Goal: Task Accomplishment & Management: Complete application form

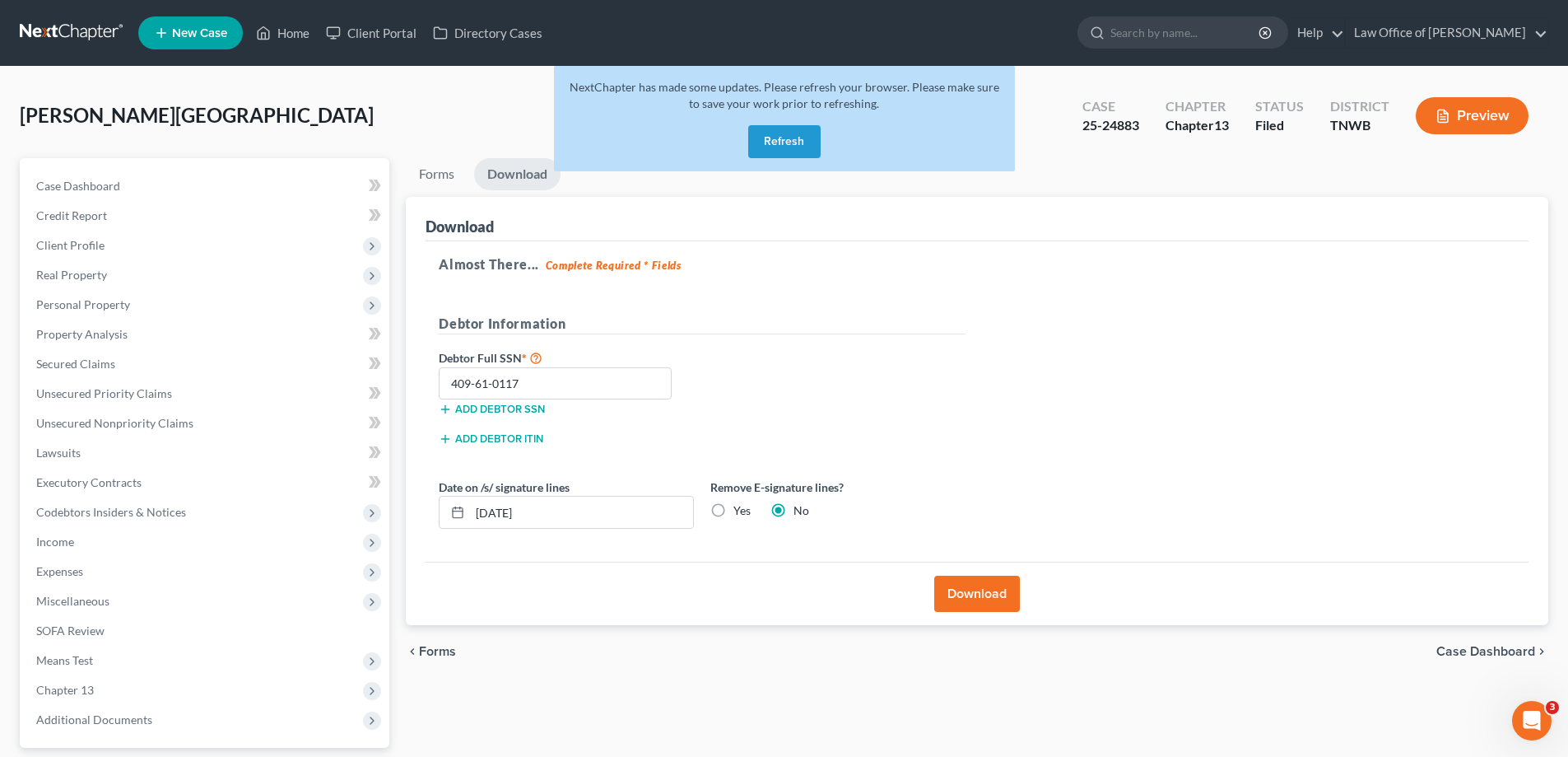
click at [798, 132] on button "Refresh" at bounding box center [785, 141] width 73 height 33
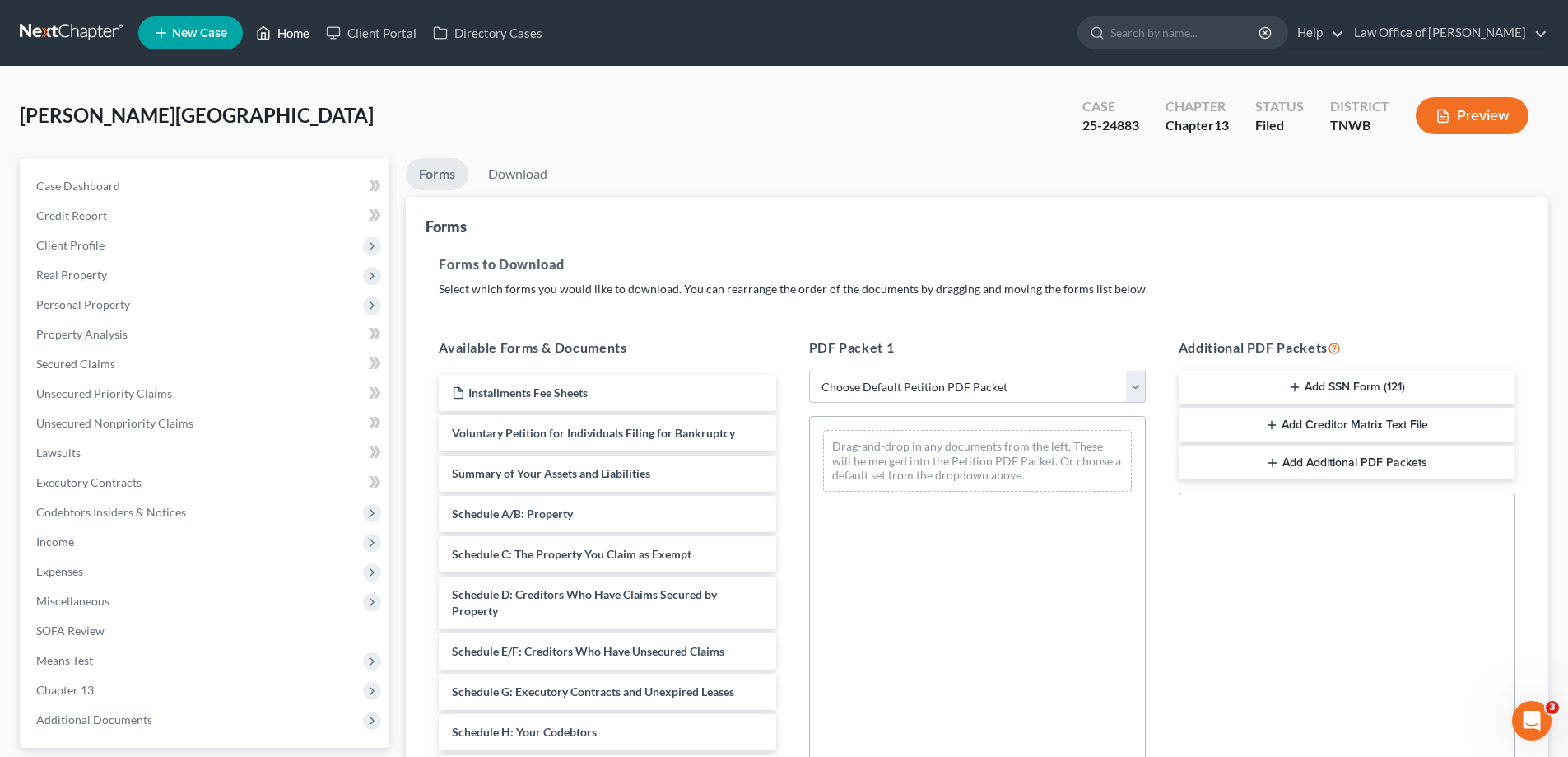
click at [304, 29] on link "Home" at bounding box center [282, 32] width 70 height 30
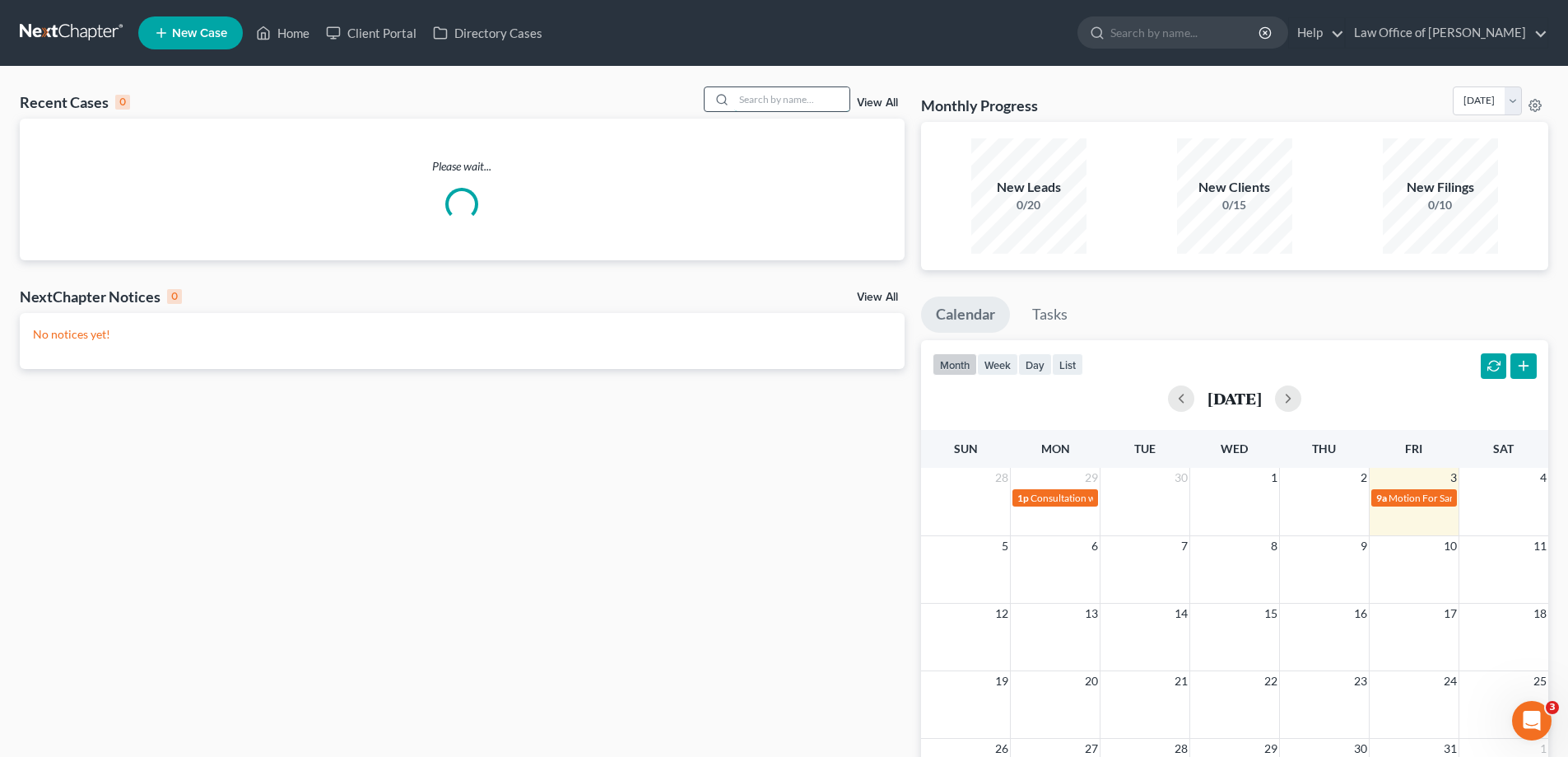
click at [822, 98] on input "search" at bounding box center [792, 99] width 115 height 24
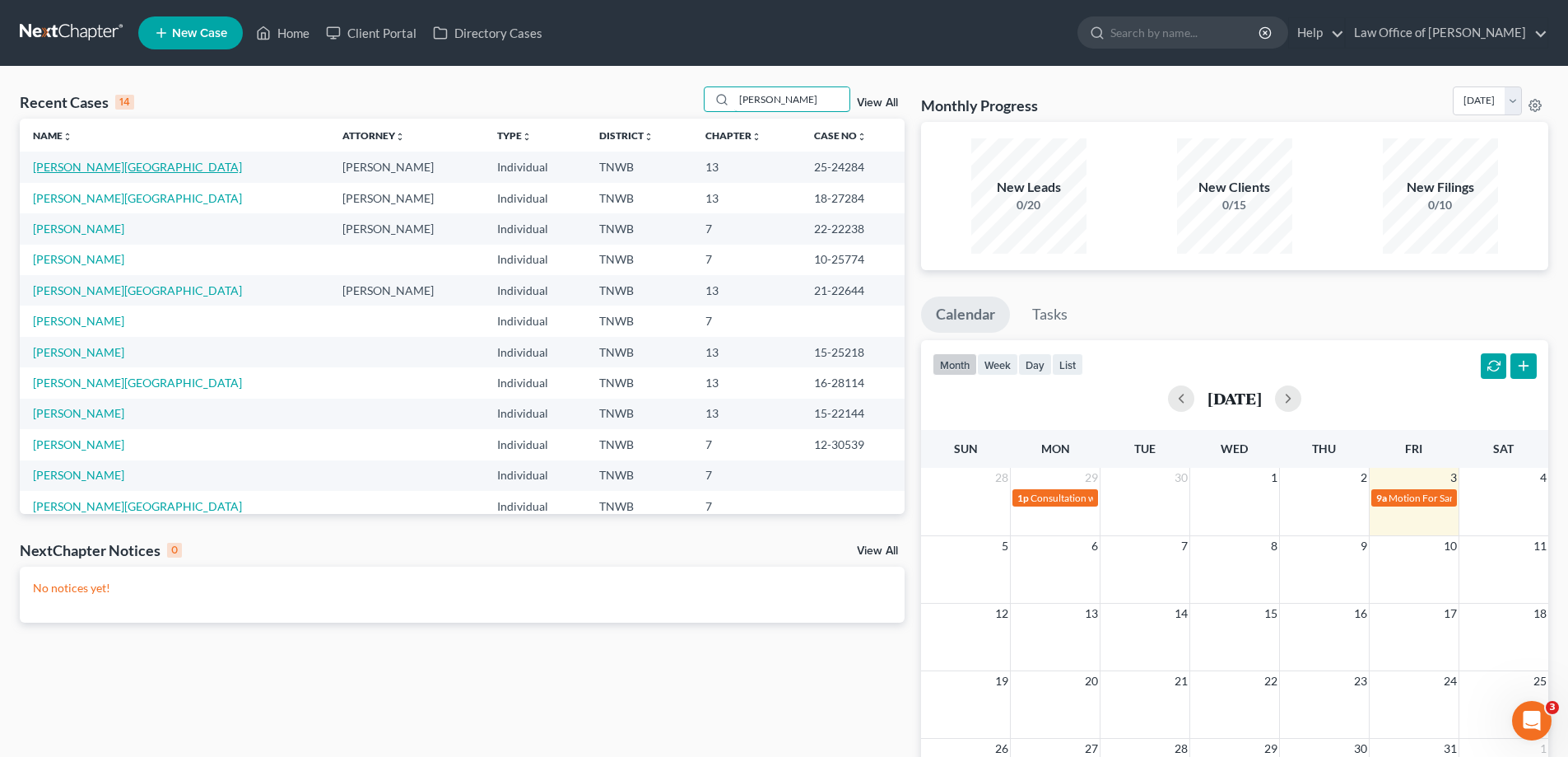
type input "[PERSON_NAME]"
click at [79, 163] on link "[PERSON_NAME][GEOGRAPHIC_DATA]" at bounding box center [137, 167] width 209 height 14
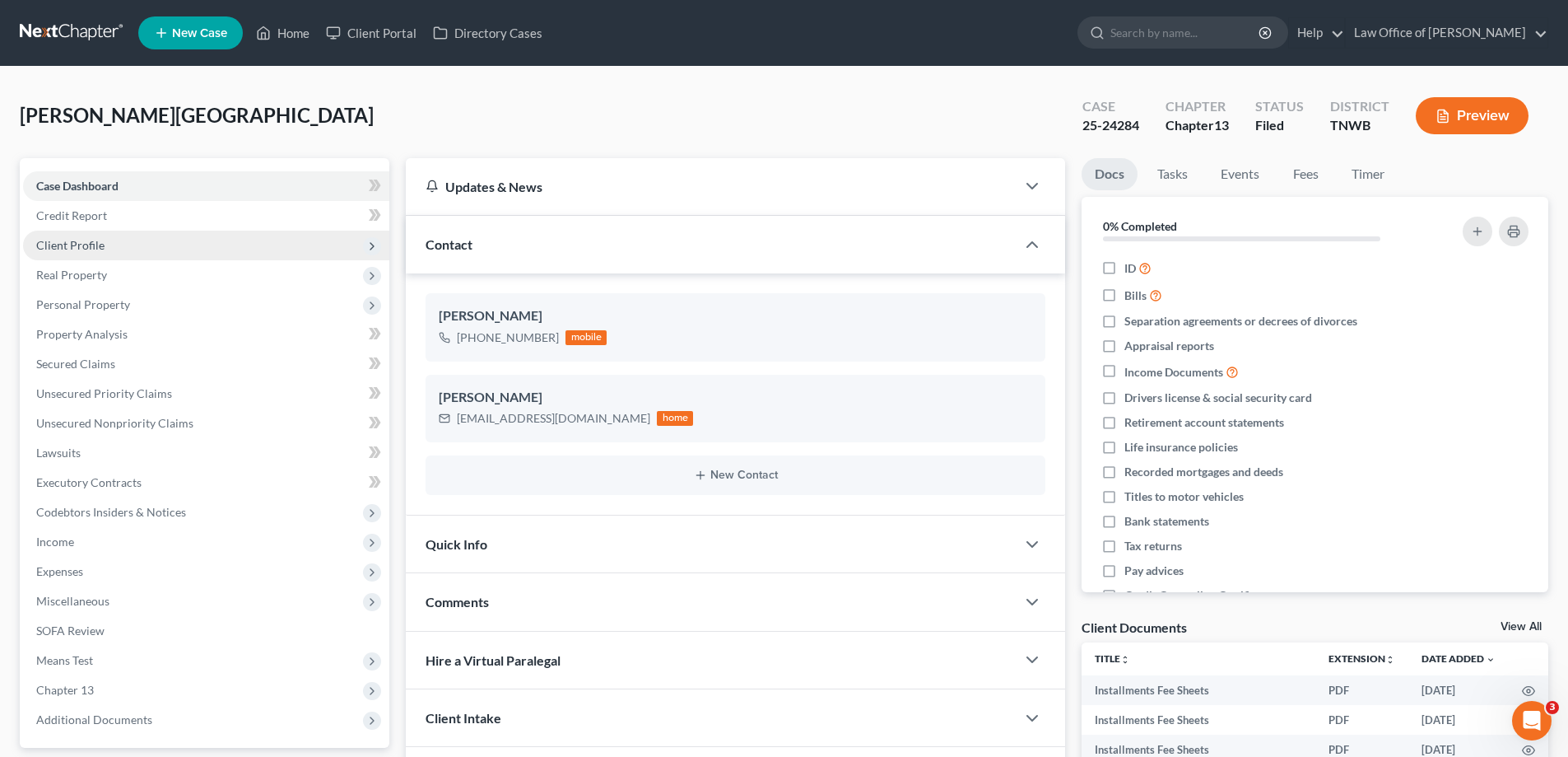
click at [74, 247] on span "Client Profile" at bounding box center [70, 244] width 69 height 14
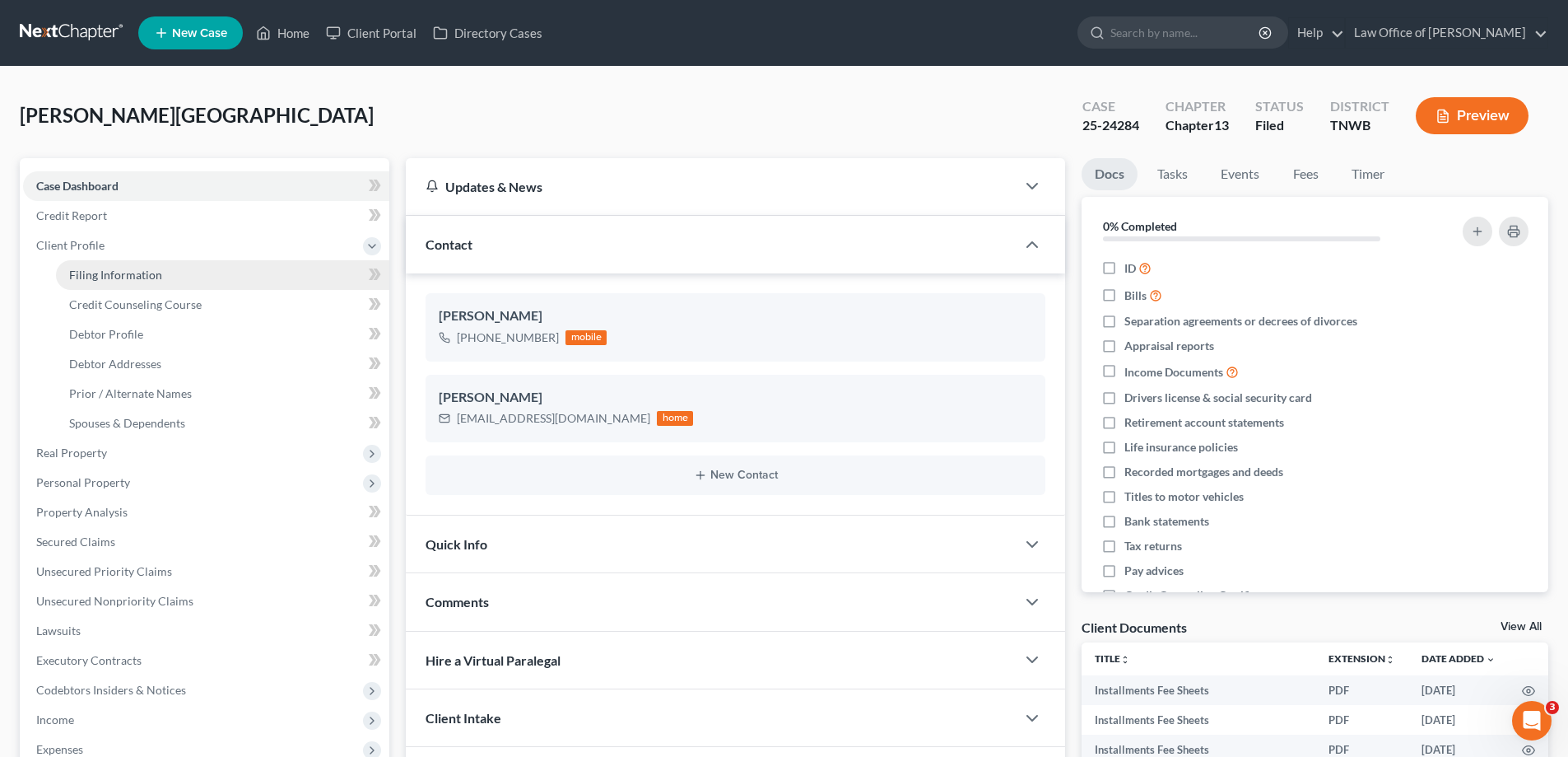
click at [96, 274] on span "Filing Information" at bounding box center [116, 274] width 93 height 14
select select "1"
select select "0"
select select "3"
select select "44"
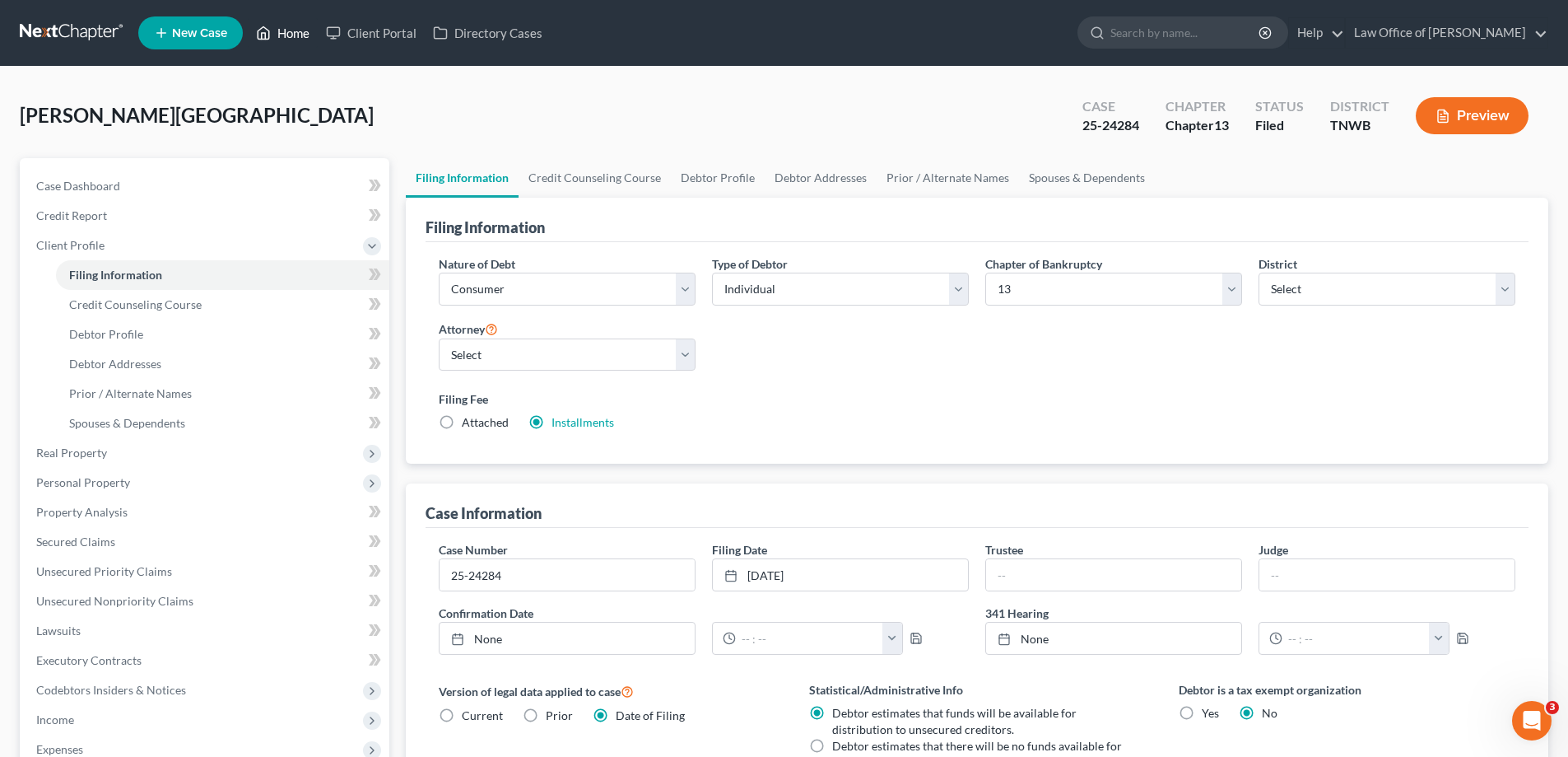
click at [297, 30] on link "Home" at bounding box center [282, 32] width 70 height 30
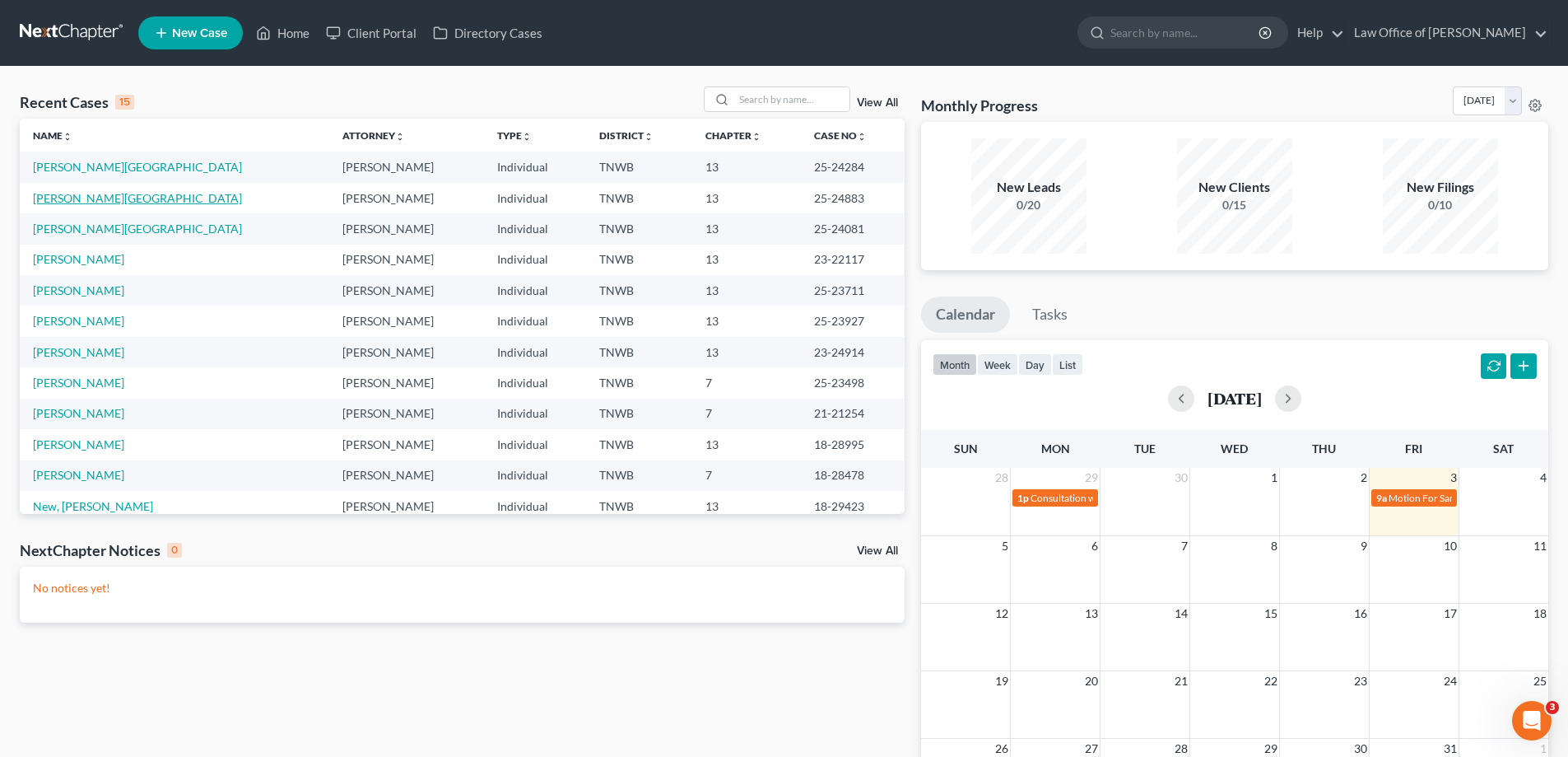
click at [96, 200] on link "[PERSON_NAME][GEOGRAPHIC_DATA]" at bounding box center [137, 198] width 209 height 14
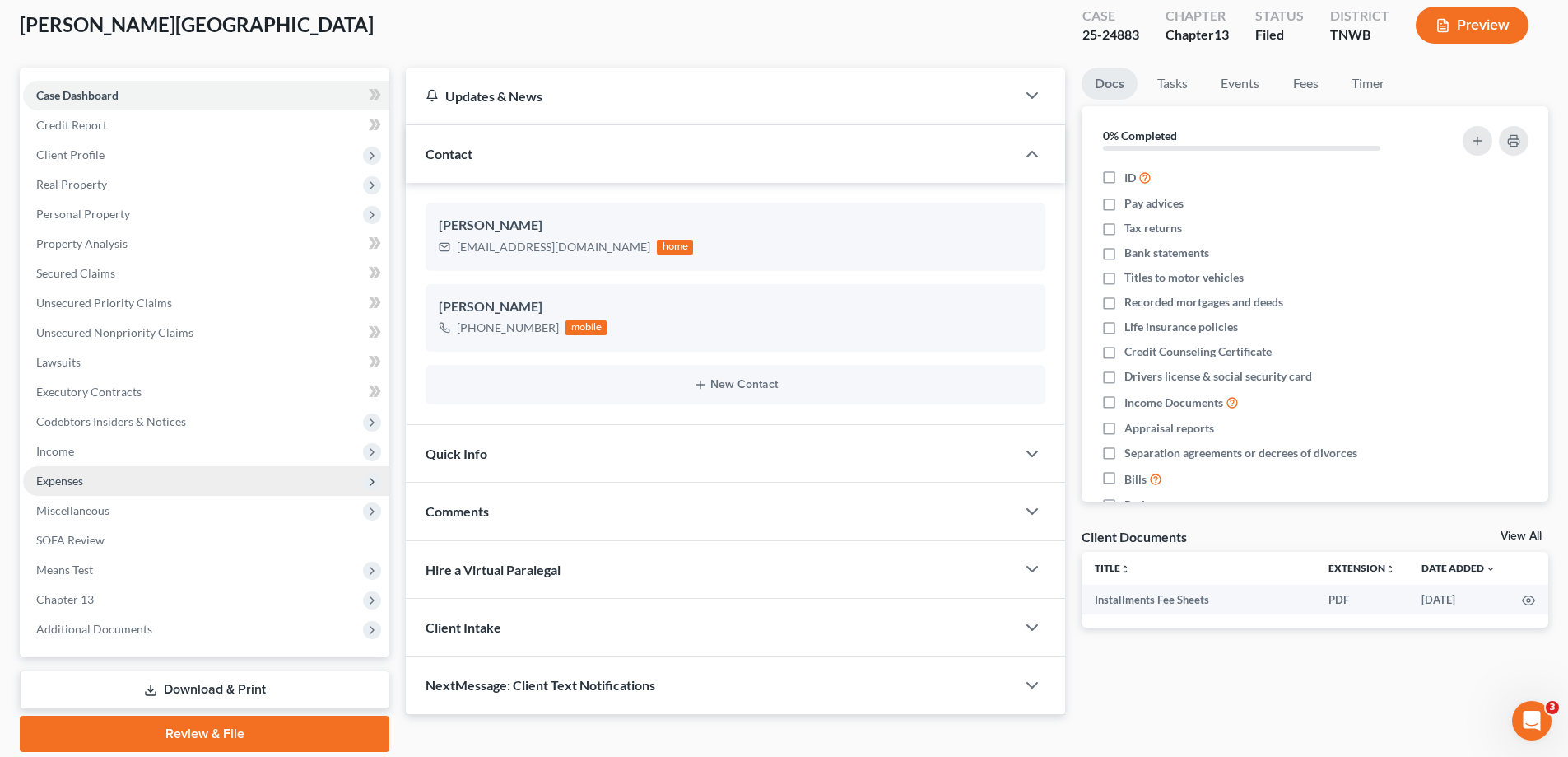
scroll to position [148, 0]
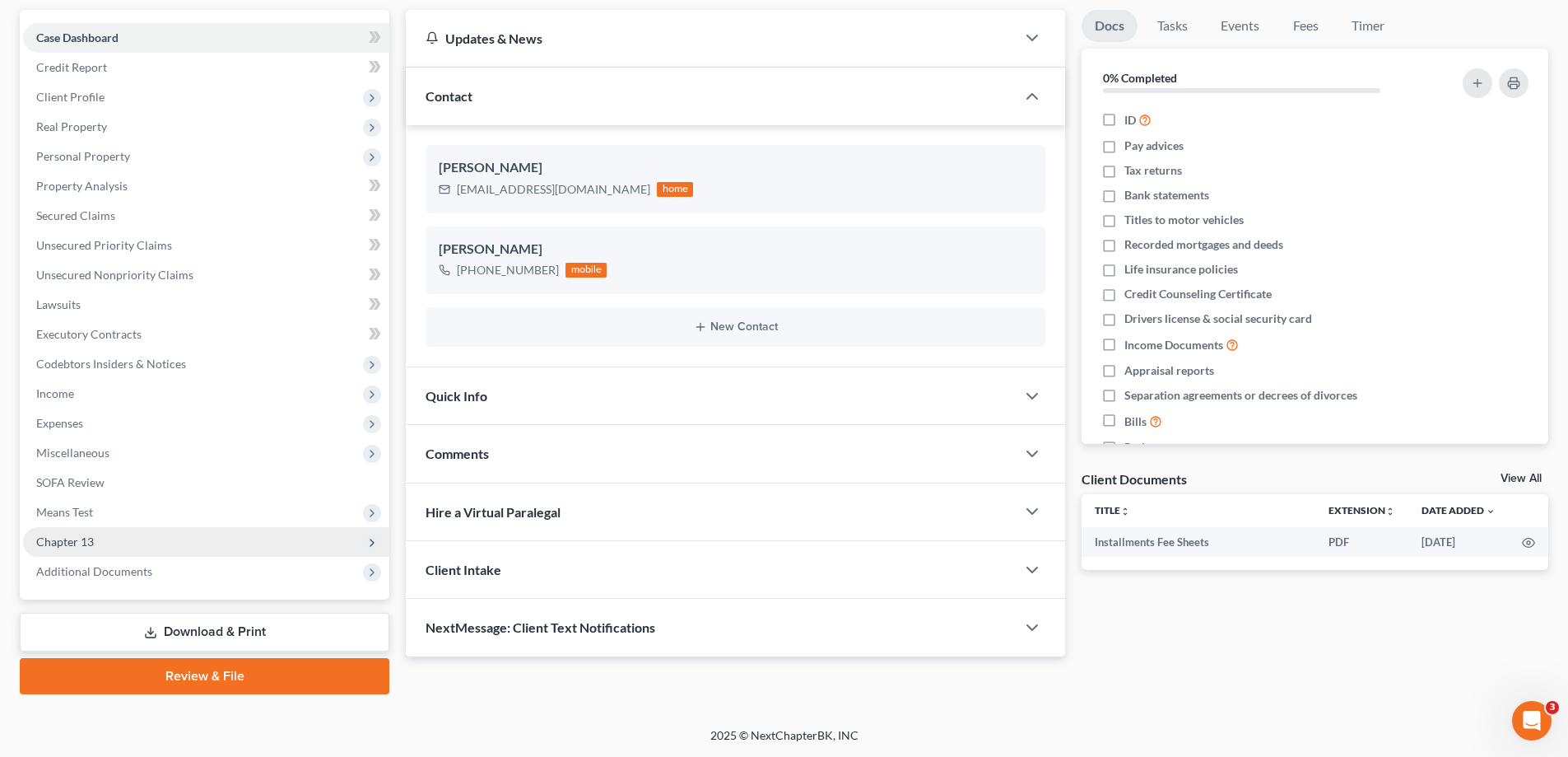
click at [69, 542] on span "Chapter 13" at bounding box center [65, 541] width 58 height 14
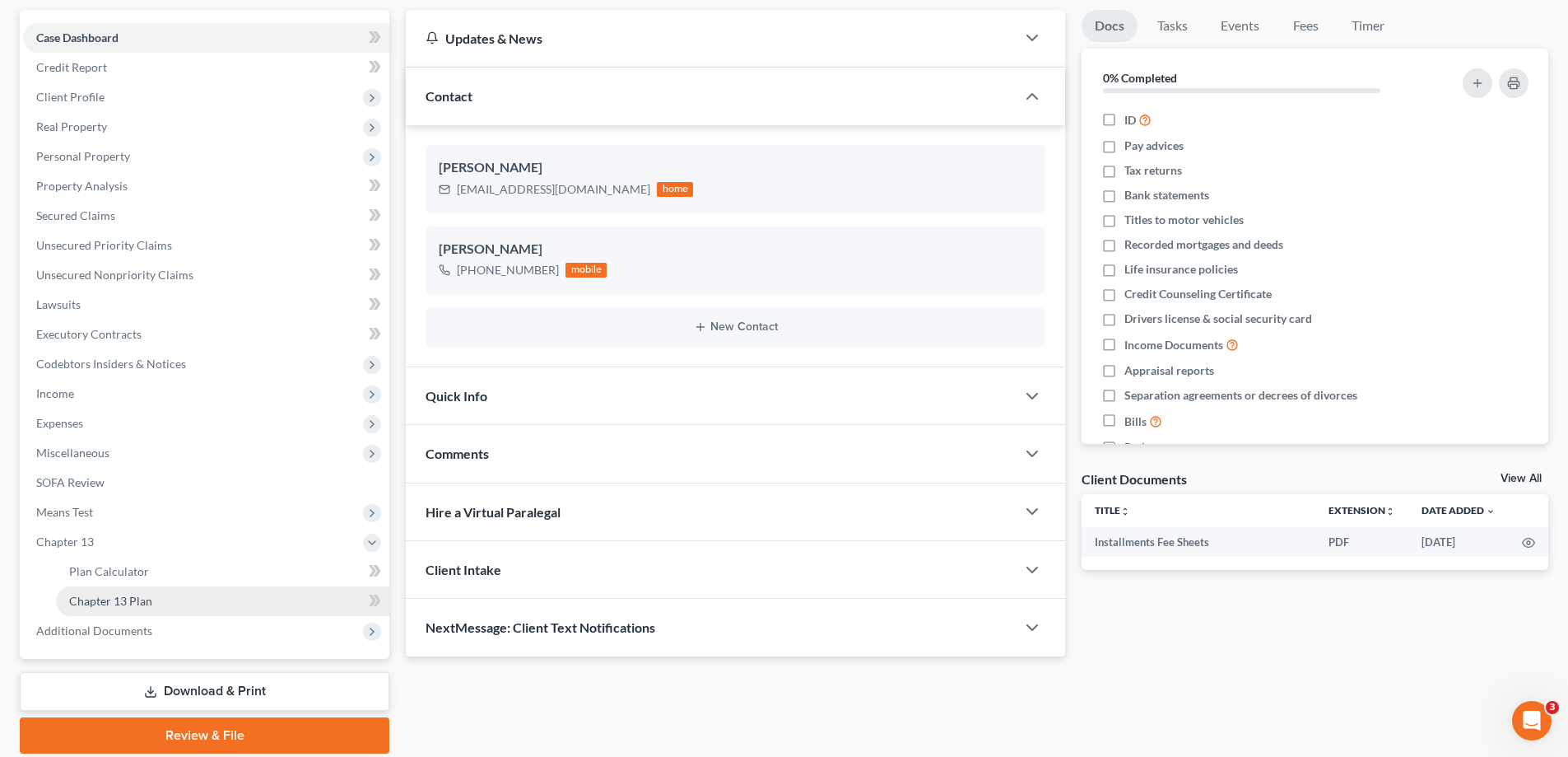
click at [147, 598] on span "Chapter 13 Plan" at bounding box center [111, 601] width 83 height 14
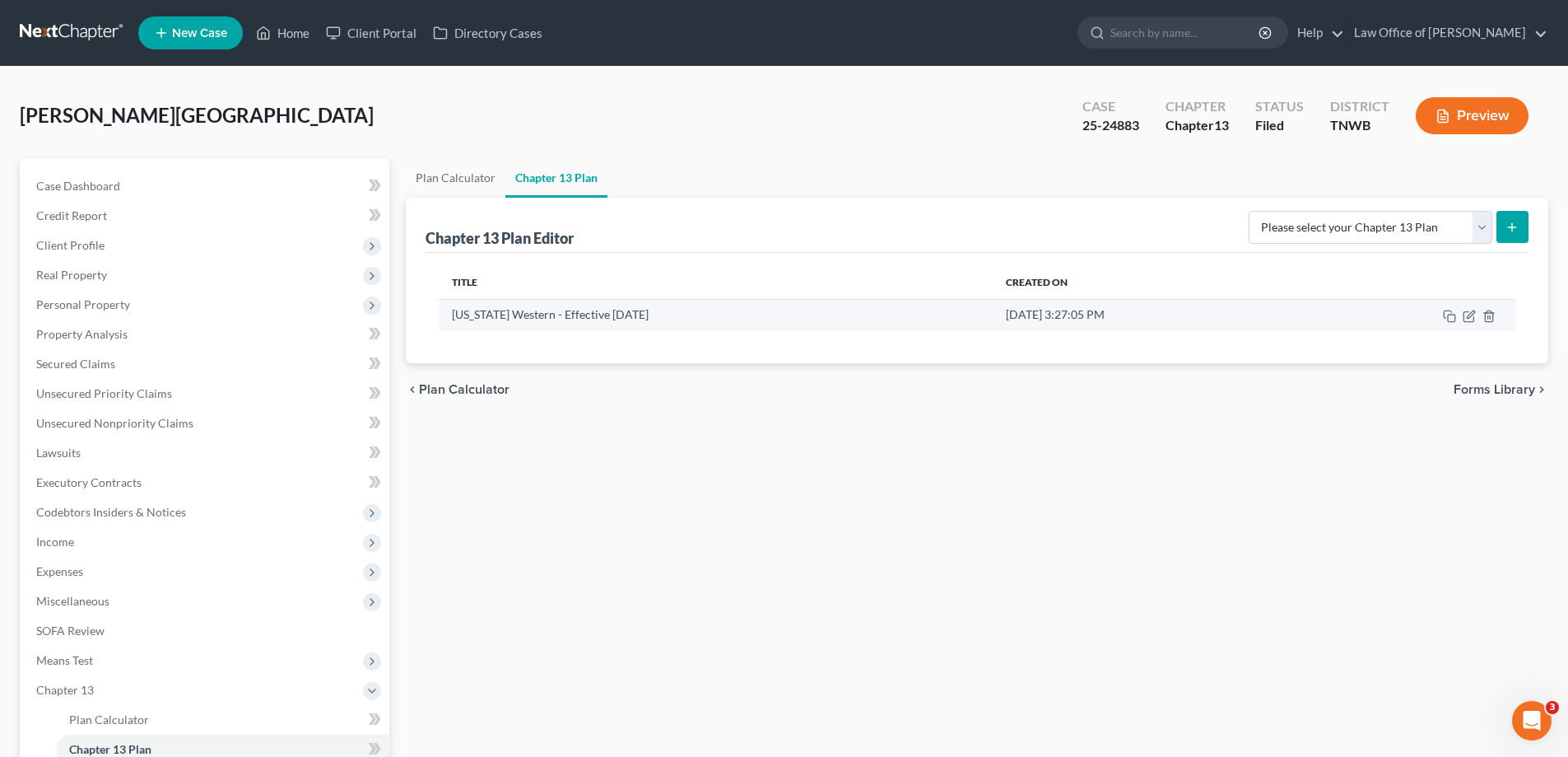
click at [1472, 308] on td at bounding box center [1409, 314] width 212 height 31
click at [1471, 315] on icon "button" at bounding box center [1470, 316] width 14 height 14
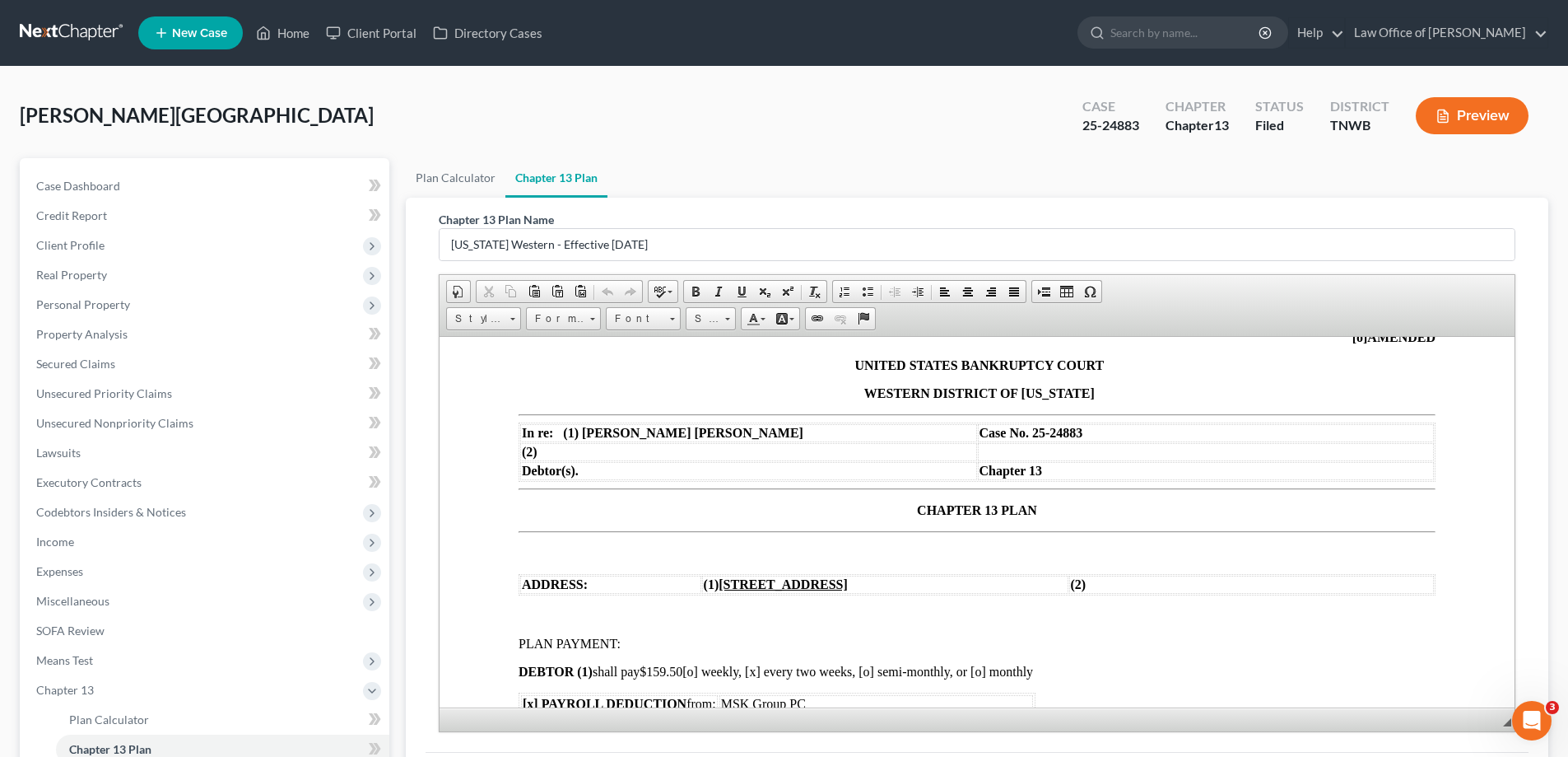
scroll to position [165, 0]
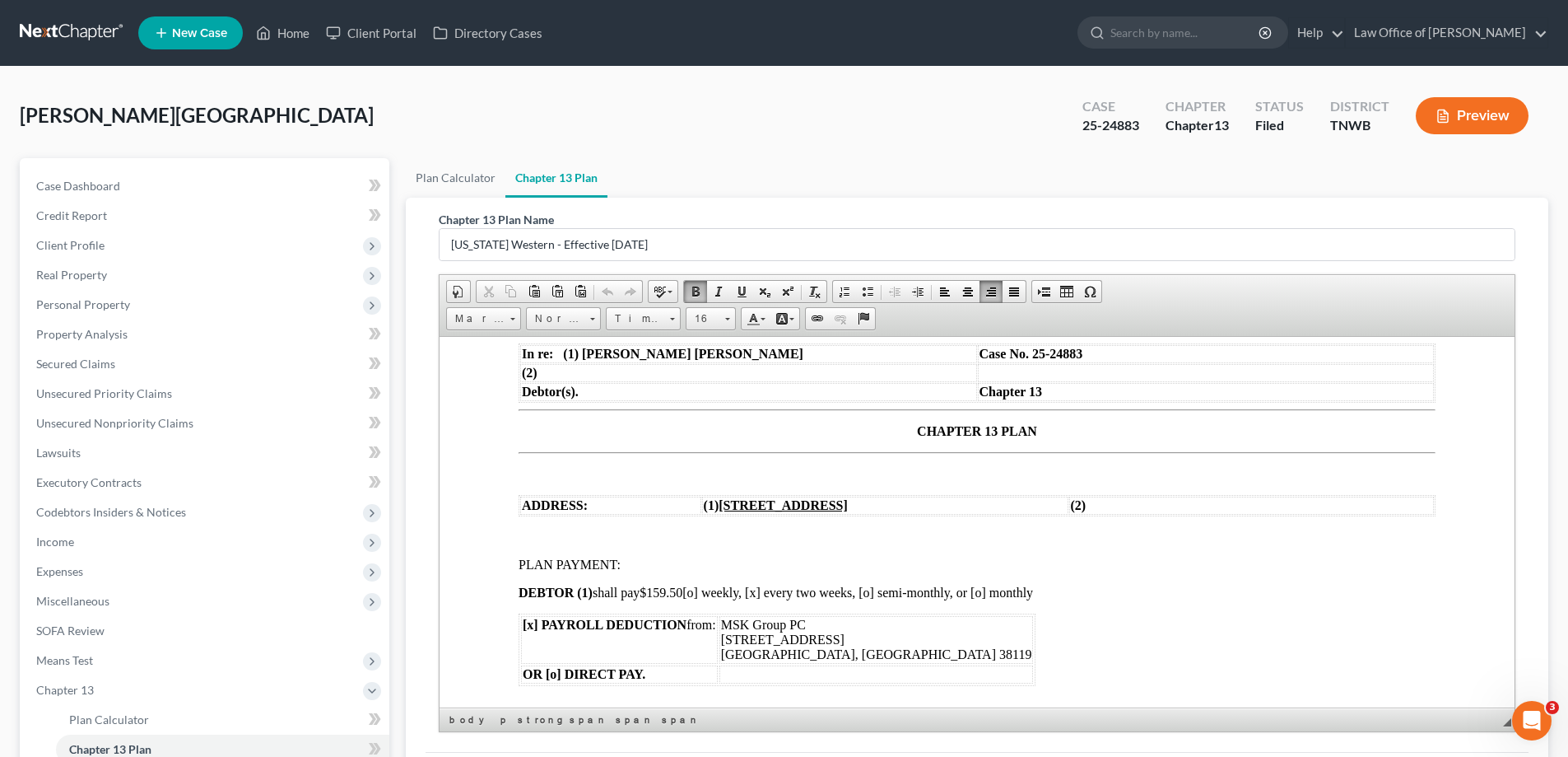
click at [683, 595] on span "$159.50" at bounding box center [661, 591] width 43 height 14
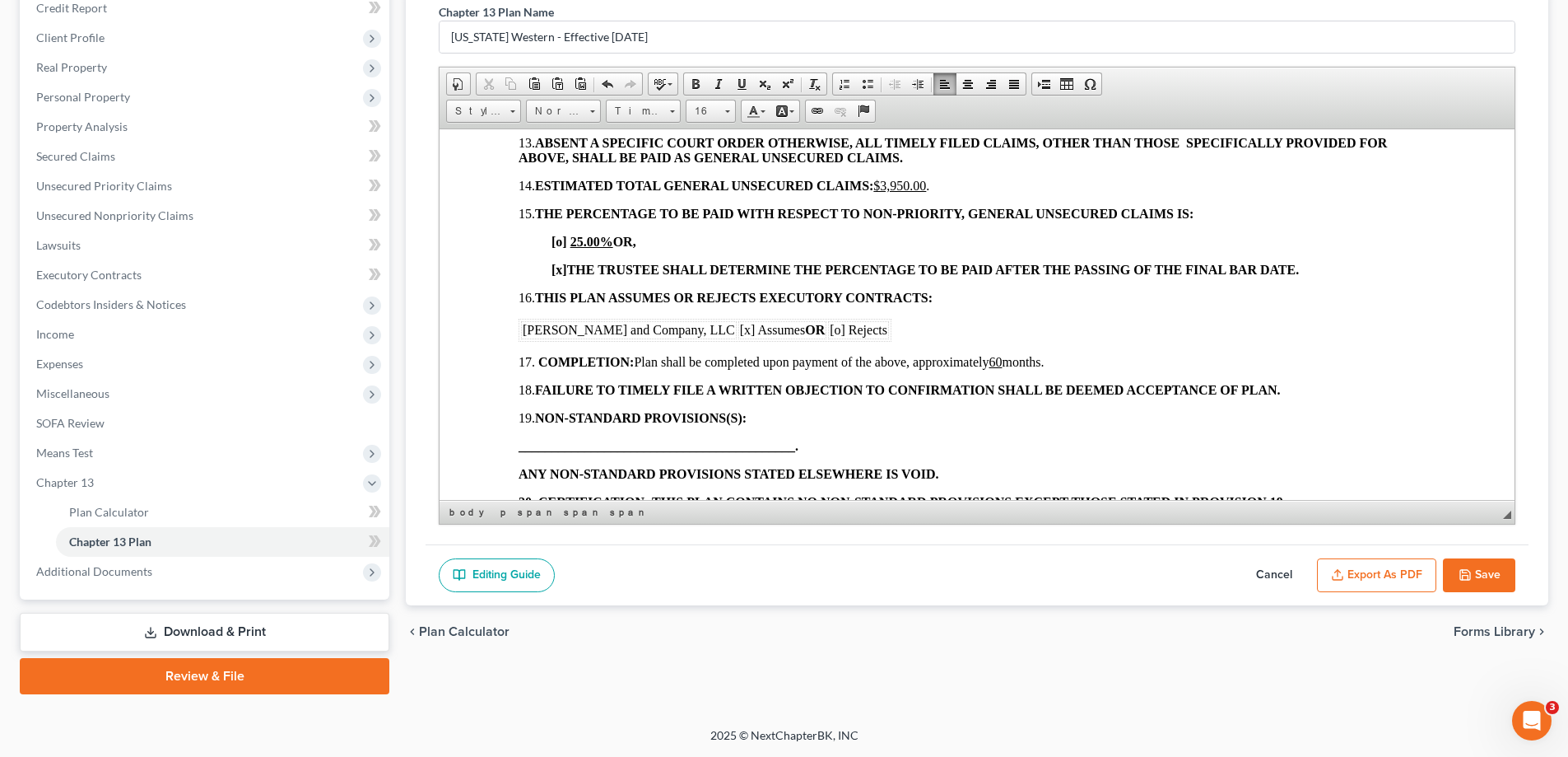
scroll to position [1482, 0]
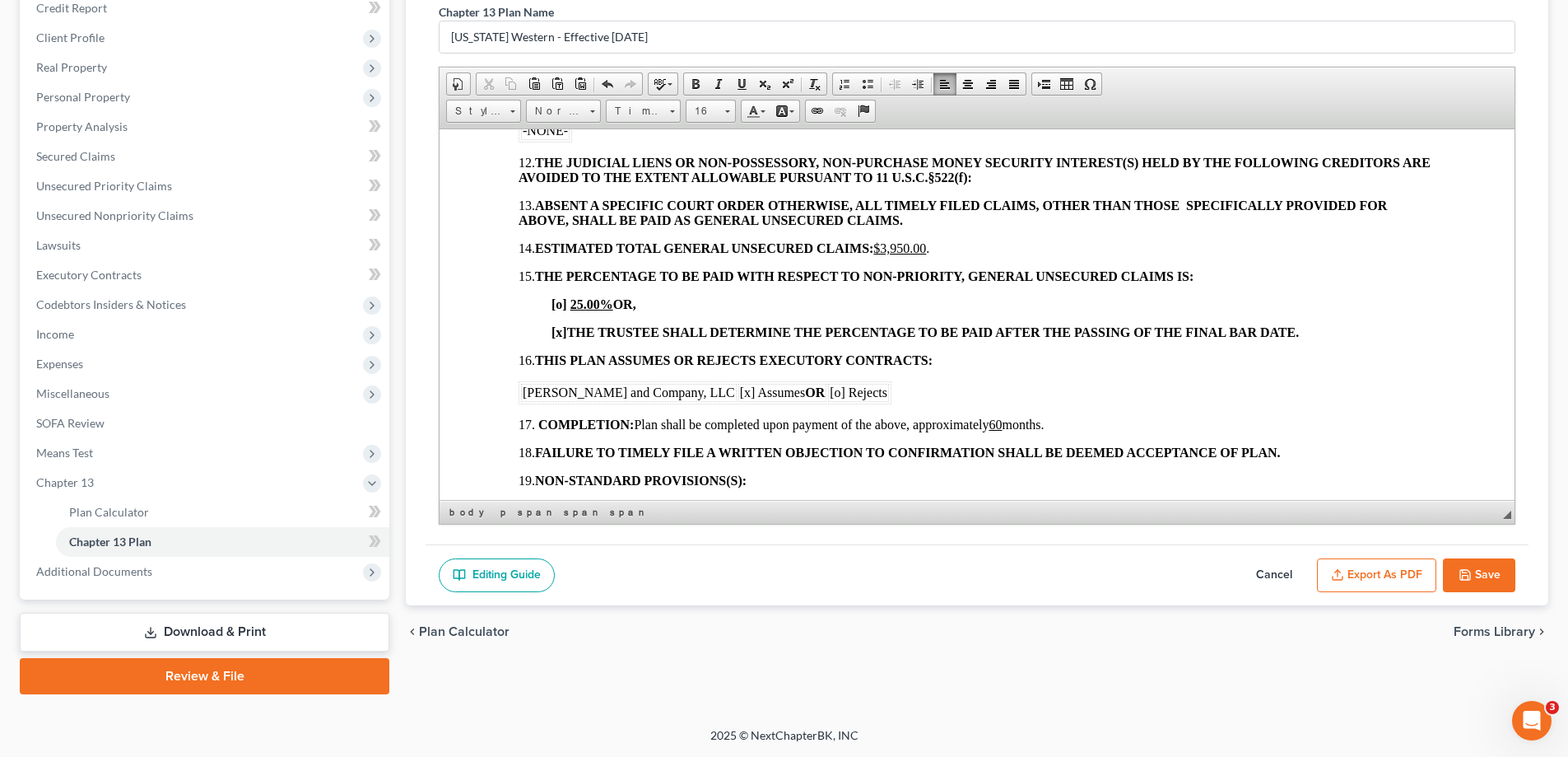
click at [1002, 423] on u "60" at bounding box center [995, 424] width 14 height 14
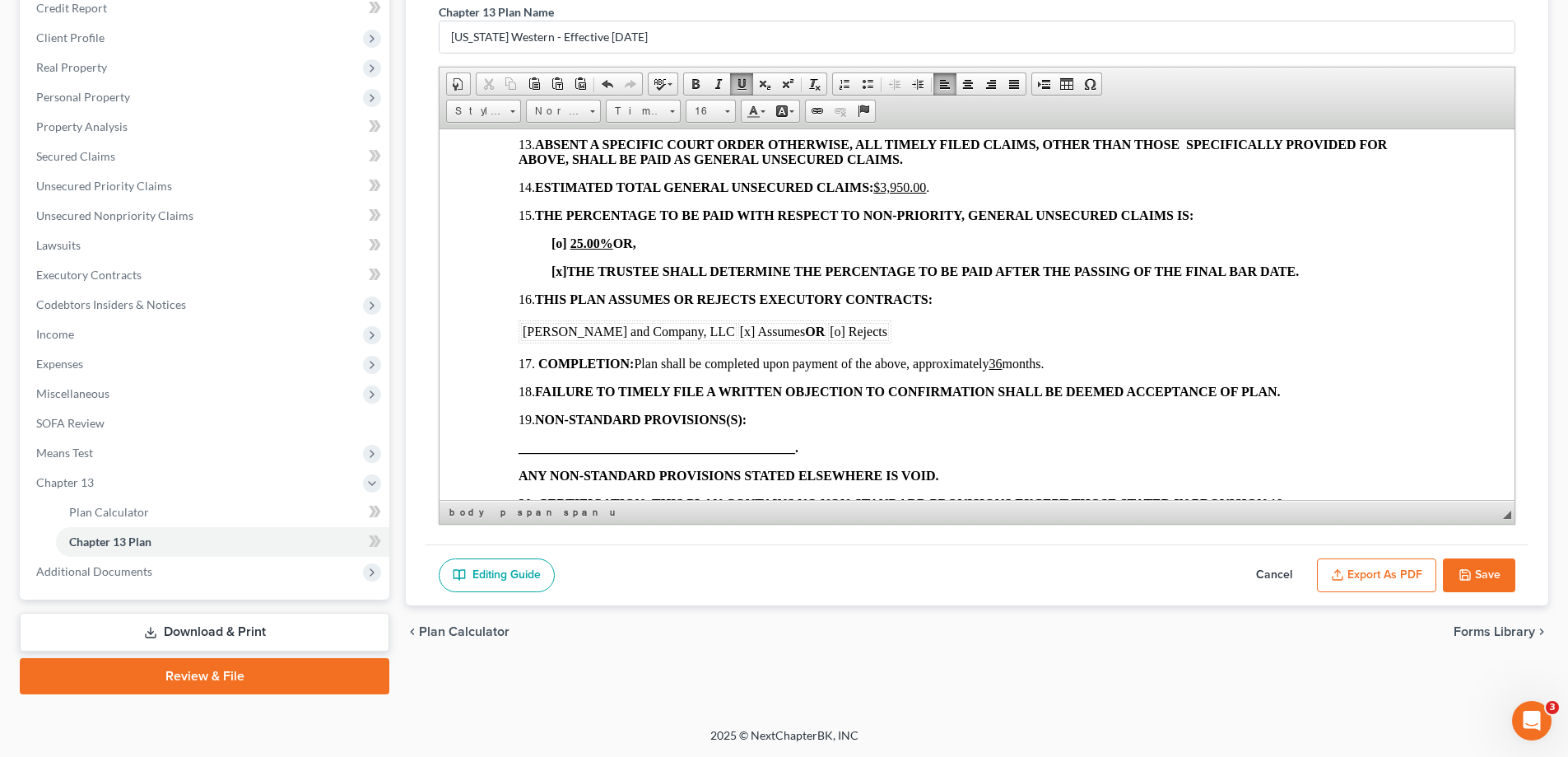
scroll to position [1711, 0]
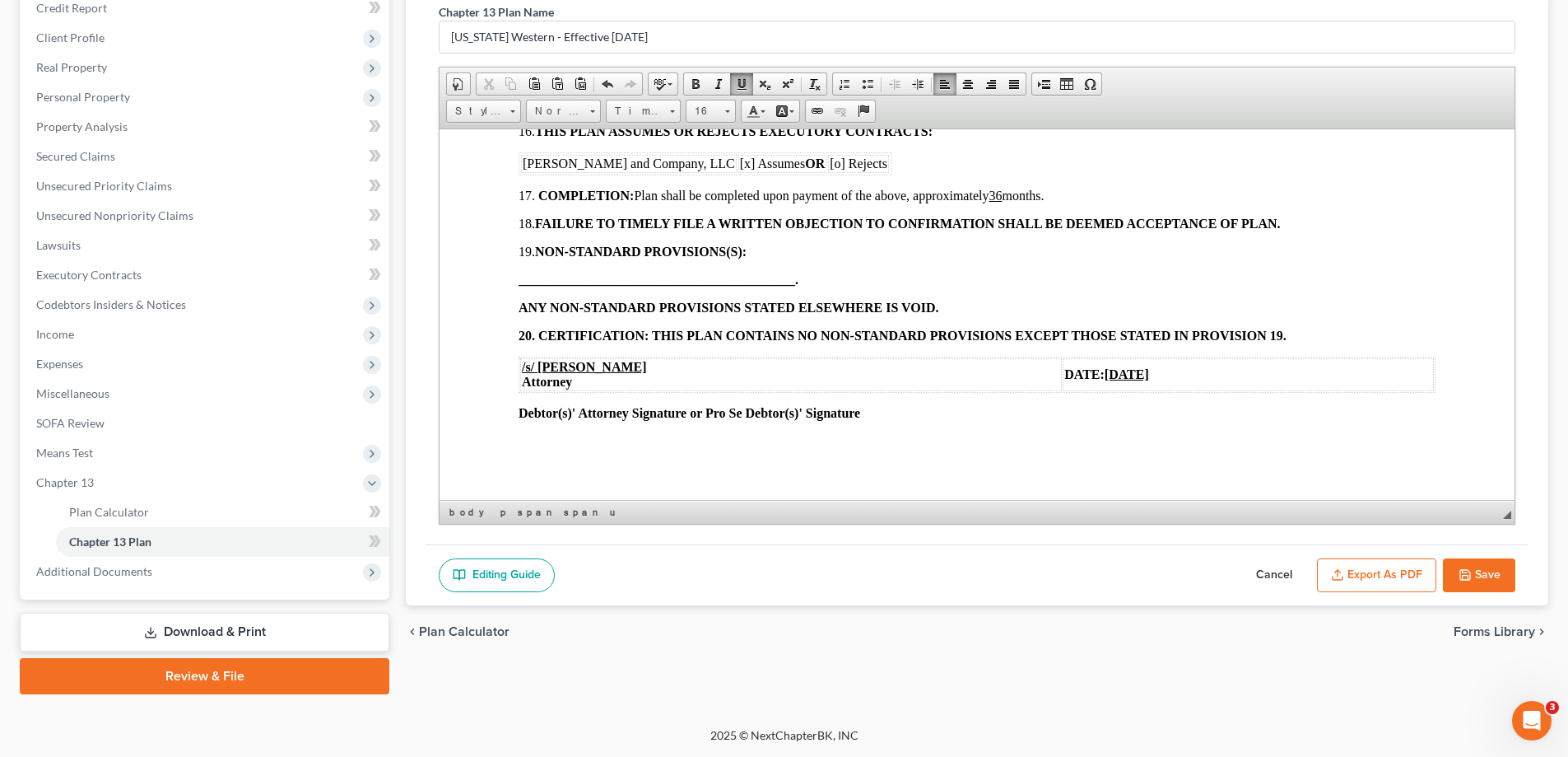
click at [1105, 369] on u "[DATE]" at bounding box center [1127, 373] width 45 height 14
click at [1487, 573] on button "Save" at bounding box center [1480, 575] width 73 height 35
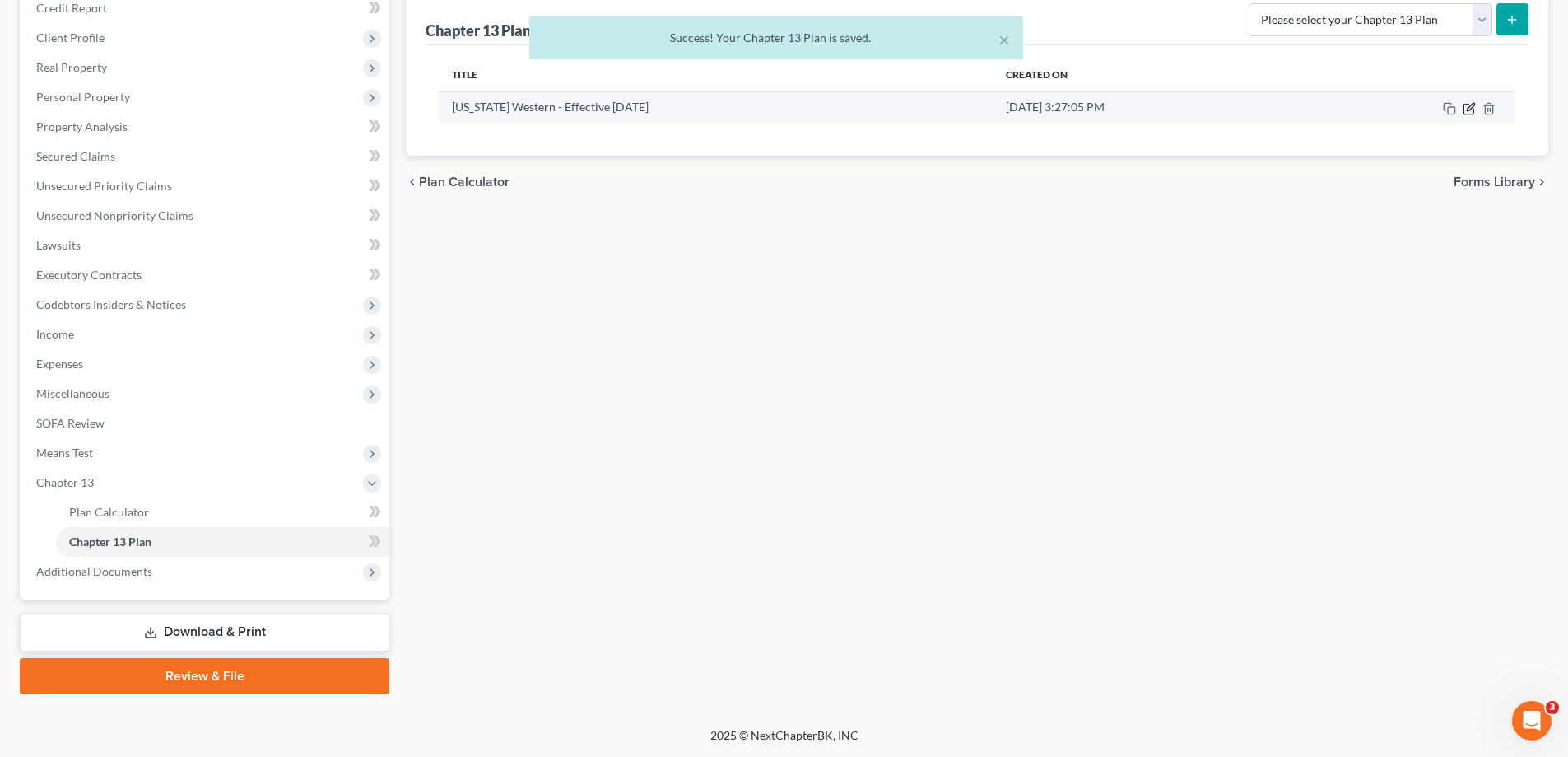
click at [1470, 112] on icon "button" at bounding box center [1470, 109] width 14 height 14
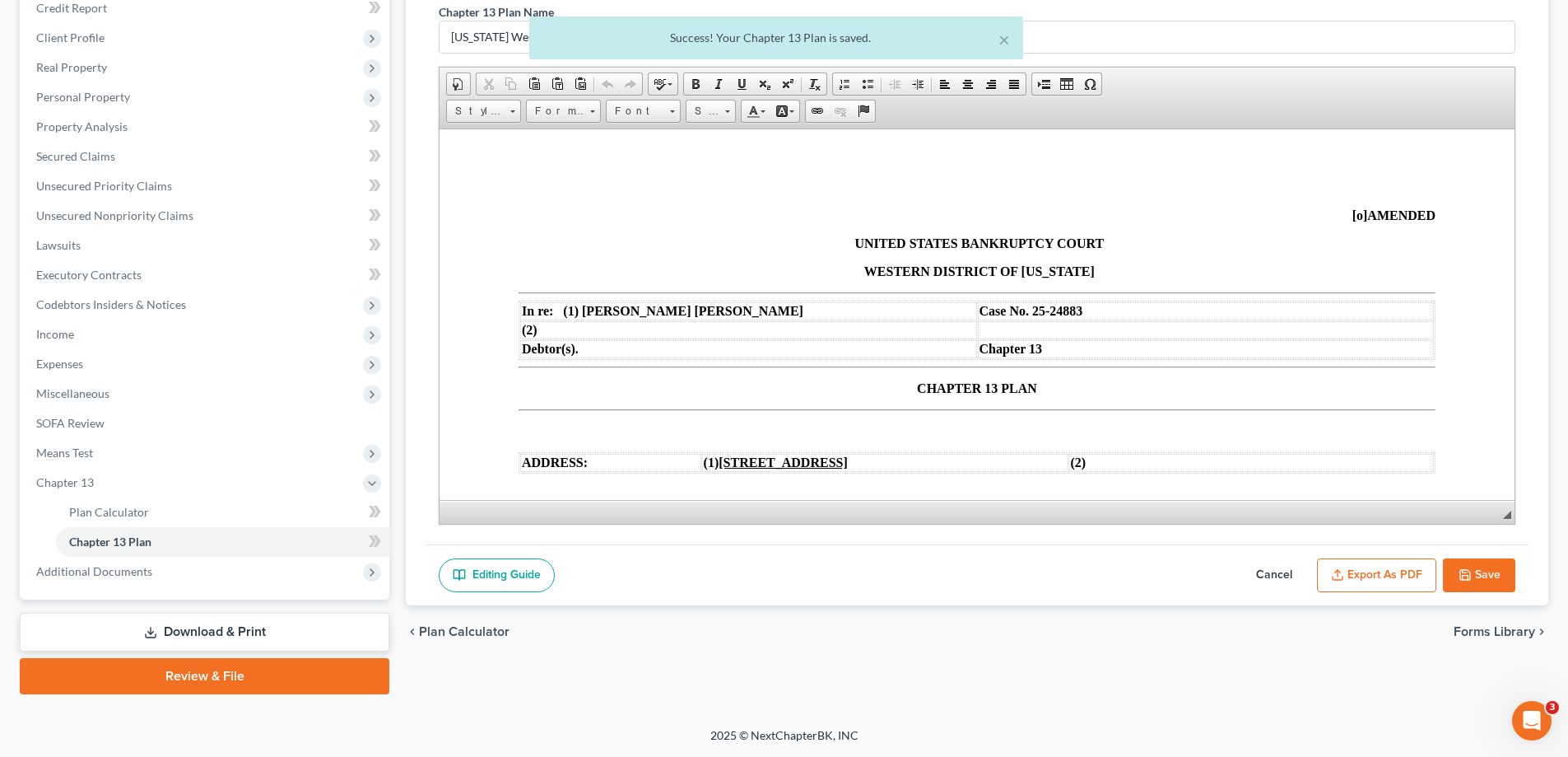
scroll to position [0, 0]
click at [1409, 575] on button "Export as PDF" at bounding box center [1377, 575] width 119 height 35
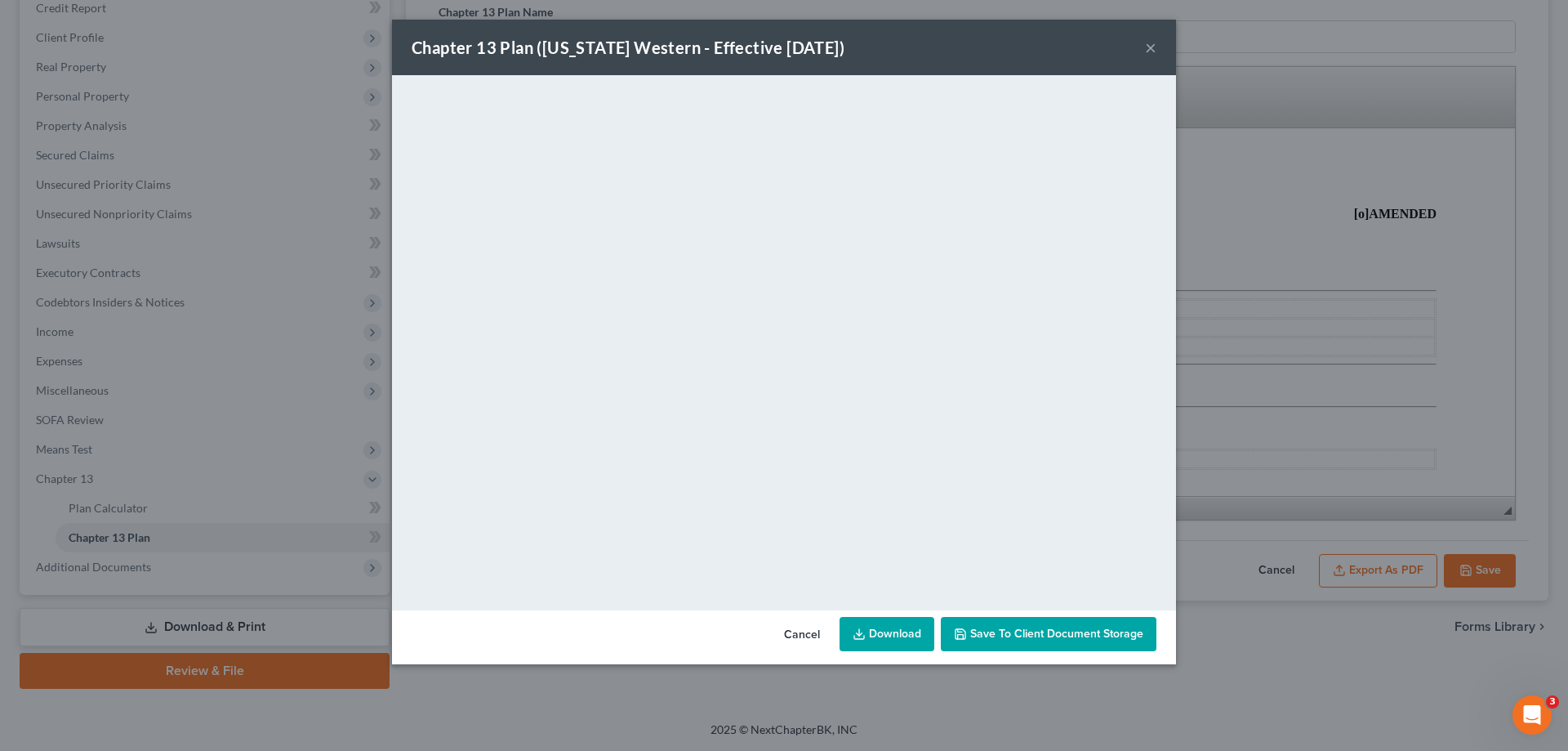
click at [1150, 49] on button "×" at bounding box center [1151, 47] width 12 height 19
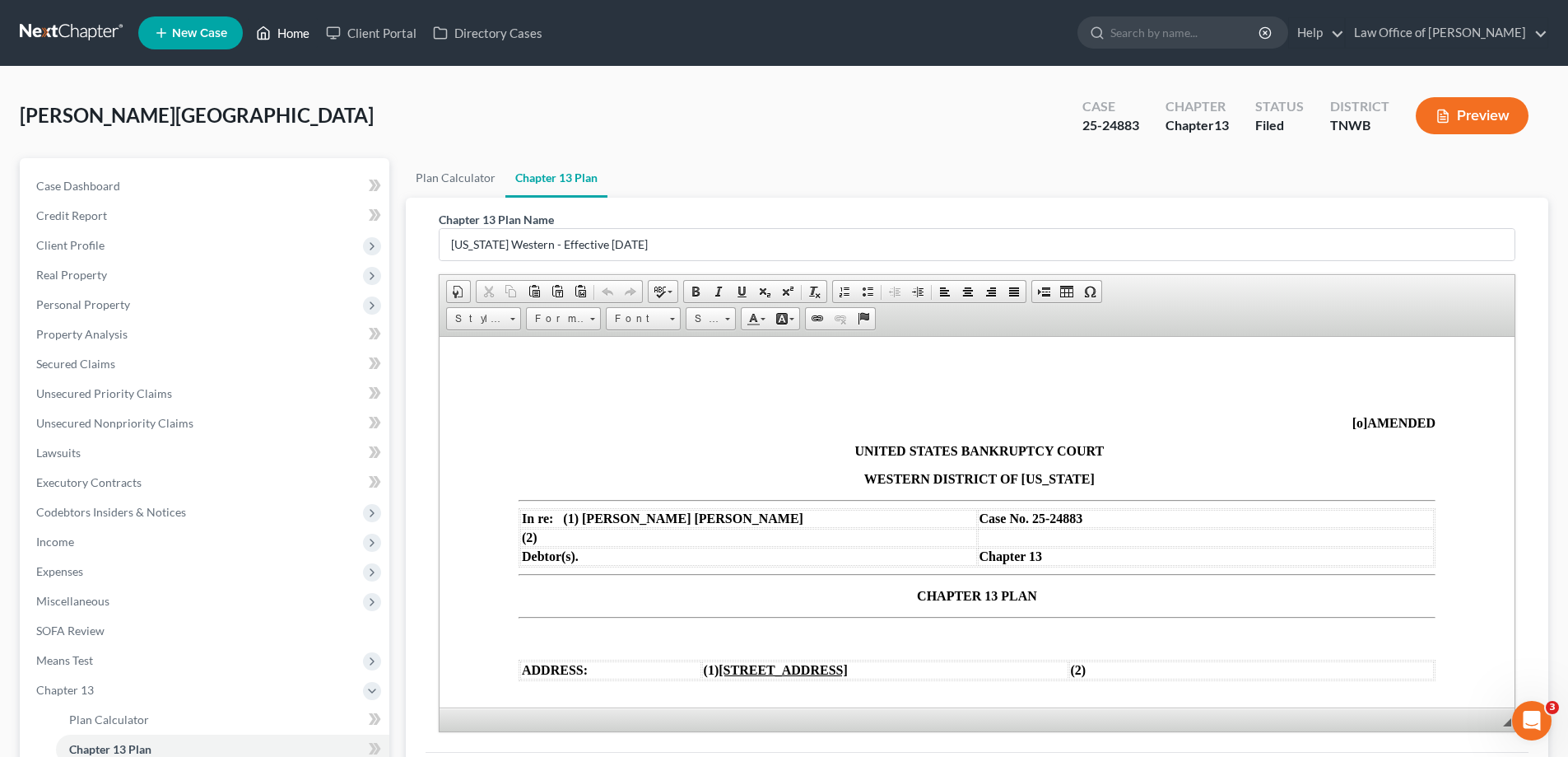
click at [293, 34] on link "Home" at bounding box center [282, 32] width 70 height 30
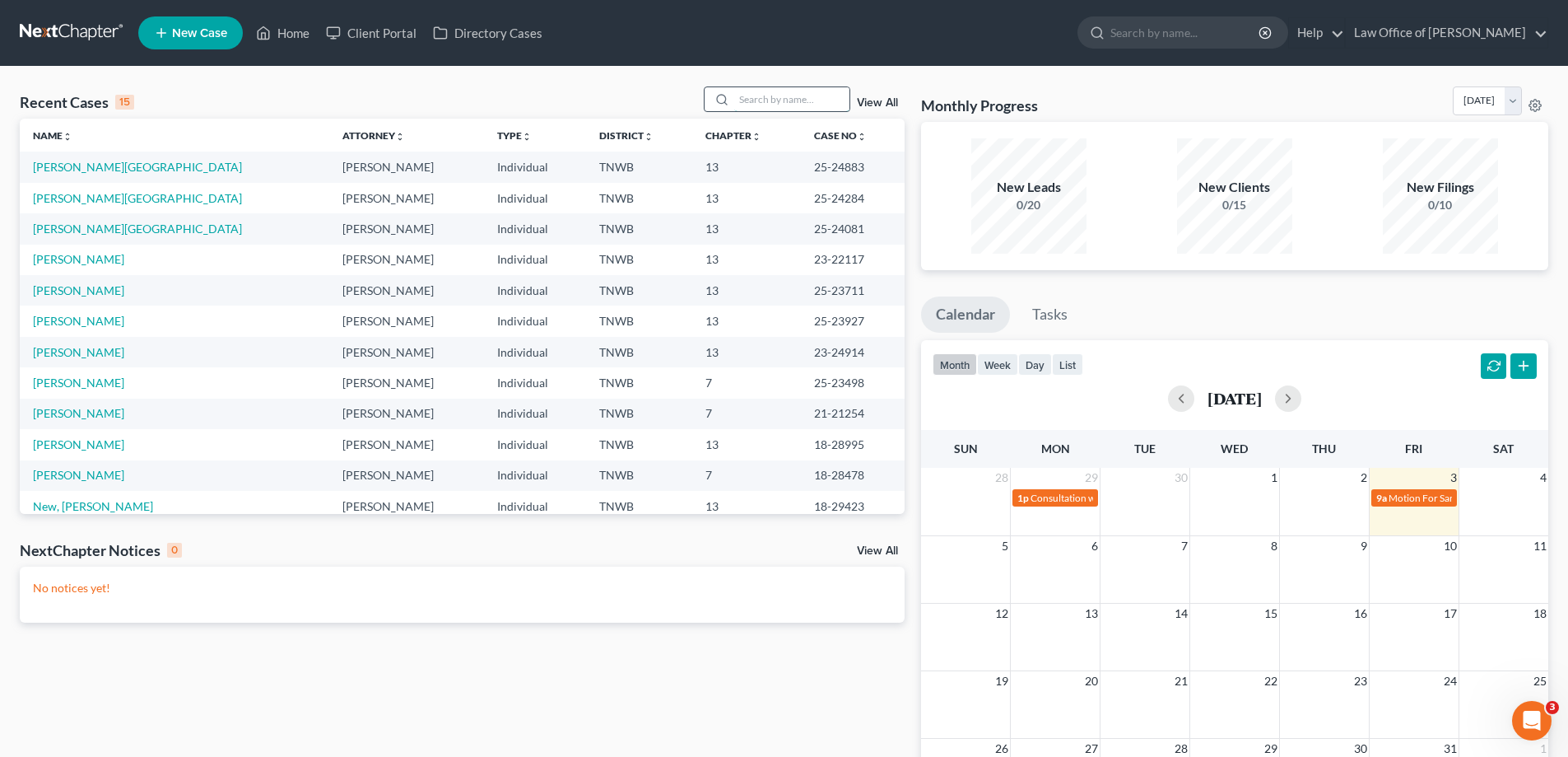
click at [757, 97] on input "search" at bounding box center [792, 99] width 115 height 24
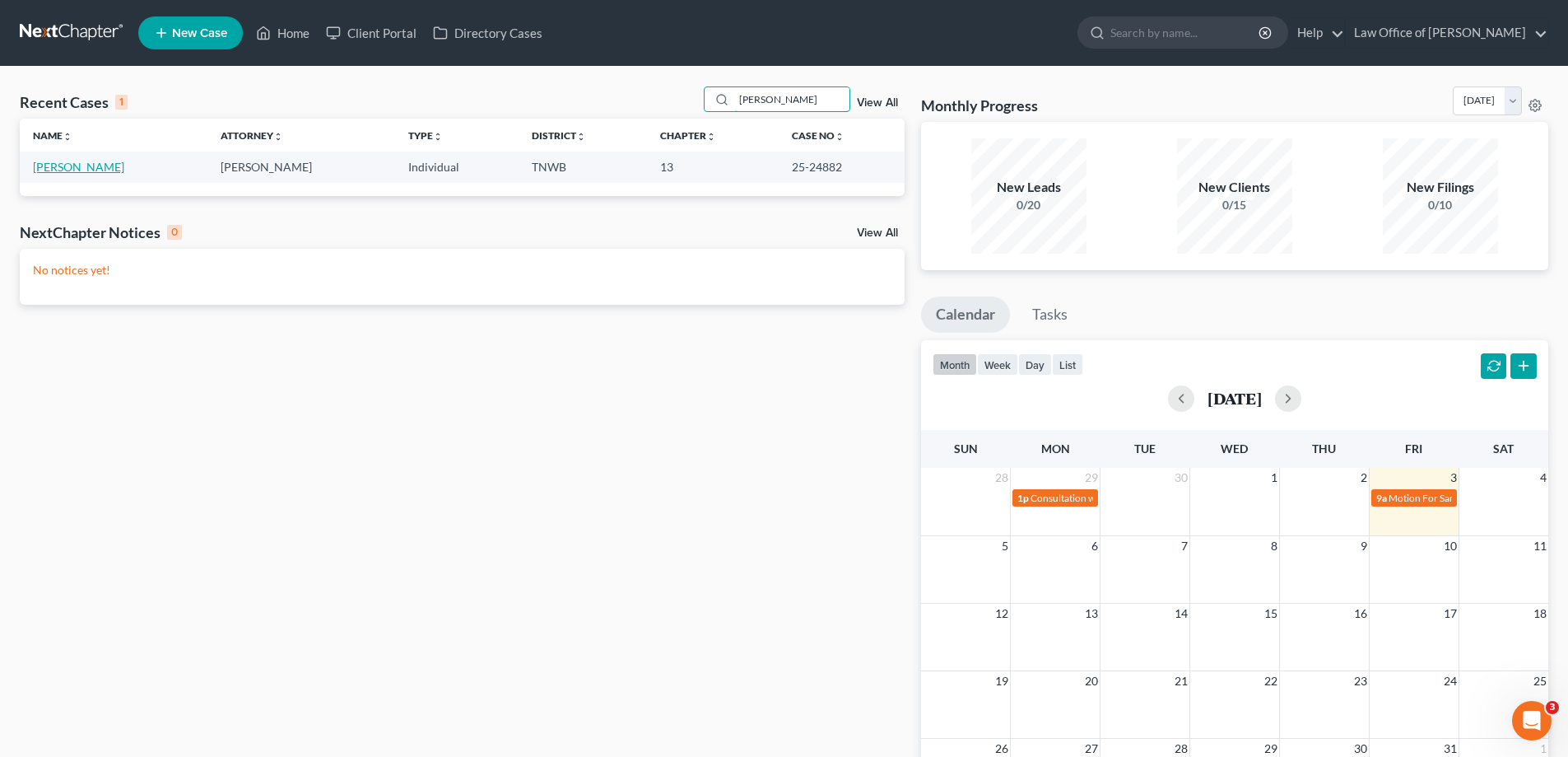
type input "[PERSON_NAME]"
click at [69, 167] on link "[PERSON_NAME]" at bounding box center [79, 167] width 91 height 14
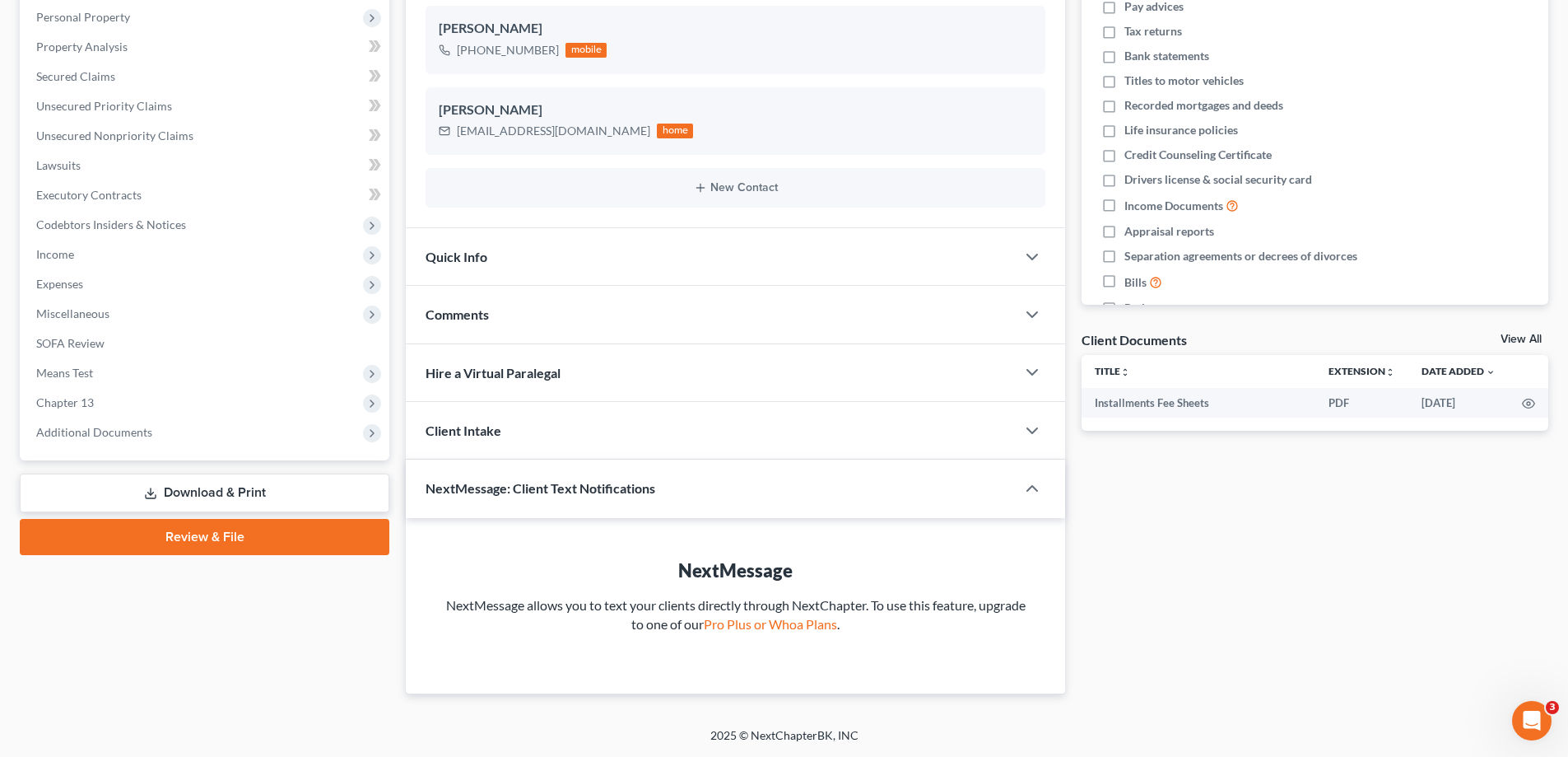
click at [244, 491] on link "Download & Print" at bounding box center [204, 493] width 370 height 39
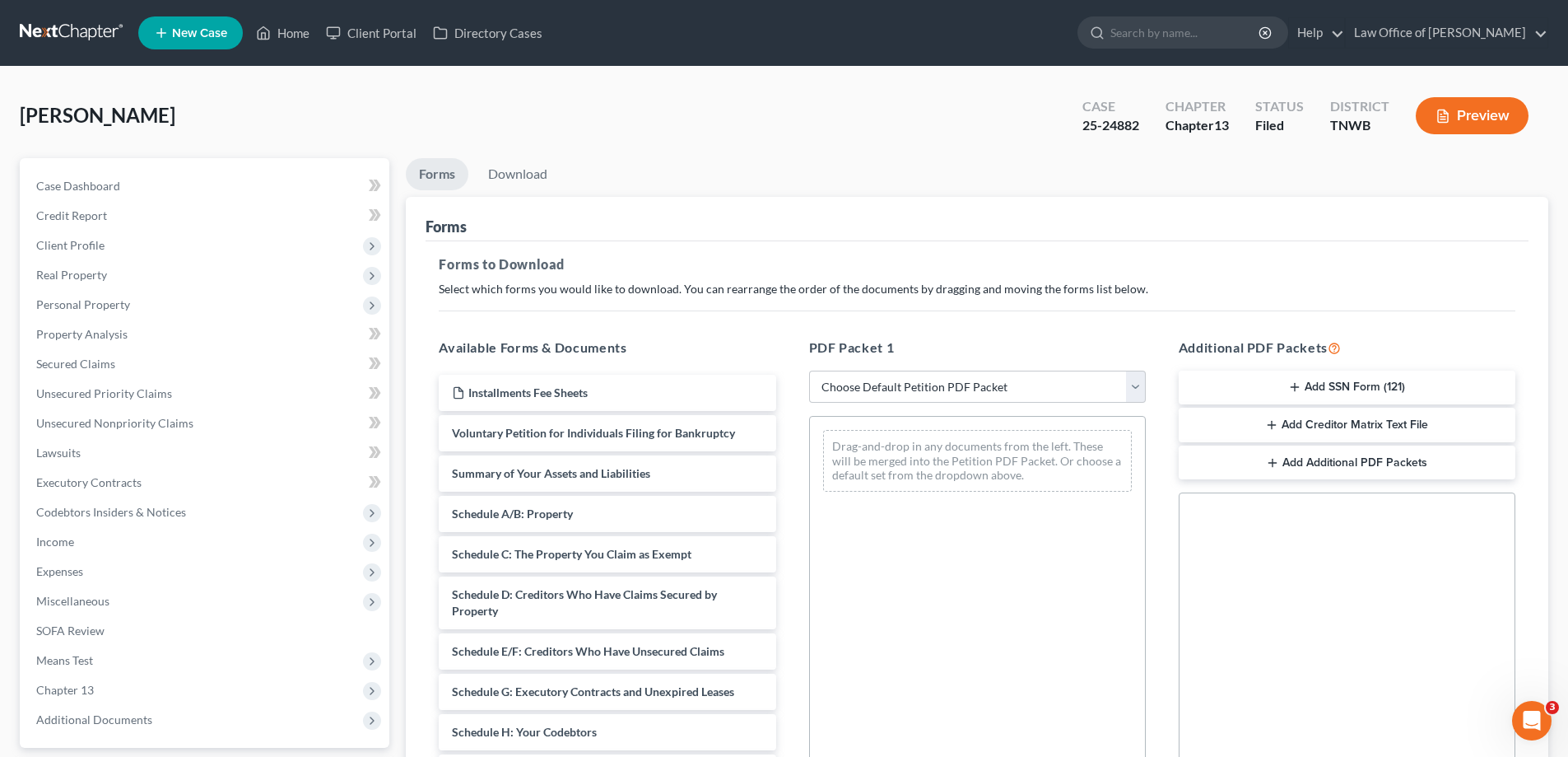
click at [1355, 388] on button "Add SSN Form (121)" at bounding box center [1347, 387] width 337 height 35
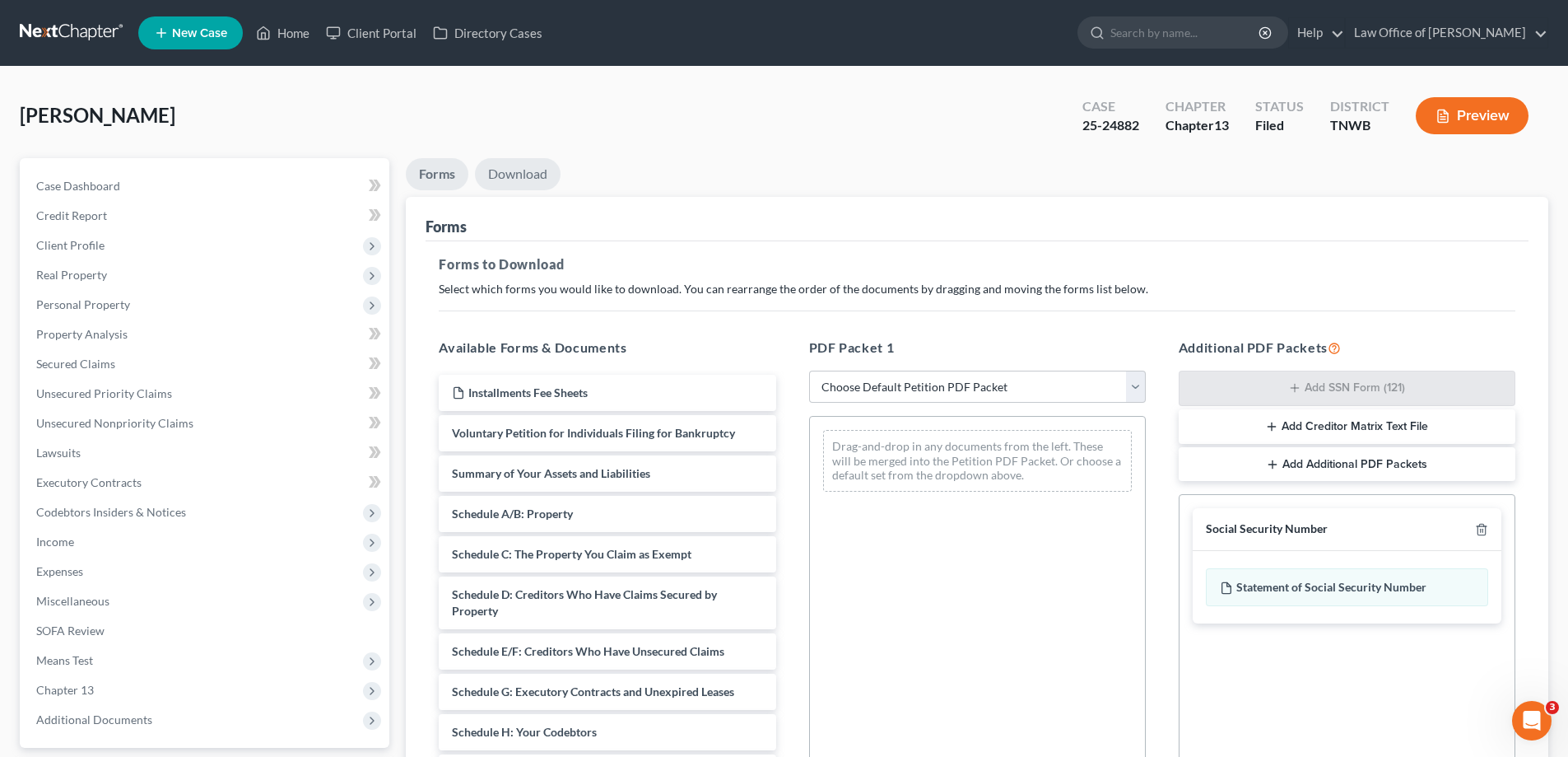
click at [525, 167] on link "Download" at bounding box center [518, 174] width 85 height 32
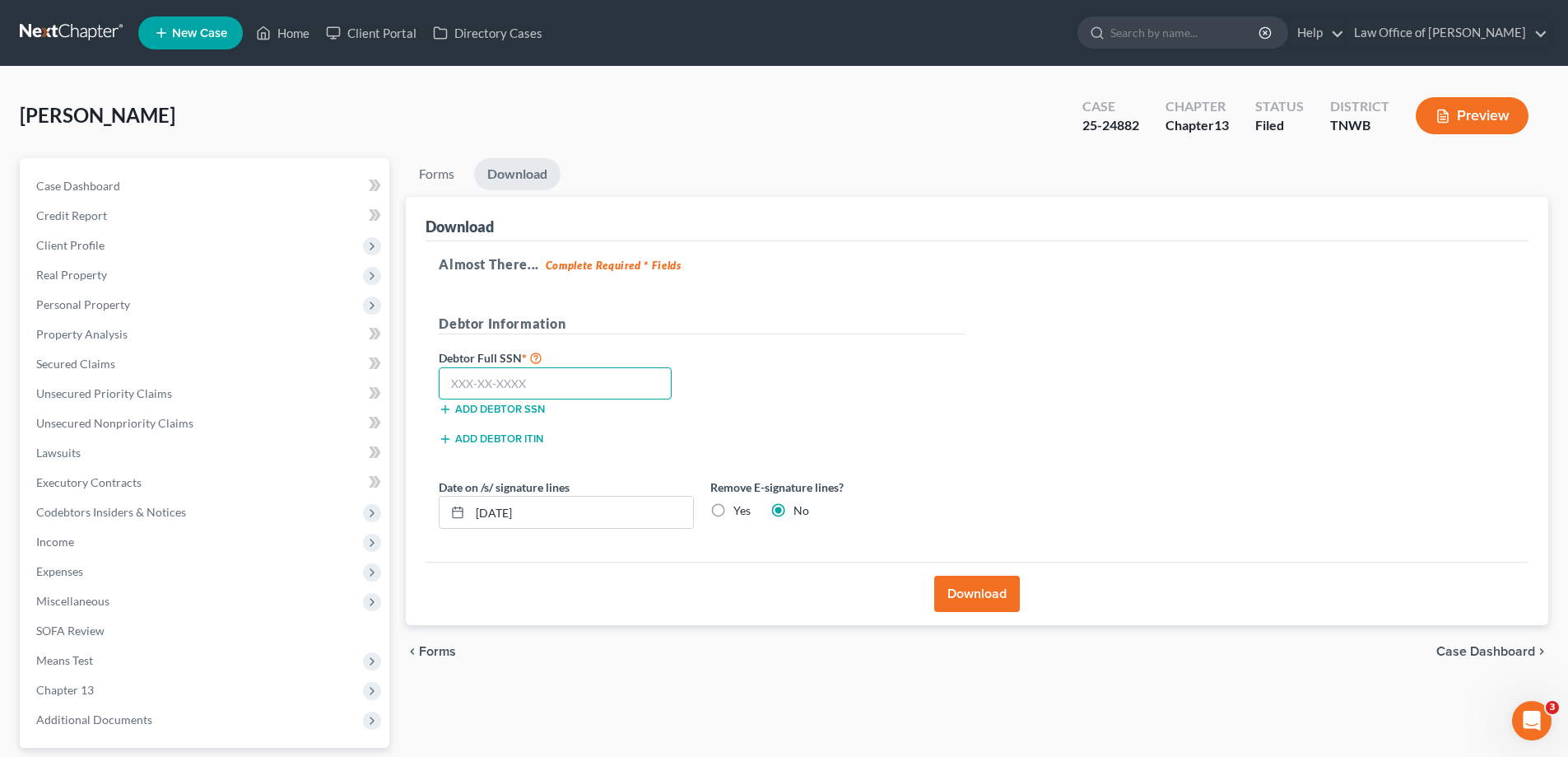
click at [550, 384] on input "text" at bounding box center [555, 383] width 233 height 33
type input "415-92-9424"
click at [960, 586] on button "Download" at bounding box center [977, 593] width 85 height 36
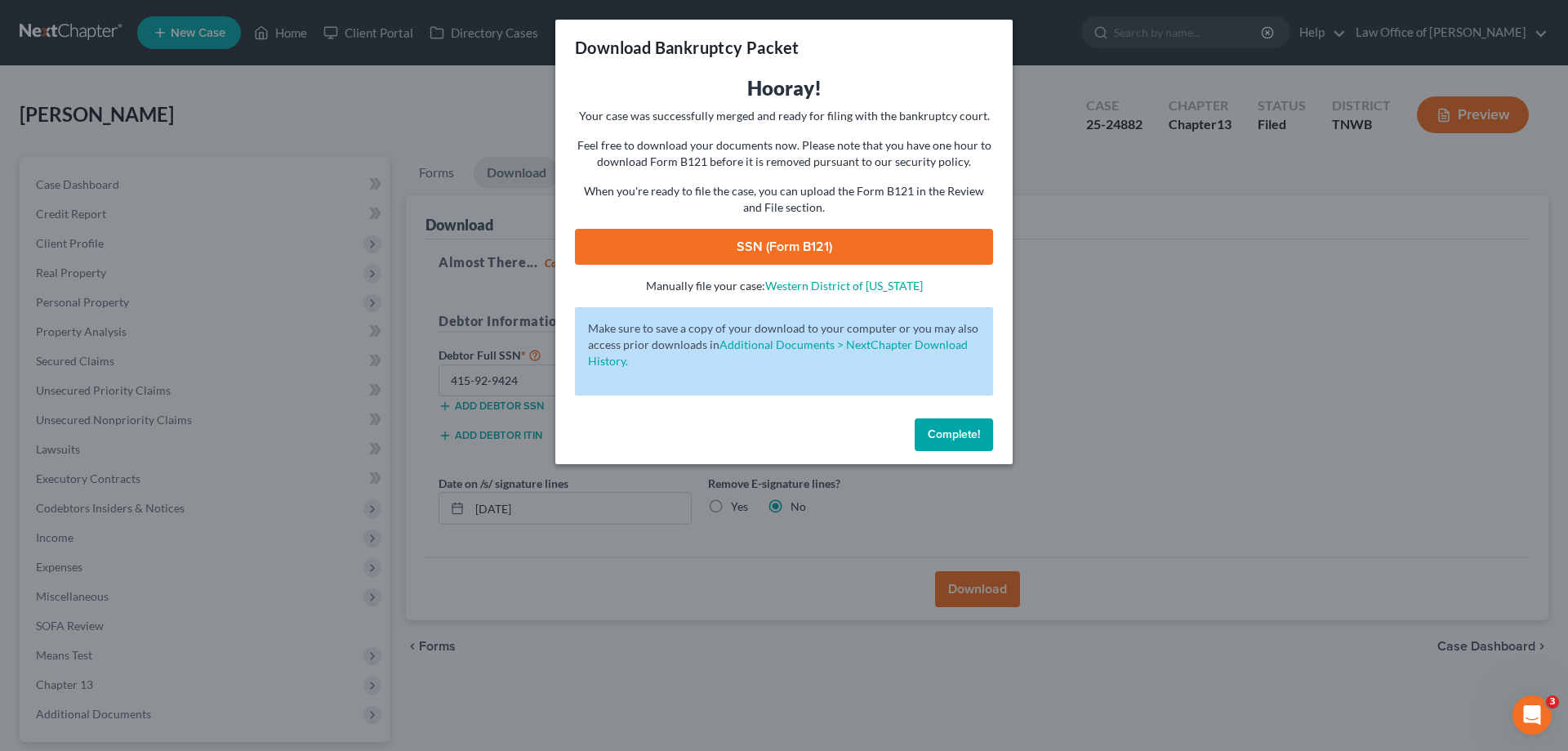
click at [861, 241] on link "SSN (Form B121)" at bounding box center [784, 247] width 418 height 36
click at [953, 432] on span "Complete!" at bounding box center [954, 434] width 52 height 14
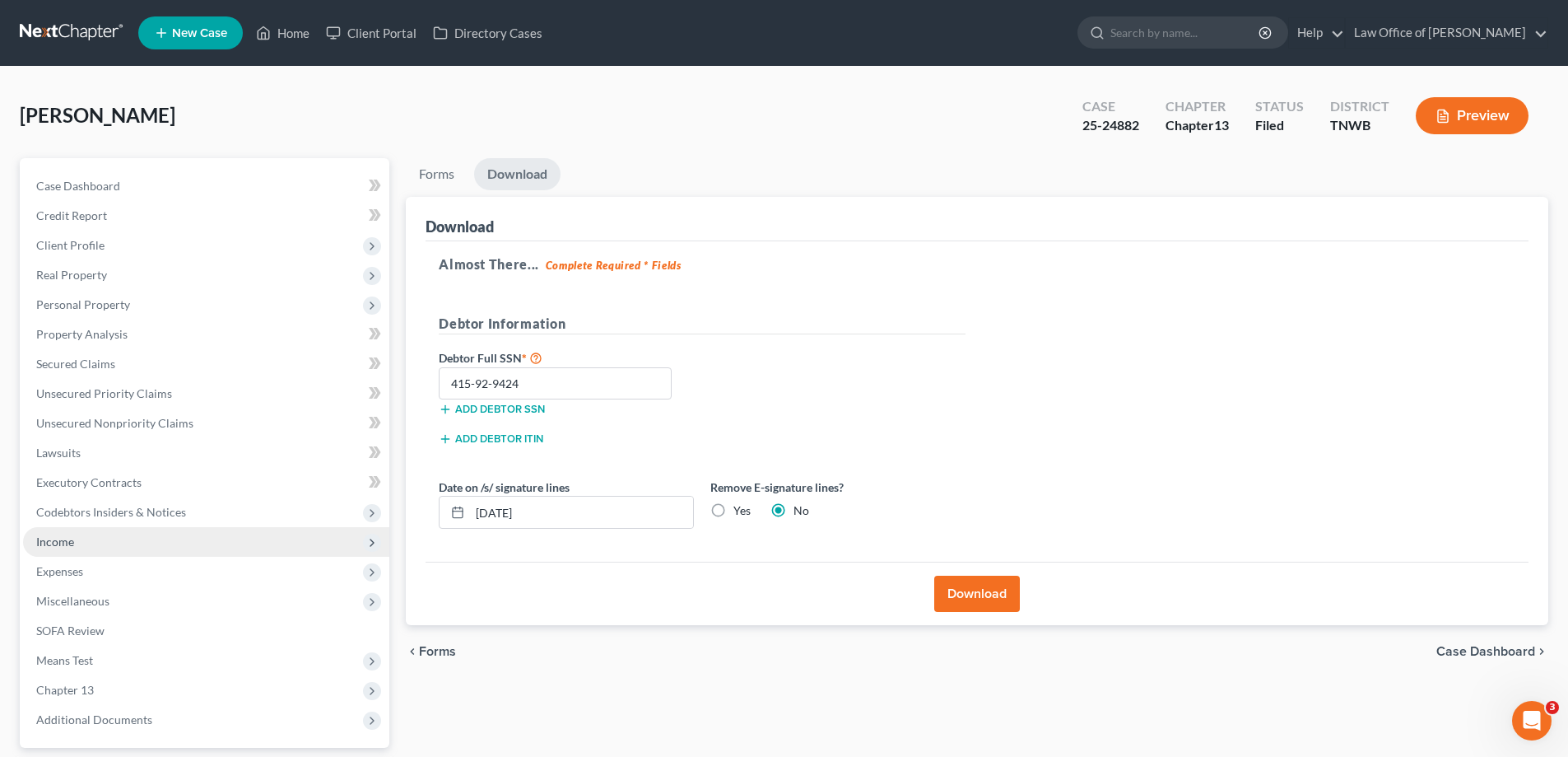
click at [74, 538] on span "Income" at bounding box center [55, 541] width 38 height 14
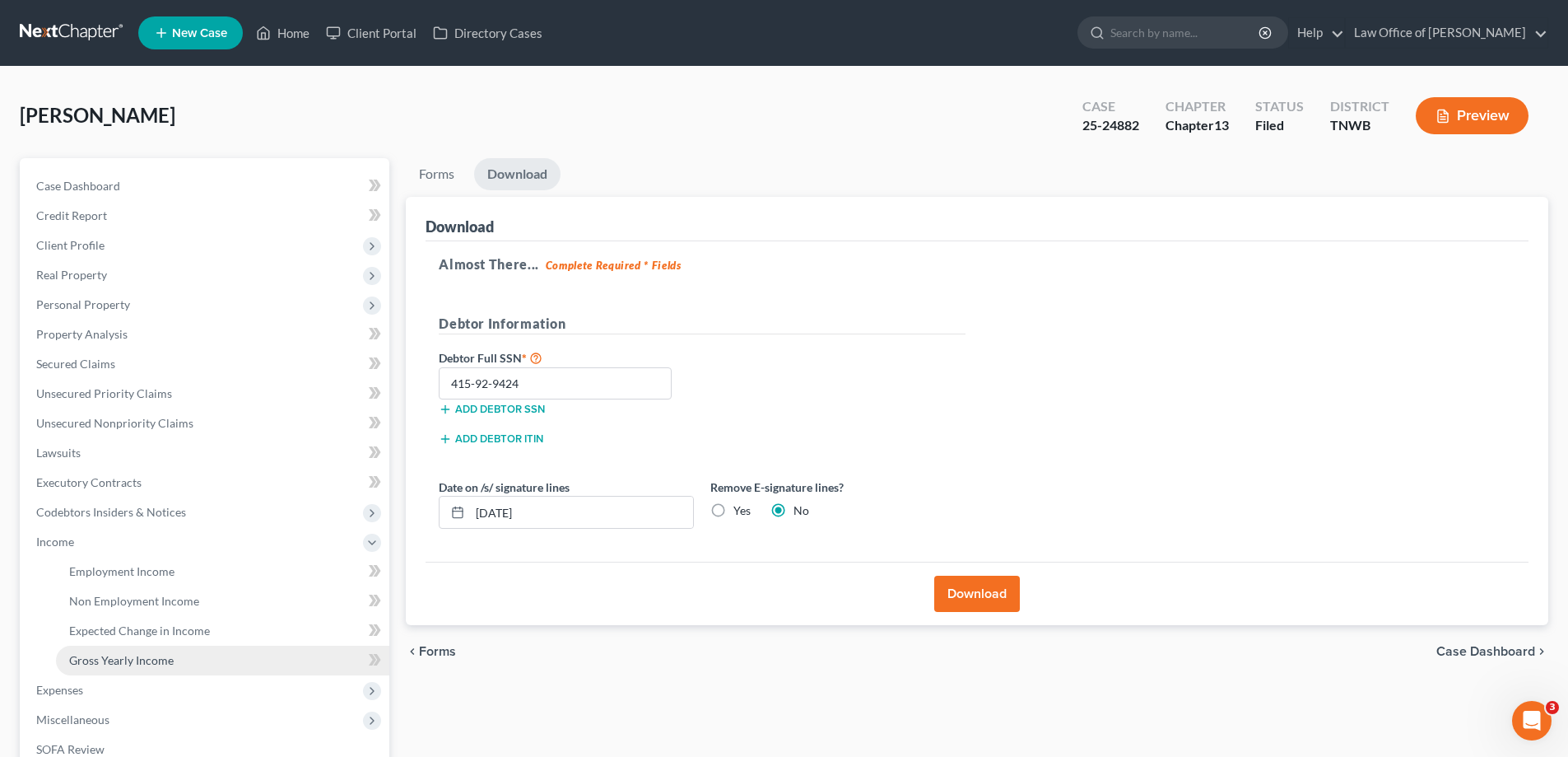
click at [156, 664] on span "Gross Yearly Income" at bounding box center [122, 660] width 105 height 14
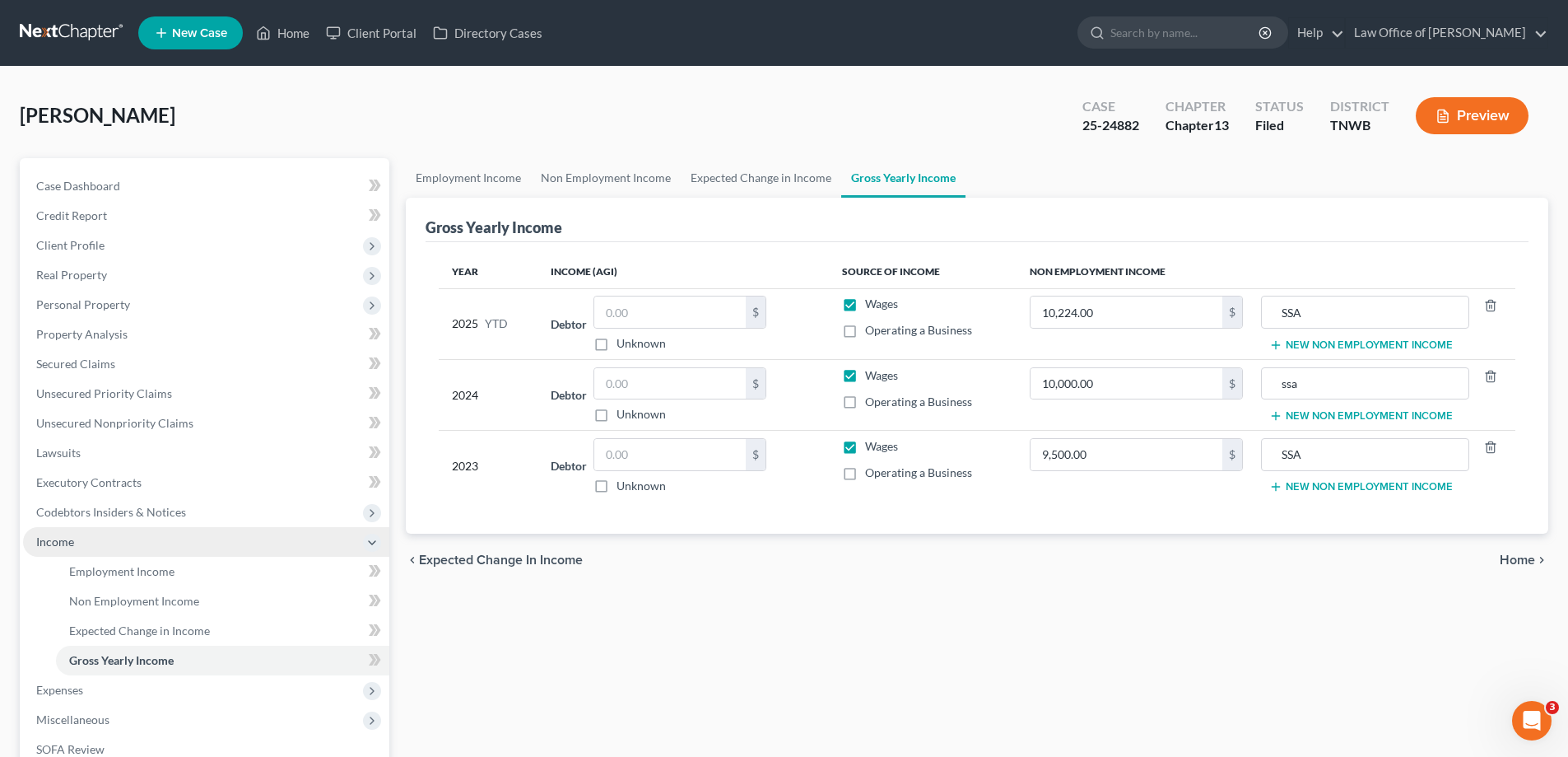
click at [69, 540] on span "Income" at bounding box center [55, 541] width 38 height 14
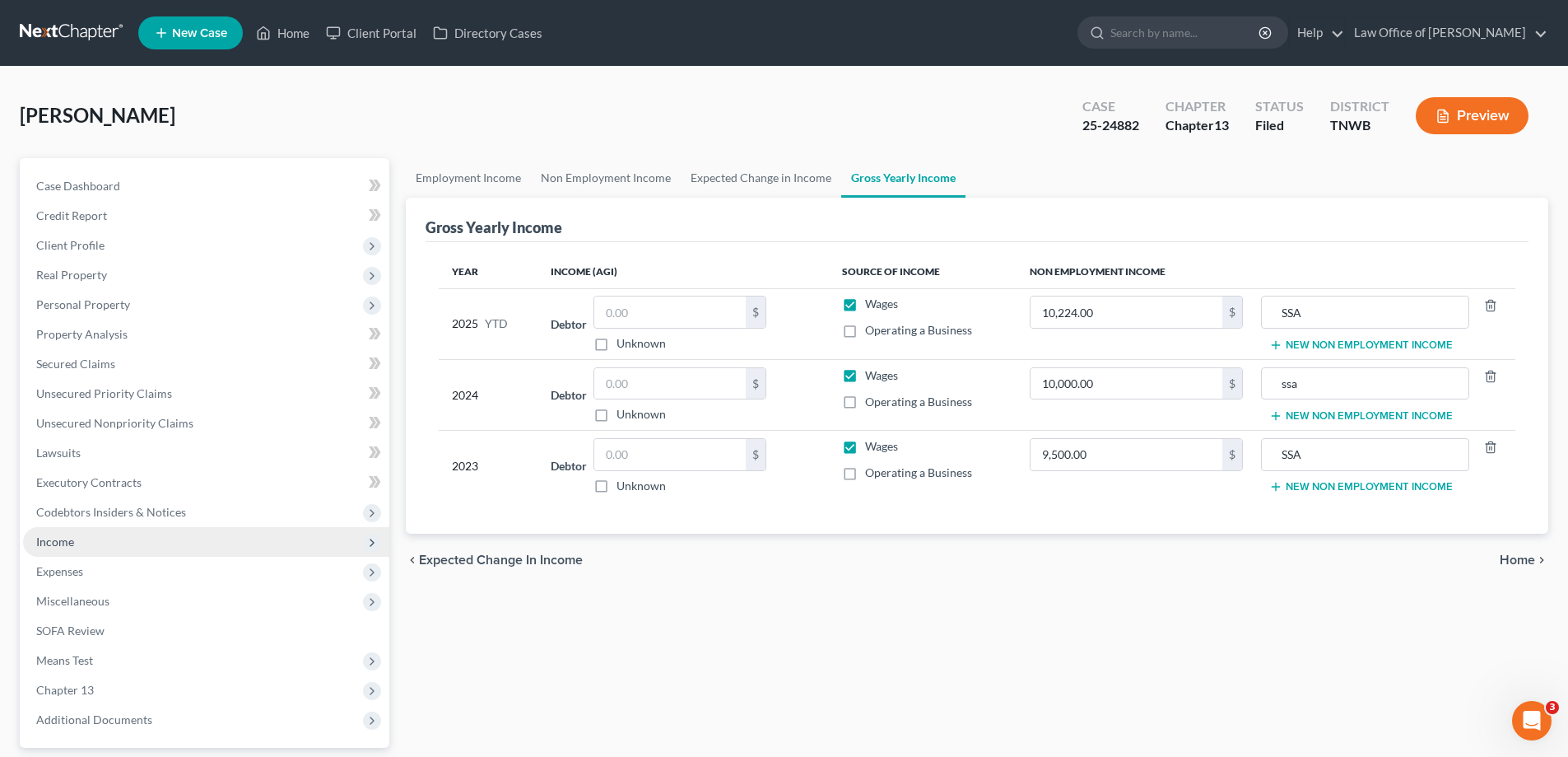
click at [61, 540] on span "Income" at bounding box center [55, 541] width 38 height 14
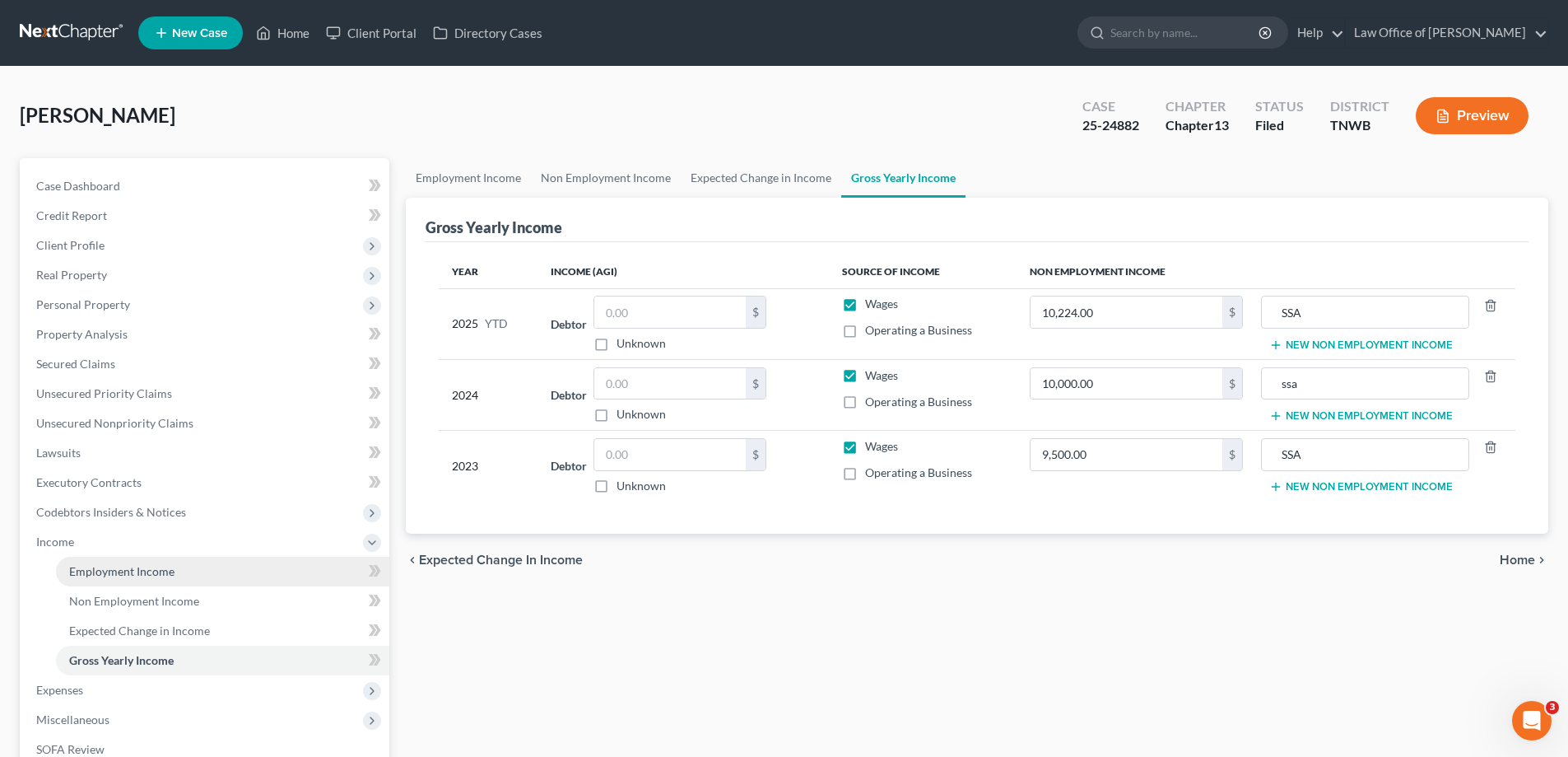
click at [115, 576] on span "Employment Income" at bounding box center [122, 571] width 106 height 14
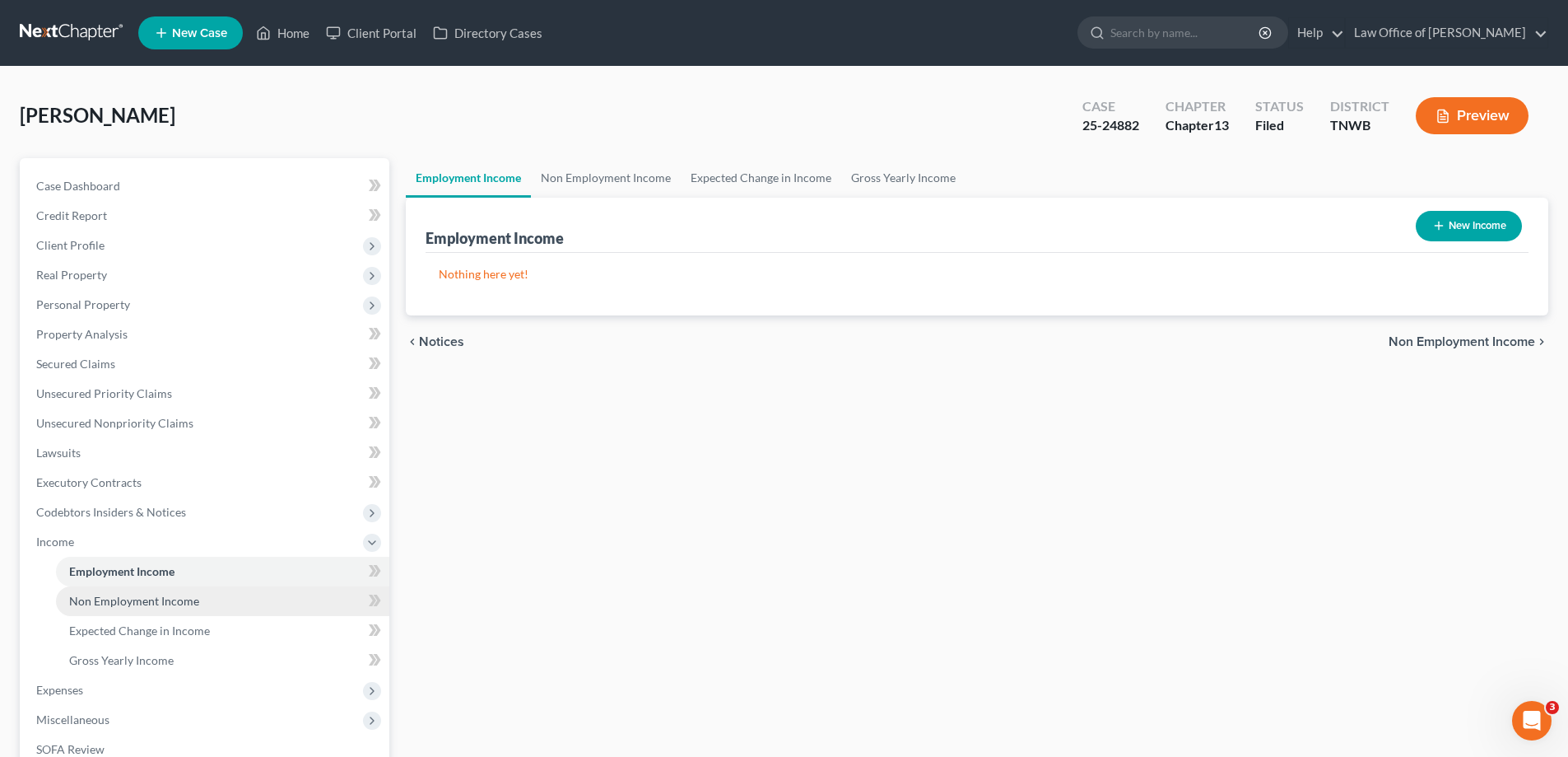
click at [126, 601] on span "Non Employment Income" at bounding box center [134, 601] width 130 height 14
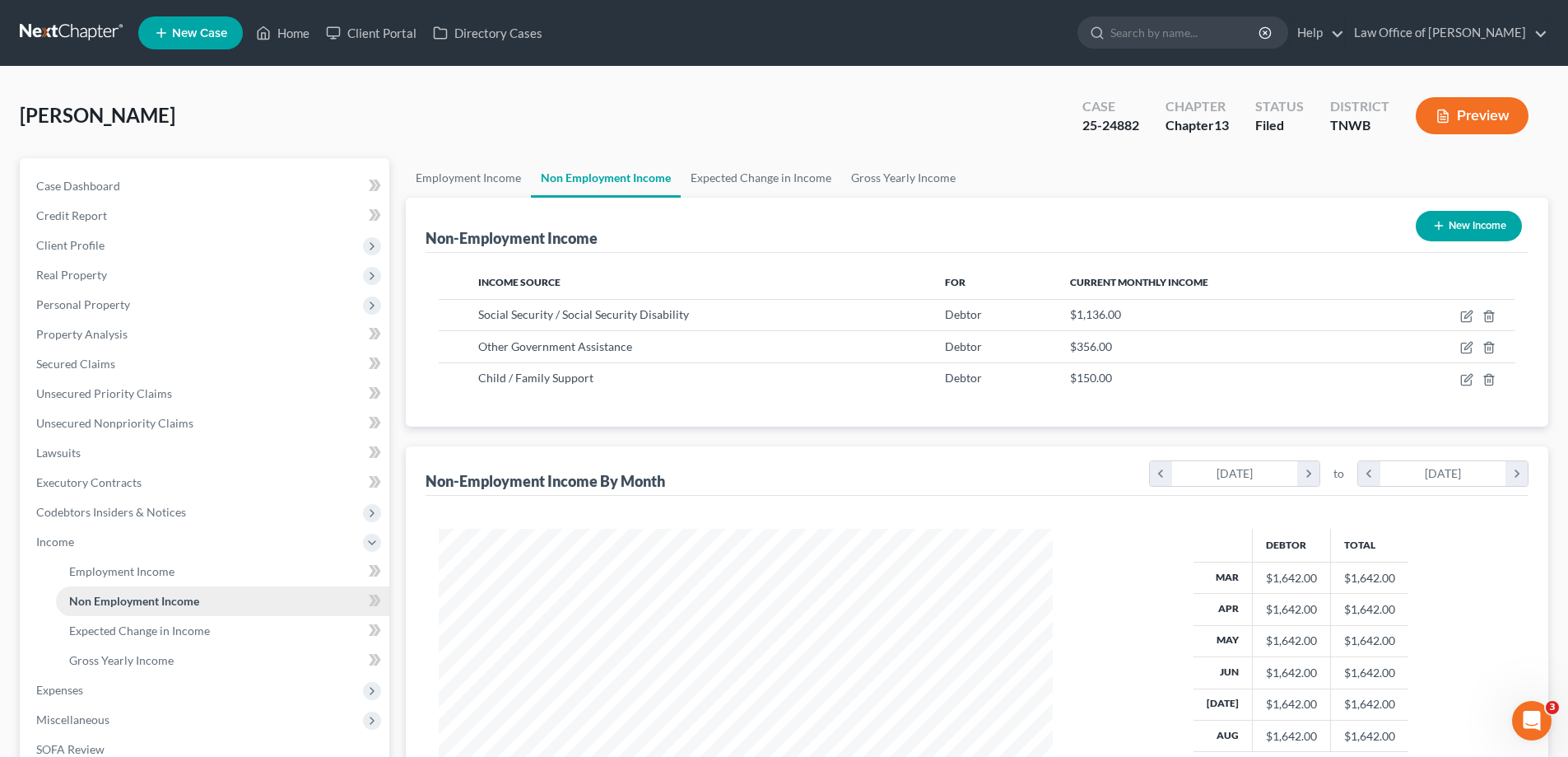
scroll to position [307, 647]
click at [149, 661] on span "Gross Yearly Income" at bounding box center [122, 660] width 105 height 14
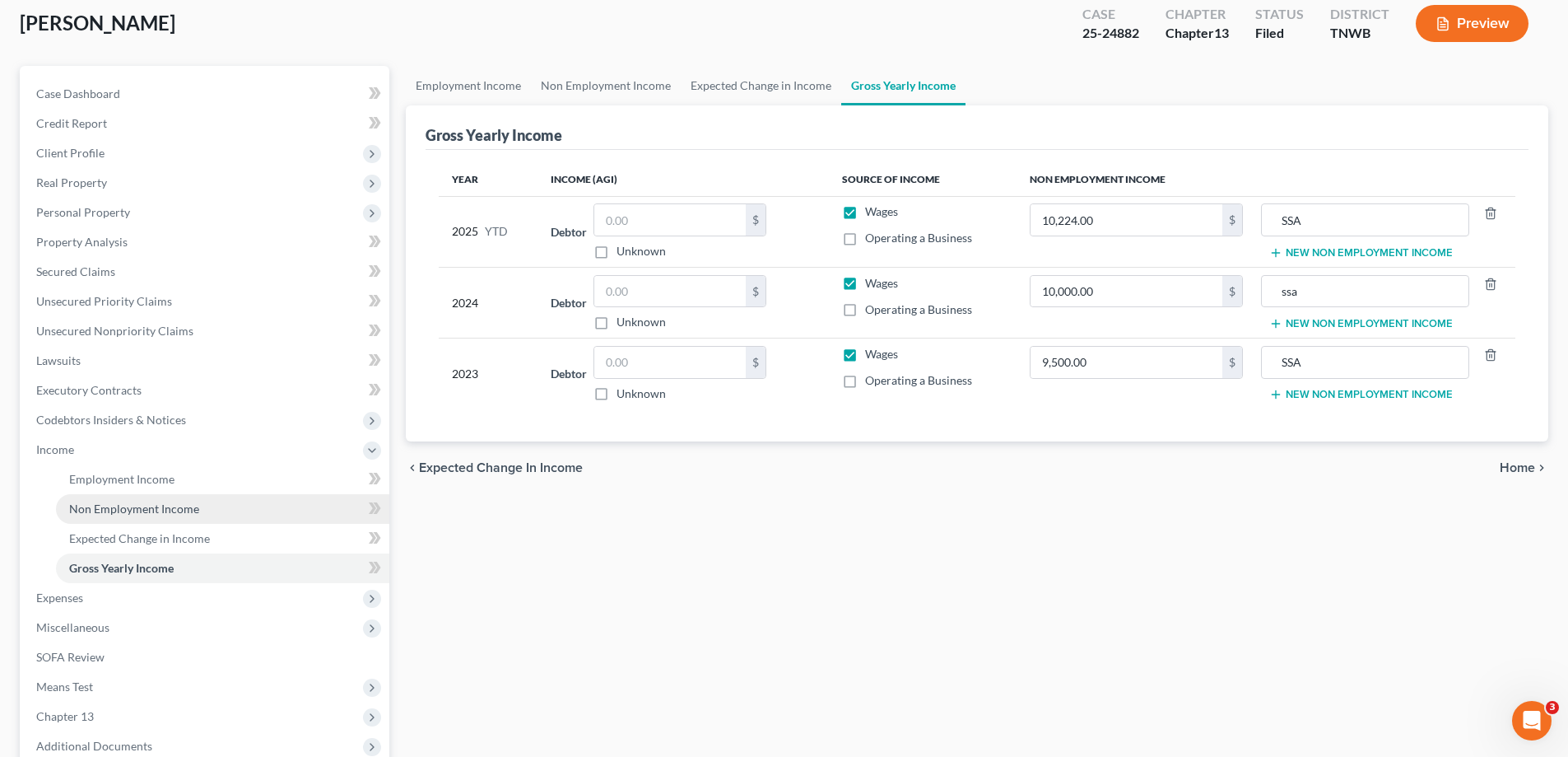
scroll to position [247, 0]
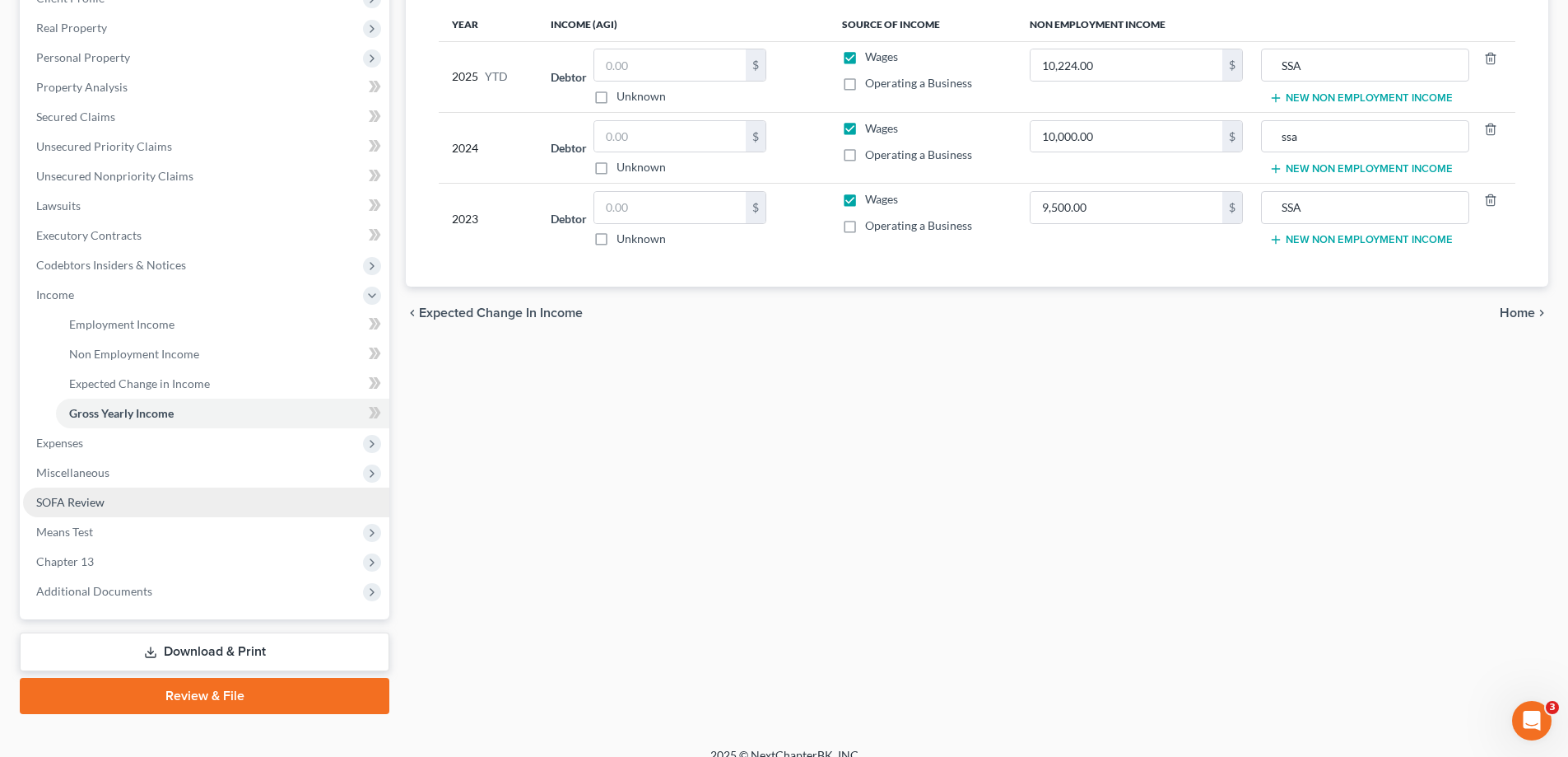
click at [85, 506] on span "SOFA Review" at bounding box center [70, 502] width 69 height 14
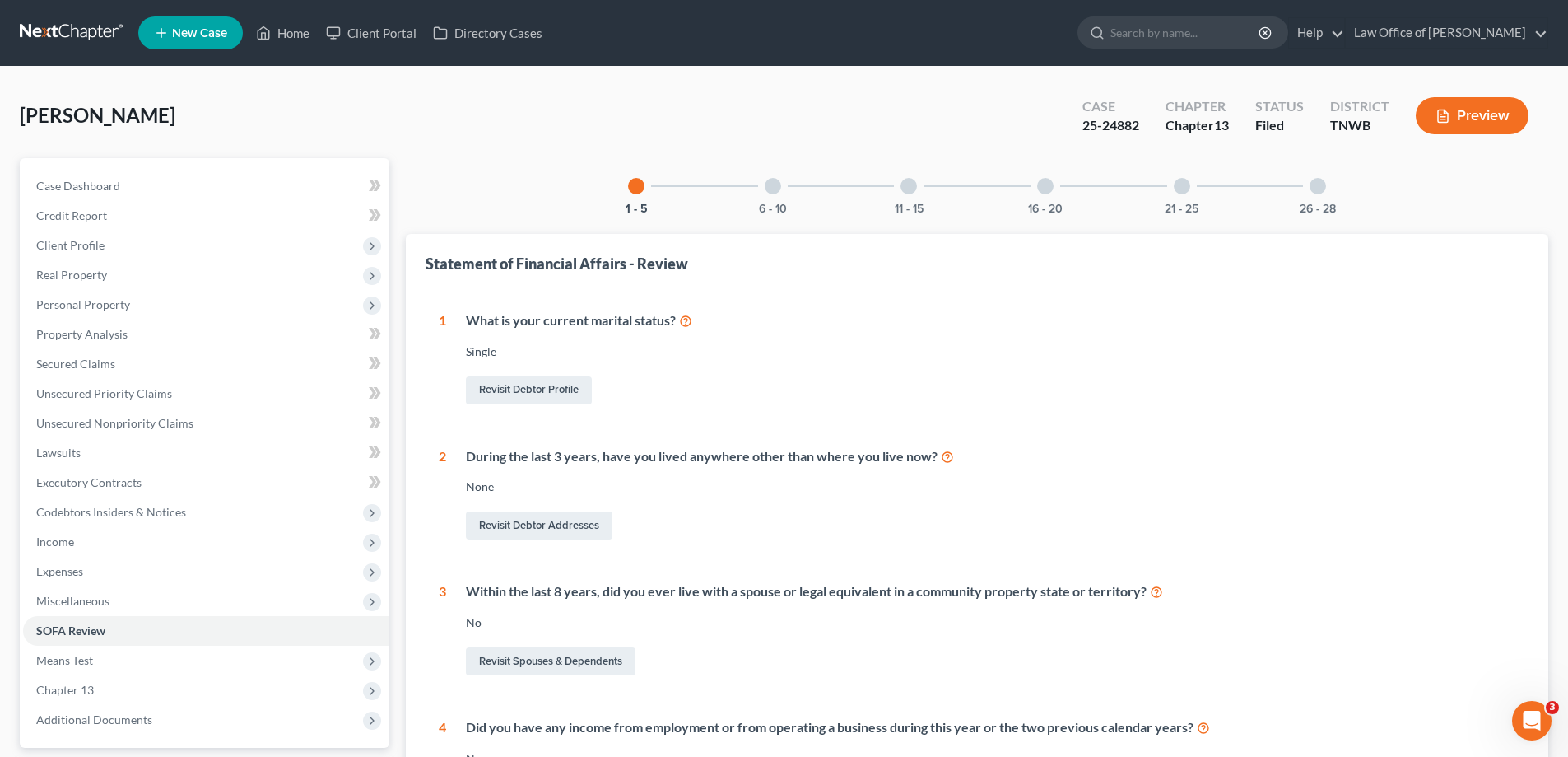
click at [776, 181] on div at bounding box center [772, 185] width 16 height 16
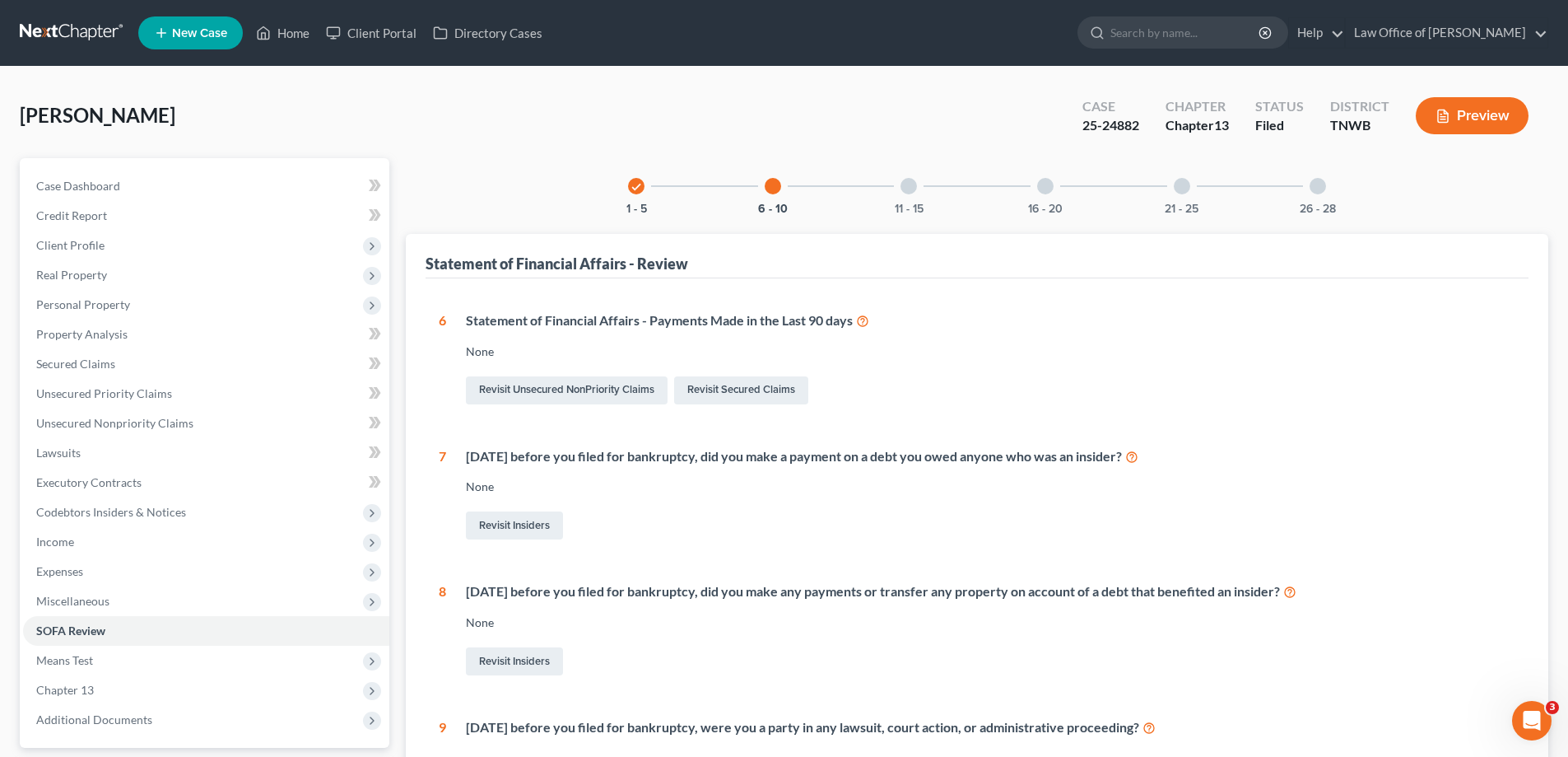
click at [912, 192] on div at bounding box center [908, 185] width 16 height 16
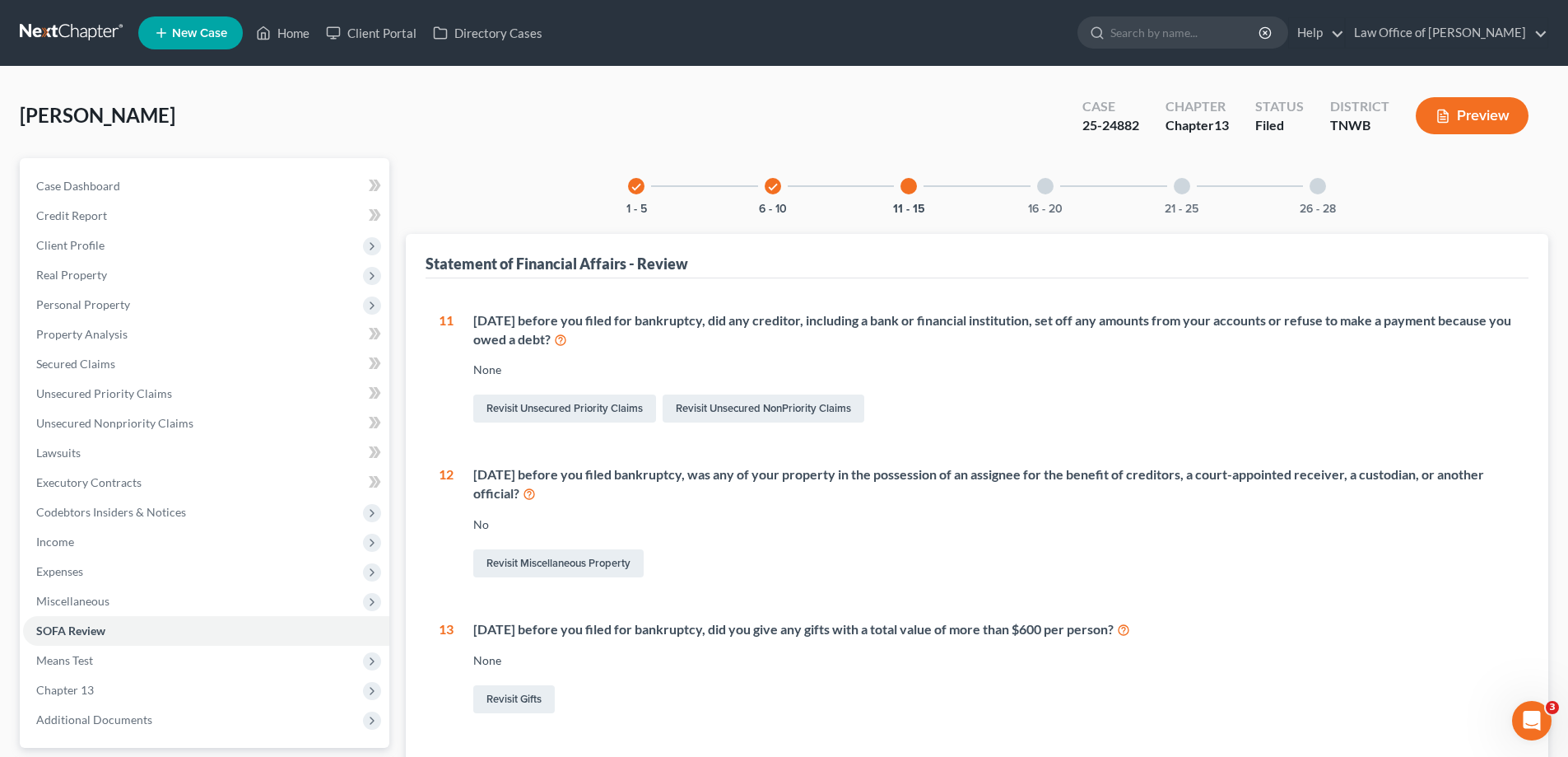
click at [633, 185] on icon "check" at bounding box center [637, 187] width 12 height 12
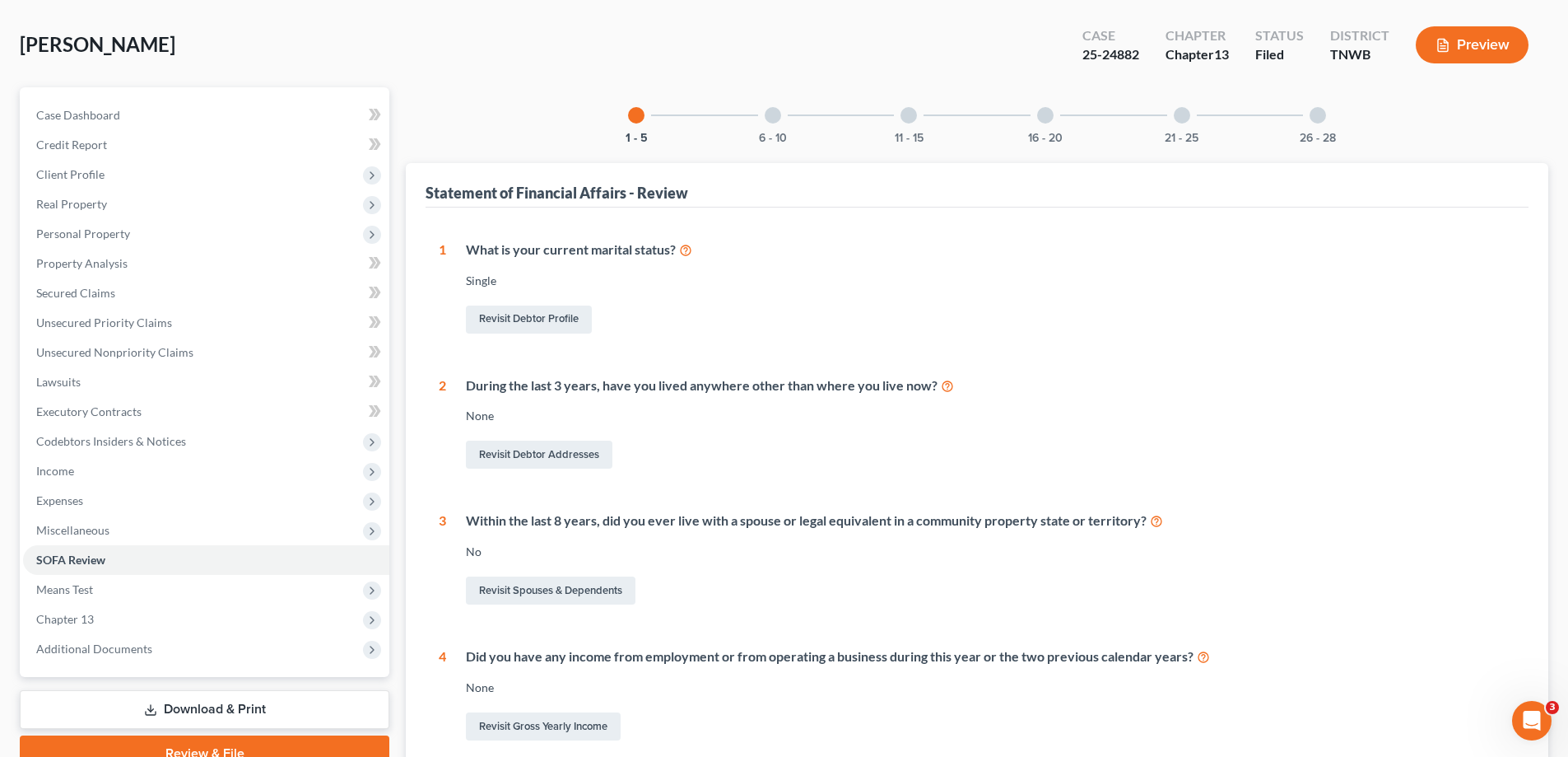
scroll to position [70, 0]
click at [778, 112] on div at bounding box center [772, 116] width 16 height 16
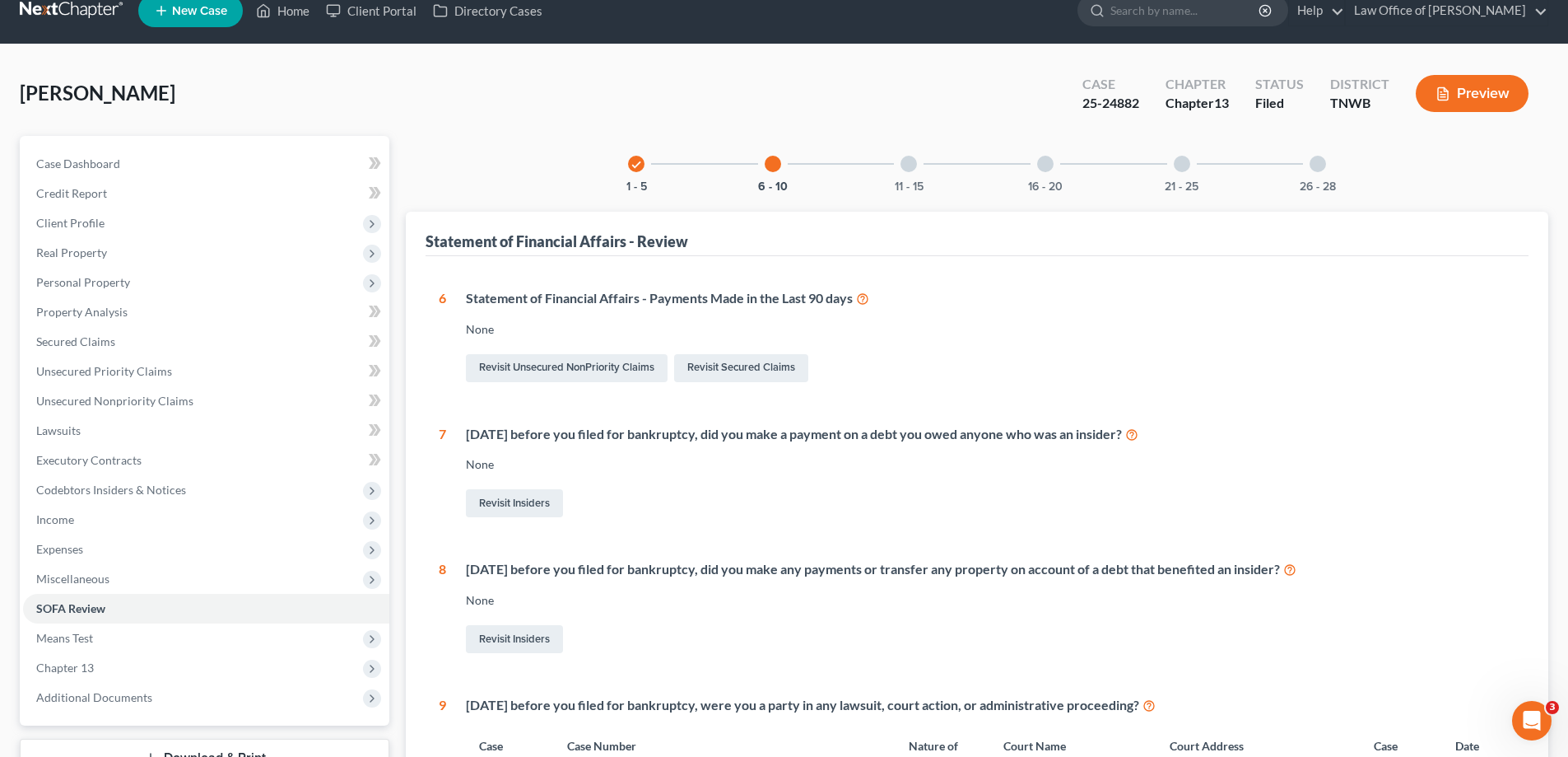
scroll to position [0, 0]
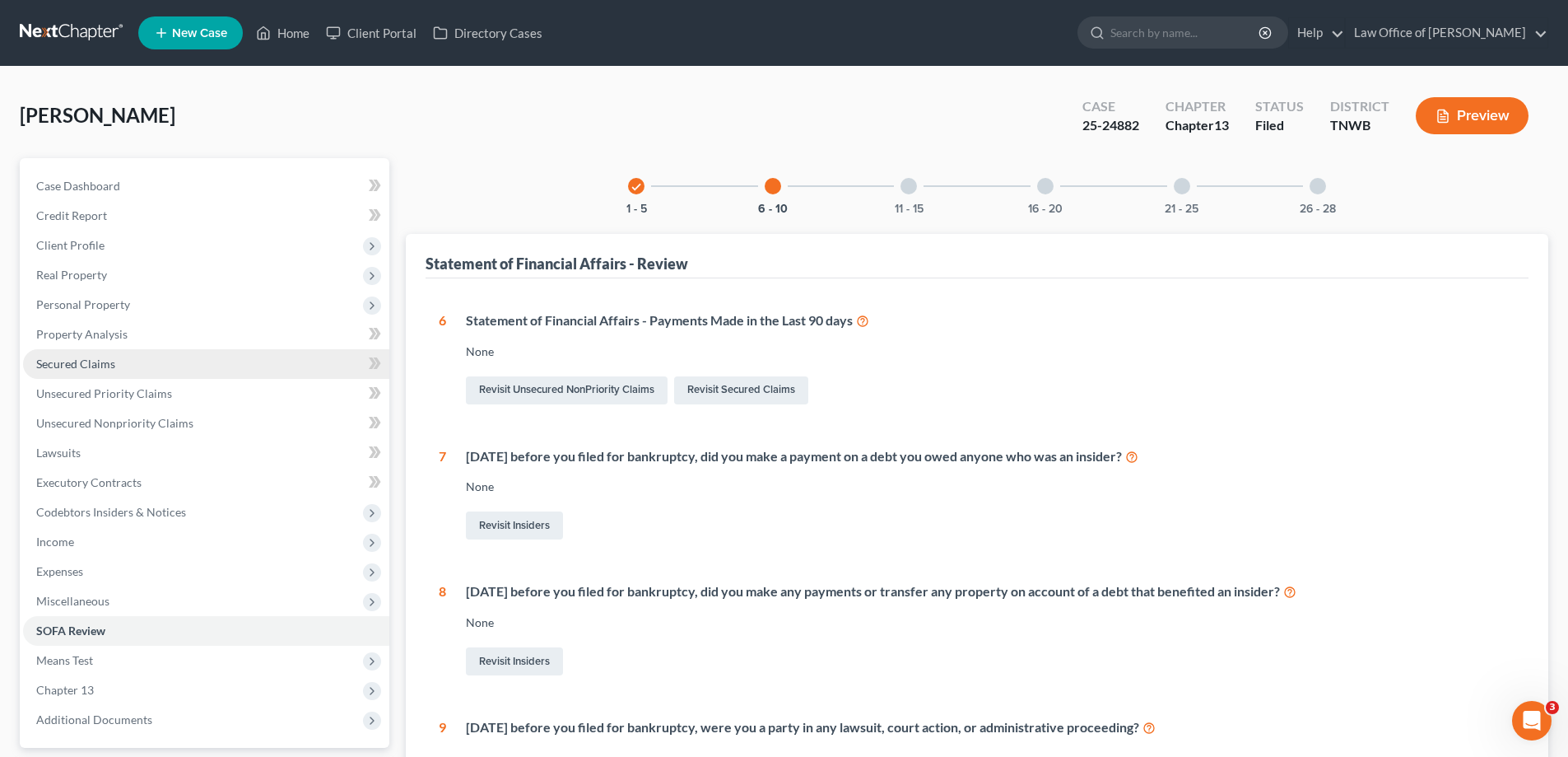
click at [87, 361] on span "Secured Claims" at bounding box center [75, 364] width 79 height 14
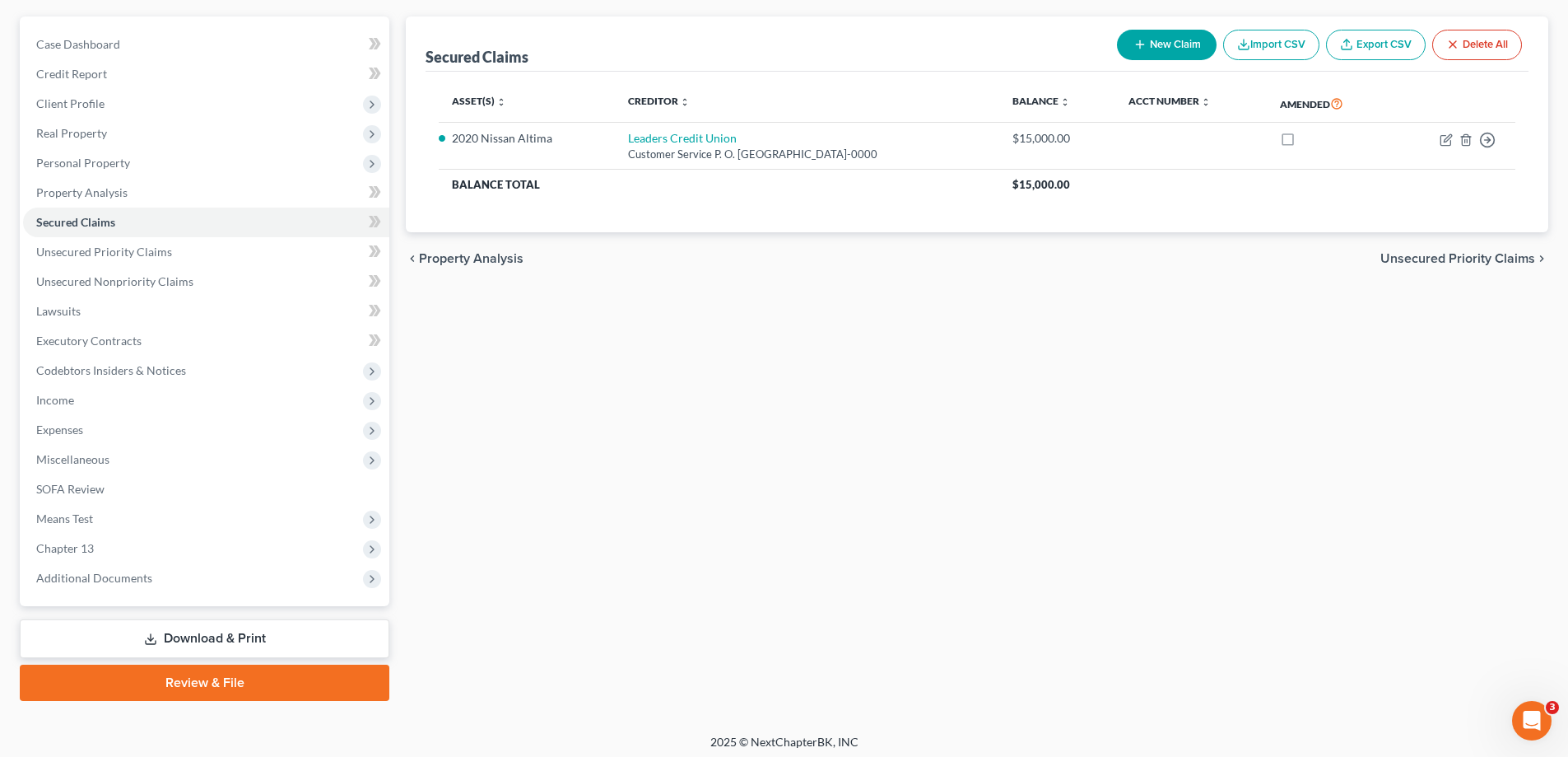
scroll to position [148, 0]
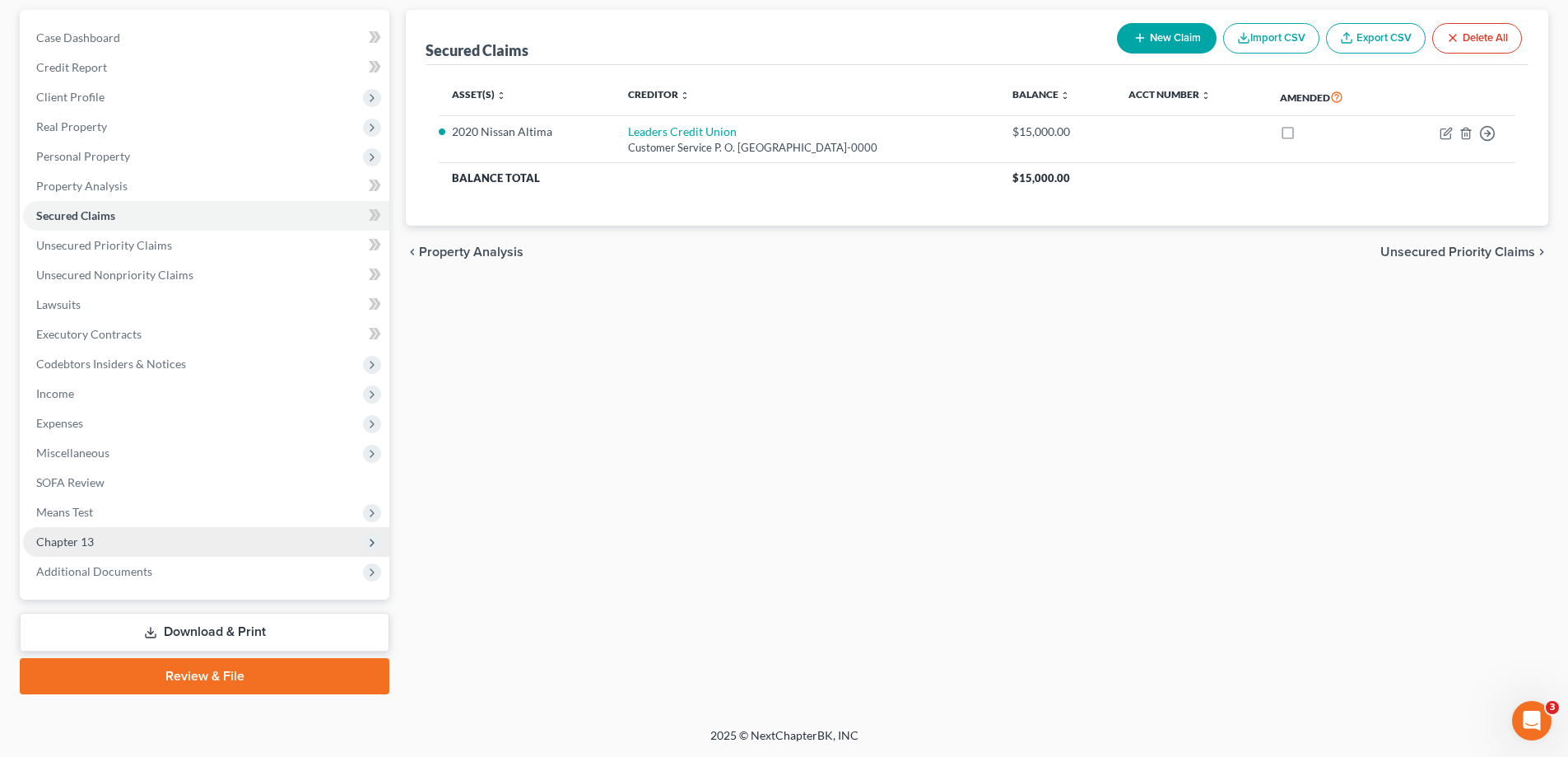
click at [54, 542] on span "Chapter 13" at bounding box center [65, 541] width 58 height 14
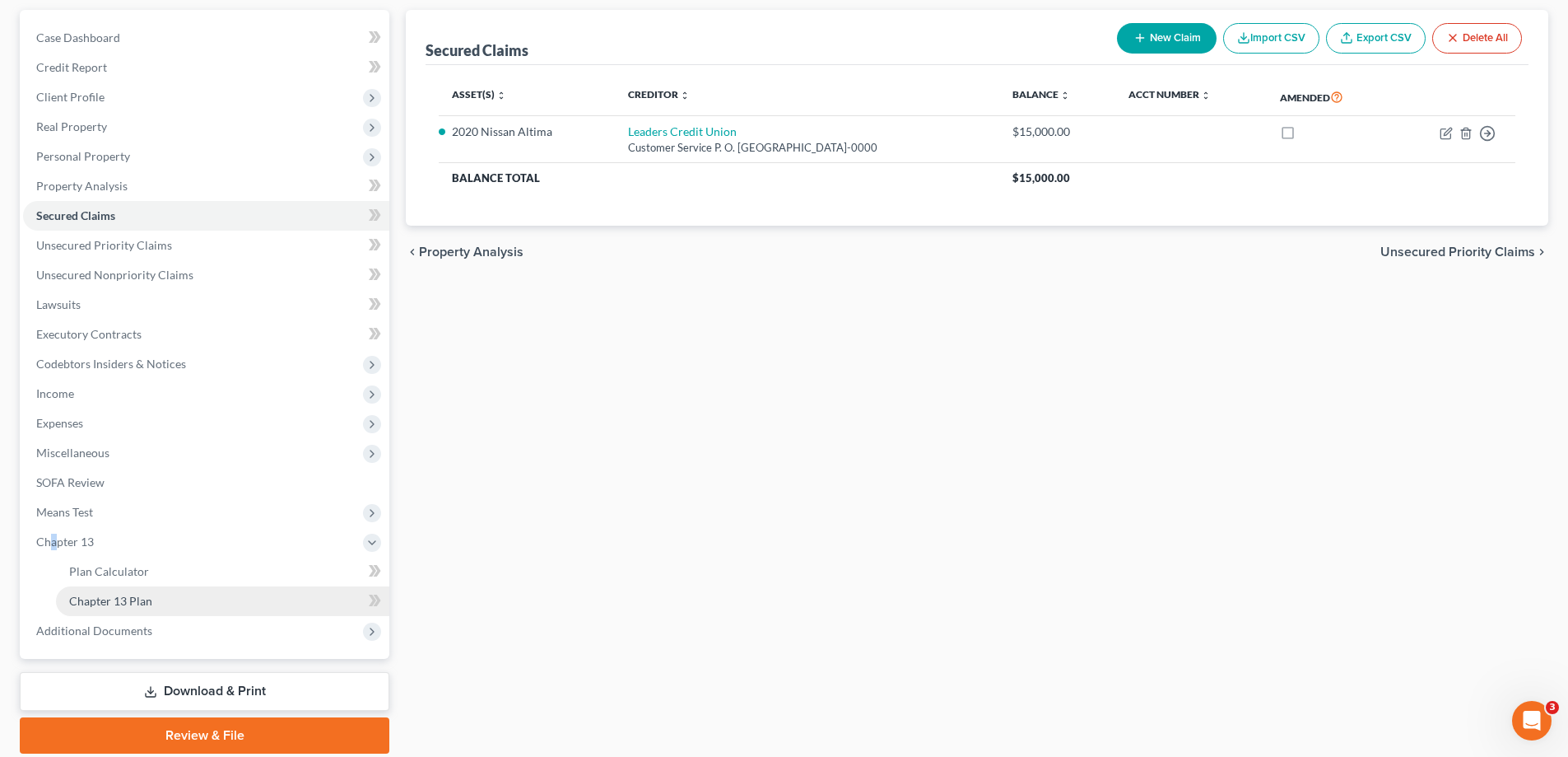
click at [112, 601] on span "Chapter 13 Plan" at bounding box center [111, 601] width 83 height 14
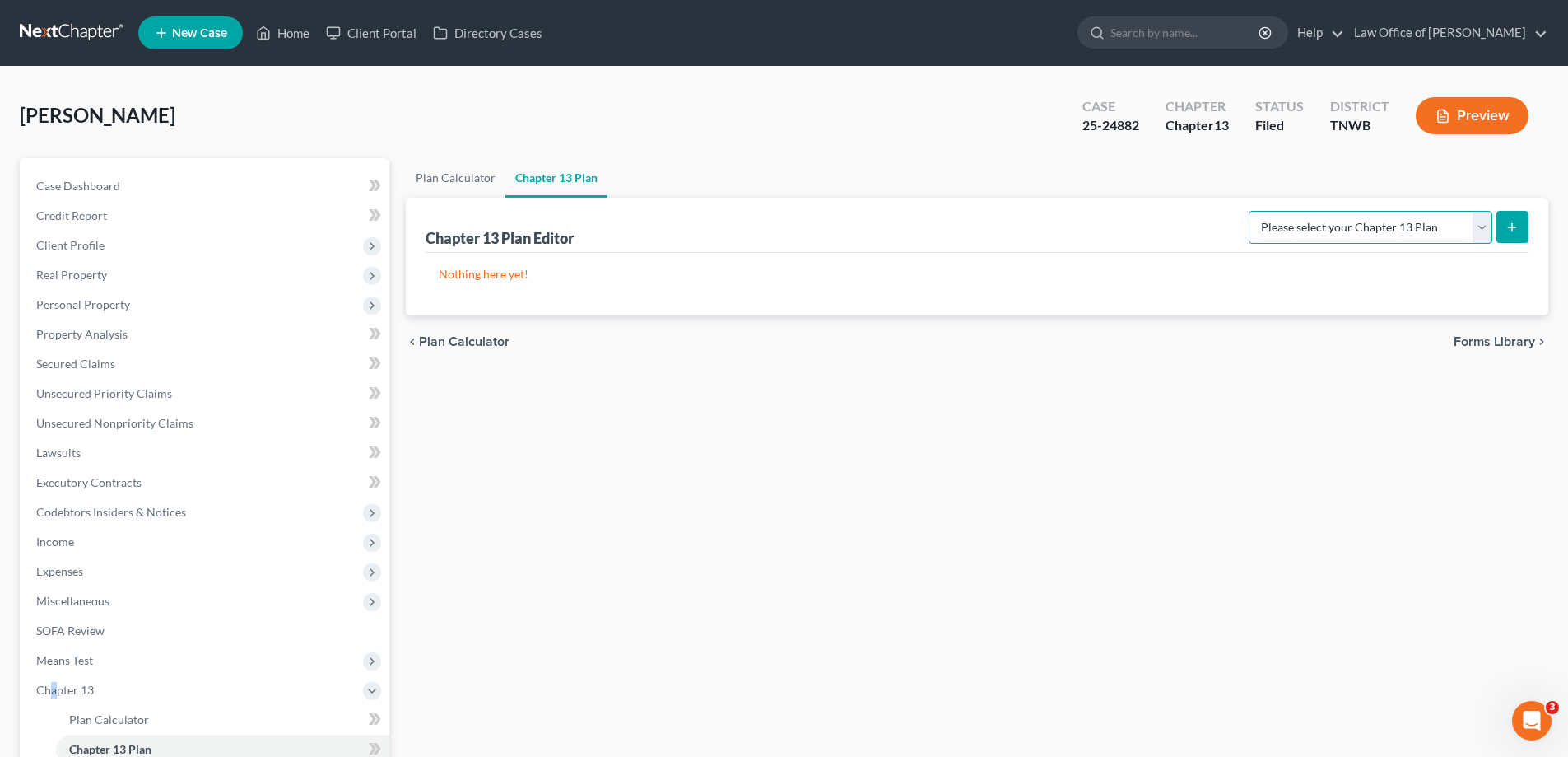
click at [1480, 231] on select "Please select your Chapter 13 Plan National Form Plan - Official Form 113 [US_S…" at bounding box center [1371, 227] width 244 height 33
select select "1"
click at [1252, 211] on select "Please select your Chapter 13 Plan National Form Plan - Official Form 113 [US_S…" at bounding box center [1371, 227] width 244 height 33
click at [1514, 224] on icon "submit" at bounding box center [1513, 228] width 14 height 14
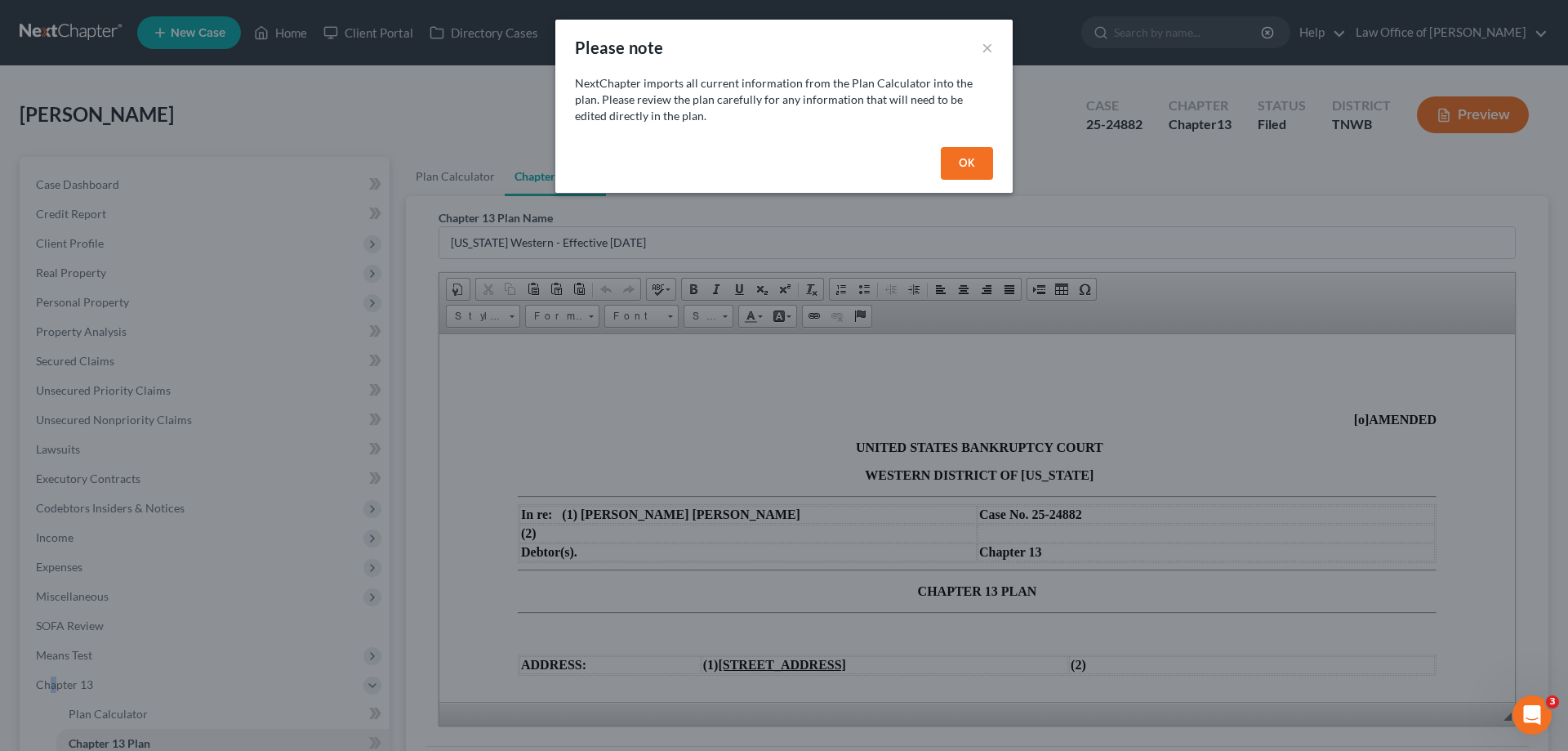
click at [971, 159] on button "OK" at bounding box center [966, 163] width 52 height 33
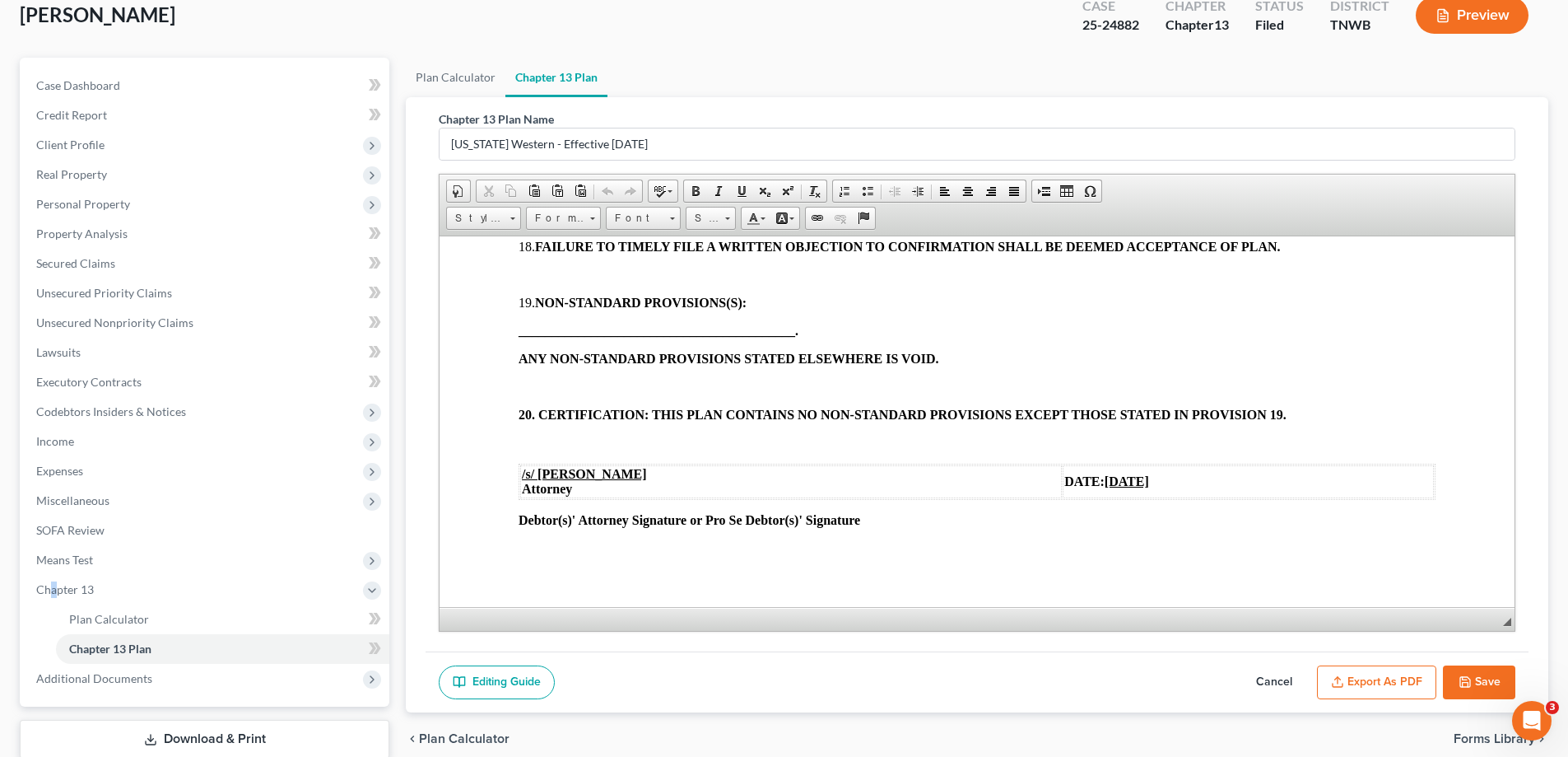
scroll to position [207, 0]
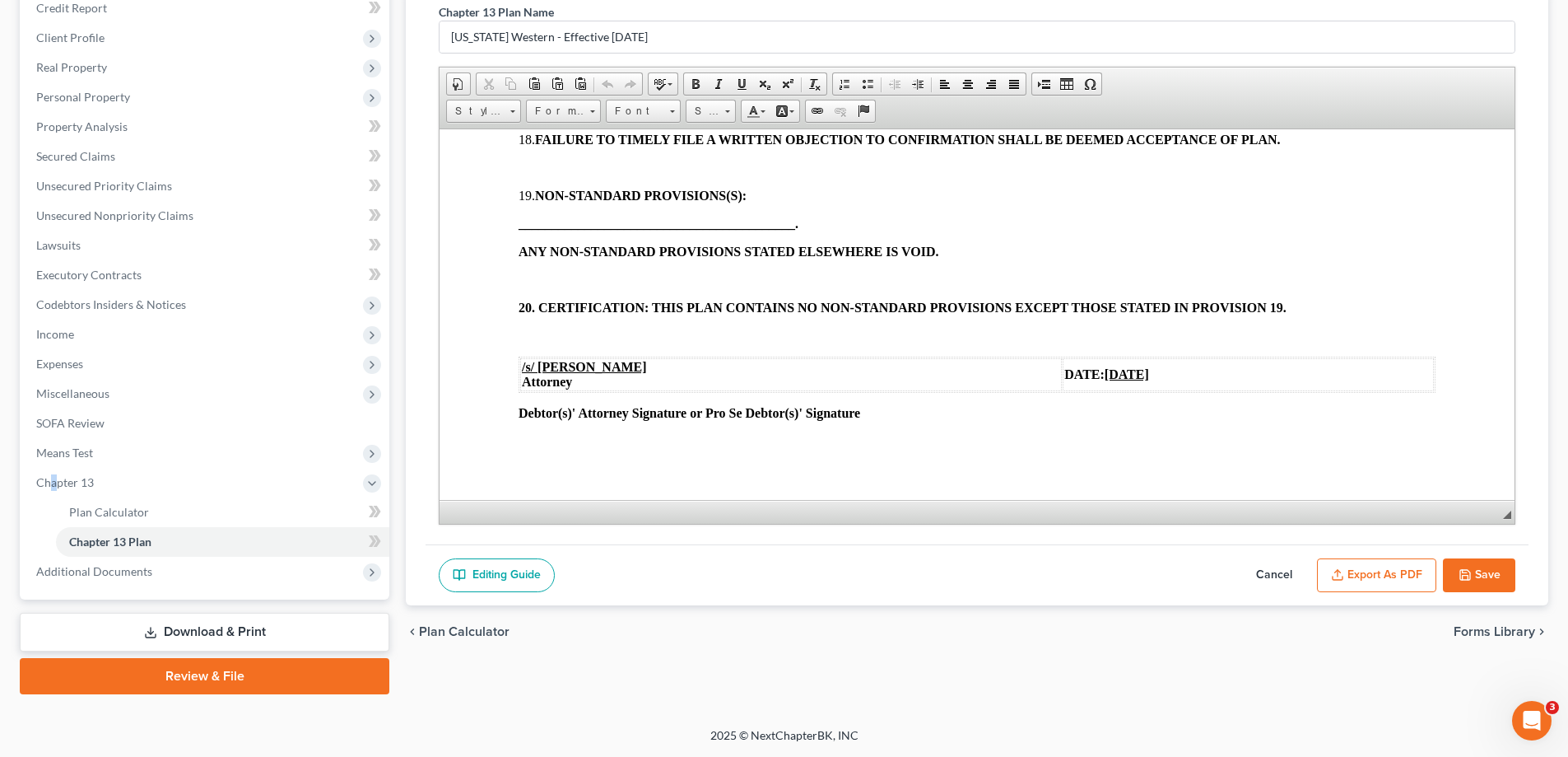
click at [1388, 573] on button "Export as PDF" at bounding box center [1377, 575] width 119 height 35
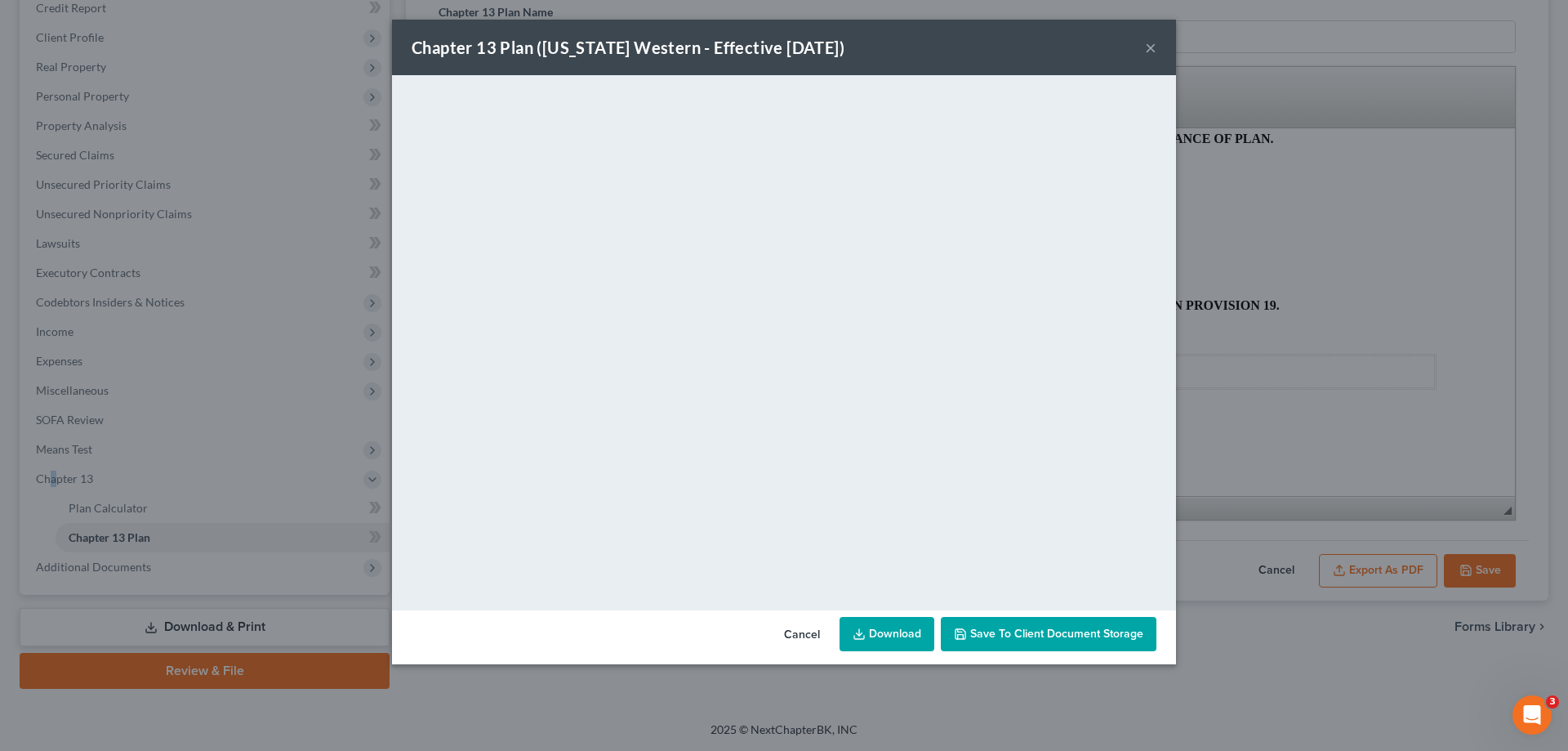
click at [1152, 50] on button "×" at bounding box center [1151, 47] width 12 height 19
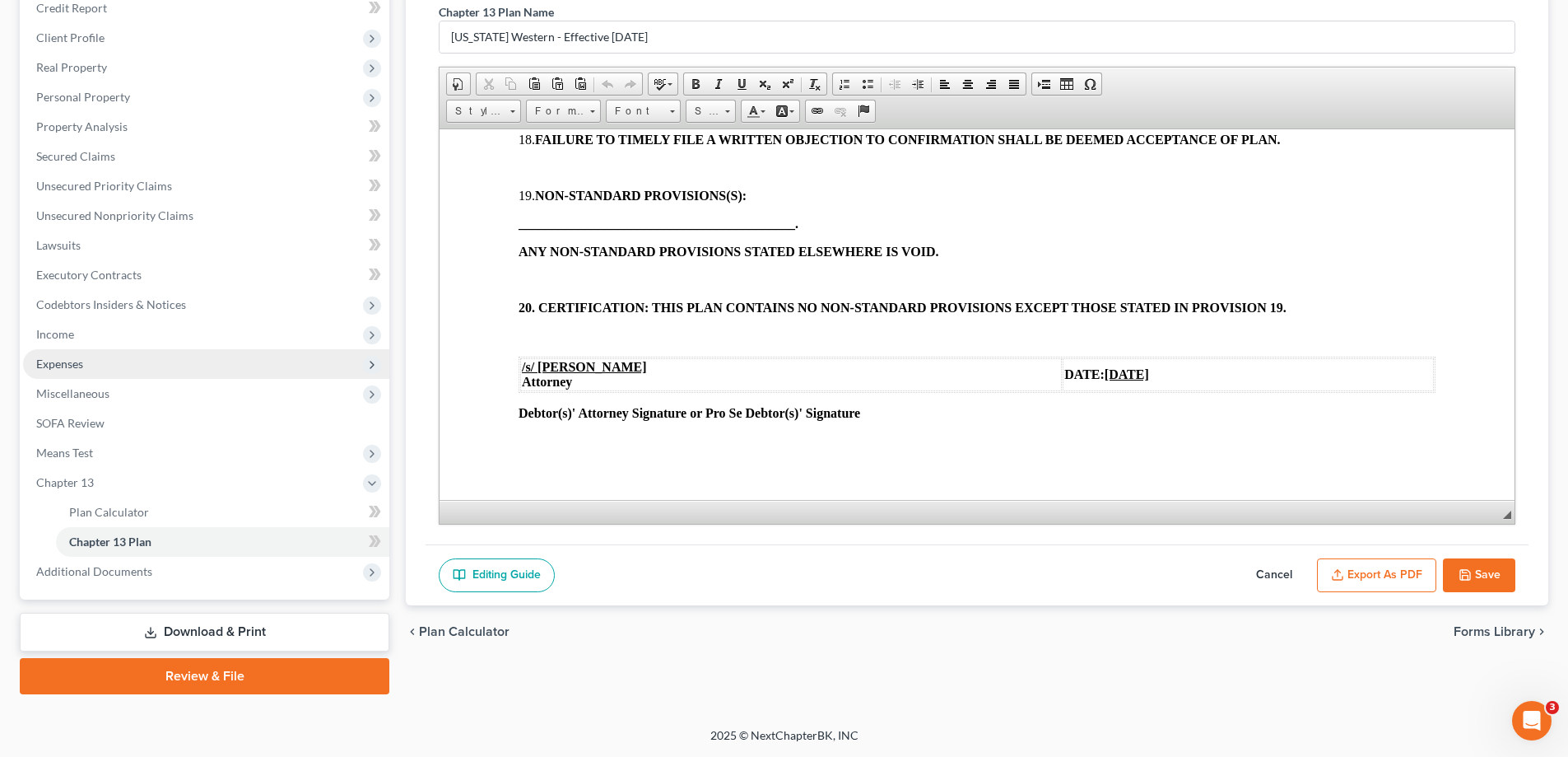
click at [64, 366] on span "Expenses" at bounding box center [59, 364] width 47 height 14
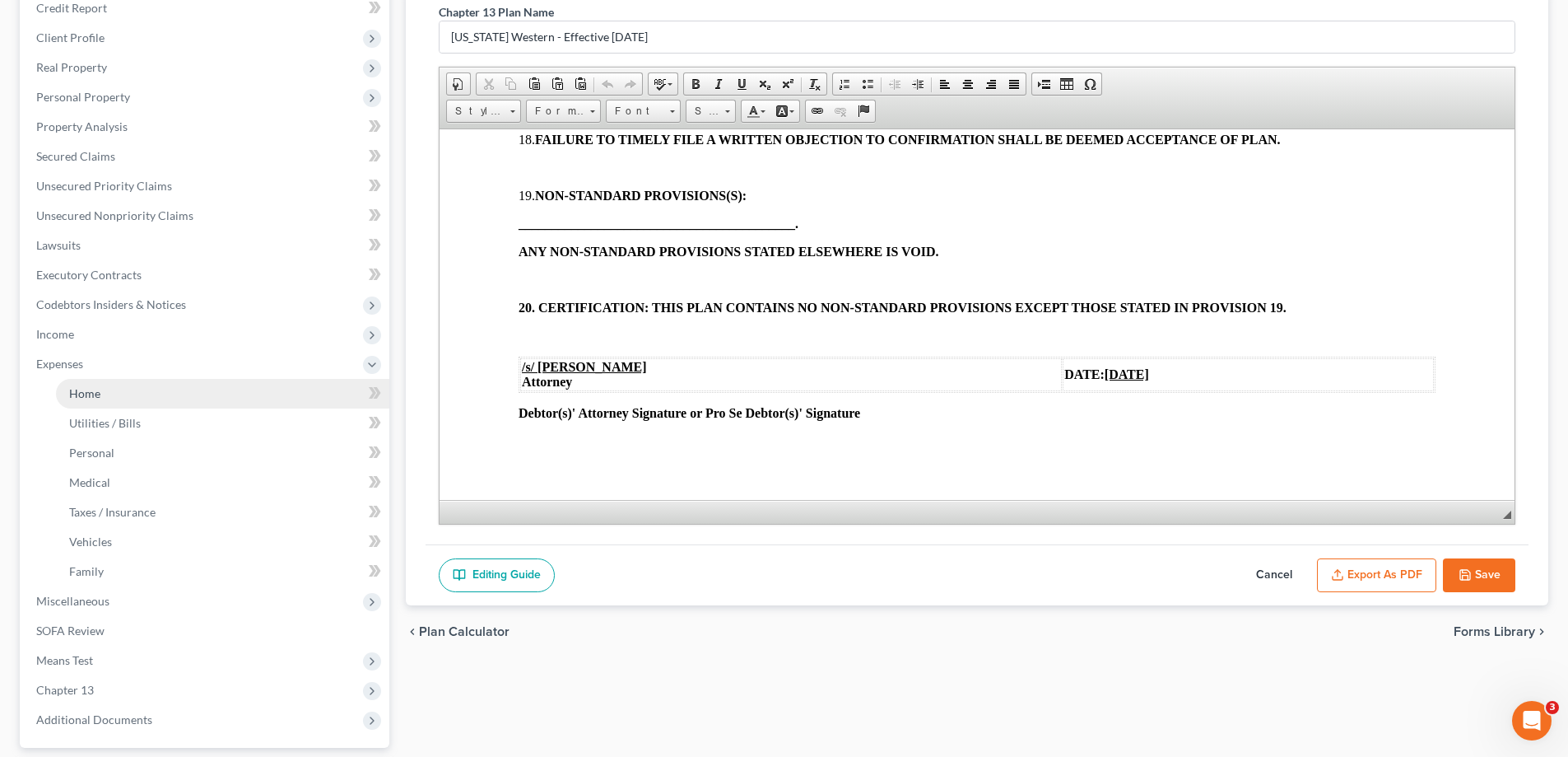
click at [85, 404] on link "Home" at bounding box center [222, 393] width 333 height 30
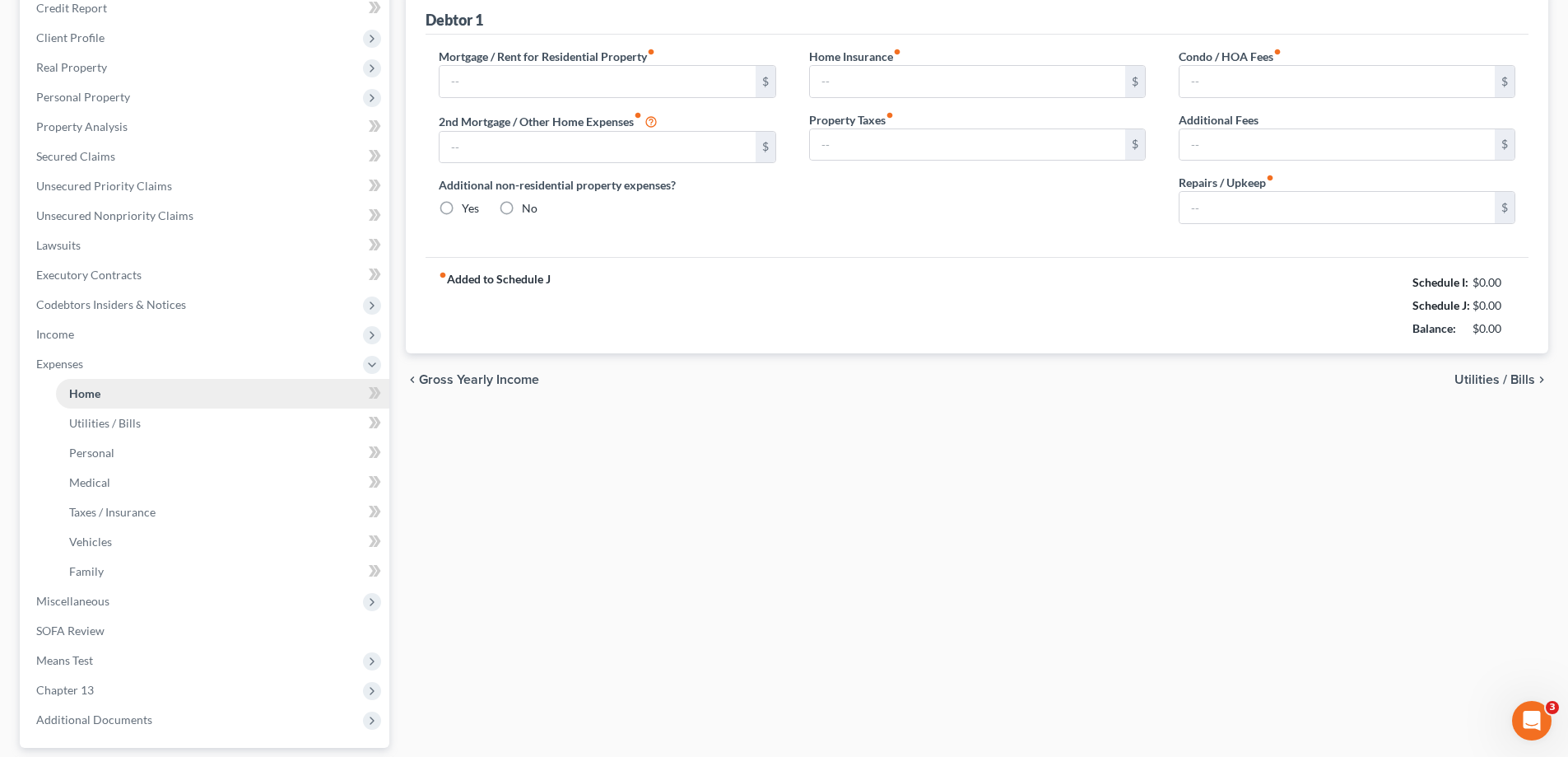
type input "280.00"
type input "0.00"
radio input "true"
type input "16.00"
type input "0.00"
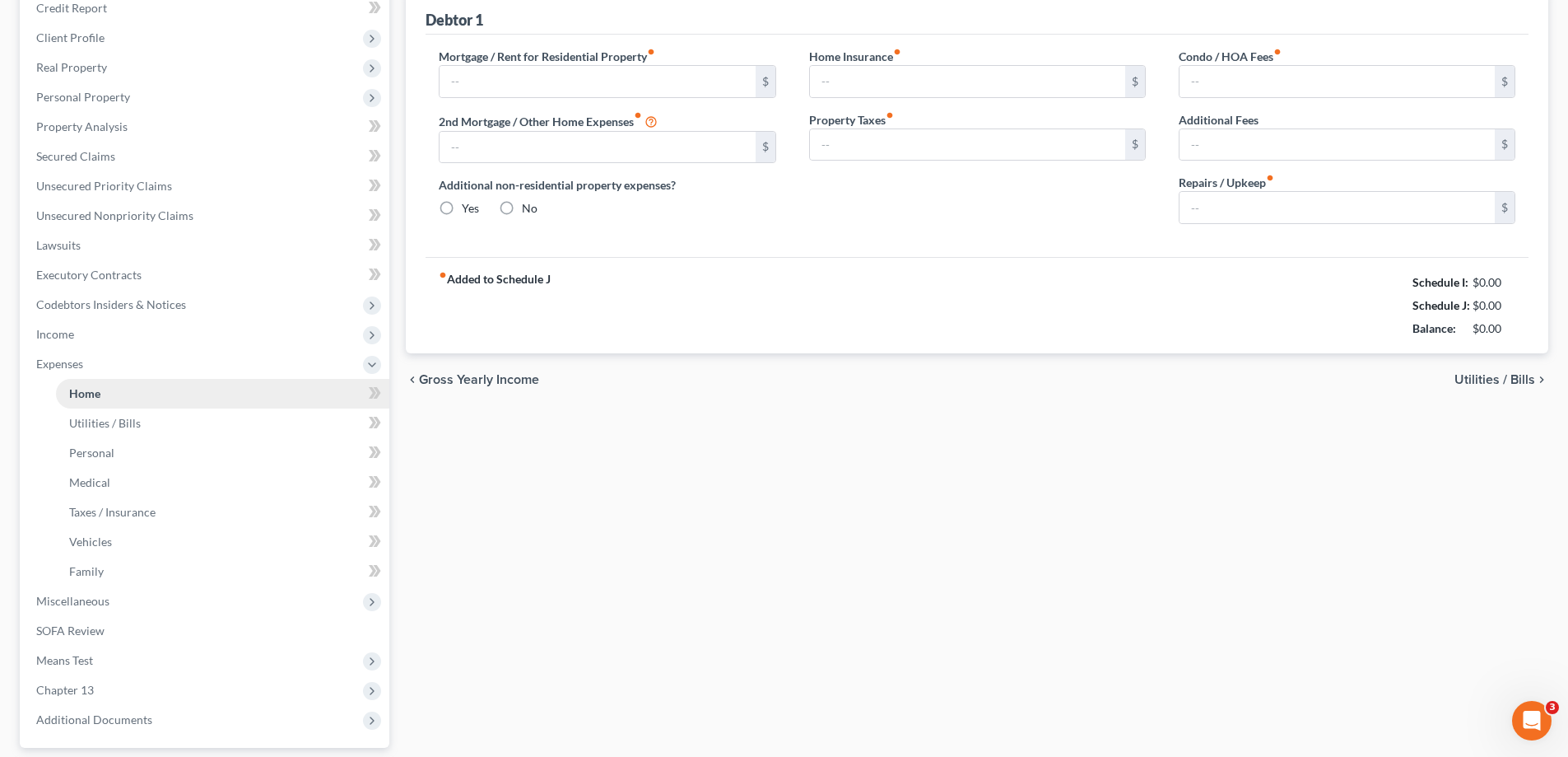
type input "0.00"
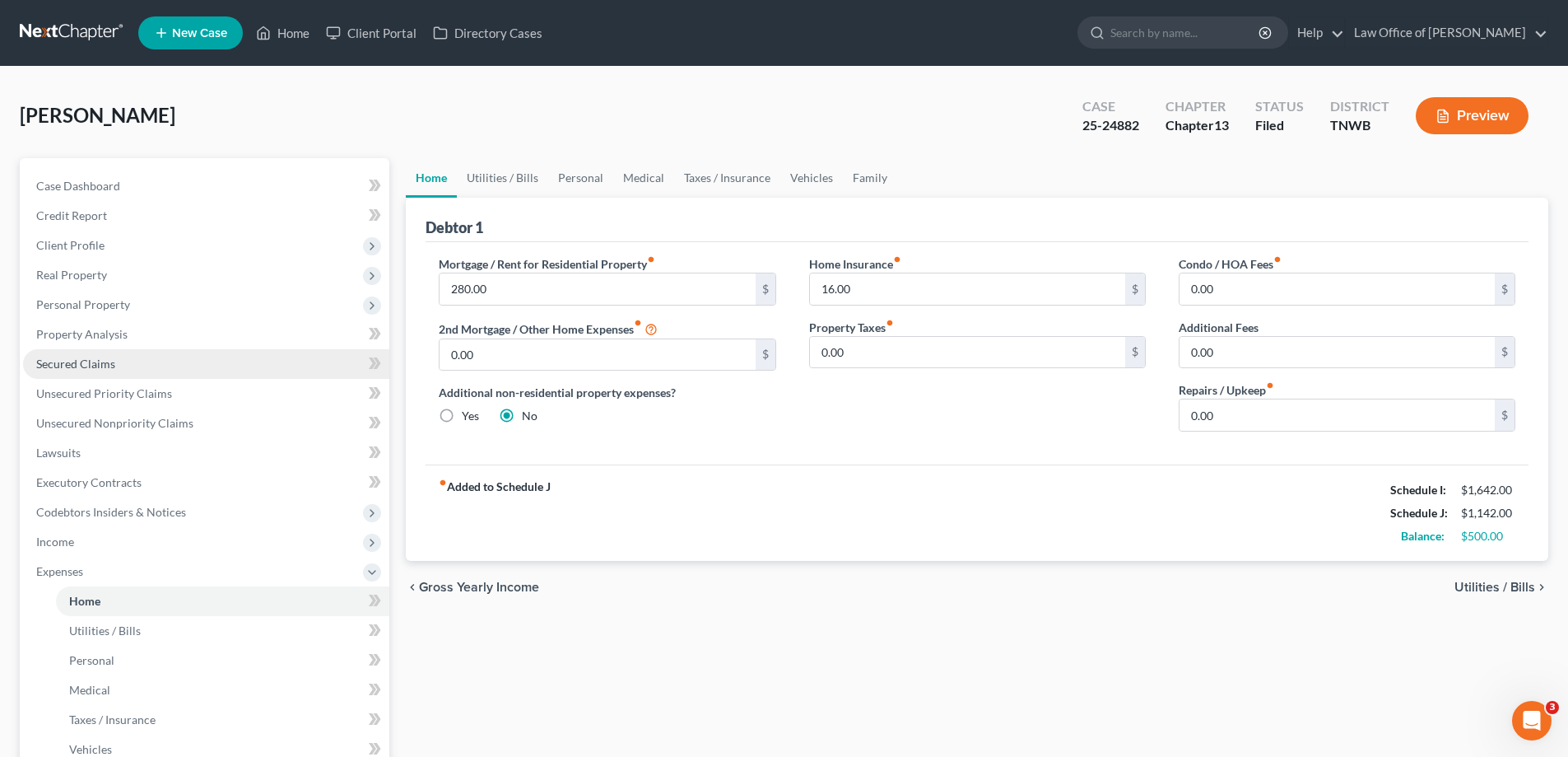
click at [95, 357] on span "Secured Claims" at bounding box center [75, 364] width 79 height 14
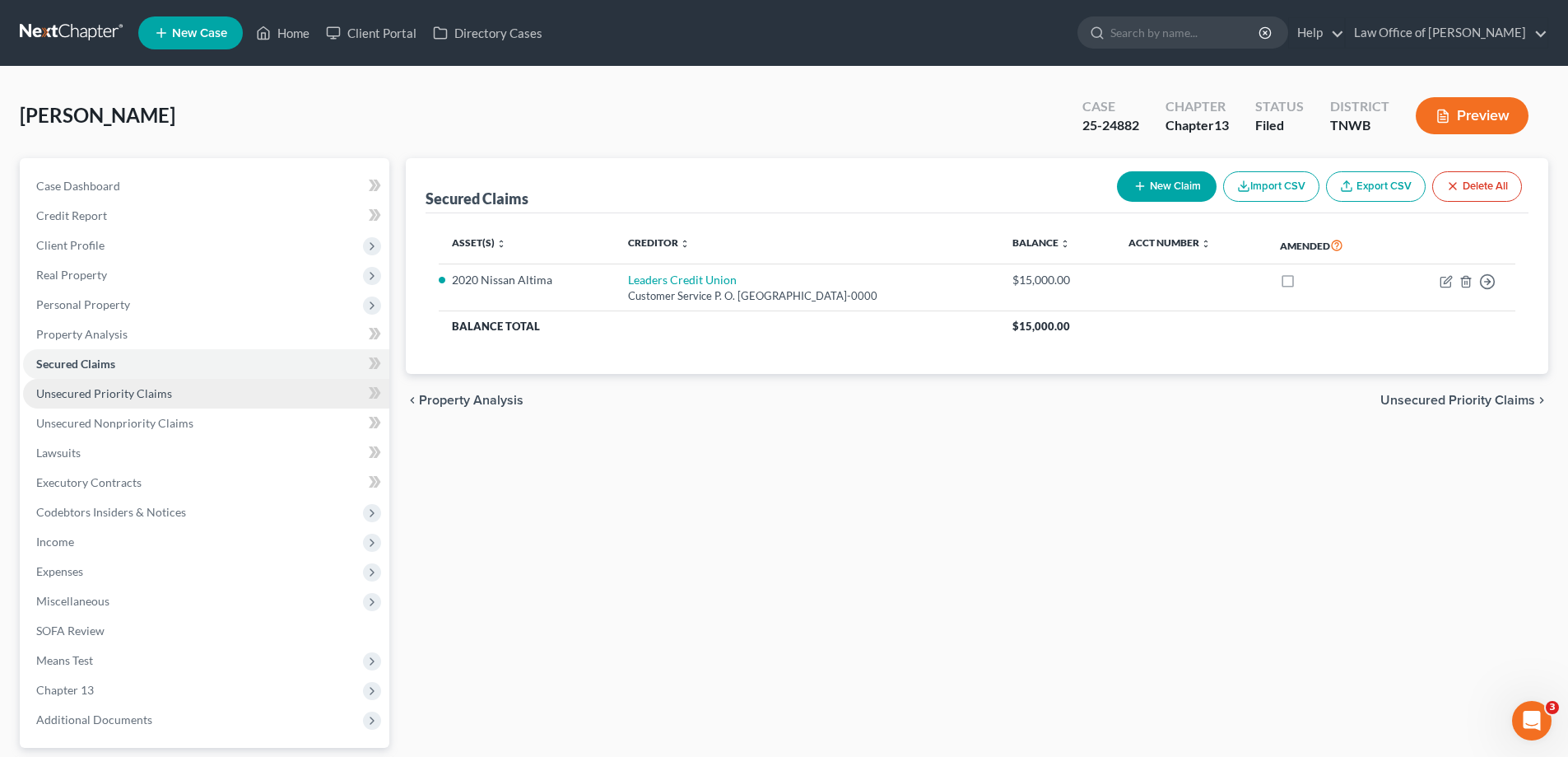
click at [84, 400] on link "Unsecured Priority Claims" at bounding box center [206, 393] width 366 height 30
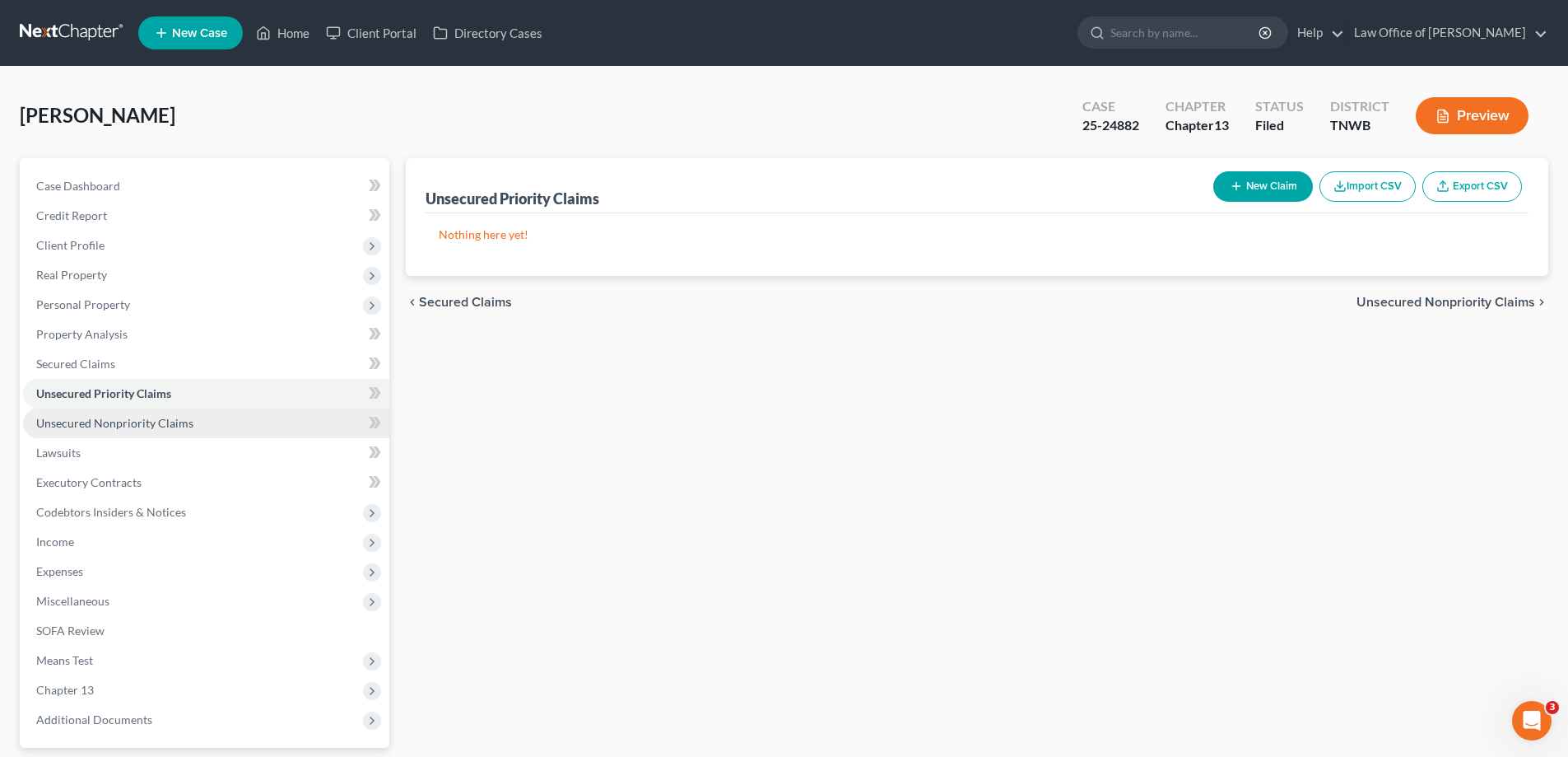
click at [100, 425] on span "Unsecured Nonpriority Claims" at bounding box center [115, 423] width 157 height 14
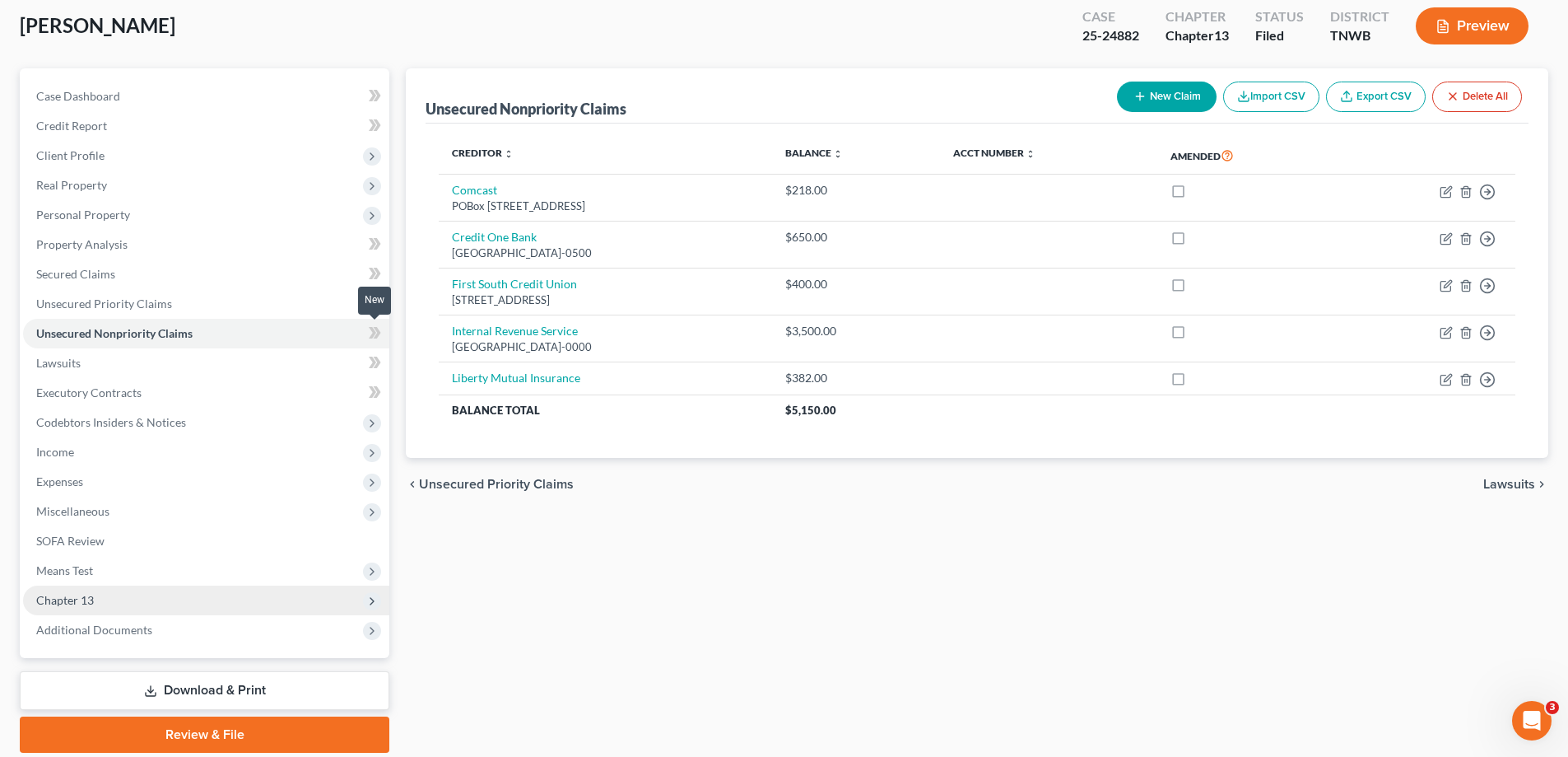
scroll to position [148, 0]
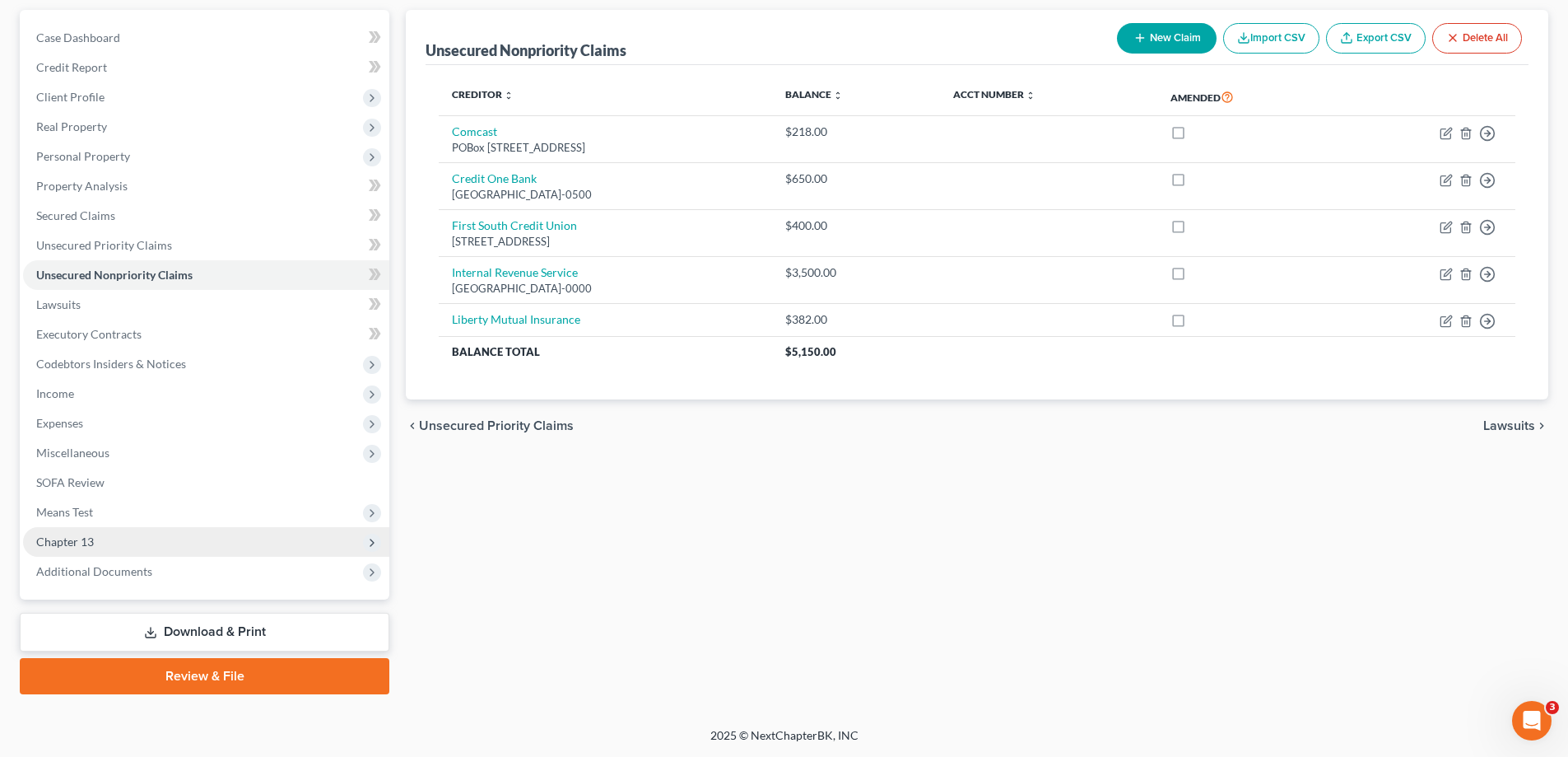
click at [121, 541] on span "Chapter 13" at bounding box center [206, 541] width 366 height 30
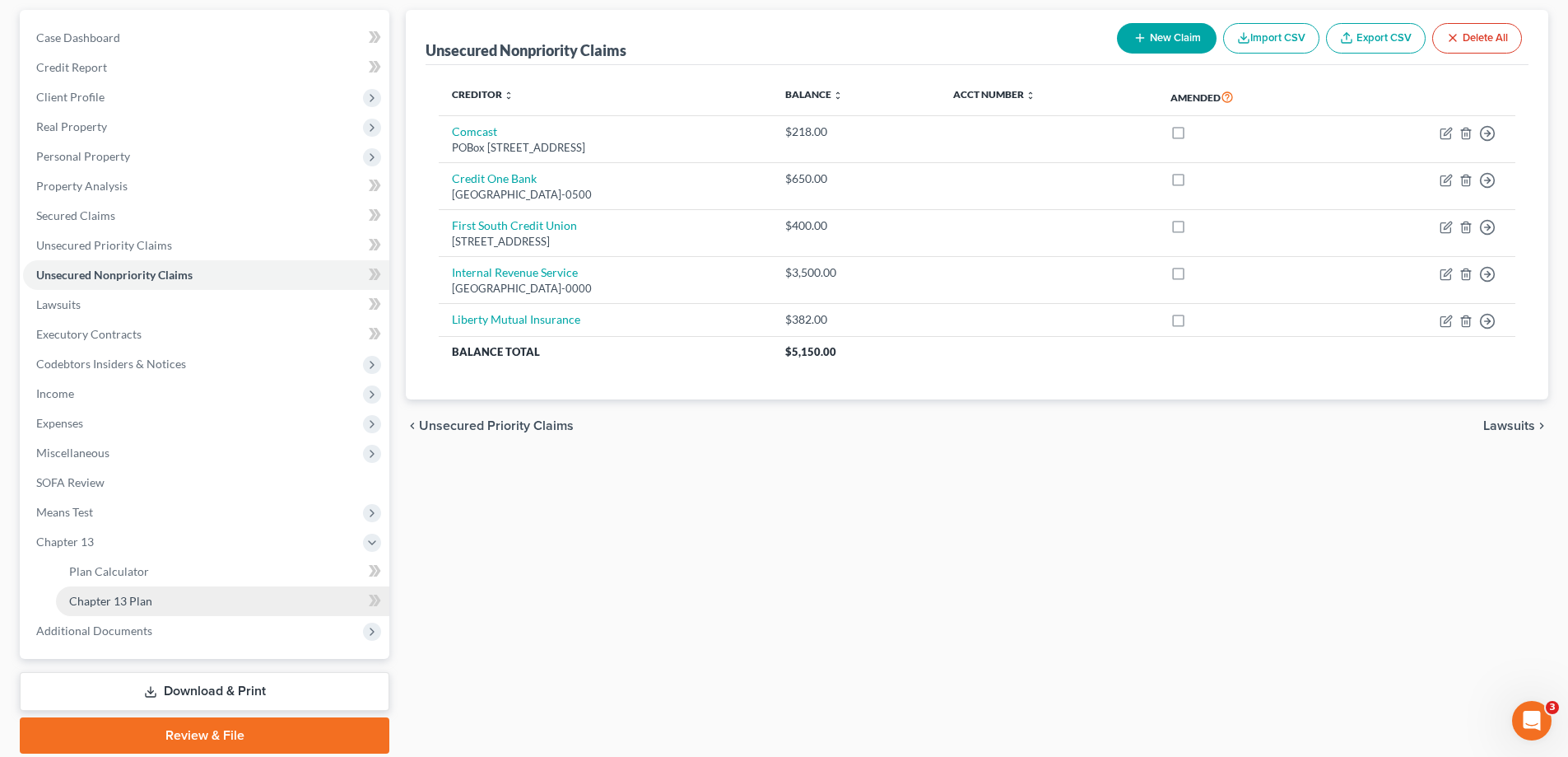
click at [146, 597] on span "Chapter 13 Plan" at bounding box center [111, 601] width 83 height 14
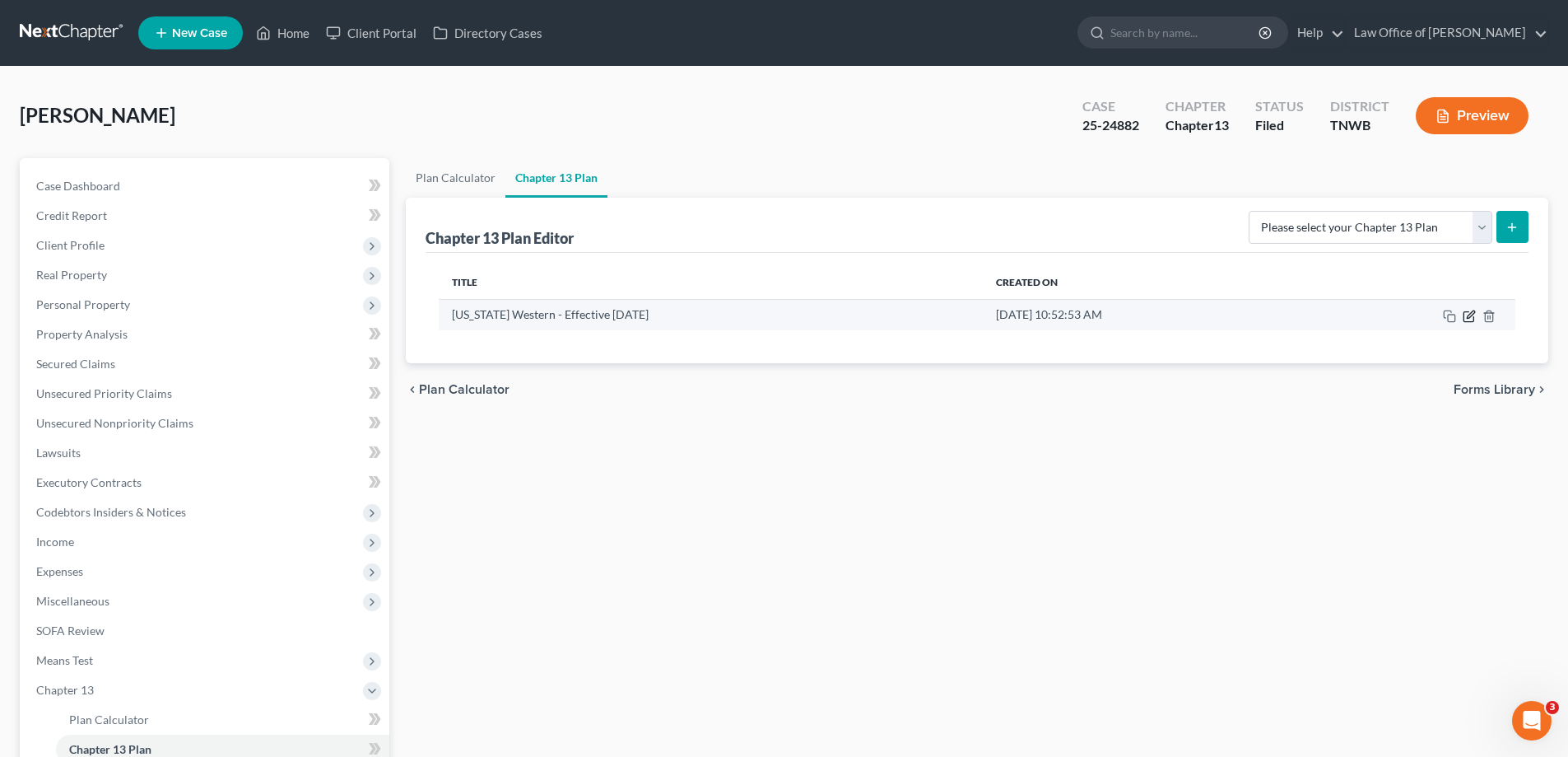
click at [1473, 317] on icon "button" at bounding box center [1470, 316] width 14 height 14
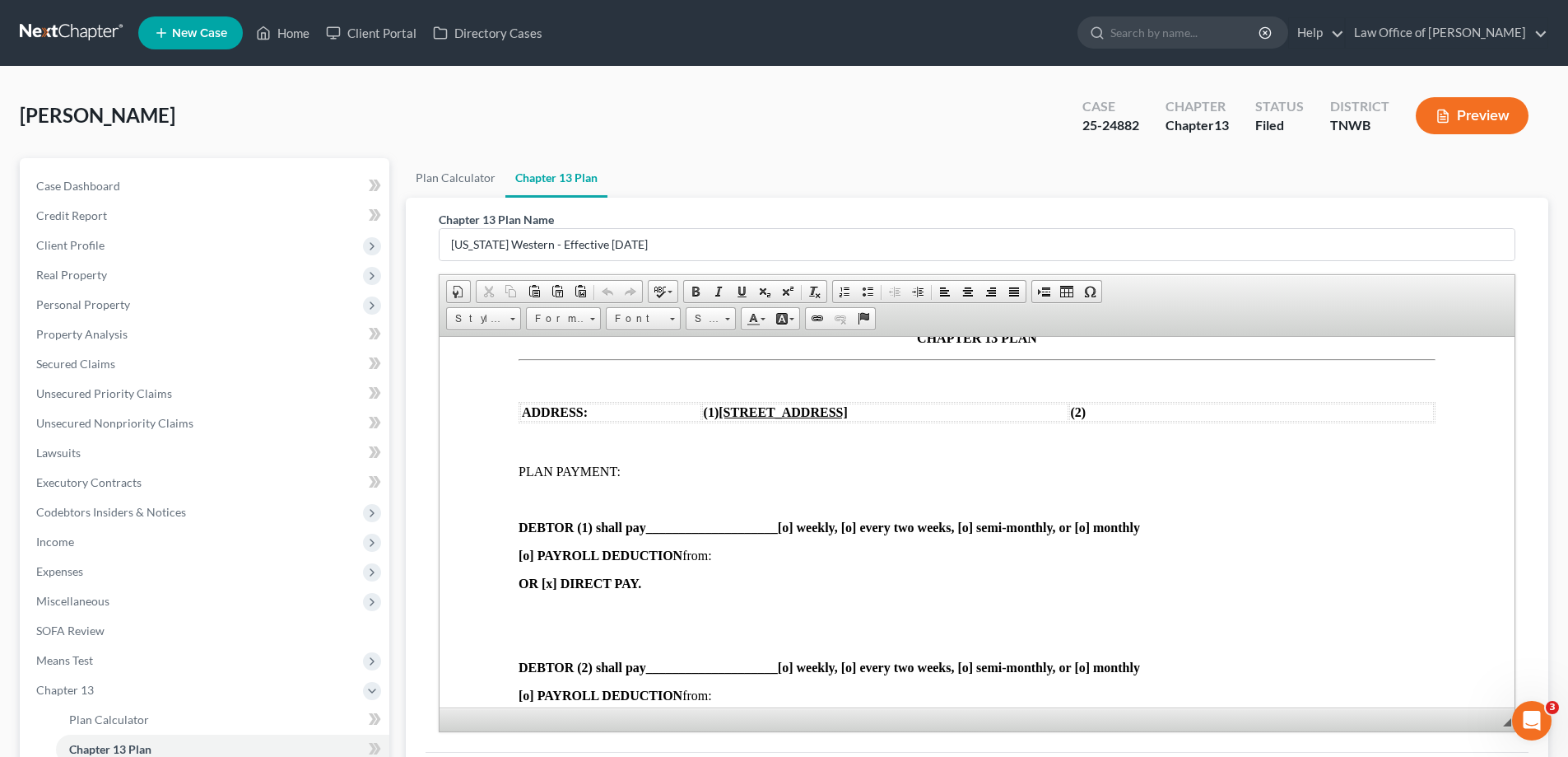
scroll to position [247, 0]
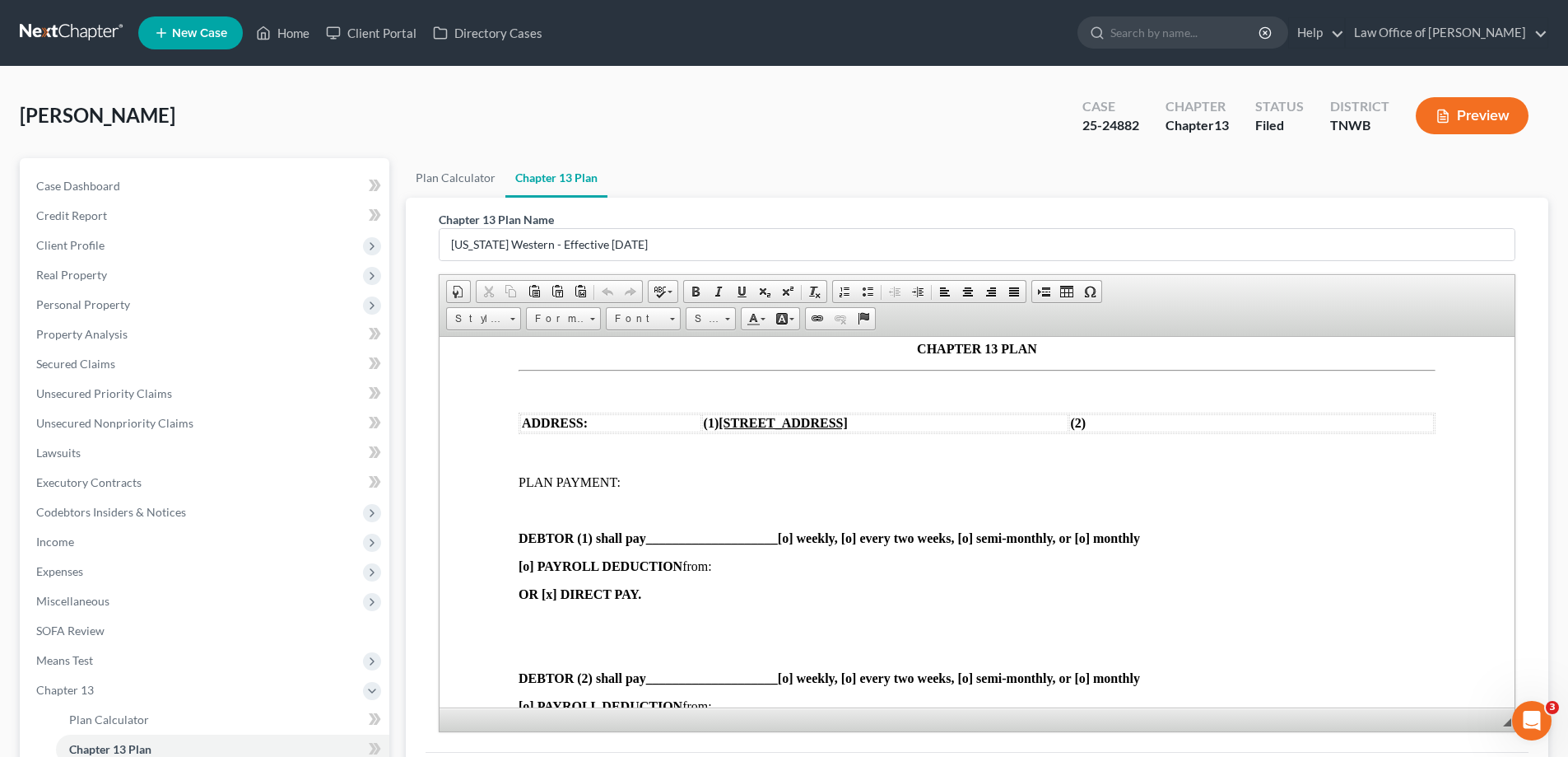
click at [527, 447] on p at bounding box center [977, 454] width 917 height 15
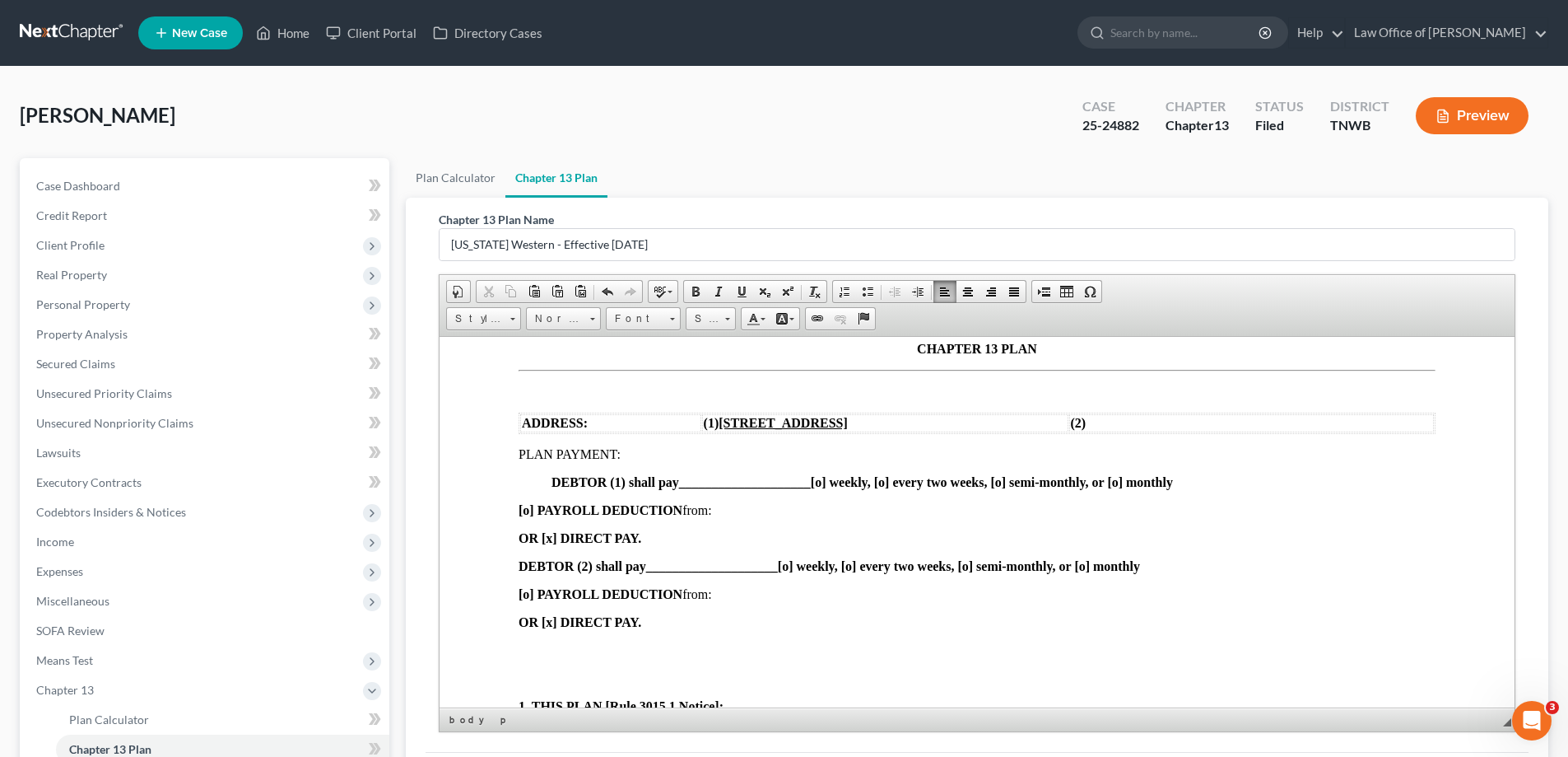
click at [545, 647] on p at bounding box center [977, 650] width 917 height 15
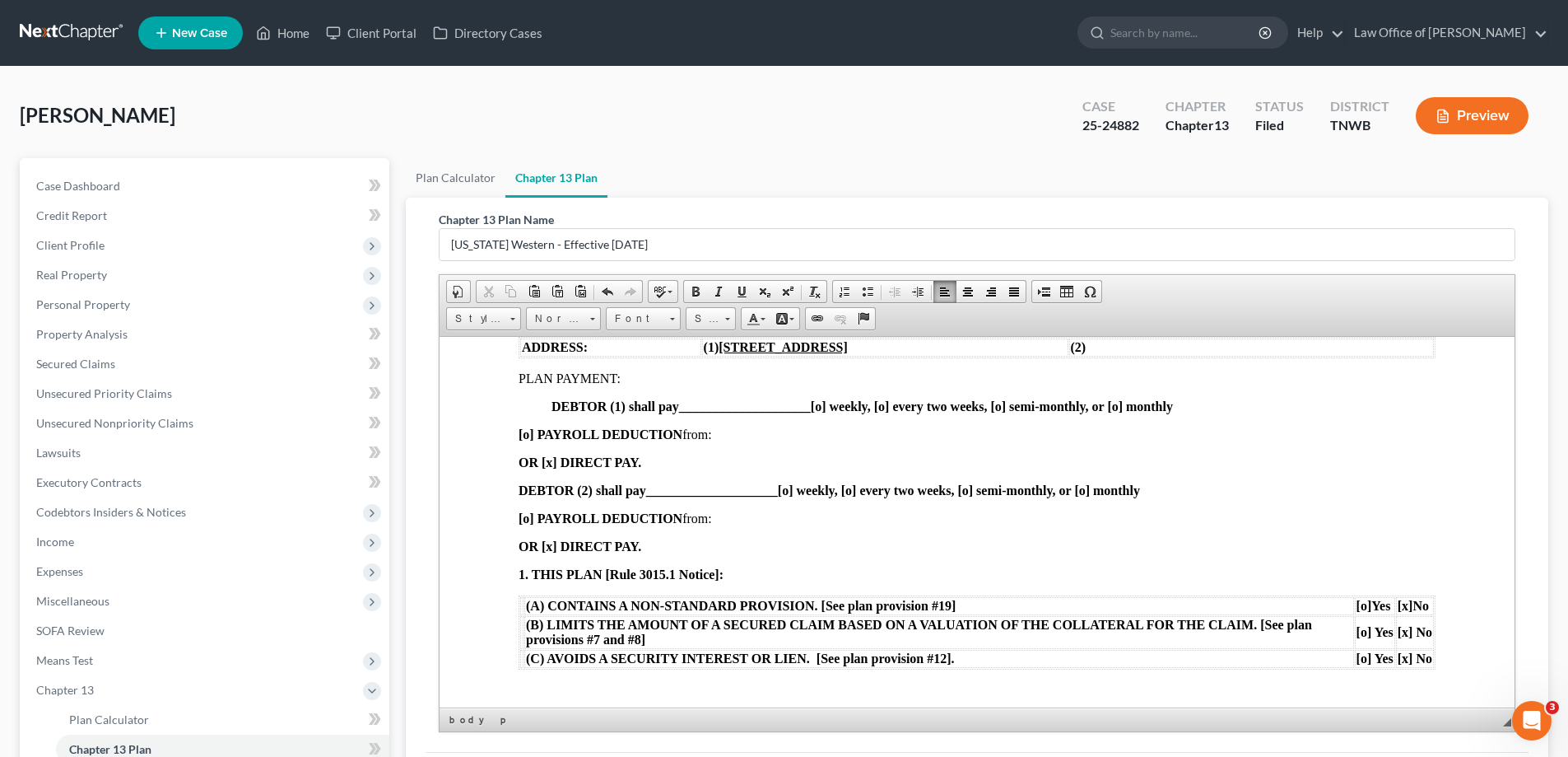
scroll to position [412, 0]
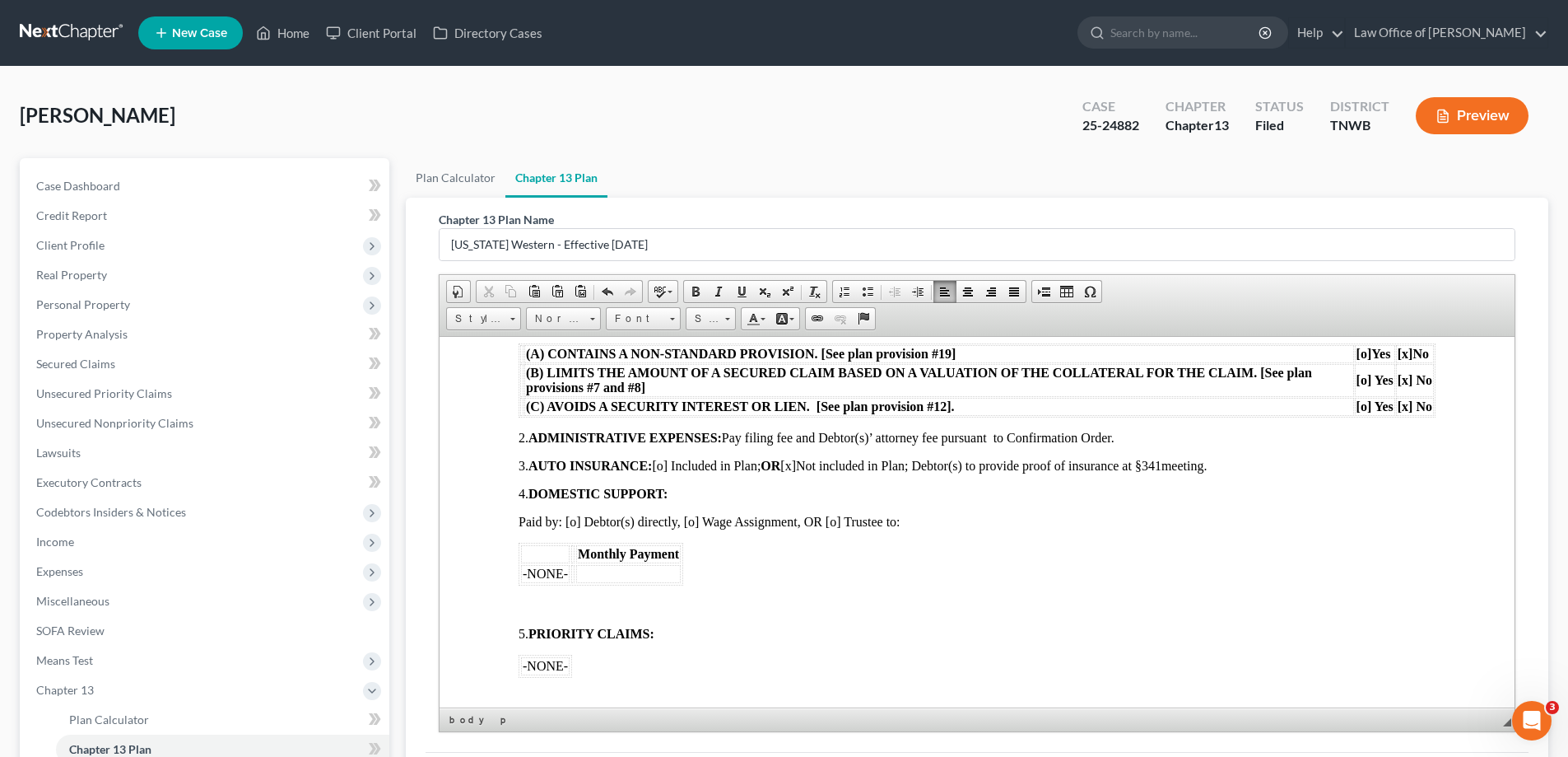
scroll to position [576, 0]
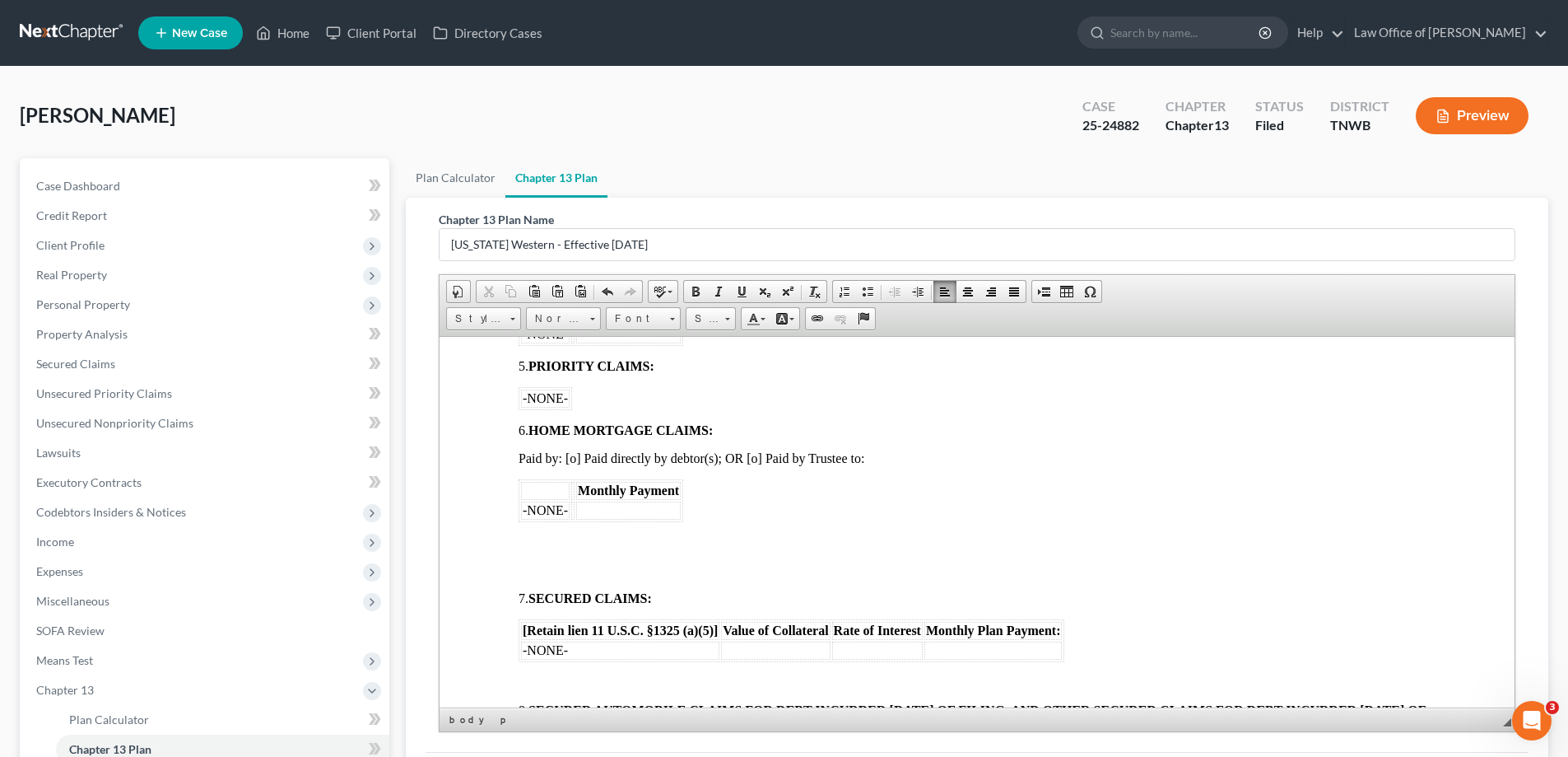
scroll to position [823, 0]
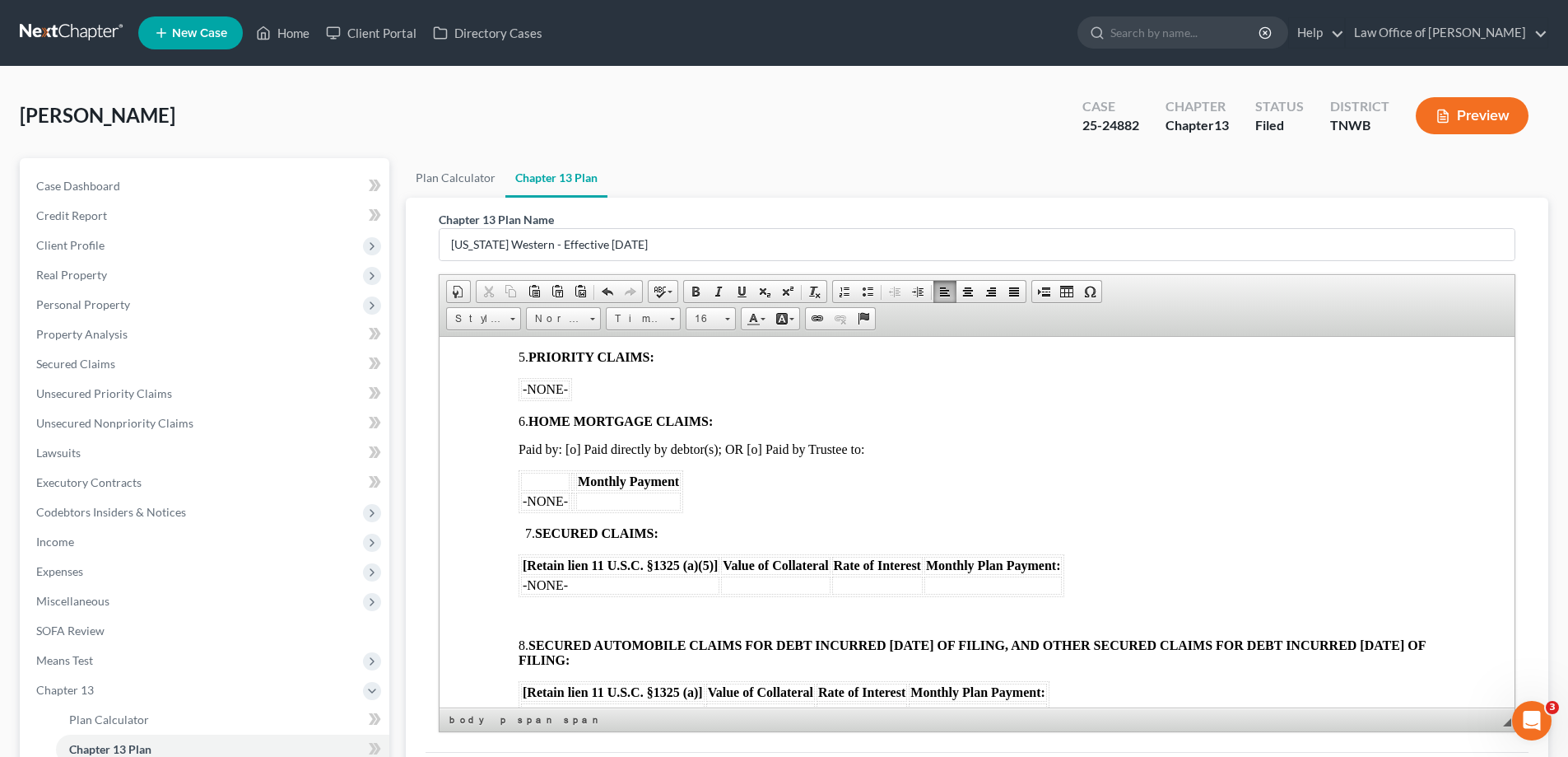
click at [548, 616] on p at bounding box center [977, 617] width 917 height 15
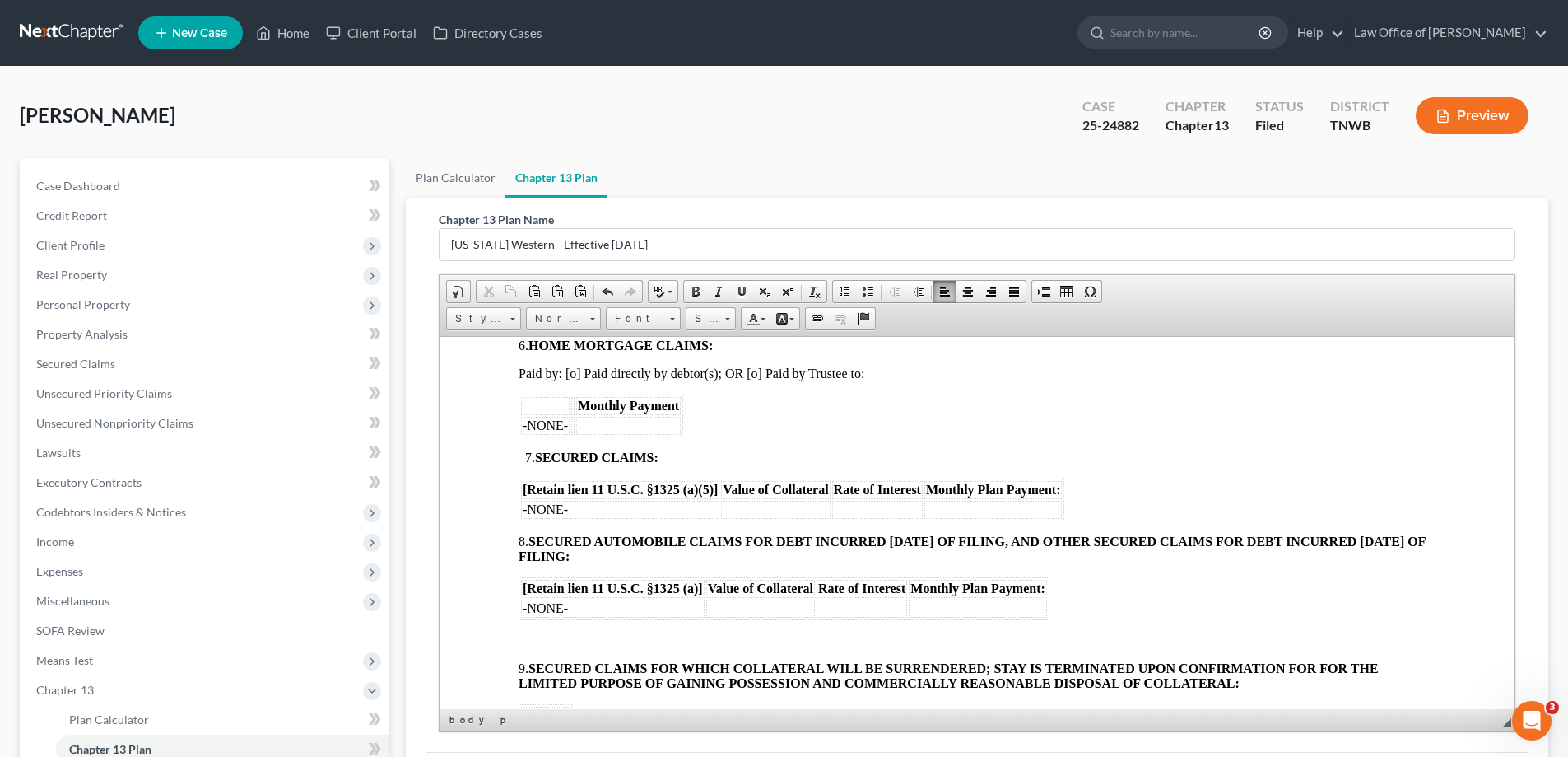
scroll to position [988, 0]
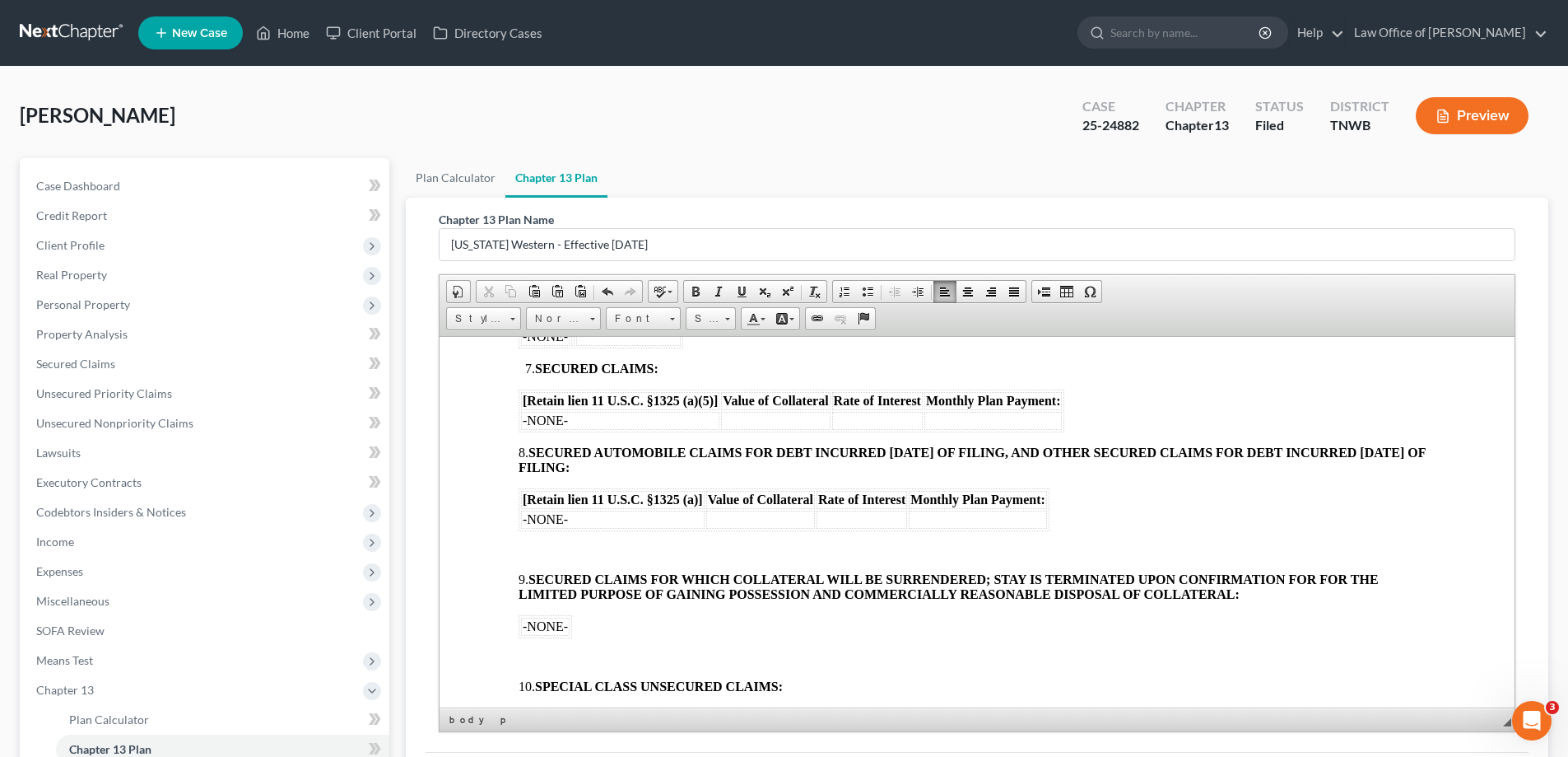
click at [529, 544] on p at bounding box center [977, 551] width 917 height 15
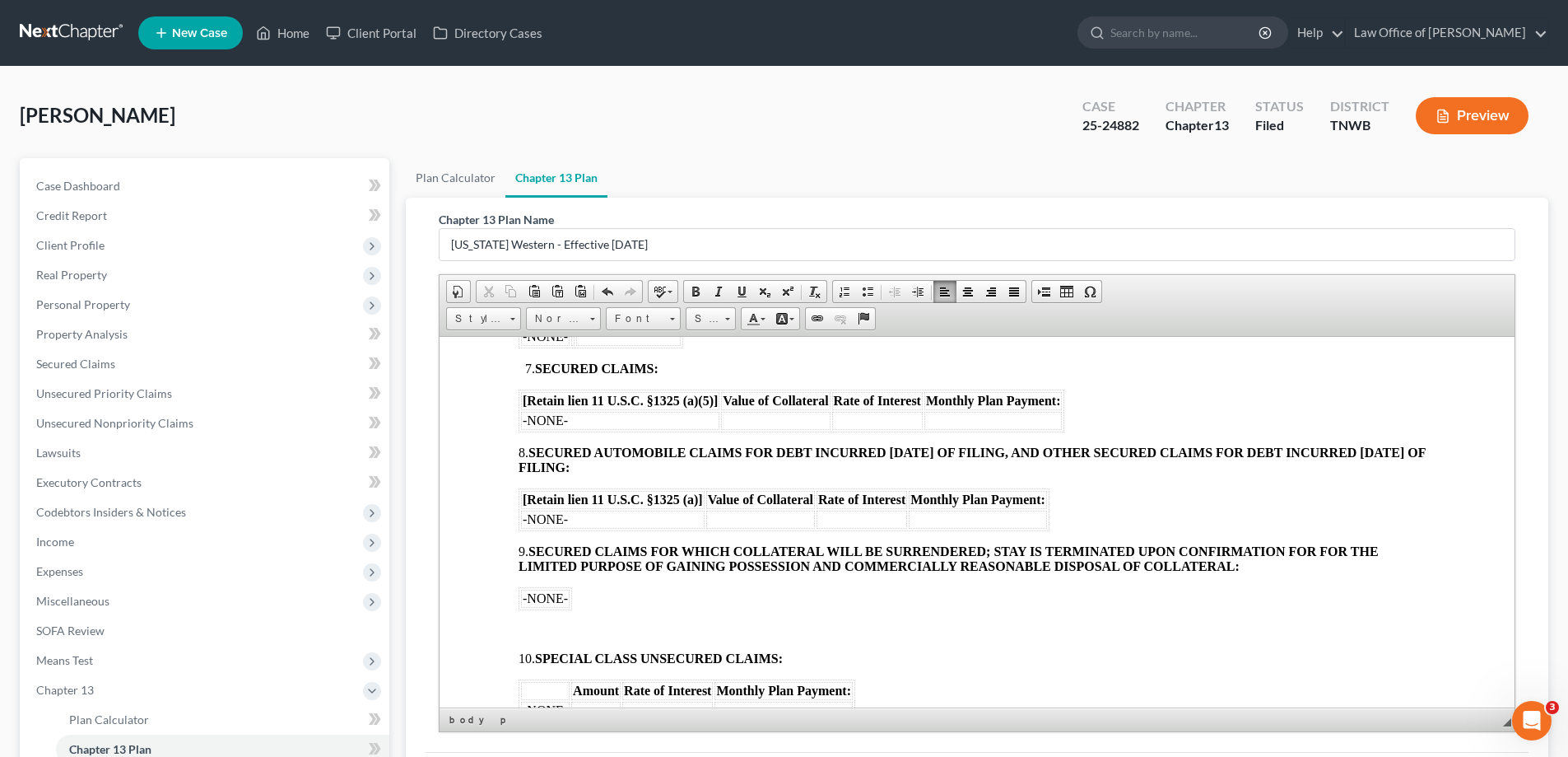
click at [559, 617] on body "[o] AMENDED UNITED STATES BANKRUPTCY COURT WESTERN DISTRICT OF [US_STATE] In re…" at bounding box center [977, 555] width 917 height 2257
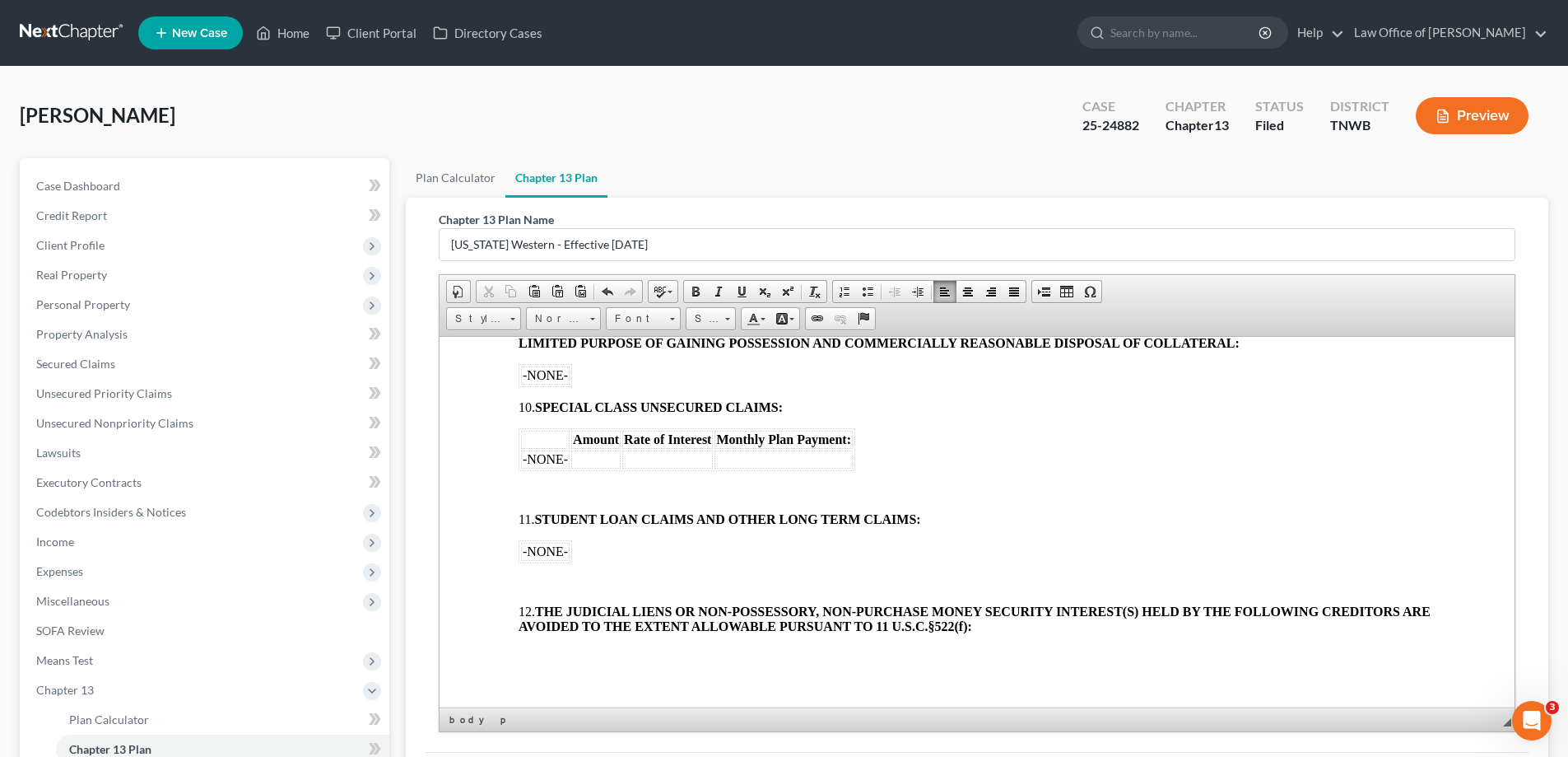
scroll to position [1235, 0]
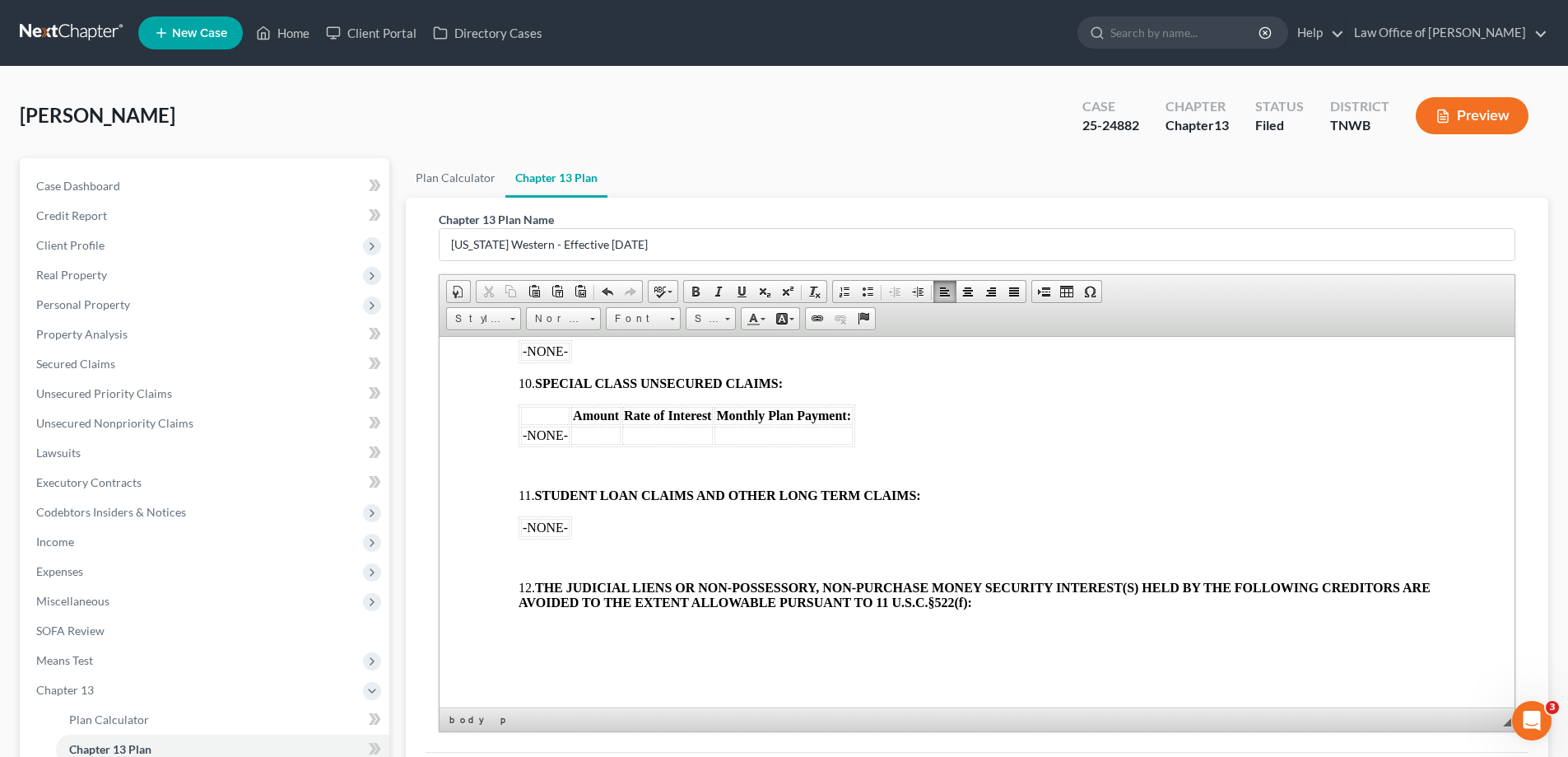
click at [527, 464] on p at bounding box center [977, 467] width 917 height 15
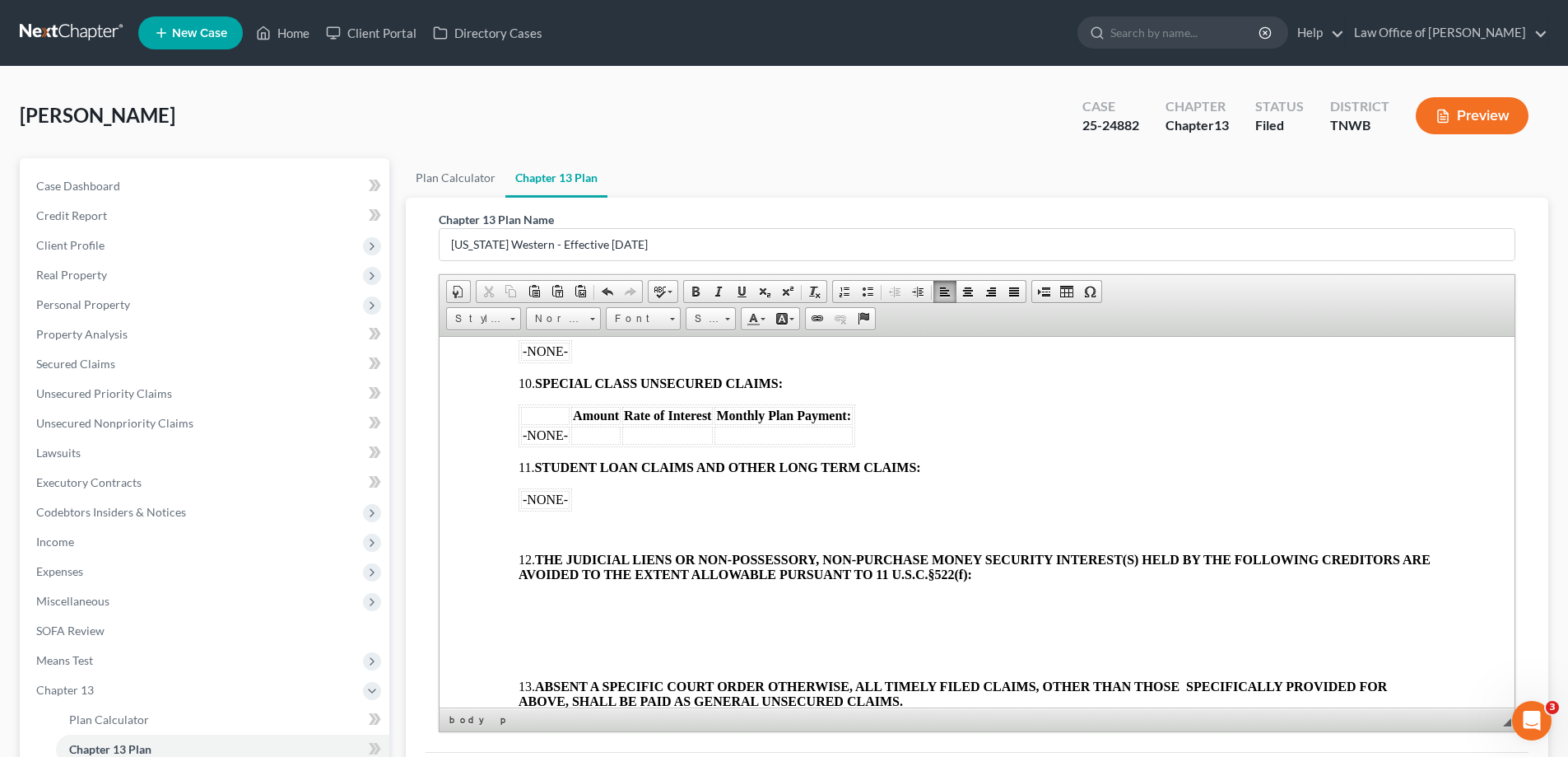
click at [541, 520] on body "[o] AMENDED UNITED STATES BANKRUPTCY COURT WESTERN DISTRICT OF [US_STATE] In re…" at bounding box center [977, 280] width 917 height 2202
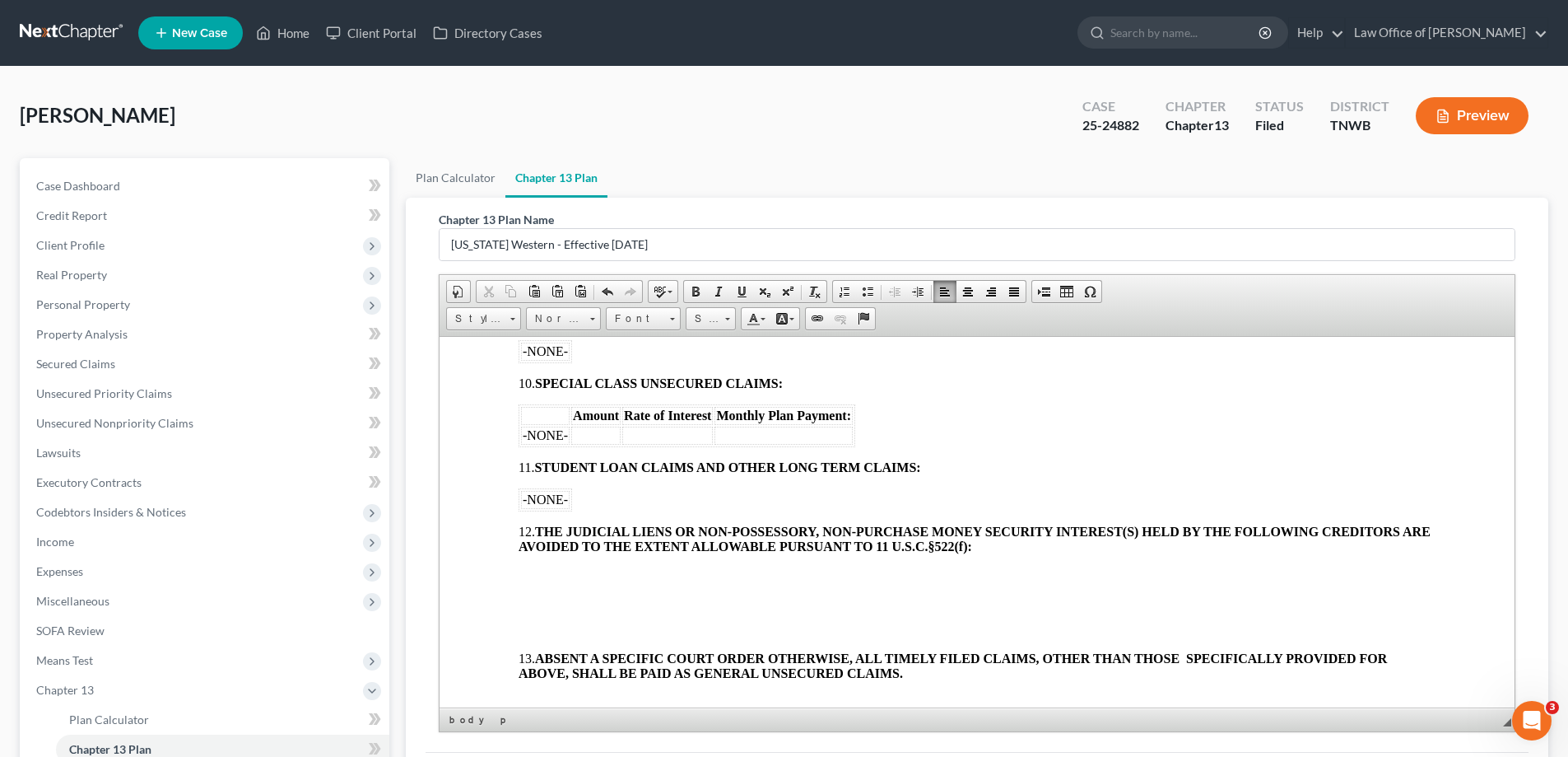
click at [539, 564] on body "[o] AMENDED UNITED STATES BANKRUPTCY COURT WESTERN DISTRICT OF [US_STATE] In re…" at bounding box center [977, 266] width 917 height 2174
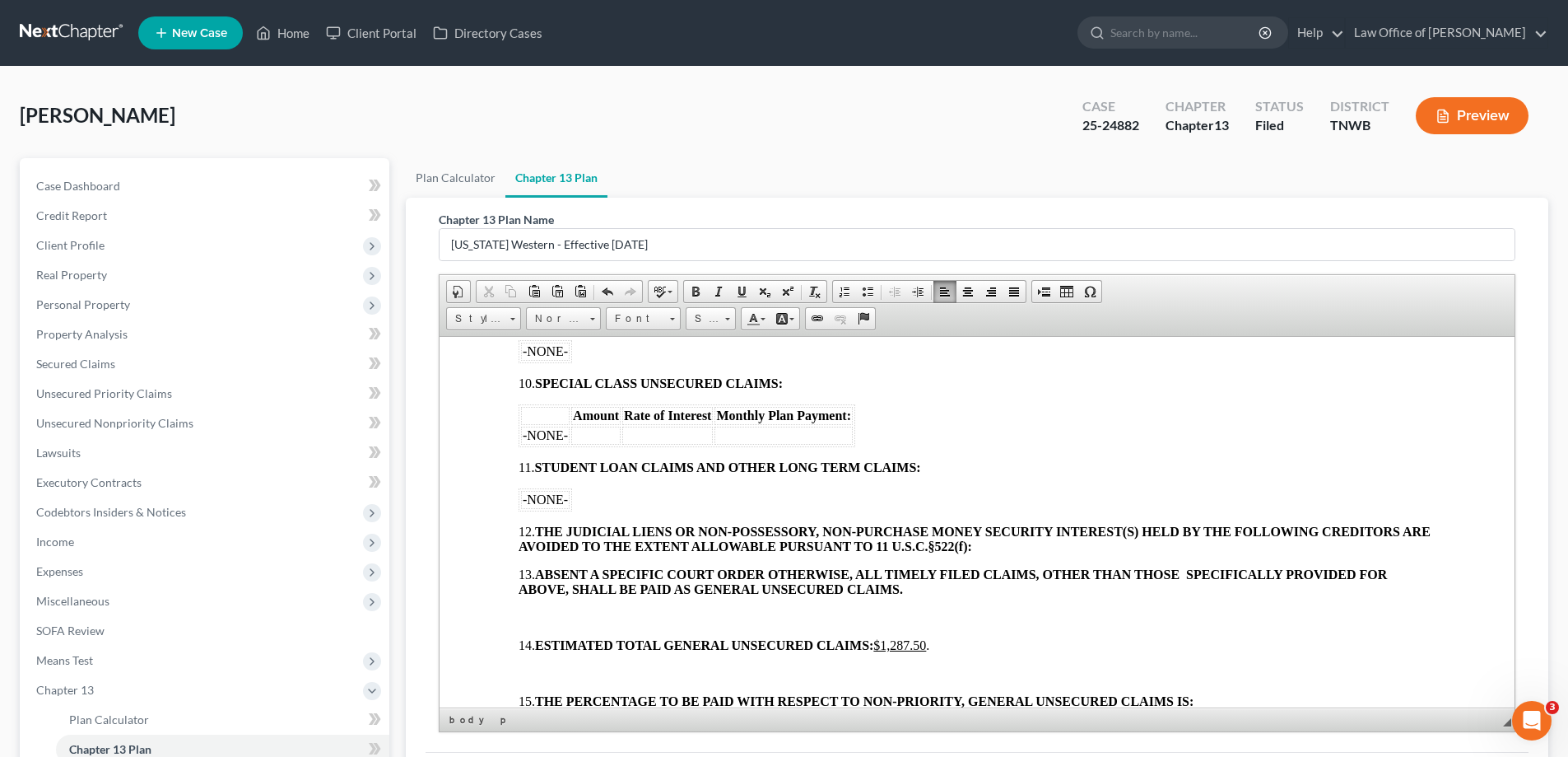
click at [544, 613] on p at bounding box center [977, 617] width 917 height 15
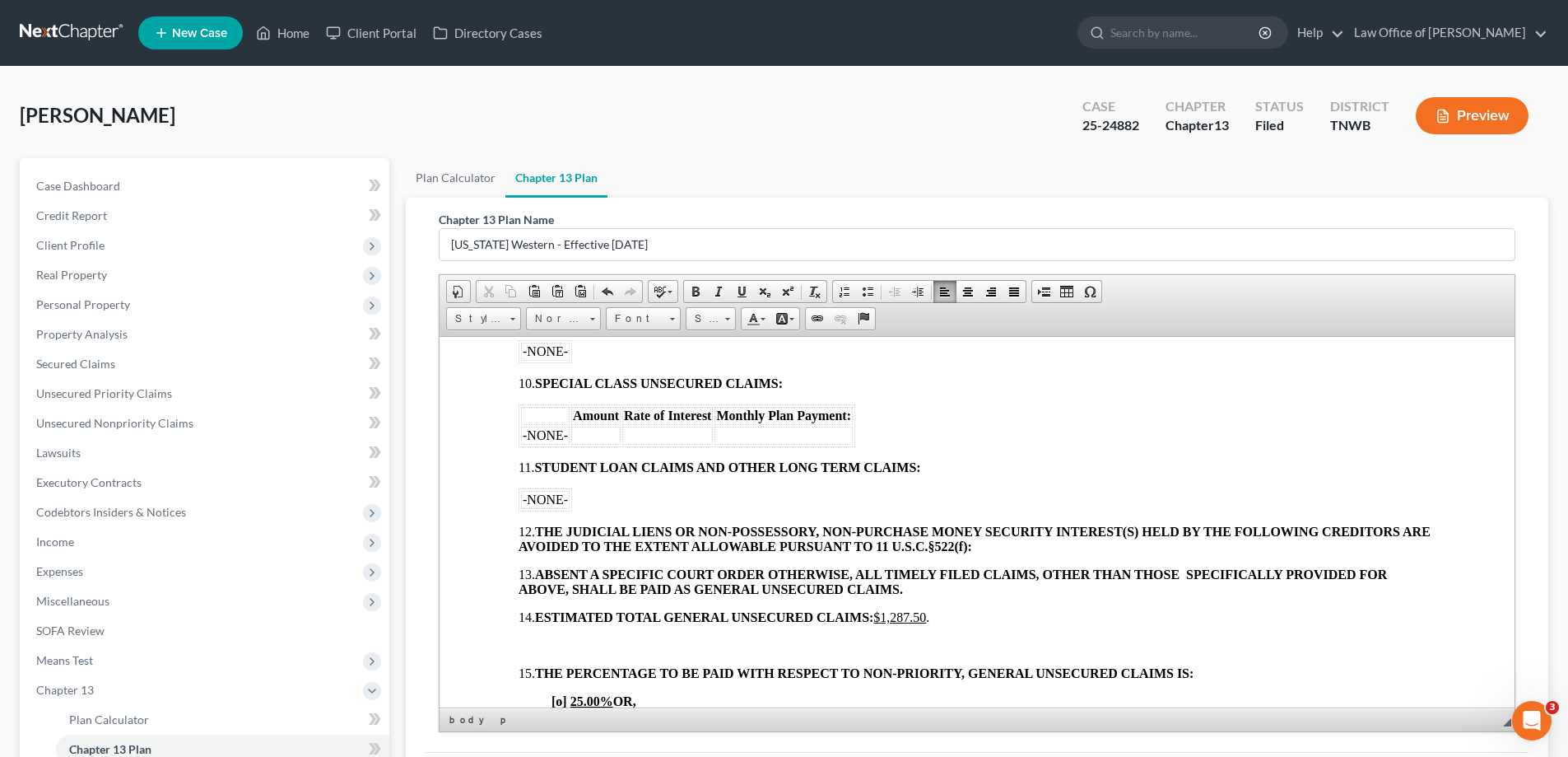
scroll to position [1400, 0]
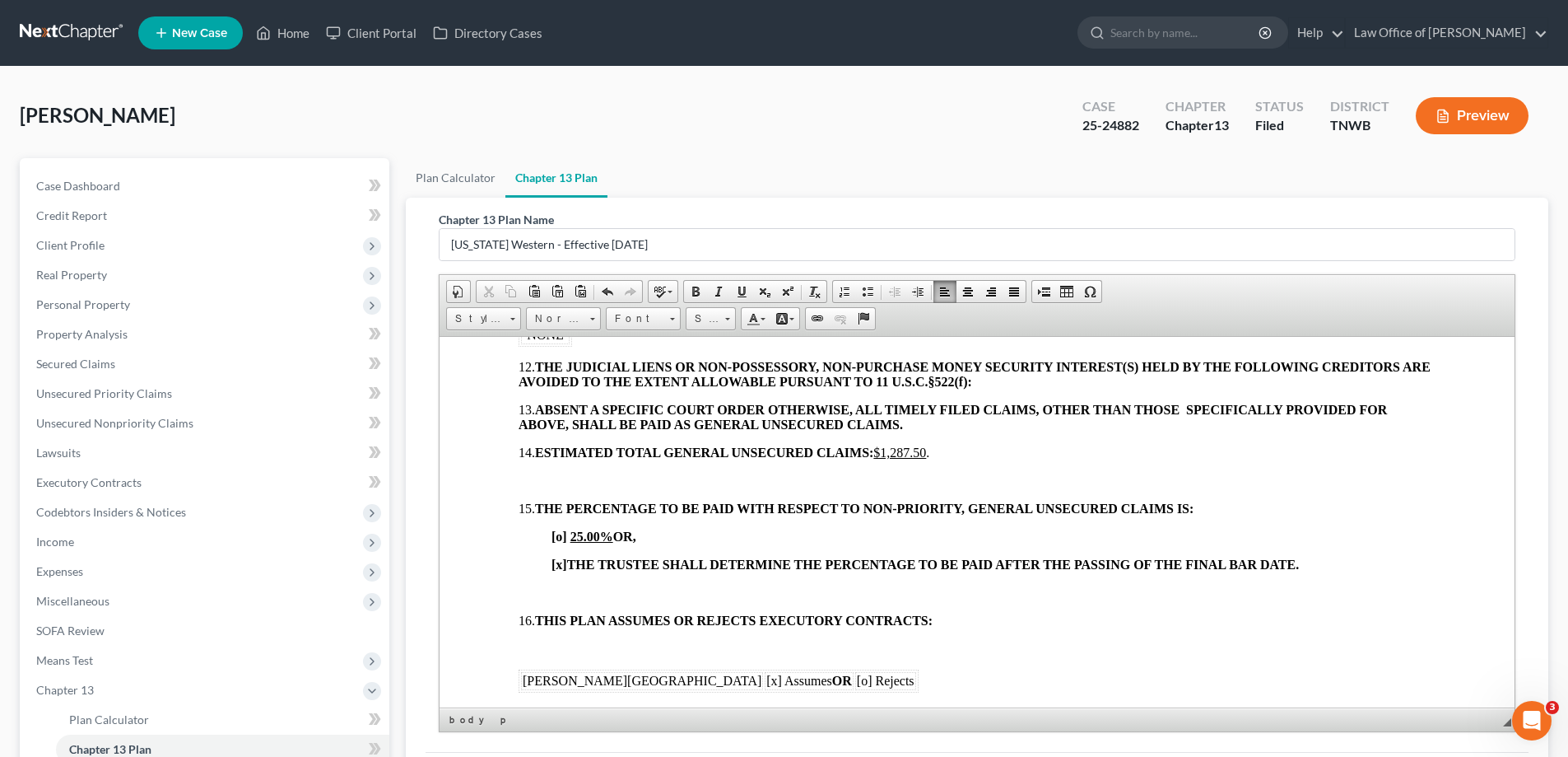
click at [529, 479] on p at bounding box center [977, 480] width 917 height 15
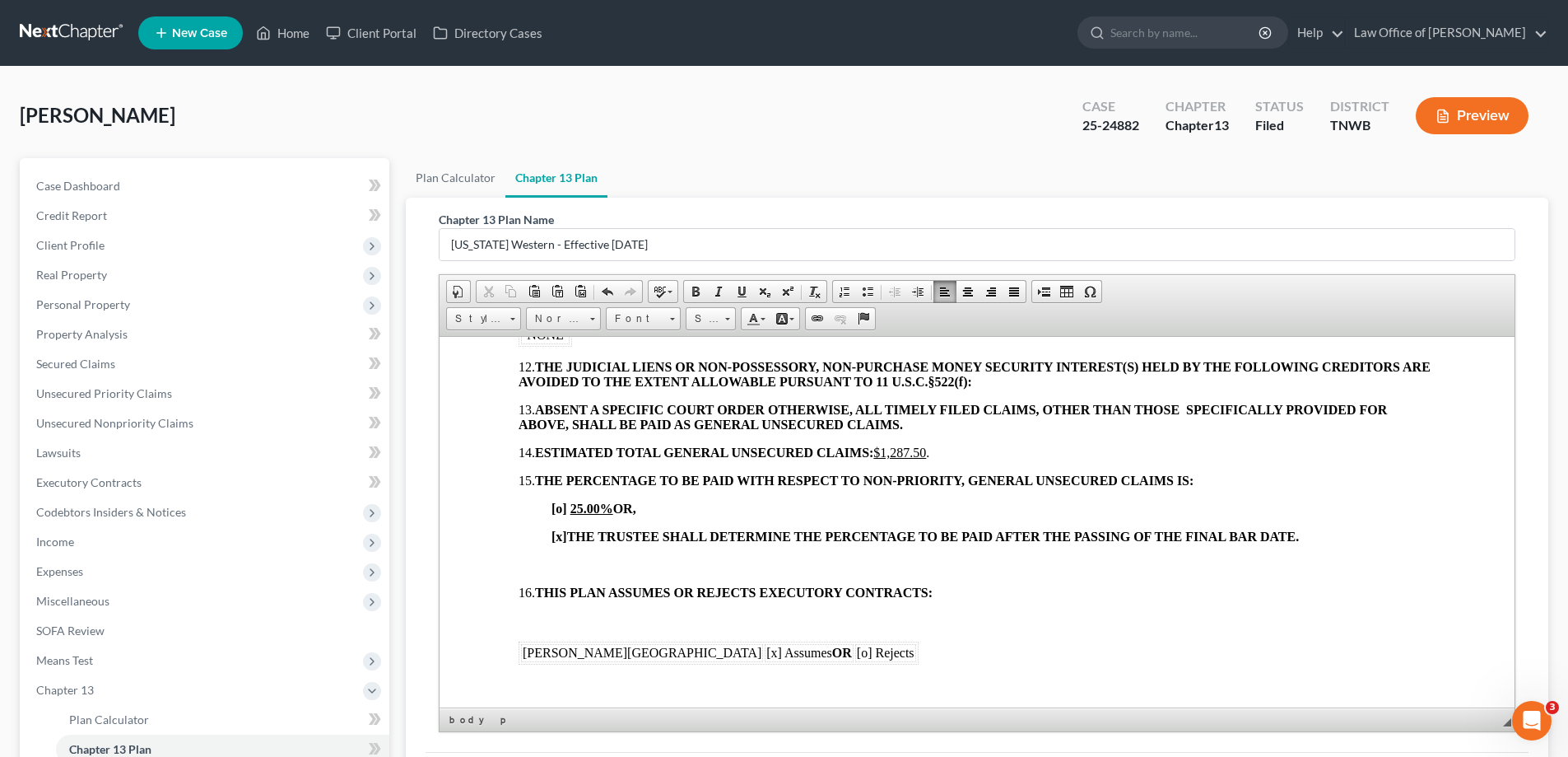
click at [539, 560] on p at bounding box center [977, 564] width 917 height 15
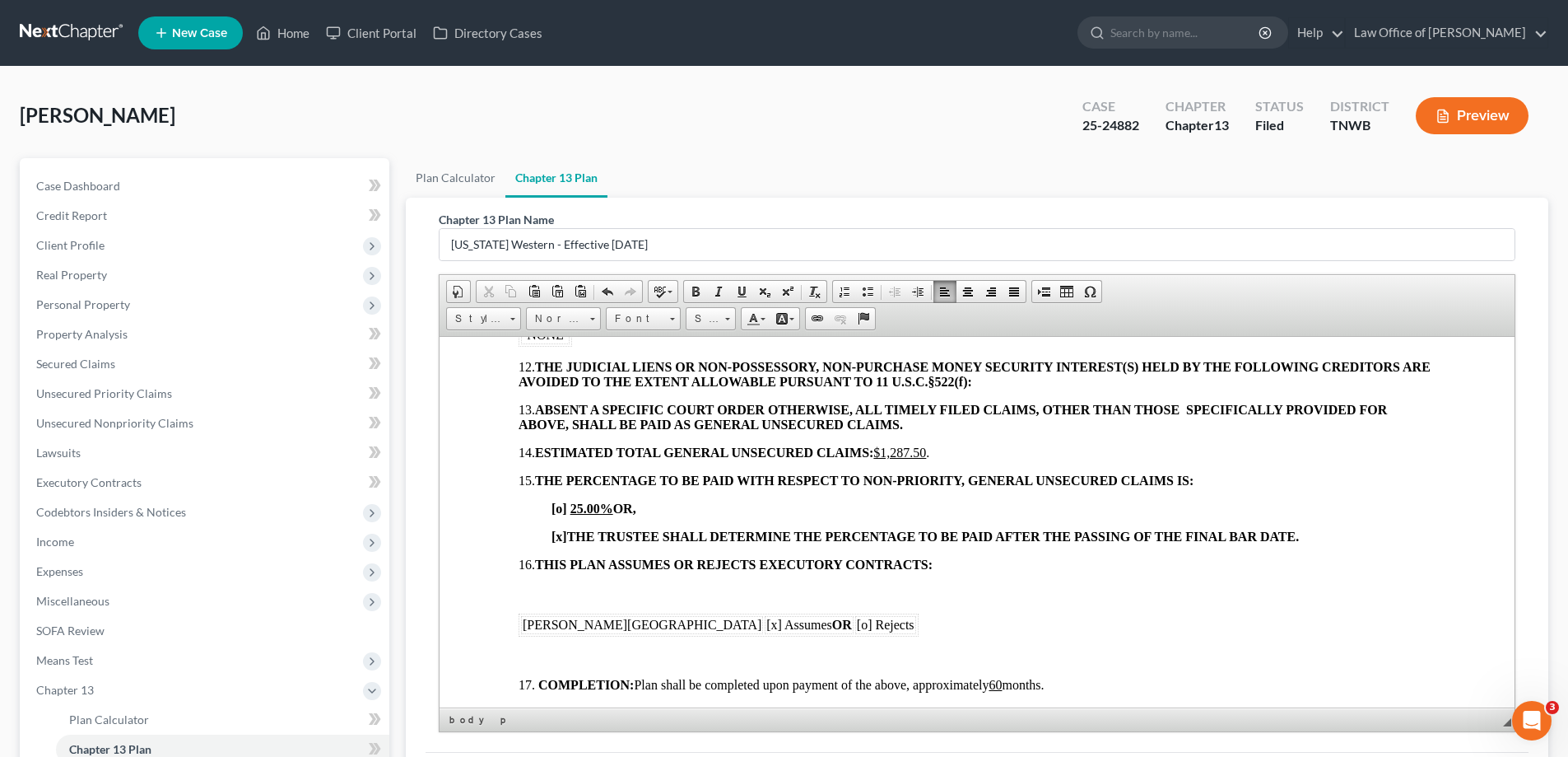
click at [542, 590] on p at bounding box center [977, 592] width 917 height 15
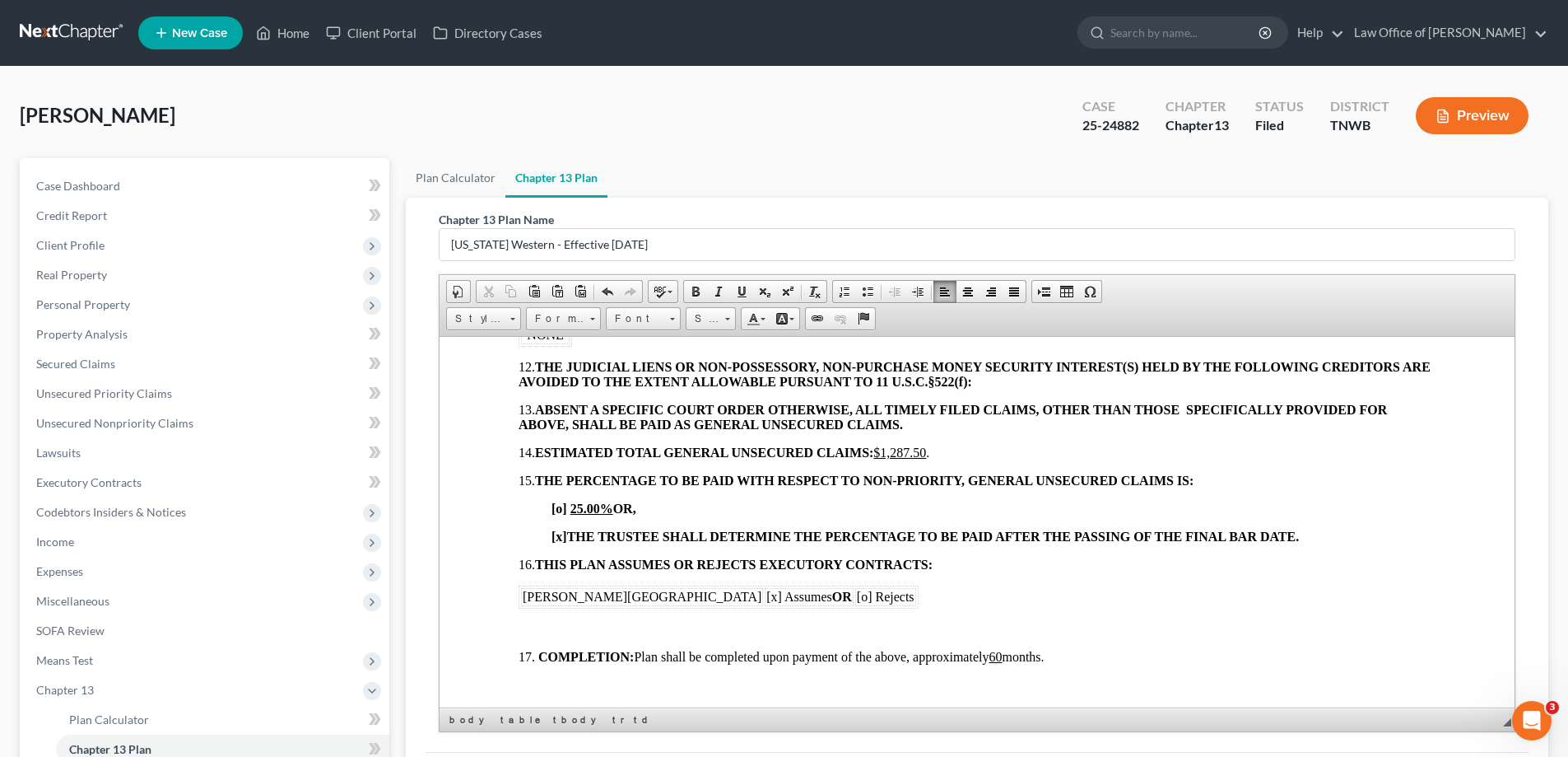
click at [530, 627] on p at bounding box center [977, 628] width 917 height 15
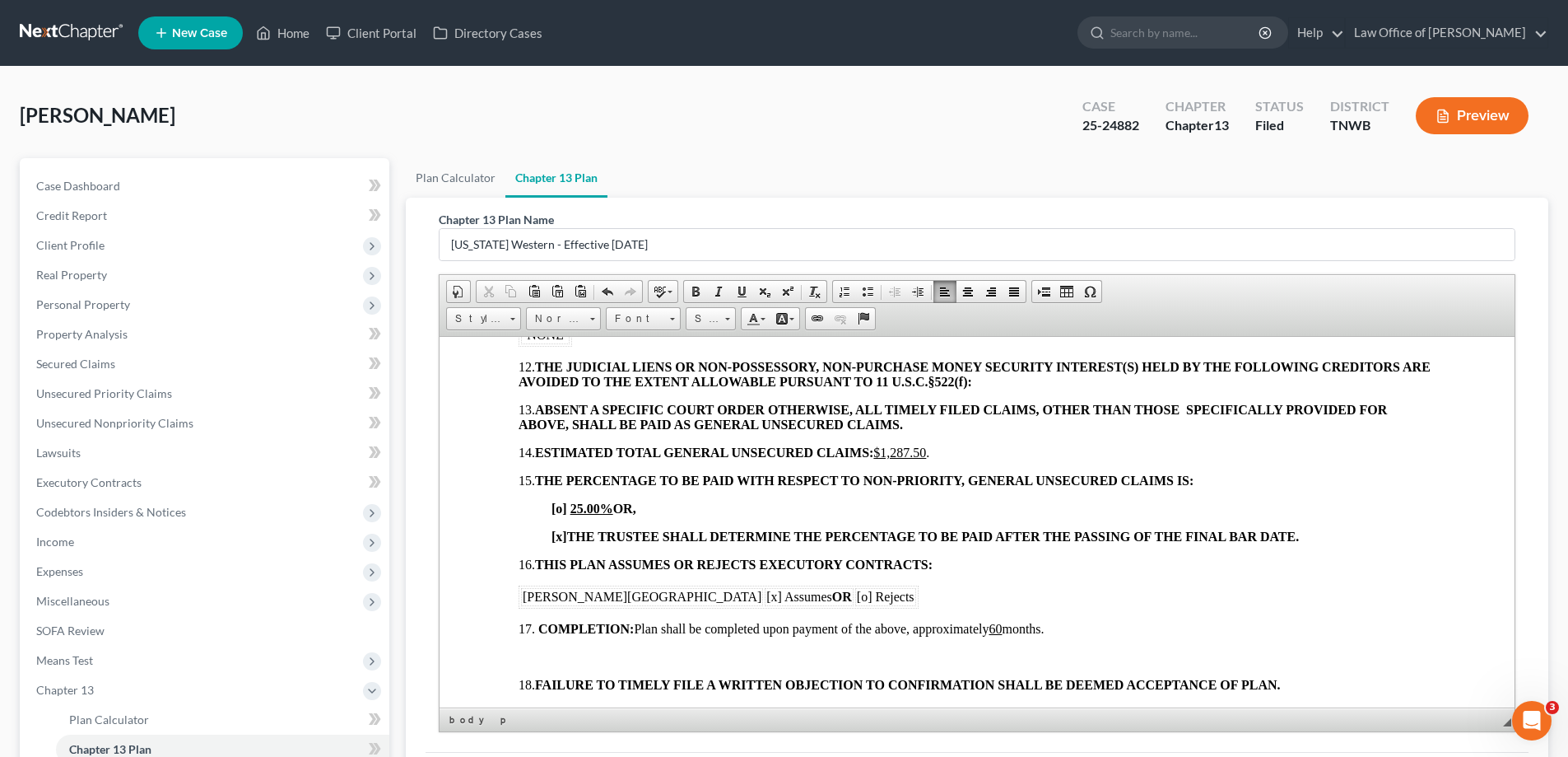
drag, startPoint x: 520, startPoint y: 644, endPoint x: 565, endPoint y: 647, distance: 45.1
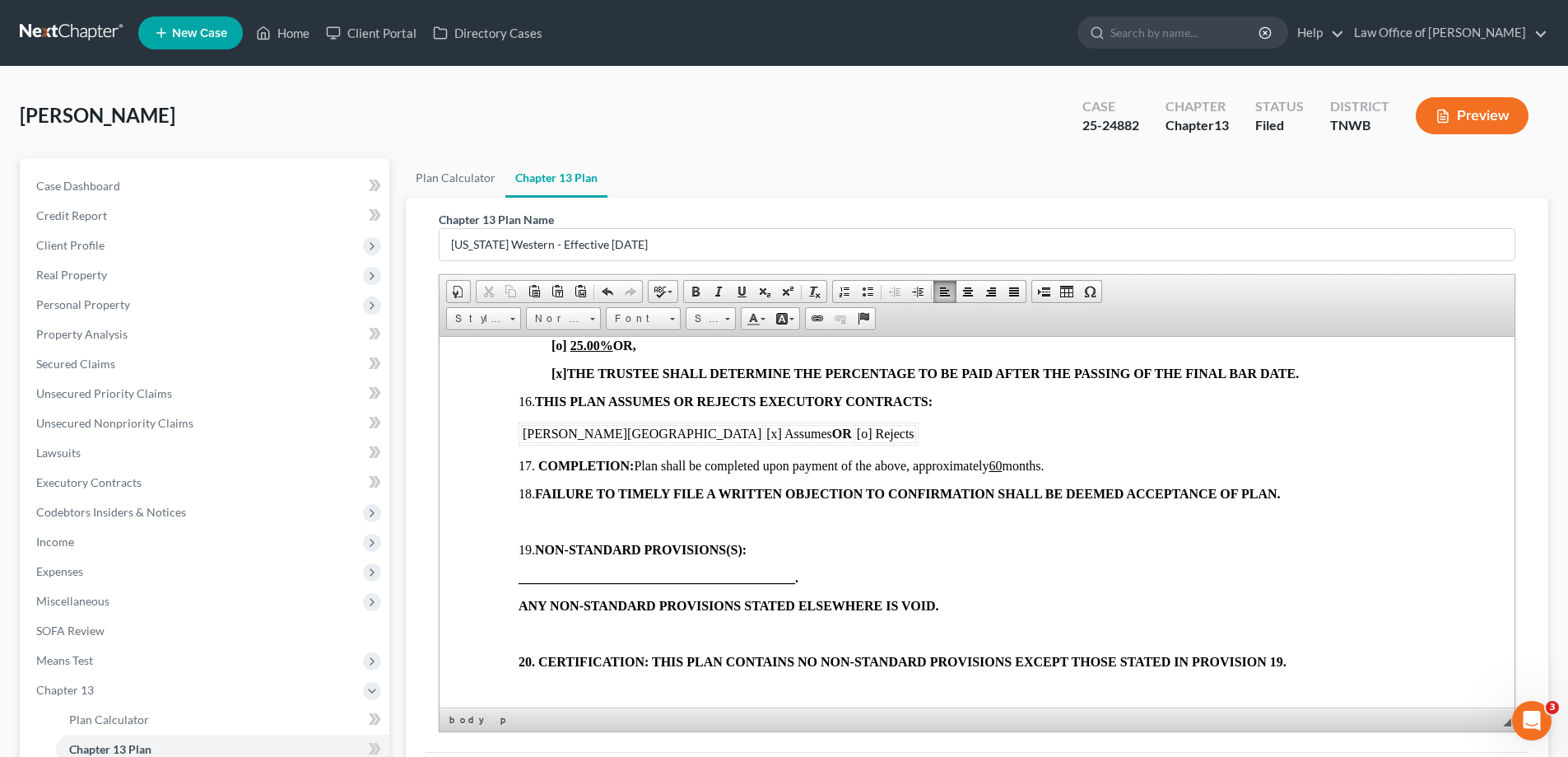
scroll to position [1565, 0]
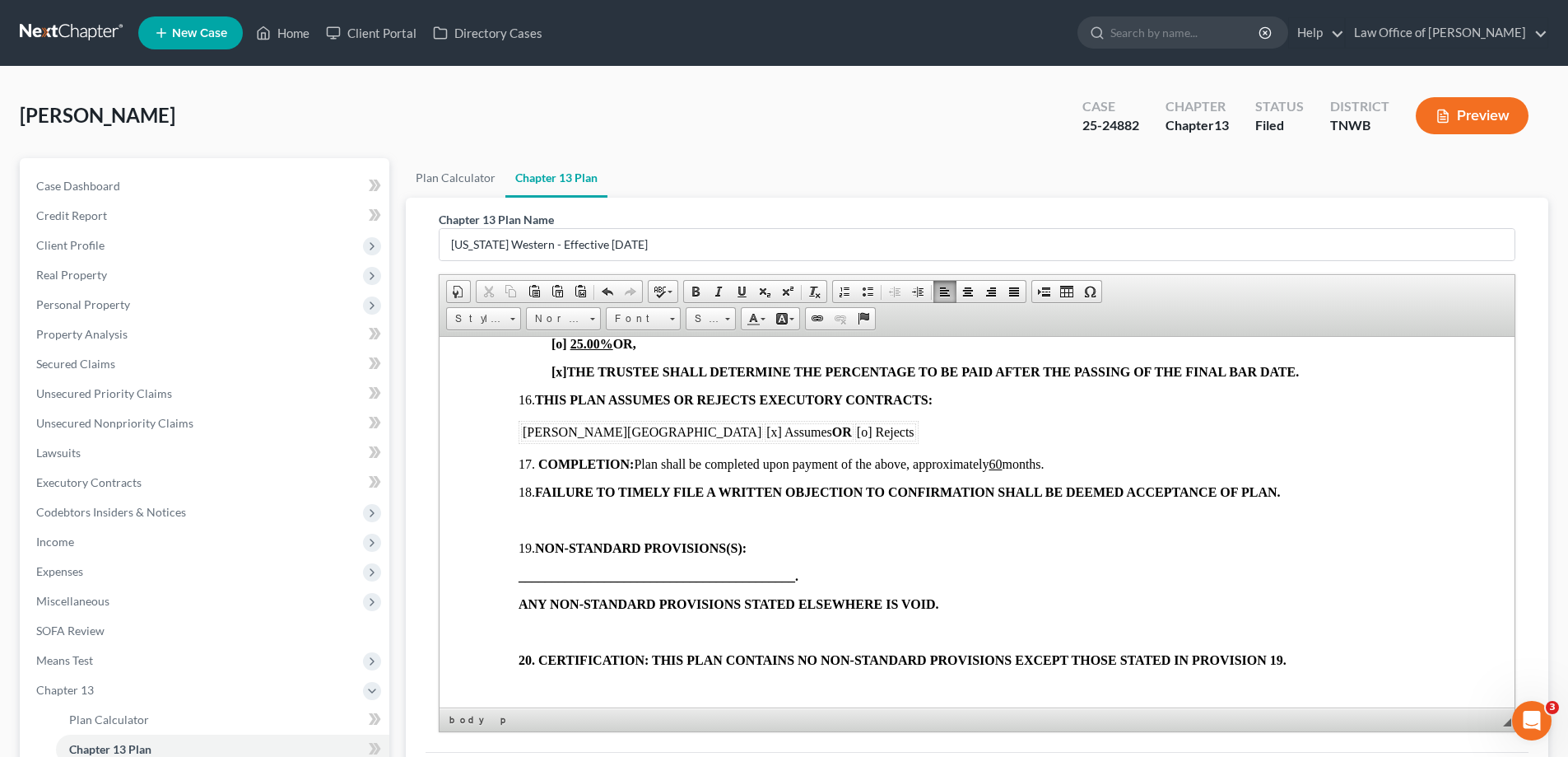
click at [527, 513] on p at bounding box center [977, 520] width 917 height 15
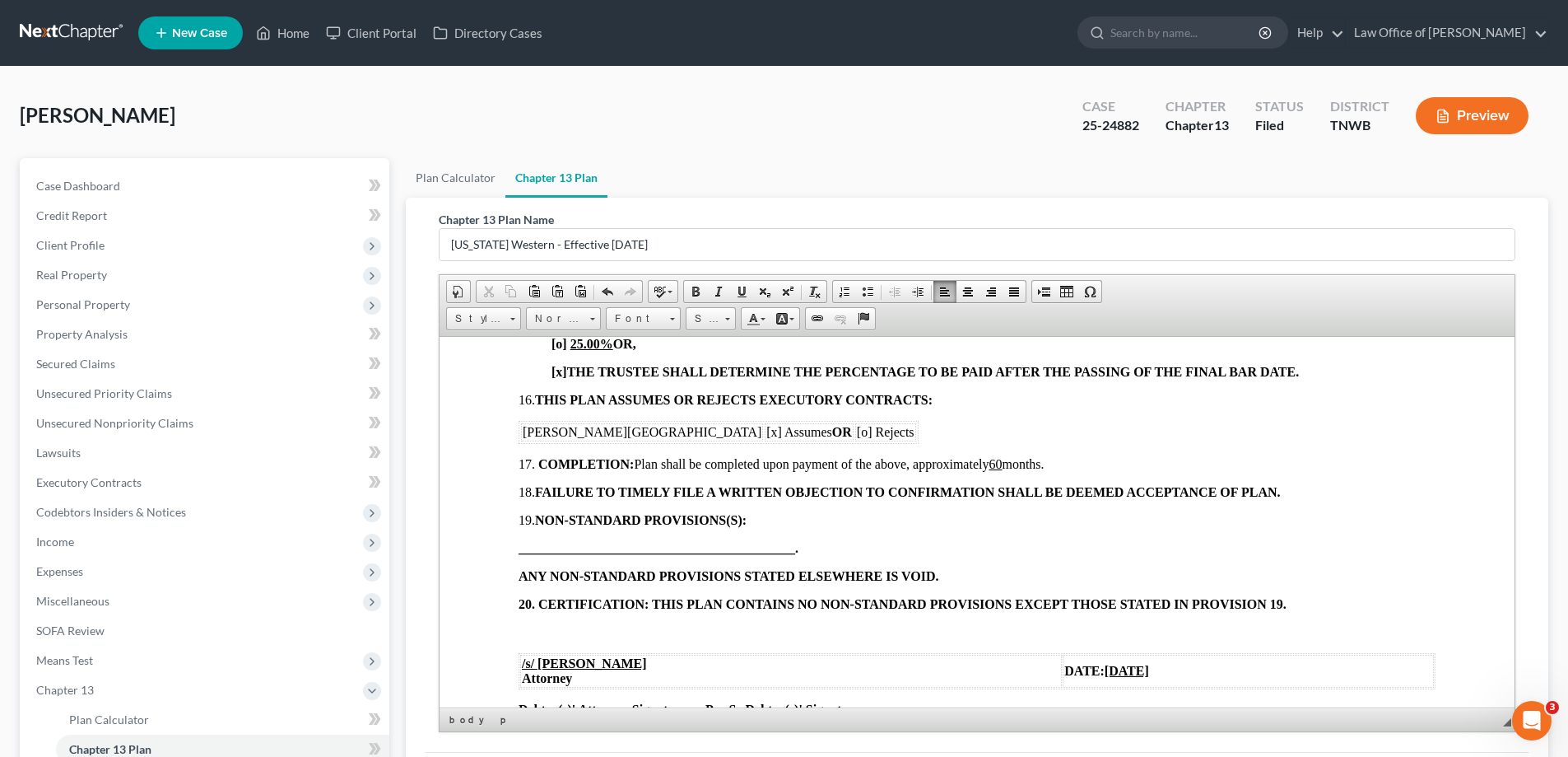
click at [540, 634] on p at bounding box center [977, 632] width 917 height 15
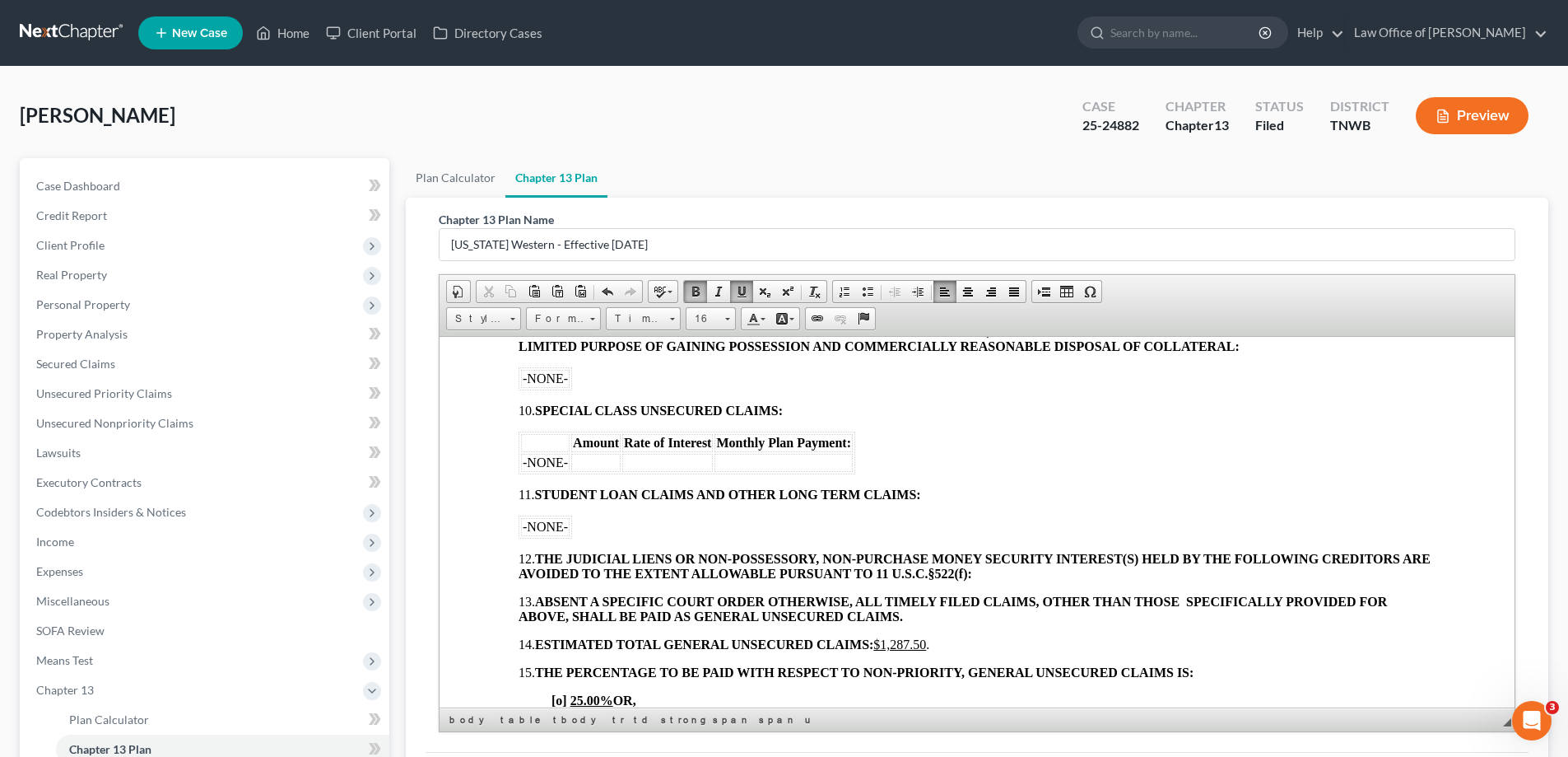
scroll to position [988, 0]
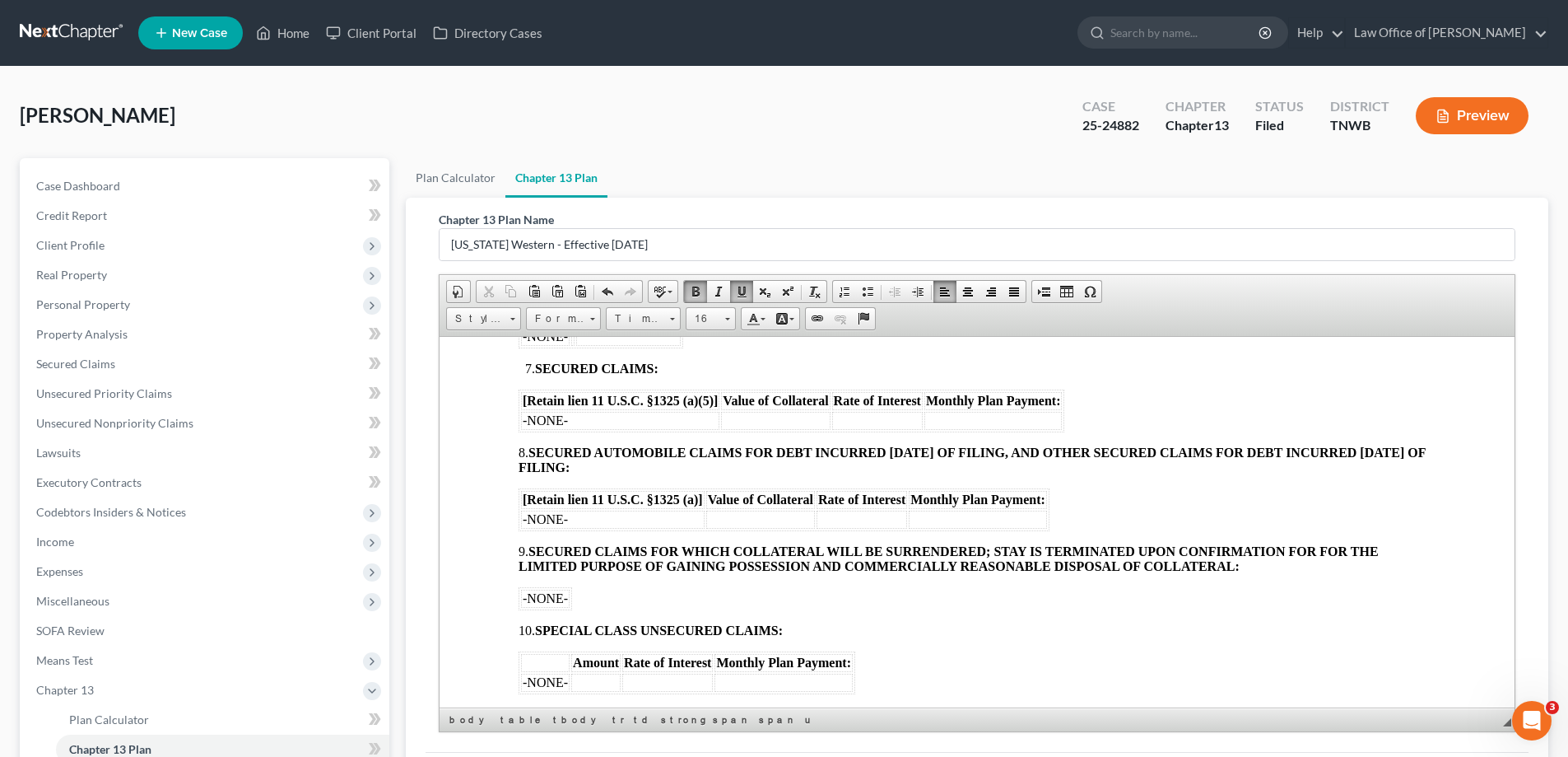
click at [571, 518] on td "-NONE-" at bounding box center [612, 518] width 184 height 18
click at [764, 519] on td at bounding box center [760, 518] width 109 height 18
click at [859, 512] on td at bounding box center [862, 518] width 90 height 18
click at [934, 516] on td at bounding box center [979, 518] width 139 height 18
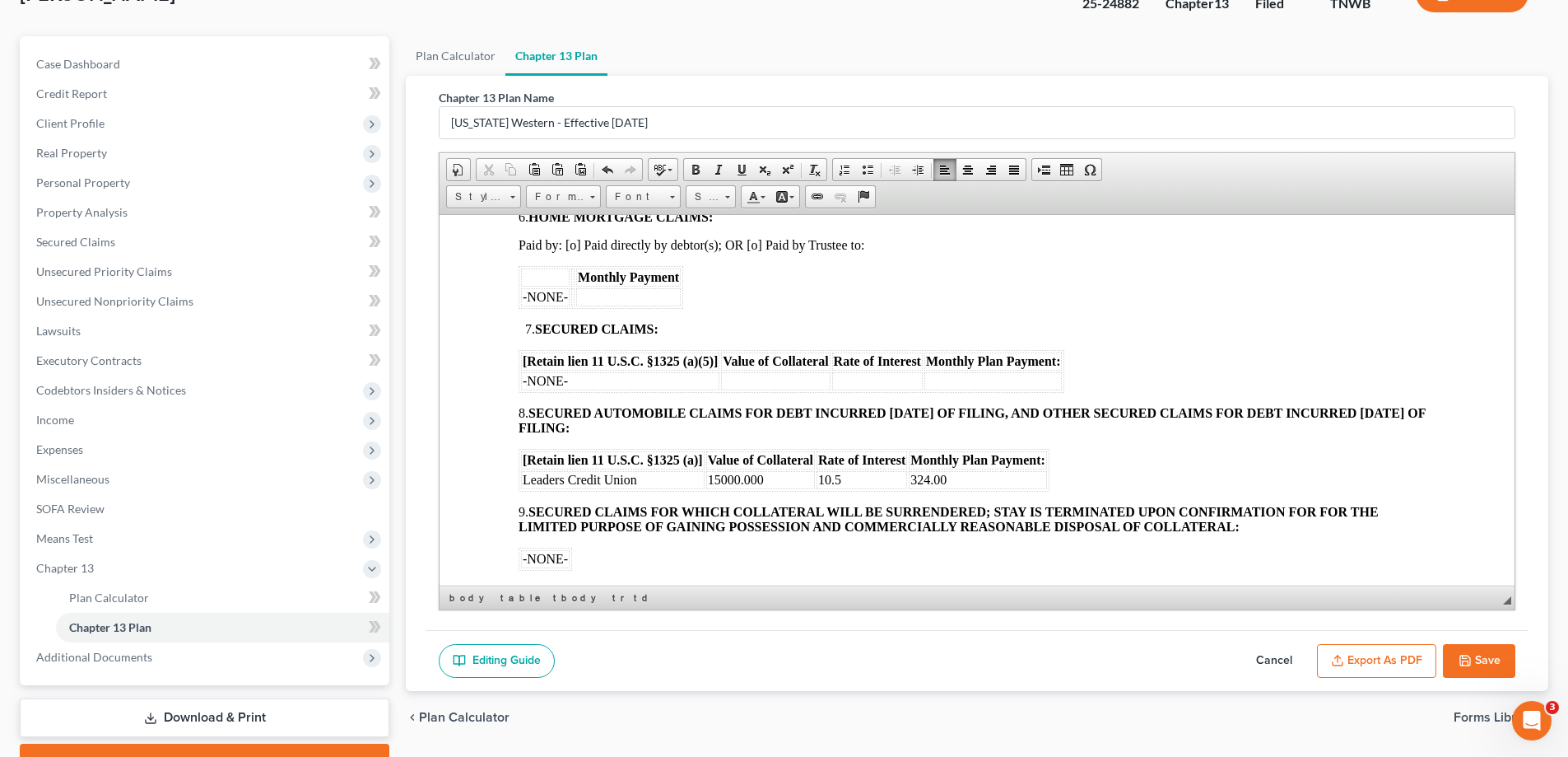
scroll to position [207, 0]
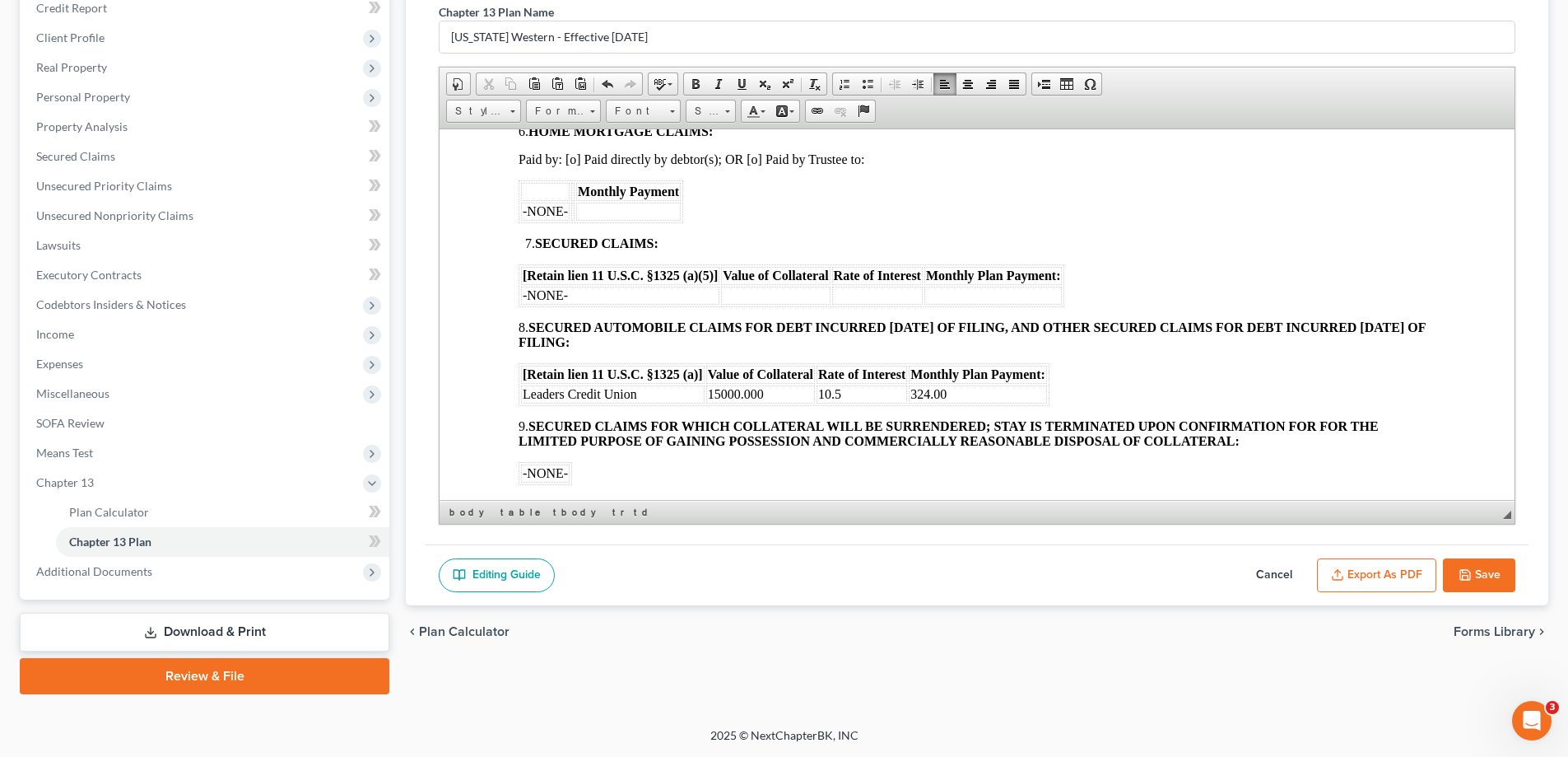
click at [1489, 568] on button "Save" at bounding box center [1480, 575] width 73 height 35
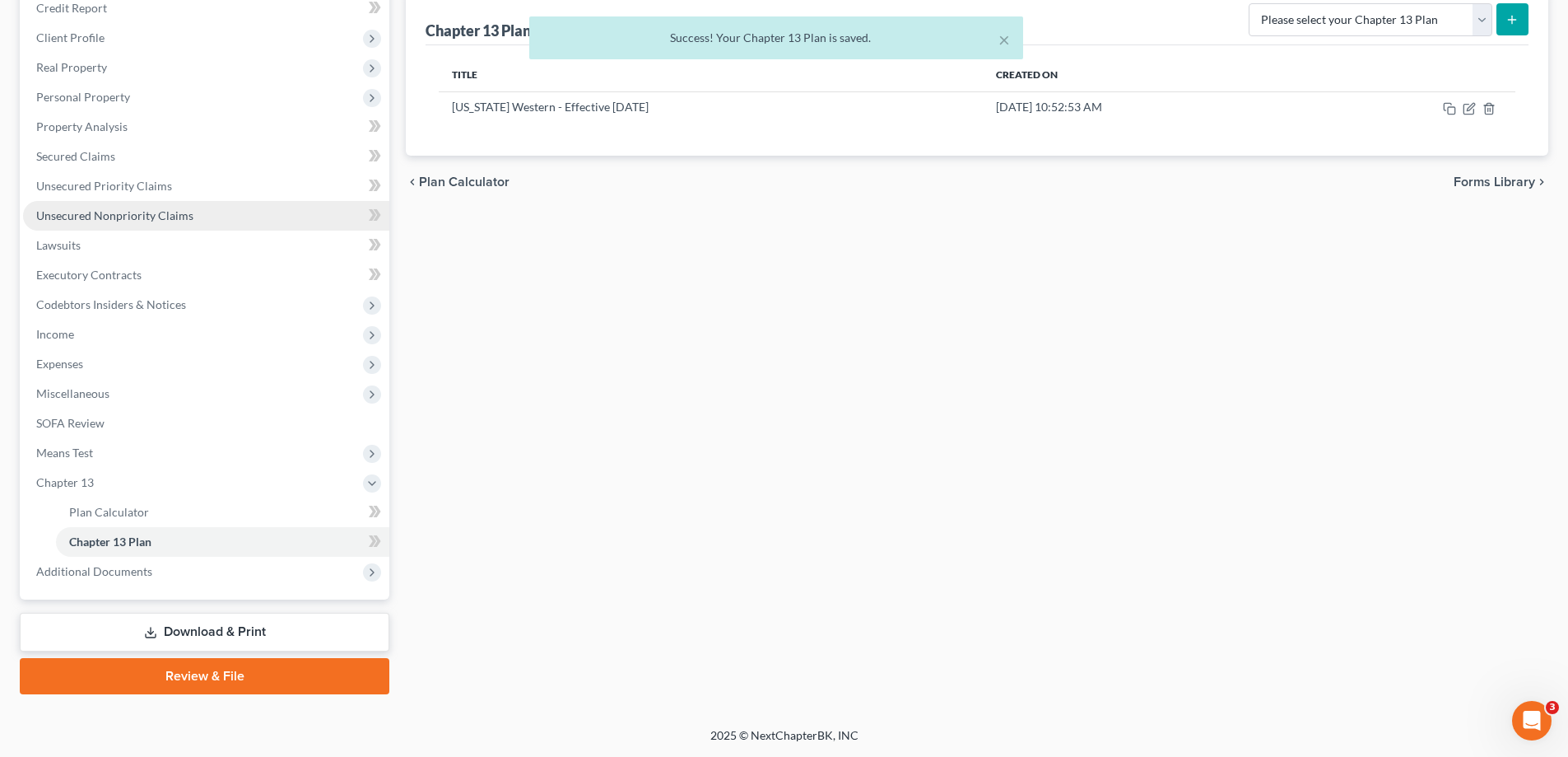
click at [193, 217] on link "Unsecured Nonpriority Claims" at bounding box center [206, 216] width 366 height 30
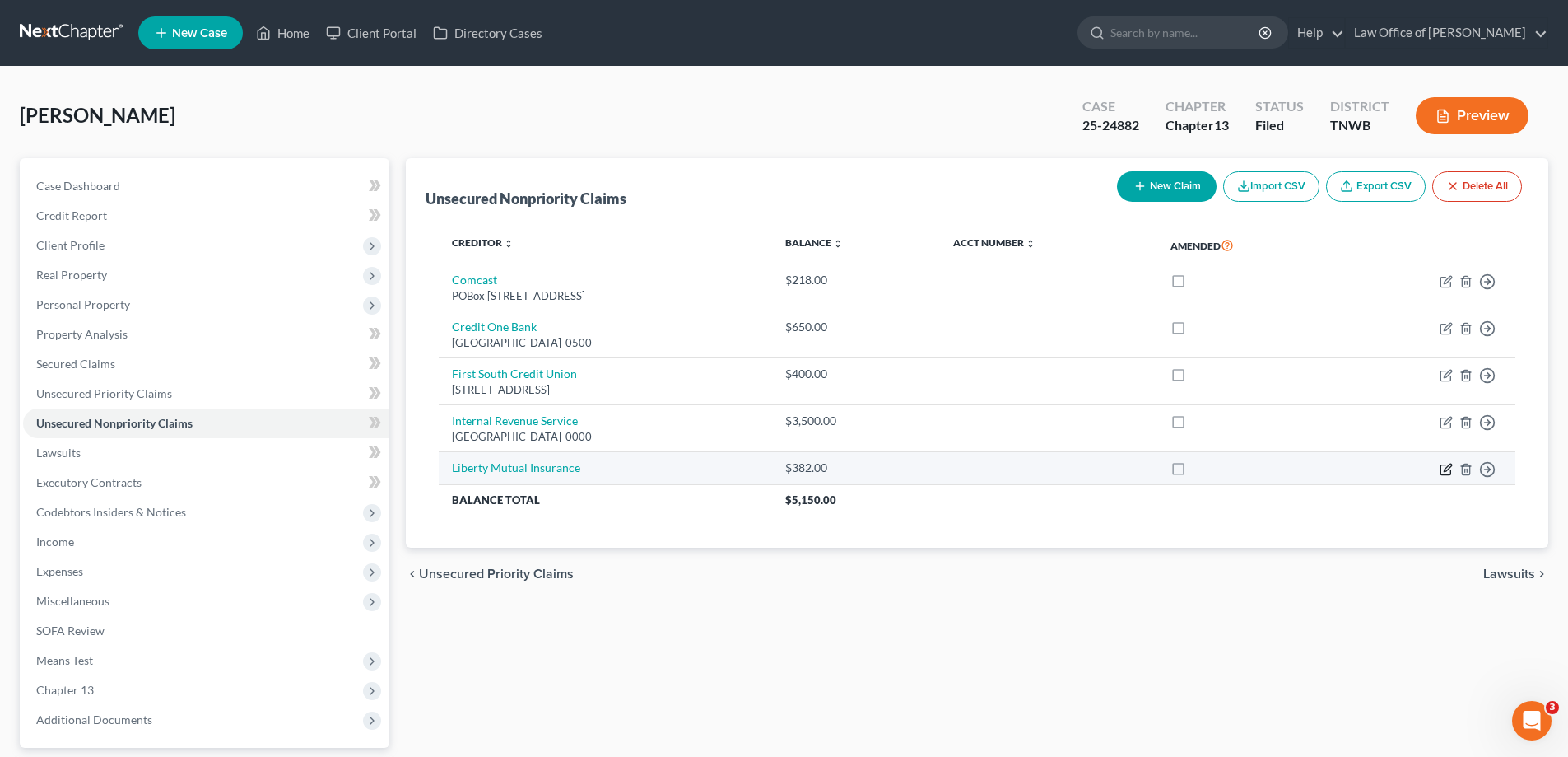
click at [1445, 471] on icon "button" at bounding box center [1448, 467] width 8 height 8
select select "0"
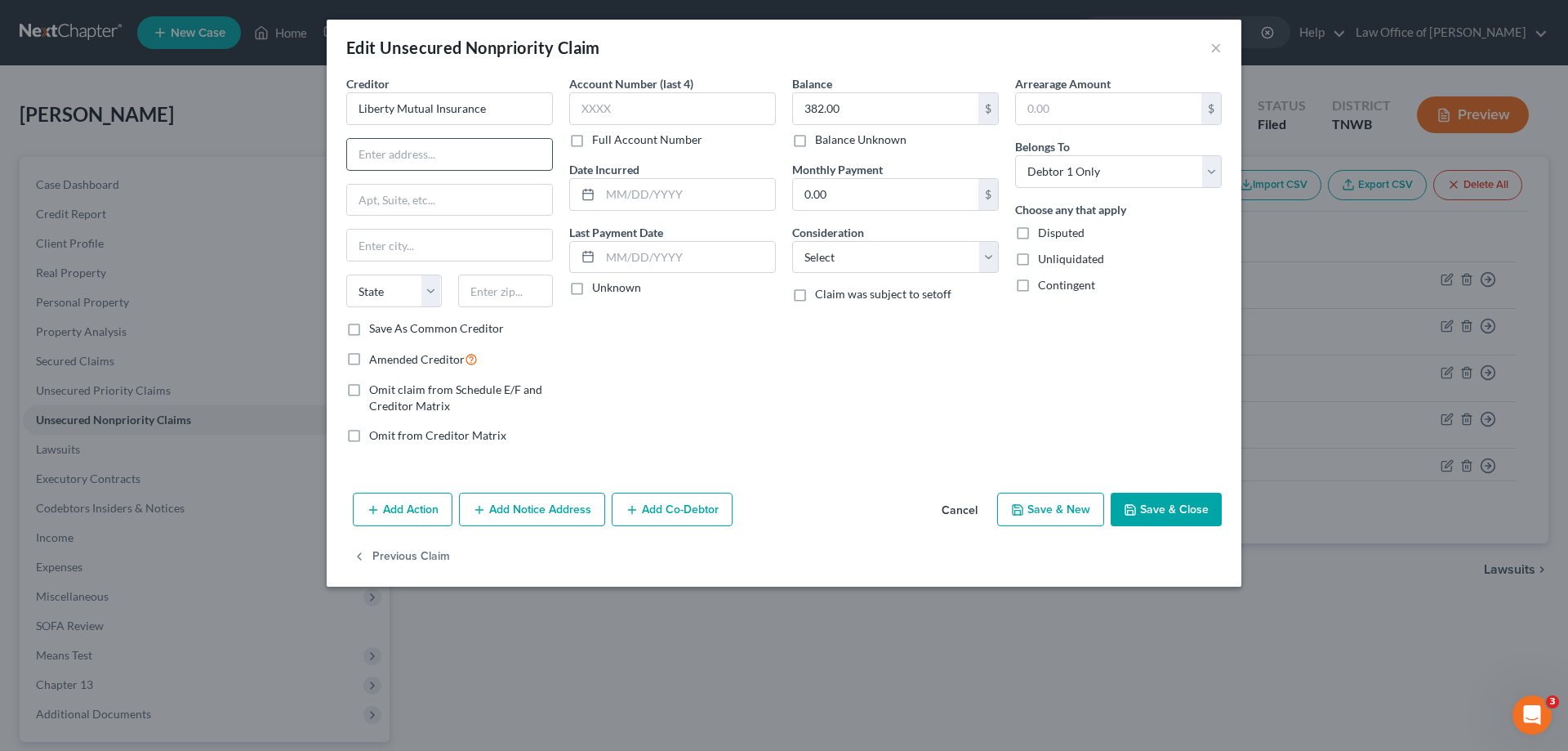
click at [456, 163] on input "text" at bounding box center [450, 154] width 205 height 31
type input "[STREET_ADDRESS]"
type input "02116"
type input "[GEOGRAPHIC_DATA]"
select select "22"
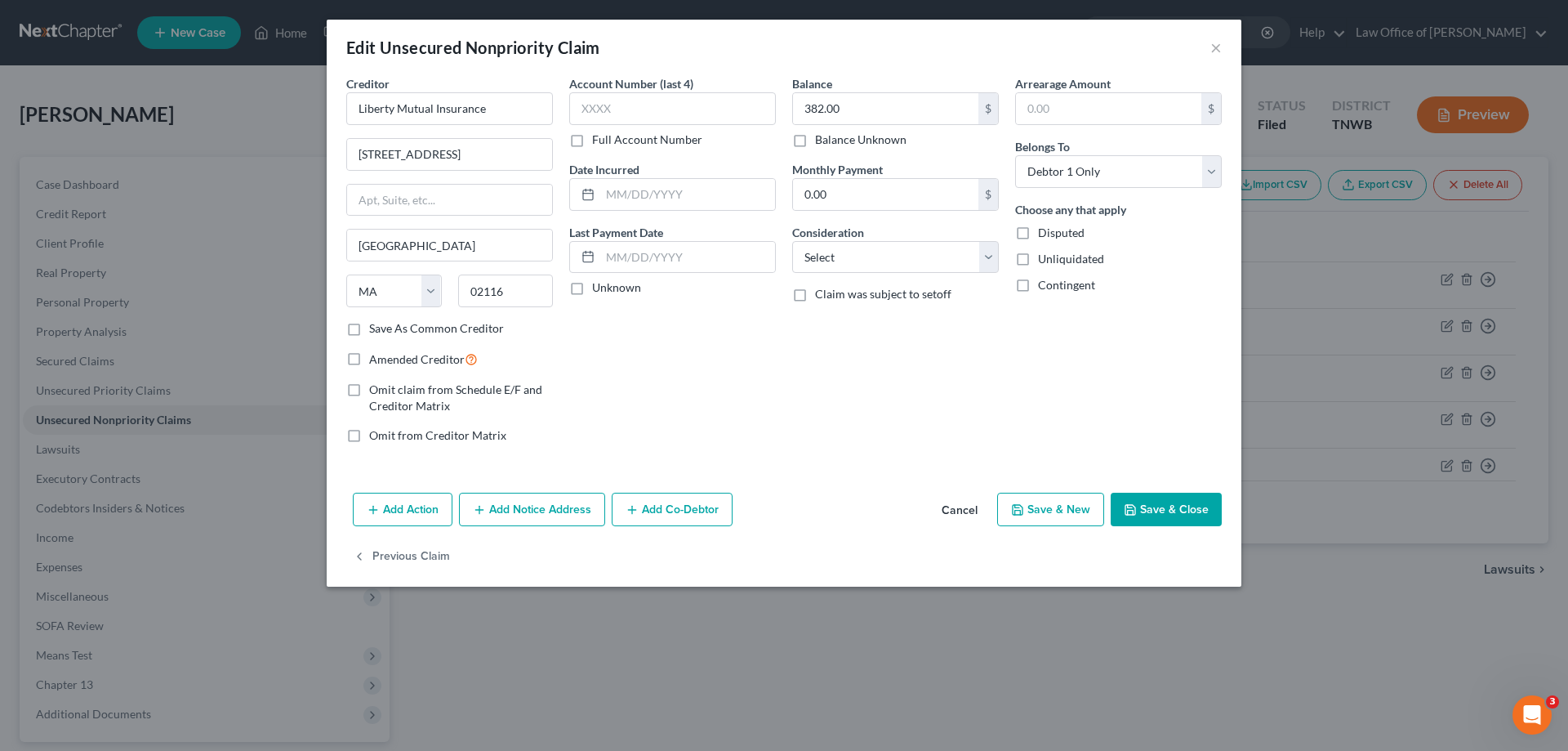
click at [1142, 500] on button "Save & Close" at bounding box center [1166, 509] width 111 height 34
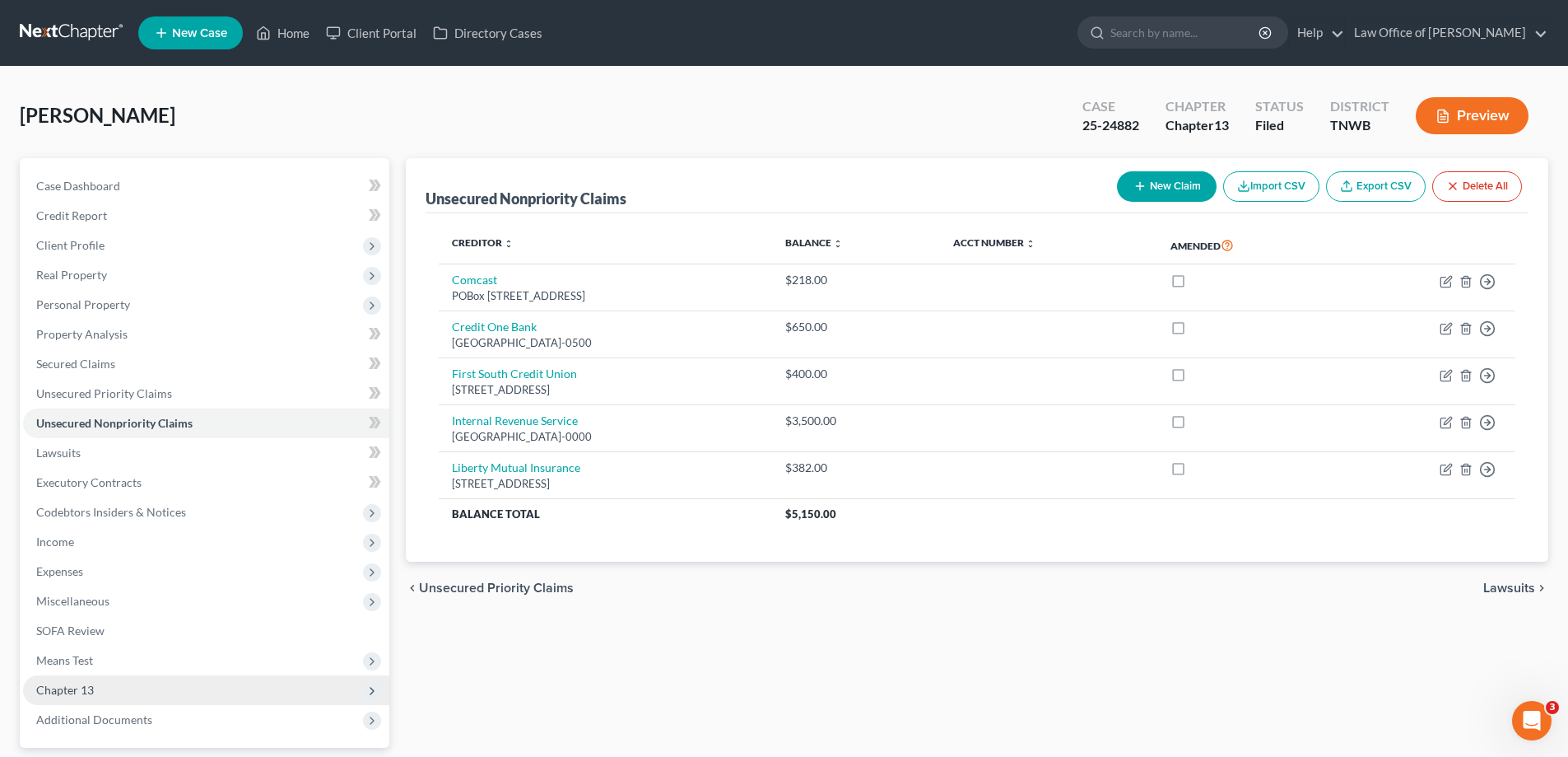
click at [109, 686] on span "Chapter 13" at bounding box center [206, 689] width 366 height 30
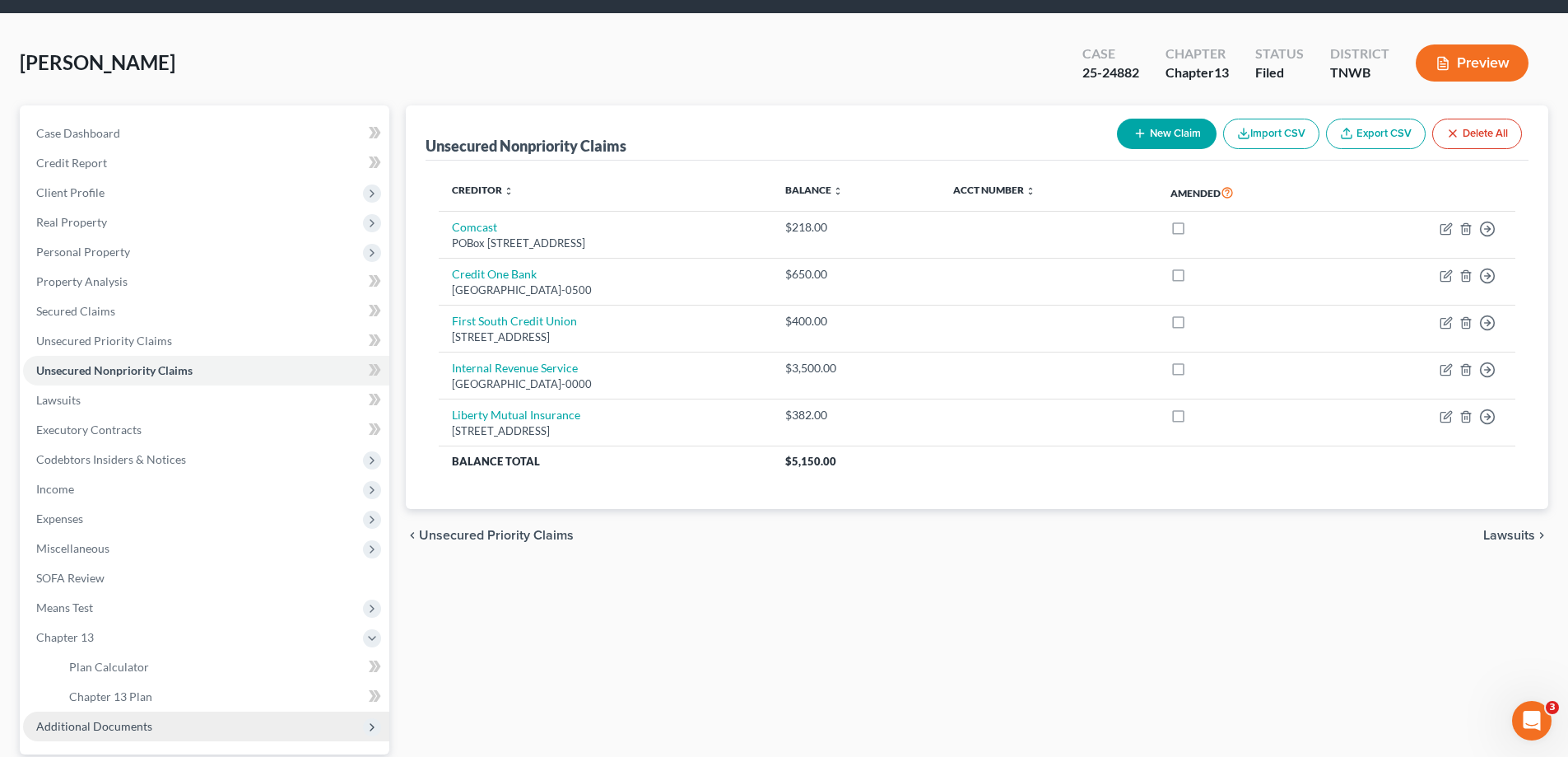
scroll to position [82, 0]
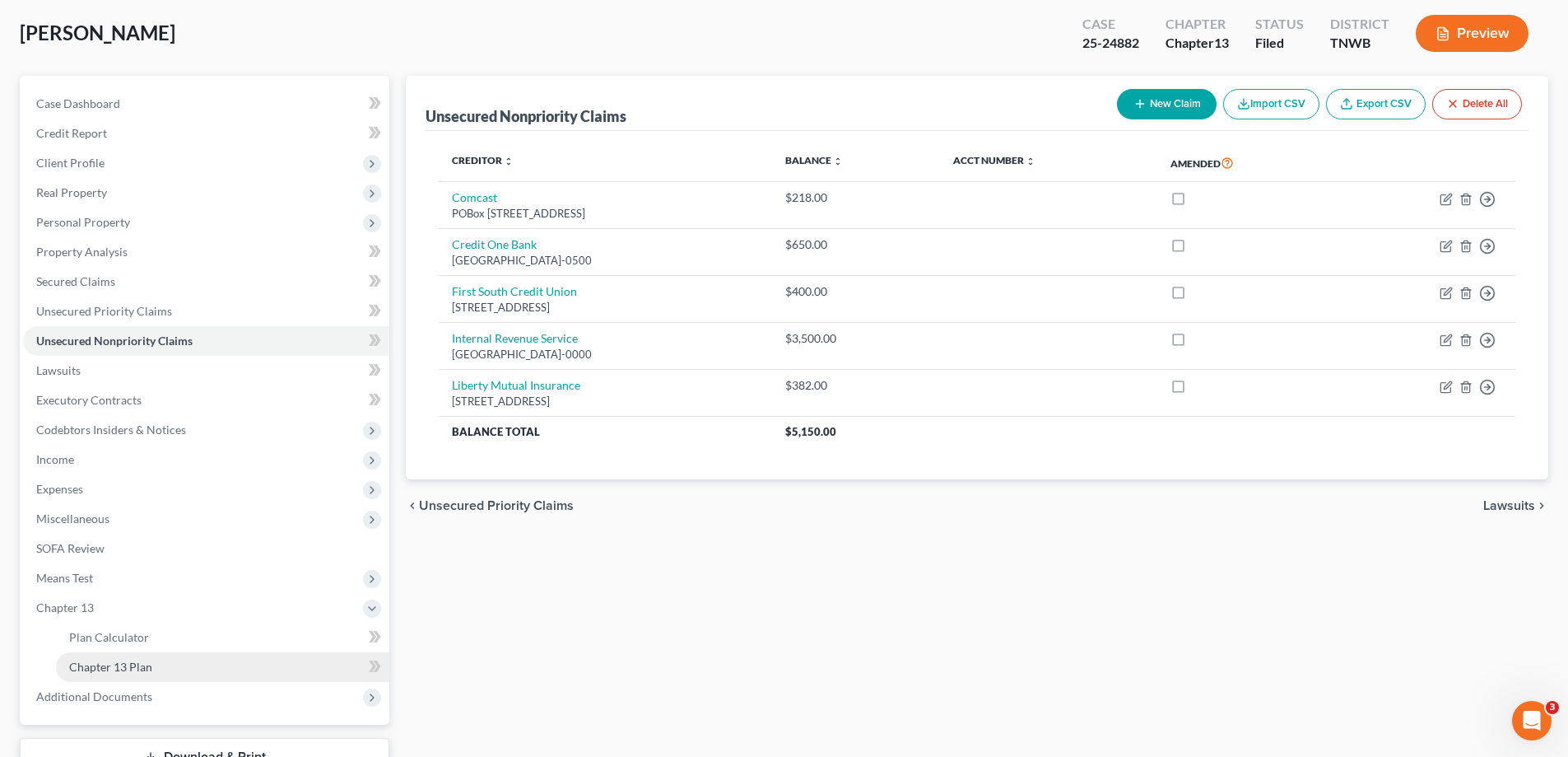
click at [156, 665] on link "Chapter 13 Plan" at bounding box center [222, 666] width 333 height 30
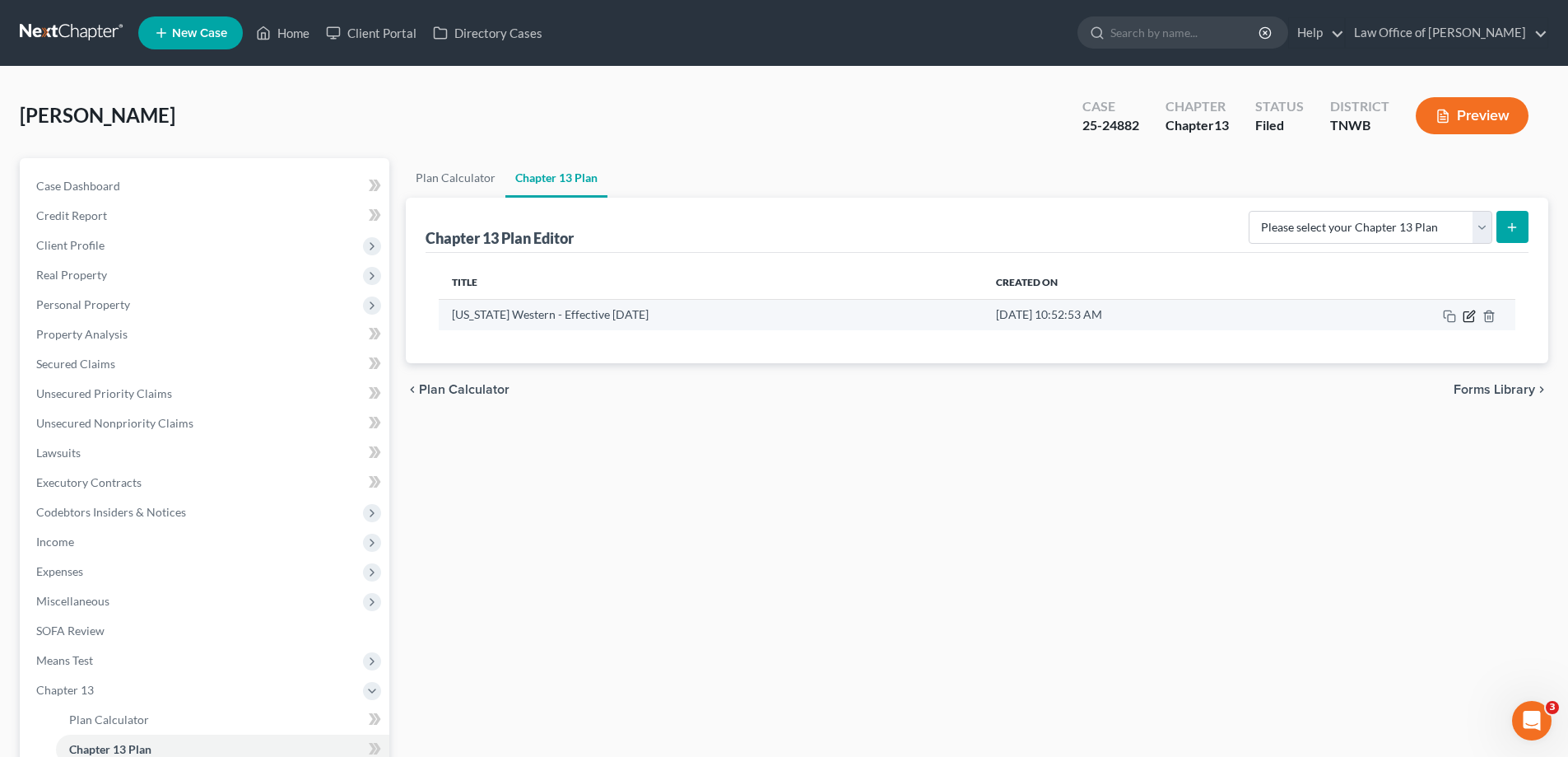
click at [1463, 317] on icon "button" at bounding box center [1470, 316] width 14 height 14
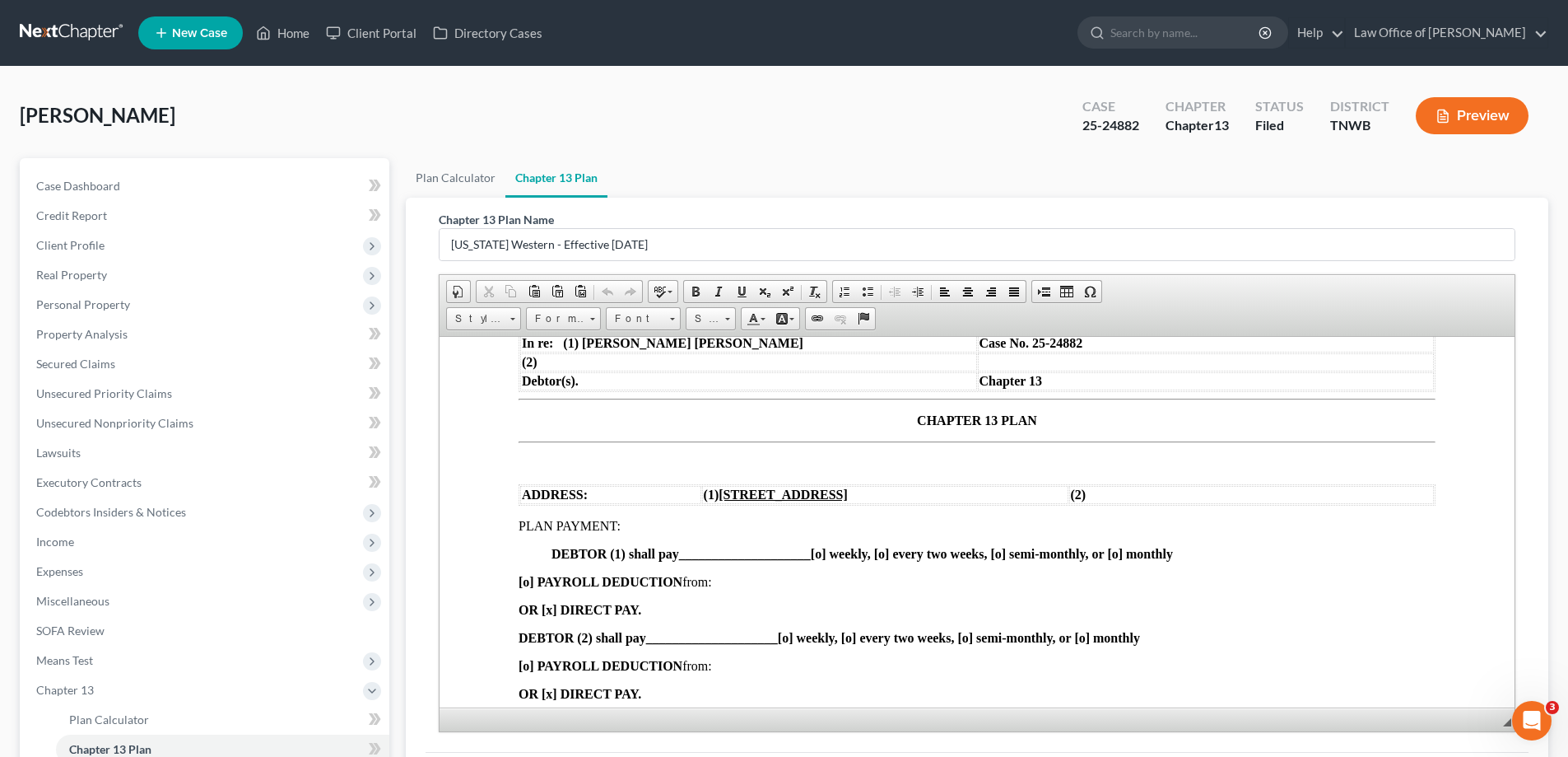
scroll to position [247, 0]
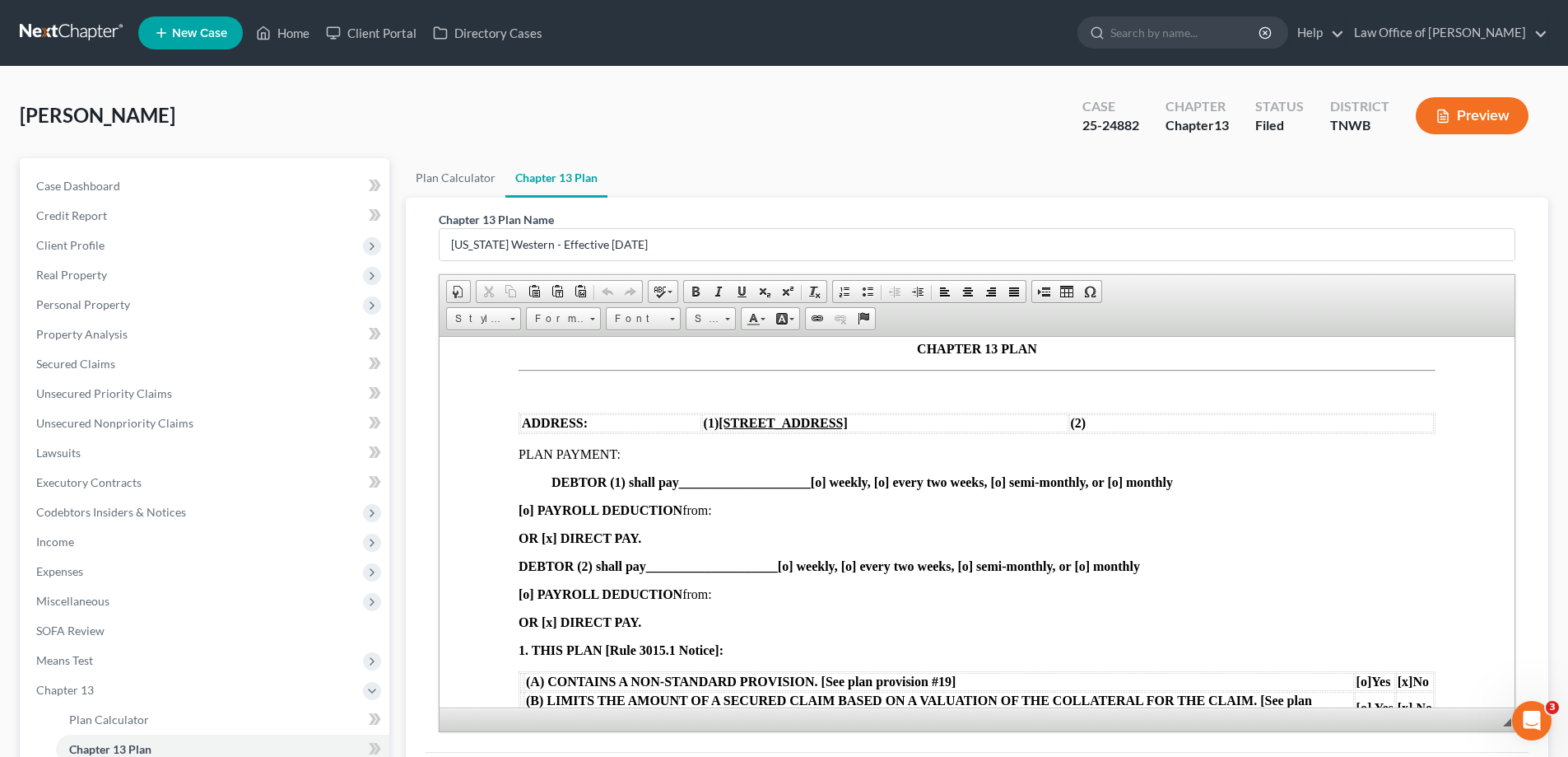
click at [711, 476] on span "____________________" at bounding box center [745, 481] width 132 height 14
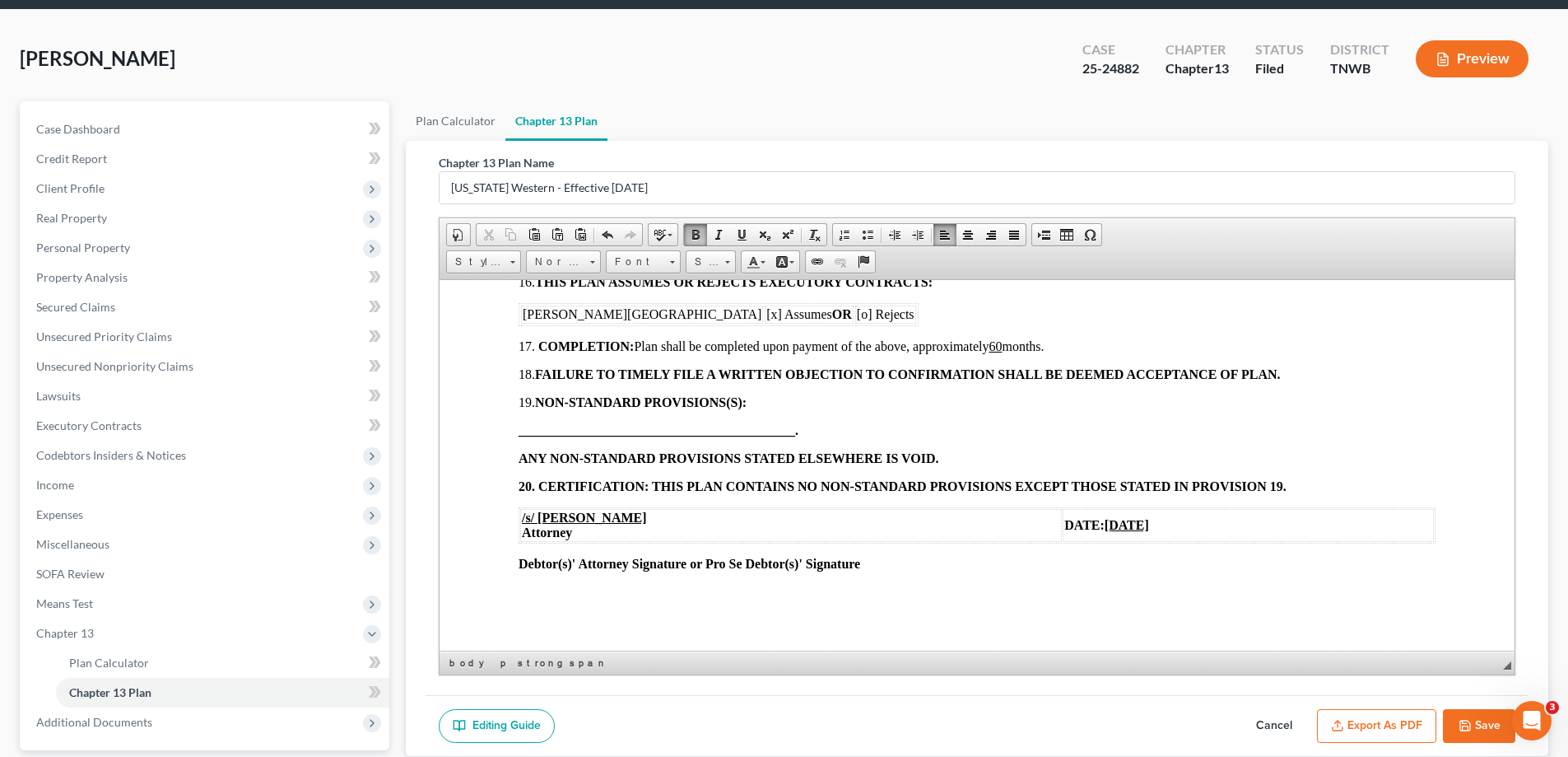
scroll to position [207, 0]
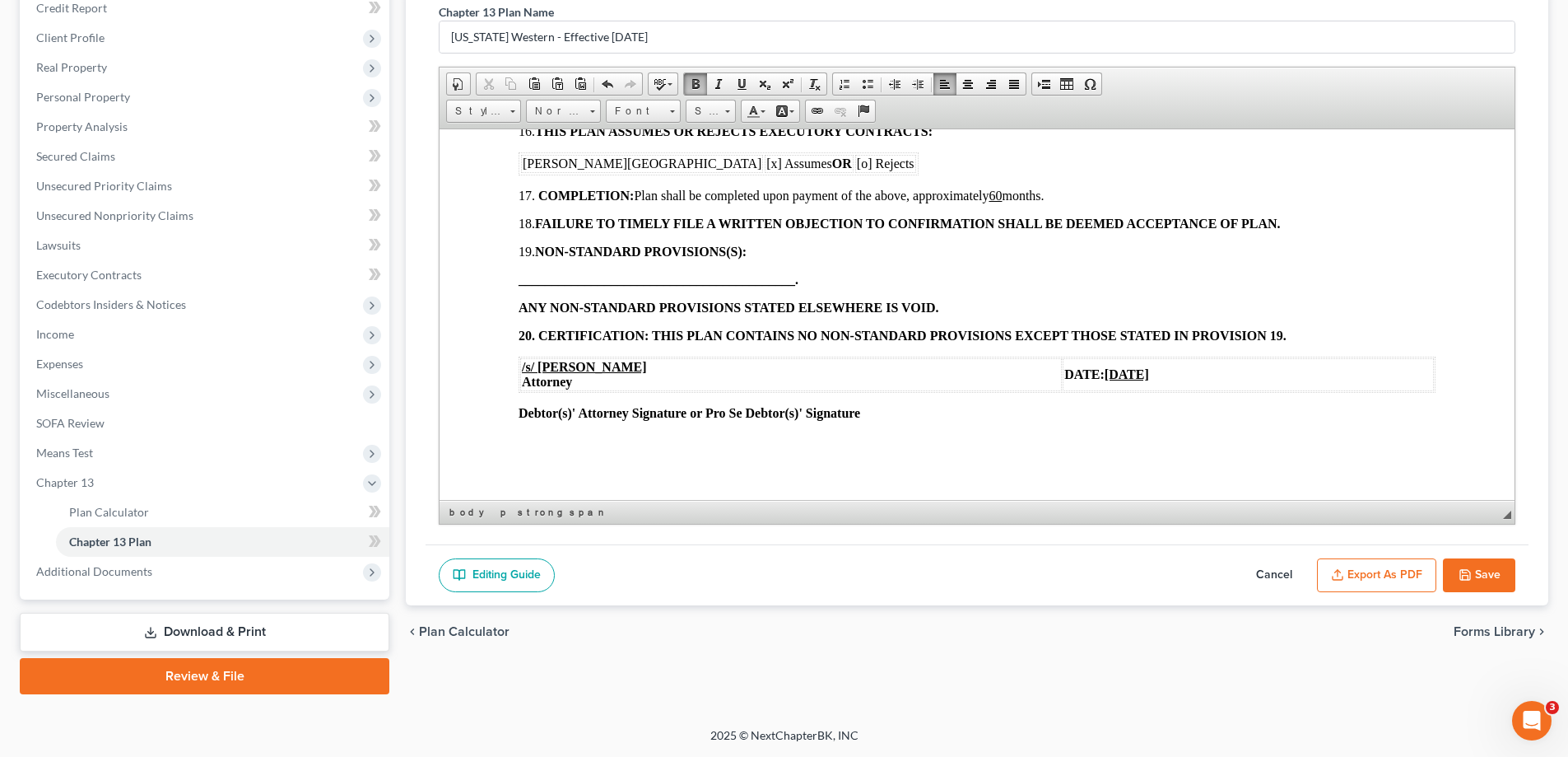
click at [1481, 572] on button "Save" at bounding box center [1480, 575] width 73 height 35
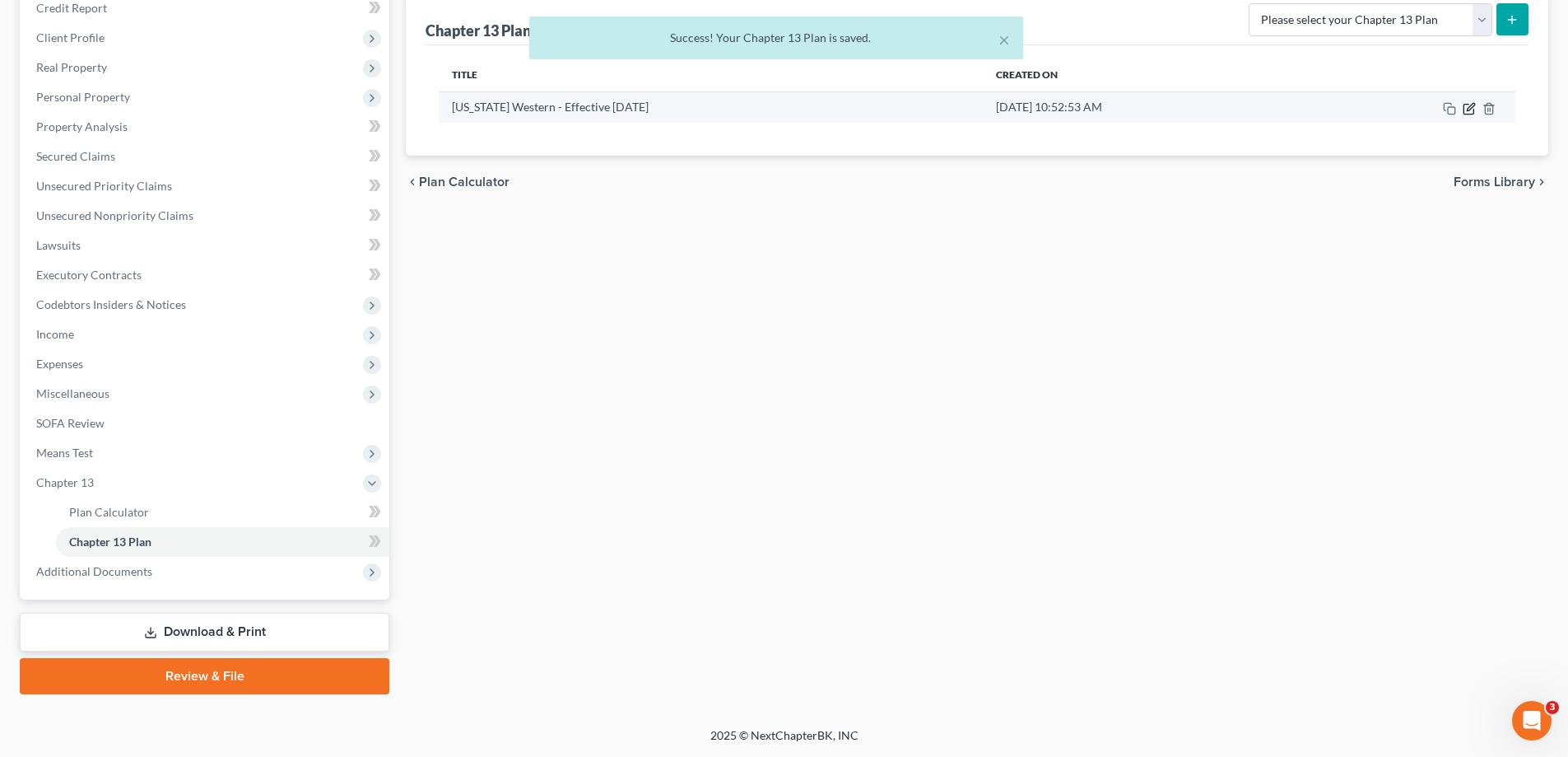
click at [1472, 107] on icon "button" at bounding box center [1470, 109] width 14 height 14
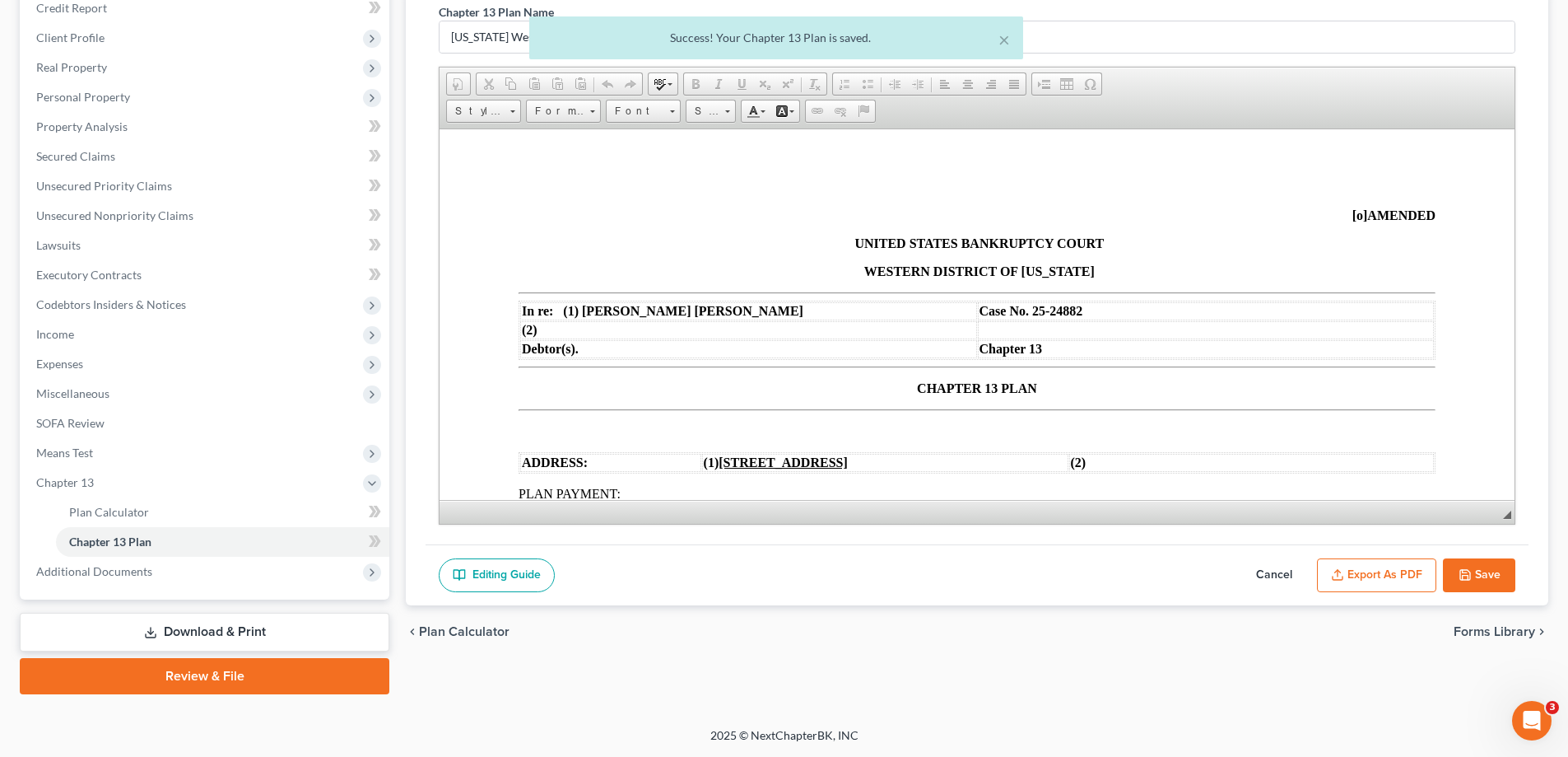
scroll to position [0, 0]
click at [1382, 575] on button "Export as PDF" at bounding box center [1377, 575] width 119 height 35
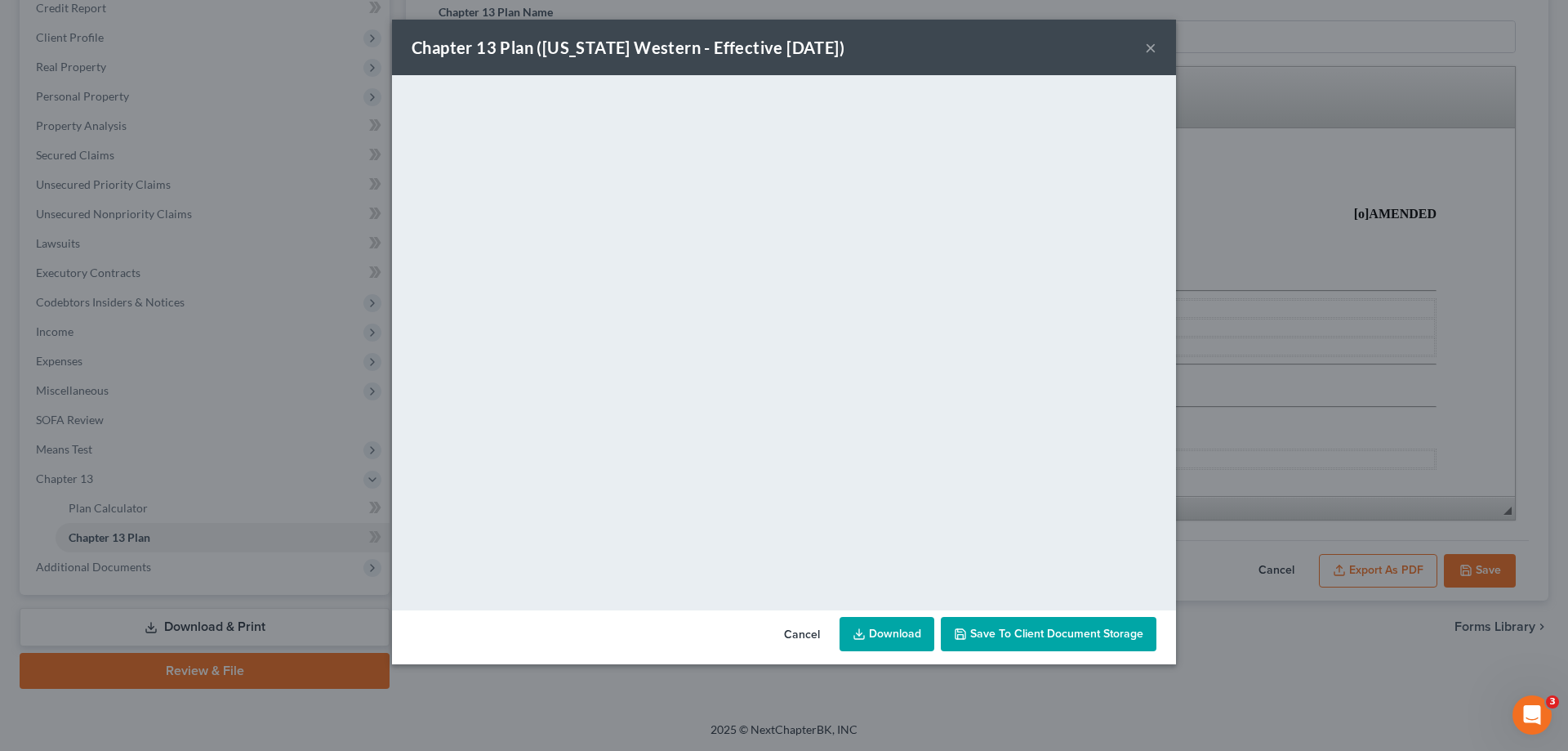
click at [1155, 44] on button "×" at bounding box center [1151, 47] width 12 height 19
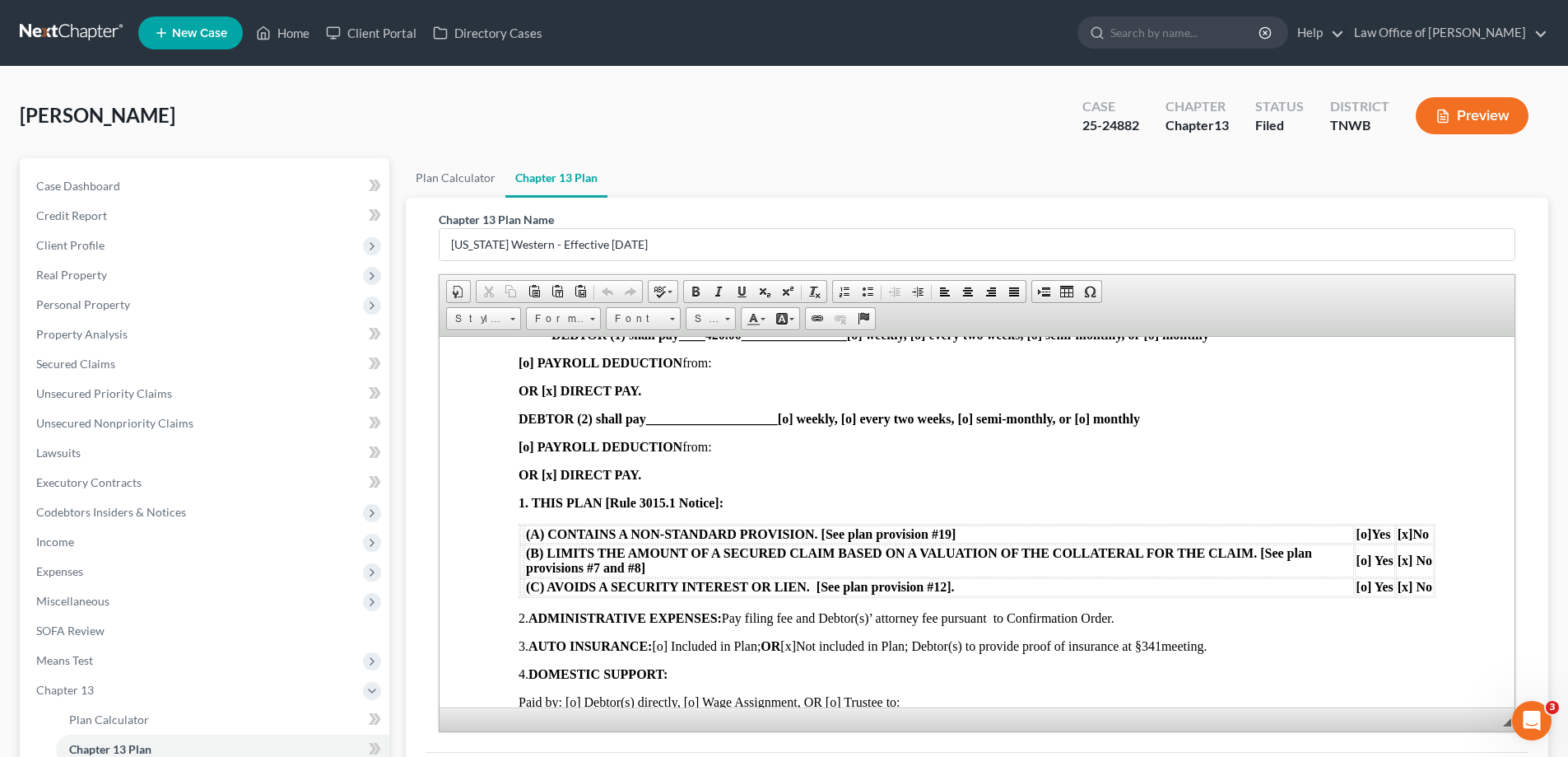
scroll to position [412, 0]
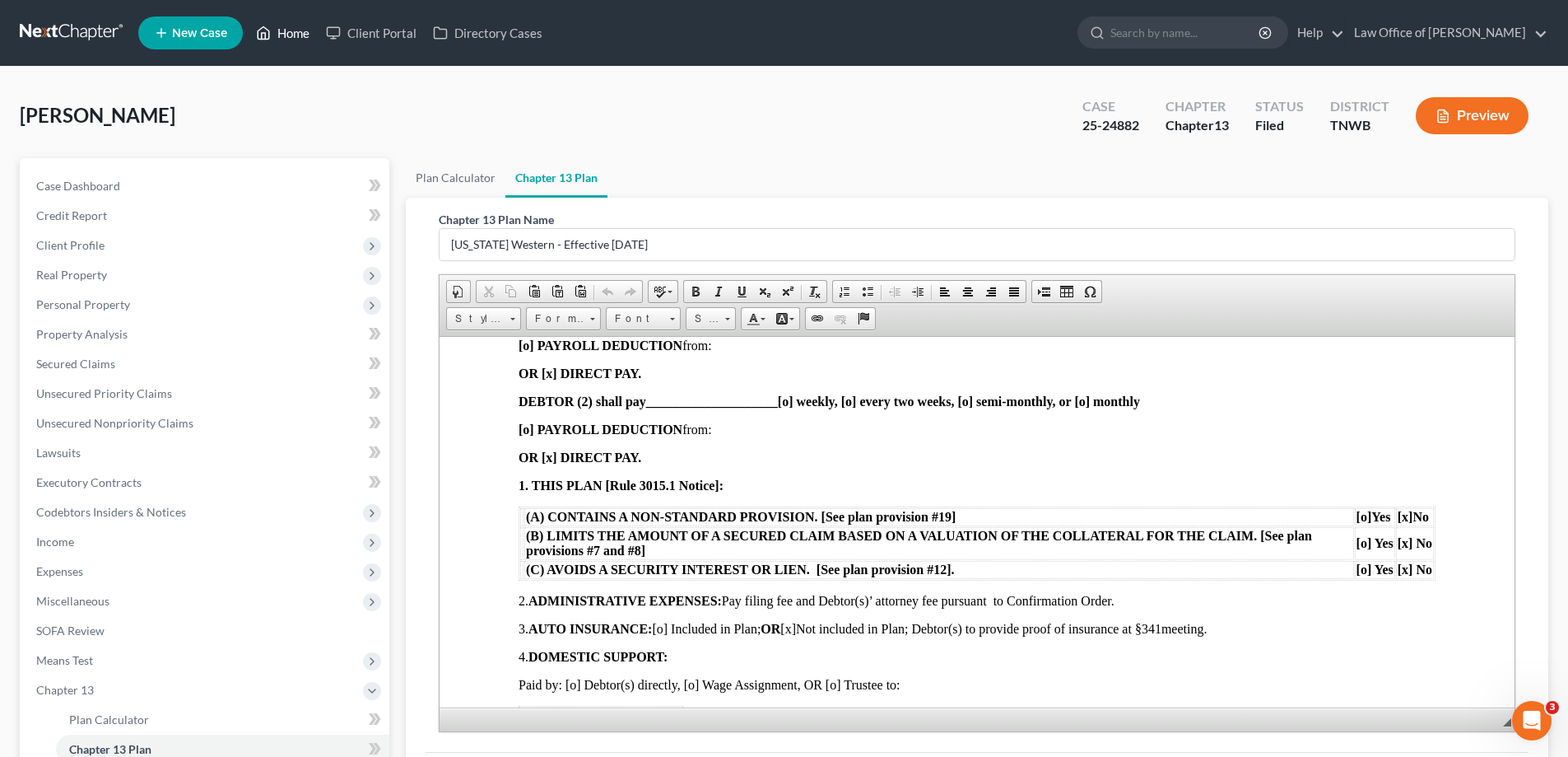
click at [296, 29] on link "Home" at bounding box center [282, 32] width 70 height 30
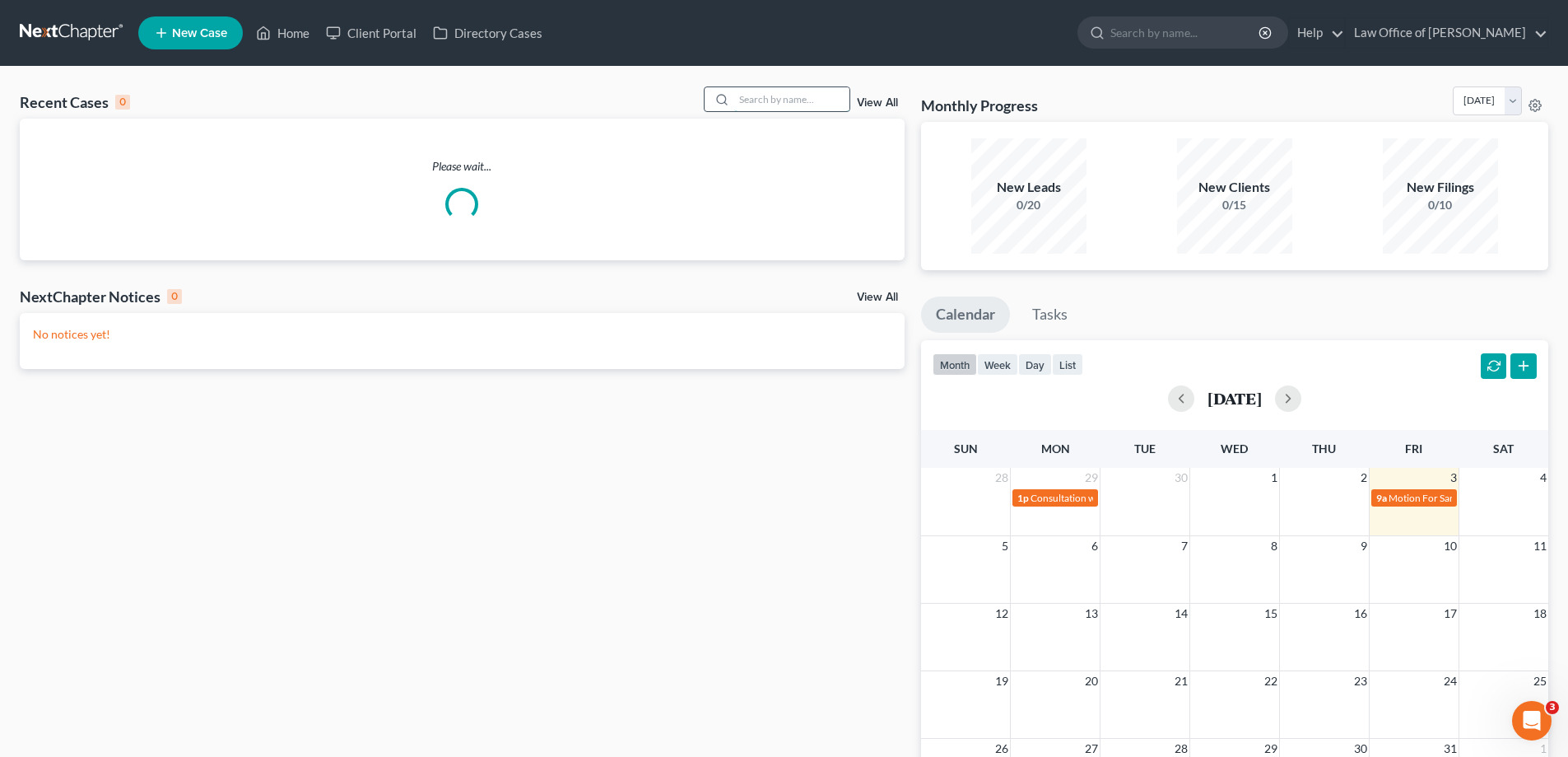
click at [798, 98] on input "search" at bounding box center [792, 99] width 115 height 24
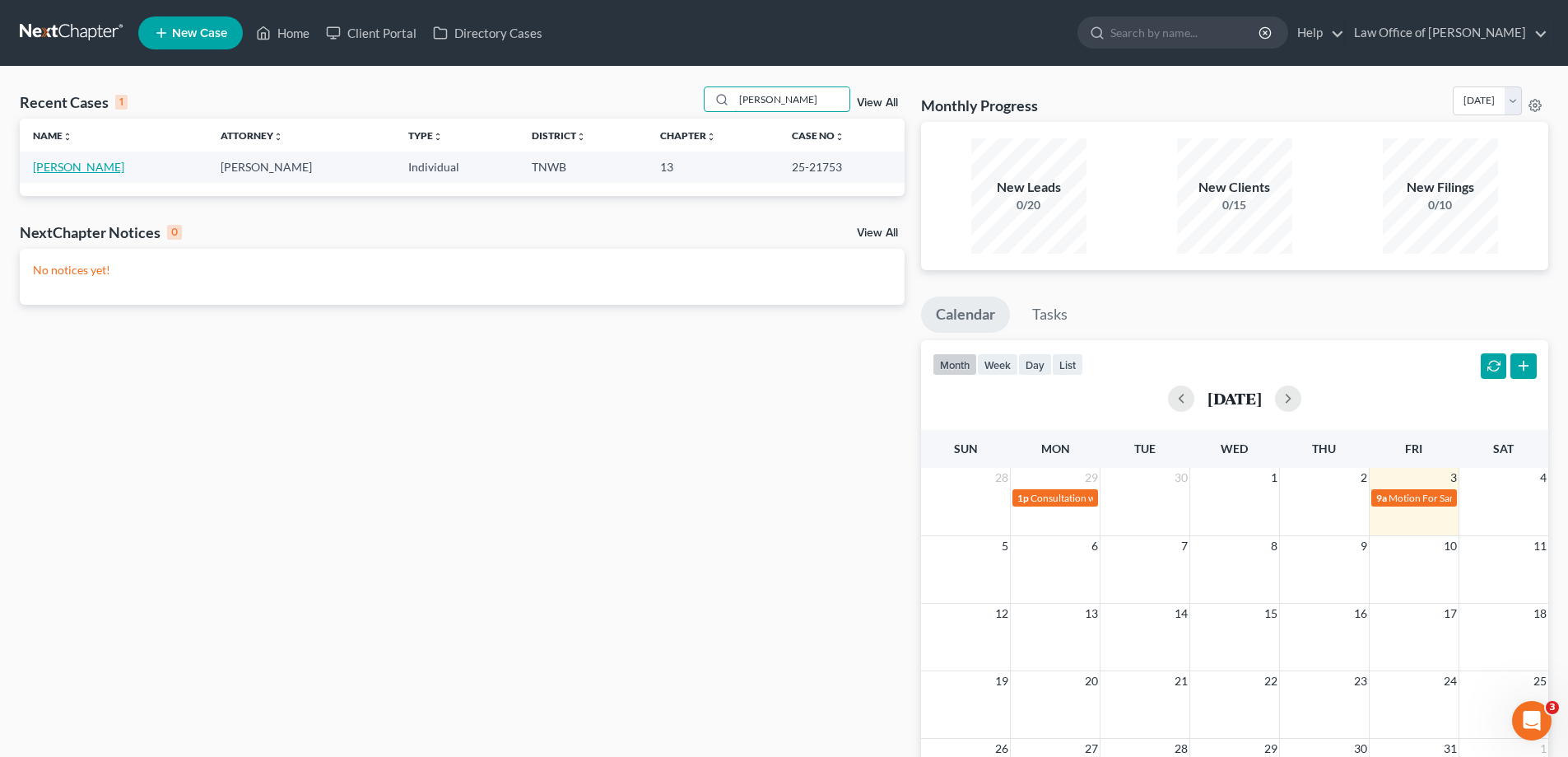
type input "[PERSON_NAME]"
click at [79, 162] on link "[PERSON_NAME]" at bounding box center [79, 167] width 91 height 14
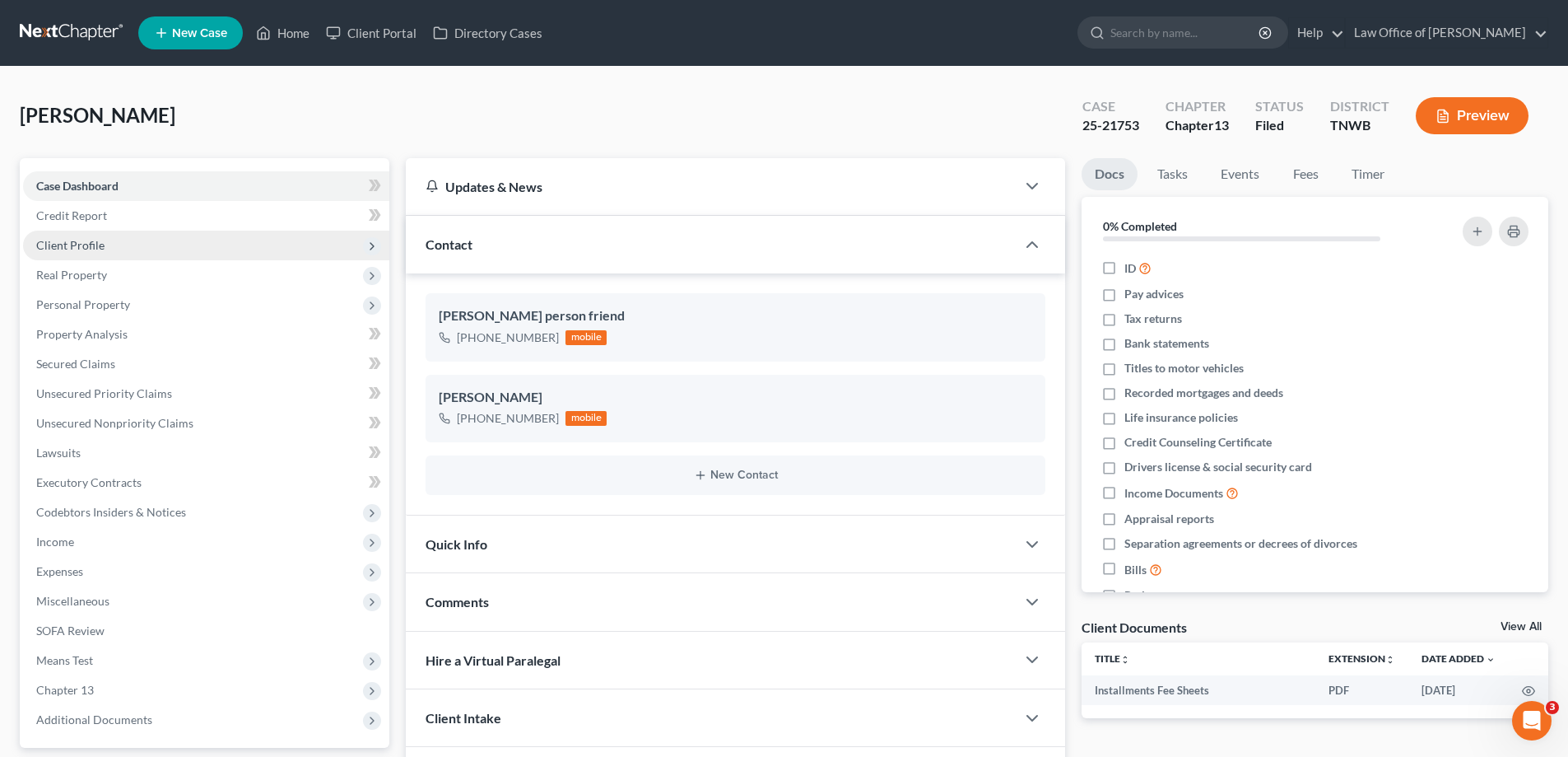
click at [133, 254] on span "Client Profile" at bounding box center [206, 245] width 366 height 30
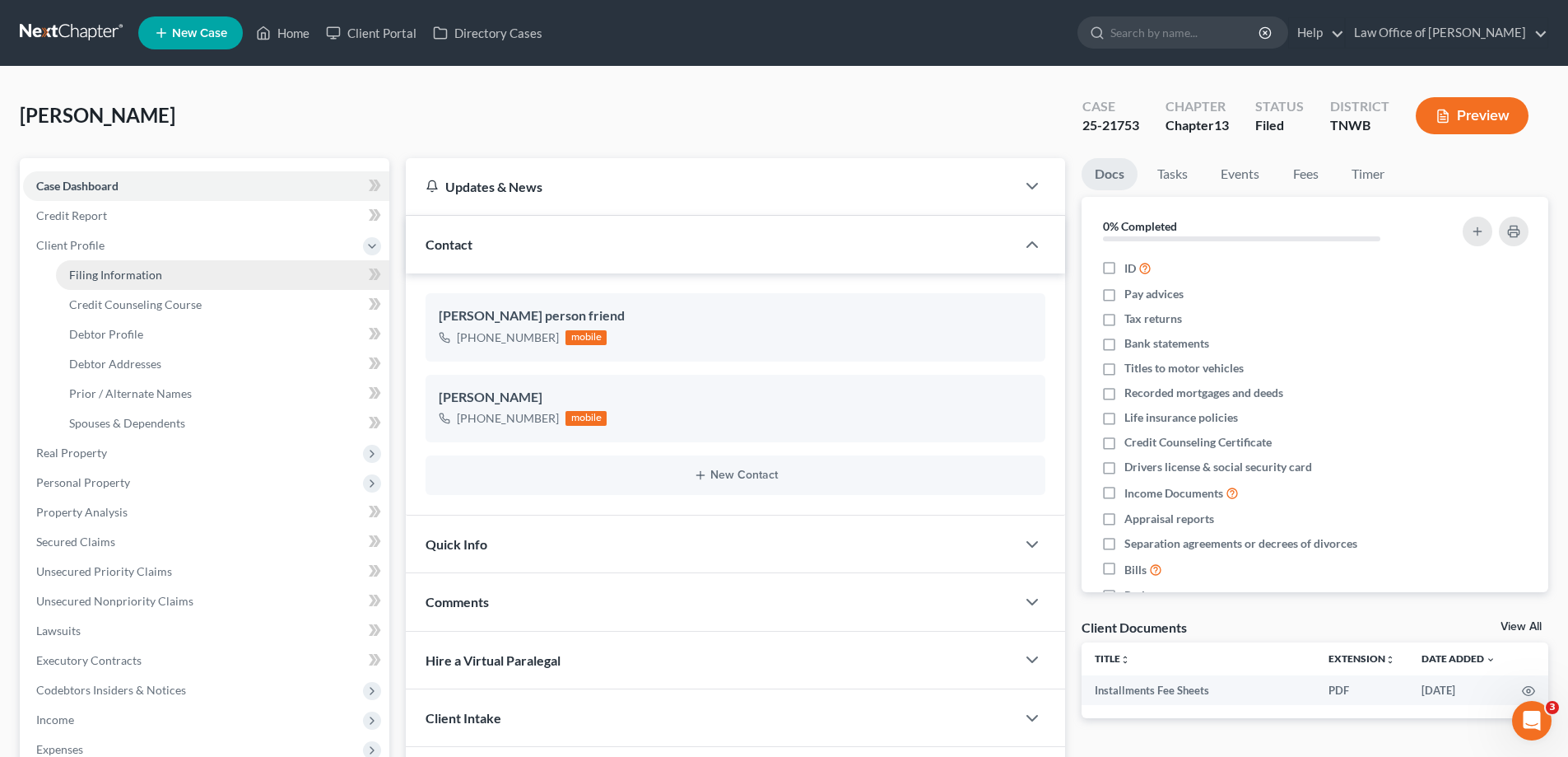
click at [140, 270] on span "Filing Information" at bounding box center [116, 274] width 93 height 14
select select "1"
select select "0"
select select "3"
select select "76"
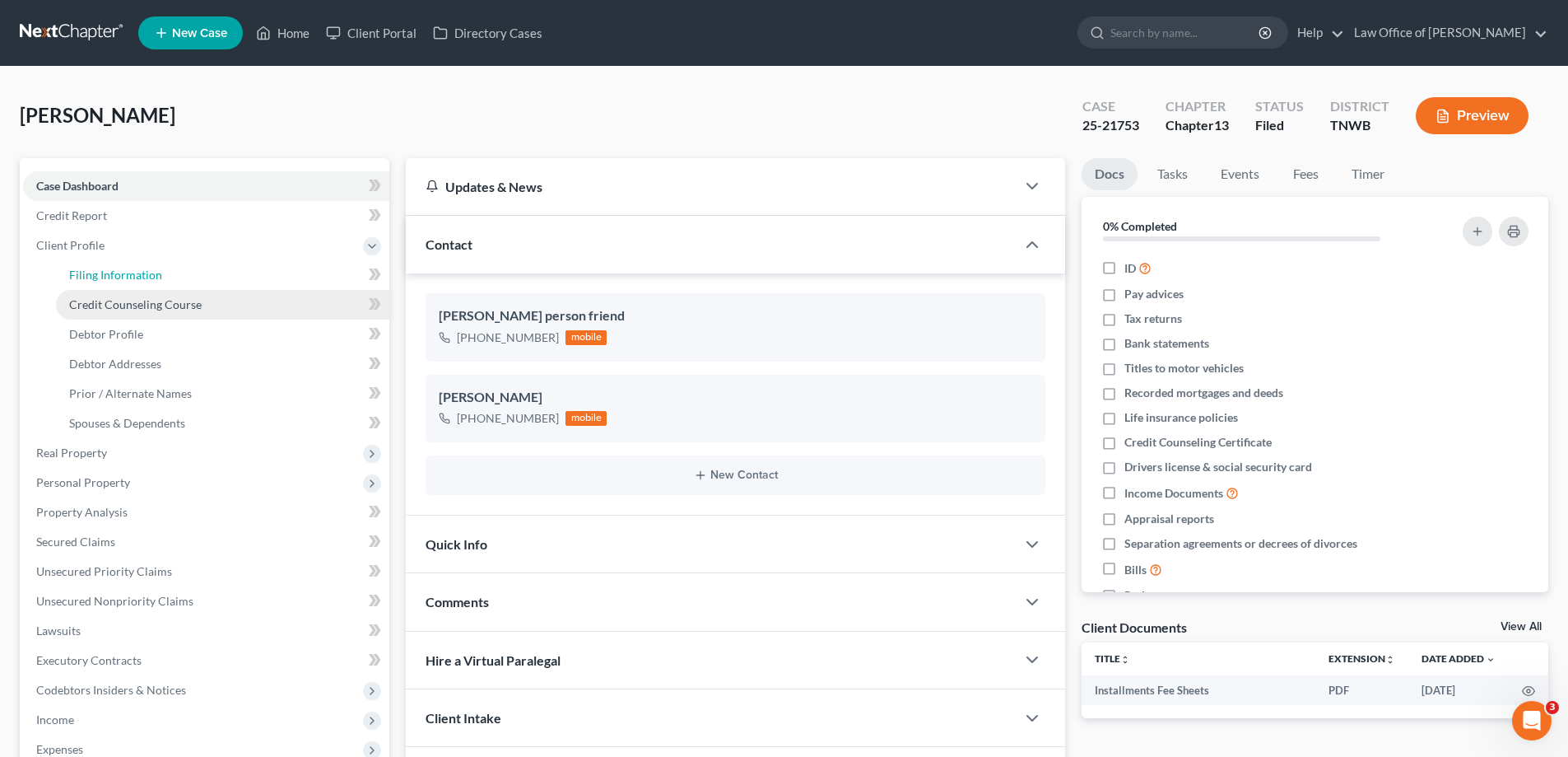
select select "0"
select select "44"
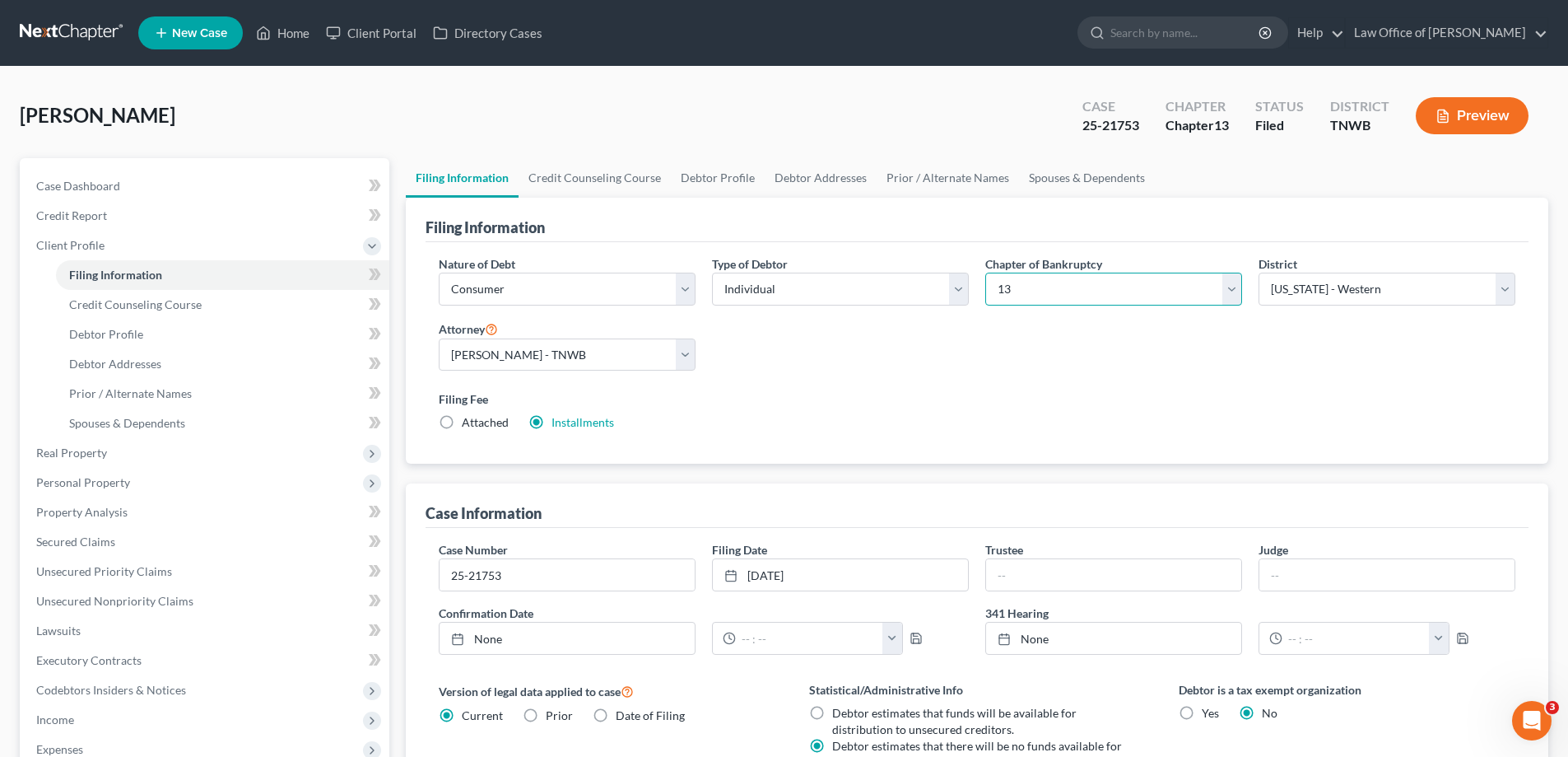
click at [1233, 288] on select "Select 7 11 12 13" at bounding box center [1114, 288] width 257 height 33
click at [985, 272] on select "Select 7 11 12 13" at bounding box center [1114, 288] width 257 height 33
click at [1050, 286] on select "Select 7 11 12 13" at bounding box center [1114, 288] width 257 height 33
select select "3"
click at [985, 272] on select "Select 7 11 12 13" at bounding box center [1114, 288] width 257 height 33
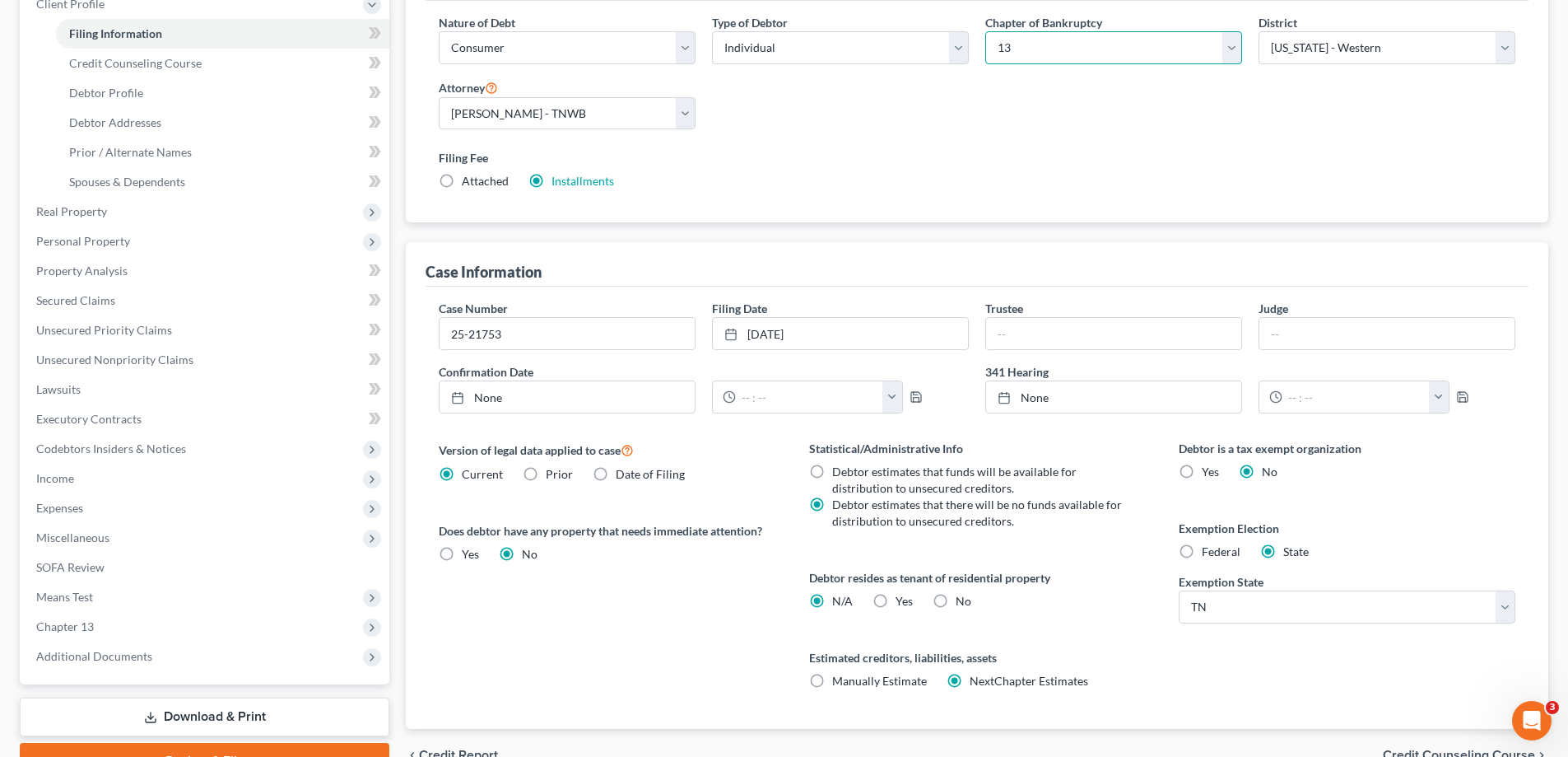
scroll to position [328, 0]
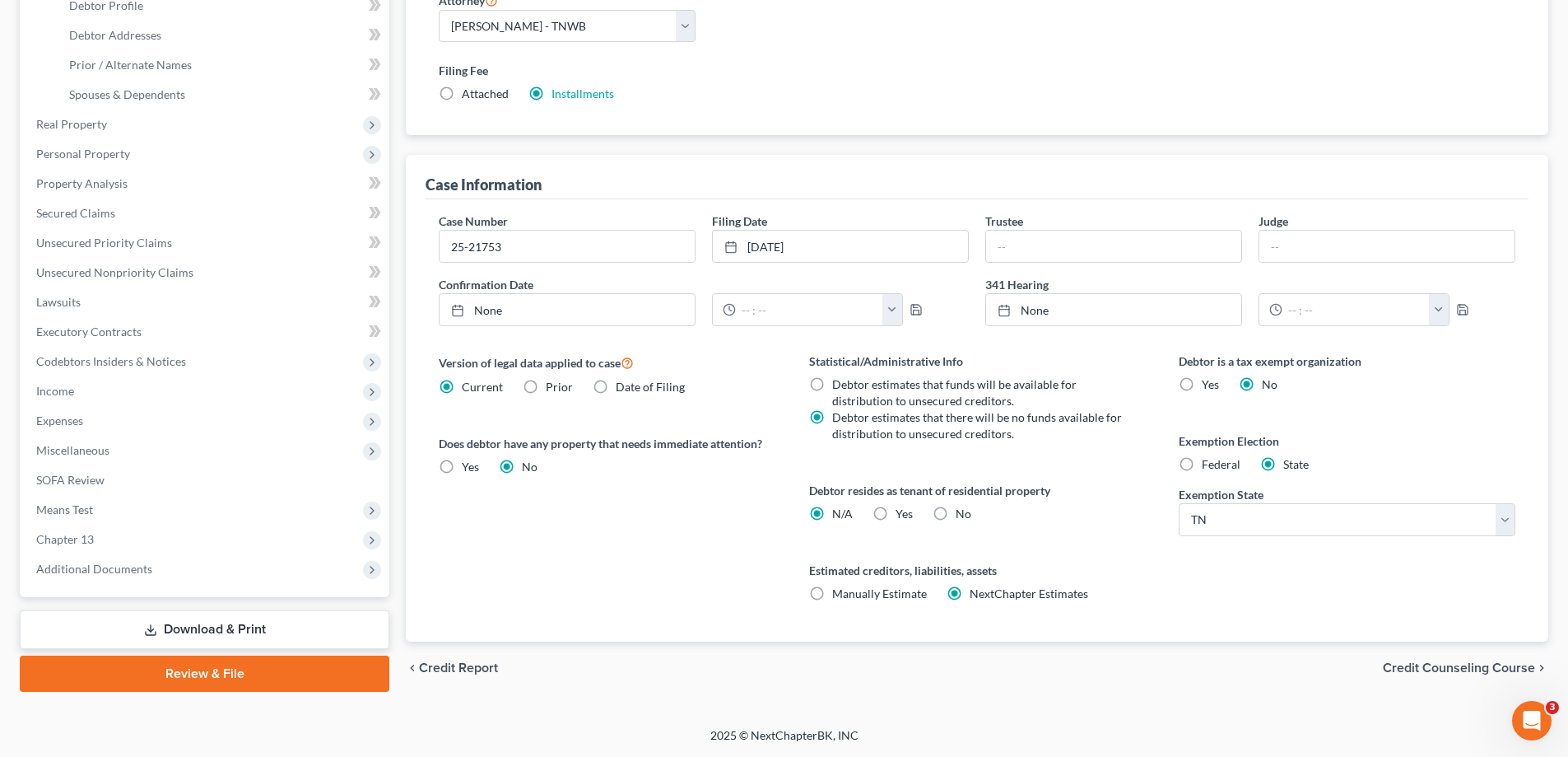
click at [228, 670] on link "Review & File" at bounding box center [204, 673] width 370 height 36
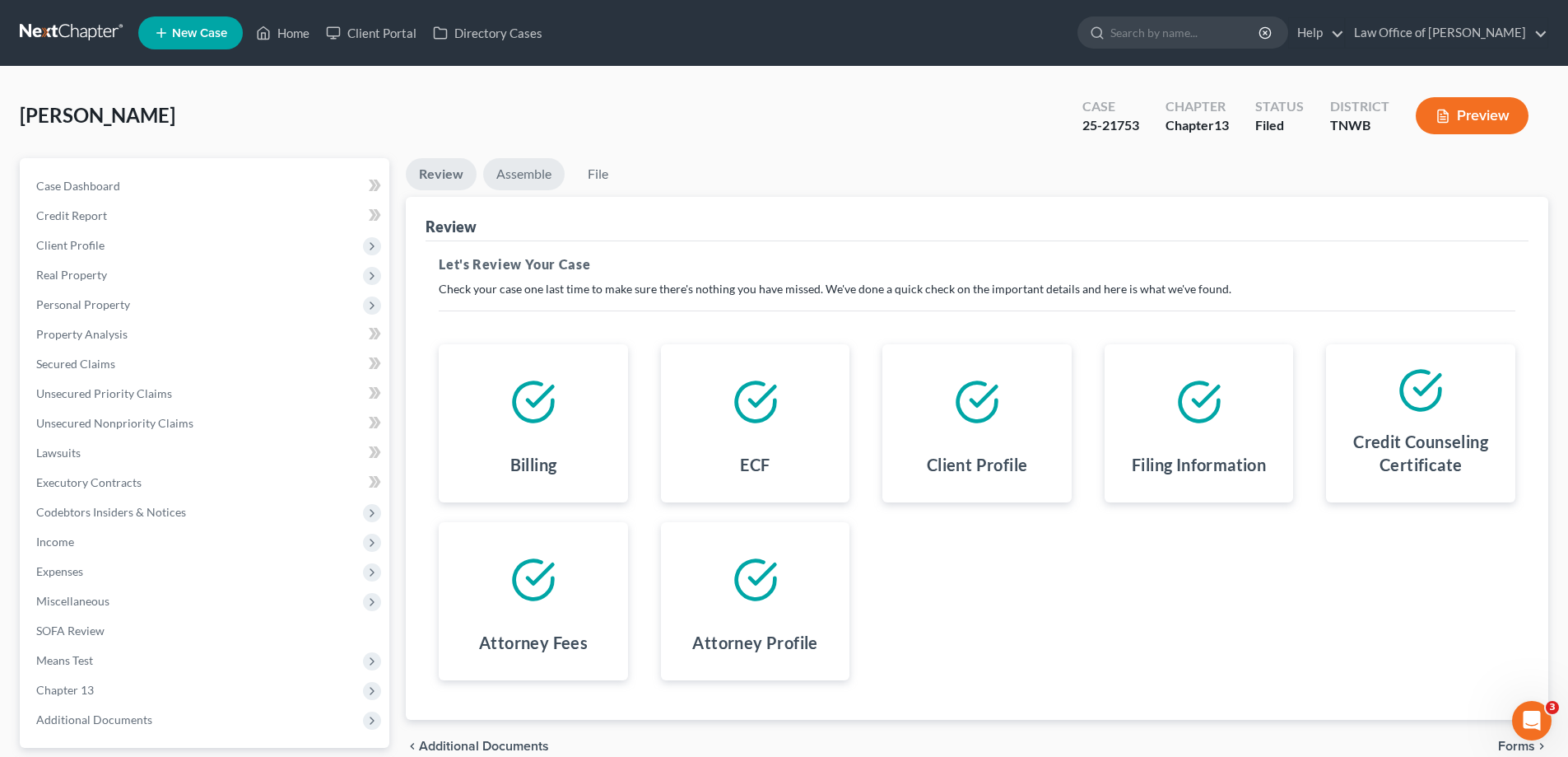
click at [520, 181] on link "Assemble" at bounding box center [524, 174] width 81 height 32
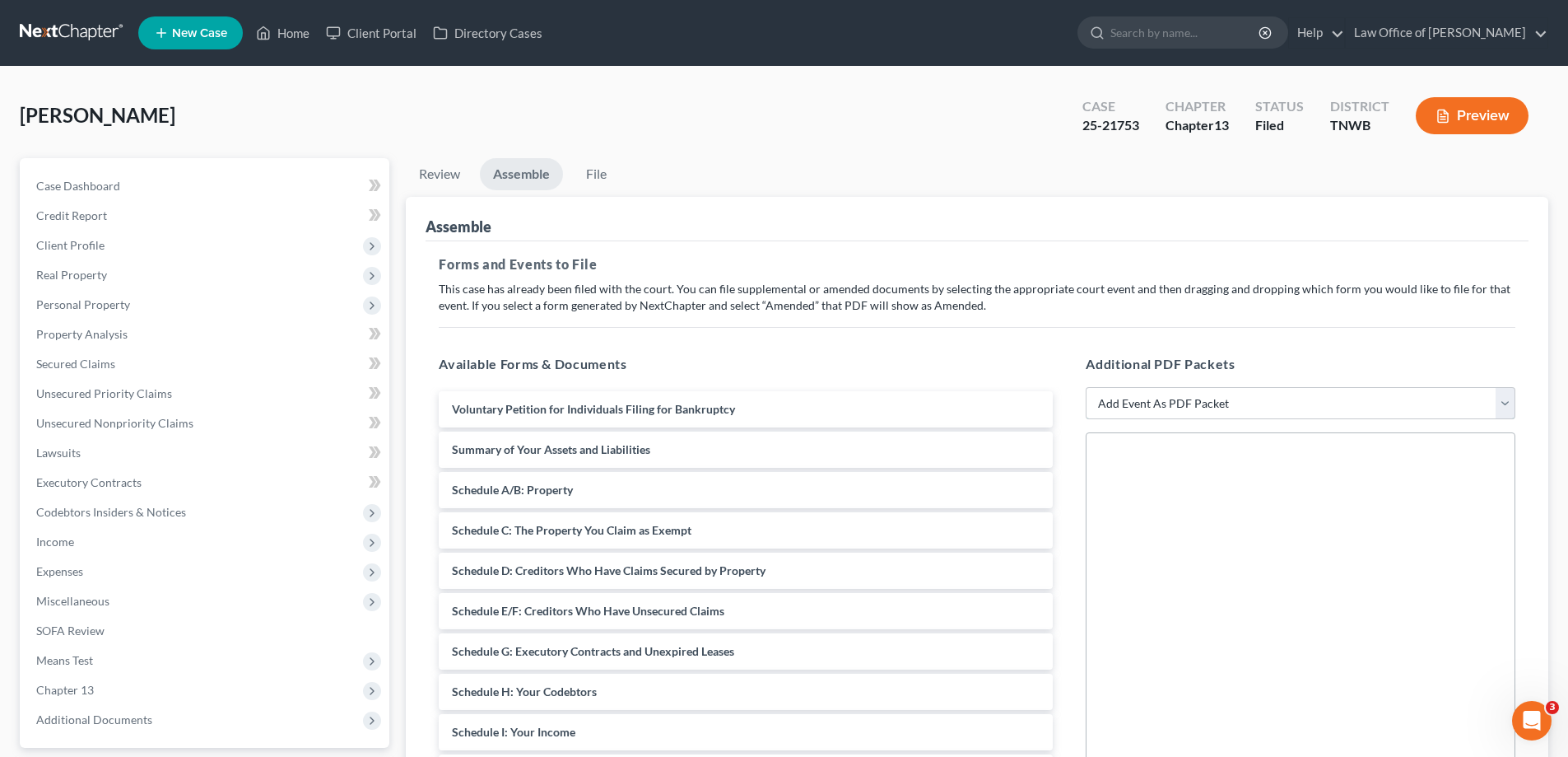
click at [1507, 403] on select "Add Event As PDF Packet 20 Largest Unsecured Creditors Amended Creditor Matrix …" at bounding box center [1301, 403] width 430 height 33
click at [450, 173] on link "Review" at bounding box center [440, 174] width 68 height 32
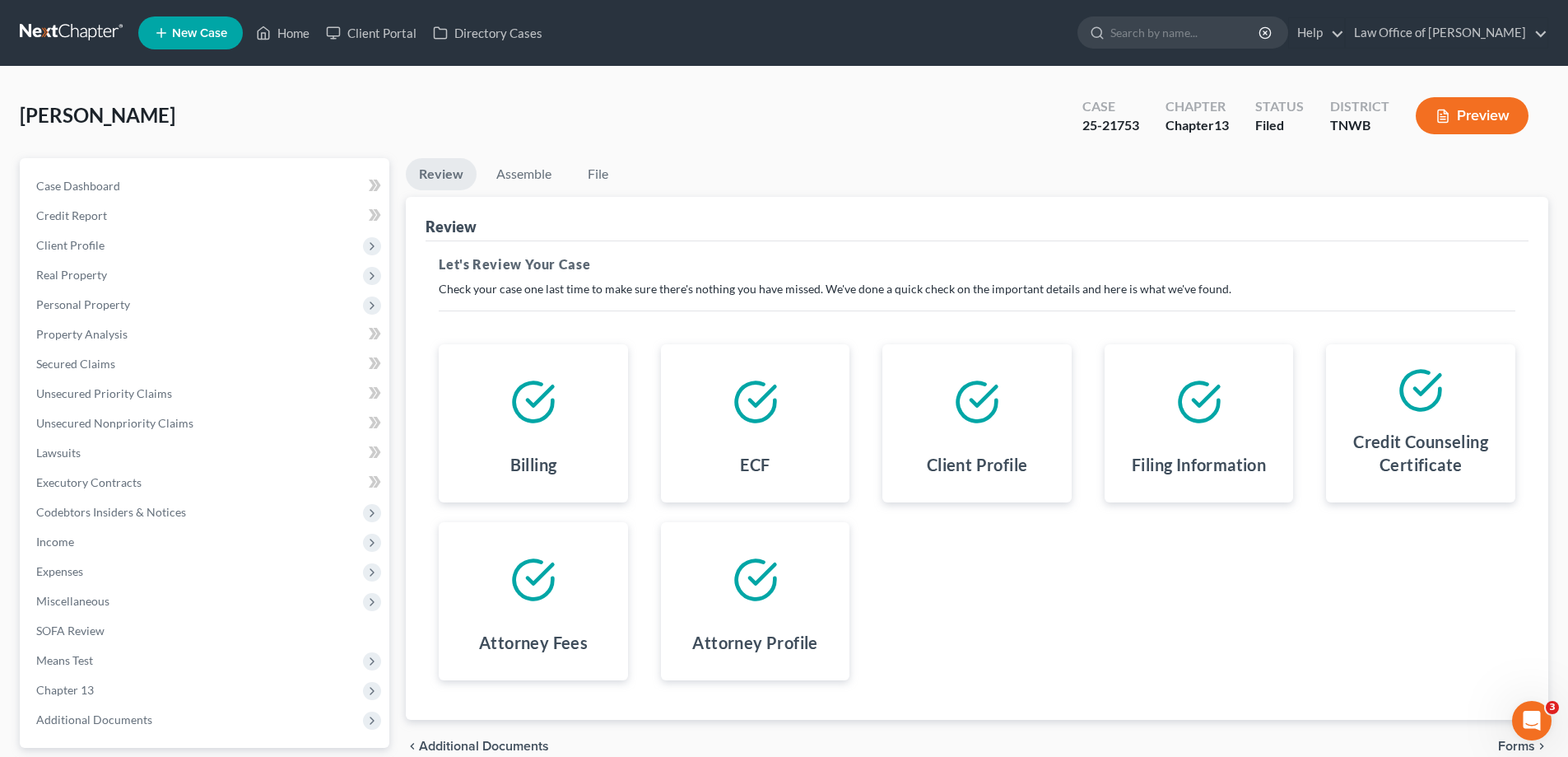
click at [1198, 412] on icon at bounding box center [1199, 402] width 47 height 47
click at [1198, 411] on icon at bounding box center [1199, 402] width 47 height 47
click at [1199, 397] on icon at bounding box center [1199, 402] width 47 height 47
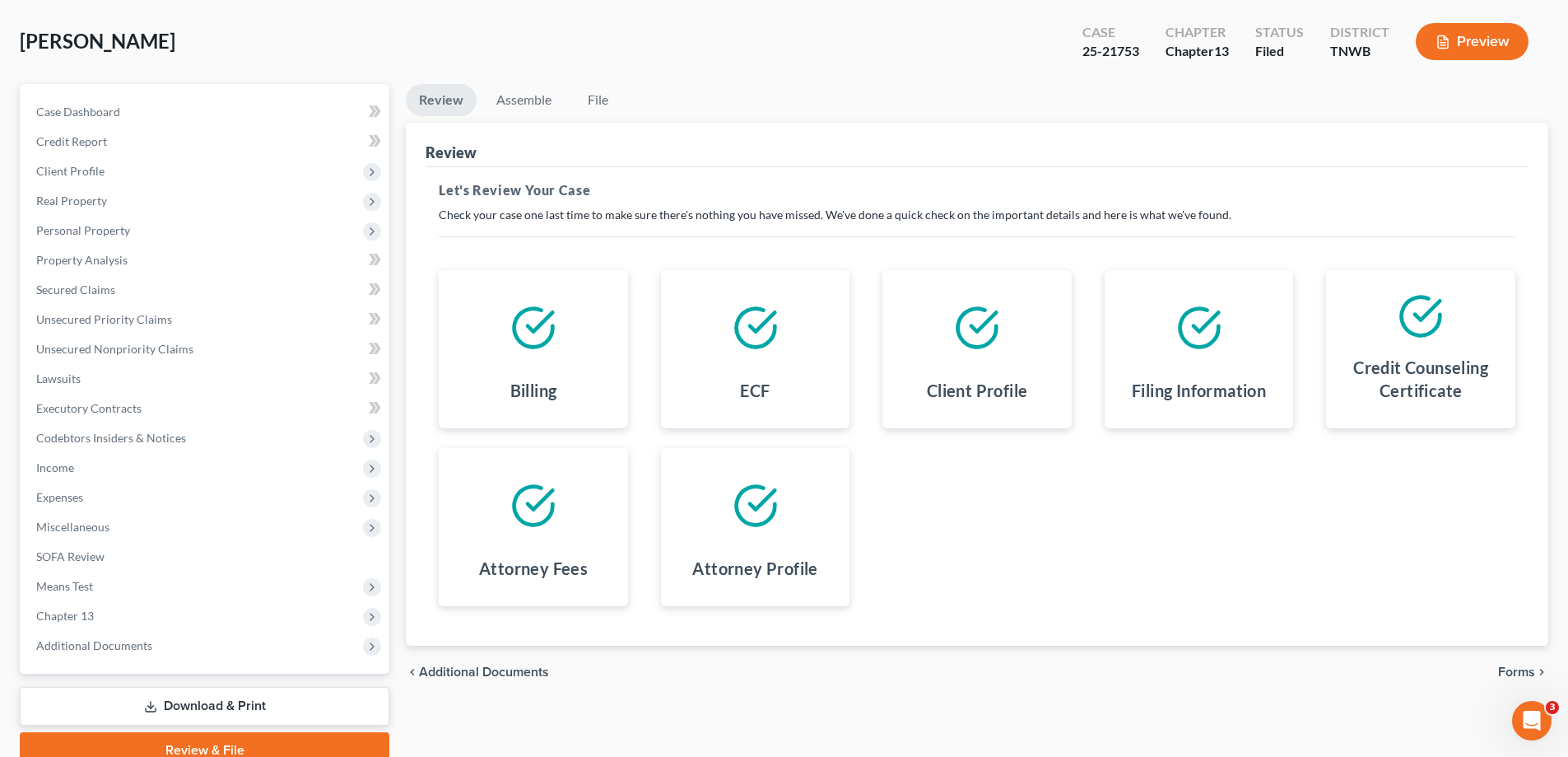
scroll to position [148, 0]
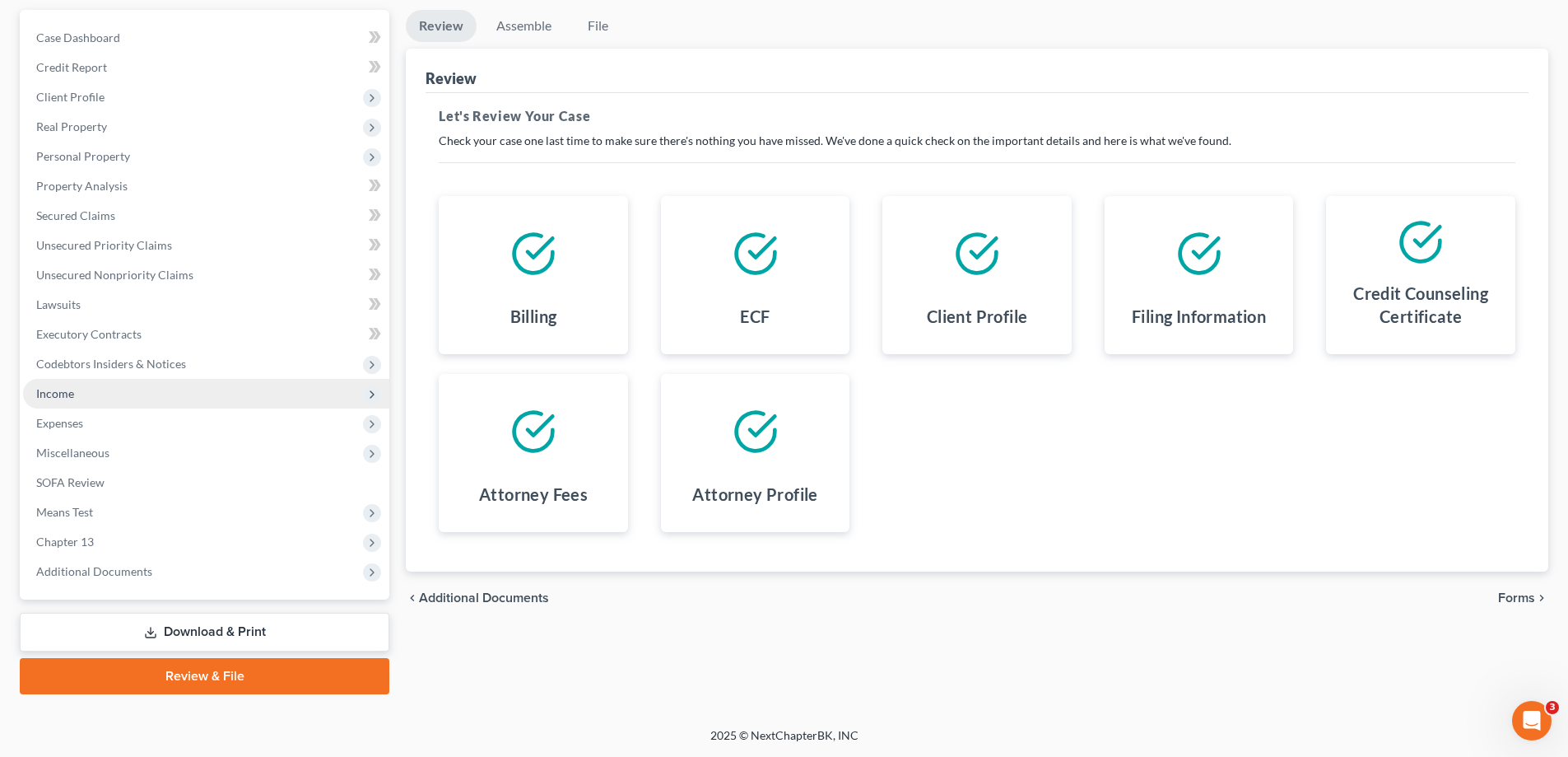
click at [154, 395] on span "Income" at bounding box center [206, 393] width 366 height 30
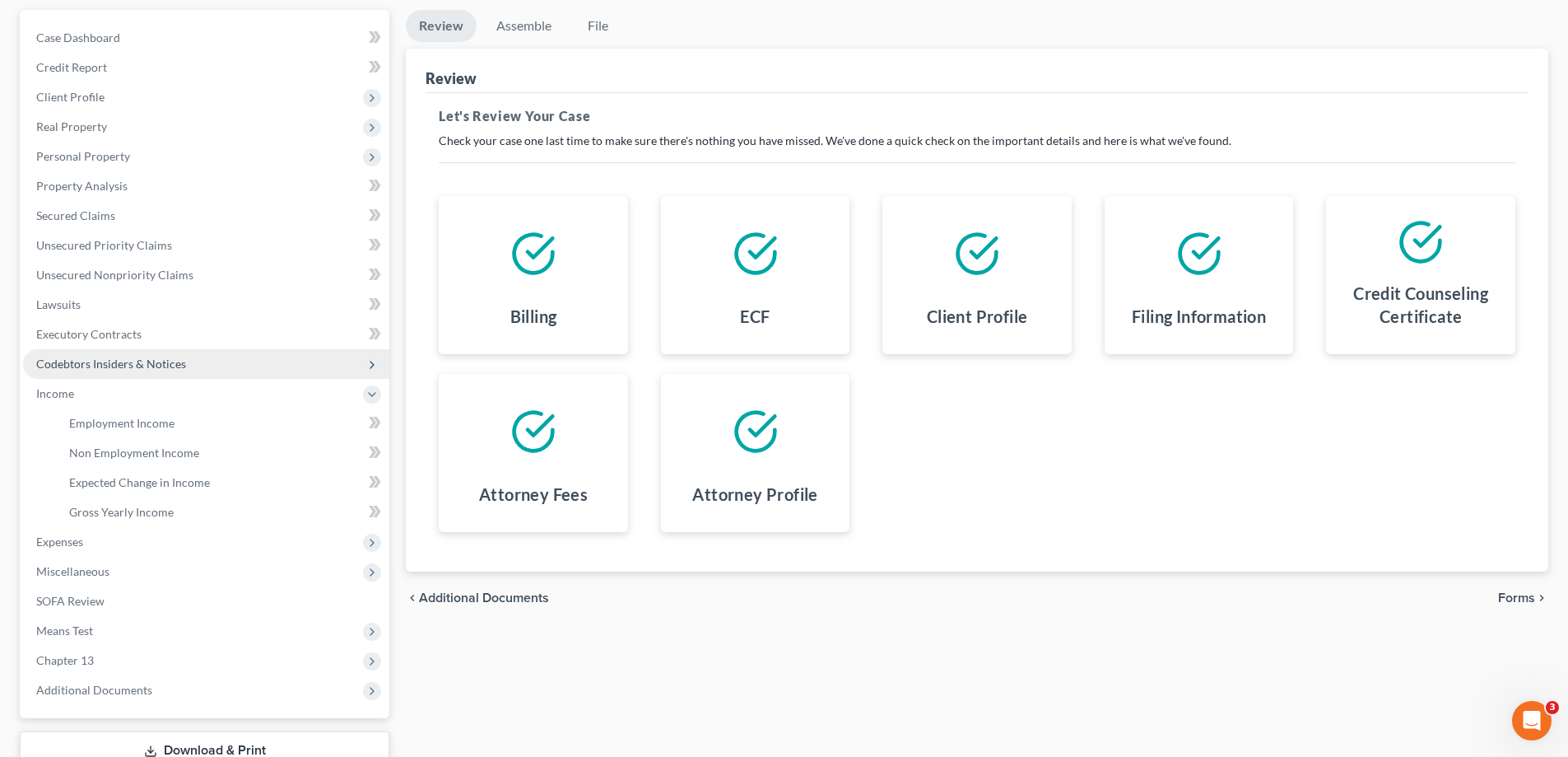
click at [154, 360] on span "Codebtors Insiders & Notices" at bounding box center [111, 364] width 150 height 14
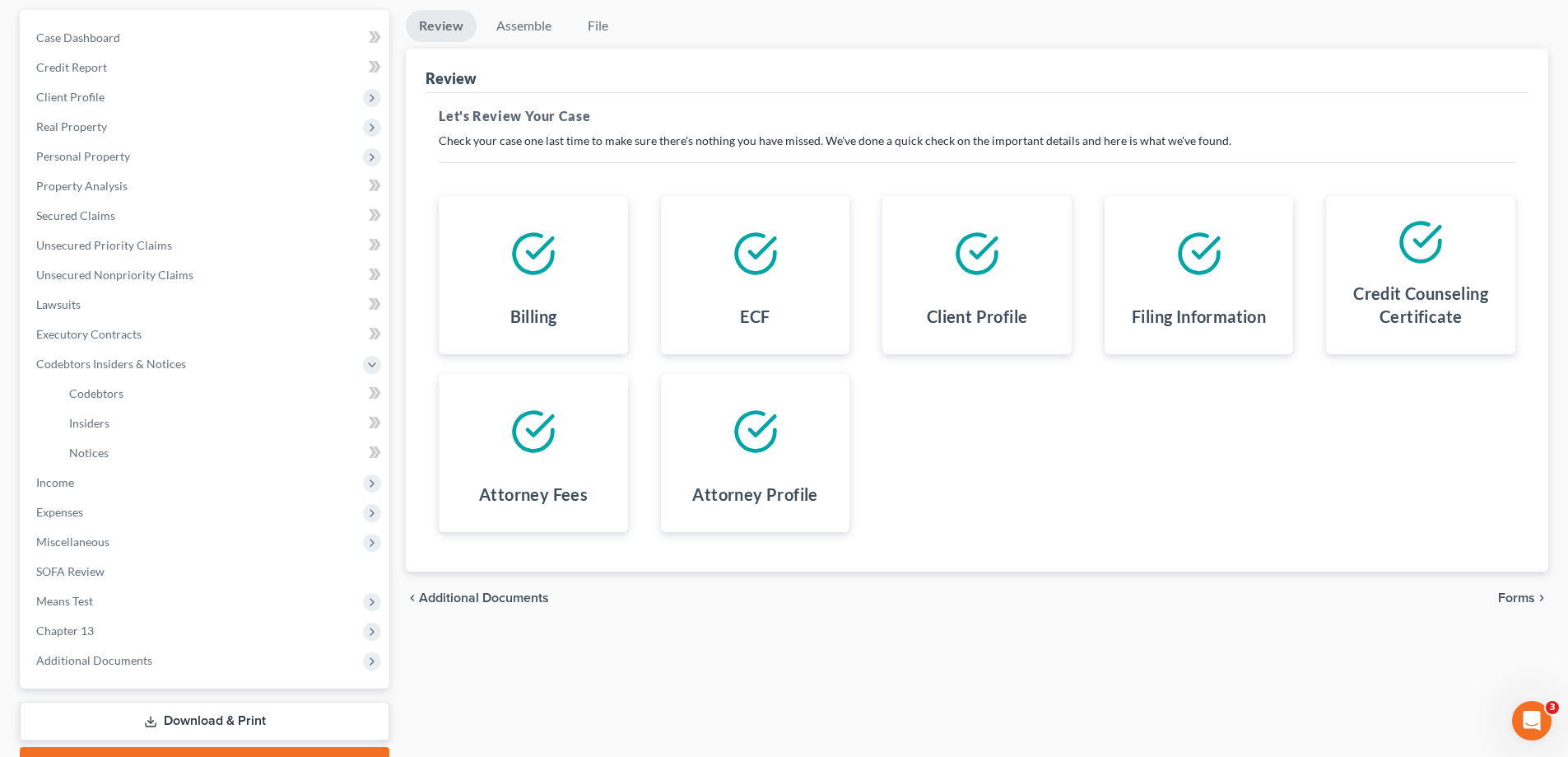
click at [268, 718] on link "Download & Print" at bounding box center [204, 721] width 370 height 39
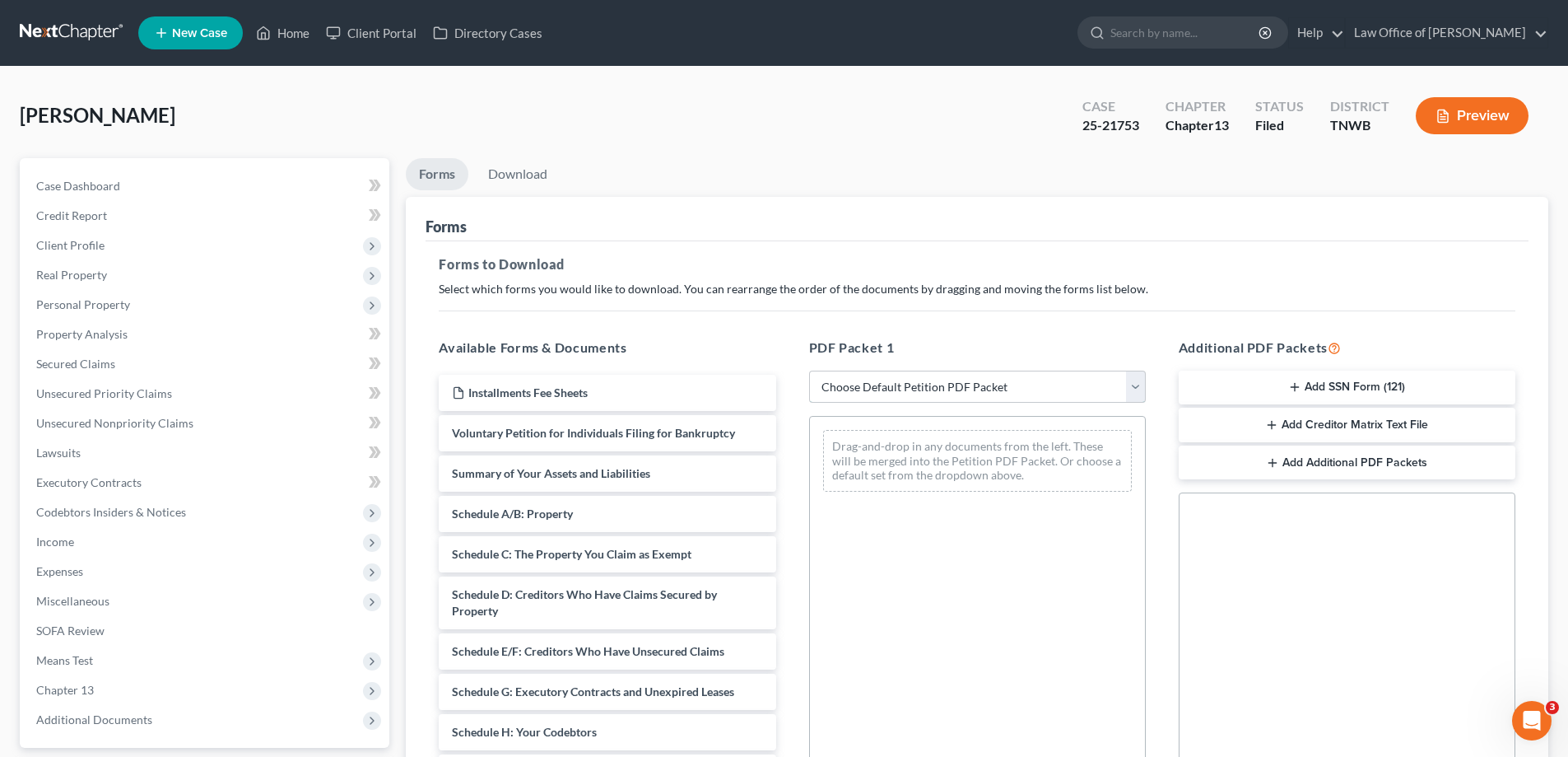
click at [1138, 388] on select "Choose Default Petition PDF Packet Complete Bankruptcy Petition (all forms and …" at bounding box center [978, 387] width 337 height 33
click at [298, 33] on link "Home" at bounding box center [282, 32] width 70 height 30
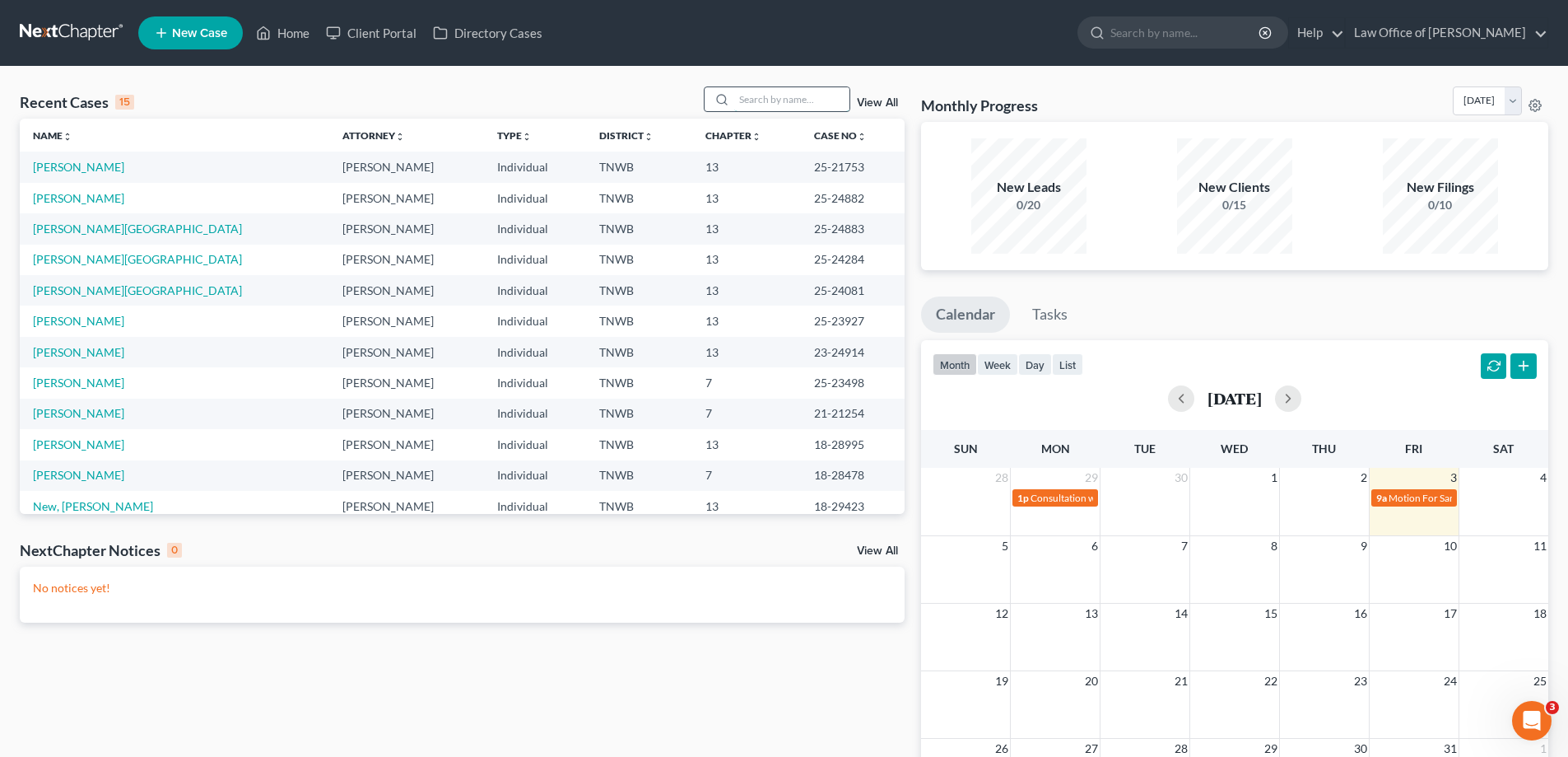
click at [787, 106] on input "search" at bounding box center [792, 99] width 115 height 24
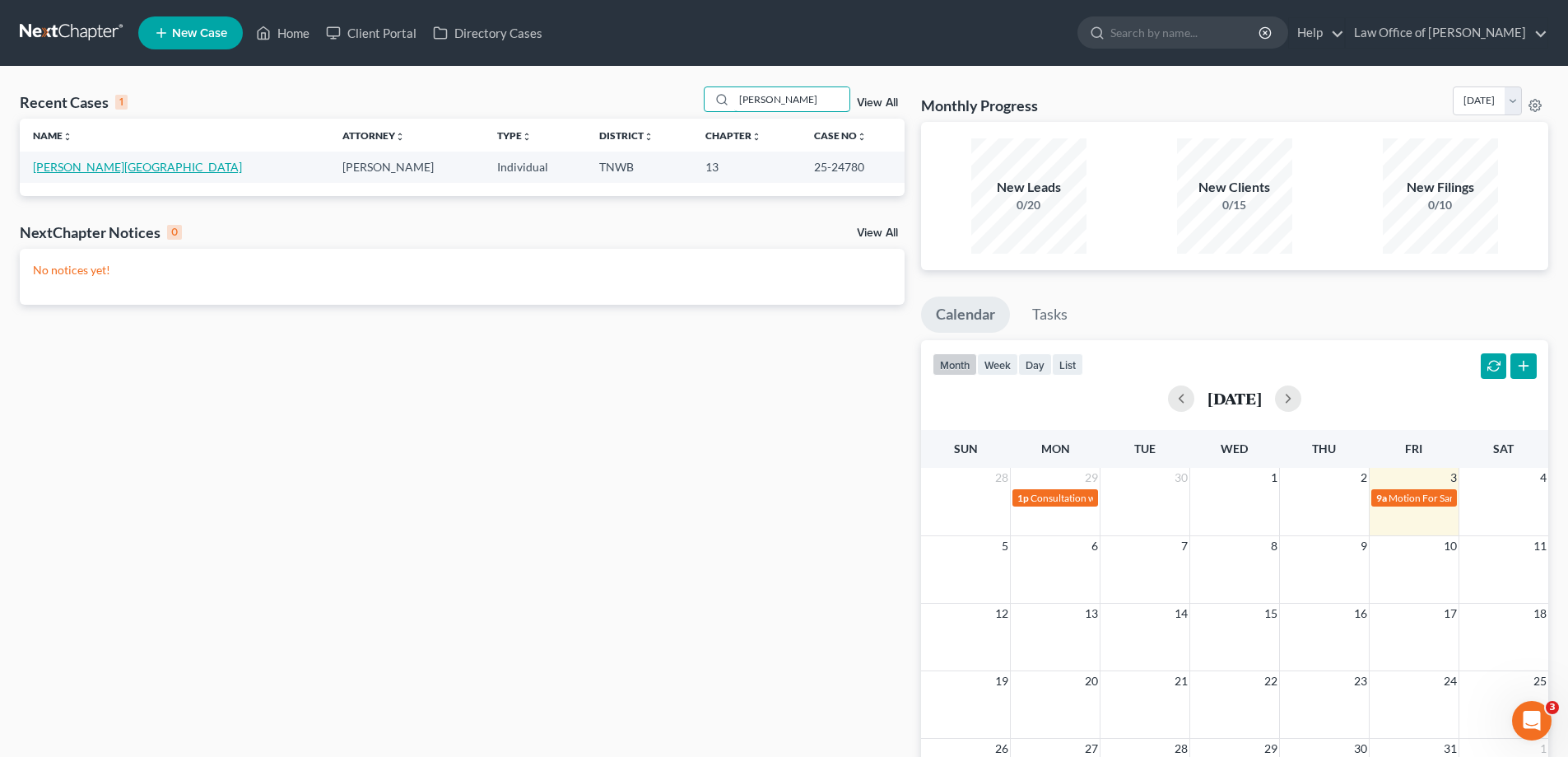
type input "[PERSON_NAME]"
click at [90, 171] on link "[PERSON_NAME][GEOGRAPHIC_DATA]" at bounding box center [137, 167] width 209 height 14
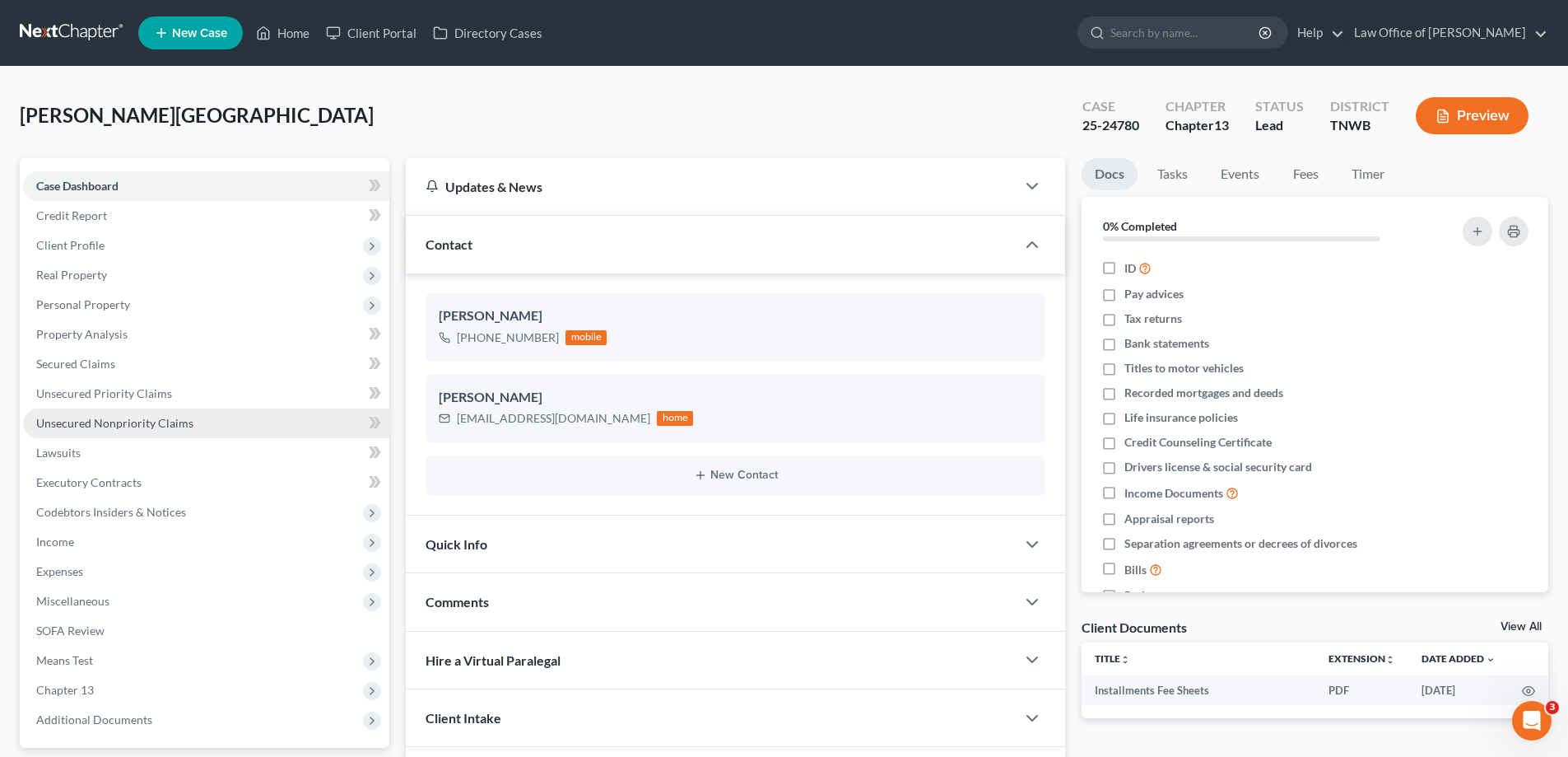
click at [157, 427] on span "Unsecured Nonpriority Claims" at bounding box center [115, 423] width 157 height 14
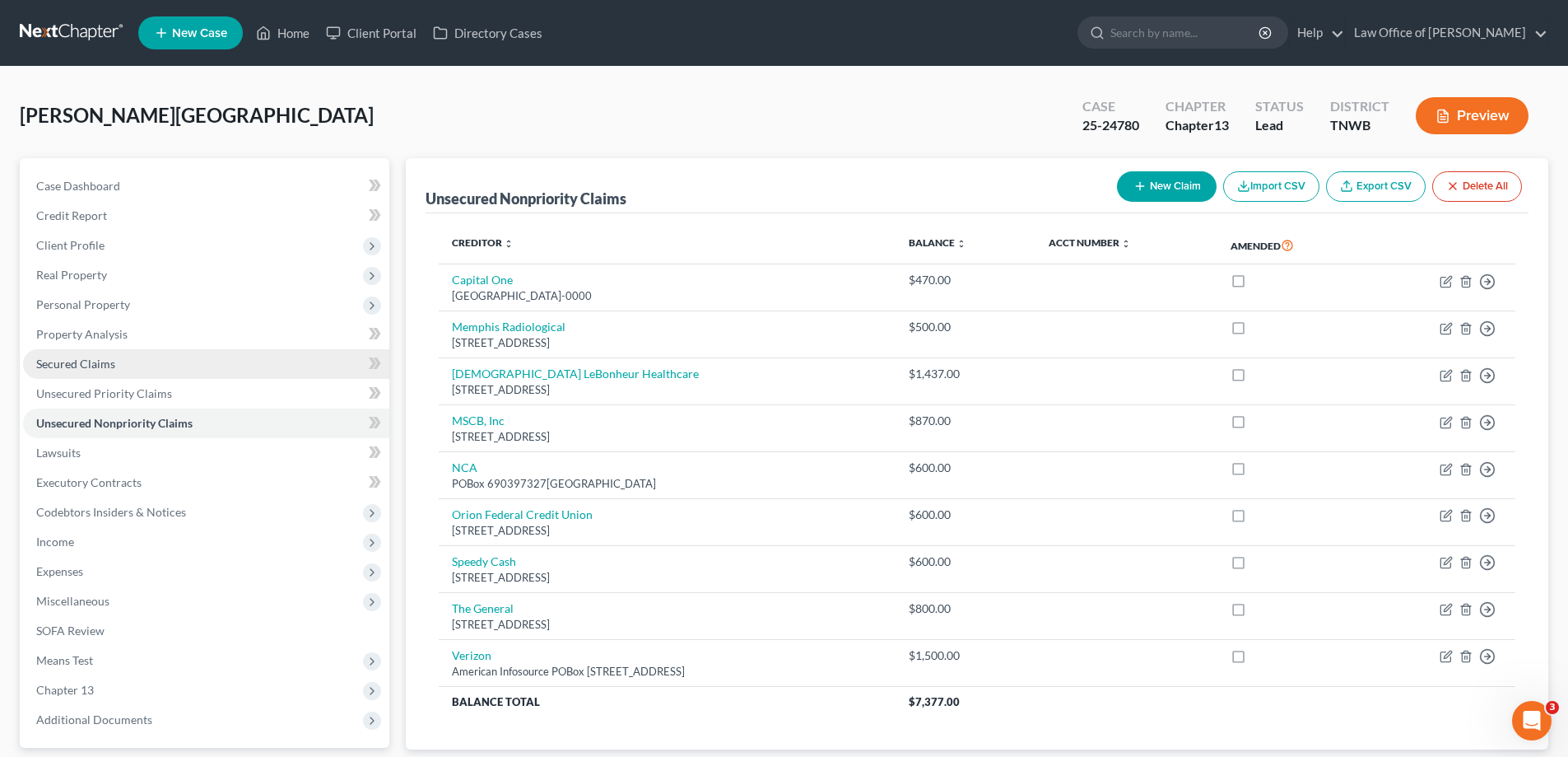
click at [89, 357] on span "Secured Claims" at bounding box center [75, 364] width 79 height 14
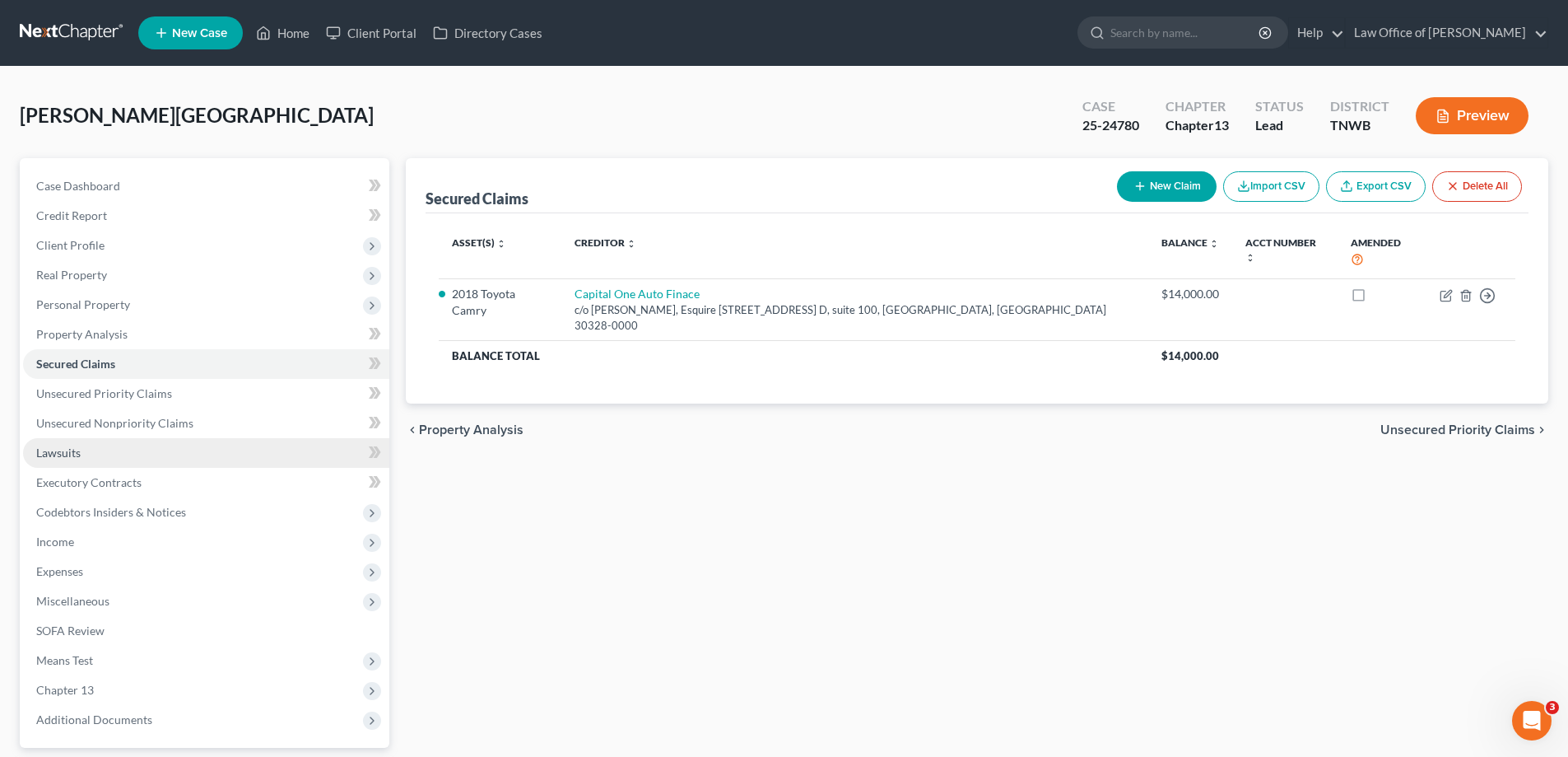
click at [62, 457] on span "Lawsuits" at bounding box center [58, 453] width 45 height 14
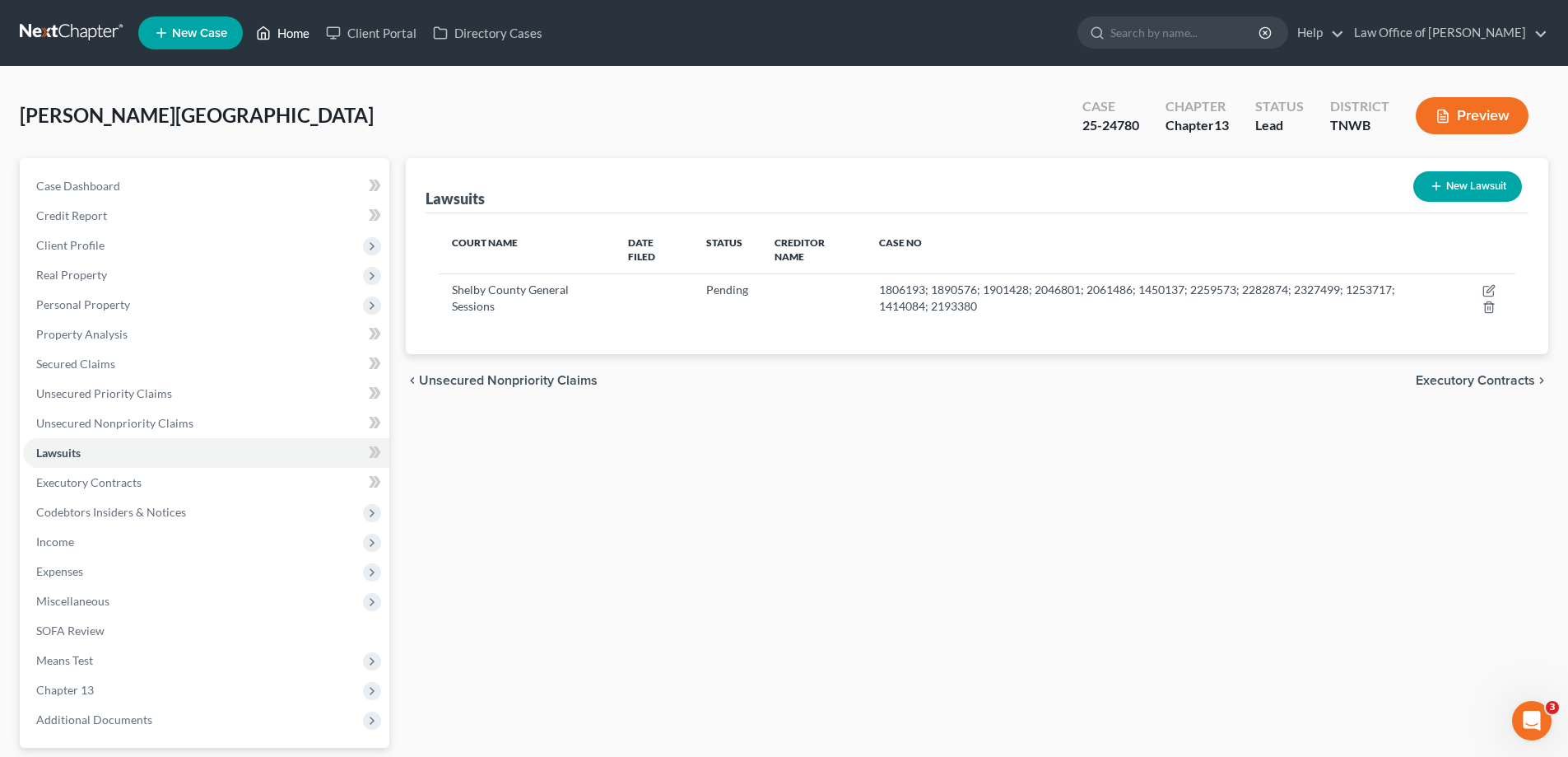
click at [289, 24] on link "Home" at bounding box center [282, 32] width 70 height 30
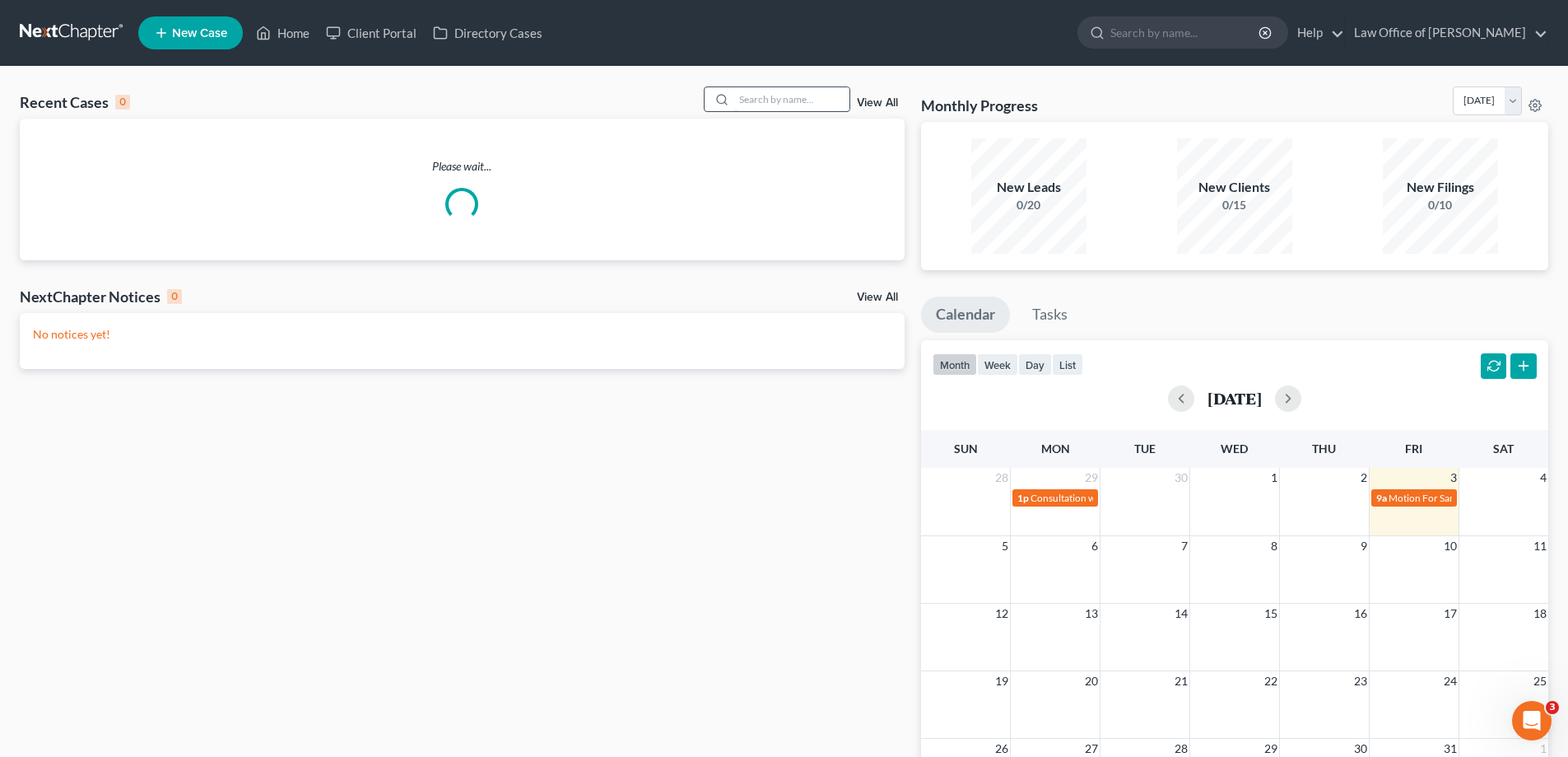
click at [767, 99] on input "search" at bounding box center [792, 99] width 115 height 24
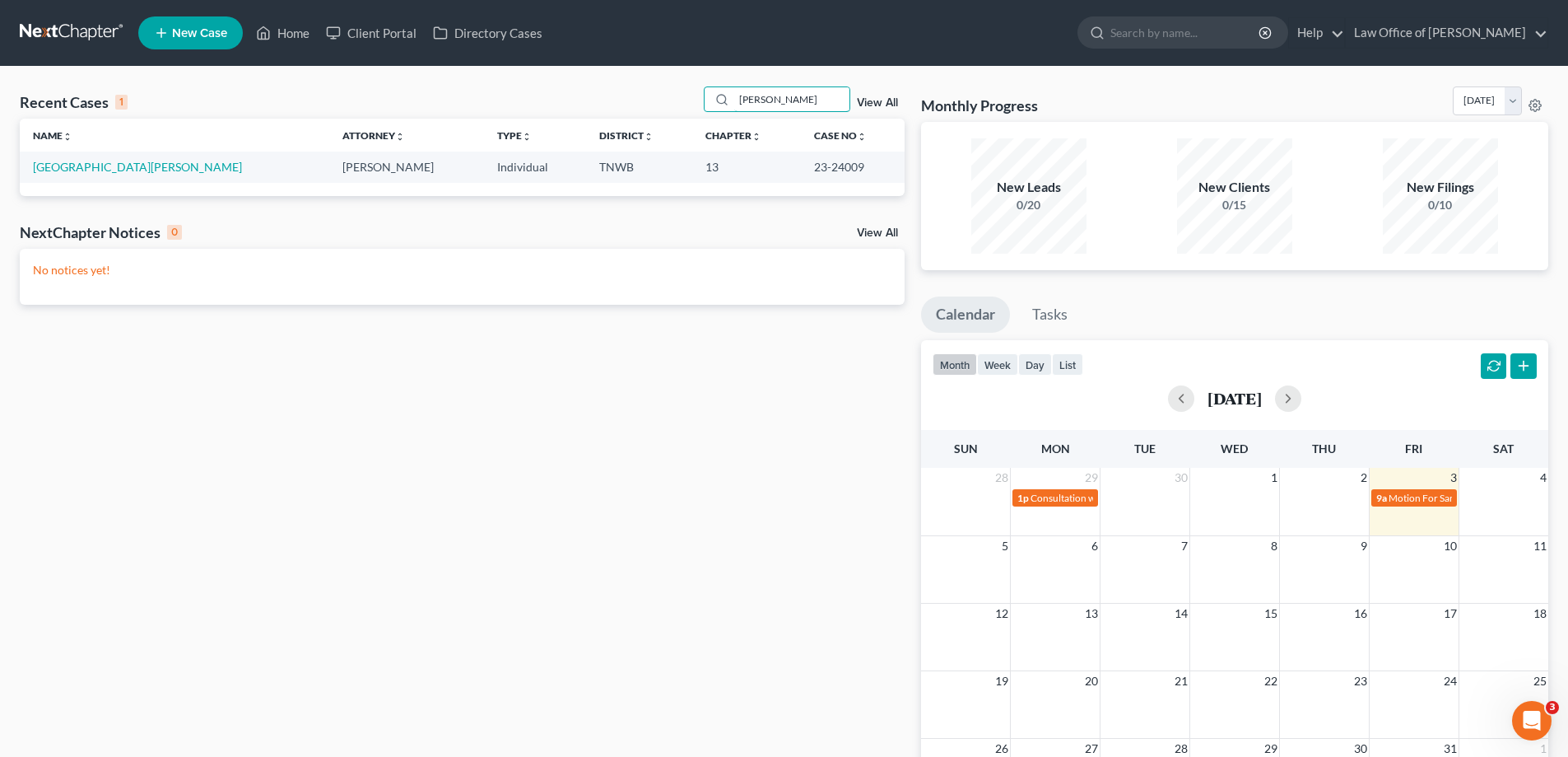
type input "[PERSON_NAME]"
click at [880, 100] on link "View All" at bounding box center [877, 103] width 41 height 12
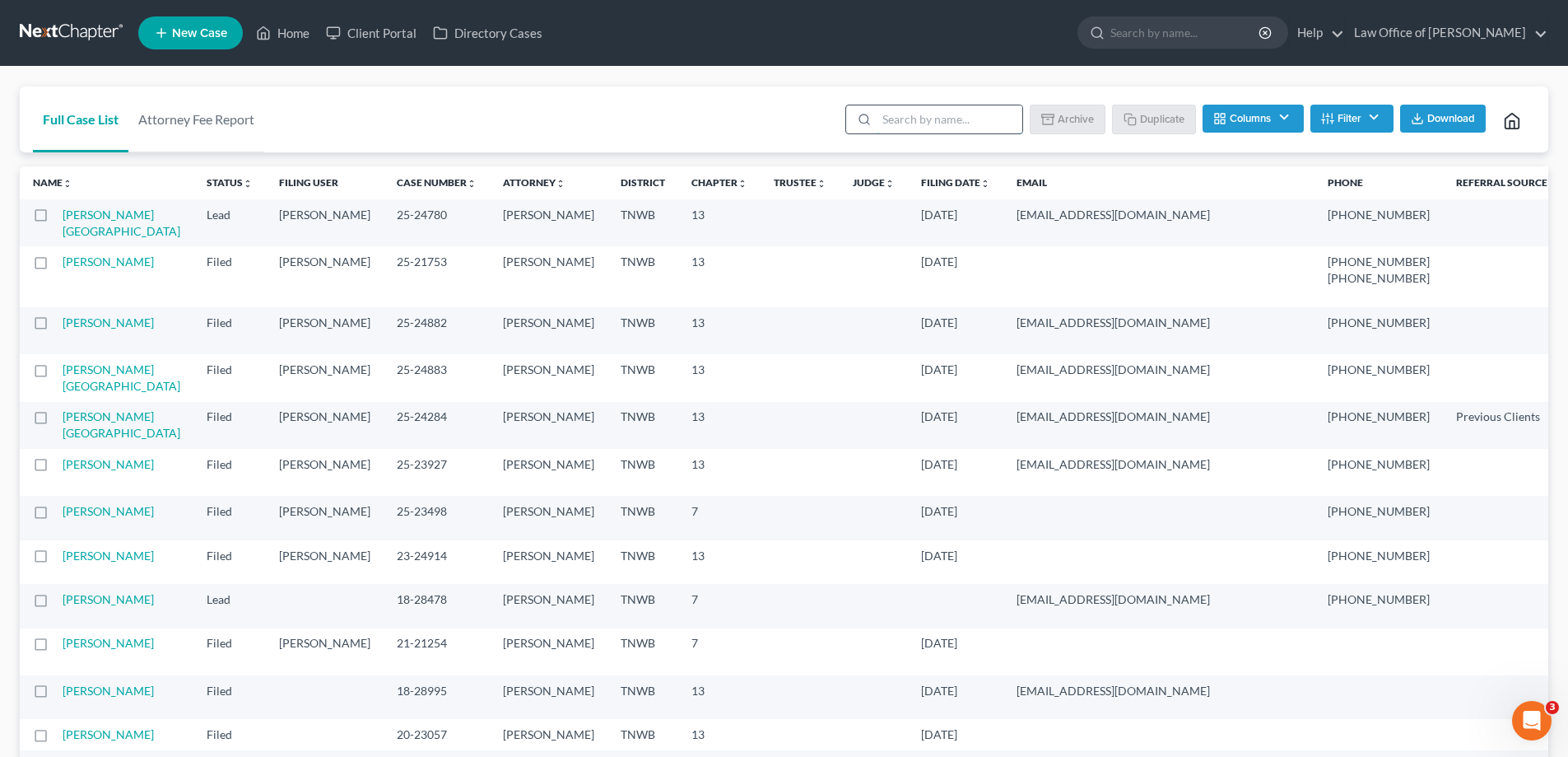
click at [922, 119] on input "search" at bounding box center [950, 119] width 145 height 28
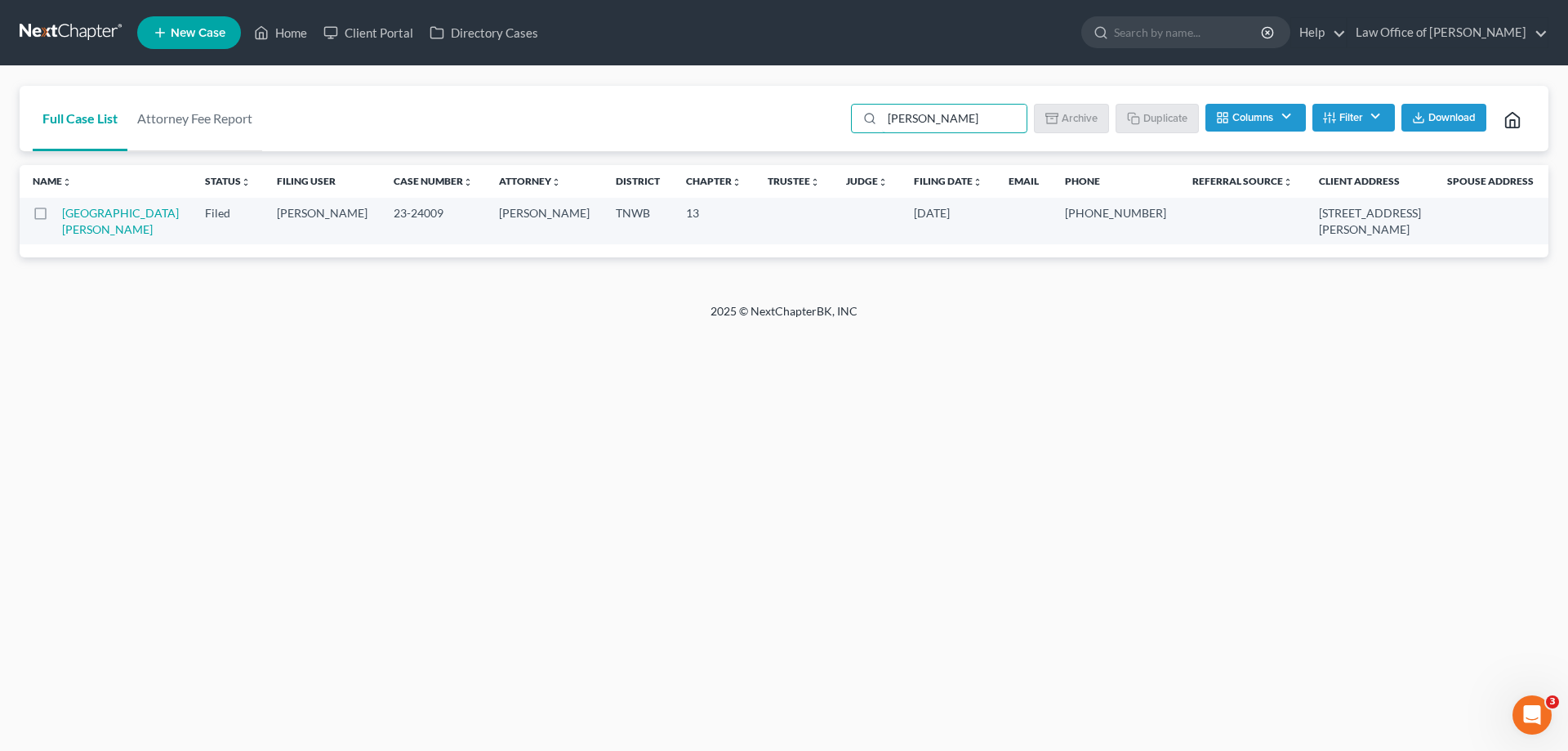
click at [55, 217] on label at bounding box center [55, 217] width 0 height 0
type input "[PERSON_NAME]"
click at [62, 216] on input "checkbox" at bounding box center [67, 210] width 11 height 11
click at [1156, 115] on button "Duplicate" at bounding box center [1158, 117] width 81 height 28
checkbox input "false"
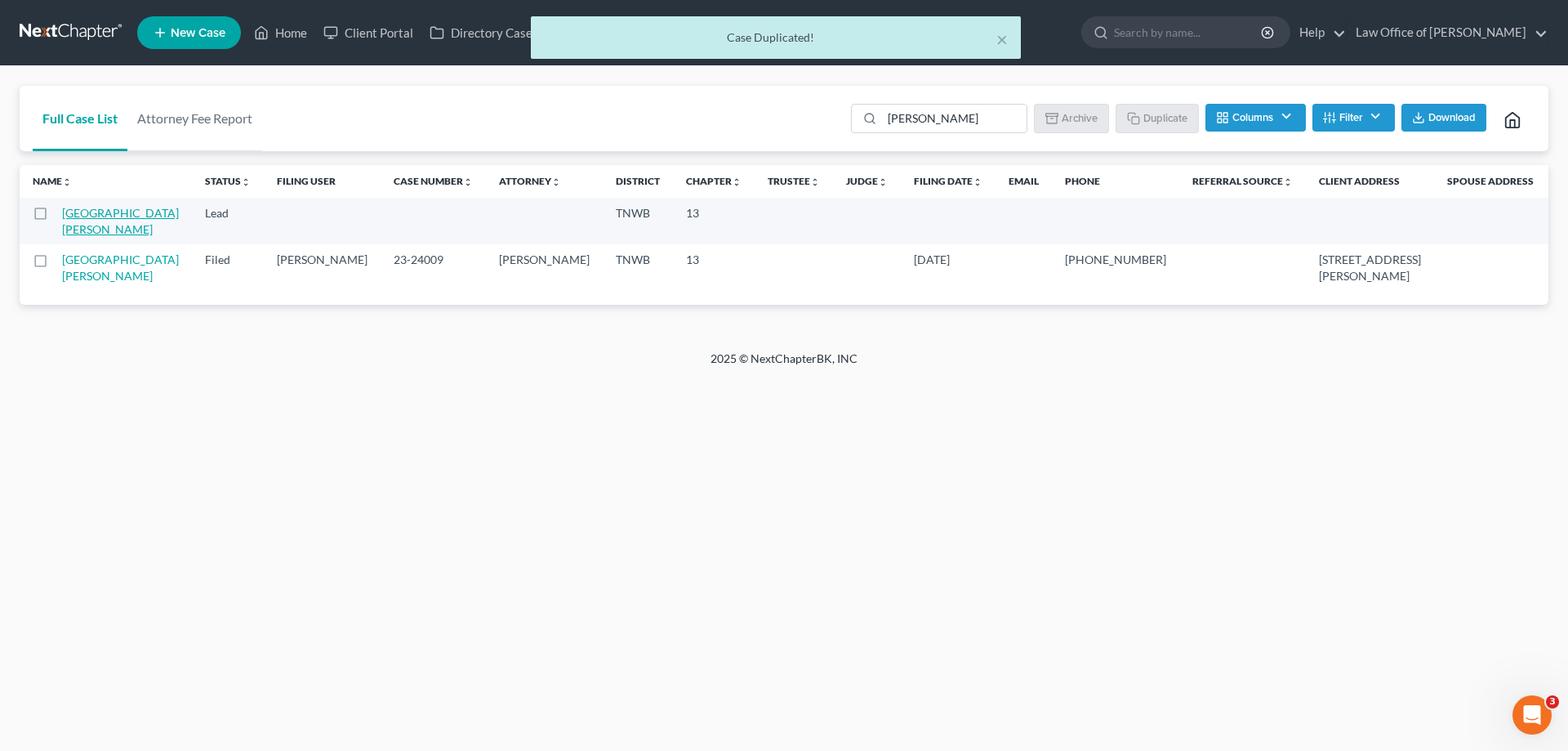
click at [85, 215] on link "[GEOGRAPHIC_DATA][PERSON_NAME]" at bounding box center [120, 221] width 117 height 30
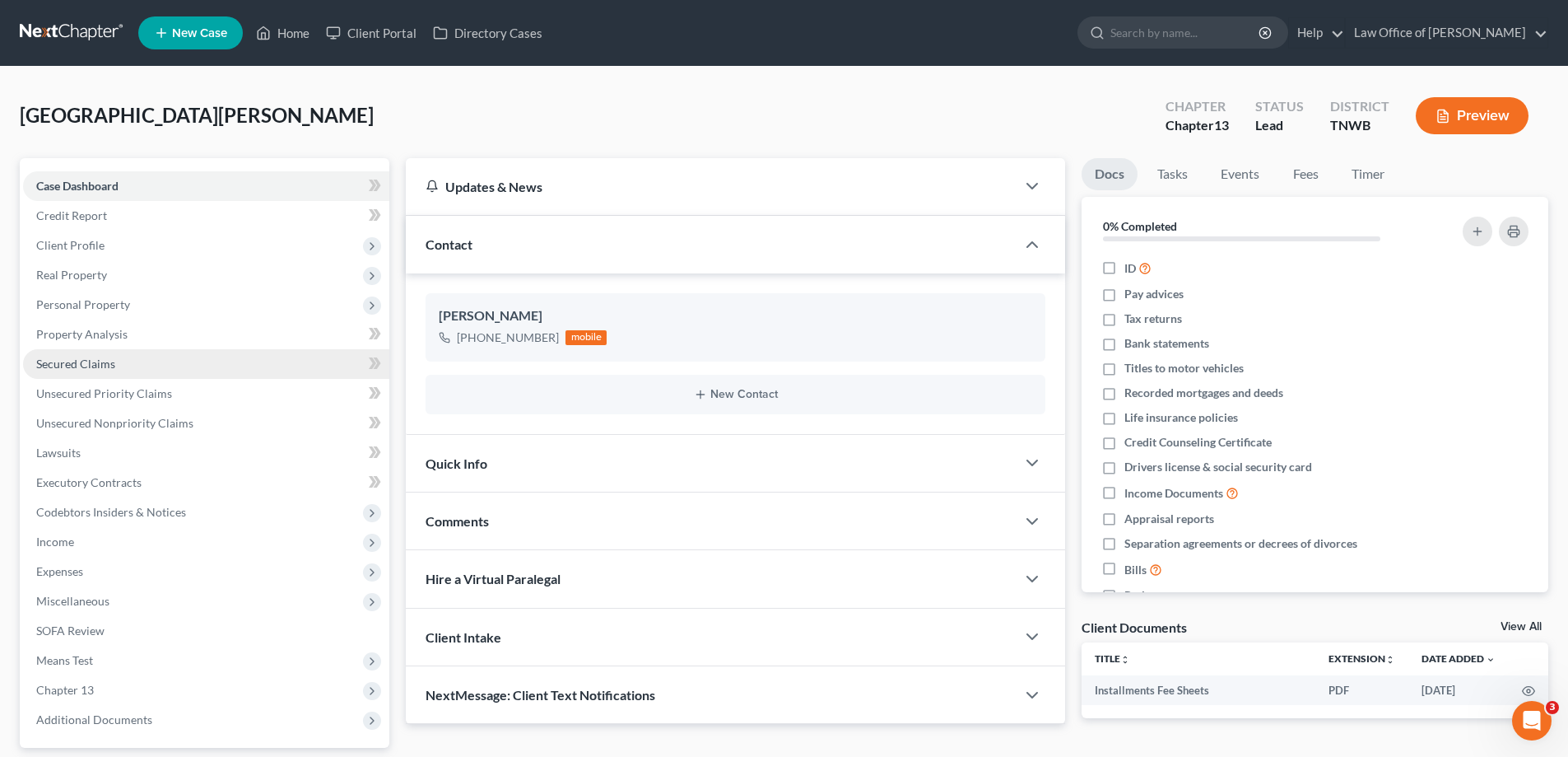
click at [107, 361] on span "Secured Claims" at bounding box center [75, 364] width 79 height 14
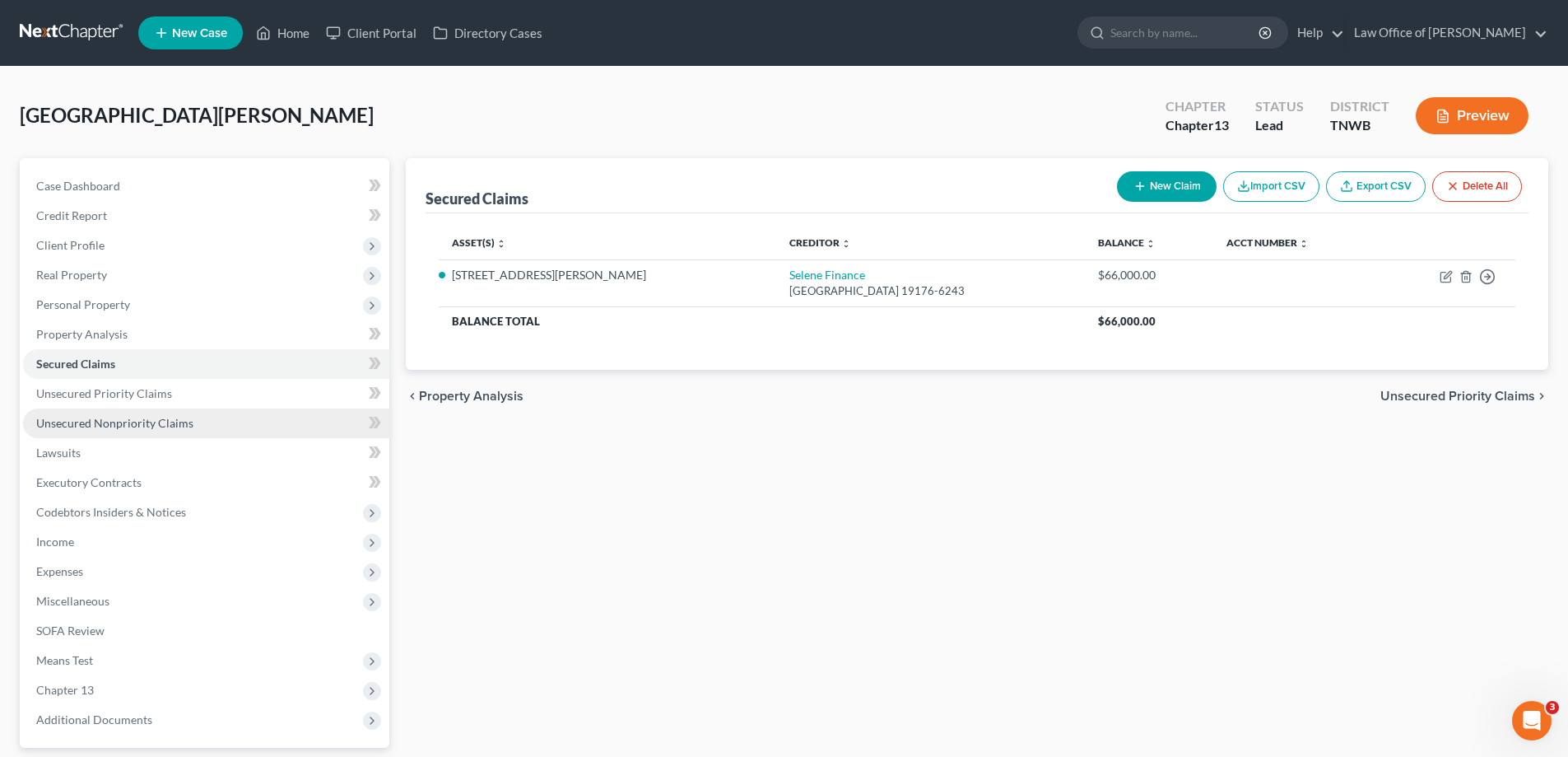
click at [142, 420] on span "Unsecured Nonpriority Claims" at bounding box center [115, 423] width 157 height 14
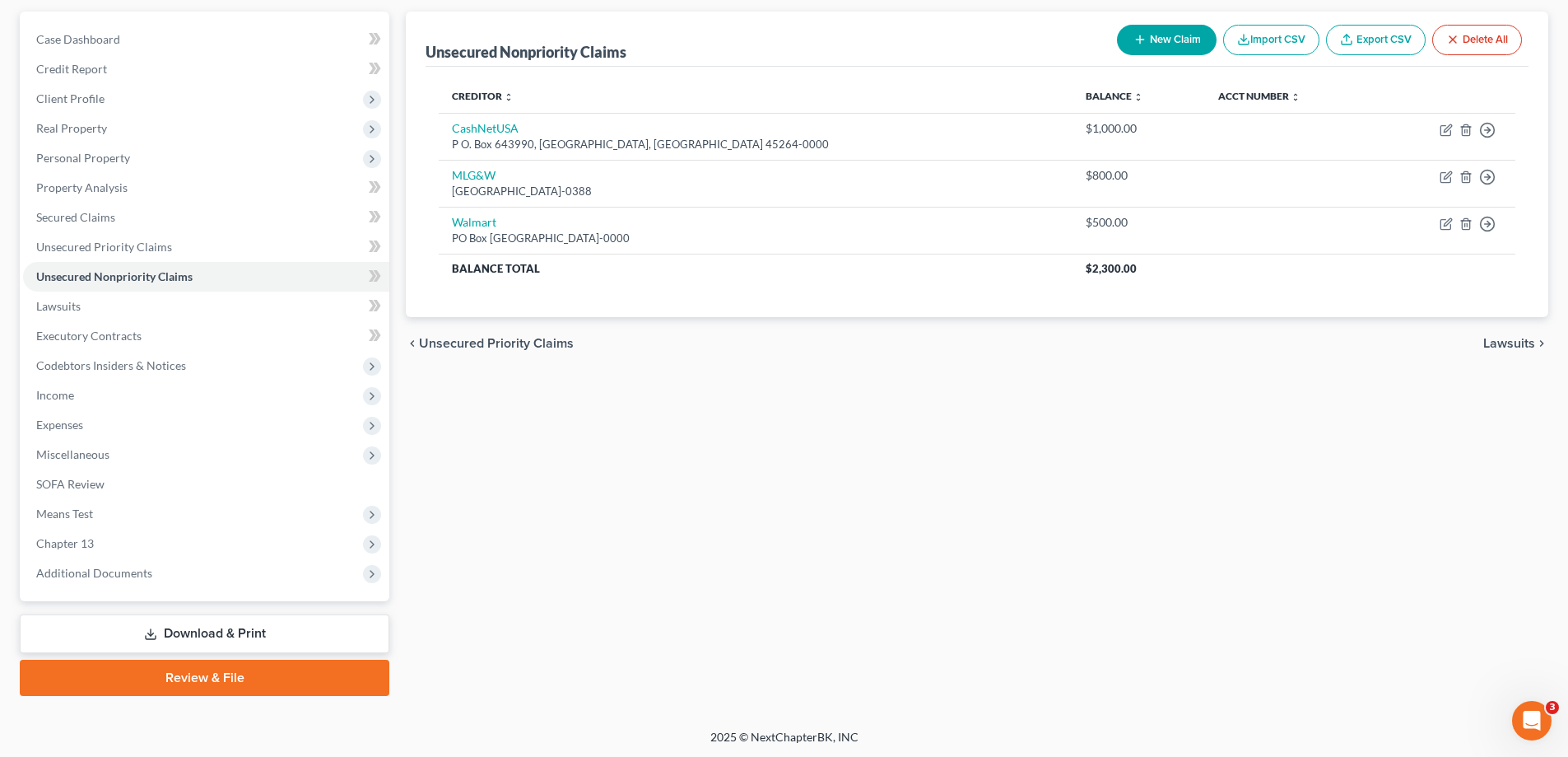
scroll to position [148, 0]
click at [210, 630] on link "Download & Print" at bounding box center [204, 632] width 370 height 39
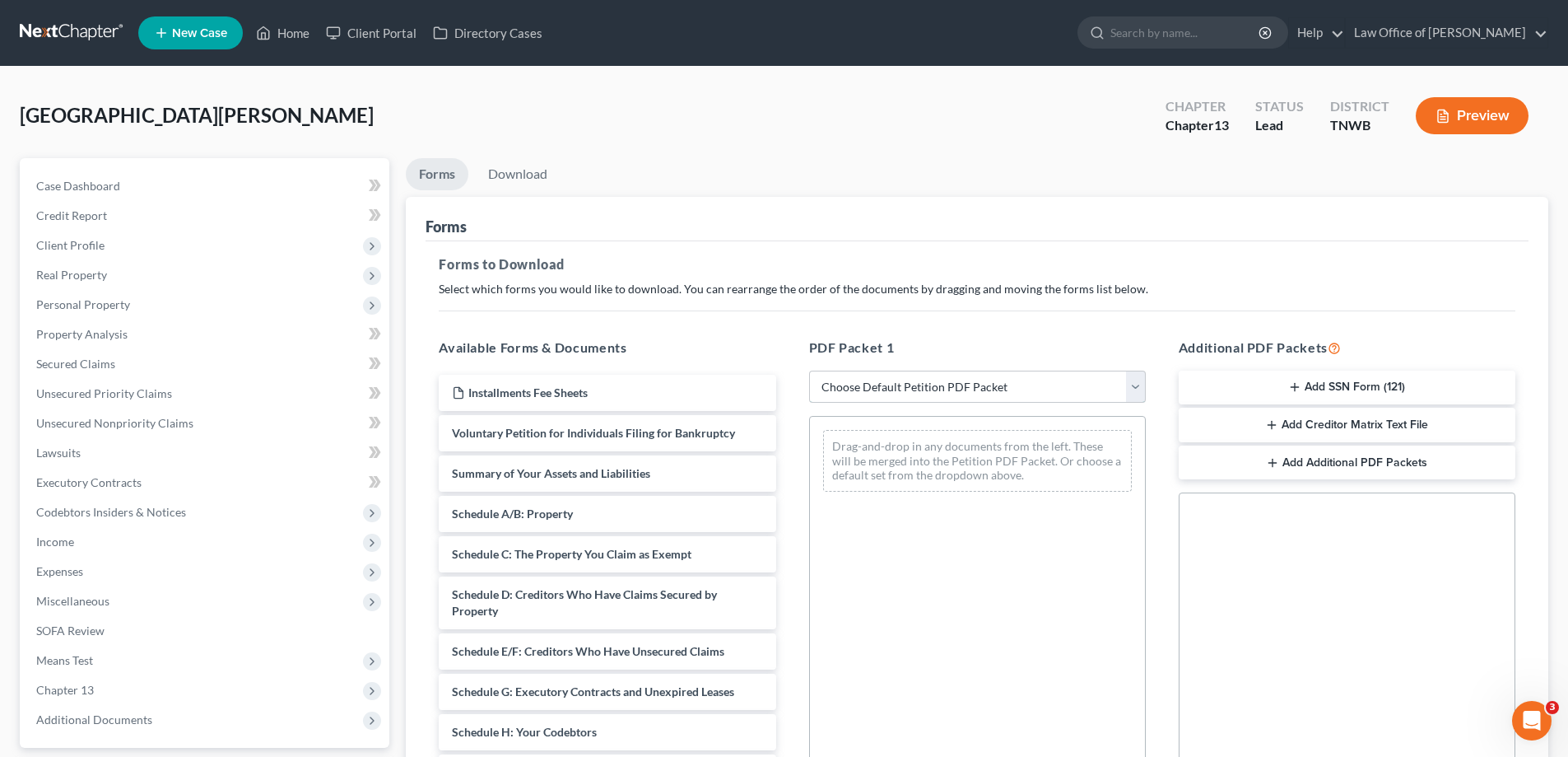
click at [1139, 393] on select "Choose Default Petition PDF Packet Complete Bankruptcy Petition (all forms and …" at bounding box center [978, 387] width 337 height 33
select select "3"
click at [809, 370] on select "Choose Default Petition PDF Packet Complete Bankruptcy Petition (all forms and …" at bounding box center [978, 387] width 337 height 33
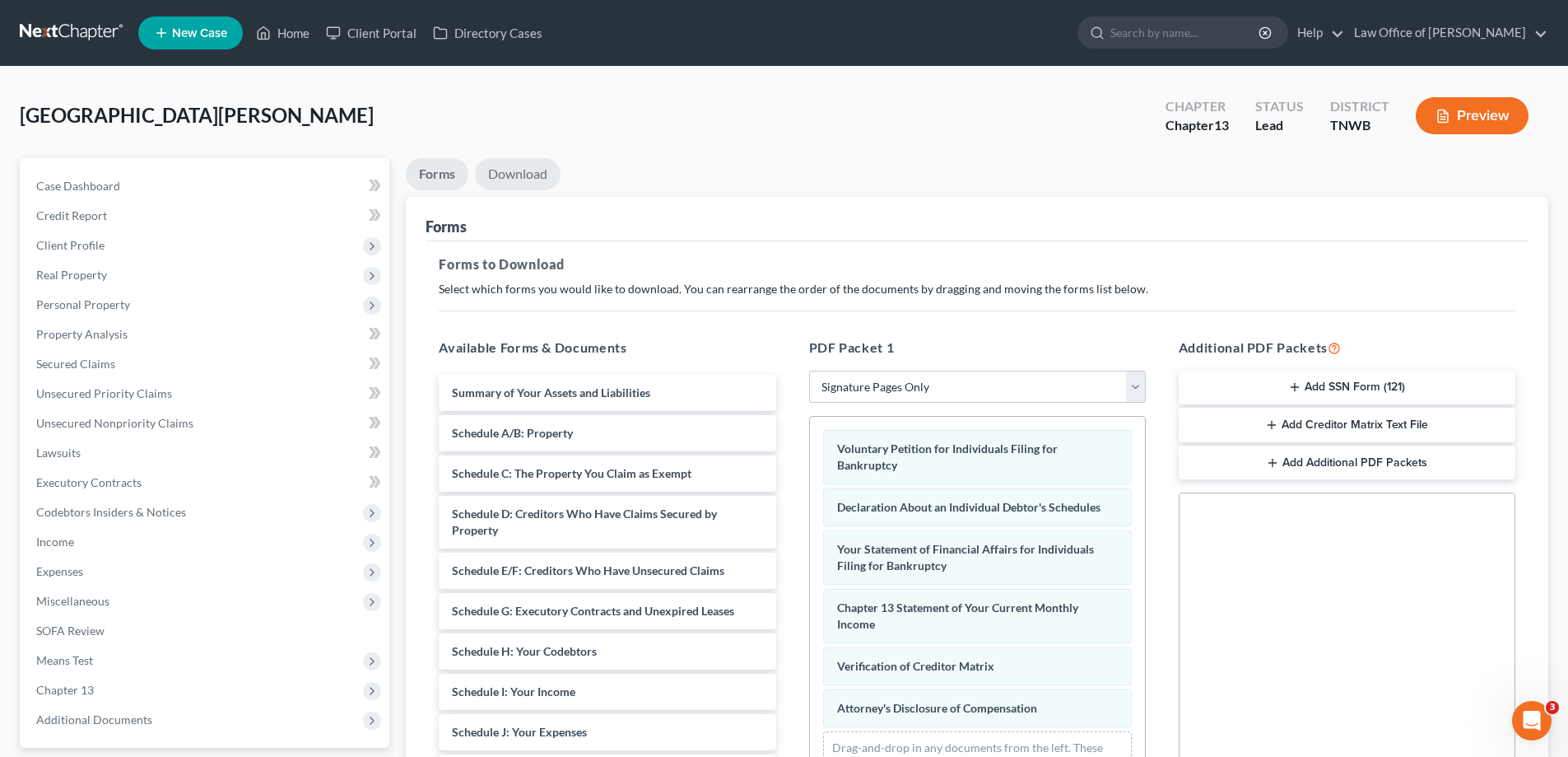
click at [525, 173] on link "Download" at bounding box center [518, 174] width 85 height 32
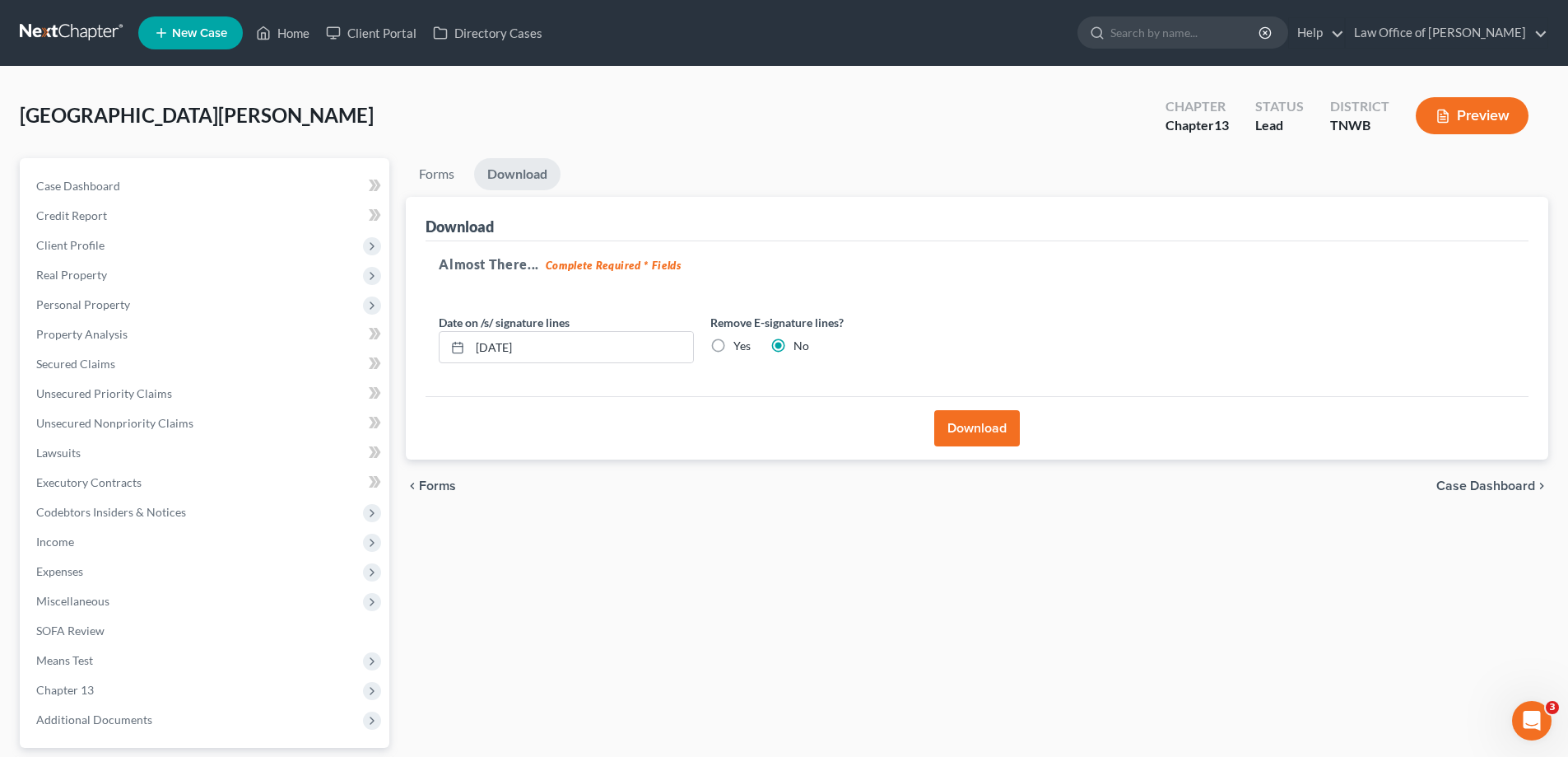
click at [984, 420] on button "Download" at bounding box center [977, 428] width 85 height 36
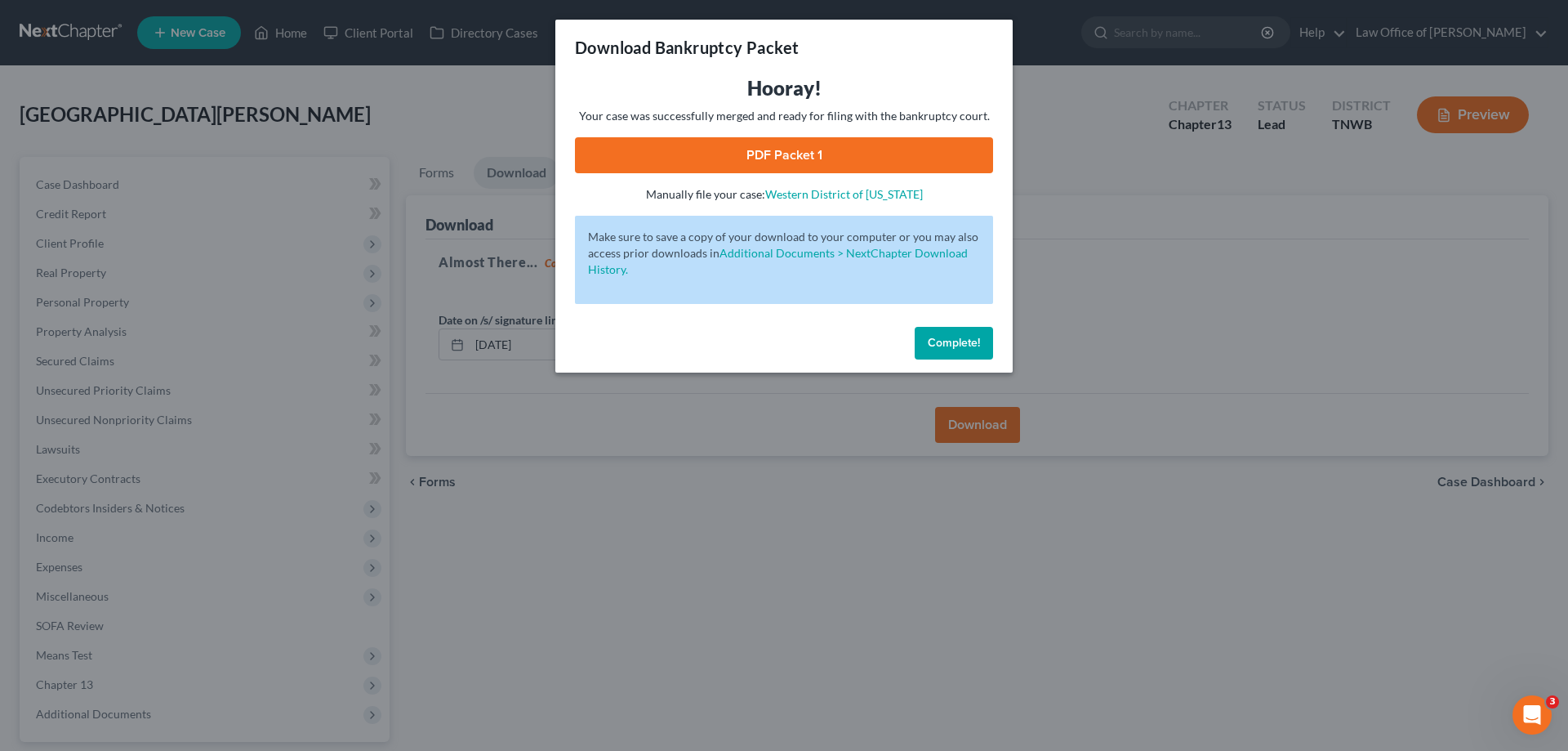
click at [770, 151] on link "PDF Packet 1" at bounding box center [784, 155] width 418 height 36
click at [957, 336] on span "Complete!" at bounding box center [954, 342] width 52 height 14
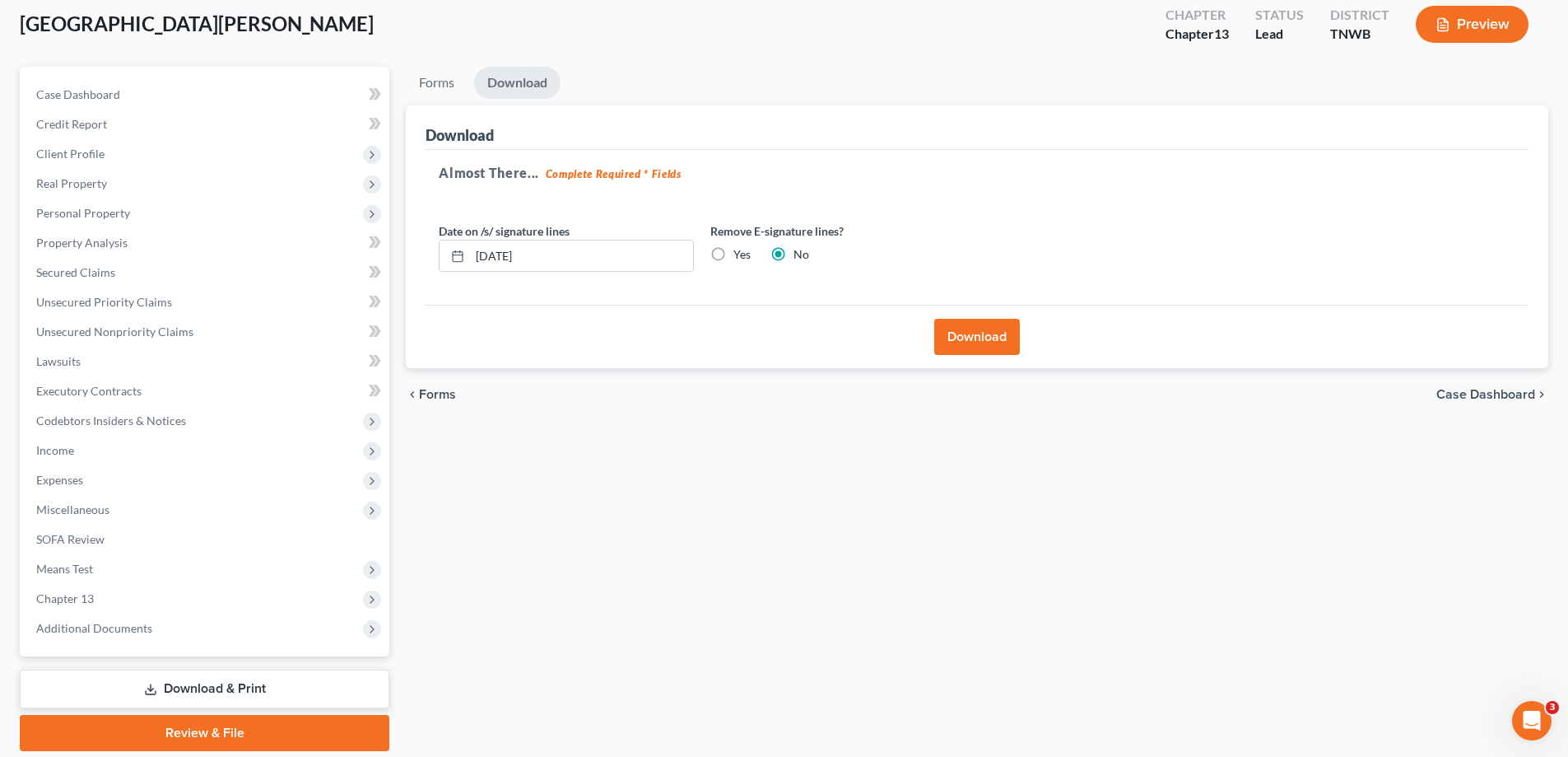
scroll to position [148, 0]
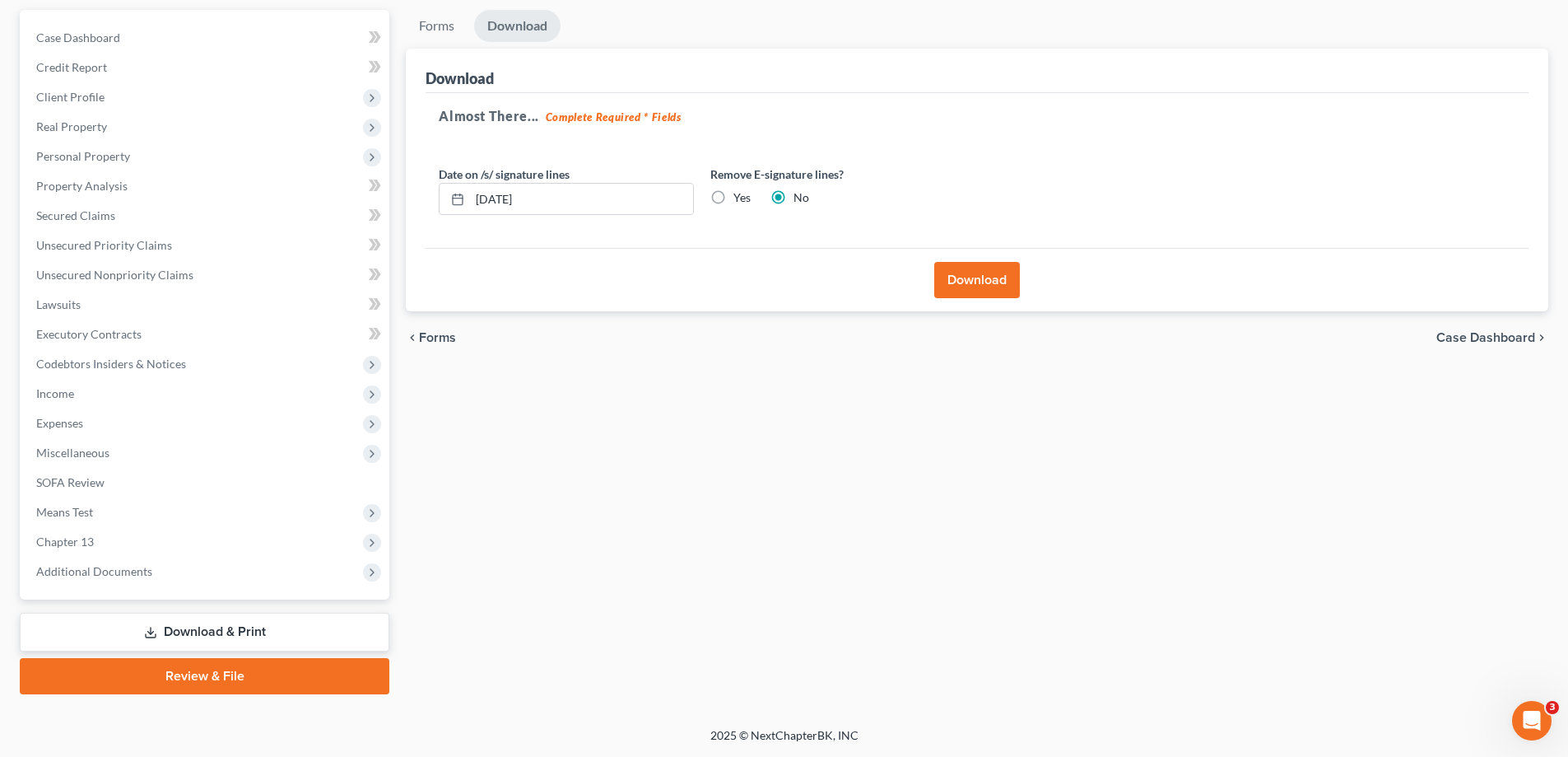
click at [224, 668] on link "Review & File" at bounding box center [204, 676] width 370 height 36
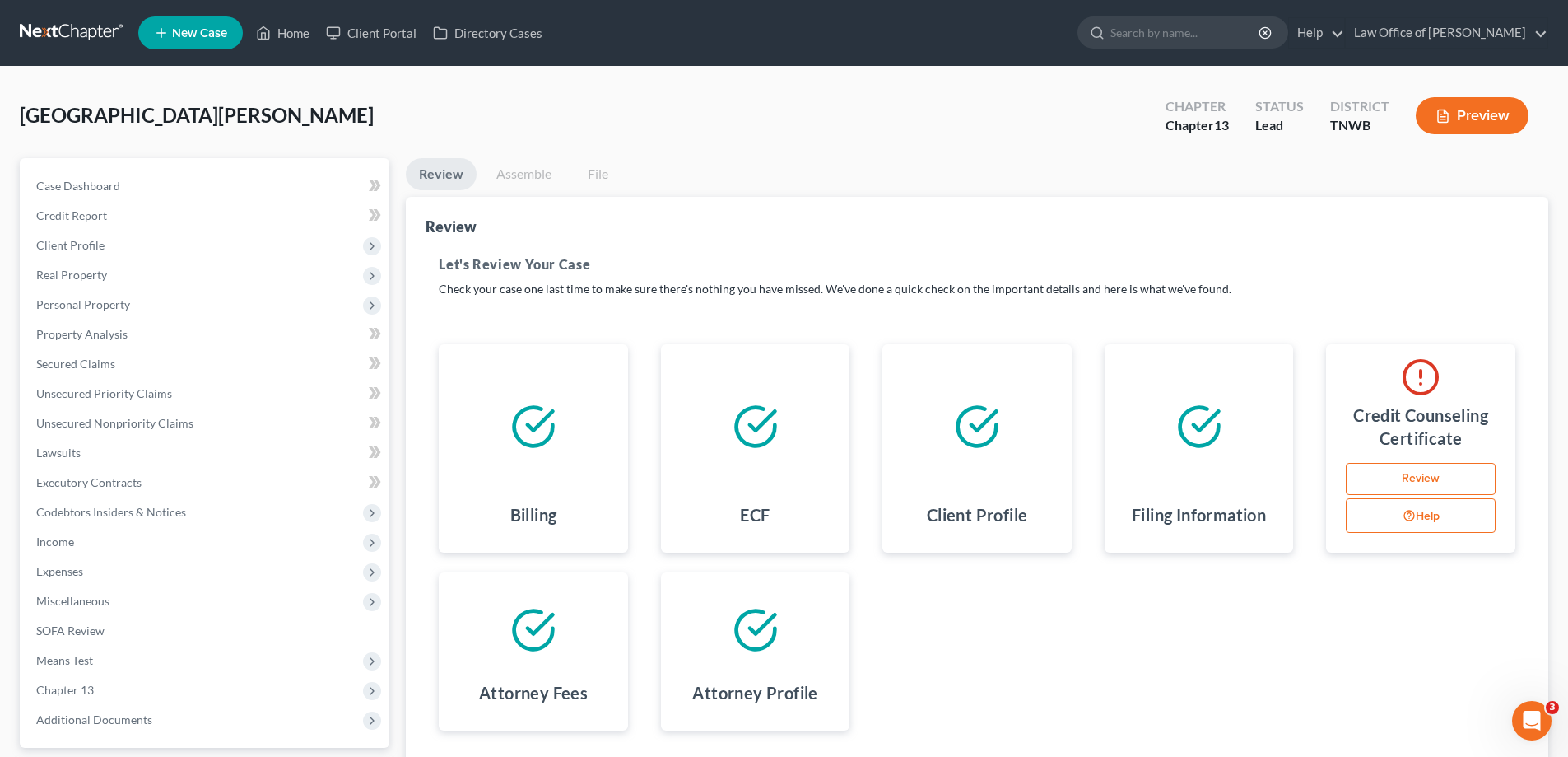
click at [1419, 475] on link "Review" at bounding box center [1421, 479] width 150 height 33
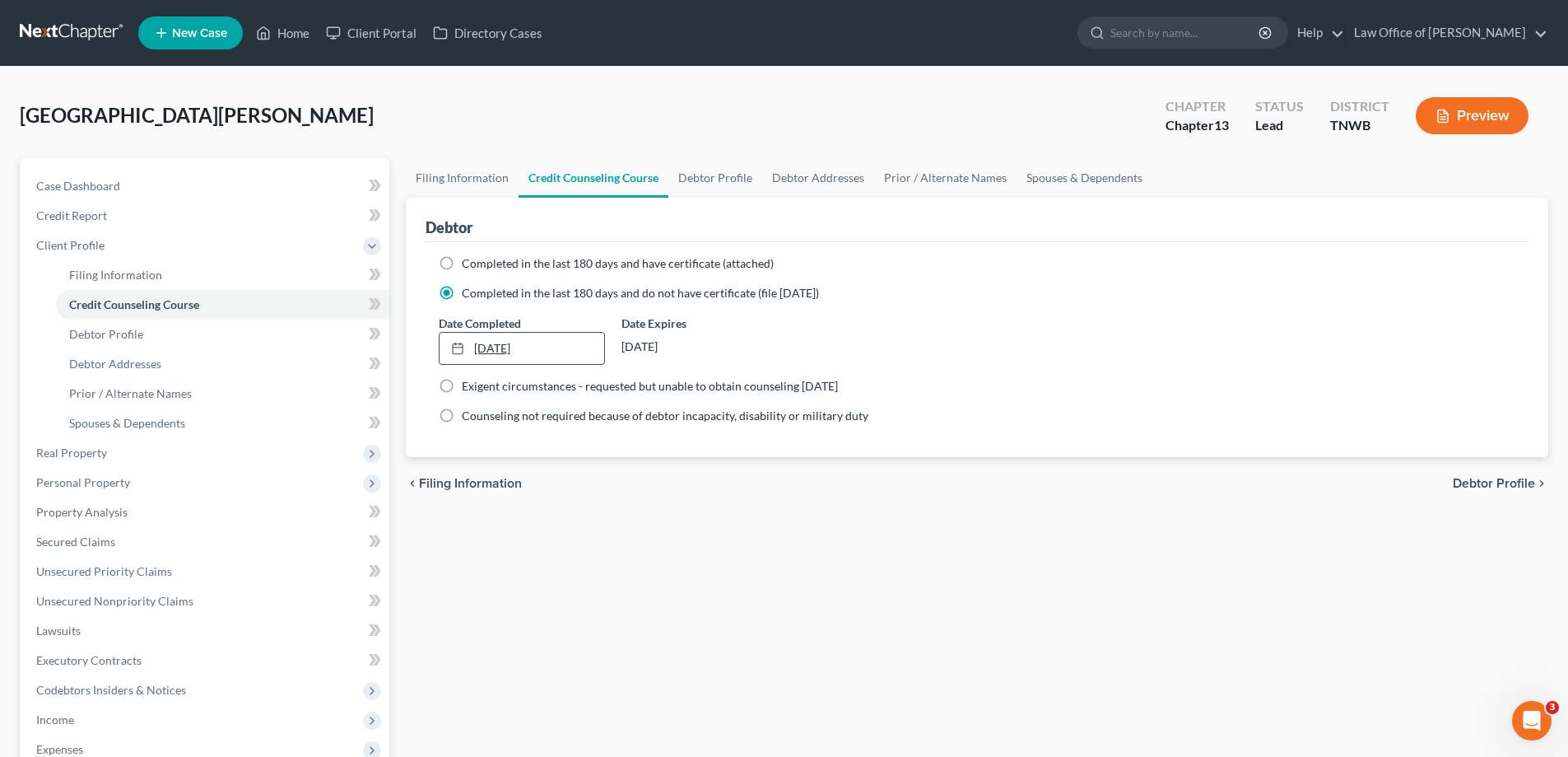
click at [494, 348] on link "[DATE]" at bounding box center [522, 348] width 164 height 31
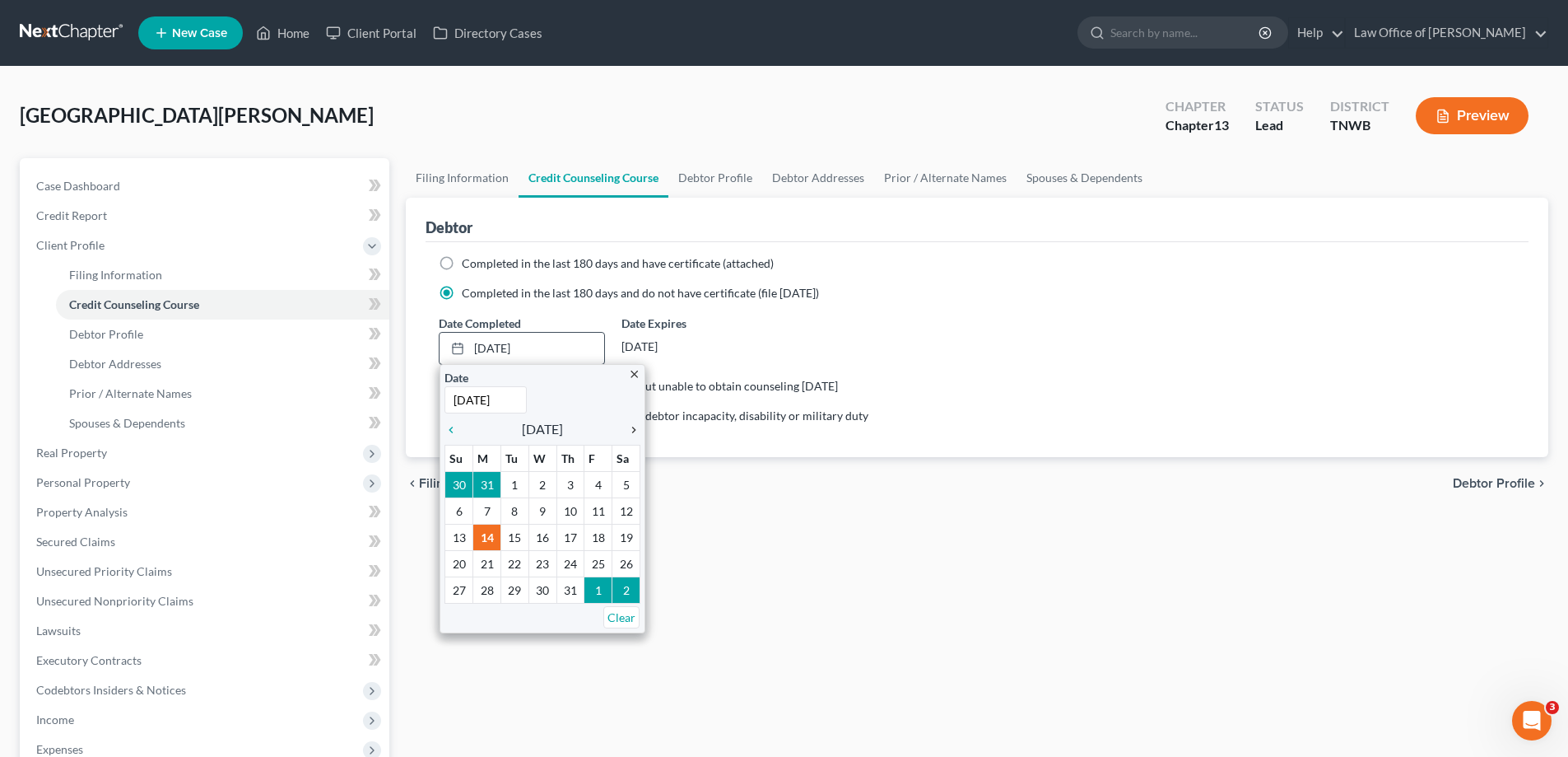
click at [633, 425] on icon "chevron_right" at bounding box center [629, 430] width 21 height 14
click at [633, 425] on icon "chevron_right" at bounding box center [629, 430] width 21 height 14
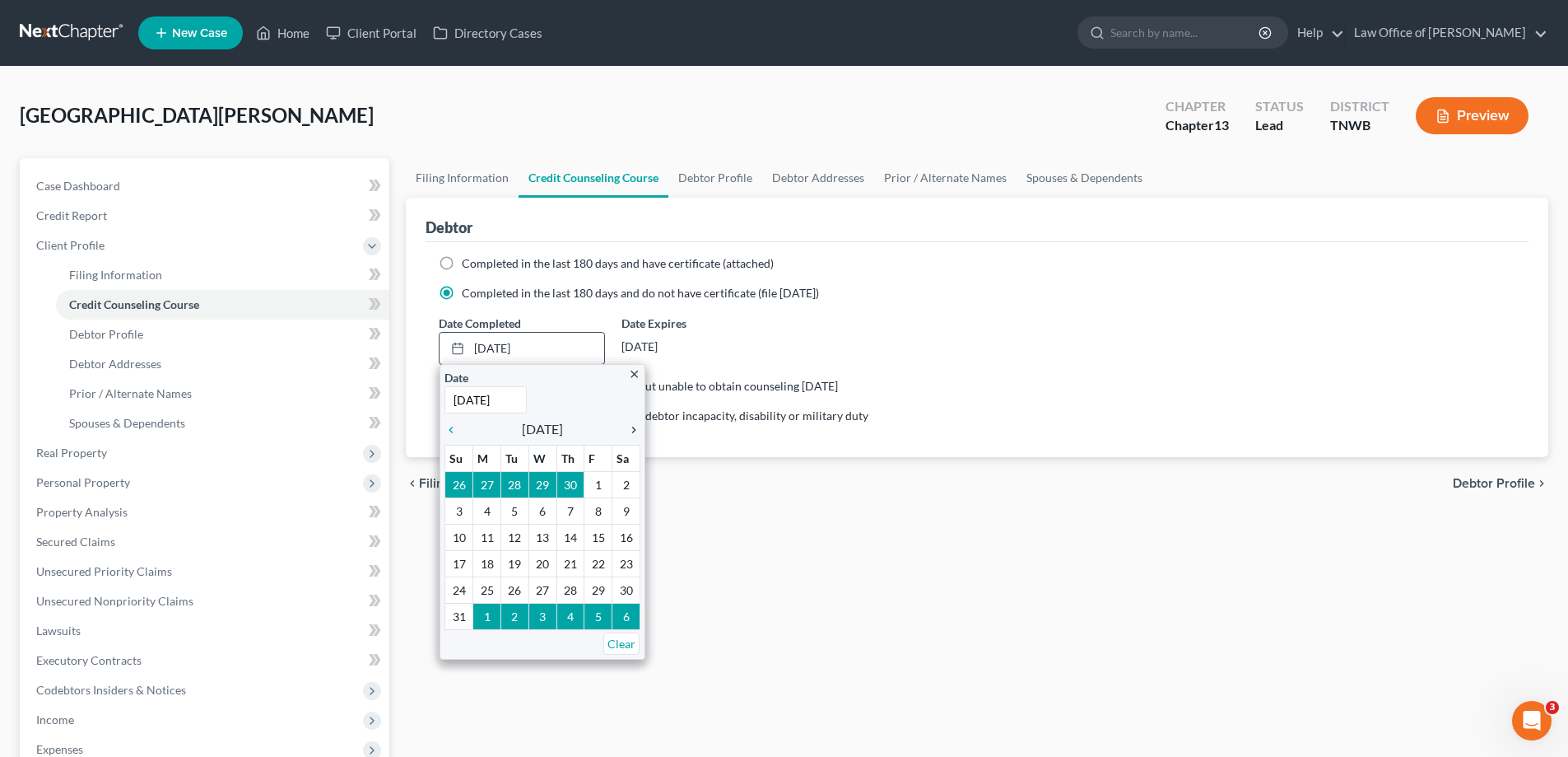
click at [633, 425] on icon "chevron_right" at bounding box center [629, 430] width 21 height 14
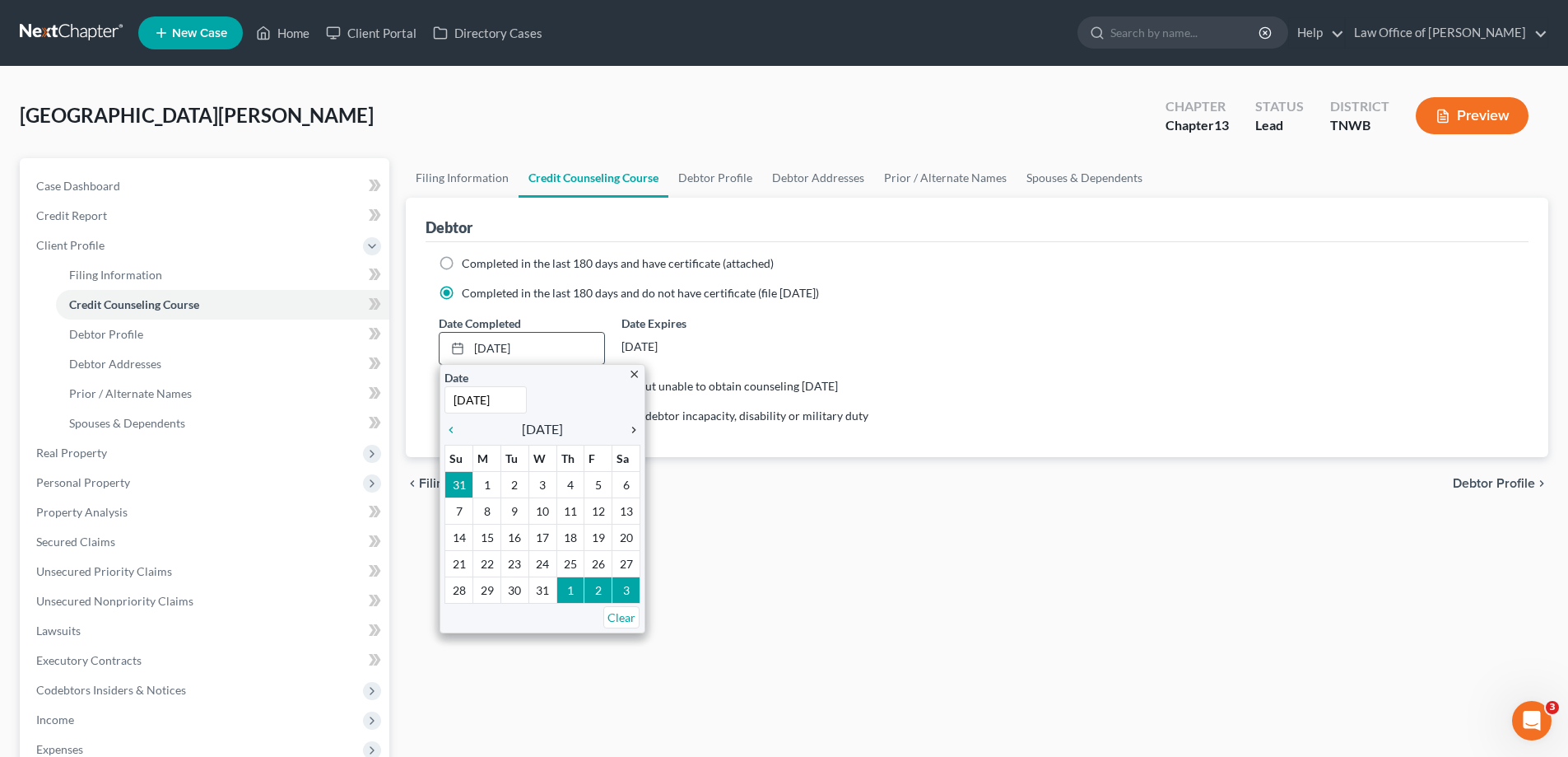
click at [633, 425] on icon "chevron_right" at bounding box center [629, 430] width 21 height 14
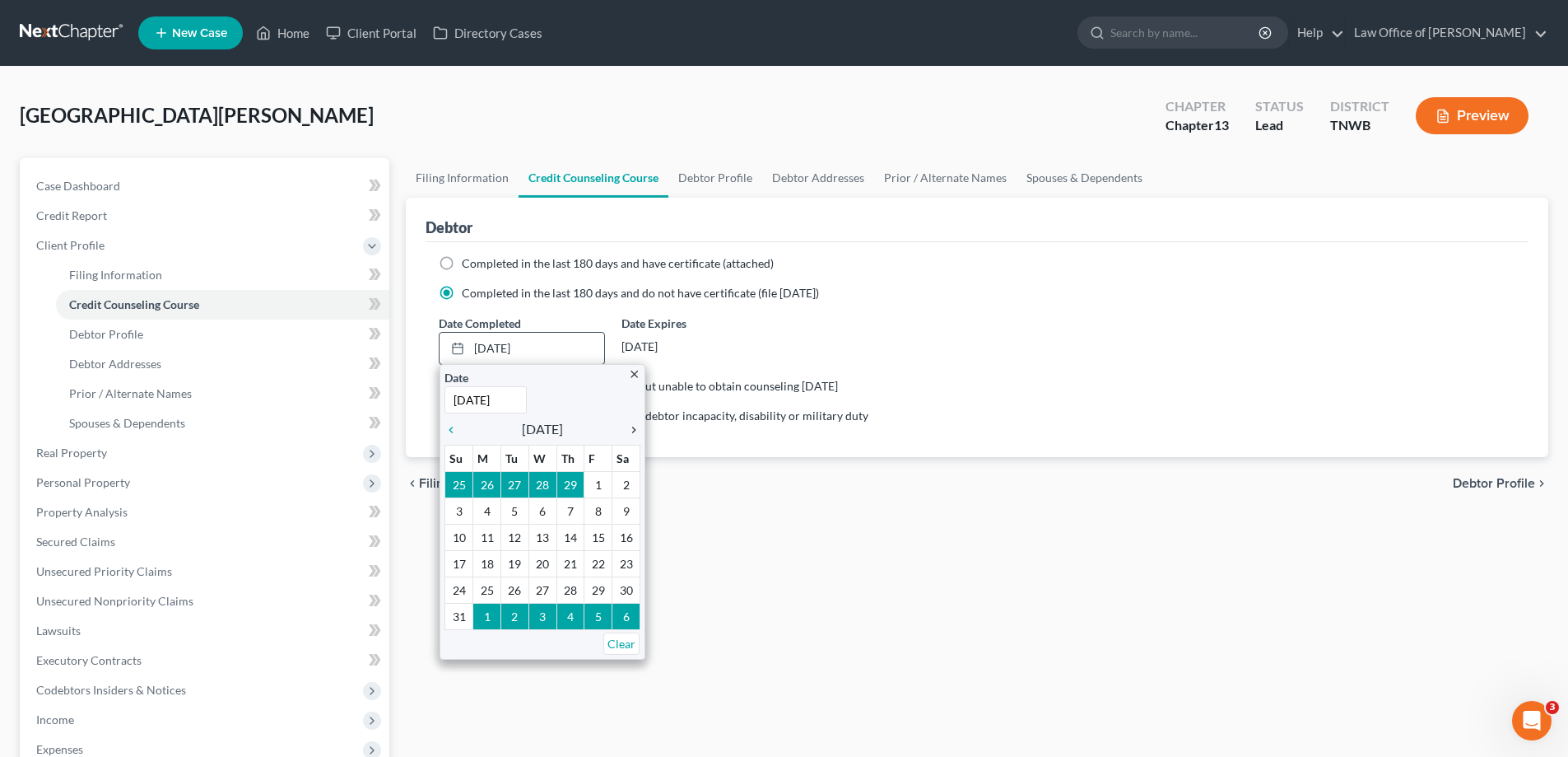
click at [633, 425] on icon "chevron_right" at bounding box center [629, 430] width 21 height 14
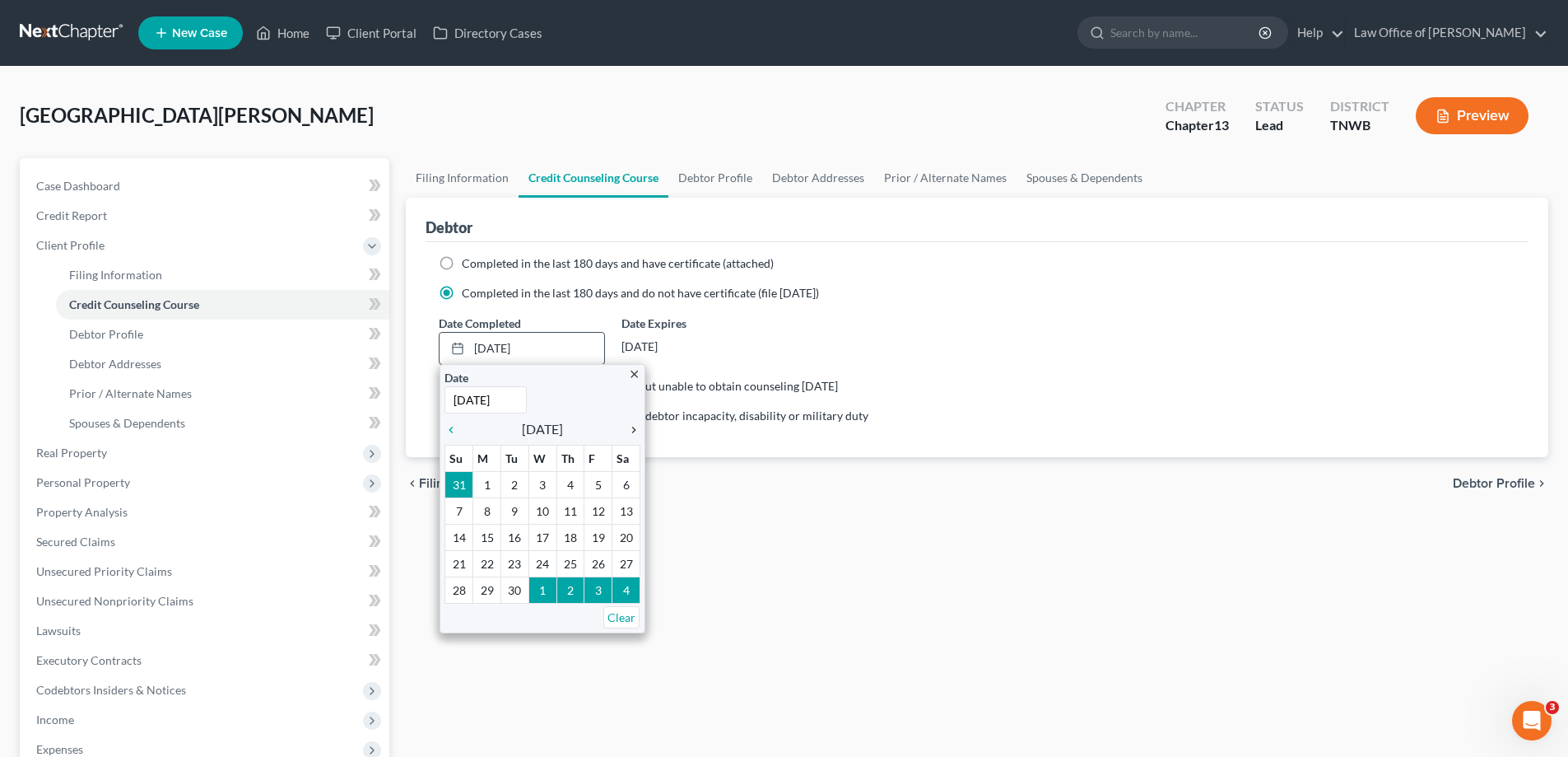
click at [633, 425] on icon "chevron_right" at bounding box center [629, 430] width 21 height 14
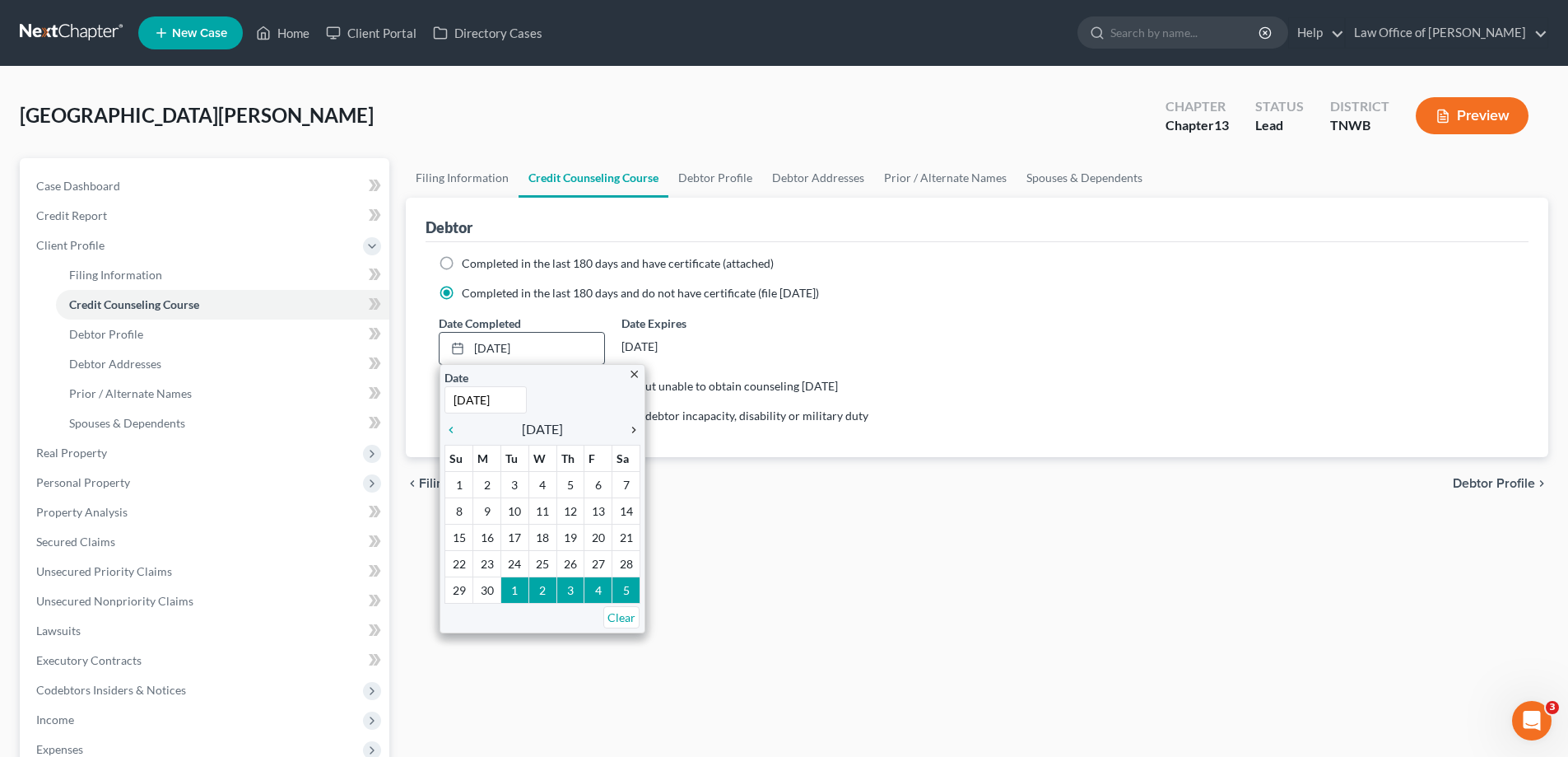
click at [633, 425] on icon "chevron_right" at bounding box center [629, 430] width 21 height 14
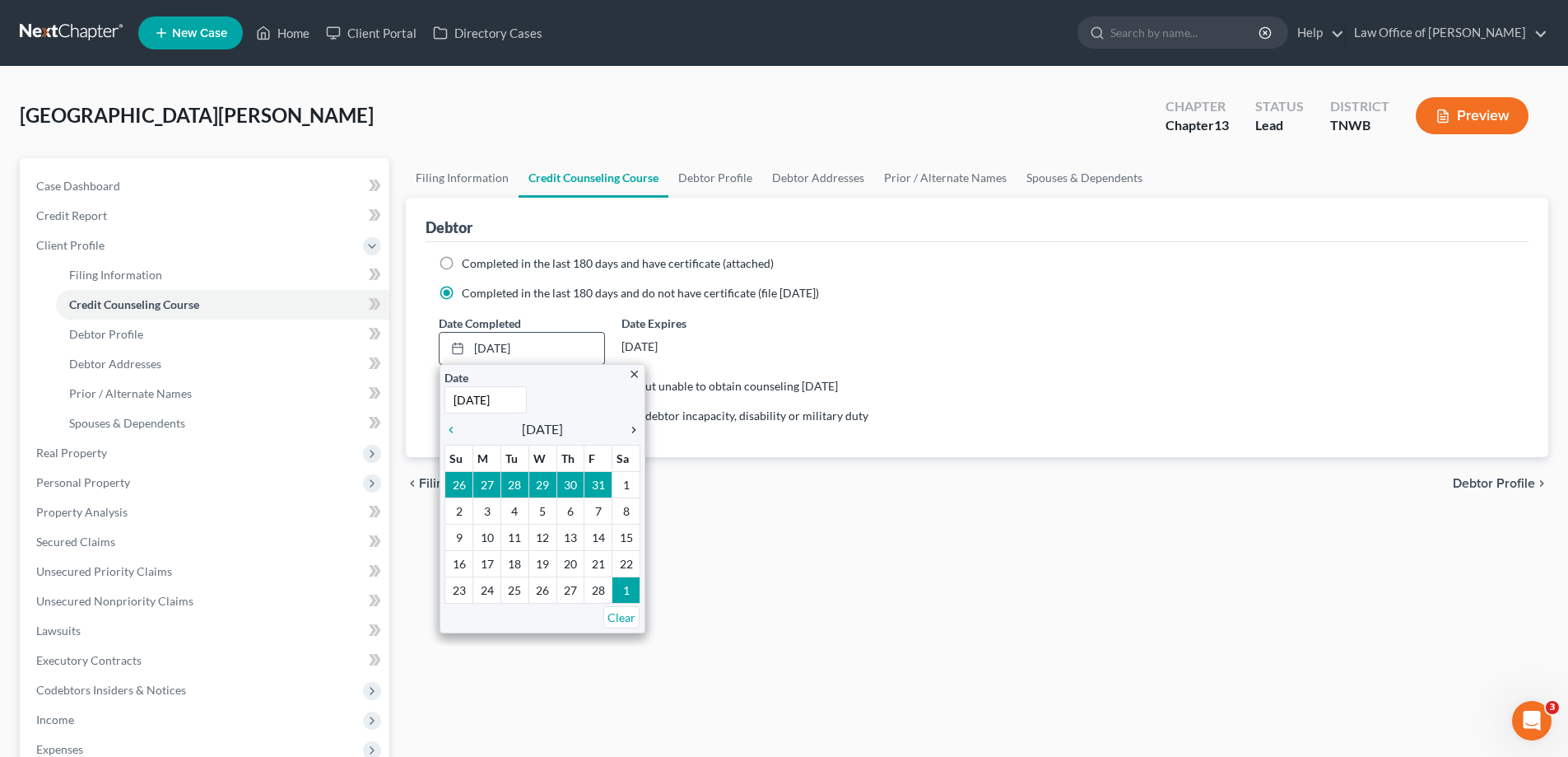
click at [633, 425] on icon "chevron_right" at bounding box center [629, 430] width 21 height 14
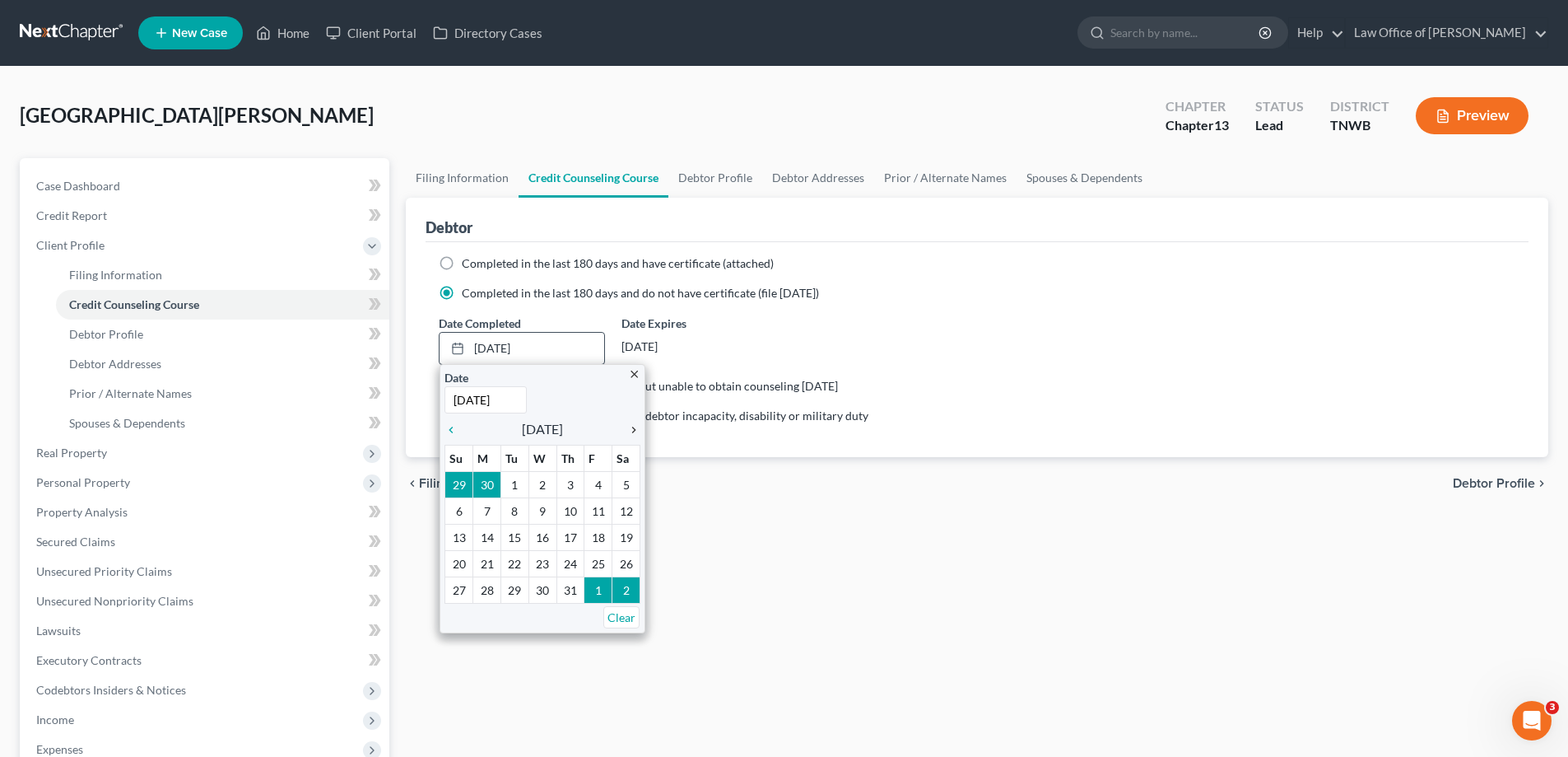
click at [633, 425] on icon "chevron_right" at bounding box center [629, 430] width 21 height 14
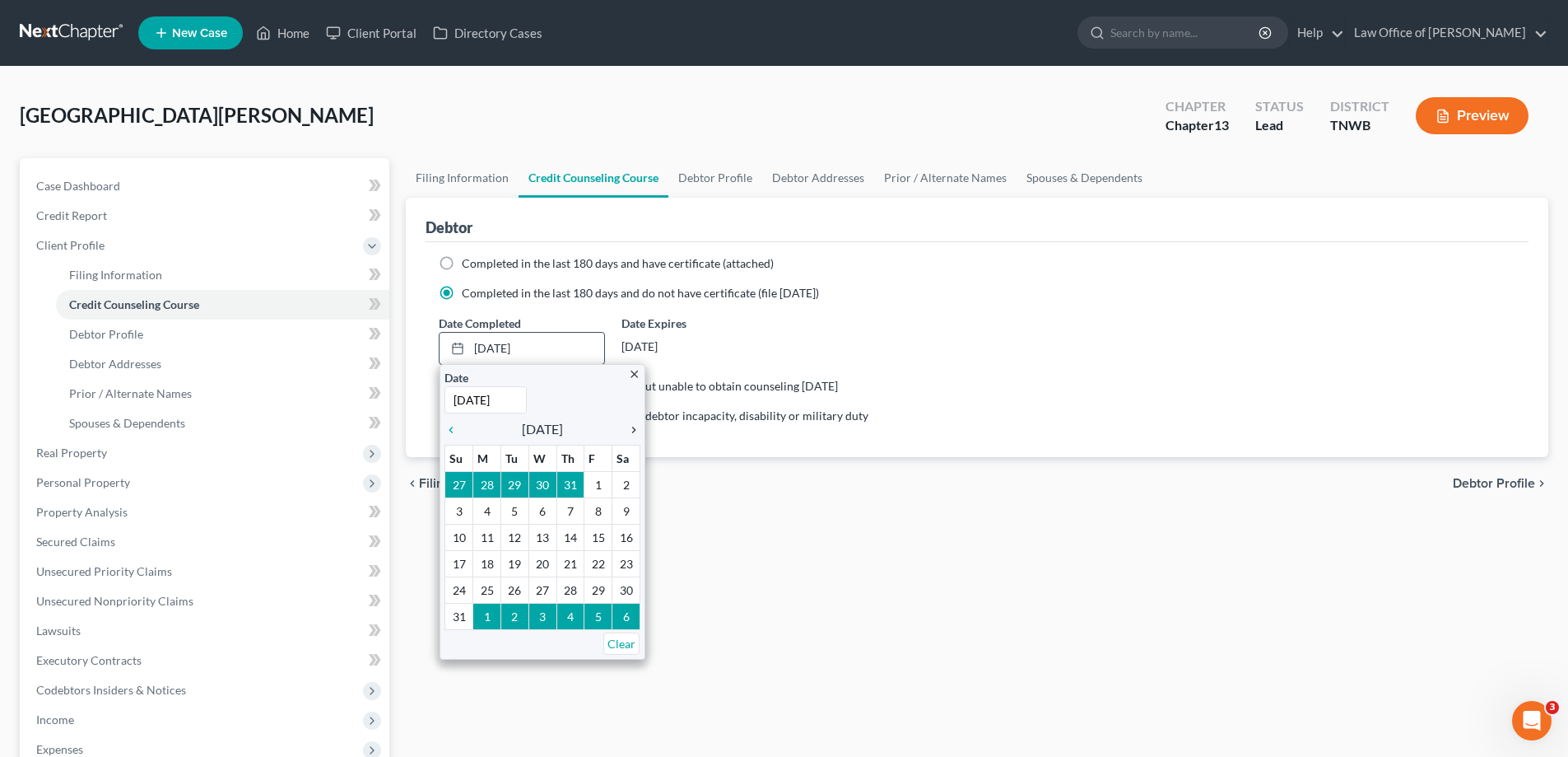
click at [633, 425] on icon "chevron_right" at bounding box center [629, 430] width 21 height 14
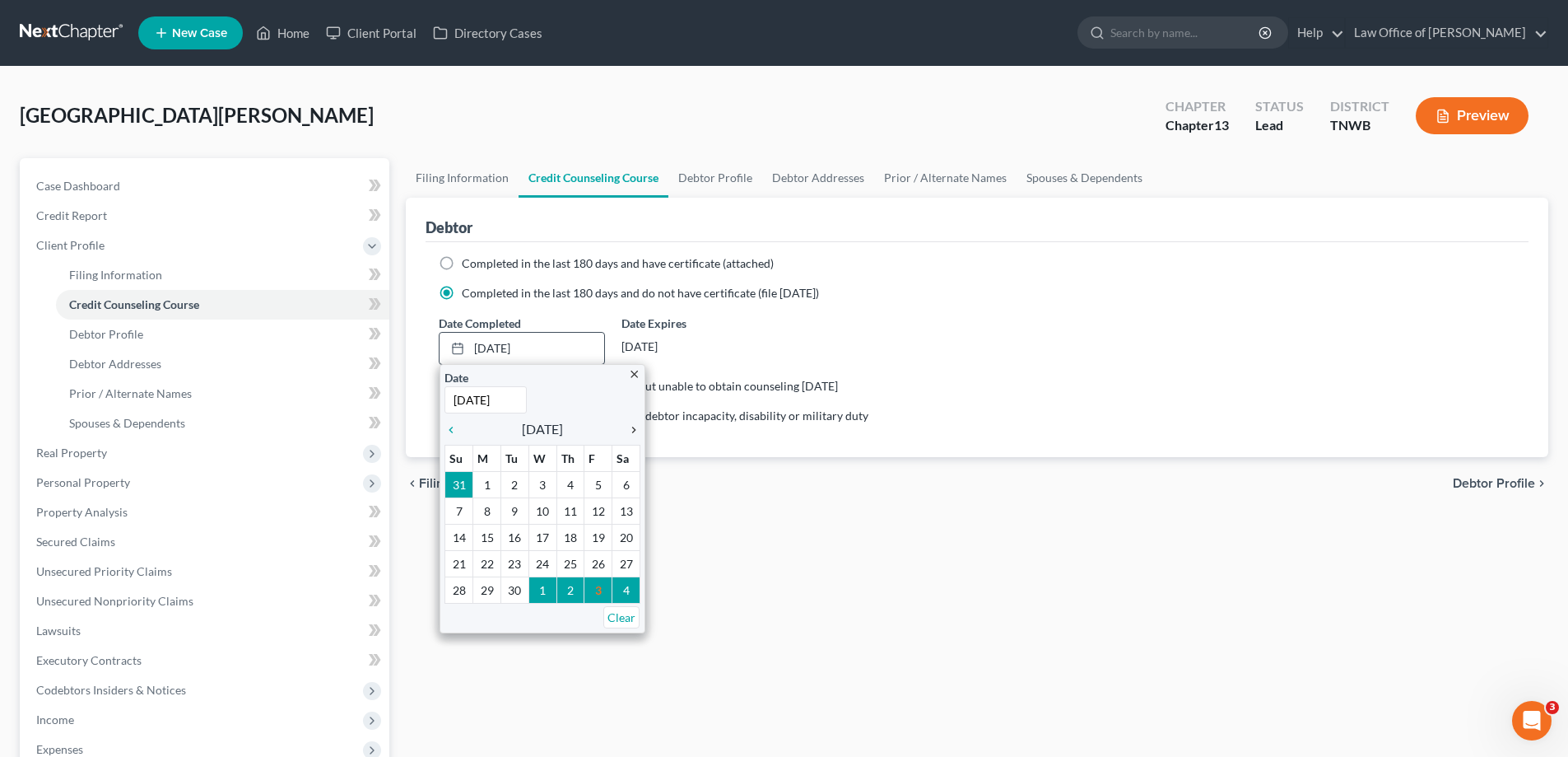
click at [633, 425] on icon "chevron_right" at bounding box center [629, 430] width 21 height 14
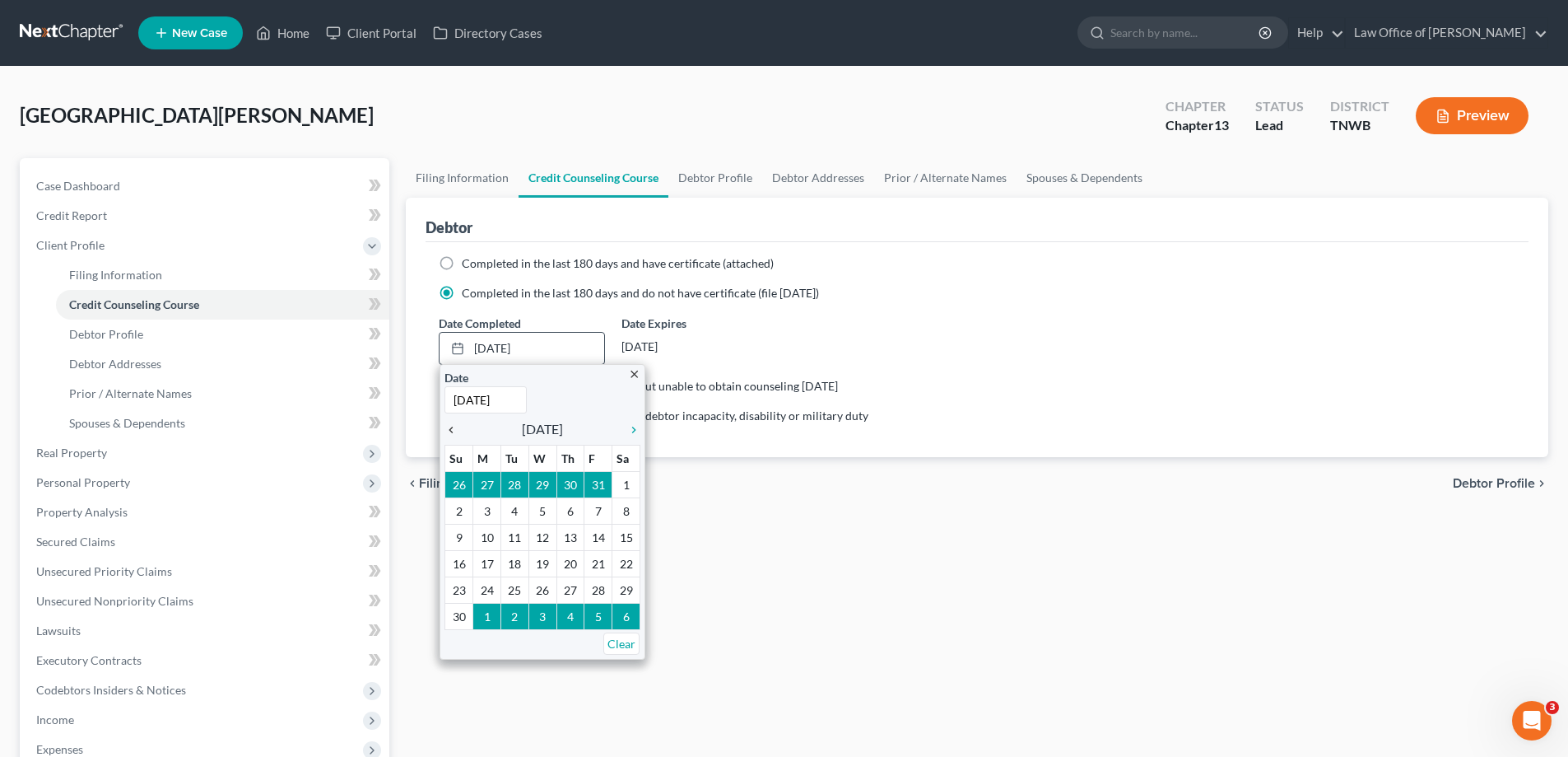
click at [452, 427] on icon "chevron_left" at bounding box center [455, 430] width 21 height 14
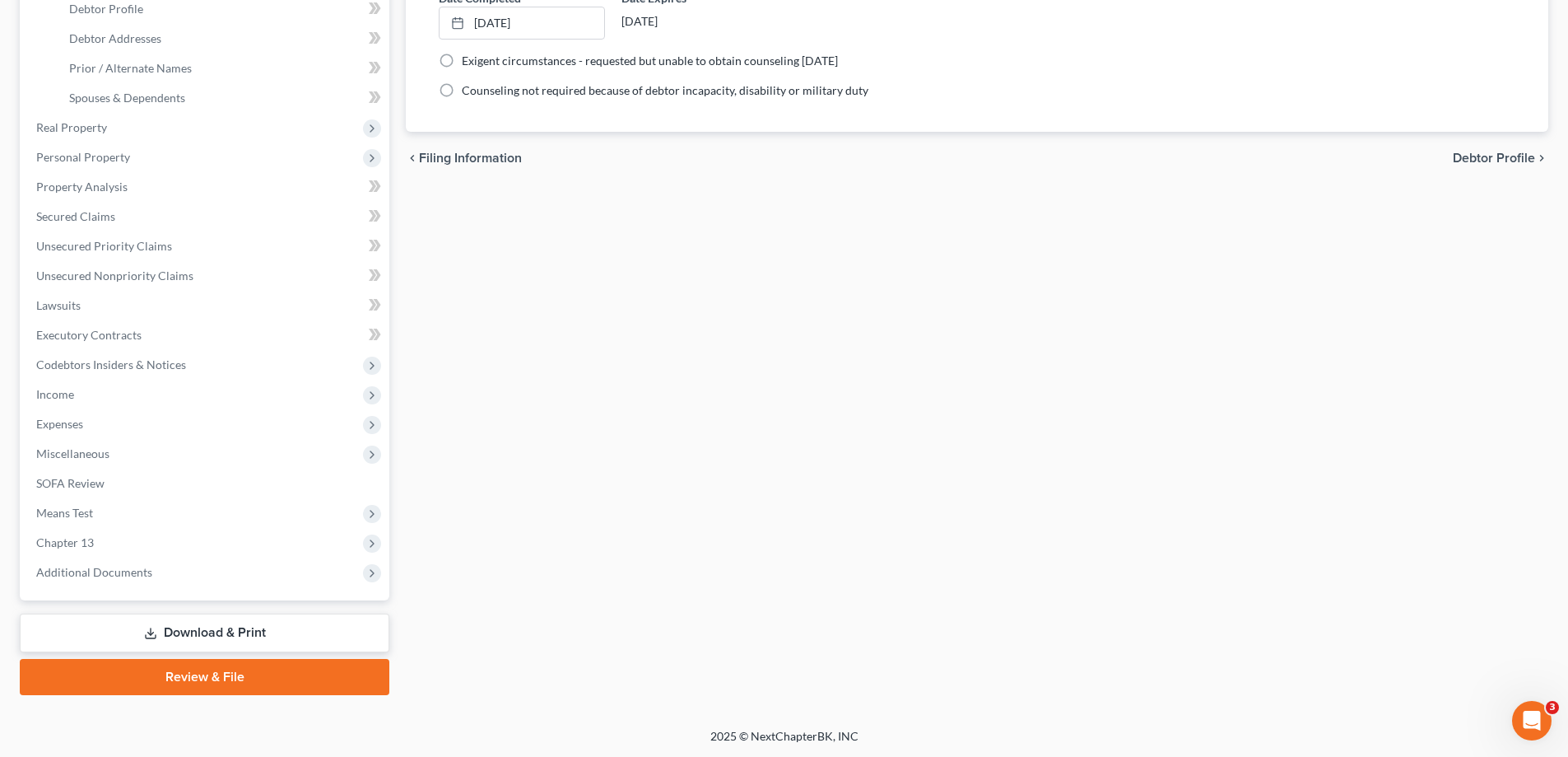
scroll to position [326, 0]
click at [237, 669] on link "Review & File" at bounding box center [204, 676] width 370 height 36
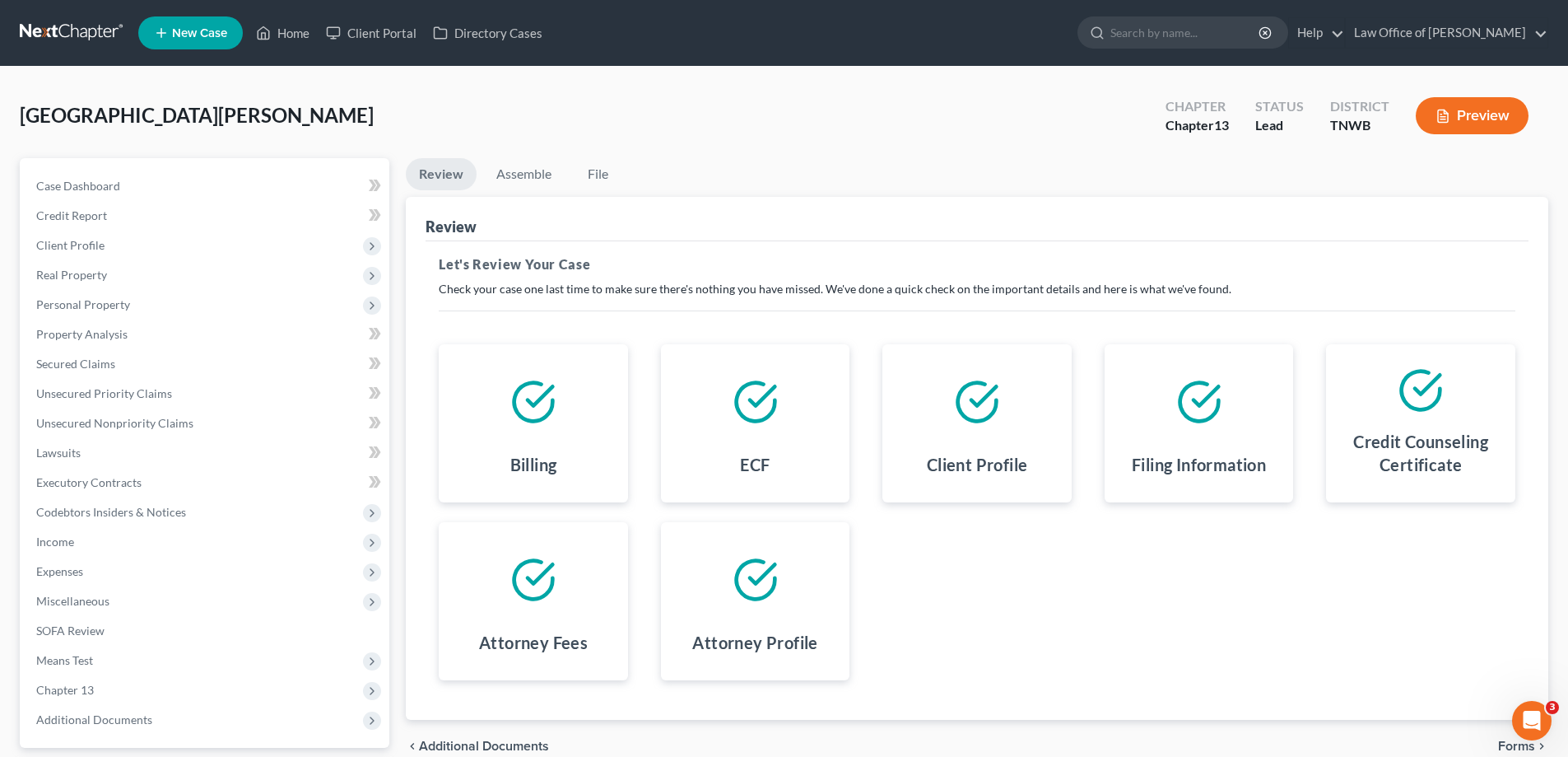
click at [764, 577] on polyline at bounding box center [762, 573] width 25 height 19
click at [763, 577] on polyline at bounding box center [762, 573] width 25 height 19
click at [762, 577] on polyline at bounding box center [762, 573] width 25 height 19
click at [761, 577] on polyline at bounding box center [762, 573] width 25 height 19
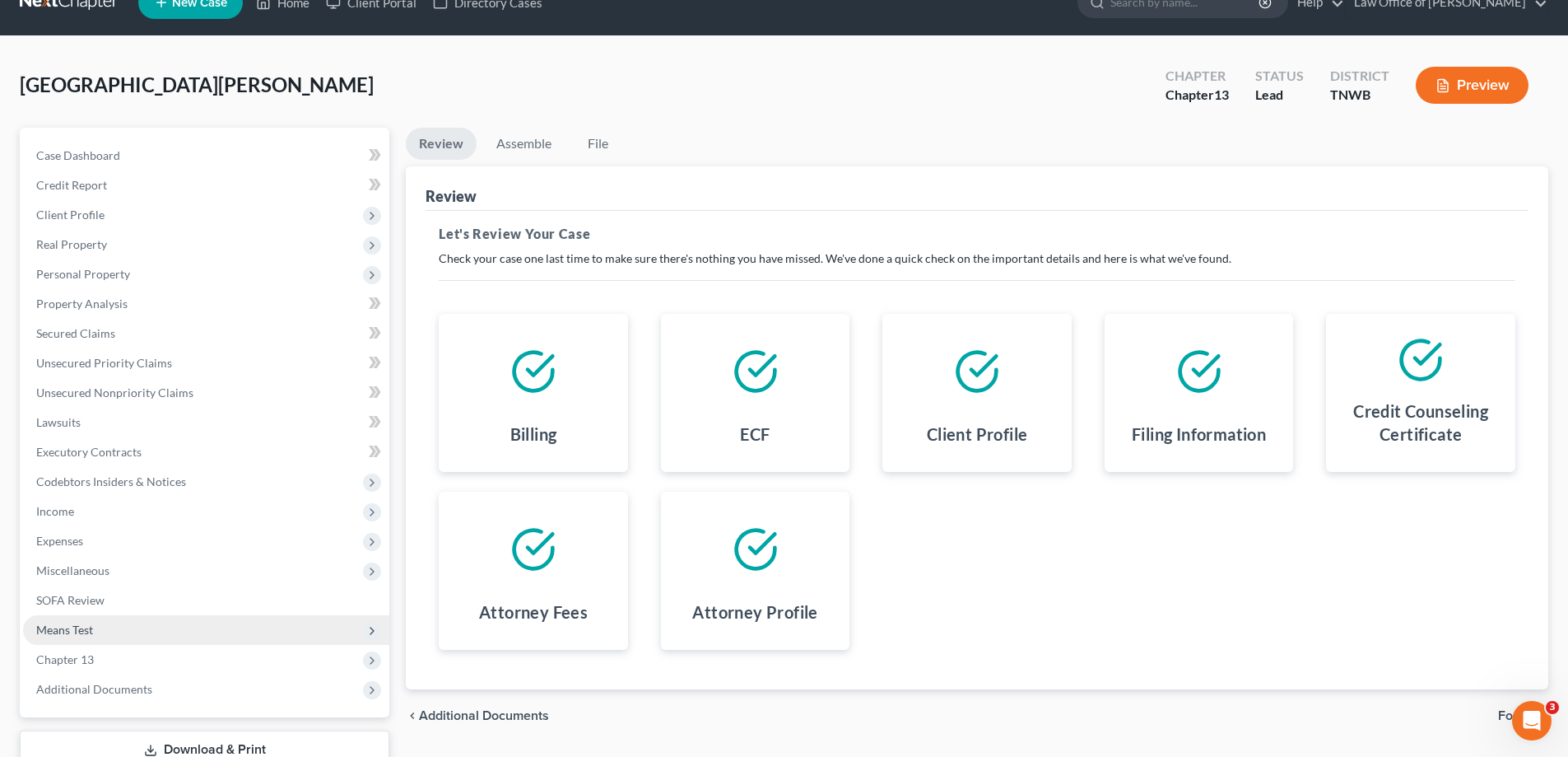
scroll to position [82, 0]
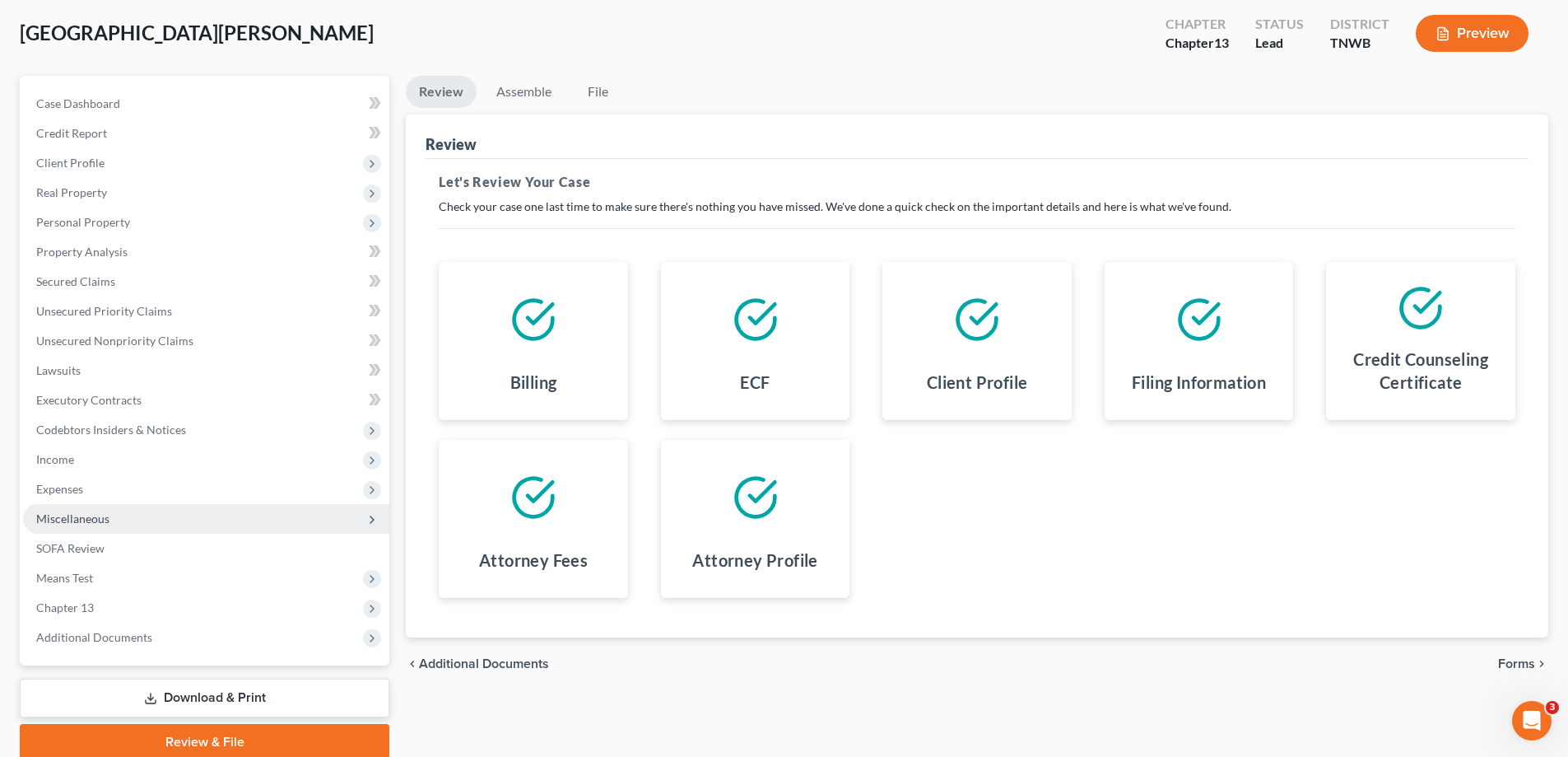
click at [107, 519] on span "Miscellaneous" at bounding box center [73, 518] width 74 height 14
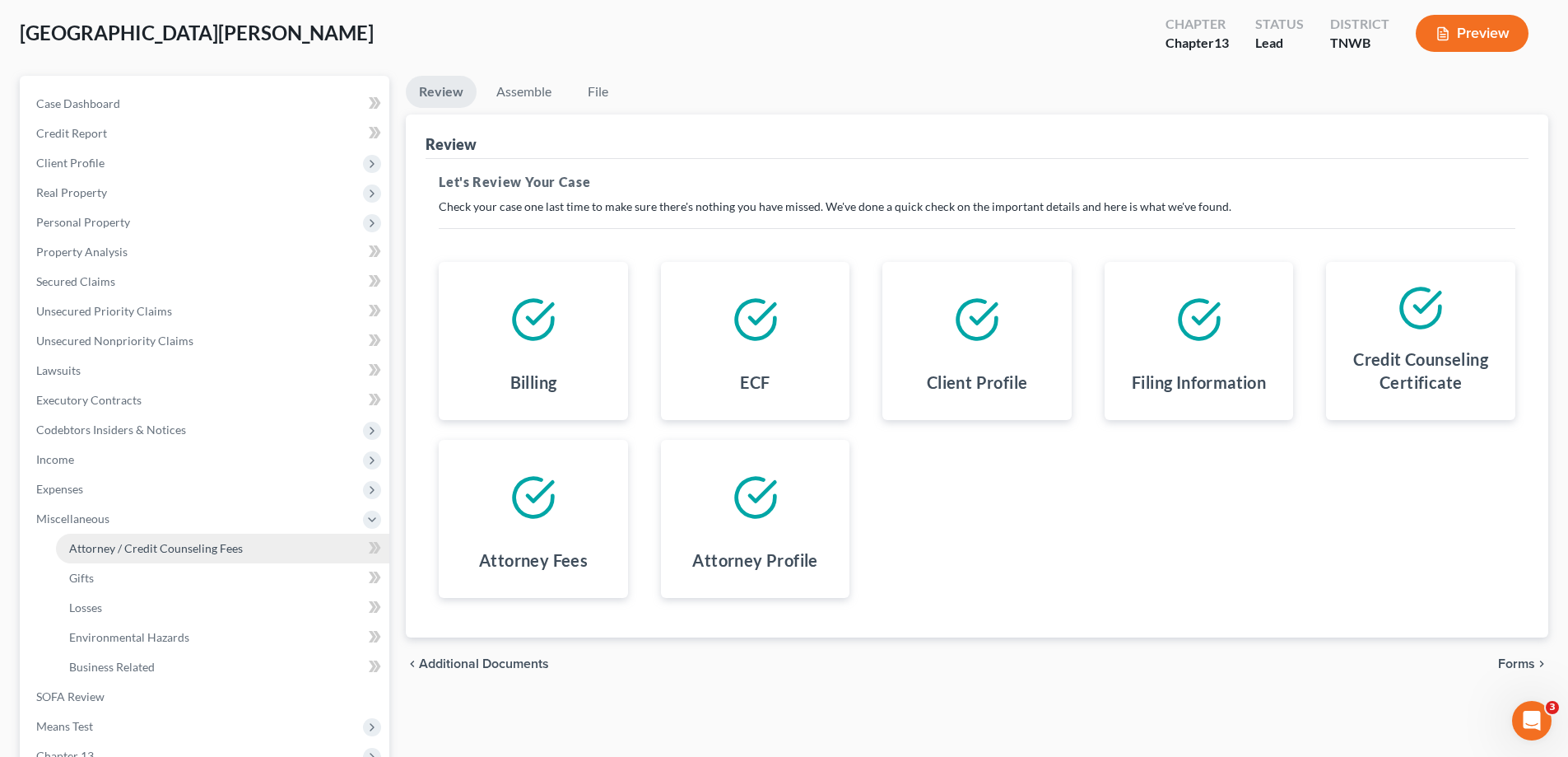
click at [141, 548] on span "Attorney / Credit Counseling Fees" at bounding box center [156, 548] width 173 height 14
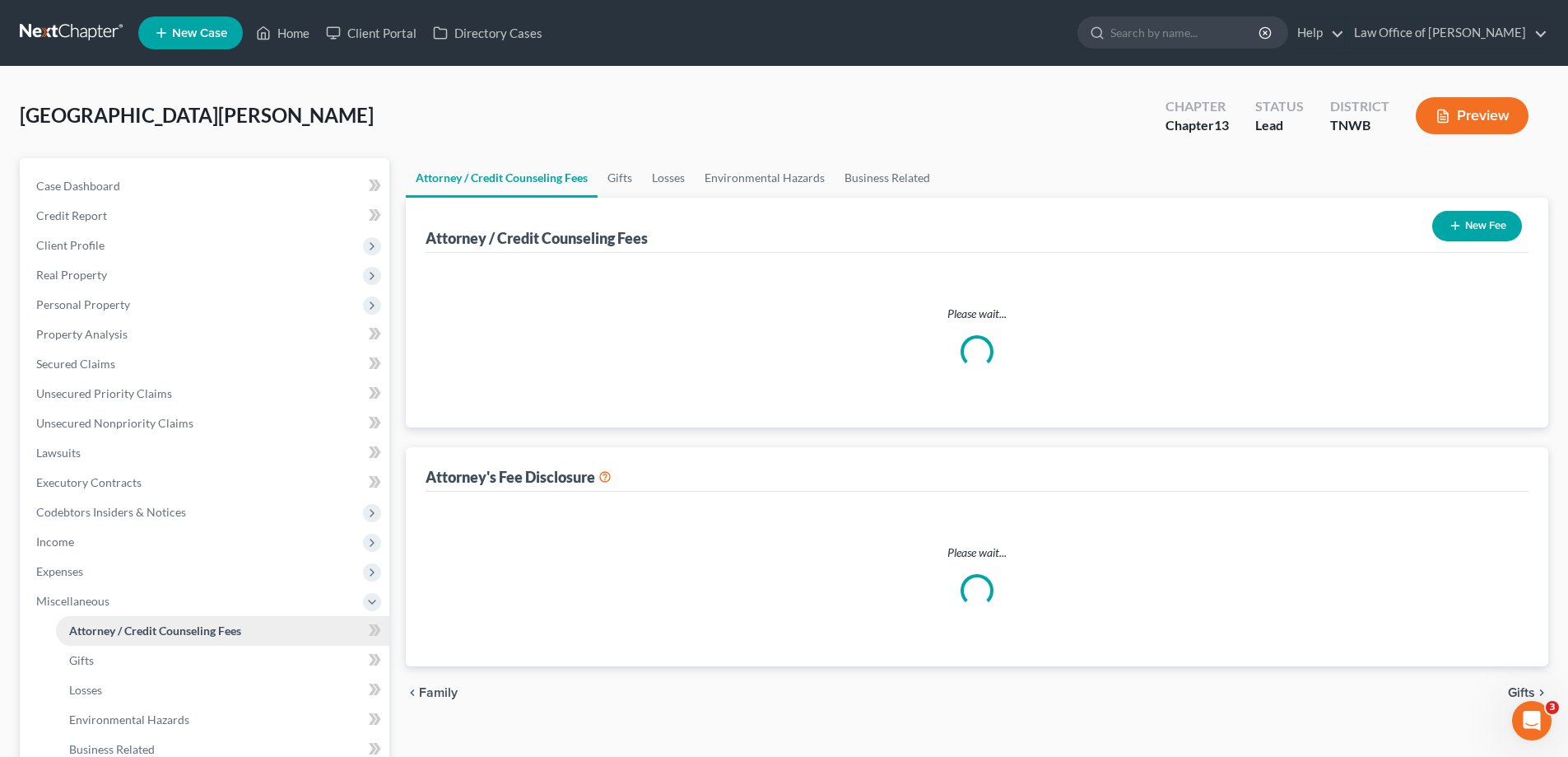
select select "0"
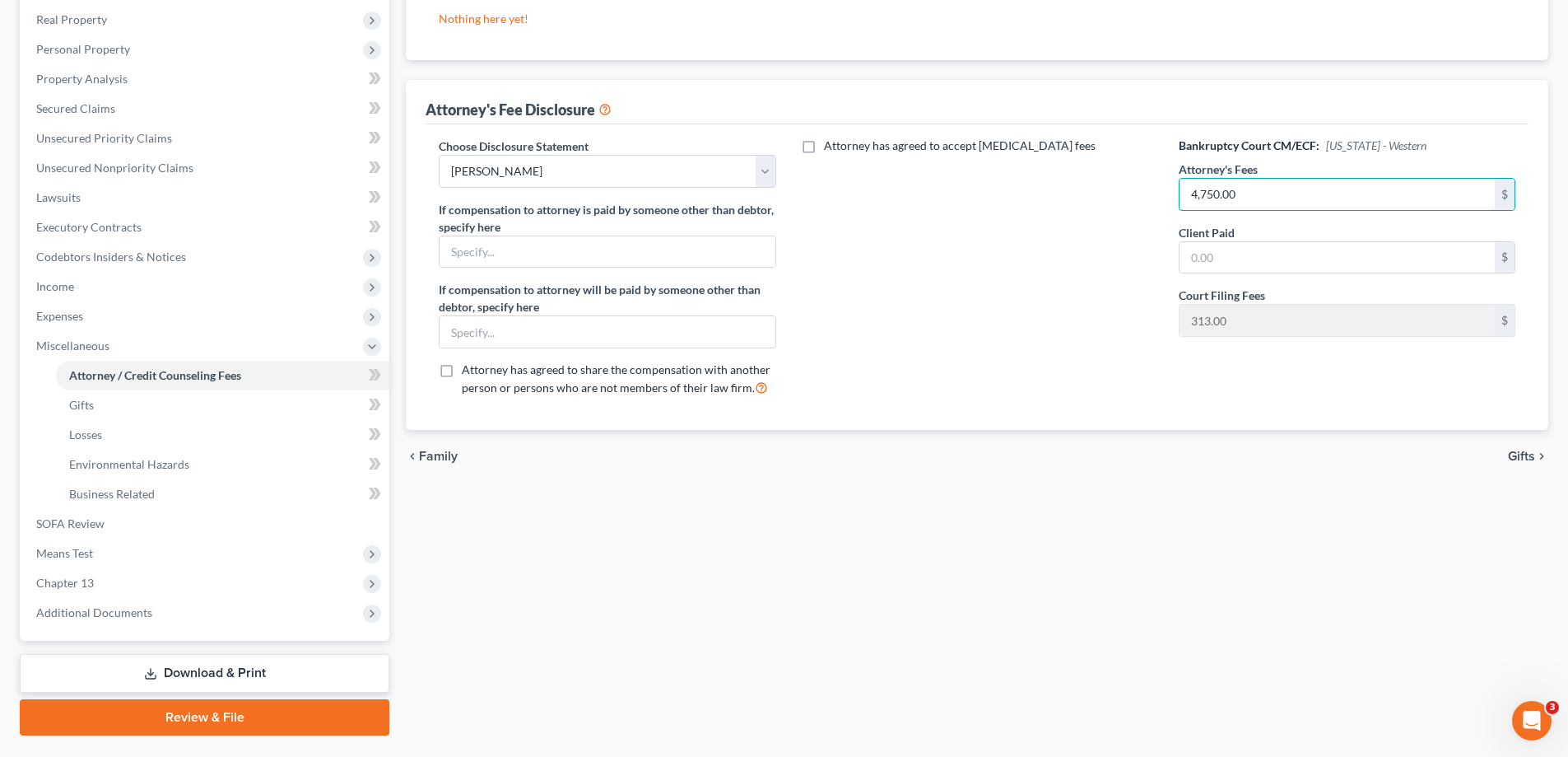
scroll to position [296, 0]
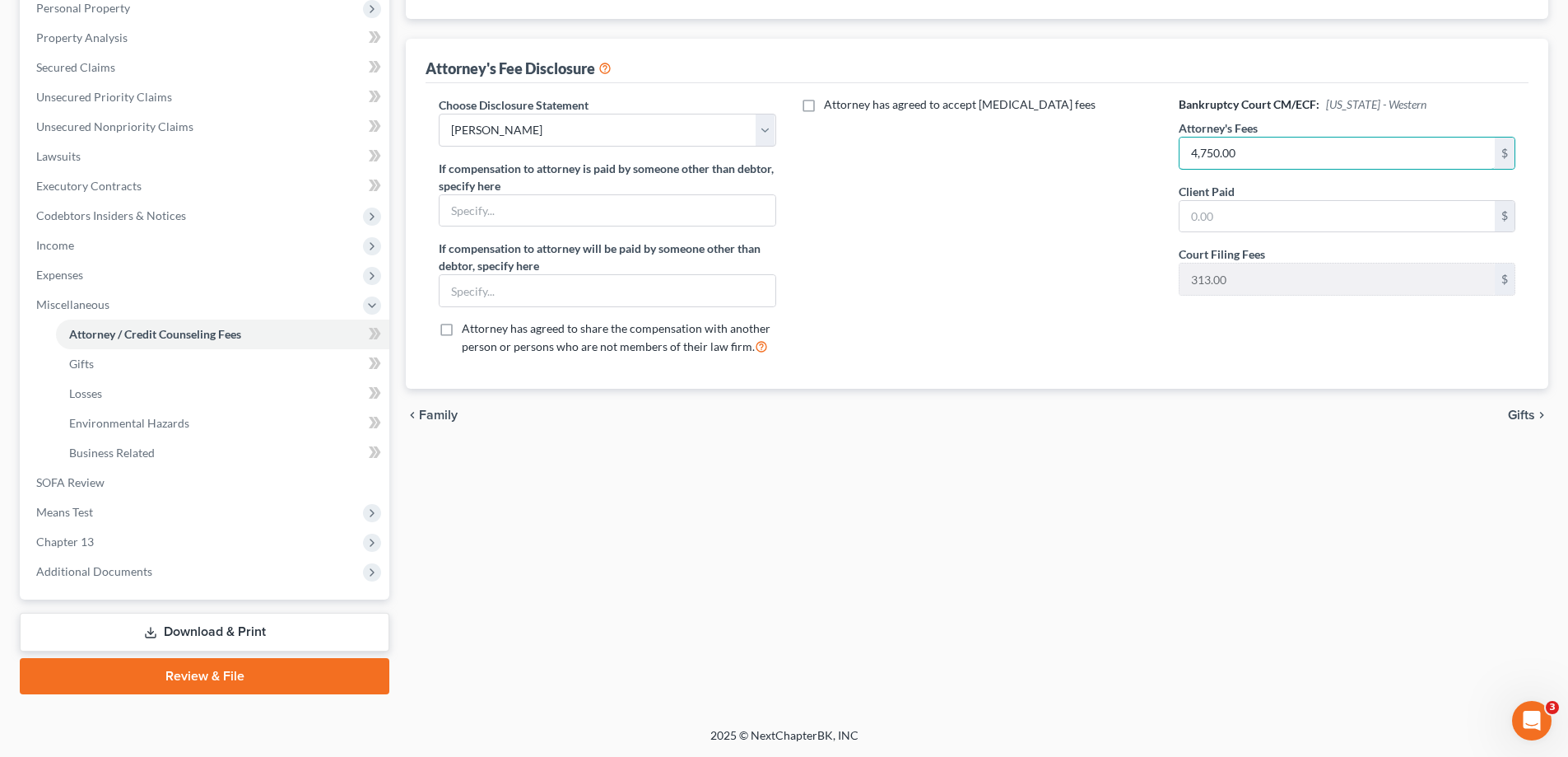
type input "4,750.00"
click at [236, 677] on link "Review & File" at bounding box center [204, 676] width 370 height 36
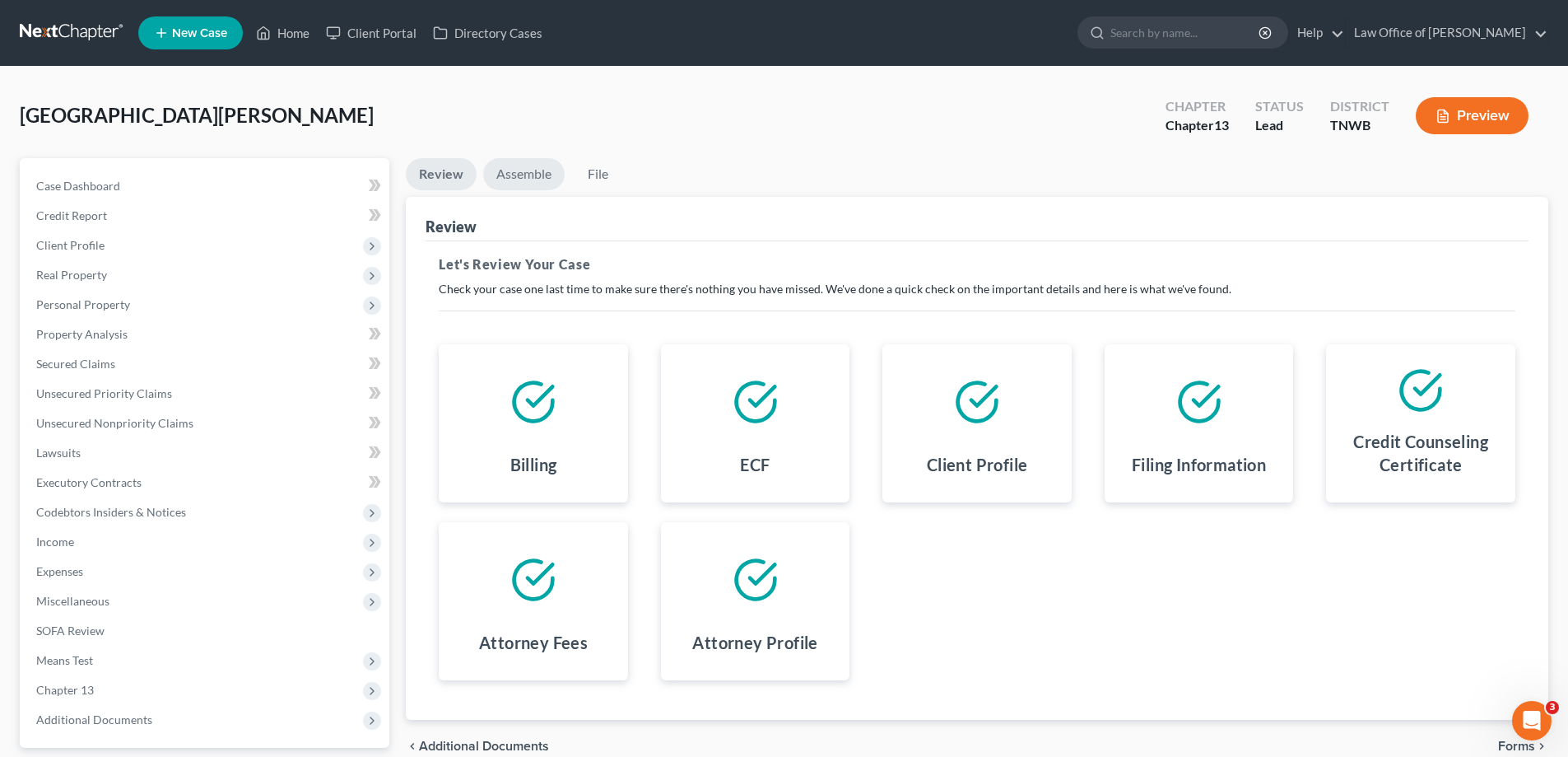
click at [535, 173] on link "Assemble" at bounding box center [524, 174] width 81 height 32
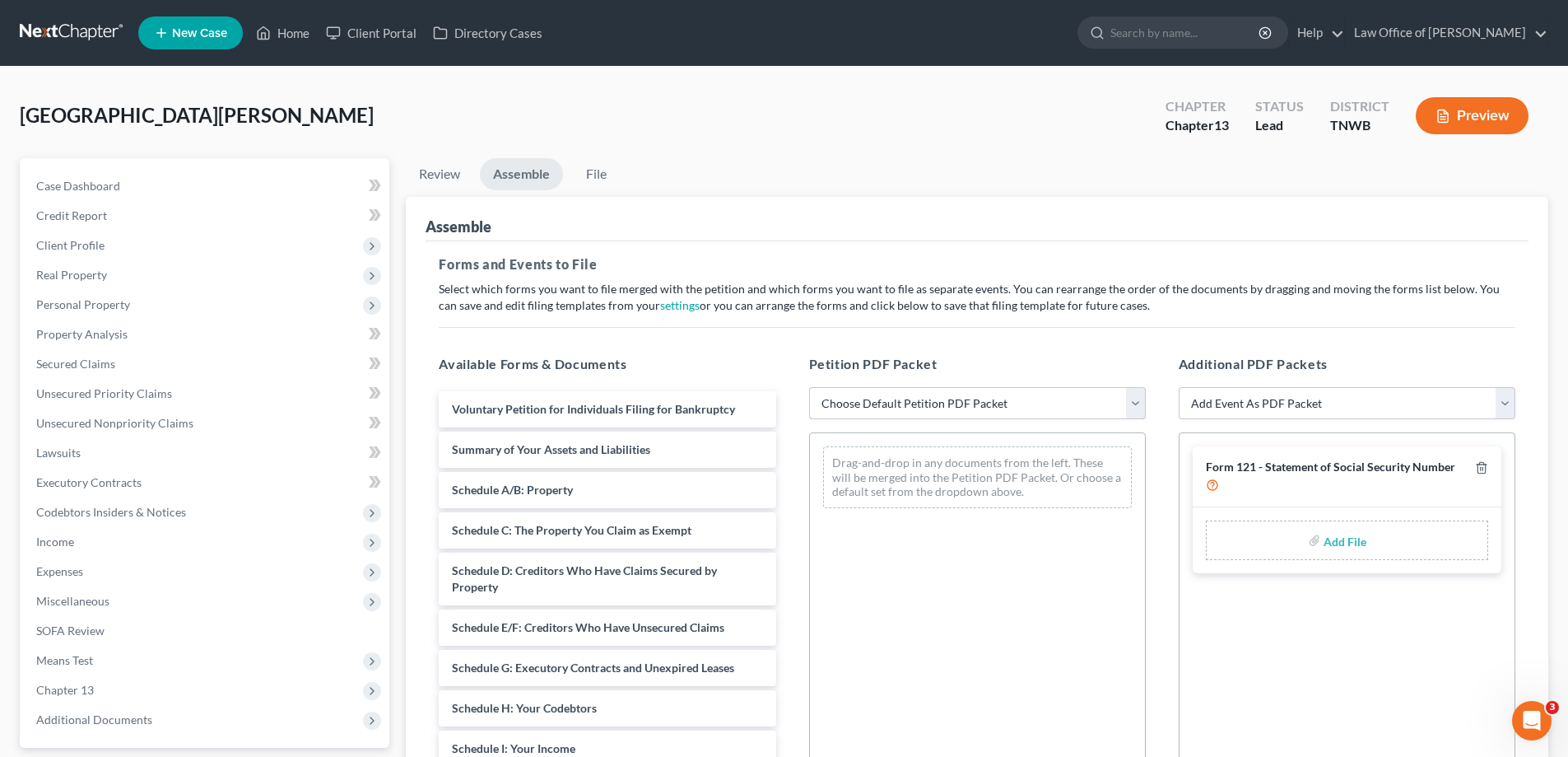
click at [1137, 406] on select "Choose Default Petition PDF Packet Emergency Filing (Voluntary Petition and Cre…" at bounding box center [978, 403] width 337 height 33
select select "2"
click at [809, 387] on select "Choose Default Petition PDF Packet Emergency Filing (Voluntary Petition and Cre…" at bounding box center [978, 403] width 337 height 33
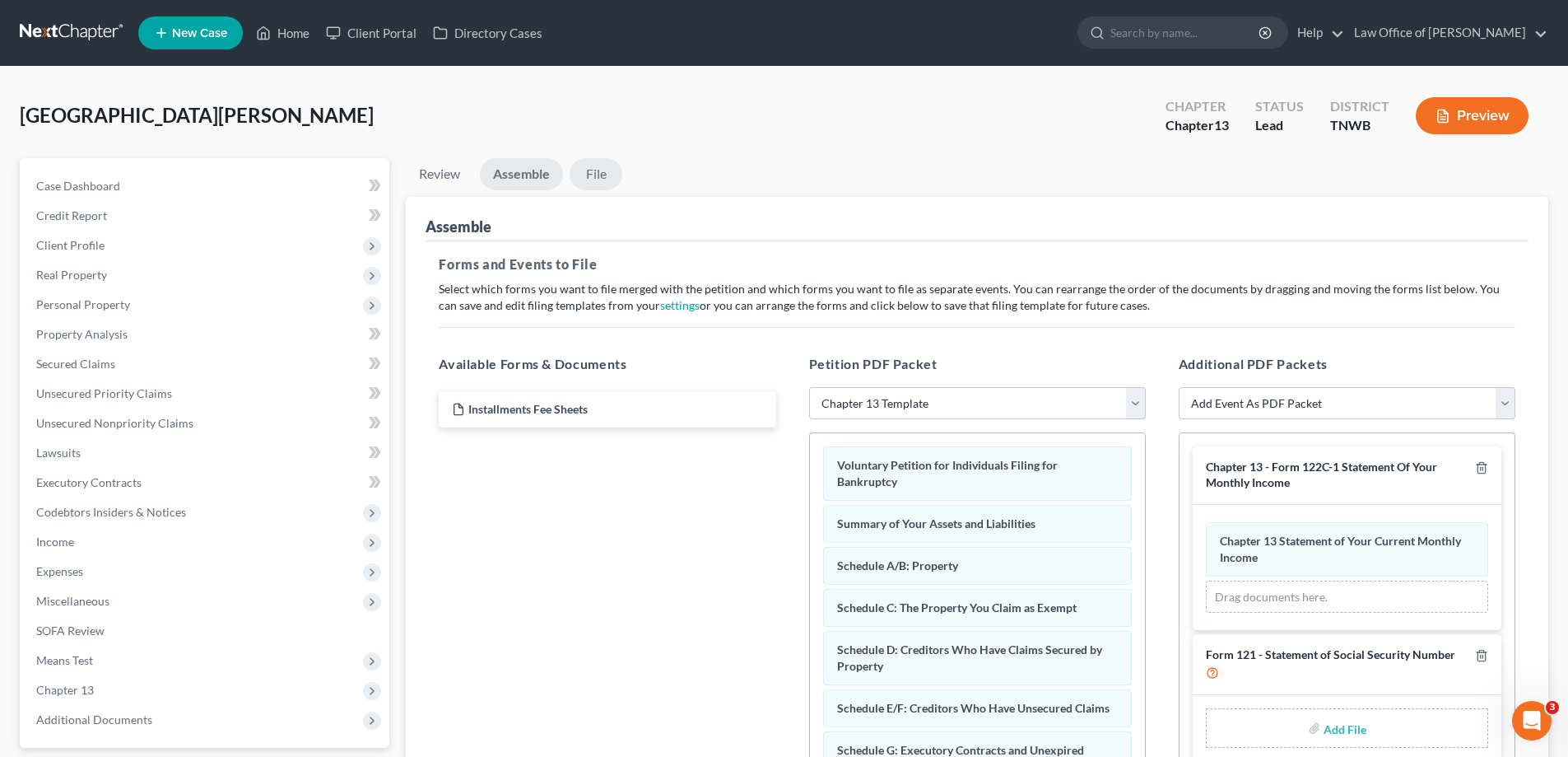
click at [593, 172] on link "File" at bounding box center [596, 174] width 52 height 32
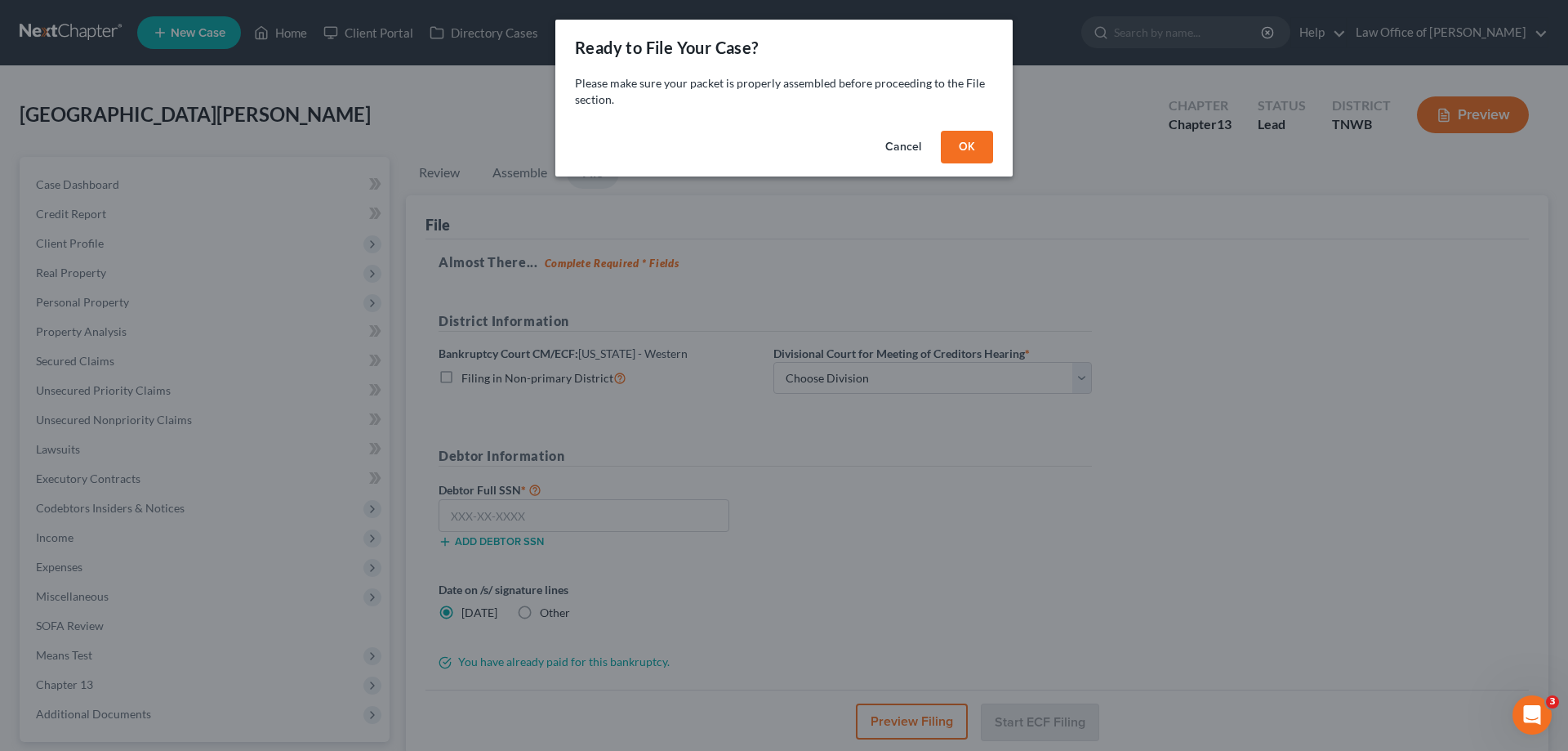
click at [965, 141] on button "OK" at bounding box center [966, 147] width 52 height 33
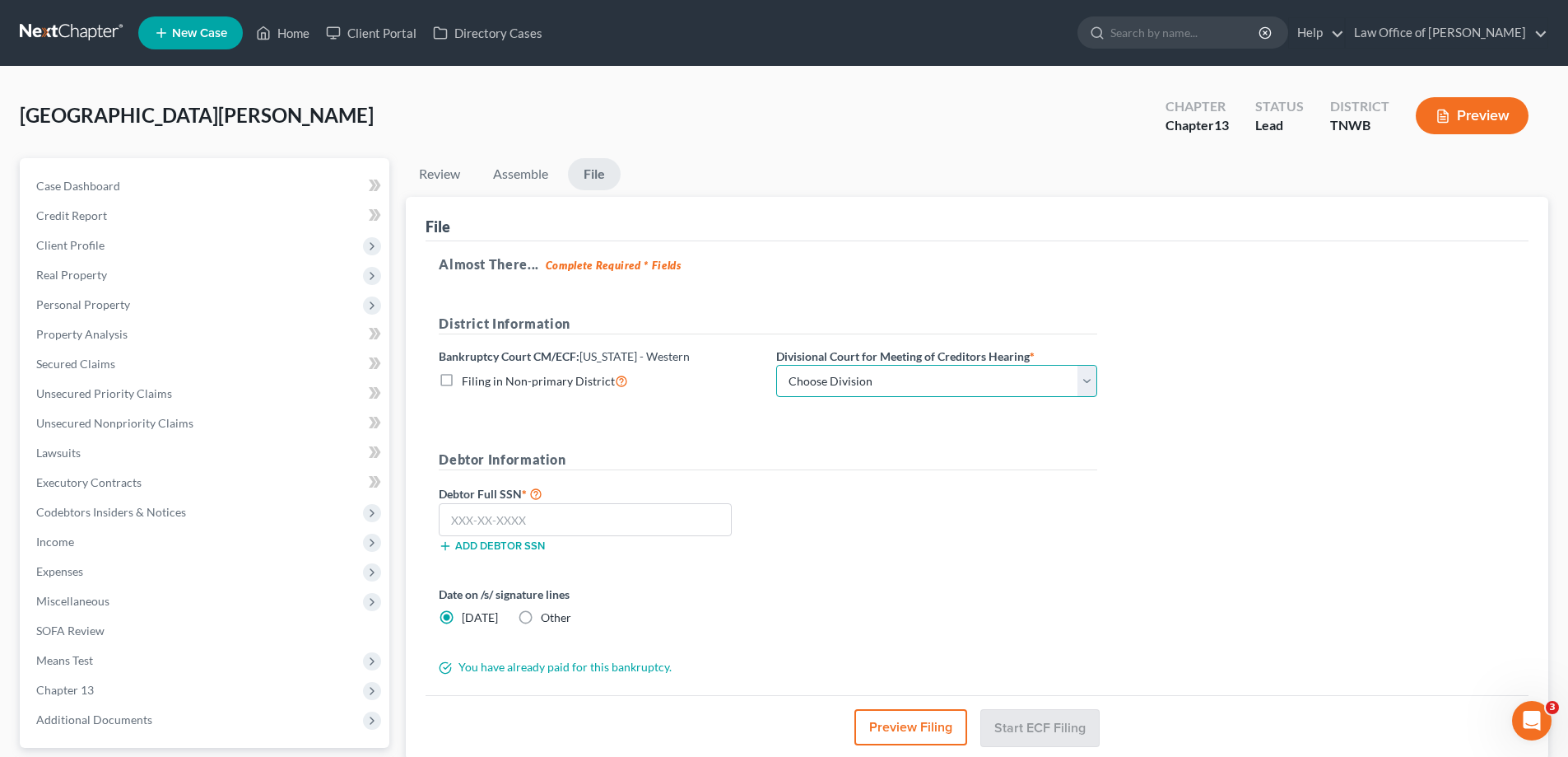
drag, startPoint x: 1084, startPoint y: 377, endPoint x: 1064, endPoint y: 396, distance: 27.6
click at [1084, 377] on select "Choose Division [PERSON_NAME] Memphis" at bounding box center [937, 381] width 321 height 33
select select "1"
click at [776, 365] on select "Choose Division [PERSON_NAME] Memphis" at bounding box center [937, 381] width 321 height 33
click at [562, 524] on input "text" at bounding box center [585, 519] width 293 height 33
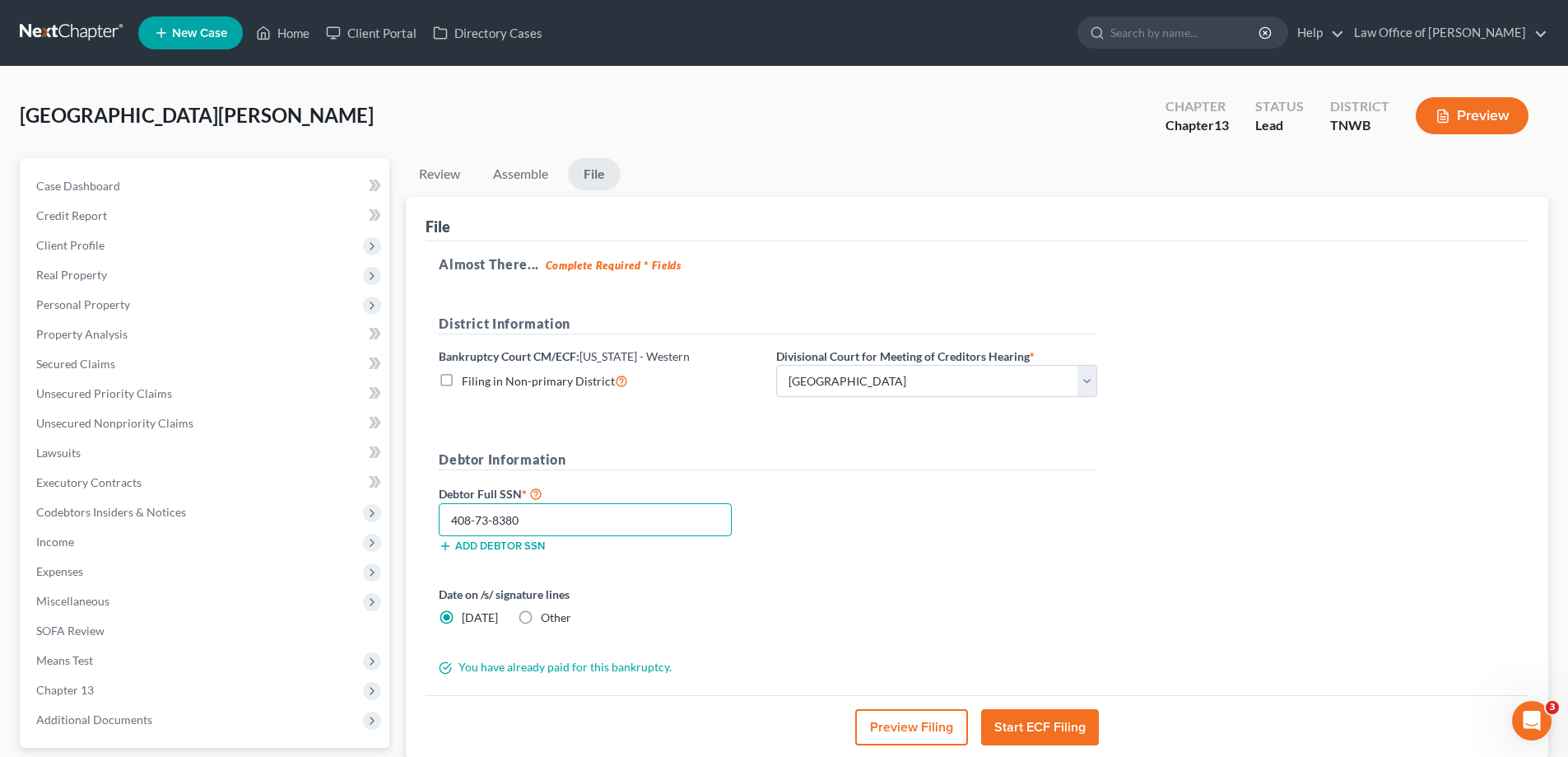
type input "408-73-8380"
click at [1039, 727] on button "Start ECF Filing" at bounding box center [1039, 727] width 118 height 36
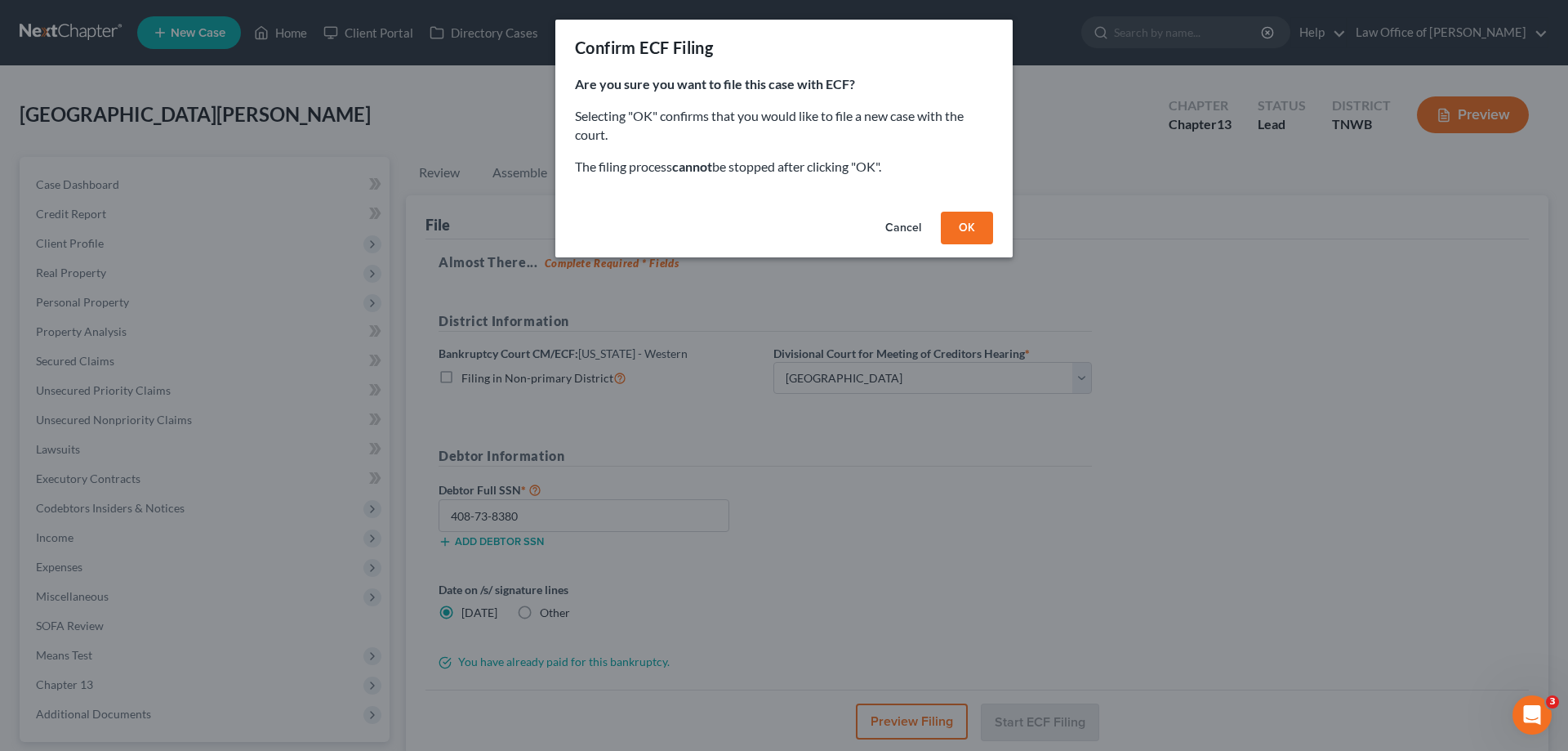
click at [975, 226] on button "OK" at bounding box center [966, 227] width 52 height 33
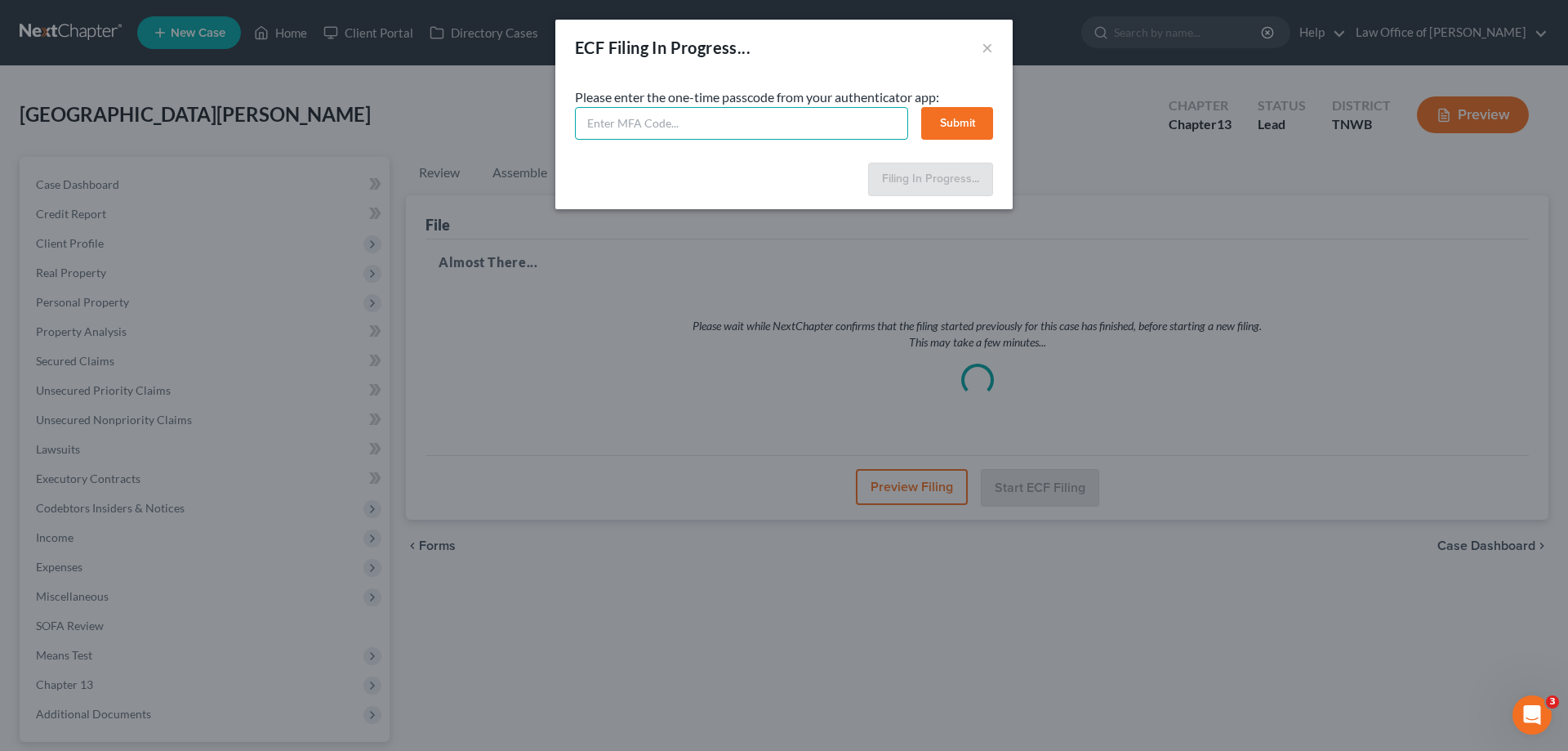
click at [620, 117] on input "text" at bounding box center [741, 123] width 333 height 33
type input "824073"
click at [946, 124] on button "Submit" at bounding box center [957, 123] width 72 height 33
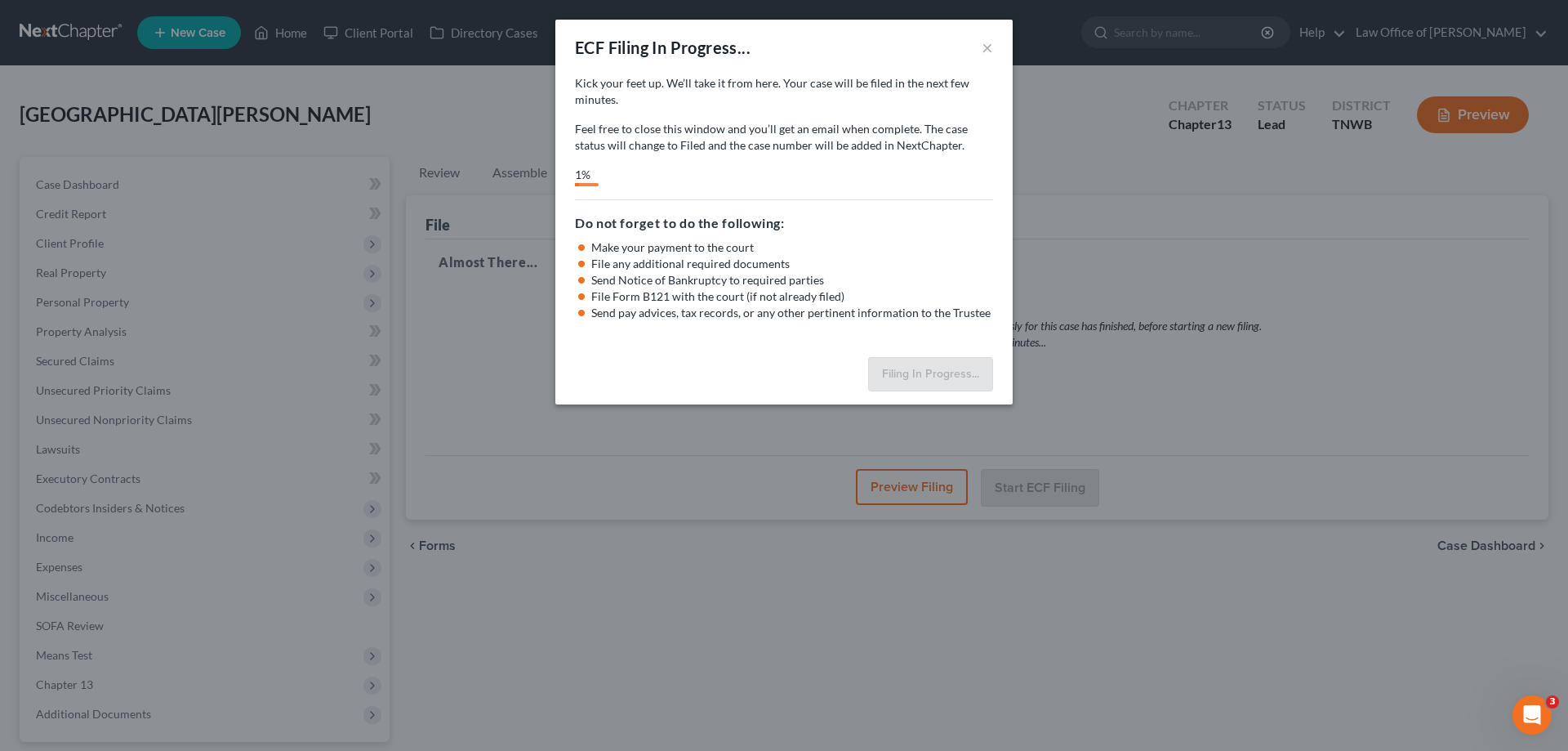
select select "1"
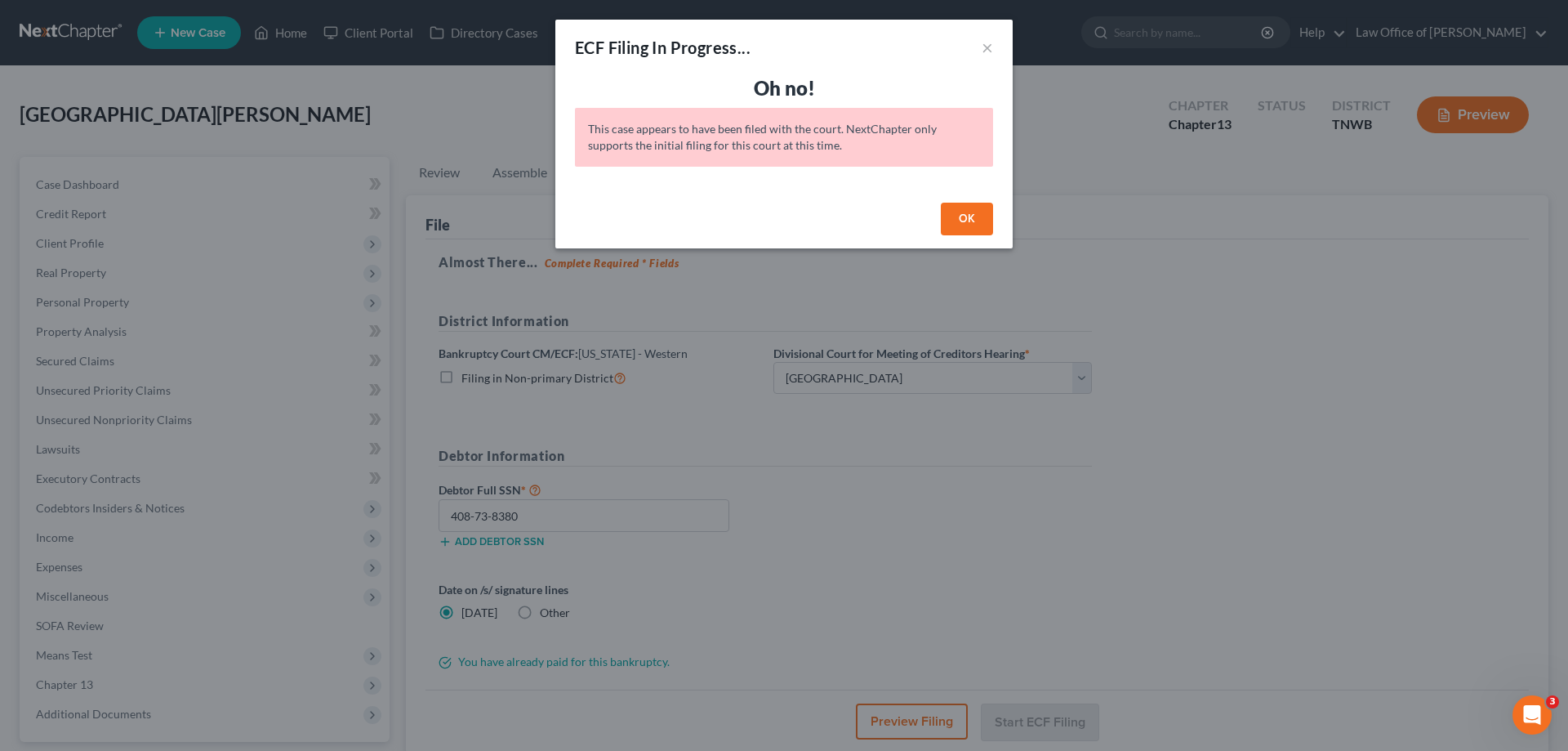
click at [971, 213] on button "OK" at bounding box center [966, 218] width 52 height 33
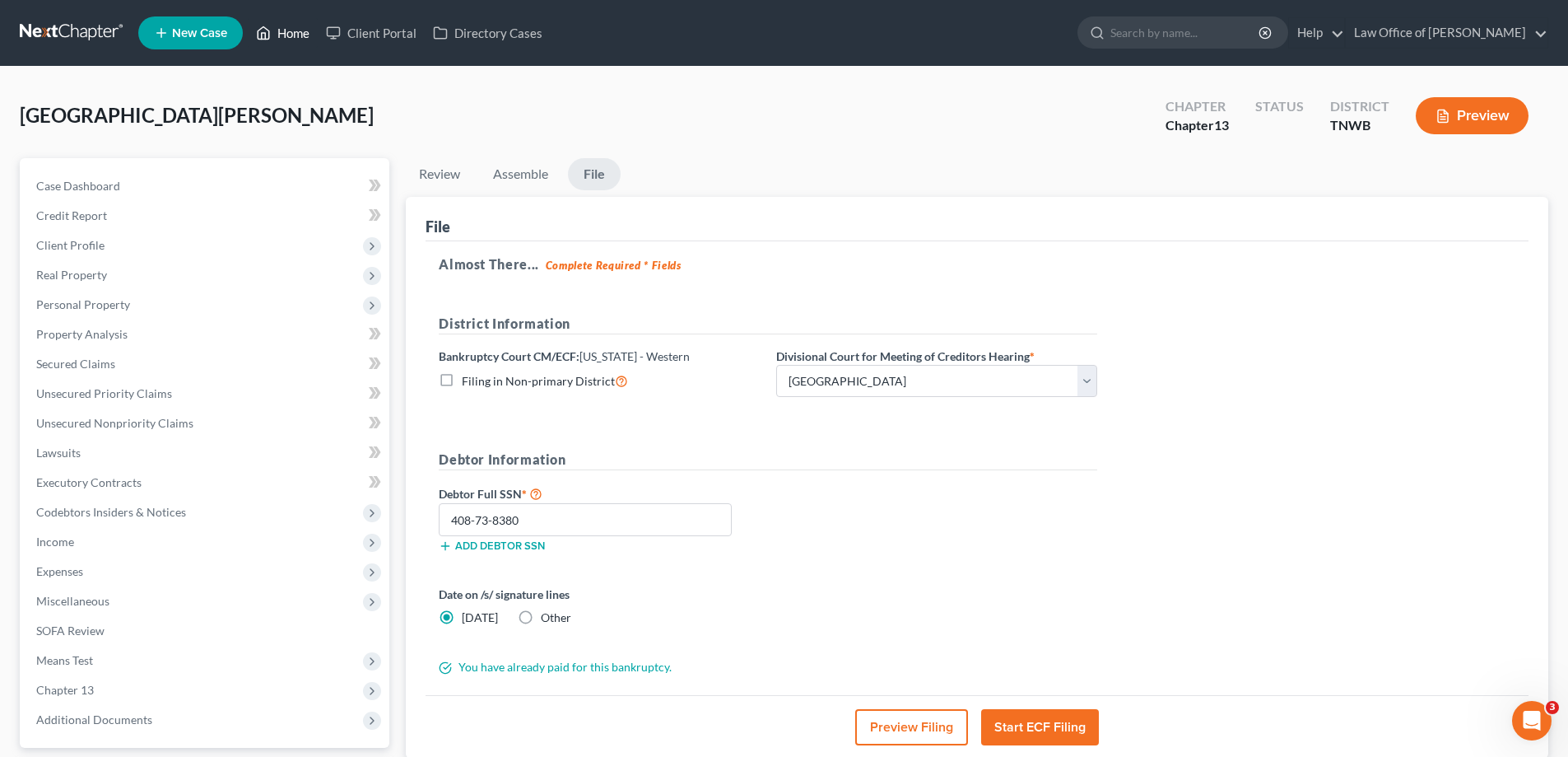
click at [295, 30] on link "Home" at bounding box center [282, 32] width 70 height 30
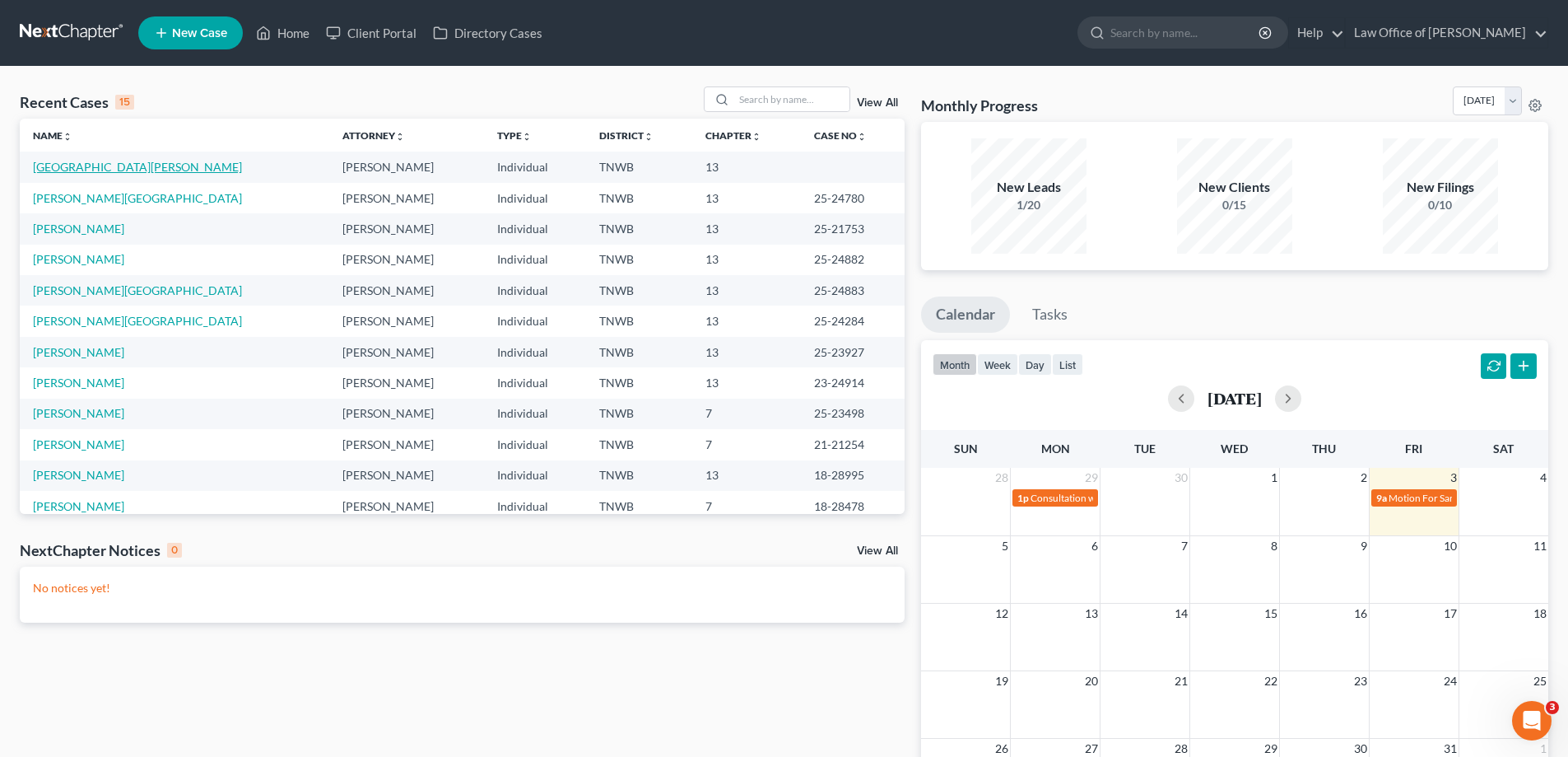
click at [107, 166] on link "[GEOGRAPHIC_DATA][PERSON_NAME]" at bounding box center [137, 167] width 209 height 14
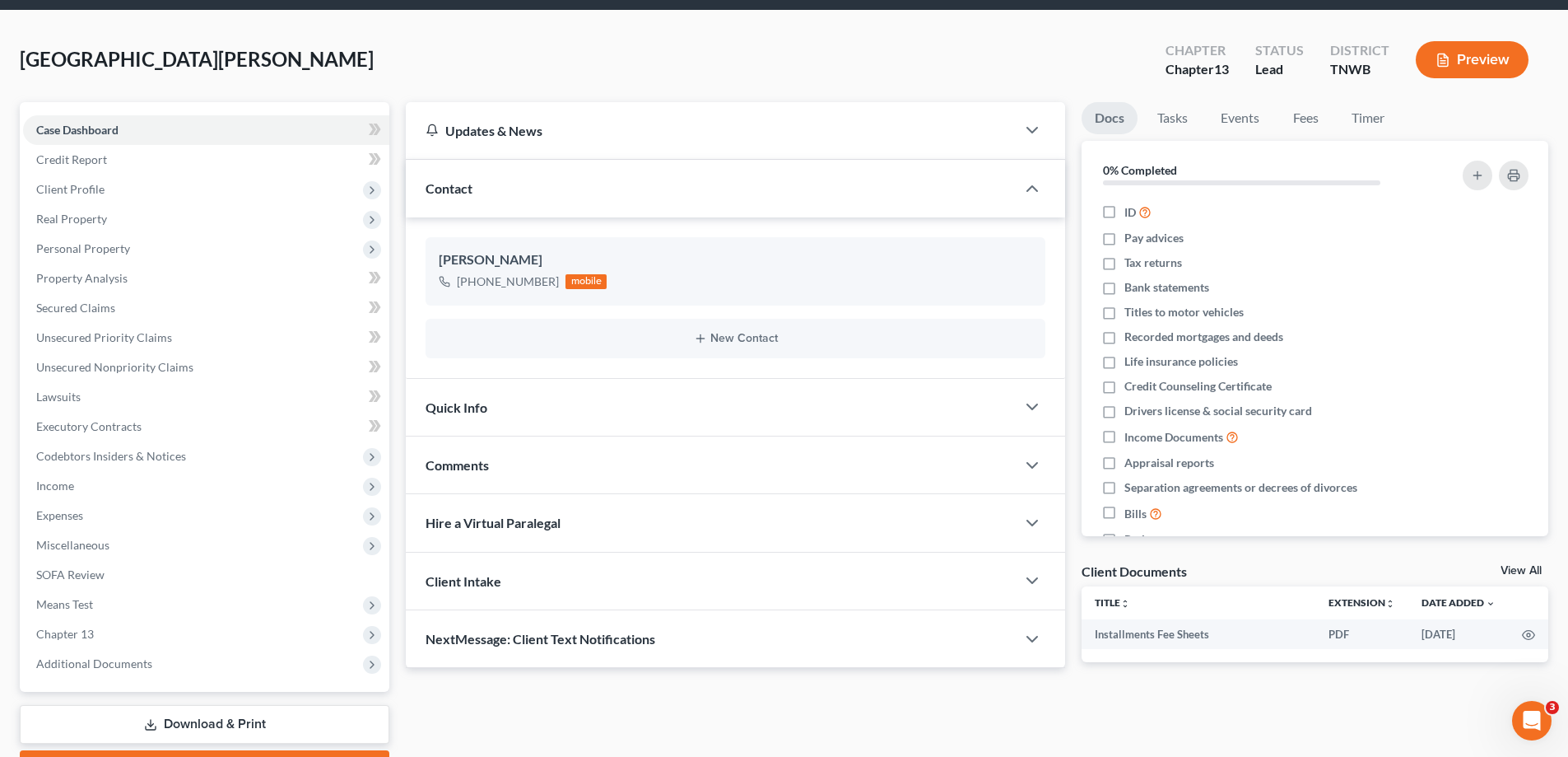
scroll to position [148, 0]
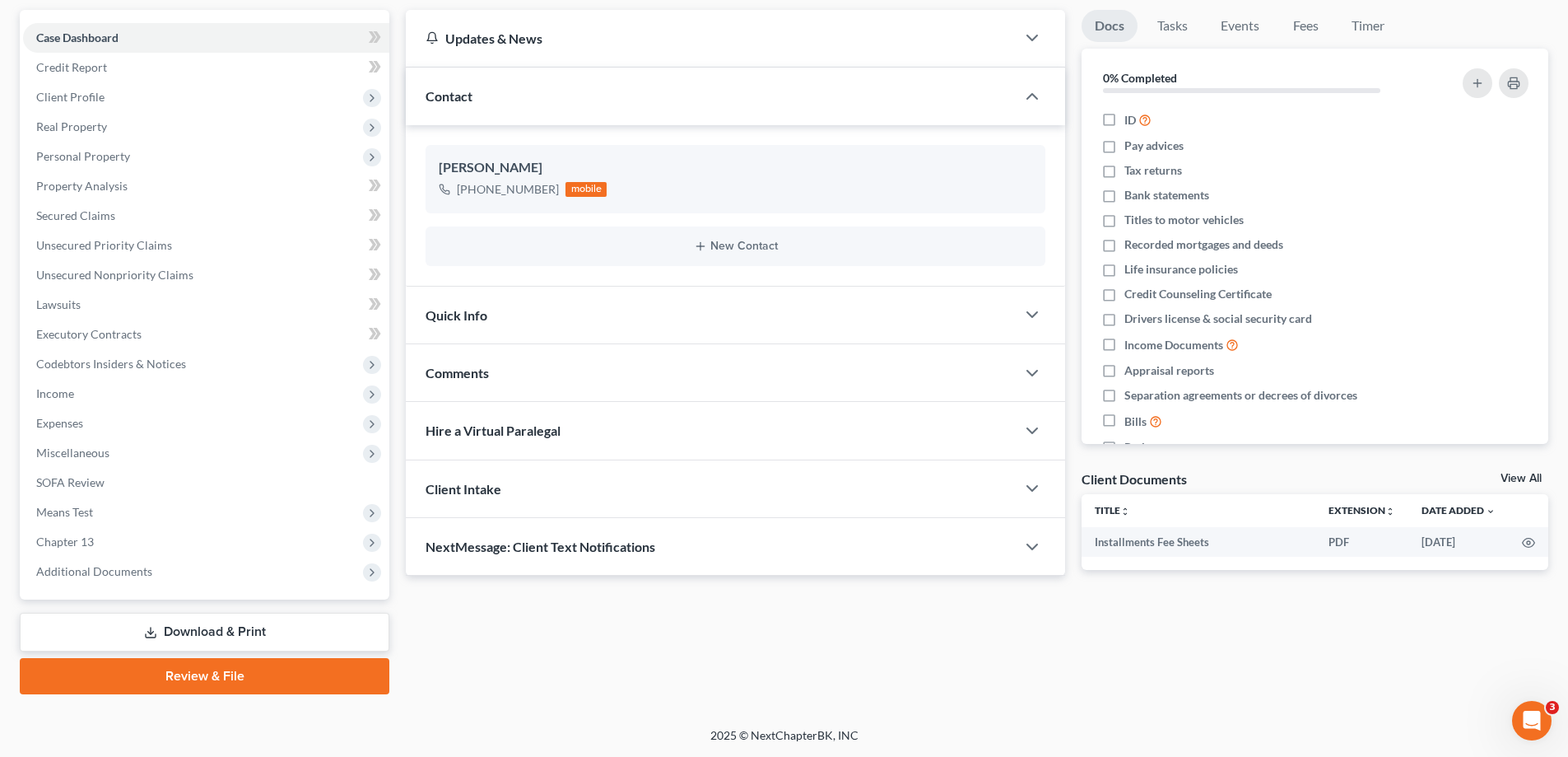
click at [224, 672] on link "Review & File" at bounding box center [204, 676] width 370 height 36
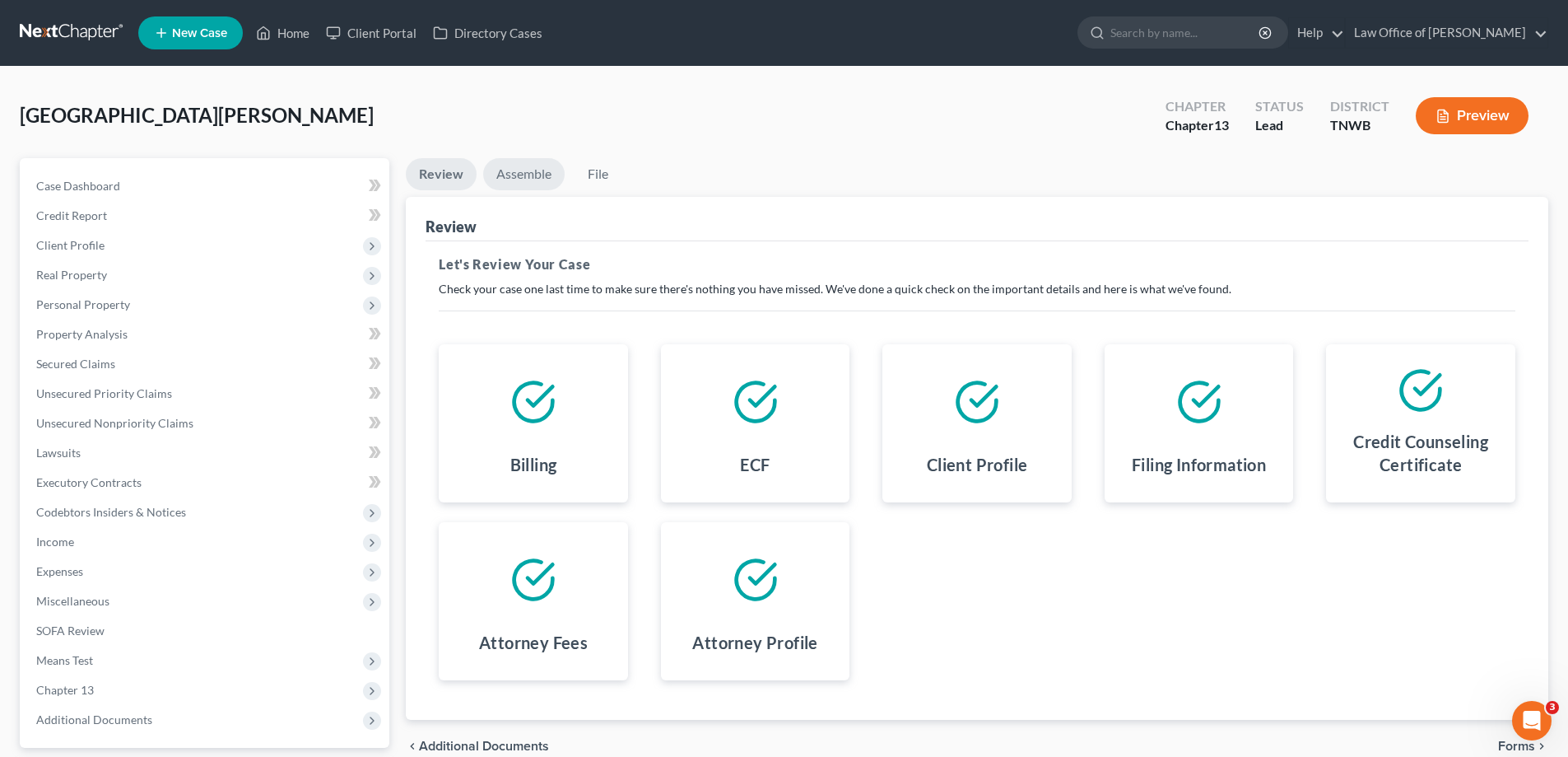
click at [516, 168] on link "Assemble" at bounding box center [524, 174] width 81 height 32
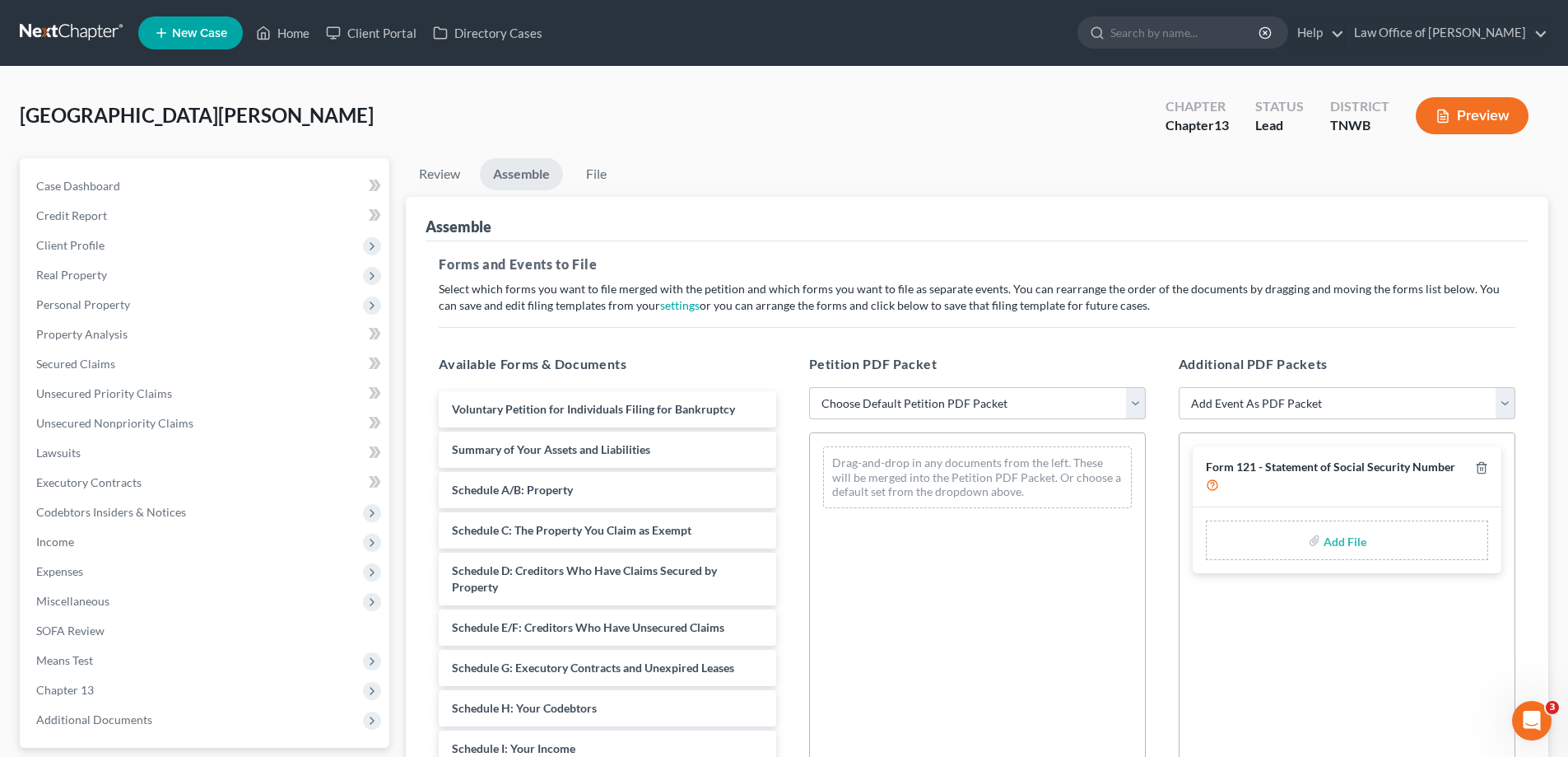
click at [1139, 403] on select "Choose Default Petition PDF Packet Emergency Filing (Voluntary Petition and Cre…" at bounding box center [978, 403] width 337 height 33
select select "2"
click at [809, 387] on select "Choose Default Petition PDF Packet Emergency Filing (Voluntary Petition and Cre…" at bounding box center [978, 403] width 337 height 33
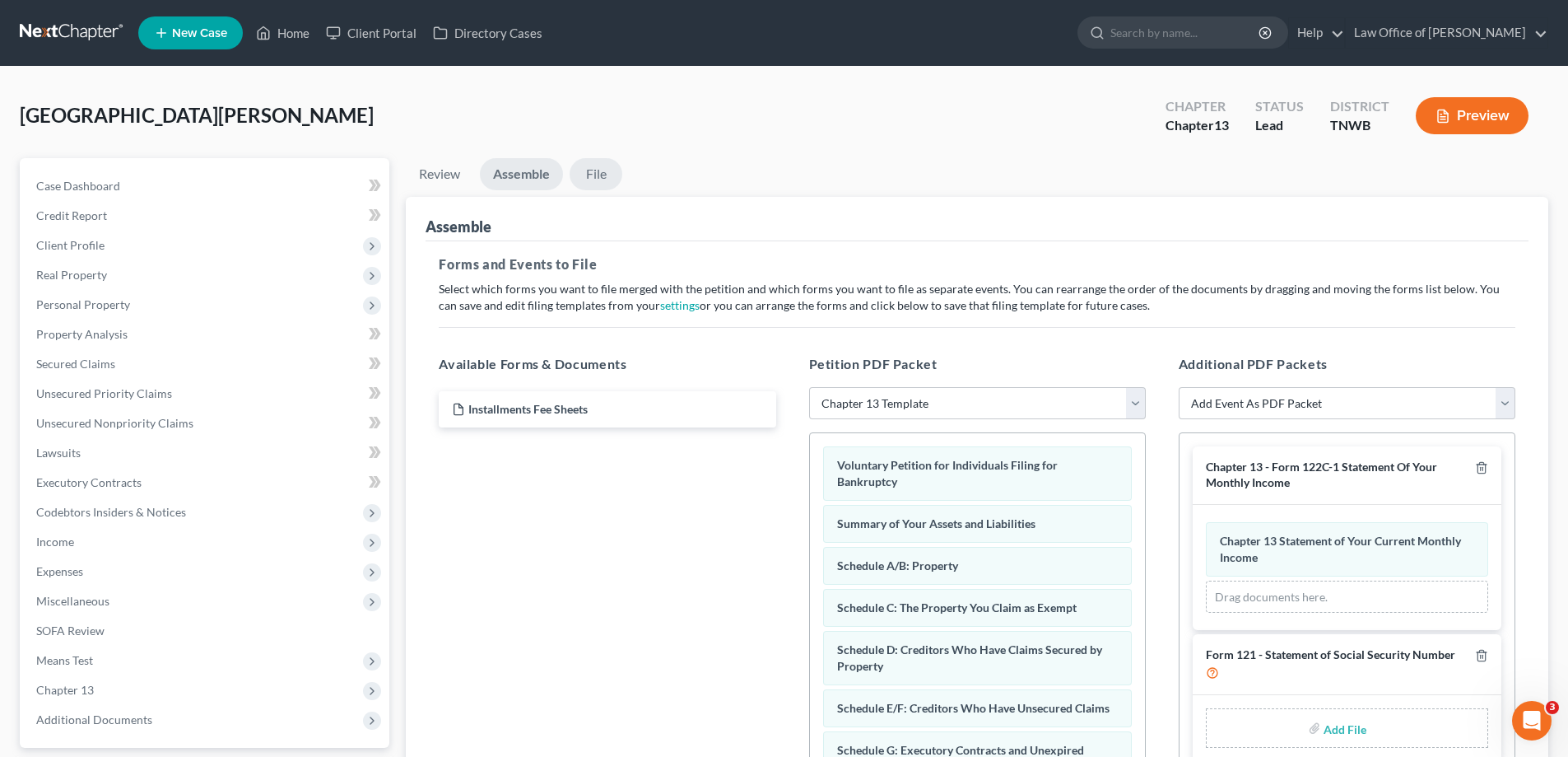
click at [593, 170] on link "File" at bounding box center [596, 174] width 52 height 32
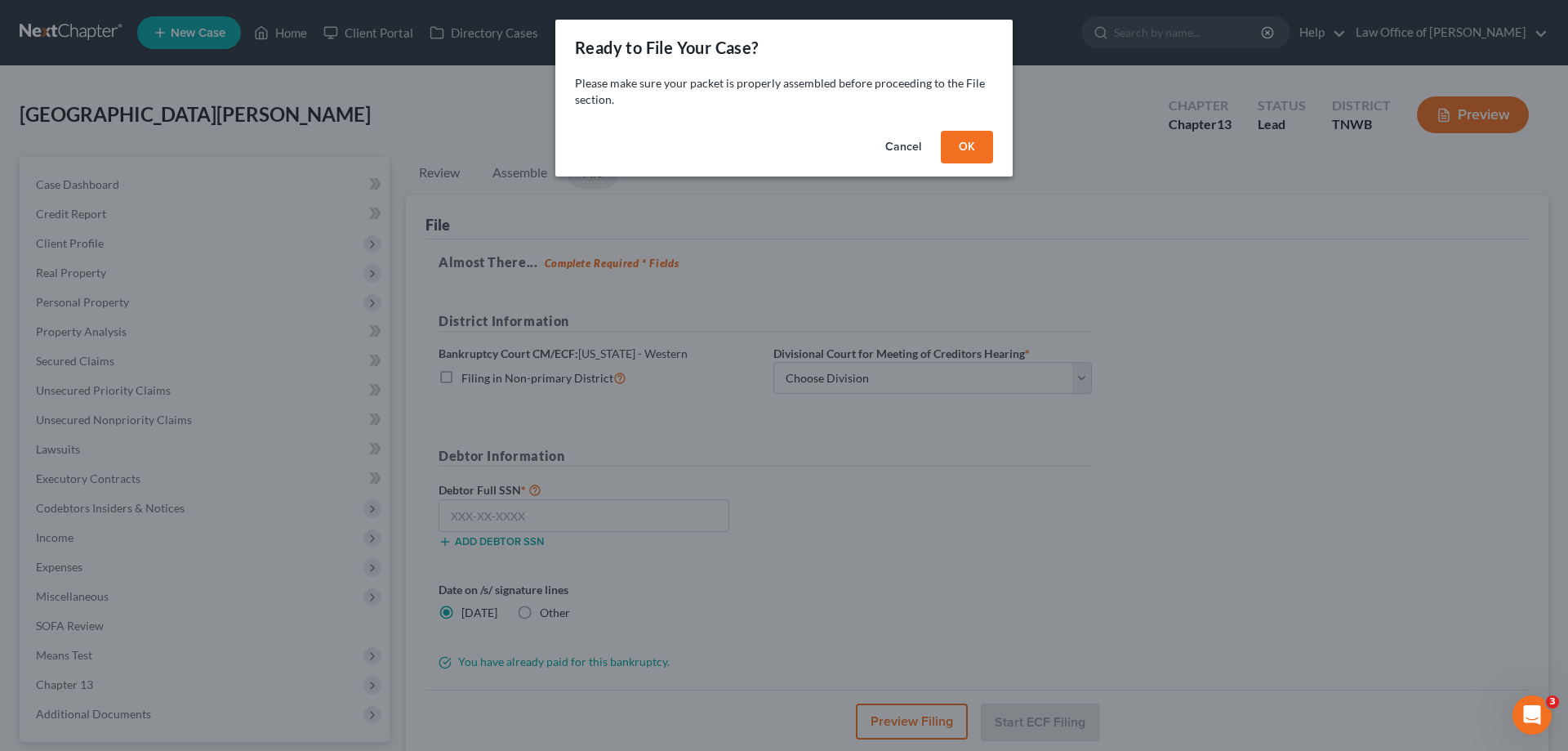
click at [966, 149] on button "OK" at bounding box center [966, 147] width 52 height 33
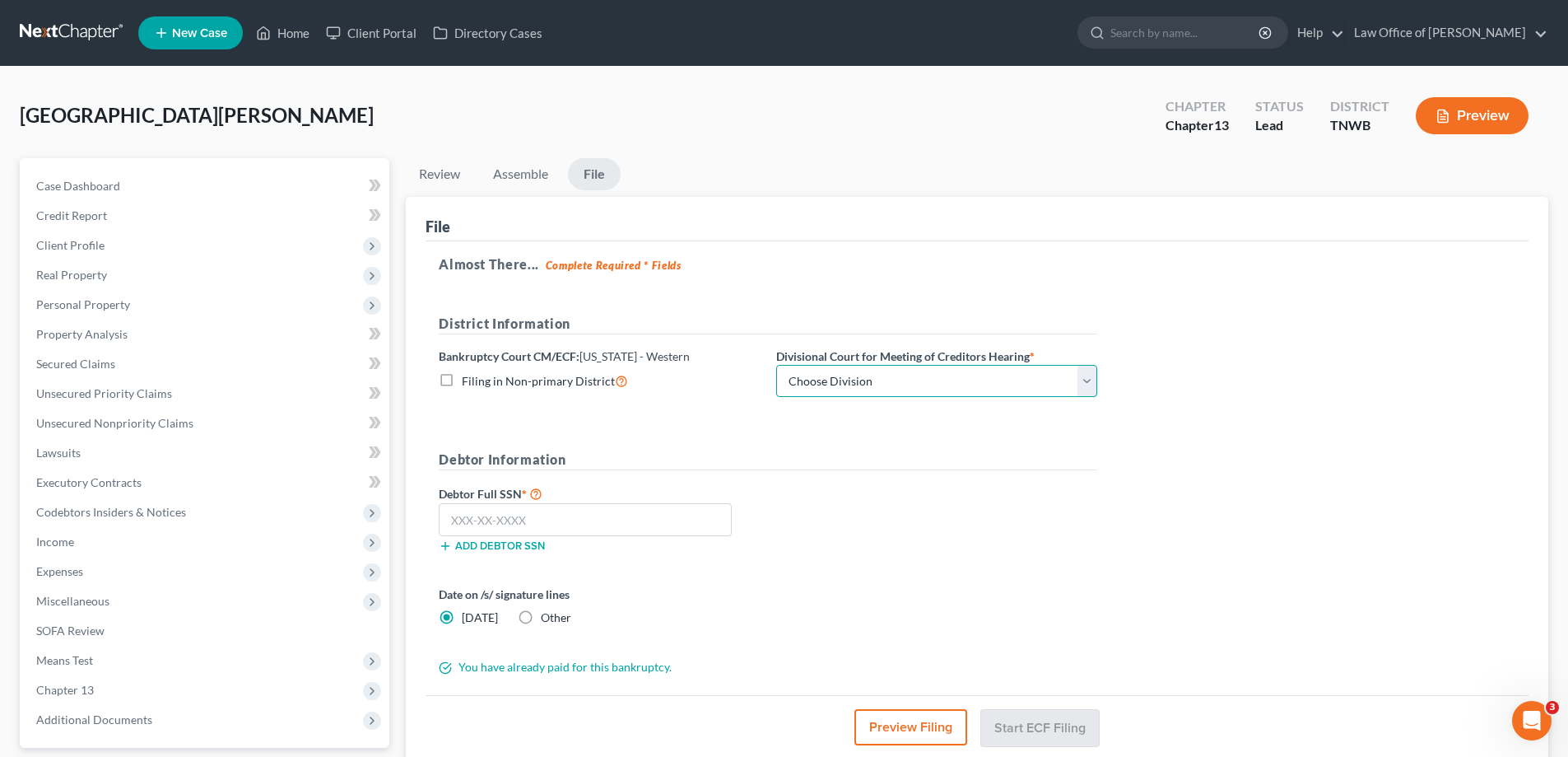
drag, startPoint x: 1085, startPoint y: 380, endPoint x: 1057, endPoint y: 395, distance: 31.8
click at [1085, 380] on select "Choose Division [PERSON_NAME] Memphis" at bounding box center [937, 381] width 321 height 33
select select "1"
click at [776, 365] on select "Choose Division [PERSON_NAME] Memphis" at bounding box center [937, 381] width 321 height 33
click at [594, 525] on input "text" at bounding box center [585, 519] width 293 height 33
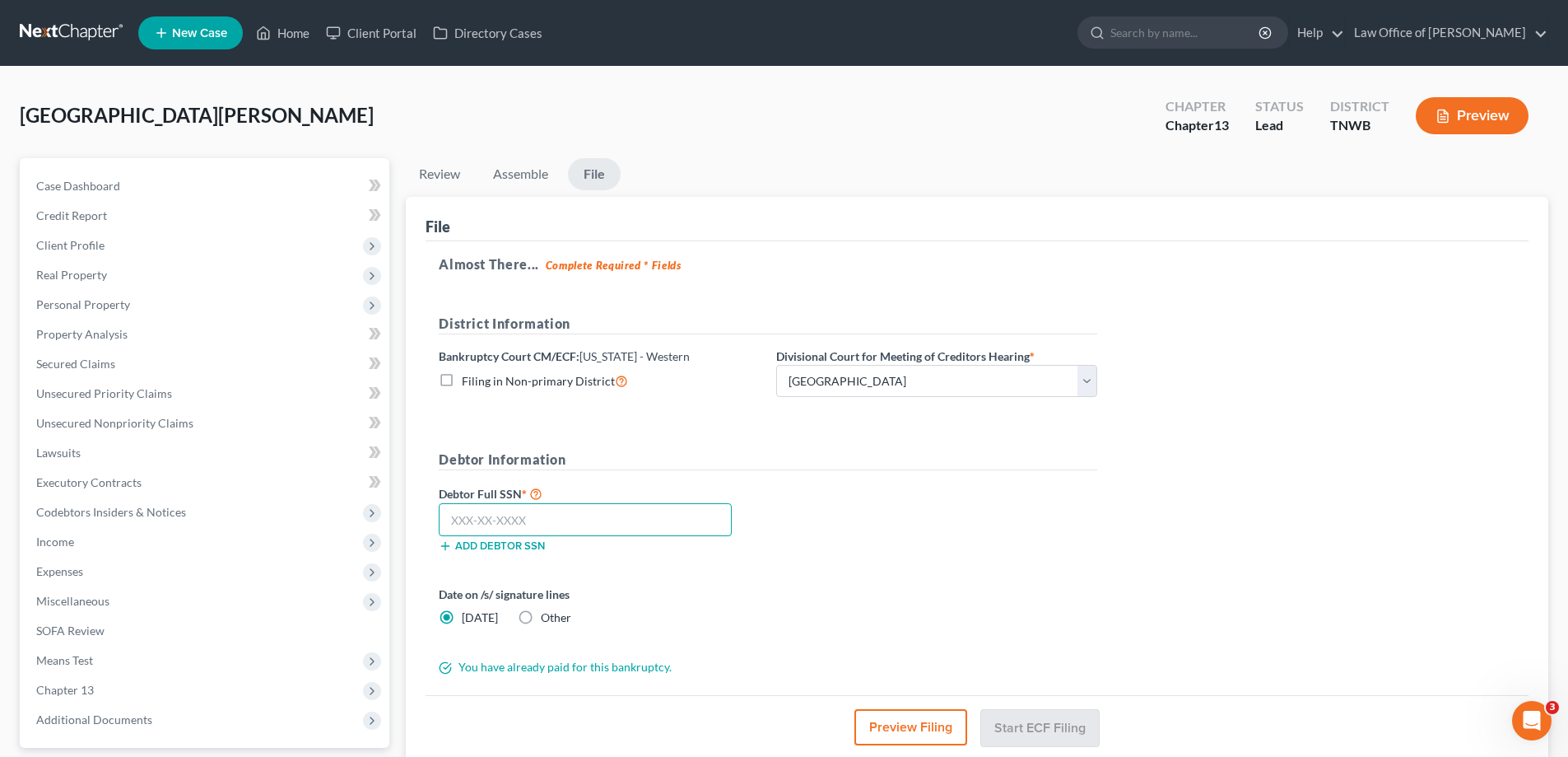
click at [536, 513] on input "text" at bounding box center [585, 519] width 293 height 33
type input "408-73-8380"
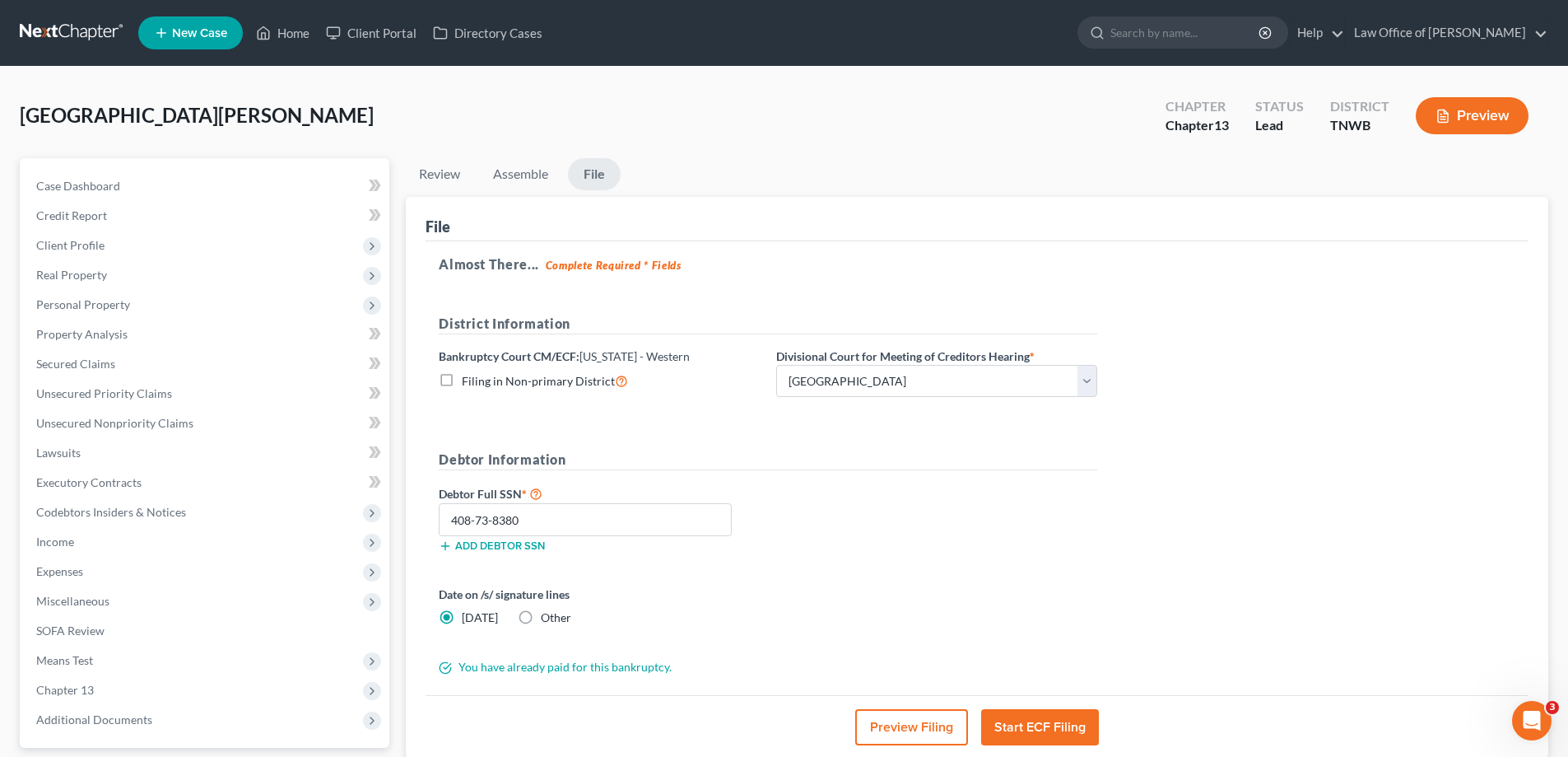
click at [1036, 722] on button "Start ECF Filing" at bounding box center [1039, 727] width 118 height 36
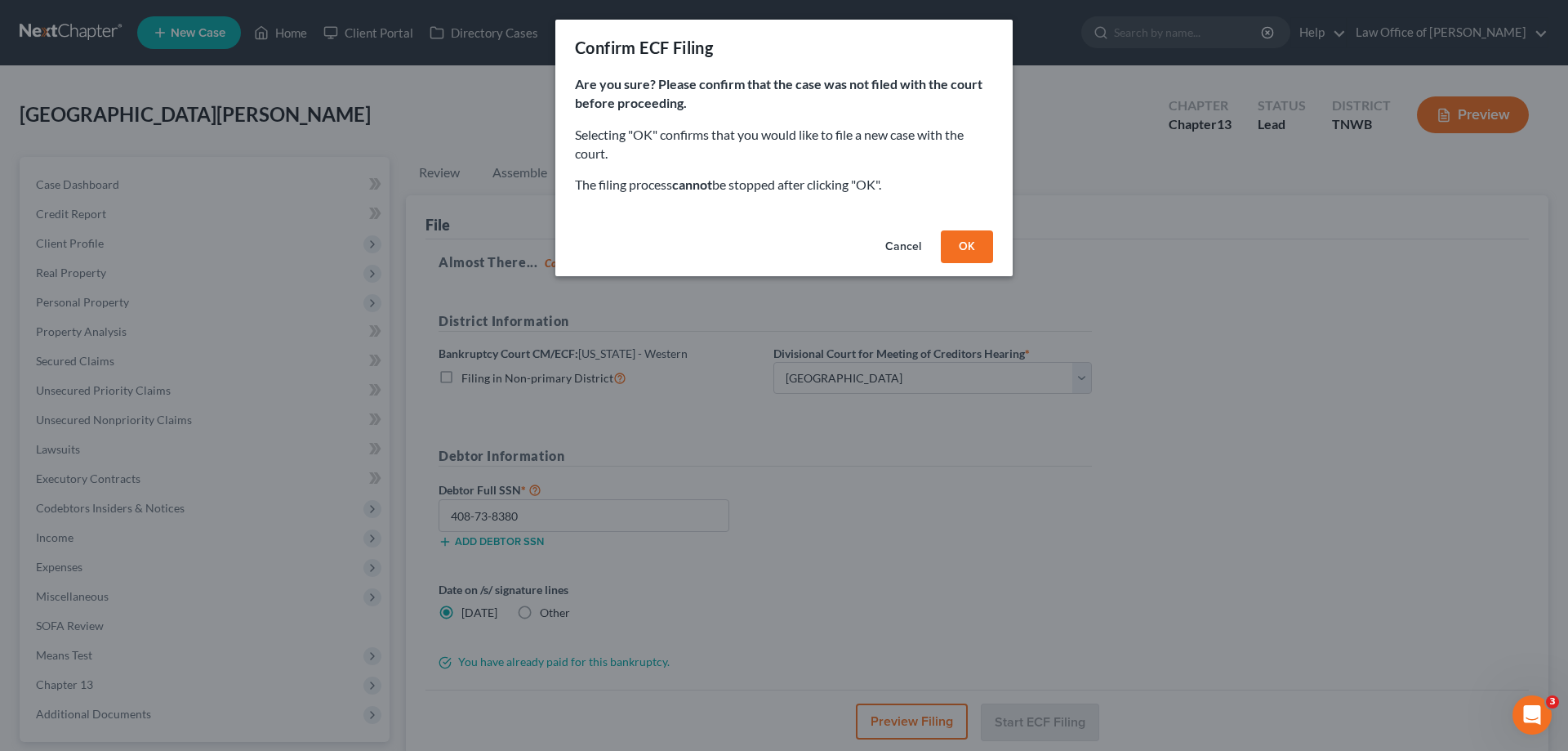
click at [972, 240] on button "OK" at bounding box center [966, 247] width 52 height 33
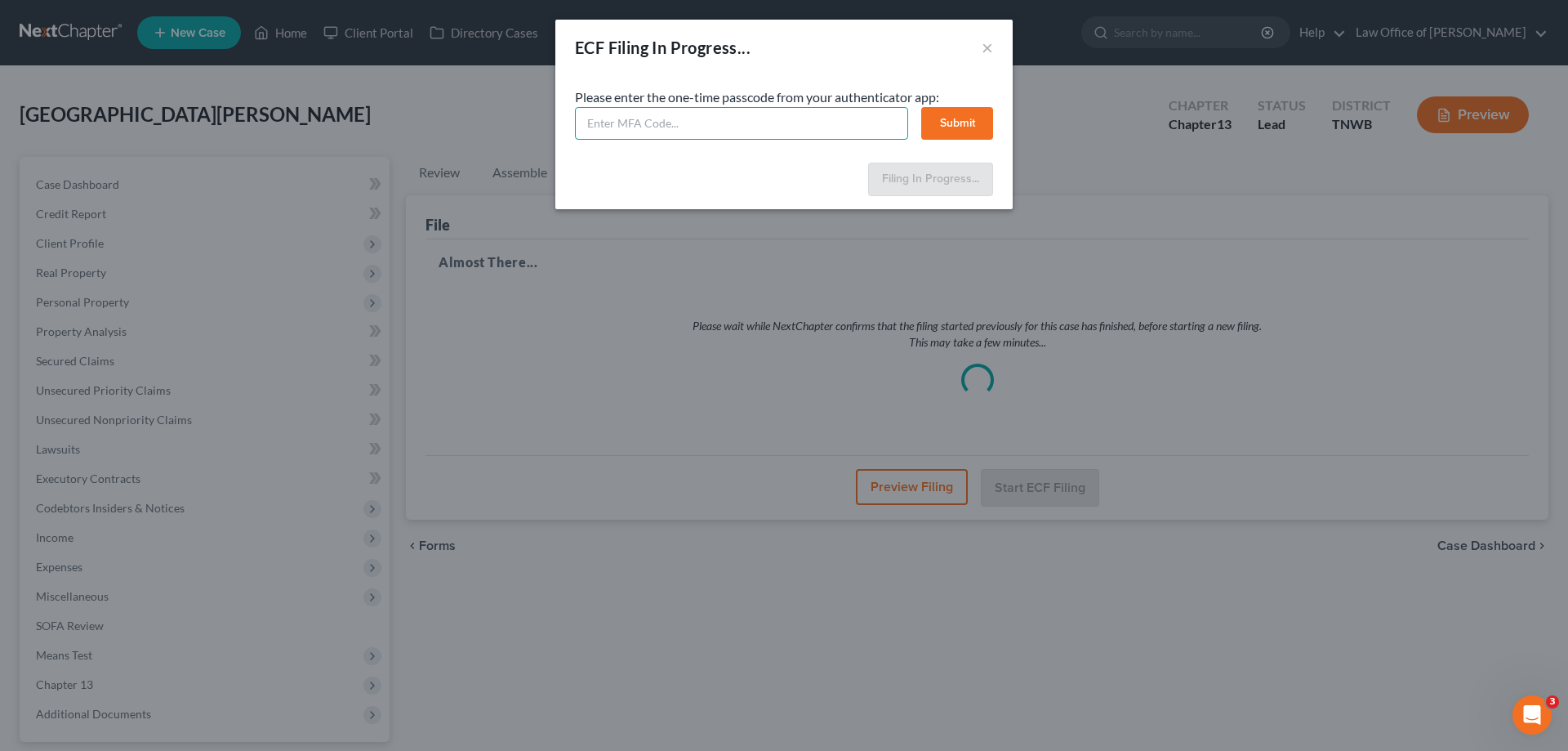
click at [601, 120] on input "text" at bounding box center [741, 123] width 333 height 33
type input "775431"
click at [948, 120] on button "Submit" at bounding box center [957, 123] width 72 height 33
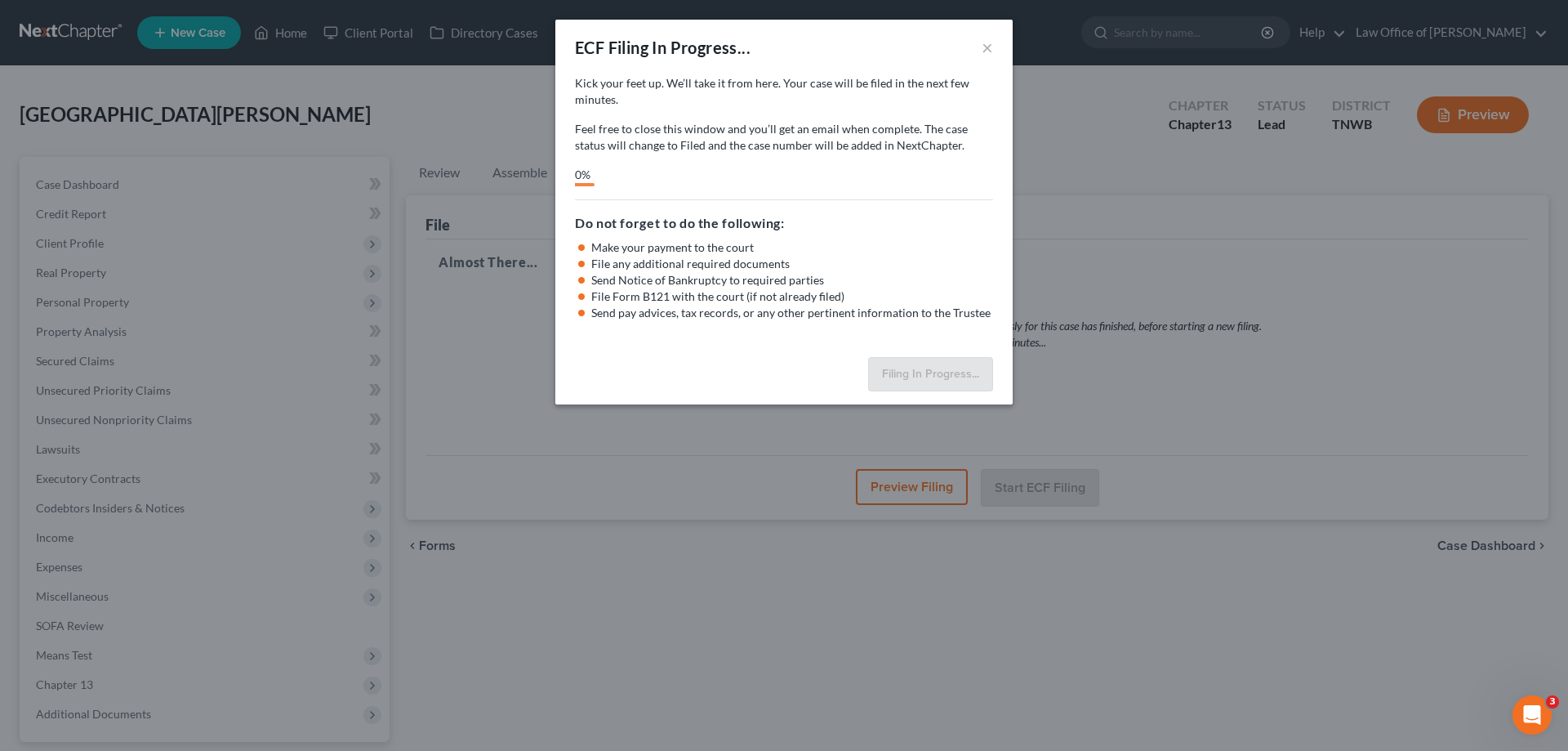
select select "1"
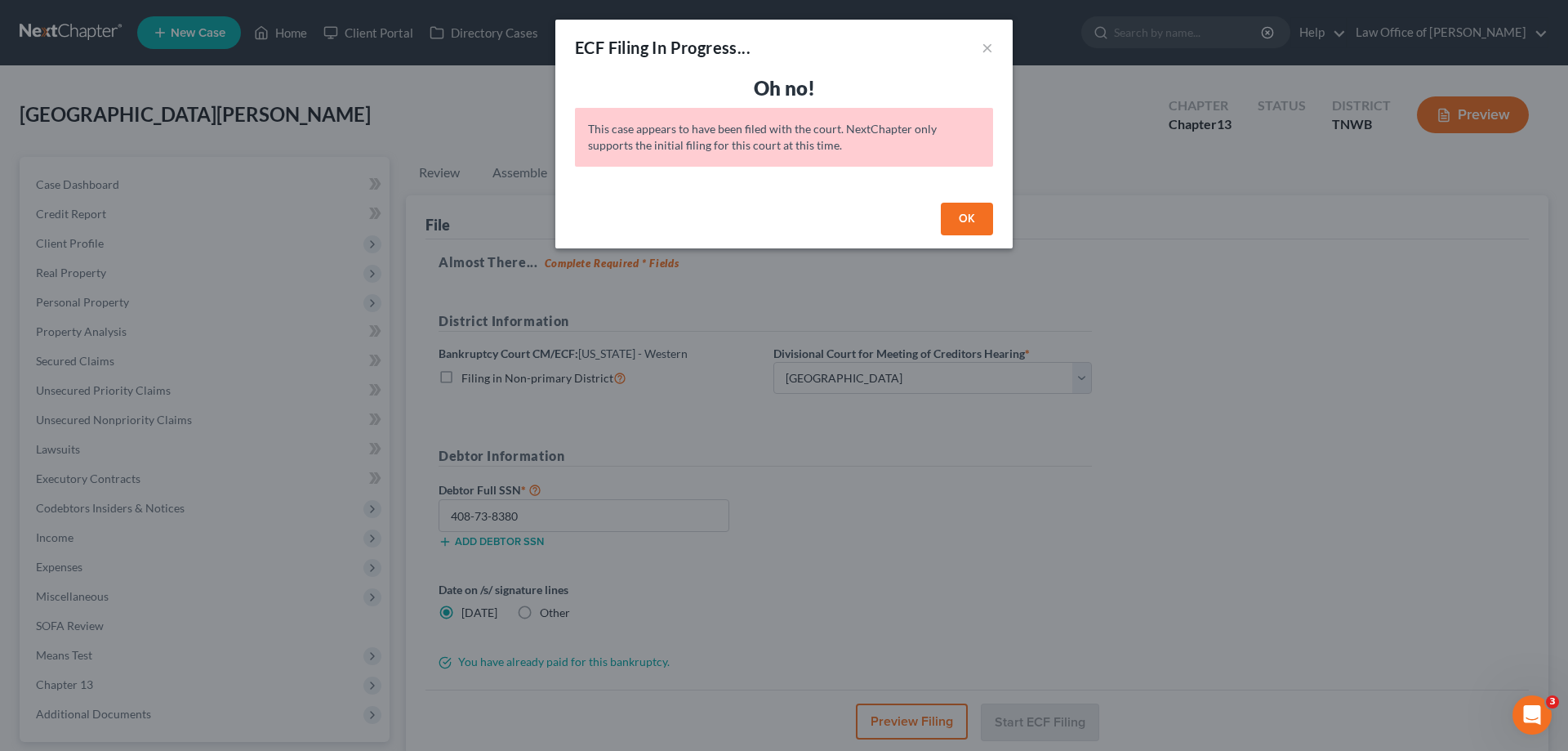
click at [966, 219] on button "OK" at bounding box center [966, 218] width 52 height 33
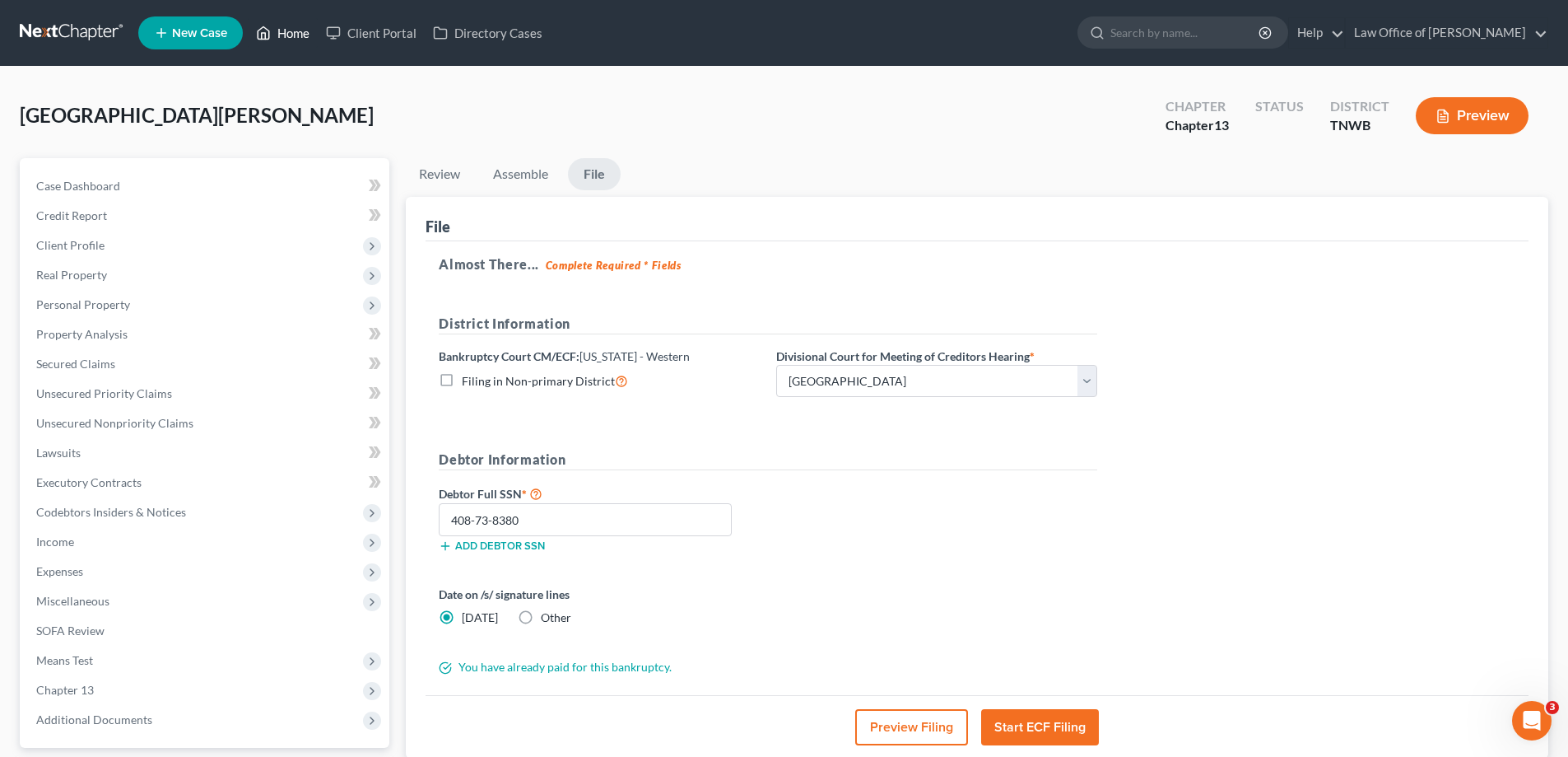
click at [291, 31] on link "Home" at bounding box center [282, 32] width 70 height 30
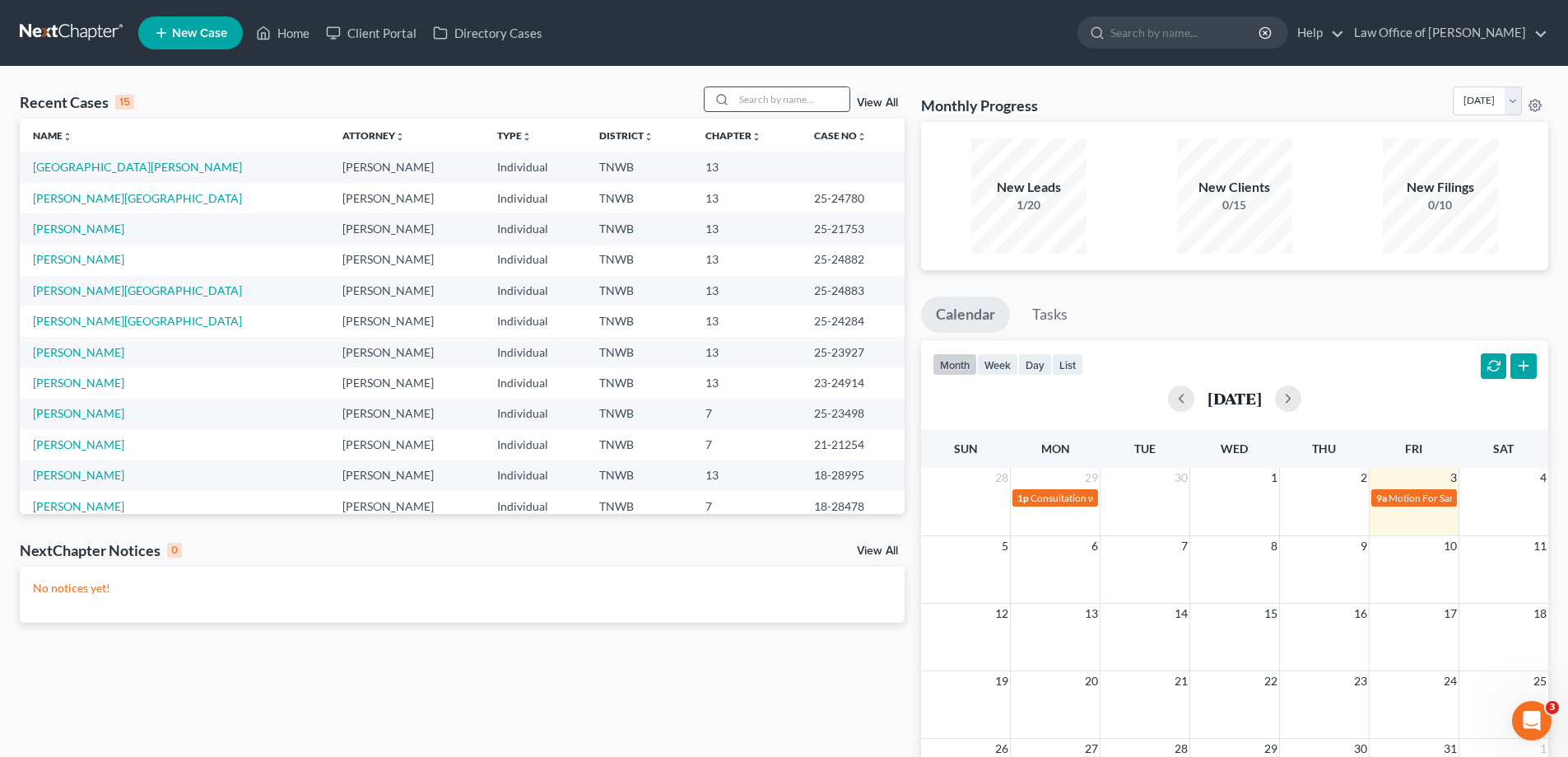
click at [775, 98] on input "search" at bounding box center [792, 99] width 115 height 24
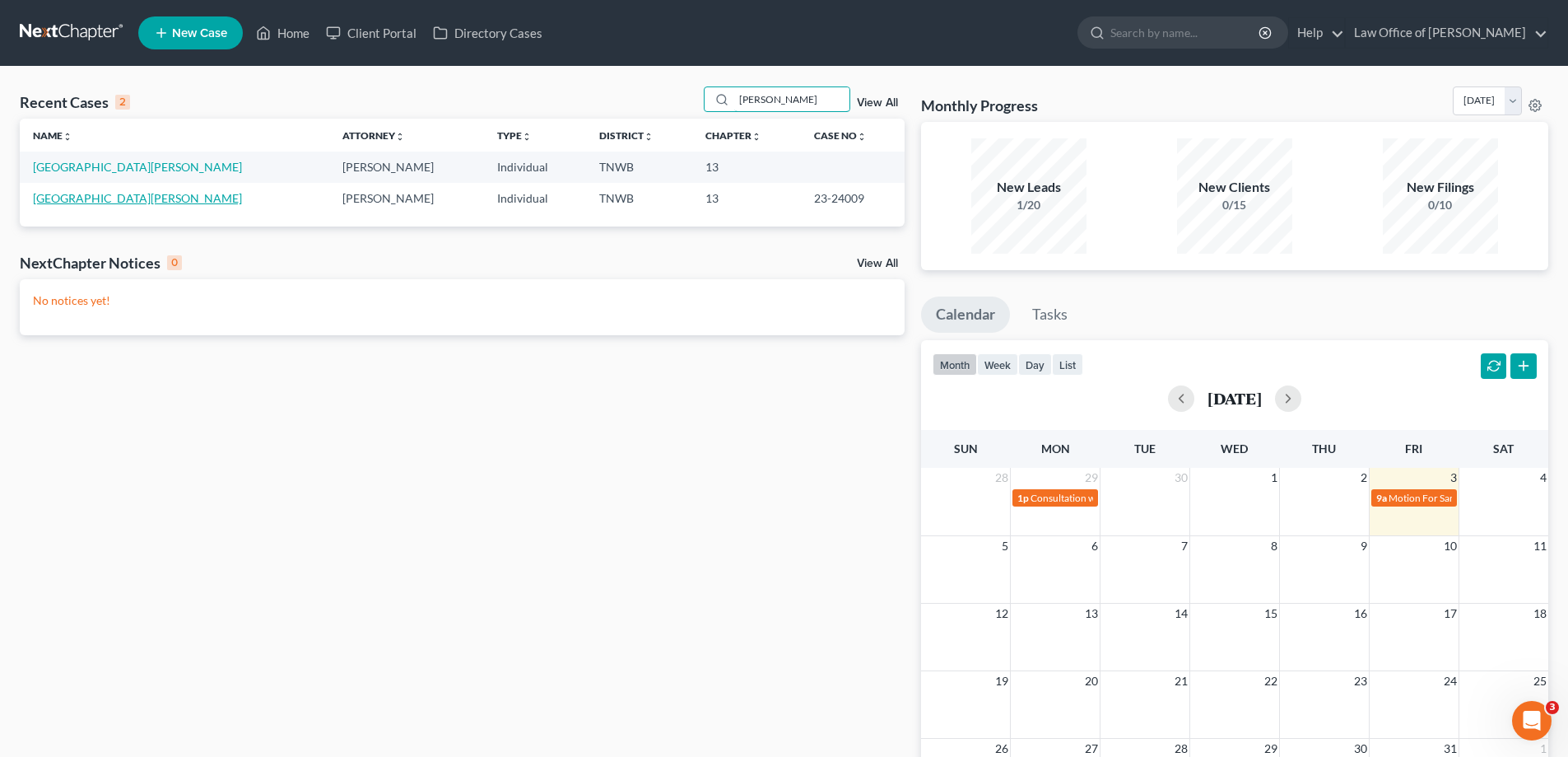
type input "[PERSON_NAME]"
click at [62, 200] on link "[GEOGRAPHIC_DATA][PERSON_NAME]" at bounding box center [137, 198] width 209 height 14
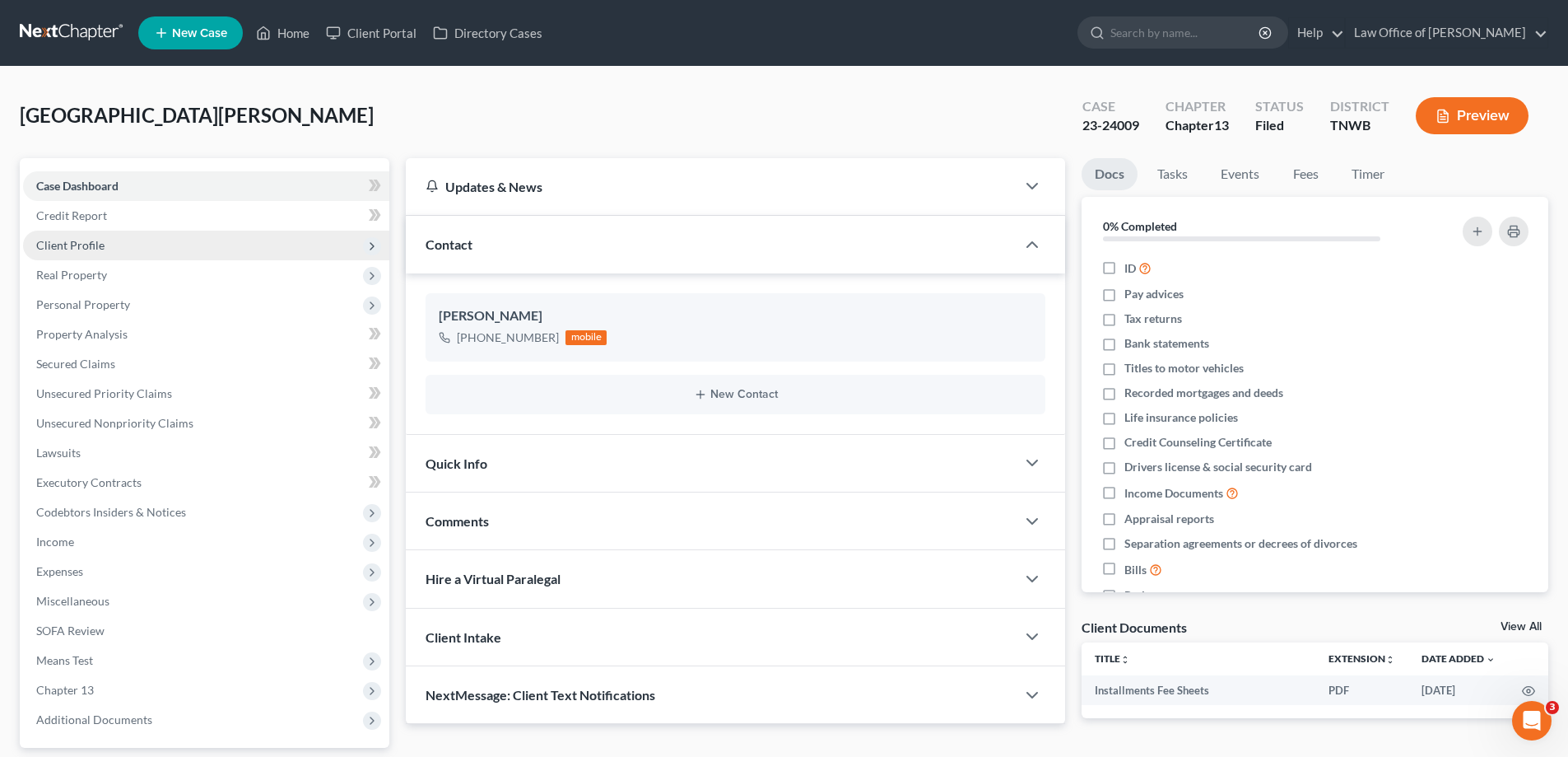
click at [72, 239] on span "Client Profile" at bounding box center [70, 244] width 69 height 14
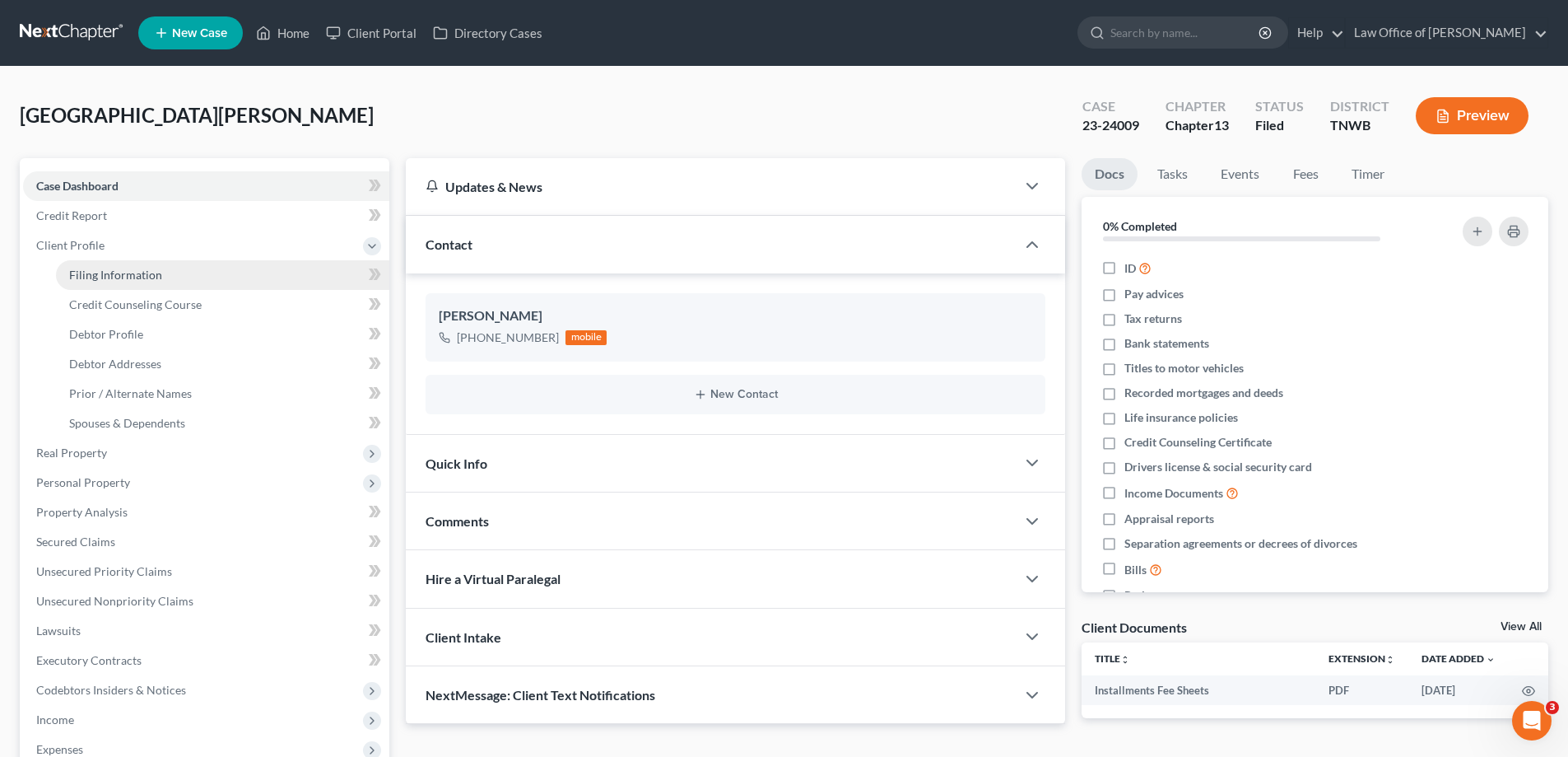
click at [129, 276] on span "Filing Information" at bounding box center [116, 274] width 93 height 14
select select "1"
select select "0"
select select "3"
select select "76"
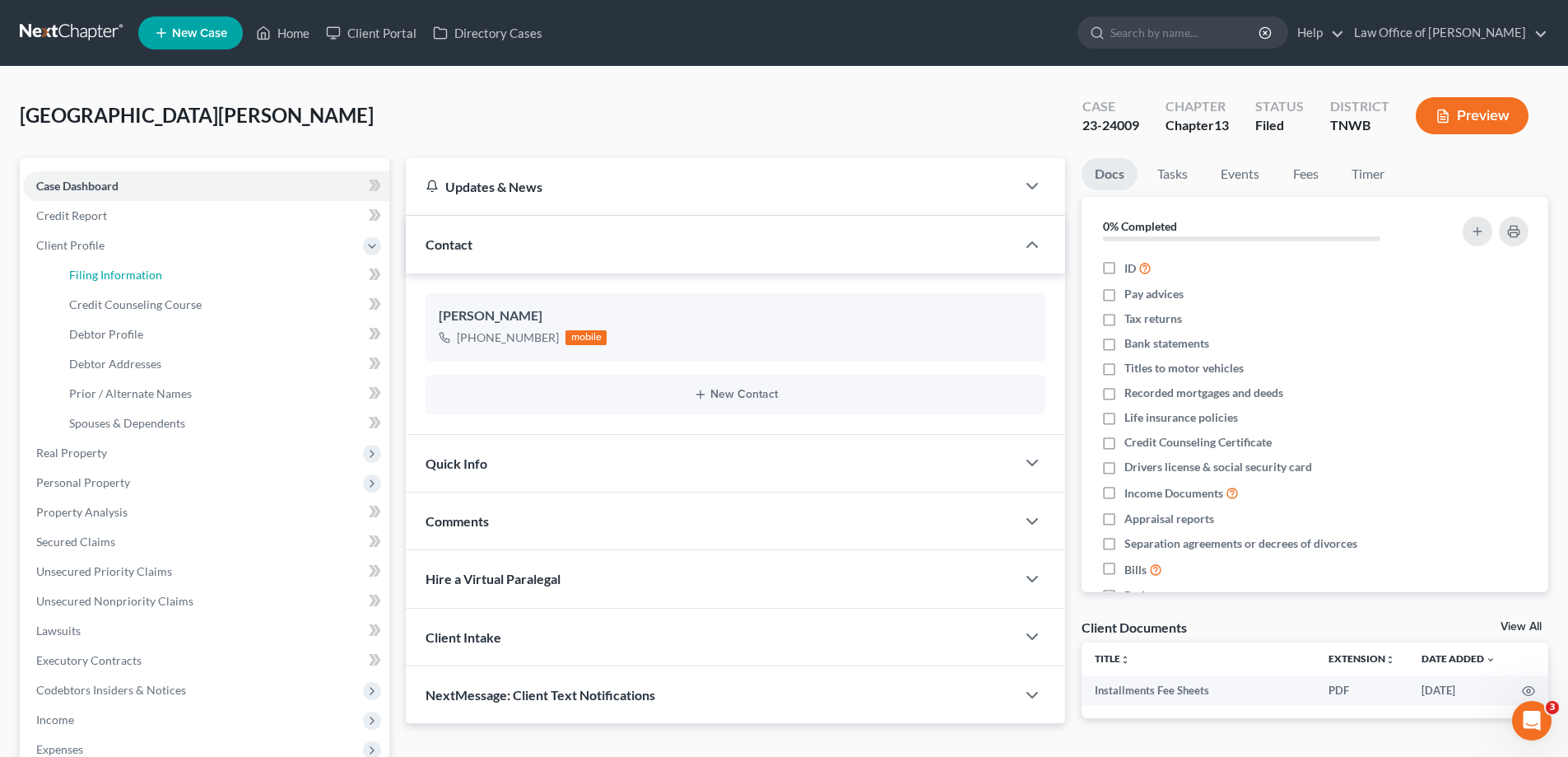
select select "0"
select select "44"
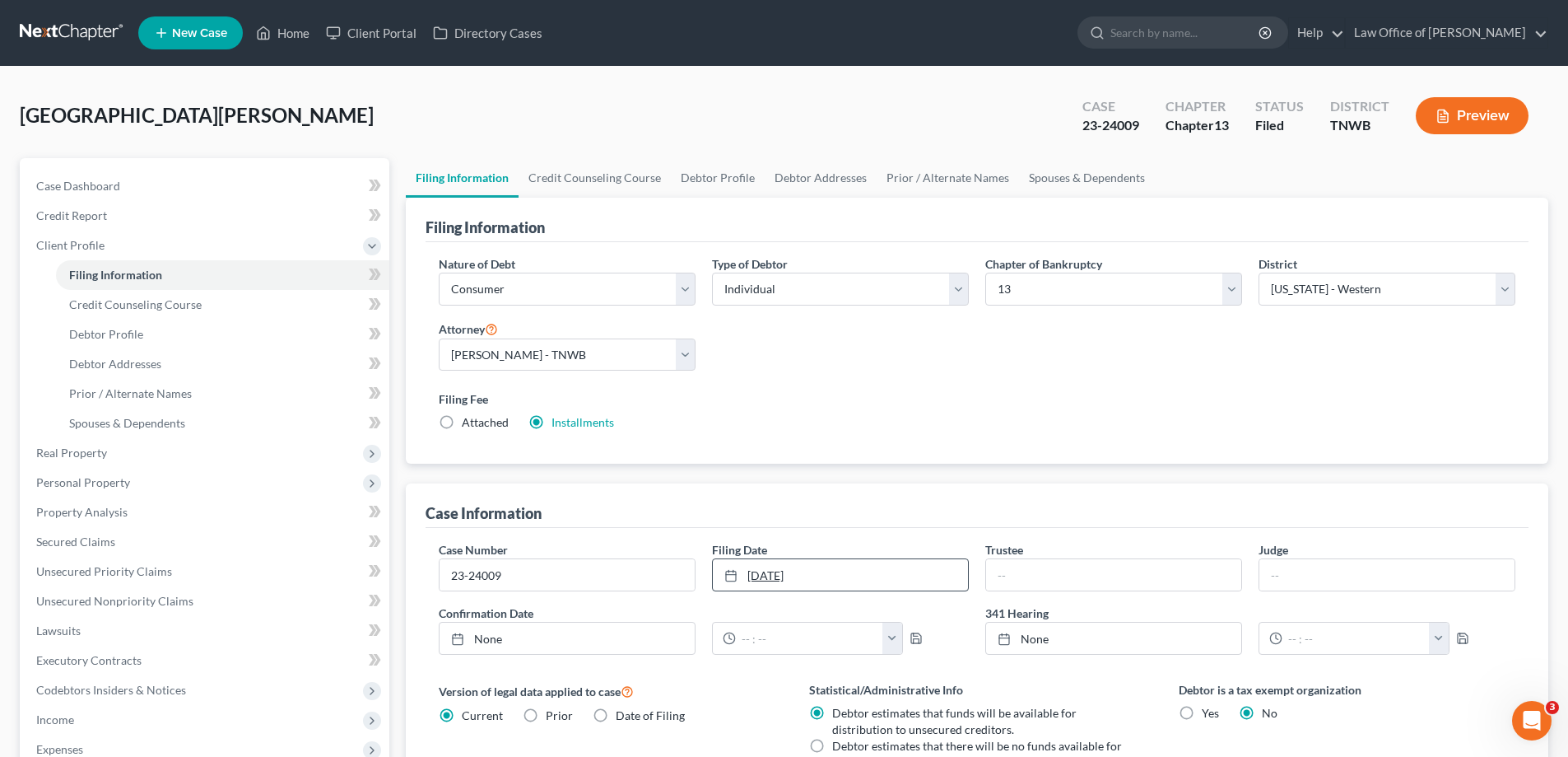
drag, startPoint x: 827, startPoint y: 571, endPoint x: 792, endPoint y: 571, distance: 35.0
click at [781, 571] on link "[DATE]" at bounding box center [841, 574] width 255 height 31
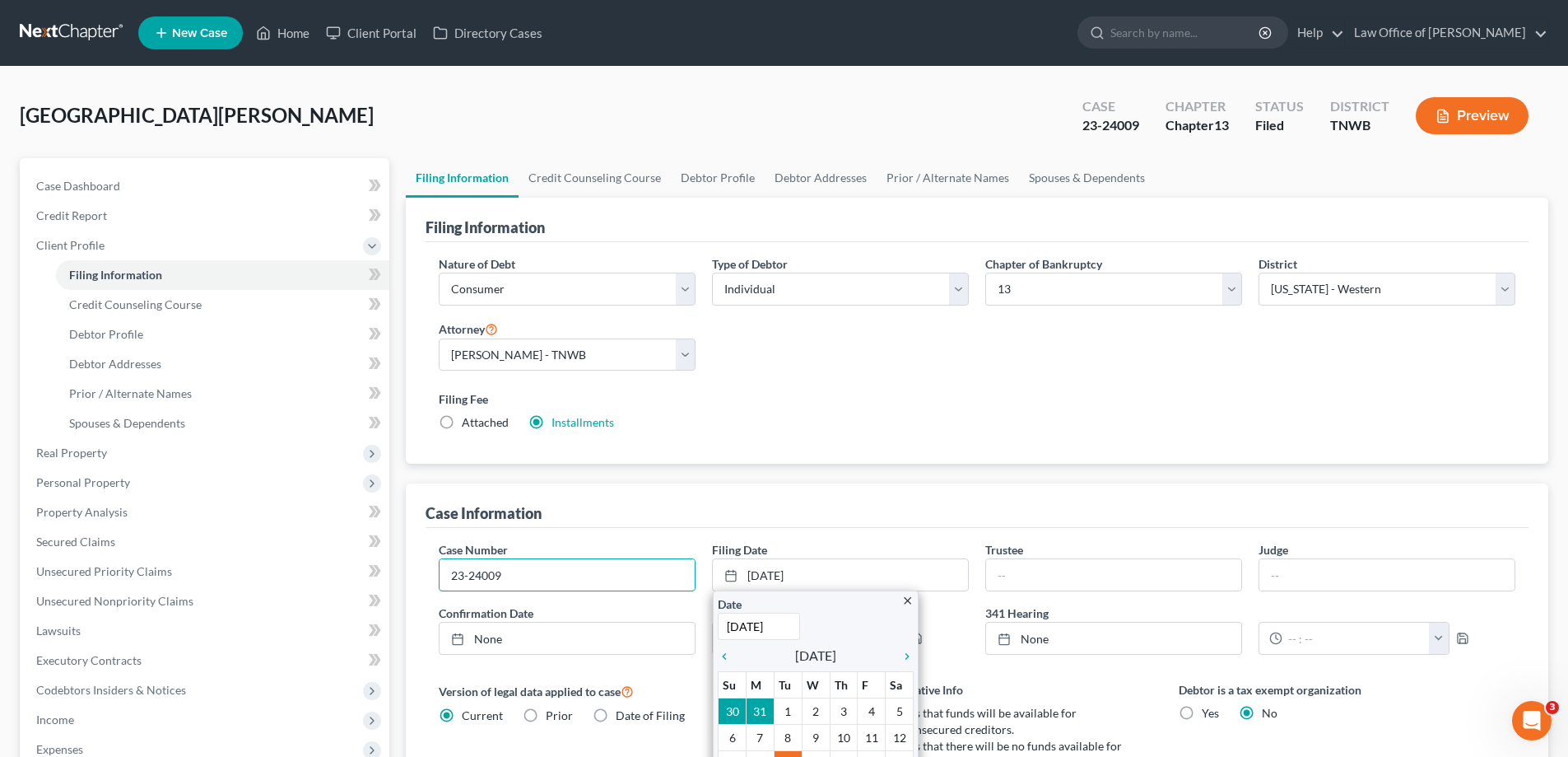
drag, startPoint x: 535, startPoint y: 575, endPoint x: 397, endPoint y: 575, distance: 138.0
click at [405, 574] on div "Filing Information Credit Counseling Course Debtor Profile Debtor Addresses Pri…" at bounding box center [977, 590] width 1160 height 864
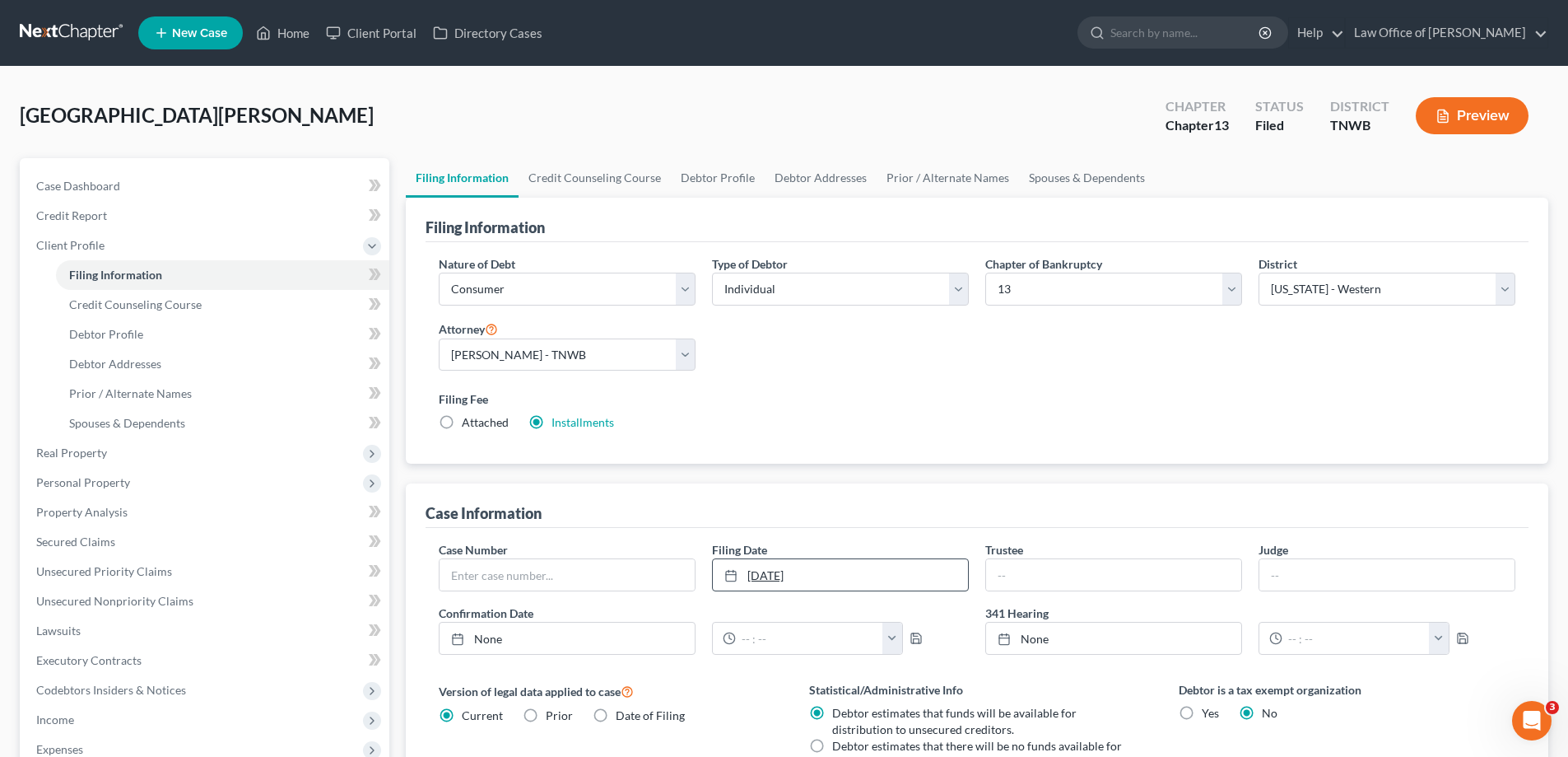
click at [781, 572] on link "[DATE]" at bounding box center [841, 574] width 255 height 31
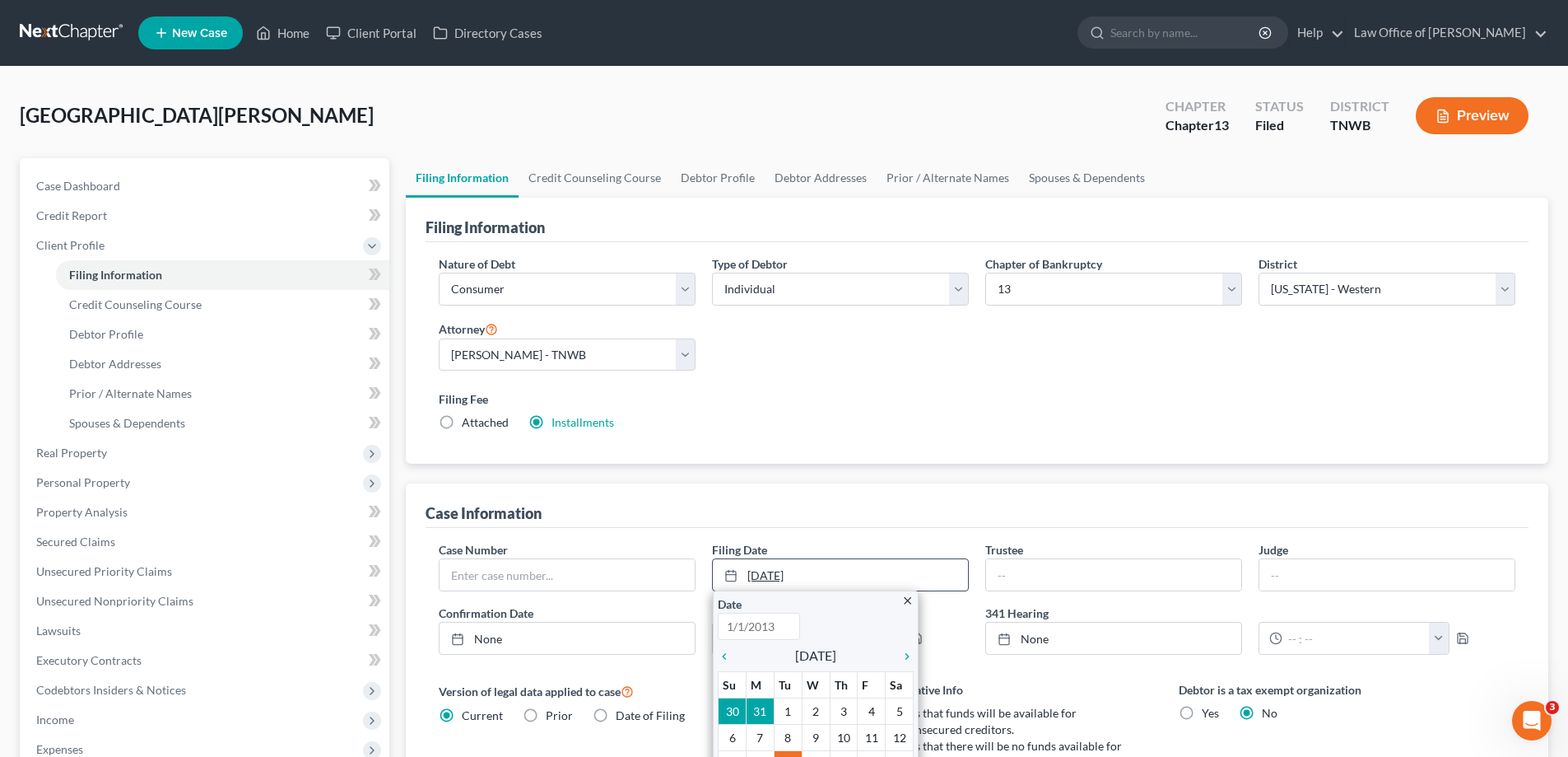
click at [812, 576] on link "[DATE]" at bounding box center [841, 574] width 255 height 31
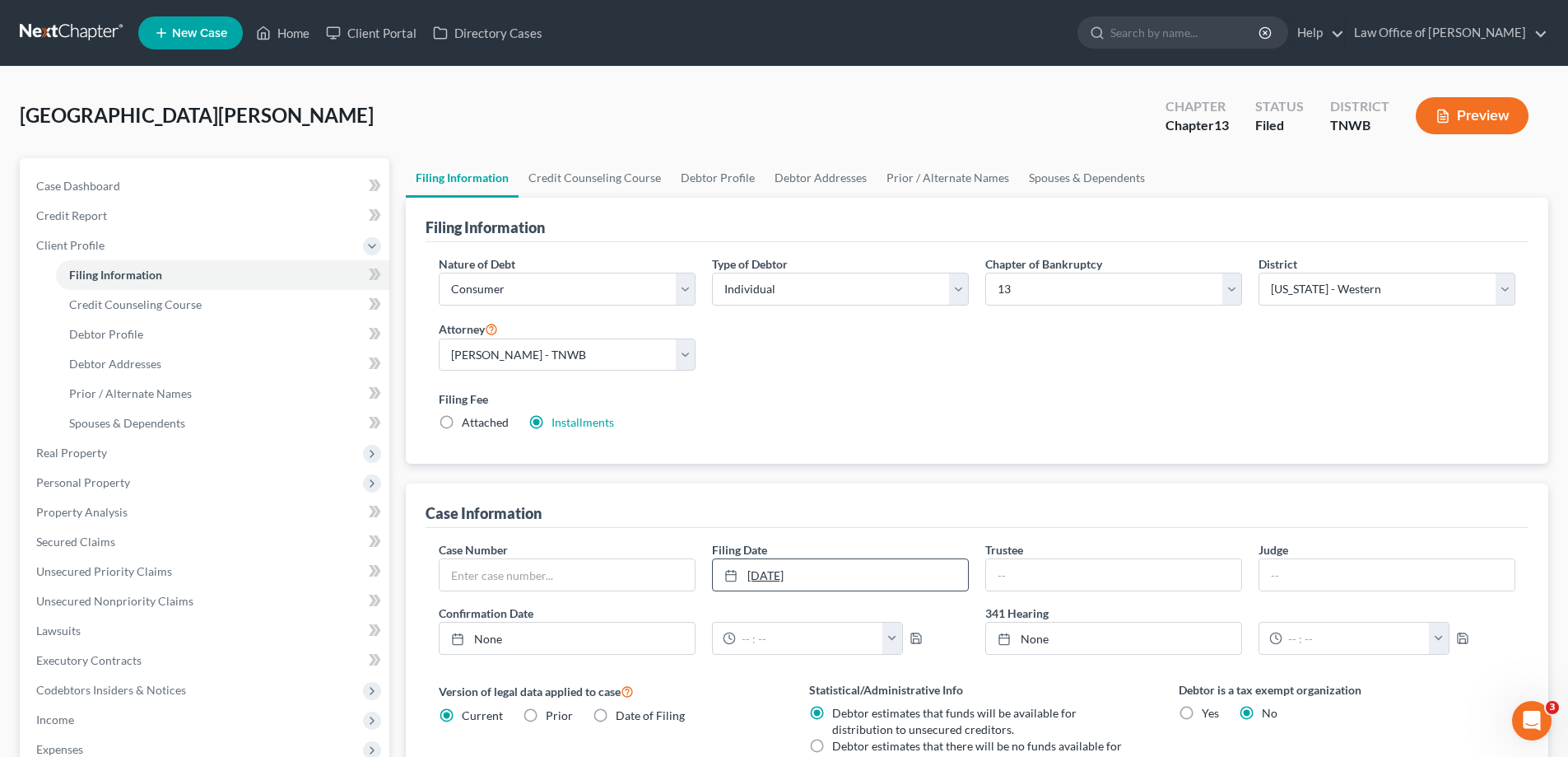
click at [730, 575] on icon at bounding box center [732, 576] width 14 height 14
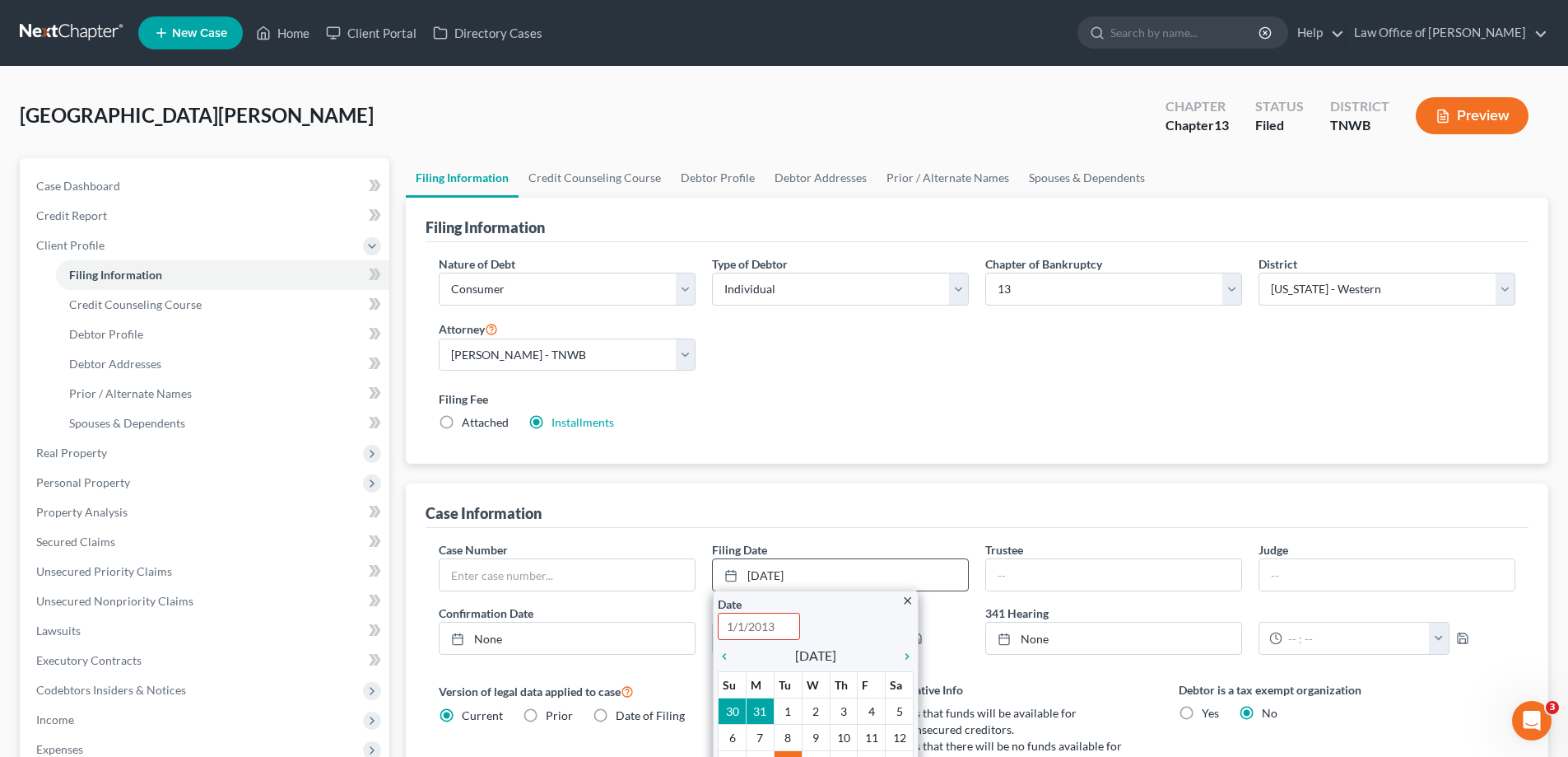
click at [909, 602] on icon "close" at bounding box center [907, 601] width 13 height 13
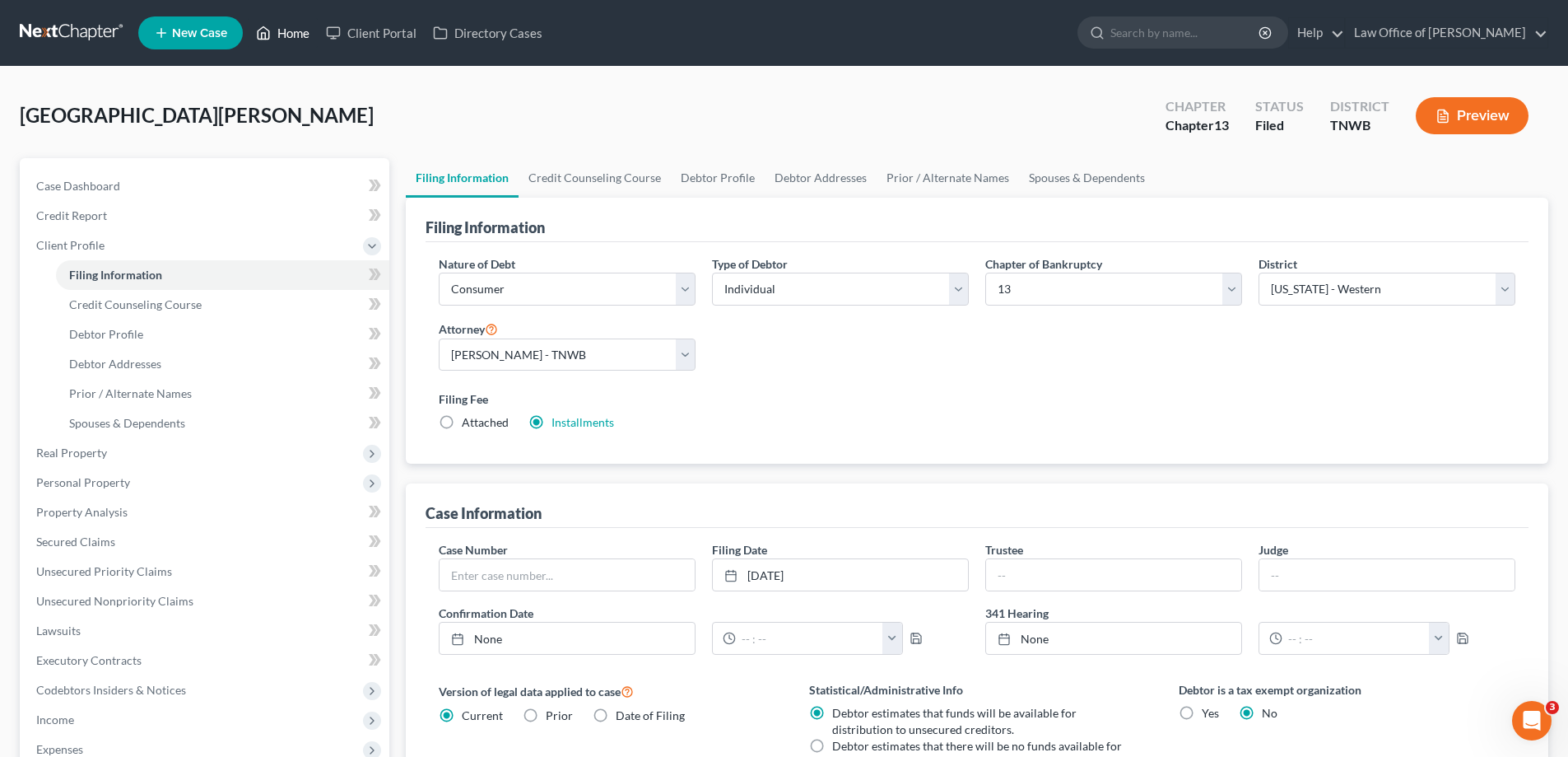
click at [296, 36] on link "Home" at bounding box center [282, 32] width 70 height 30
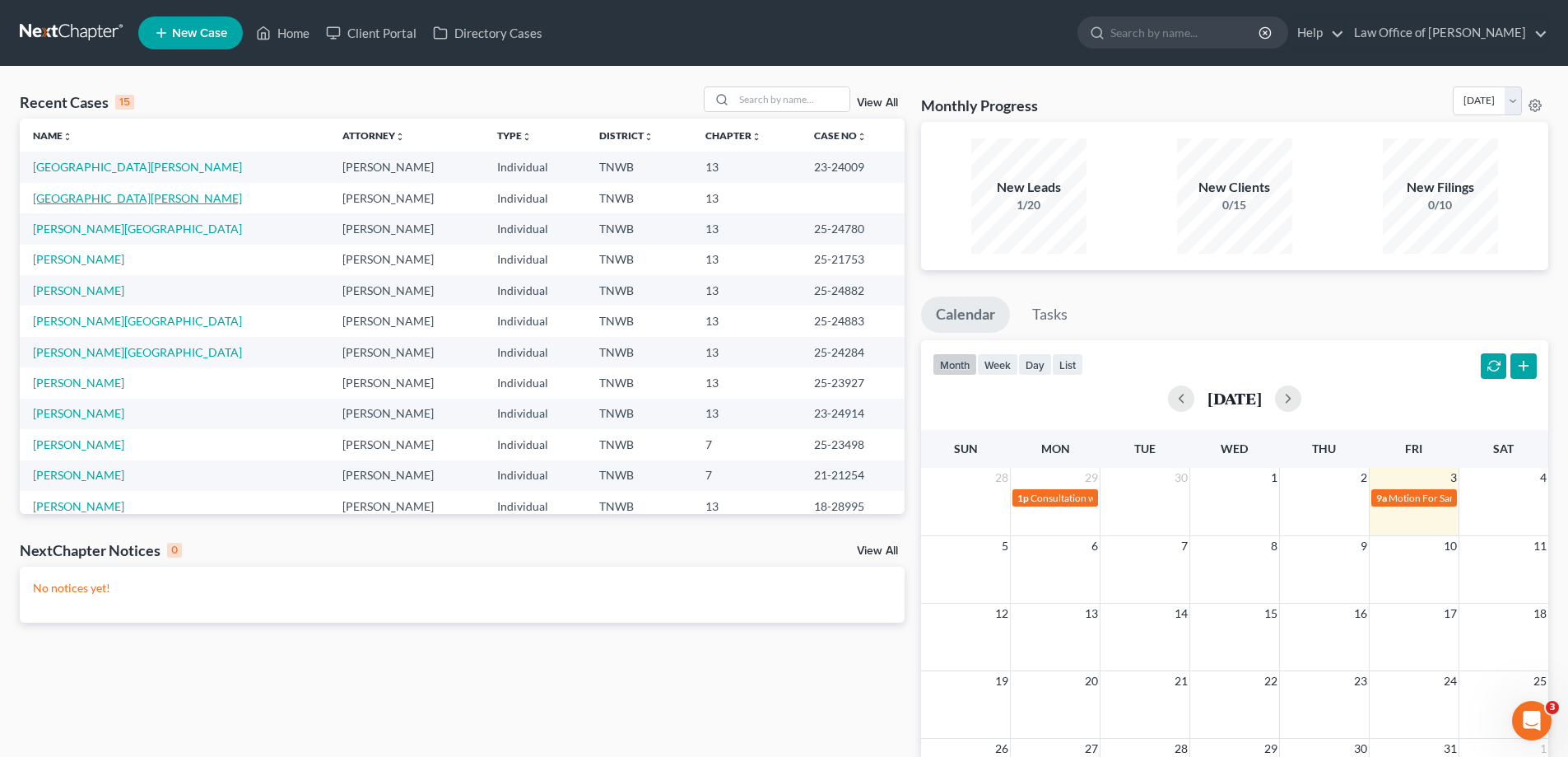
click at [86, 200] on link "[GEOGRAPHIC_DATA][PERSON_NAME]" at bounding box center [137, 198] width 209 height 14
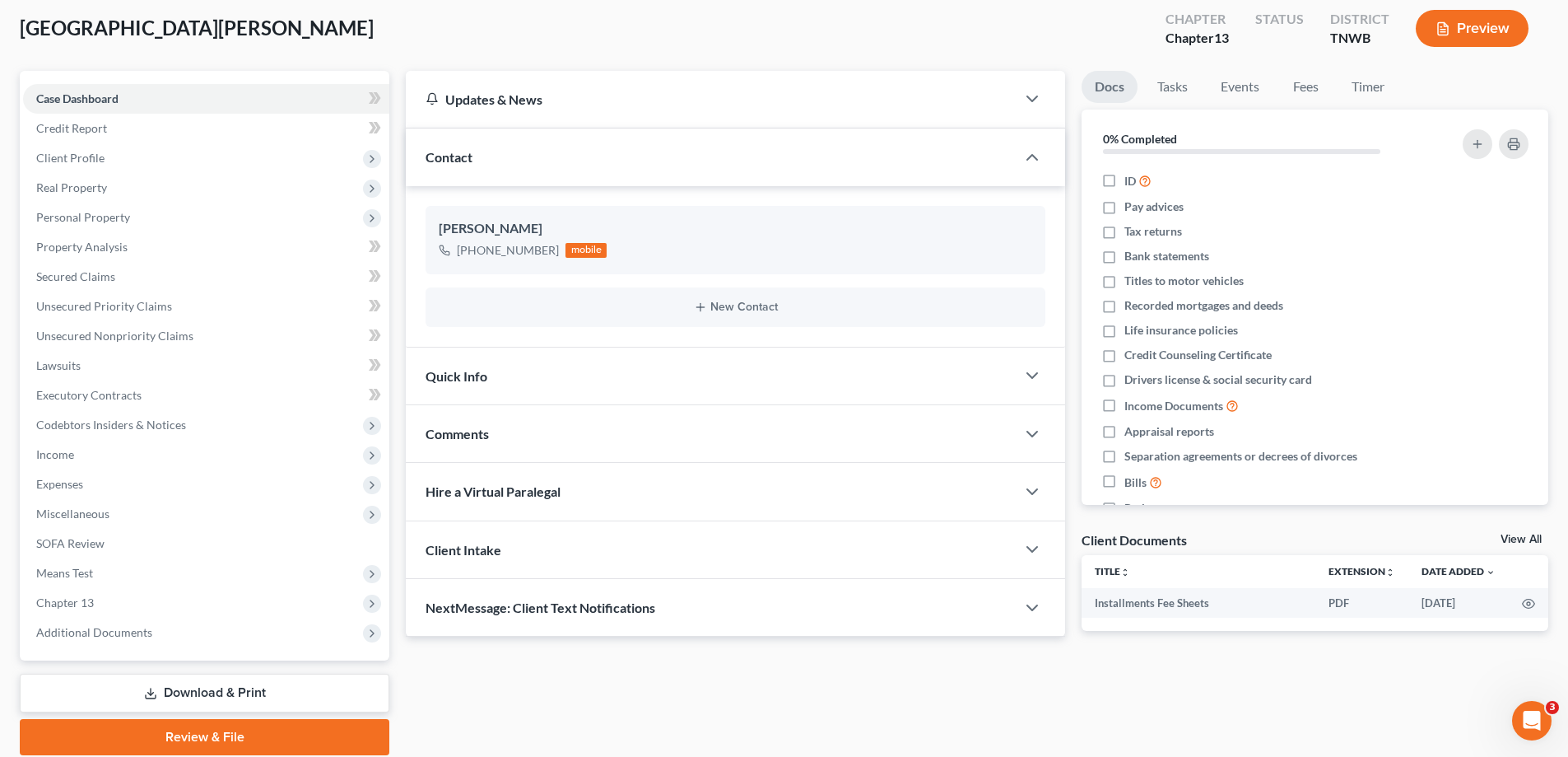
scroll to position [148, 0]
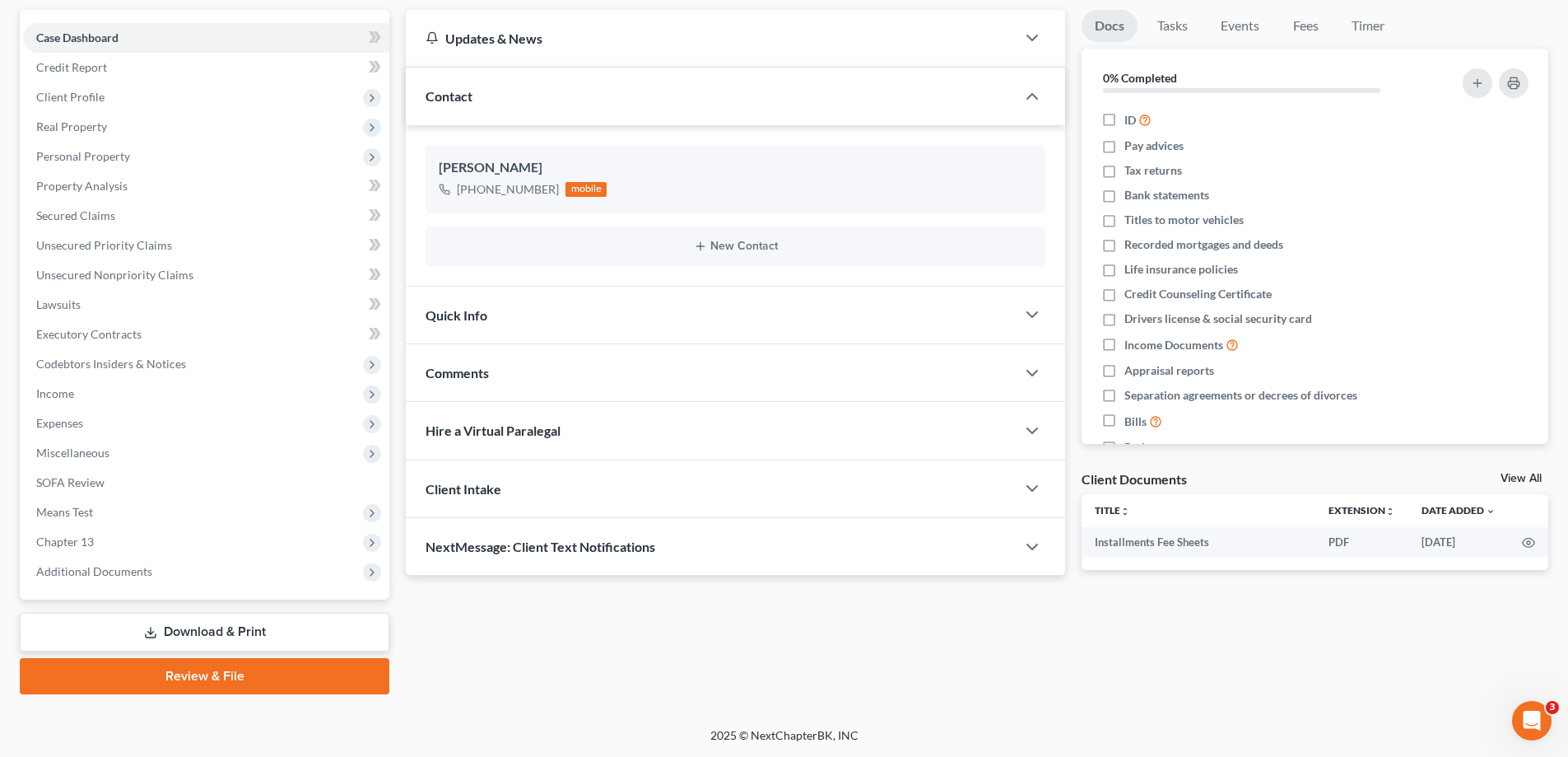
click at [224, 672] on link "Review & File" at bounding box center [204, 676] width 370 height 36
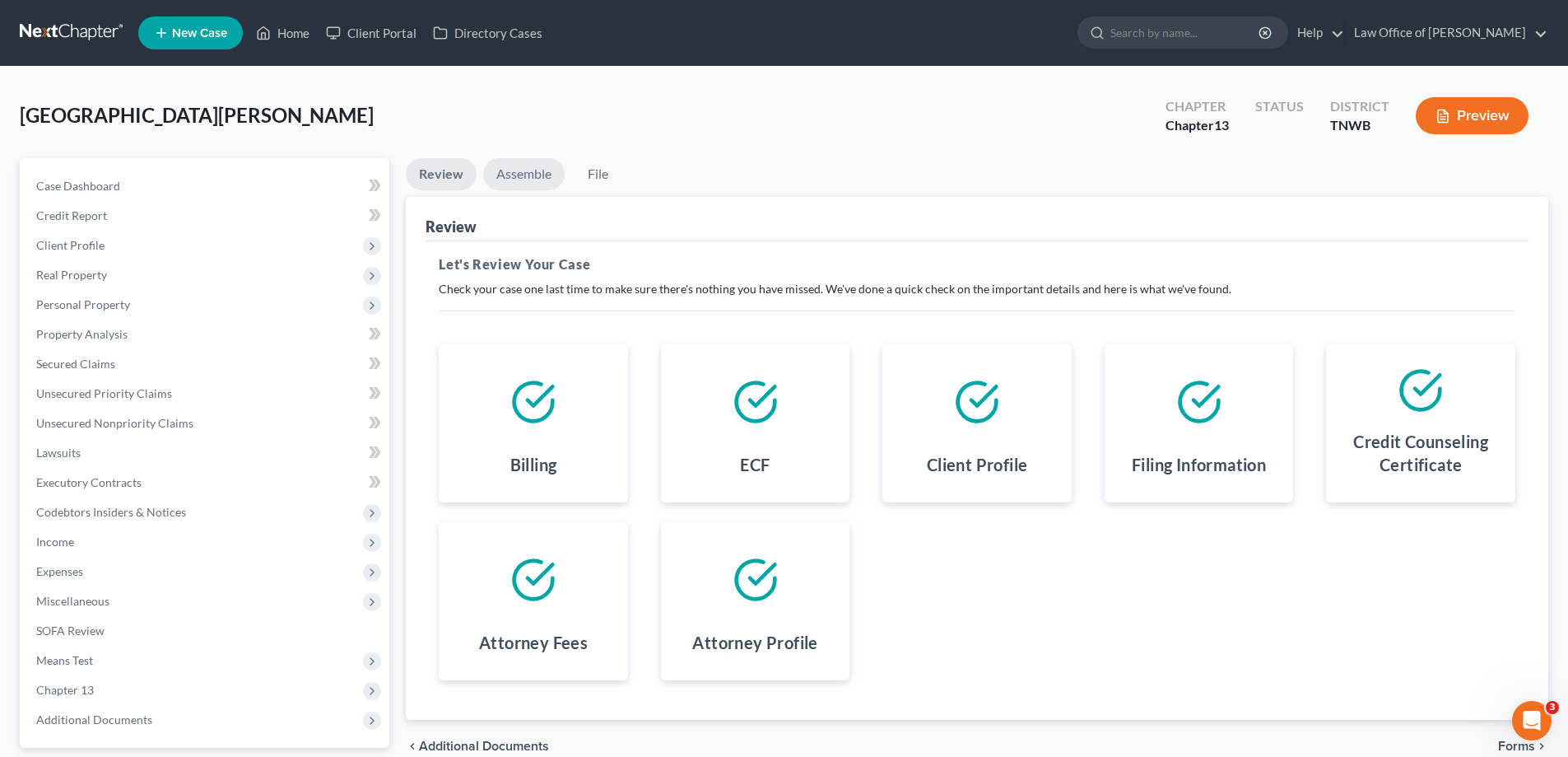
click at [525, 179] on link "Assemble" at bounding box center [524, 174] width 81 height 32
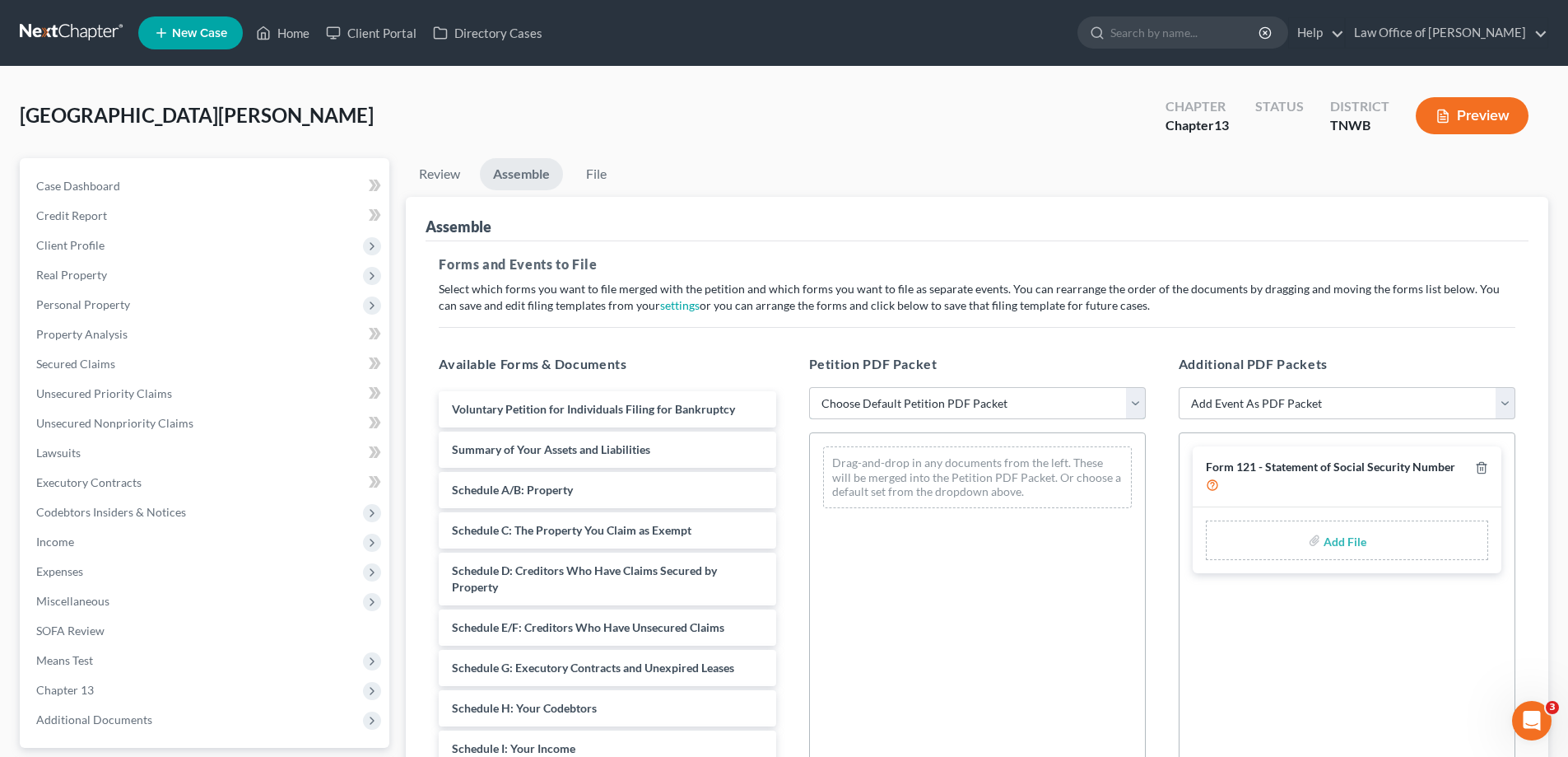
click at [1131, 398] on select "Choose Default Petition PDF Packet Emergency Filing (Voluntary Petition and Cre…" at bounding box center [978, 403] width 337 height 33
select select "0"
click at [809, 387] on select "Choose Default Petition PDF Packet Emergency Filing (Voluntary Petition and Cre…" at bounding box center [978, 403] width 337 height 33
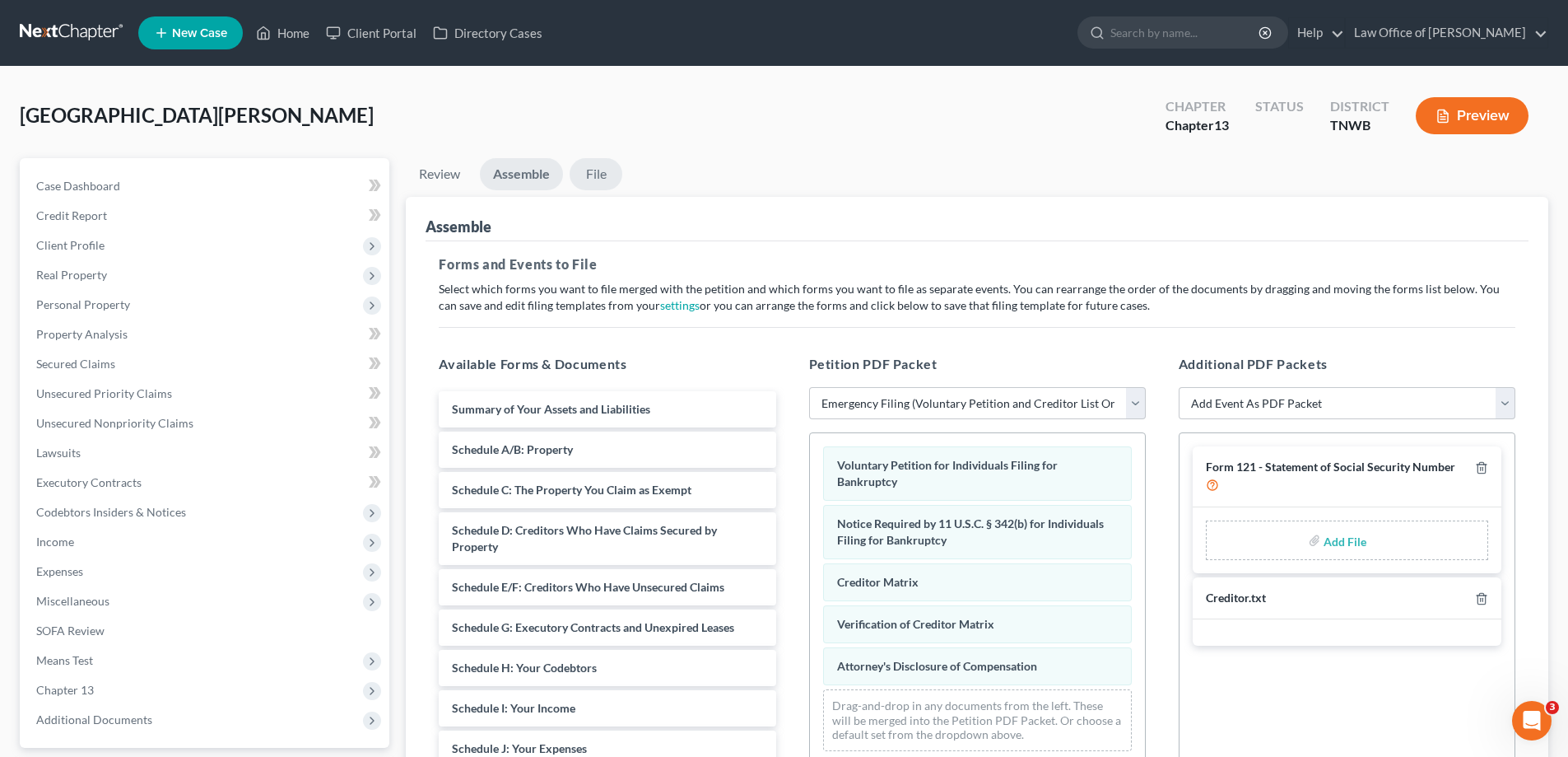
click at [599, 177] on link "File" at bounding box center [596, 174] width 52 height 32
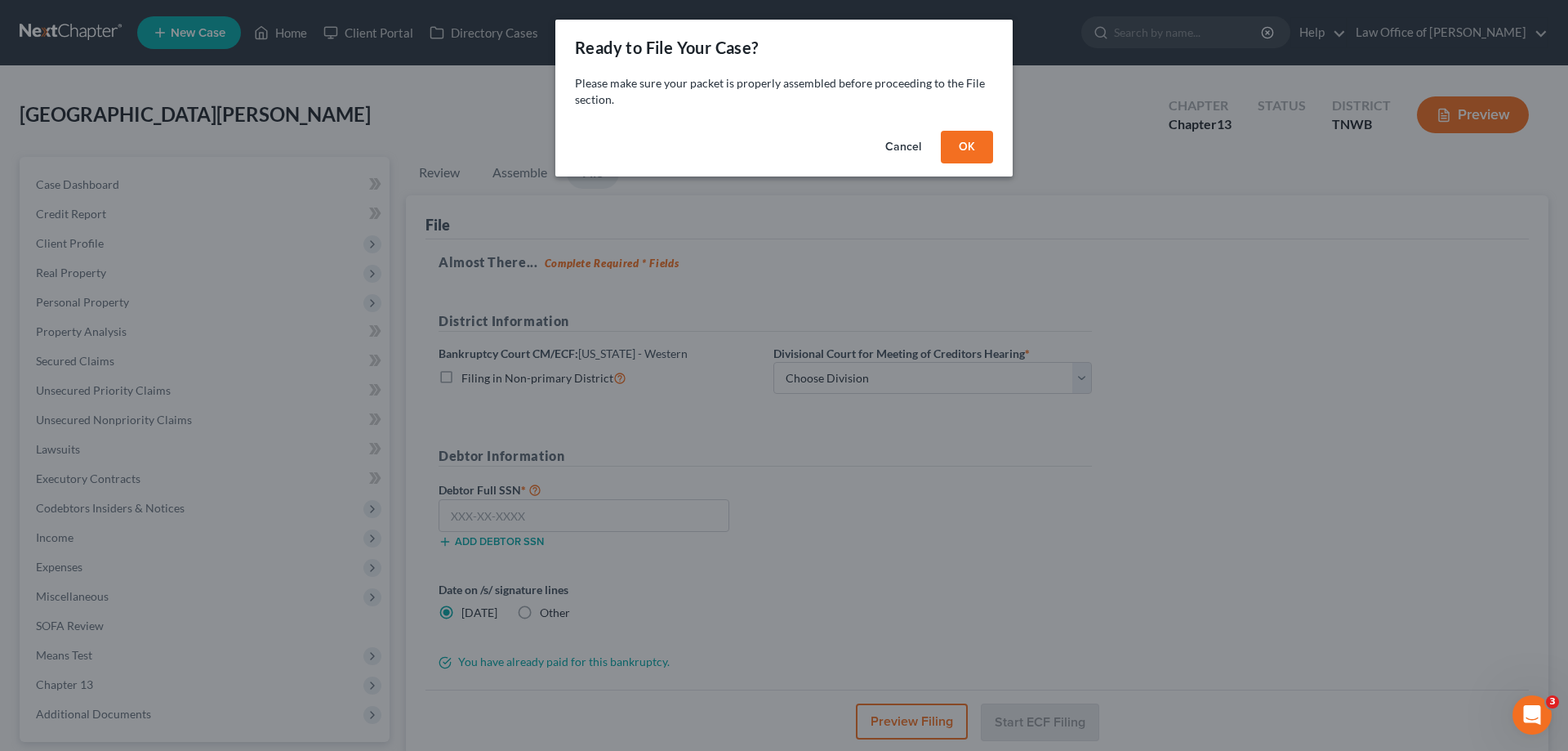
click at [958, 149] on button "OK" at bounding box center [966, 147] width 52 height 33
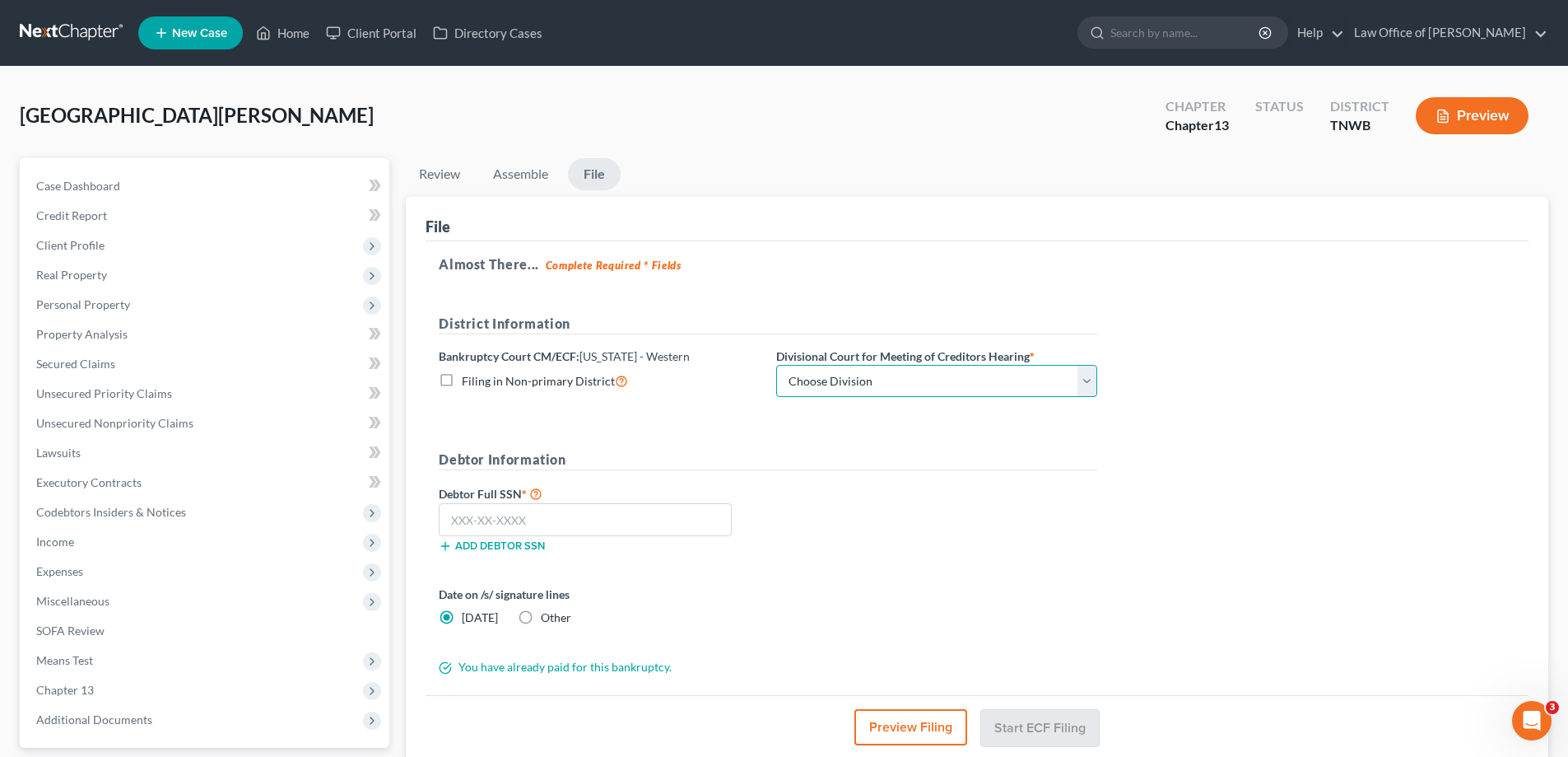
drag, startPoint x: 1094, startPoint y: 381, endPoint x: 1077, endPoint y: 394, distance: 21.4
click at [1094, 381] on select "Choose Division [PERSON_NAME] Memphis" at bounding box center [937, 381] width 321 height 33
select select "1"
click at [776, 365] on select "Choose Division [PERSON_NAME] Memphis" at bounding box center [937, 381] width 321 height 33
click at [593, 515] on input "text" at bounding box center [585, 519] width 293 height 33
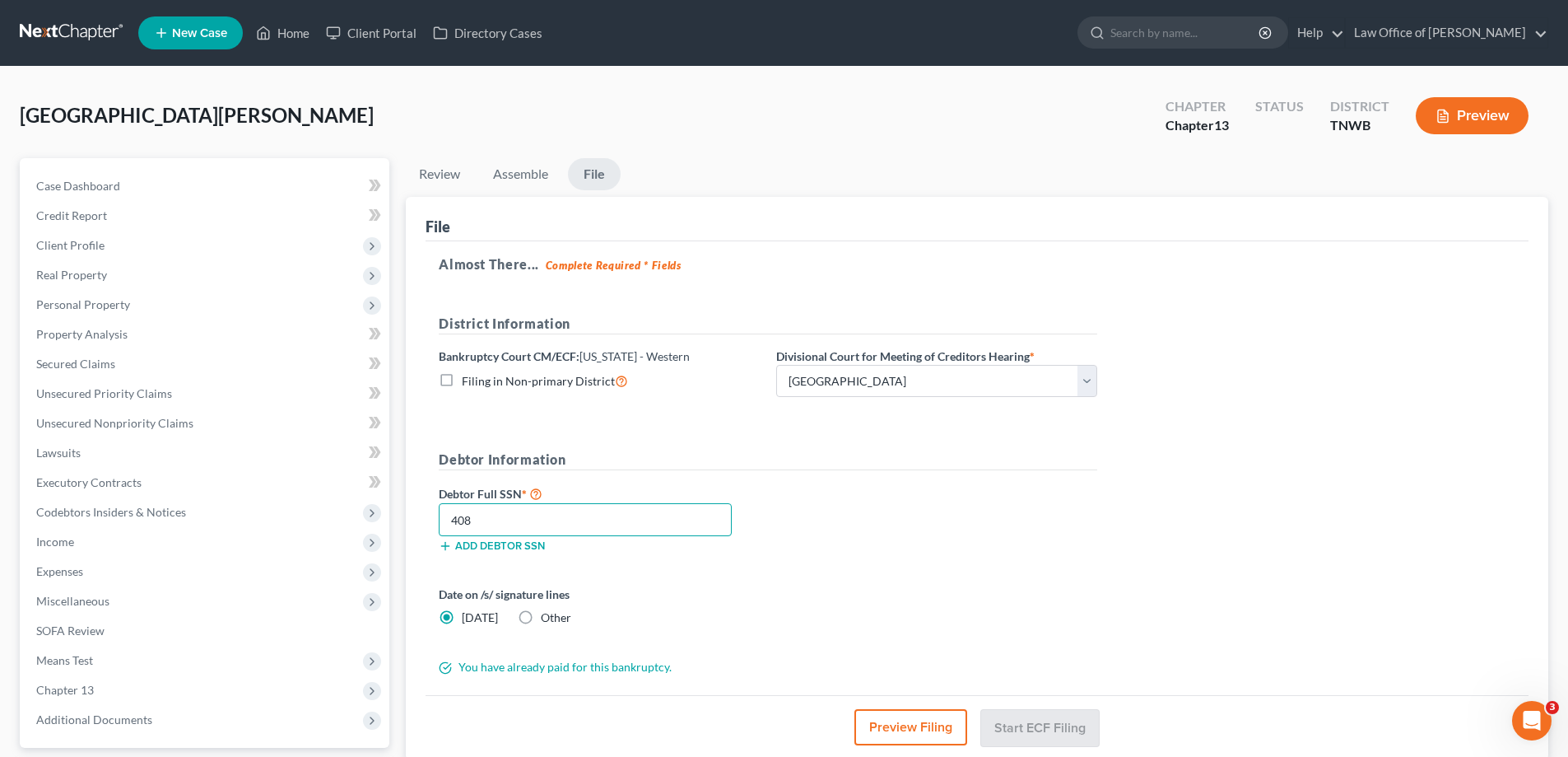
click at [512, 521] on input "408" at bounding box center [585, 519] width 293 height 33
type input "408-73-8380"
click at [1037, 725] on button "Start ECF Filing" at bounding box center [1039, 727] width 118 height 36
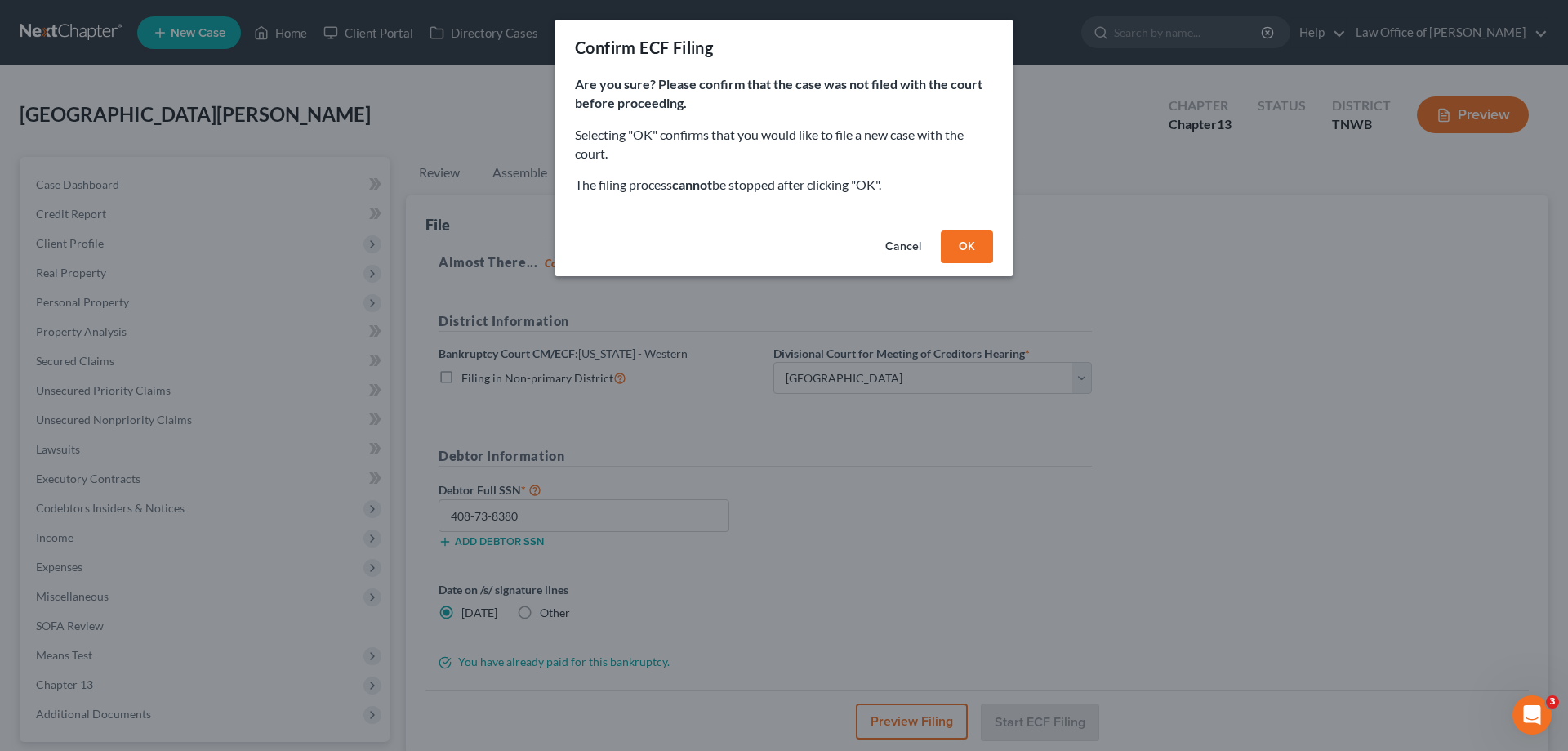
click at [982, 246] on button "OK" at bounding box center [966, 247] width 52 height 33
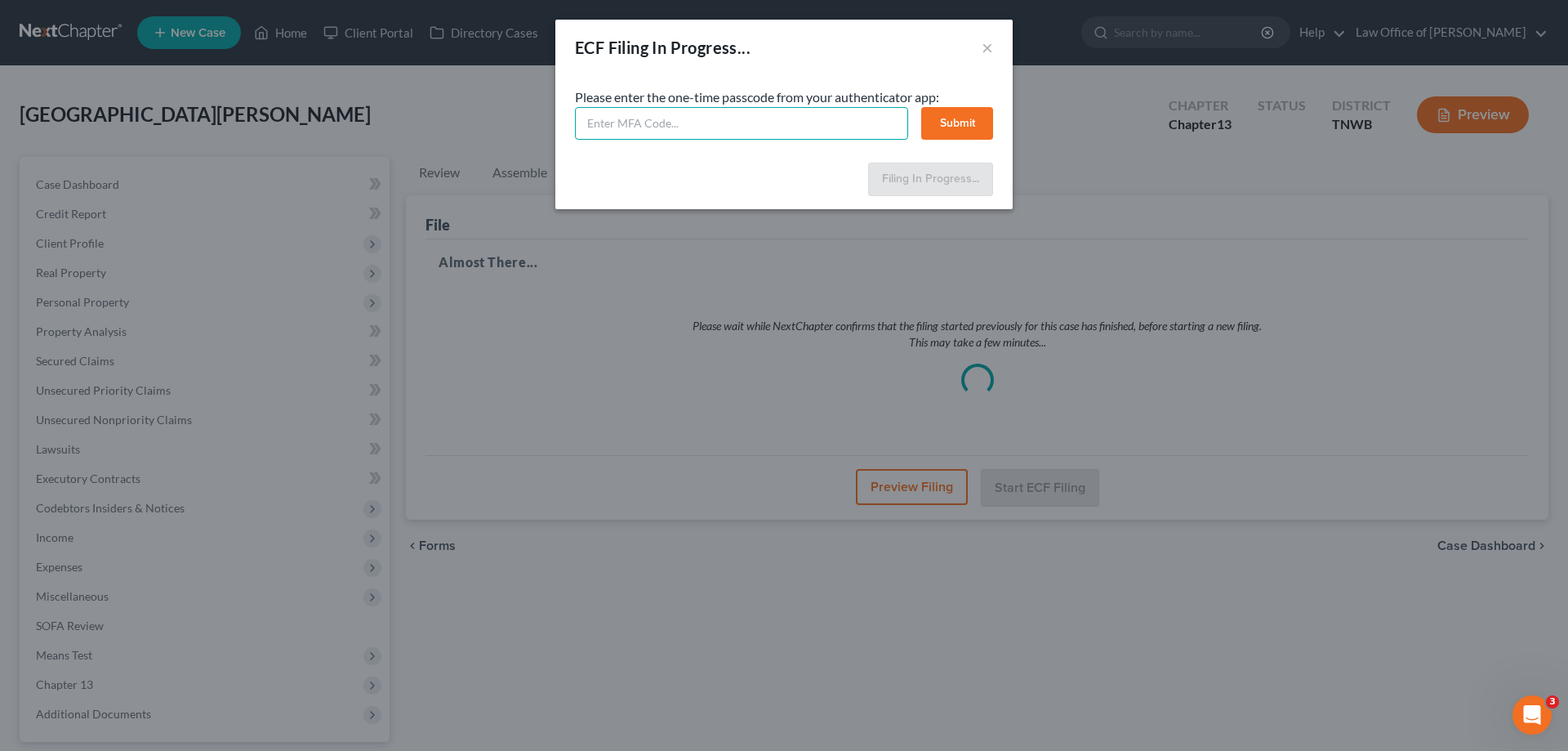
click at [620, 119] on input "text" at bounding box center [741, 123] width 333 height 33
click at [628, 128] on input "470" at bounding box center [741, 123] width 333 height 33
type input "470540"
click at [963, 116] on button "Submit" at bounding box center [957, 123] width 72 height 33
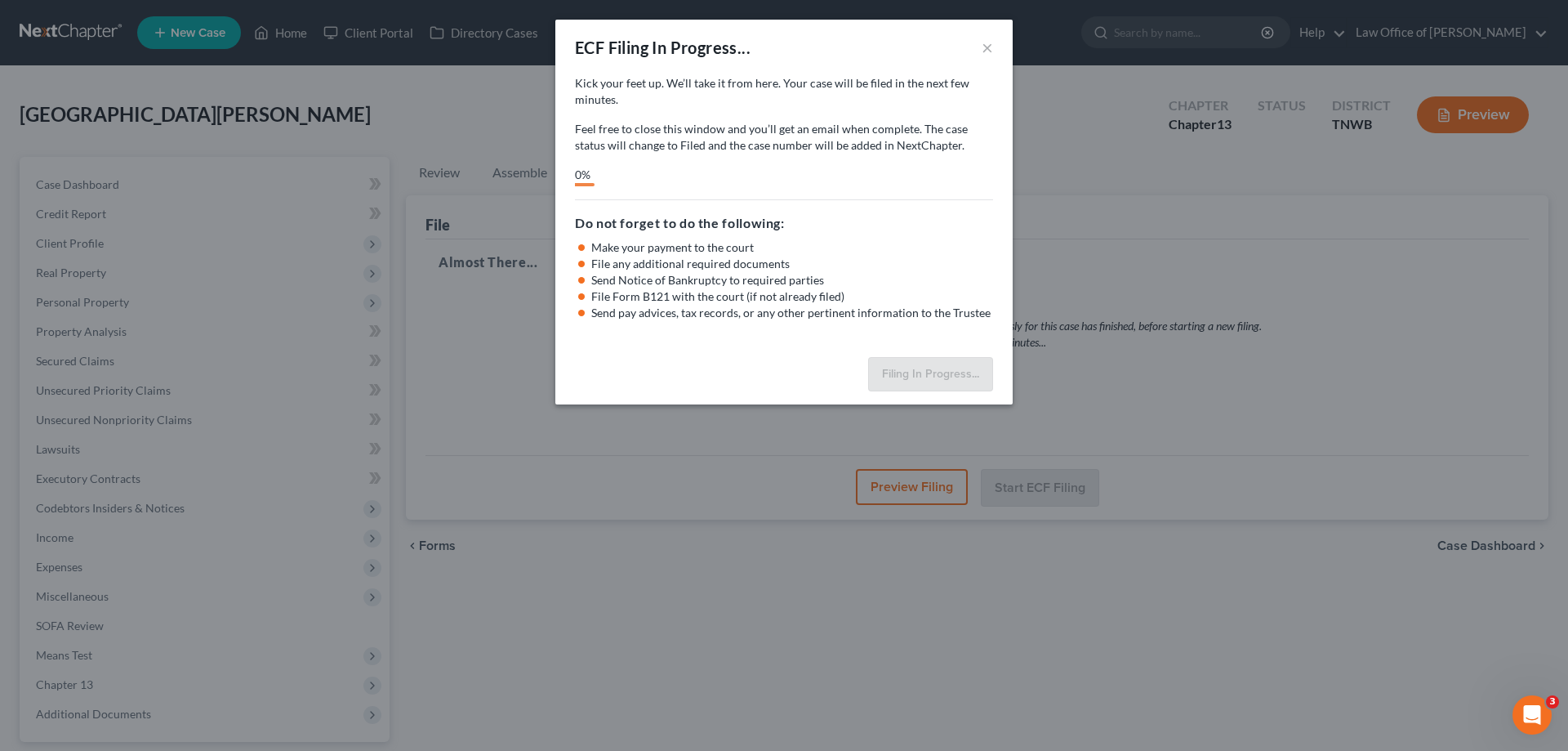
select select "1"
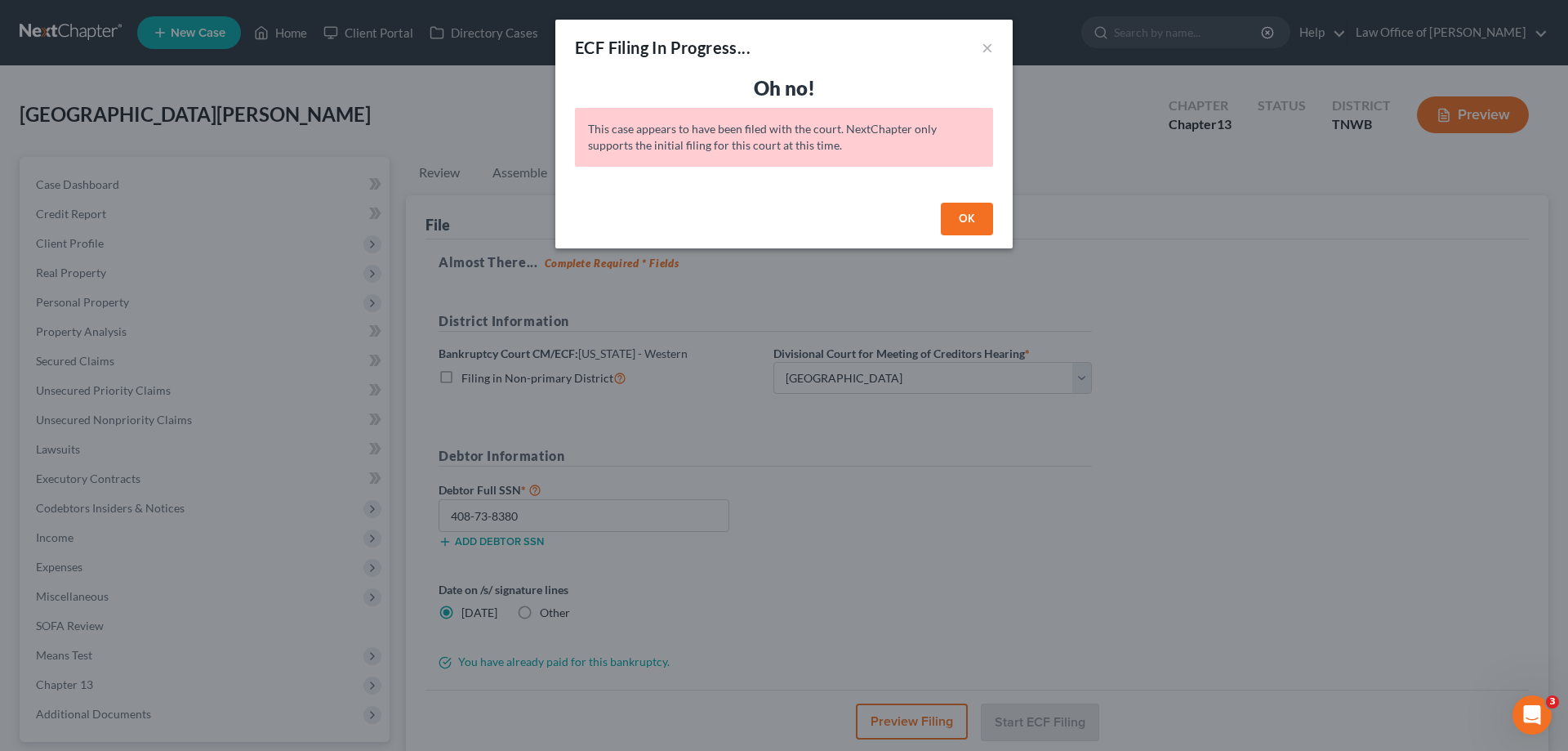
click at [968, 219] on button "OK" at bounding box center [966, 218] width 52 height 33
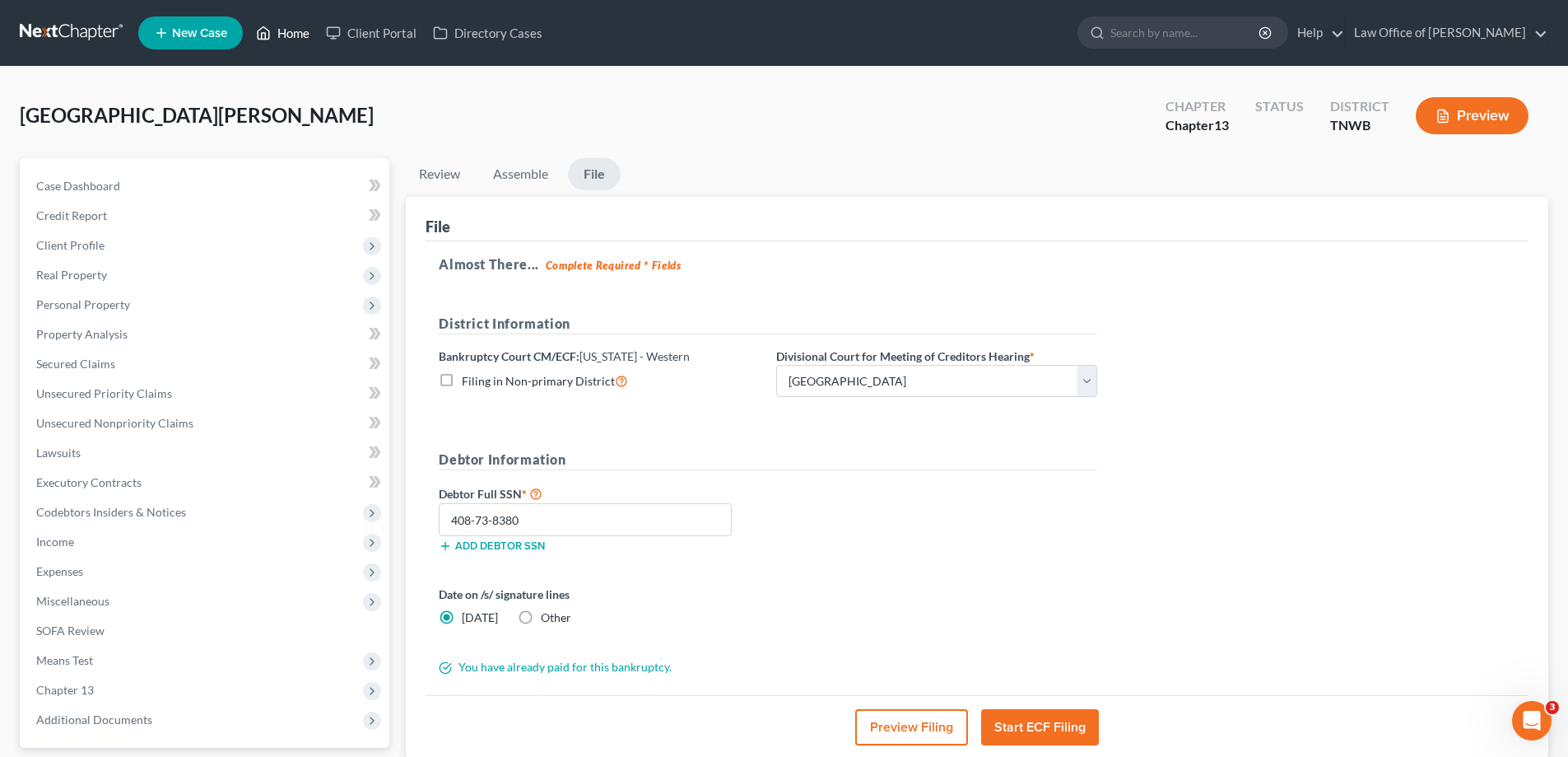
click at [293, 35] on link "Home" at bounding box center [282, 32] width 70 height 30
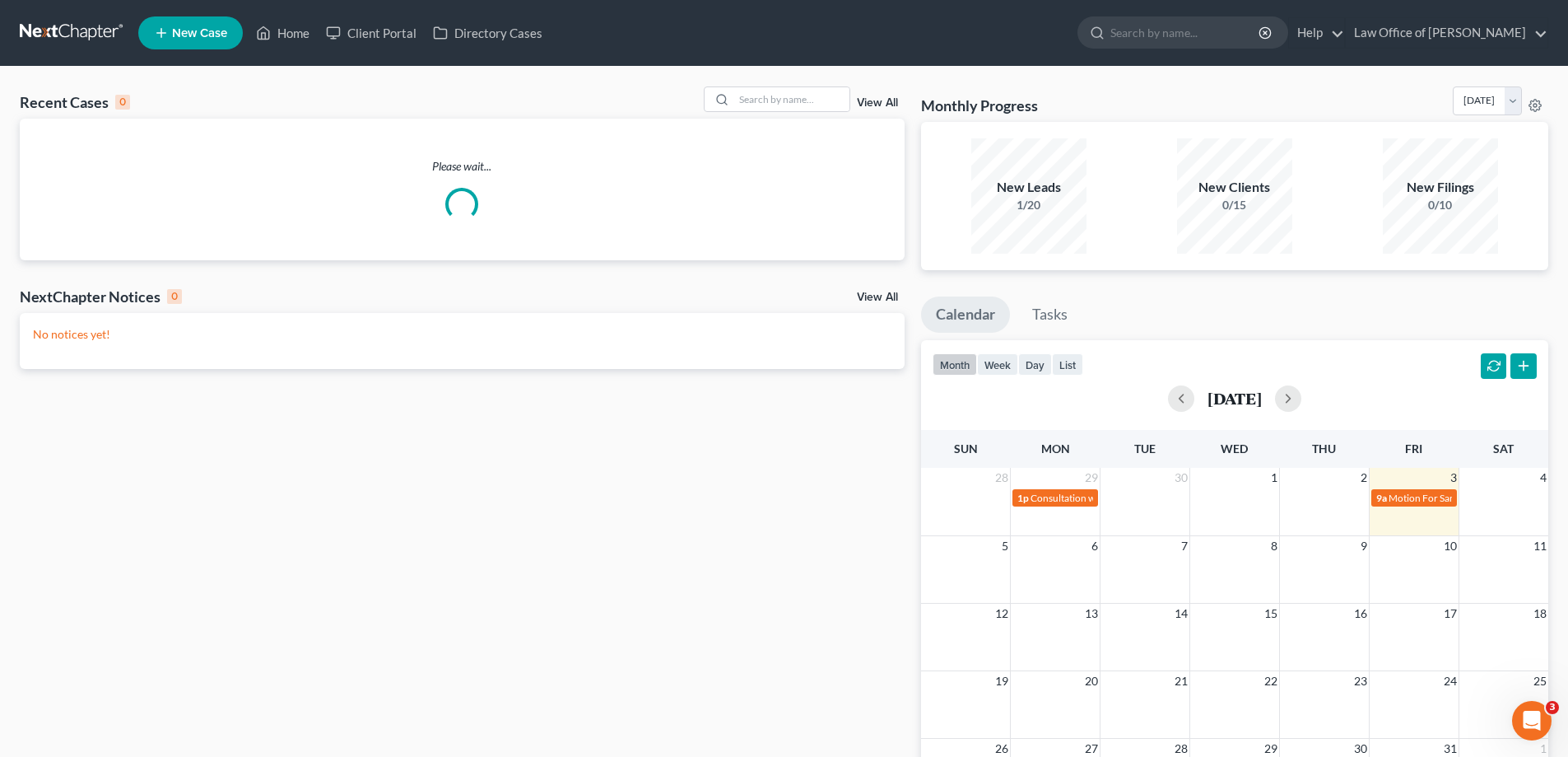
click at [880, 99] on link "View All" at bounding box center [877, 103] width 41 height 12
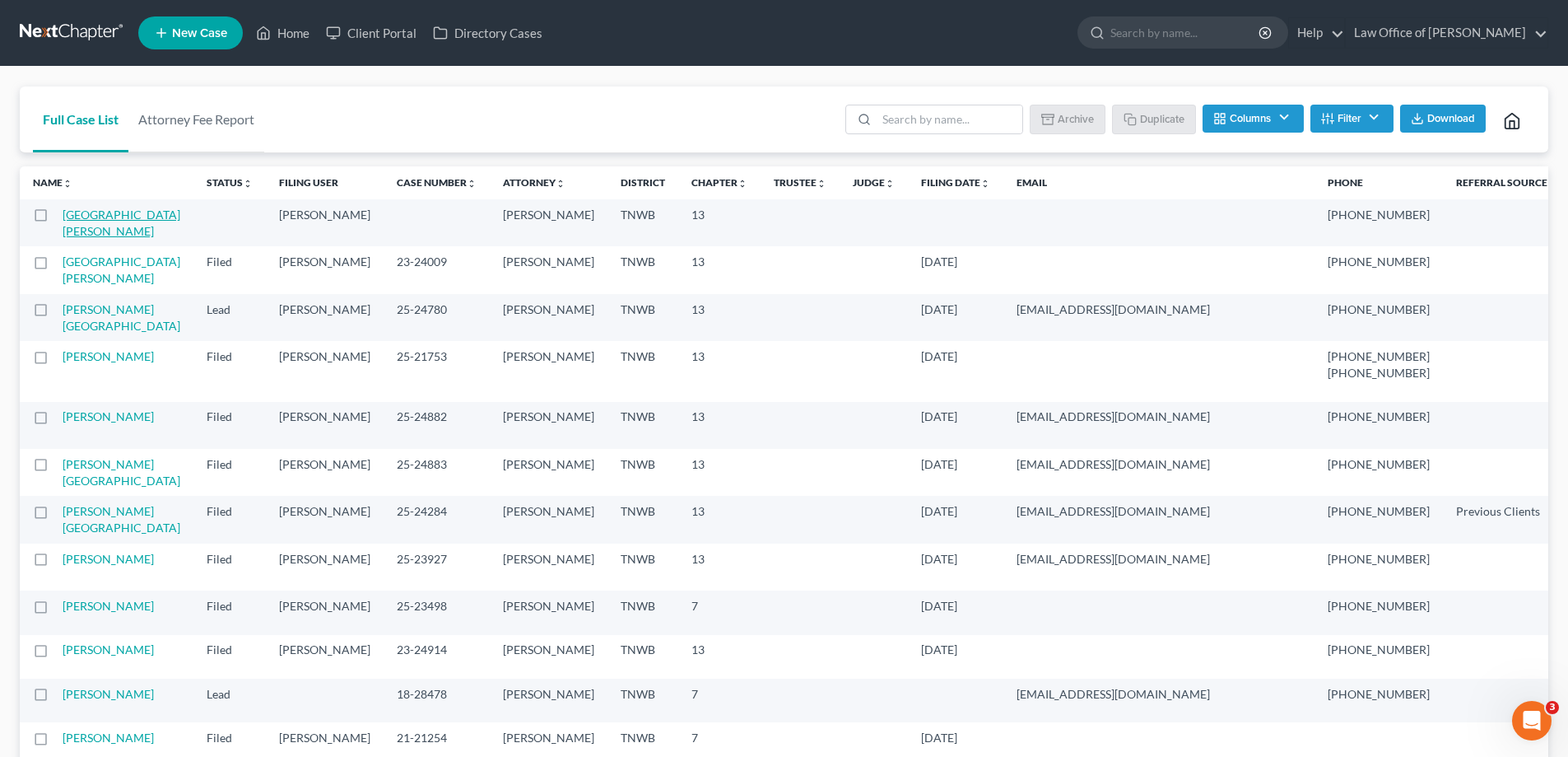
click at [86, 213] on link "[GEOGRAPHIC_DATA][PERSON_NAME]" at bounding box center [121, 222] width 118 height 30
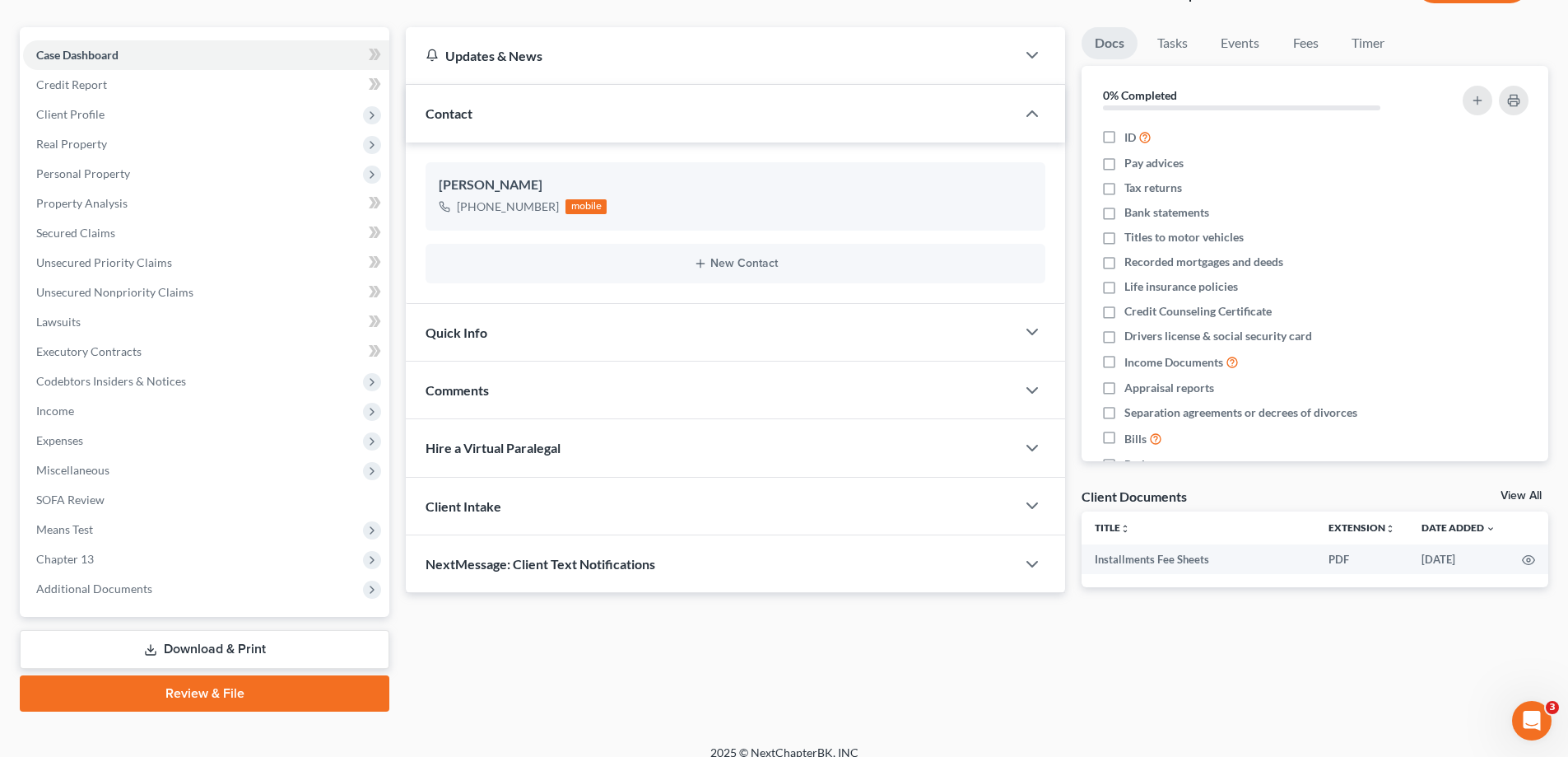
scroll to position [148, 0]
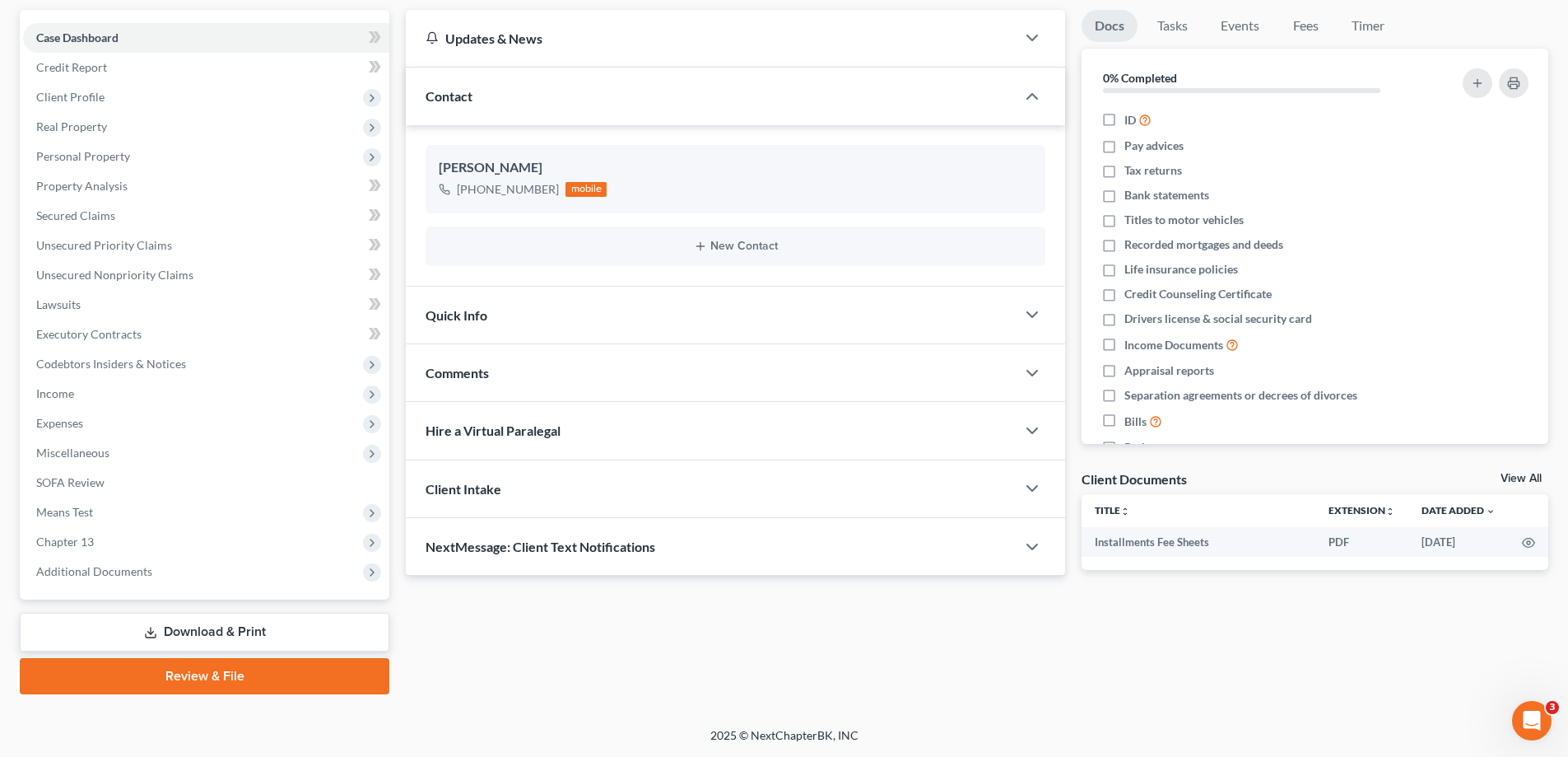
click at [248, 672] on link "Review & File" at bounding box center [204, 676] width 370 height 36
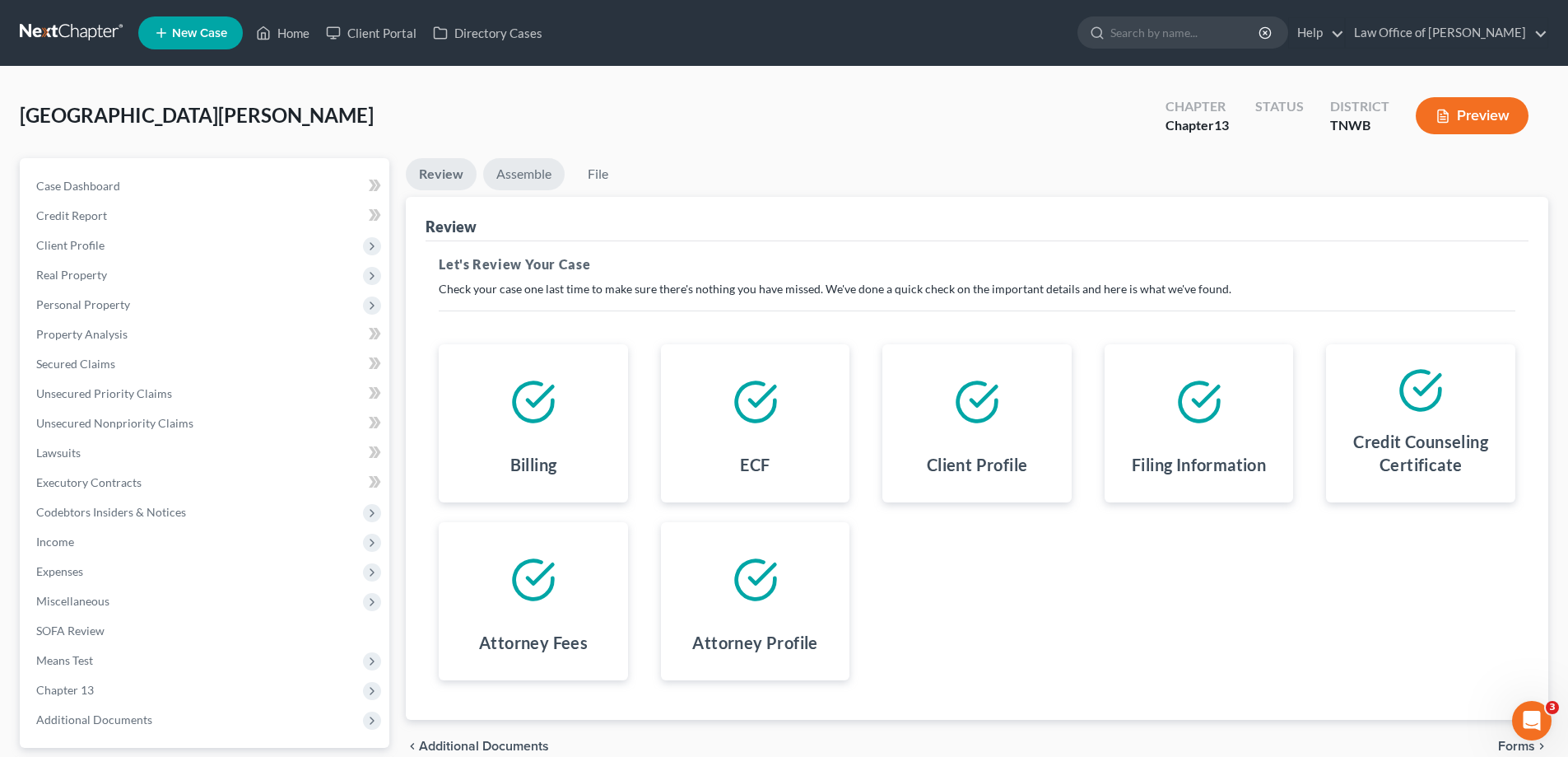
click at [526, 171] on link "Assemble" at bounding box center [524, 174] width 81 height 32
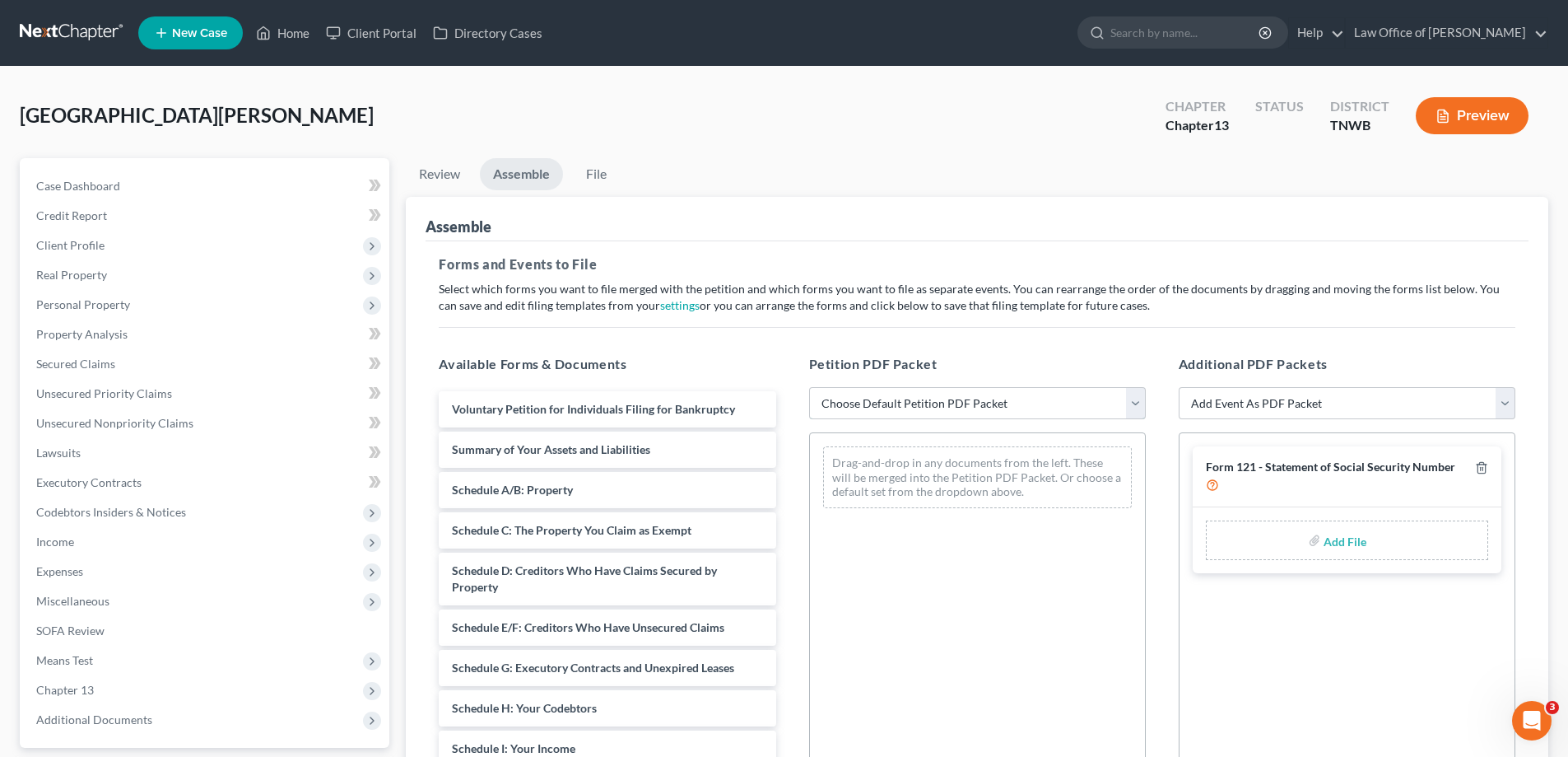
click at [1136, 402] on select "Choose Default Petition PDF Packet Emergency Filing (Voluntary Petition and Cre…" at bounding box center [978, 403] width 337 height 33
click at [809, 387] on select "Choose Default Petition PDF Packet Emergency Filing (Voluntary Petition and Cre…" at bounding box center [978, 403] width 337 height 33
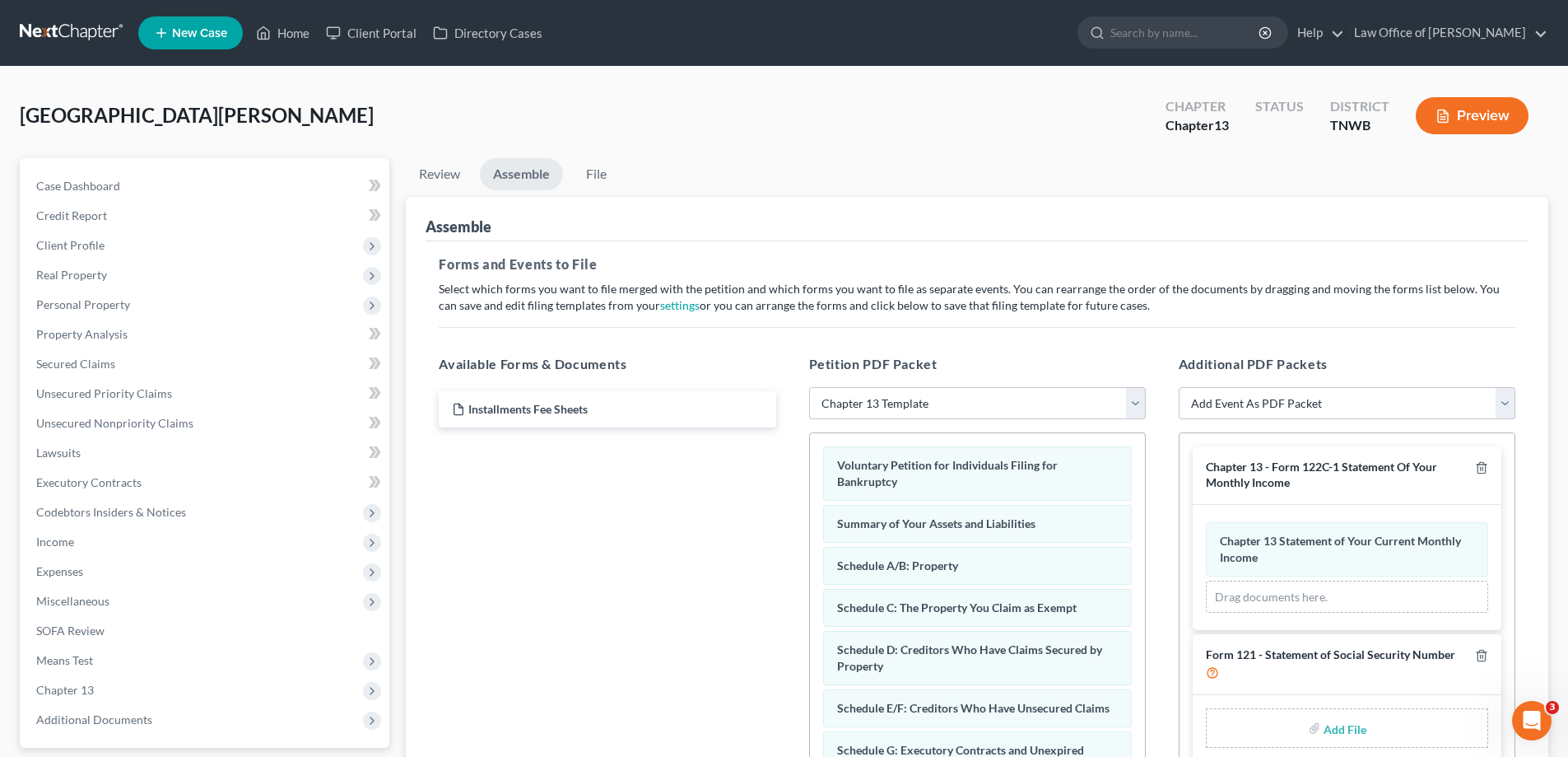
click at [534, 173] on link "Assemble" at bounding box center [522, 174] width 83 height 32
click at [1138, 404] on select "Choose Default Petition PDF Packet Emergency Filing (Voluntary Petition and Cre…" at bounding box center [978, 403] width 337 height 33
select select "0"
click at [809, 387] on select "Choose Default Petition PDF Packet Emergency Filing (Voluntary Petition and Cre…" at bounding box center [978, 403] width 337 height 33
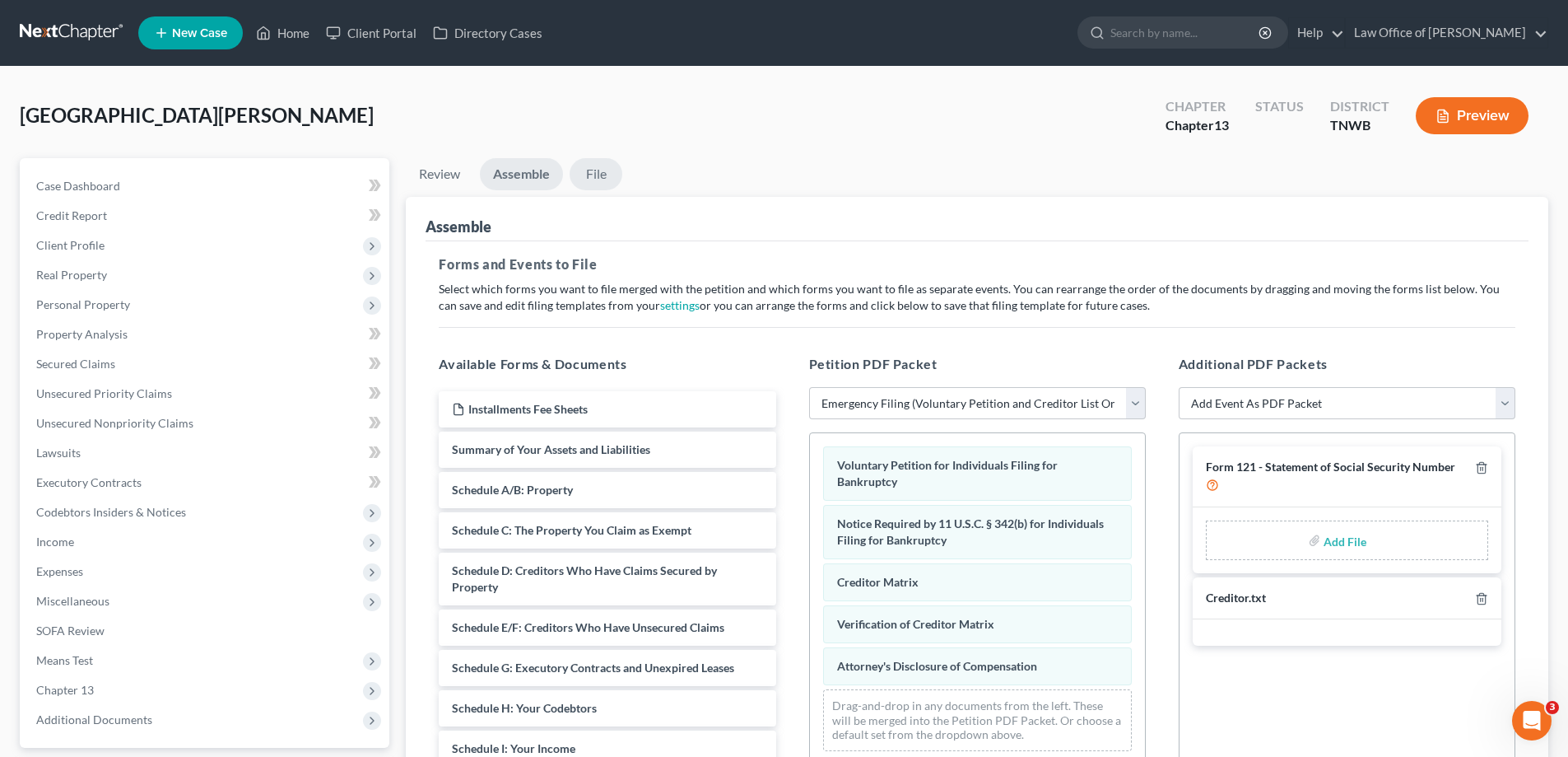
click at [595, 174] on link "File" at bounding box center [596, 174] width 52 height 32
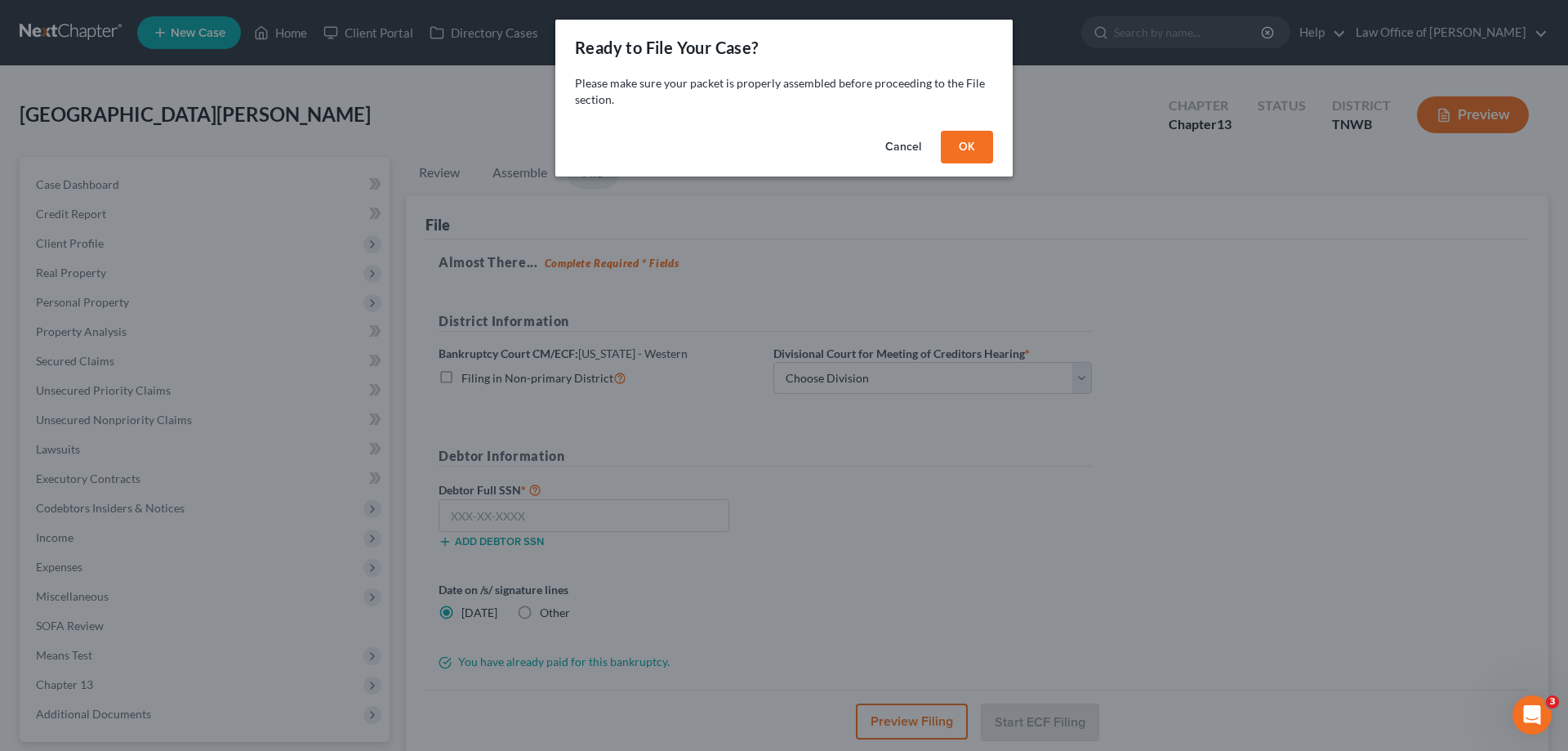
click at [967, 146] on button "OK" at bounding box center [966, 147] width 52 height 33
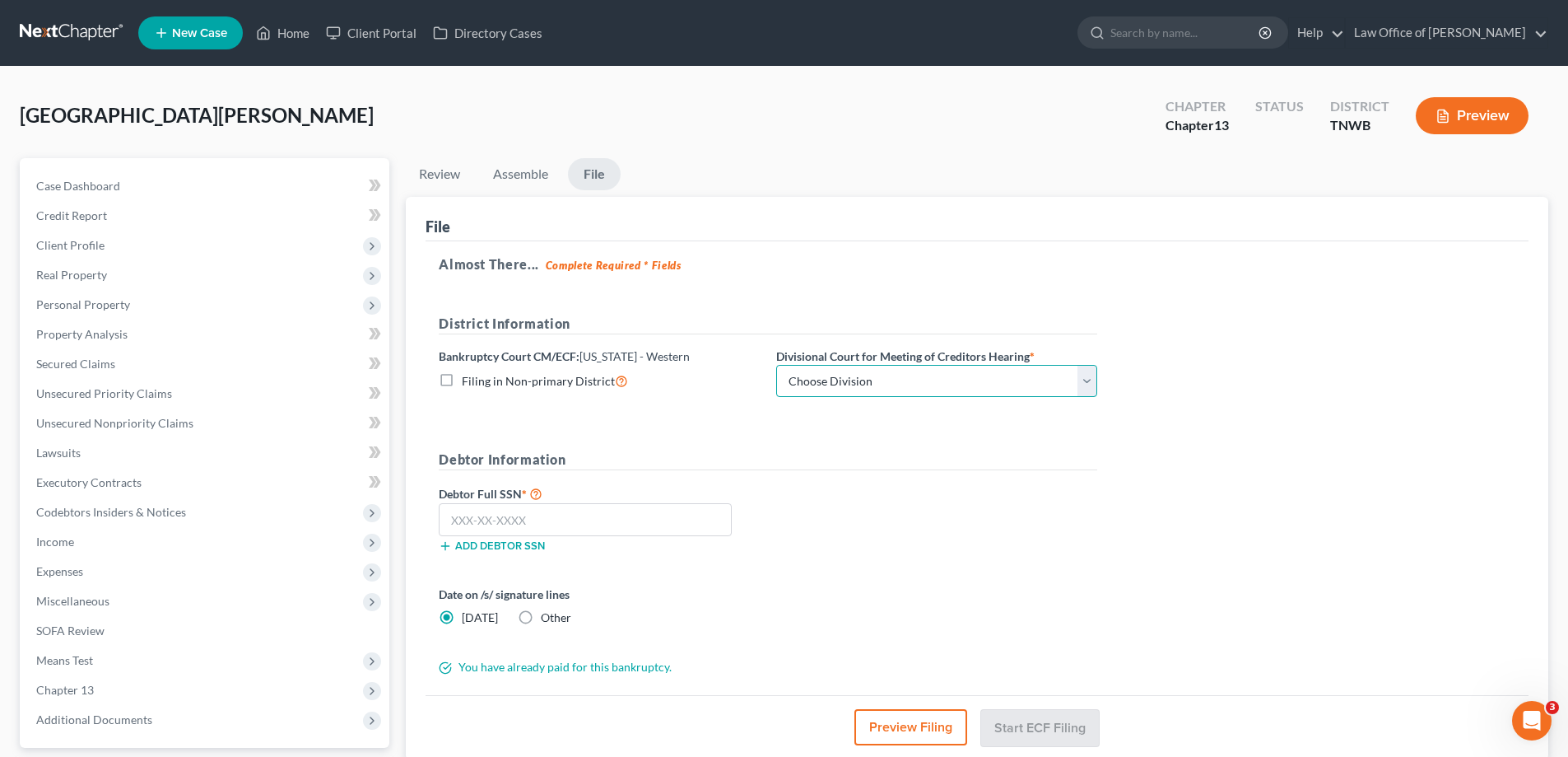
click at [1088, 386] on select "Choose Division [PERSON_NAME] Memphis" at bounding box center [937, 381] width 321 height 33
select select "1"
click at [776, 365] on select "Choose Division [PERSON_NAME] Memphis" at bounding box center [937, 381] width 321 height 33
click at [553, 513] on input "text" at bounding box center [585, 519] width 293 height 33
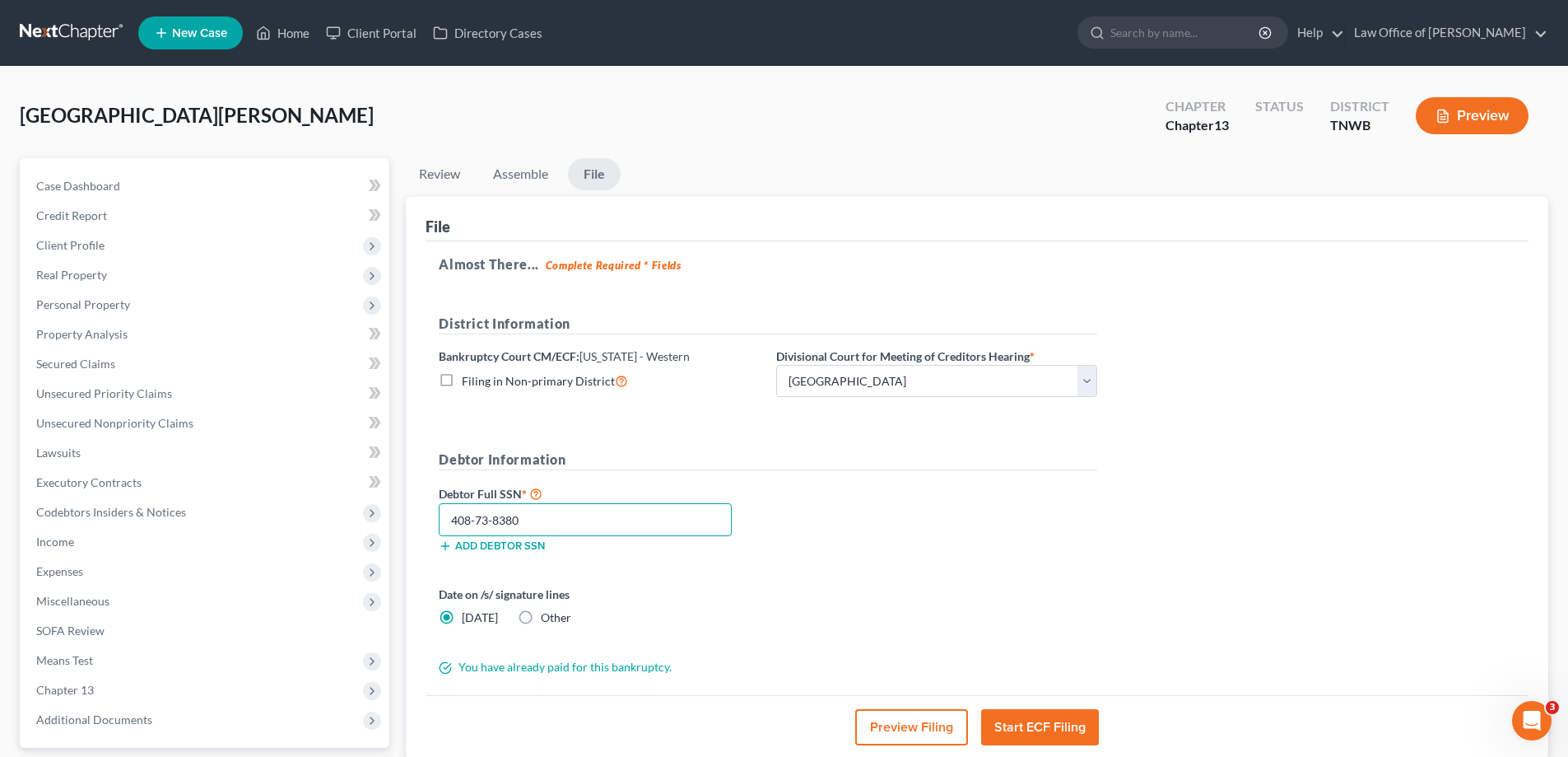
type input "408-73-8380"
click at [1022, 724] on button "Start ECF Filing" at bounding box center [1039, 727] width 118 height 36
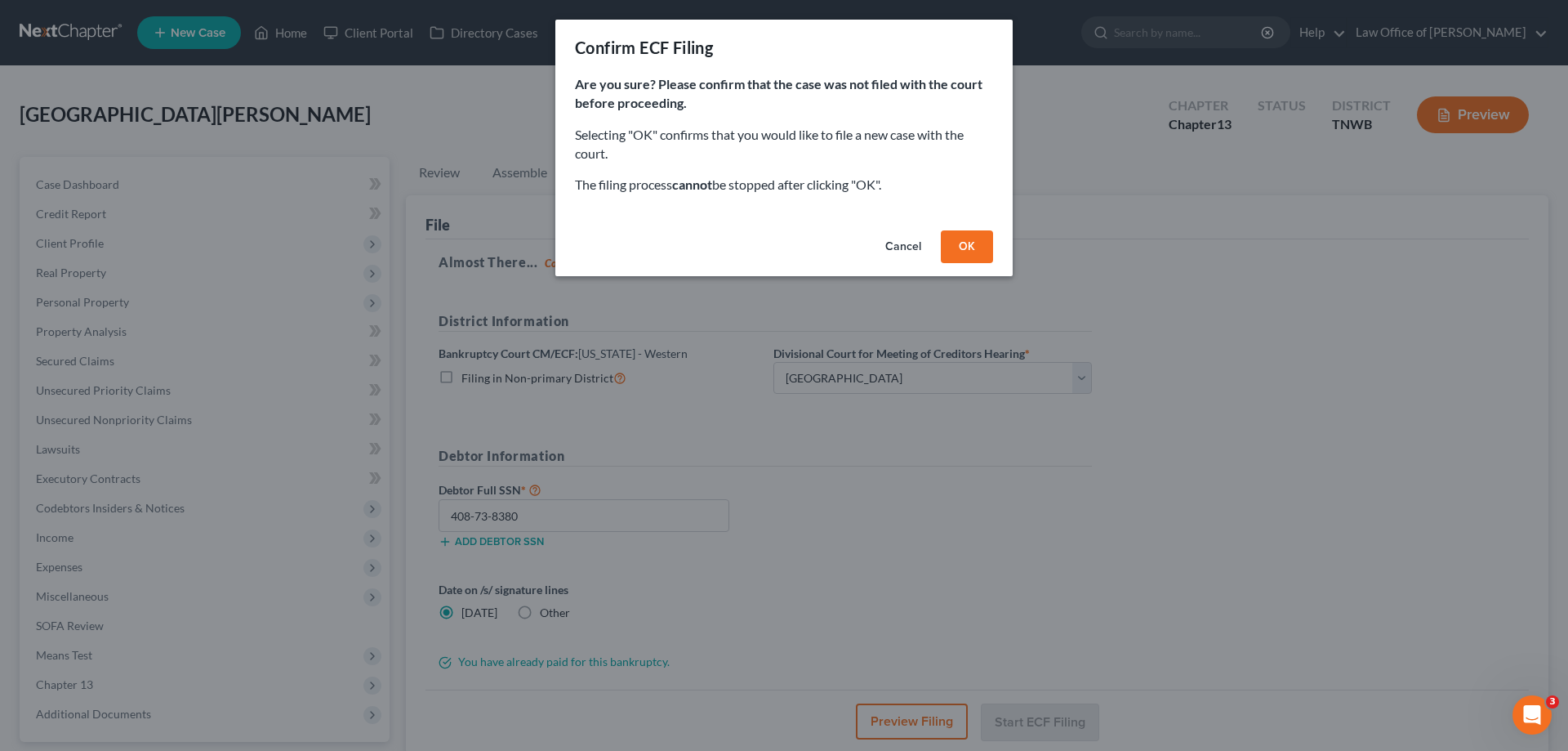
click at [971, 247] on button "OK" at bounding box center [966, 247] width 52 height 33
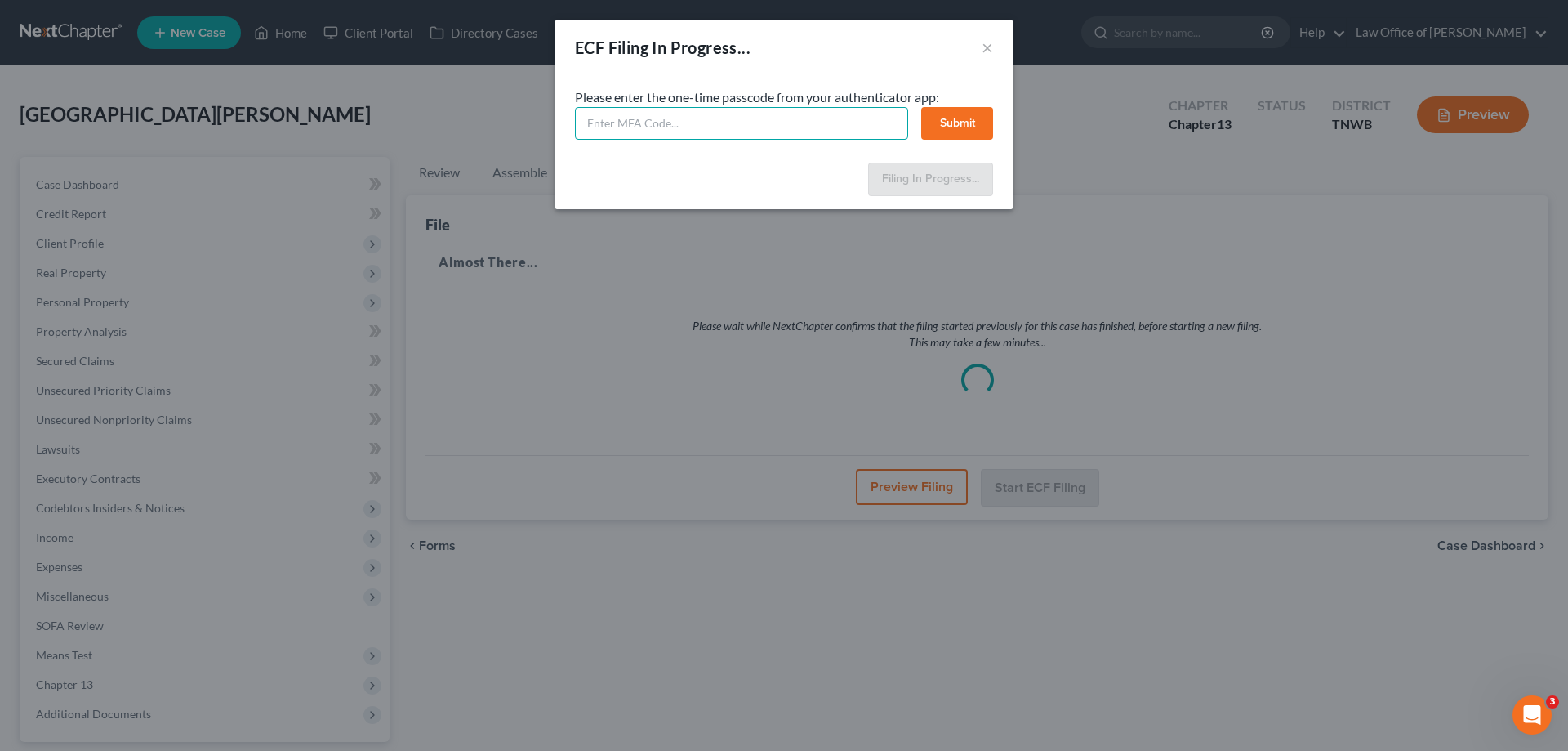
drag, startPoint x: 706, startPoint y: 133, endPoint x: 744, endPoint y: 116, distance: 41.6
click at [712, 134] on input "text" at bounding box center [741, 123] width 333 height 33
click at [596, 124] on input "text" at bounding box center [741, 123] width 333 height 33
type input "017407"
click at [967, 115] on button "Submit" at bounding box center [957, 123] width 72 height 33
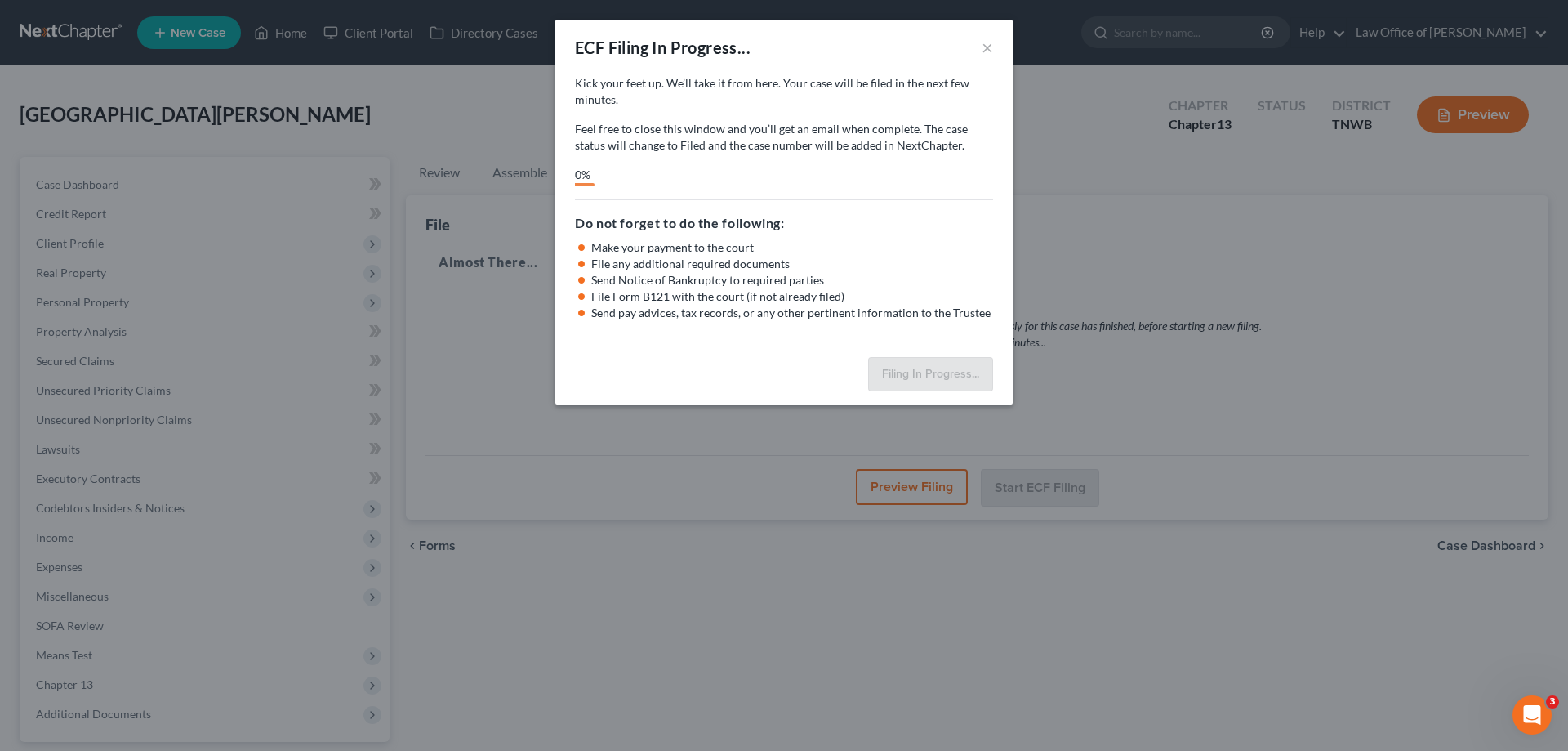
select select "1"
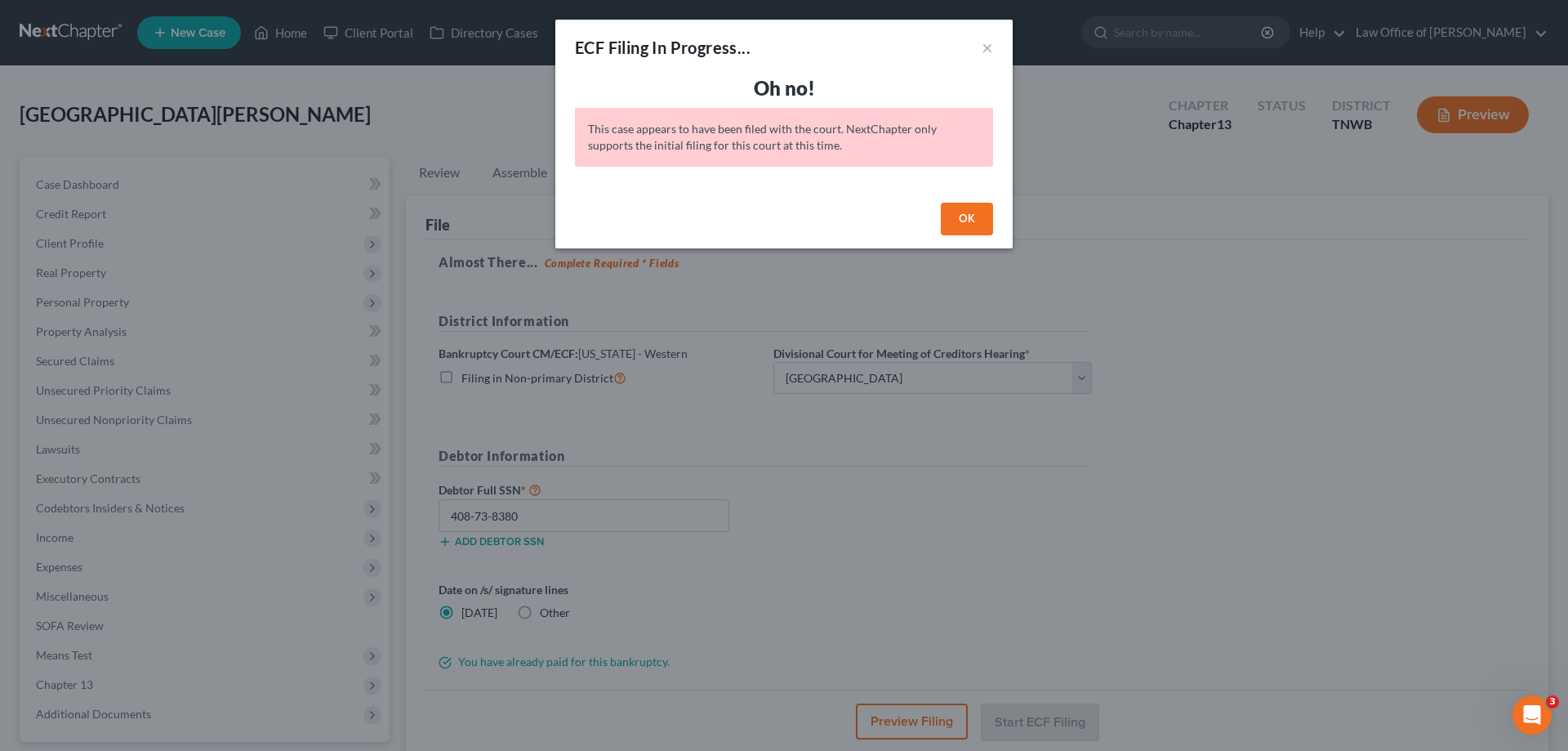
click at [965, 215] on button "OK" at bounding box center [966, 218] width 52 height 33
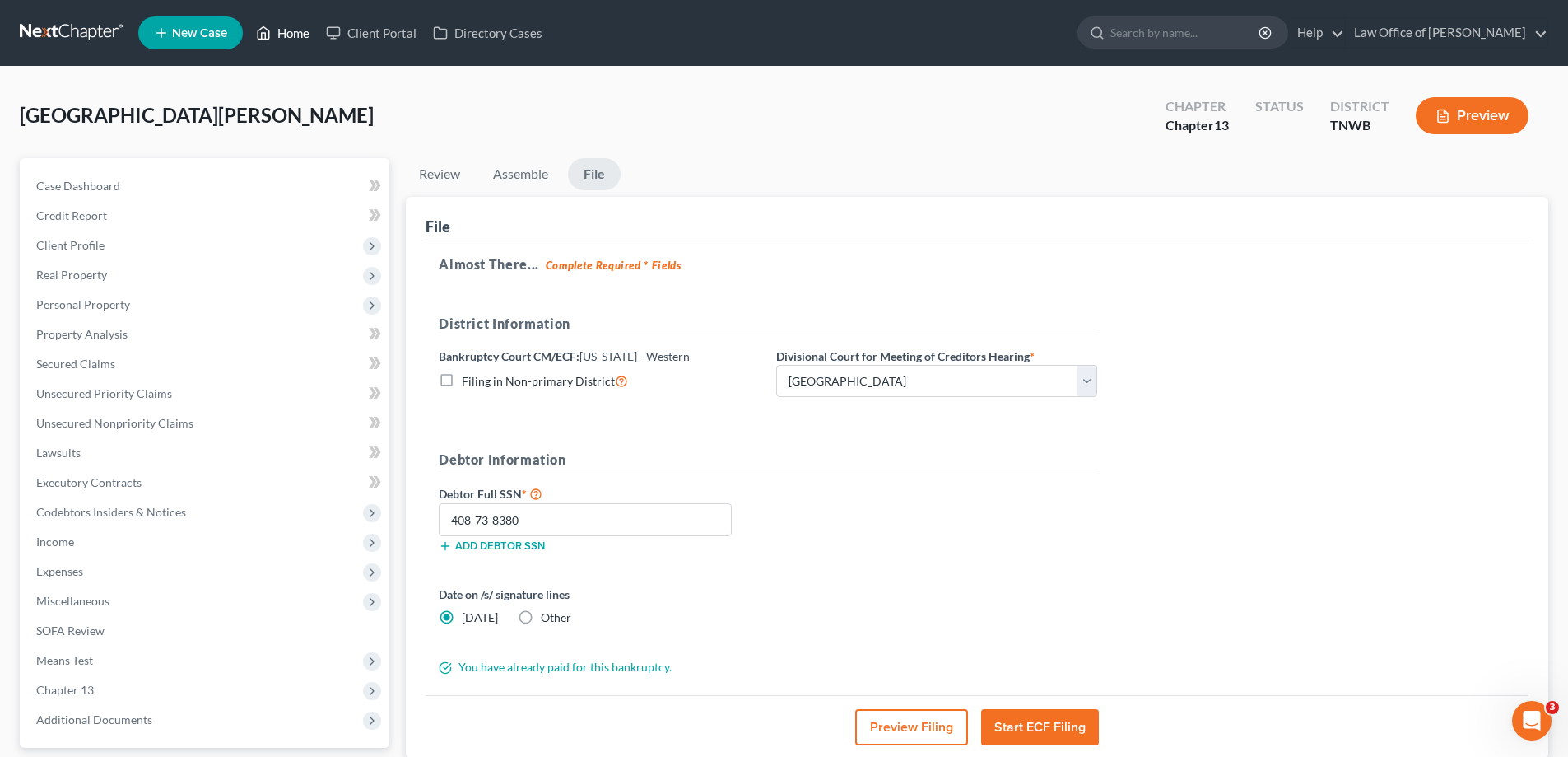
drag, startPoint x: 292, startPoint y: 26, endPoint x: 277, endPoint y: 33, distance: 16.6
click at [292, 25] on link "Home" at bounding box center [282, 32] width 70 height 30
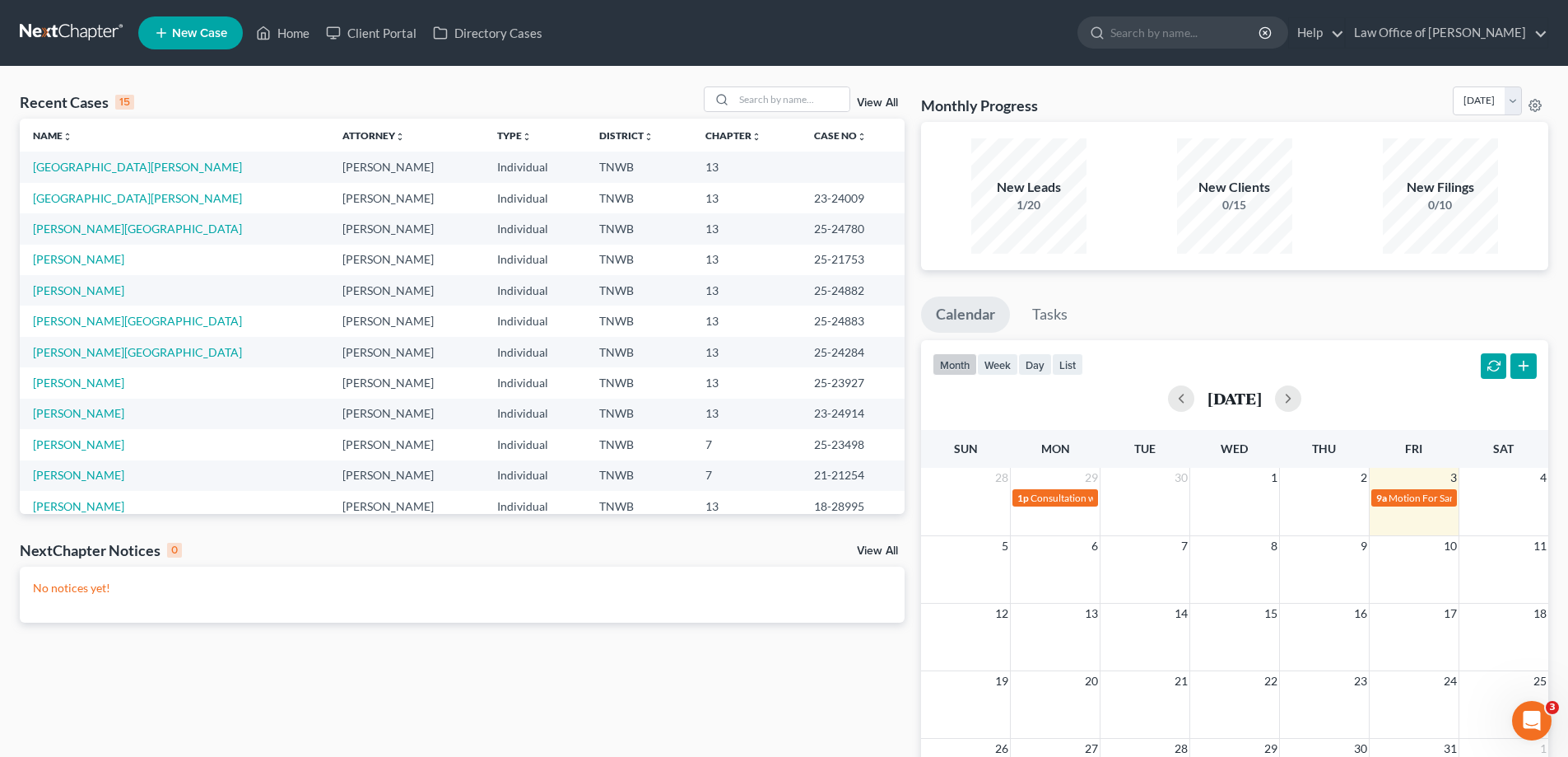
click at [883, 103] on link "View All" at bounding box center [877, 103] width 41 height 12
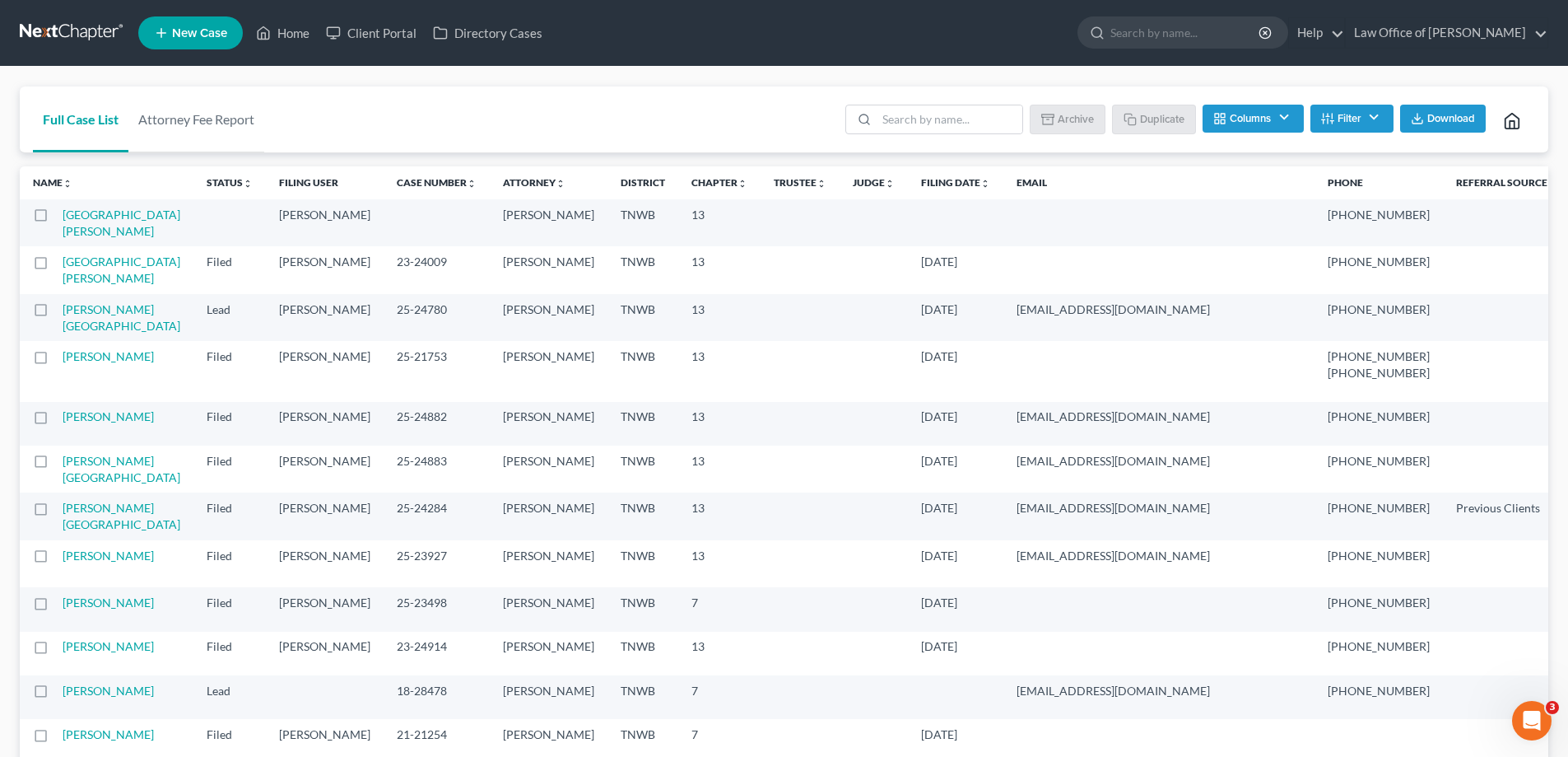
click at [56, 266] on label at bounding box center [56, 266] width 0 height 0
click at [63, 264] on input "checkbox" at bounding box center [68, 259] width 11 height 11
click at [1072, 115] on button "Archive" at bounding box center [1071, 118] width 74 height 28
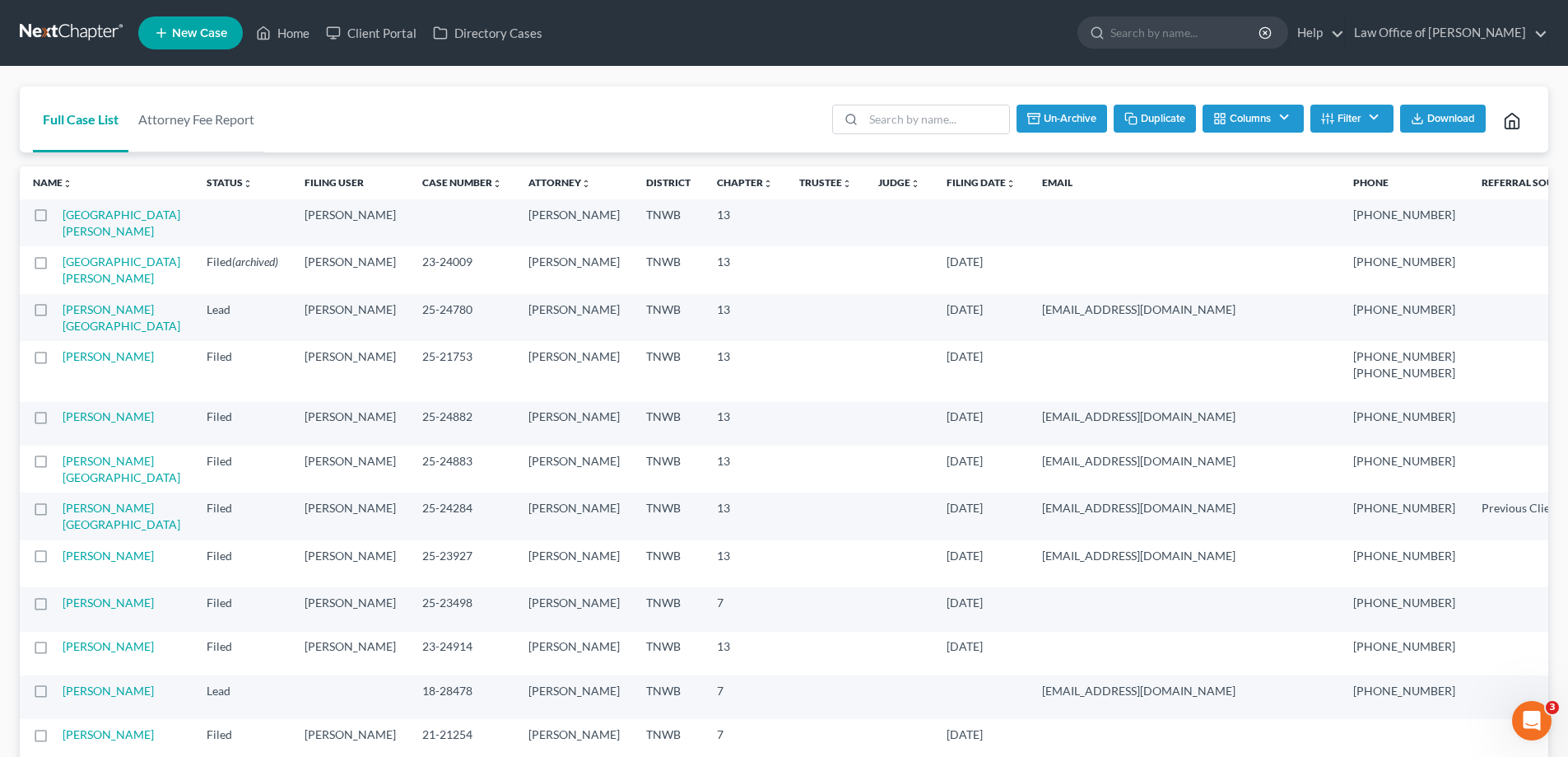
checkbox input "false"
click at [86, 217] on link "[GEOGRAPHIC_DATA][PERSON_NAME]" at bounding box center [121, 222] width 118 height 30
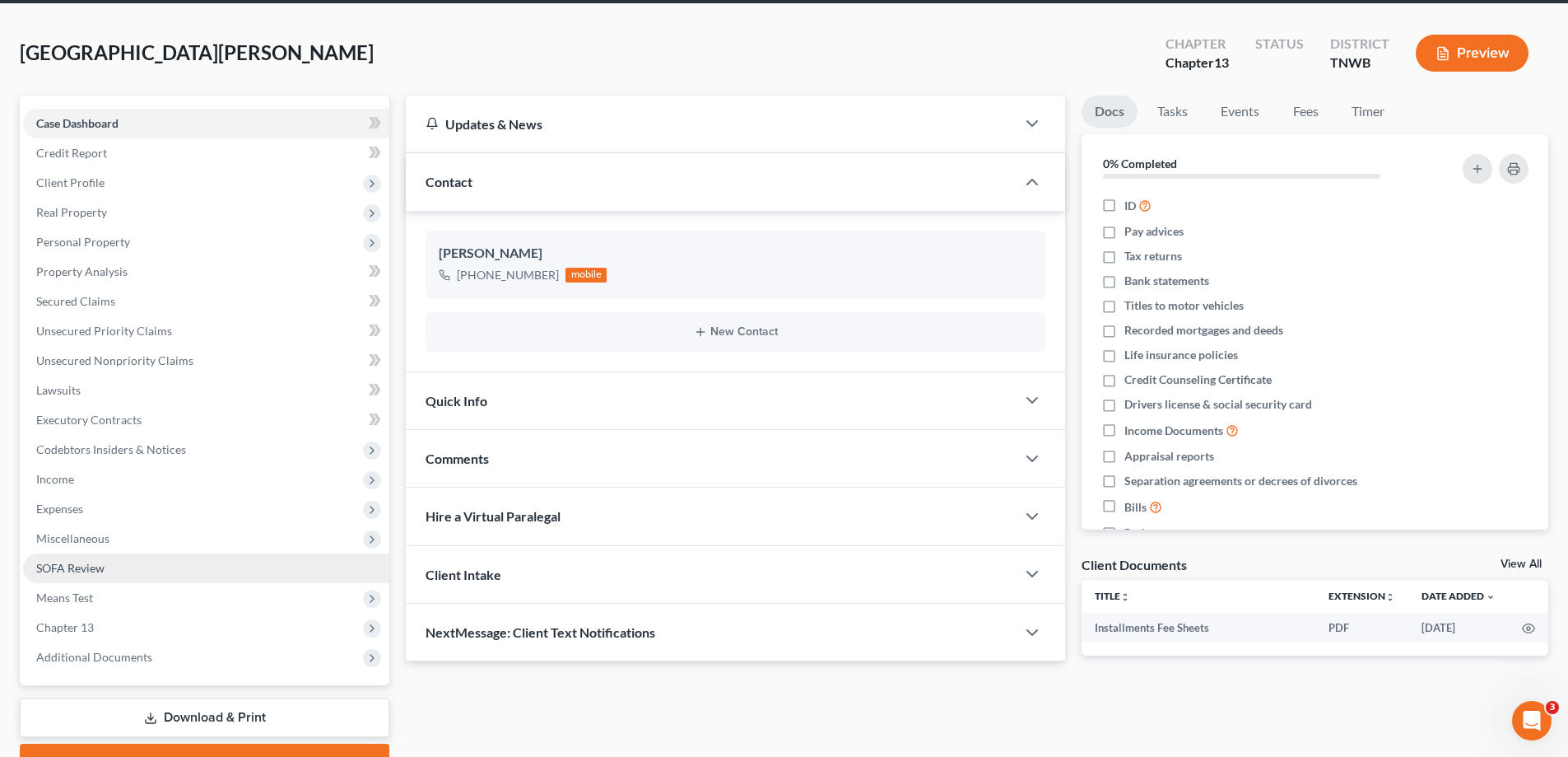
scroll to position [148, 0]
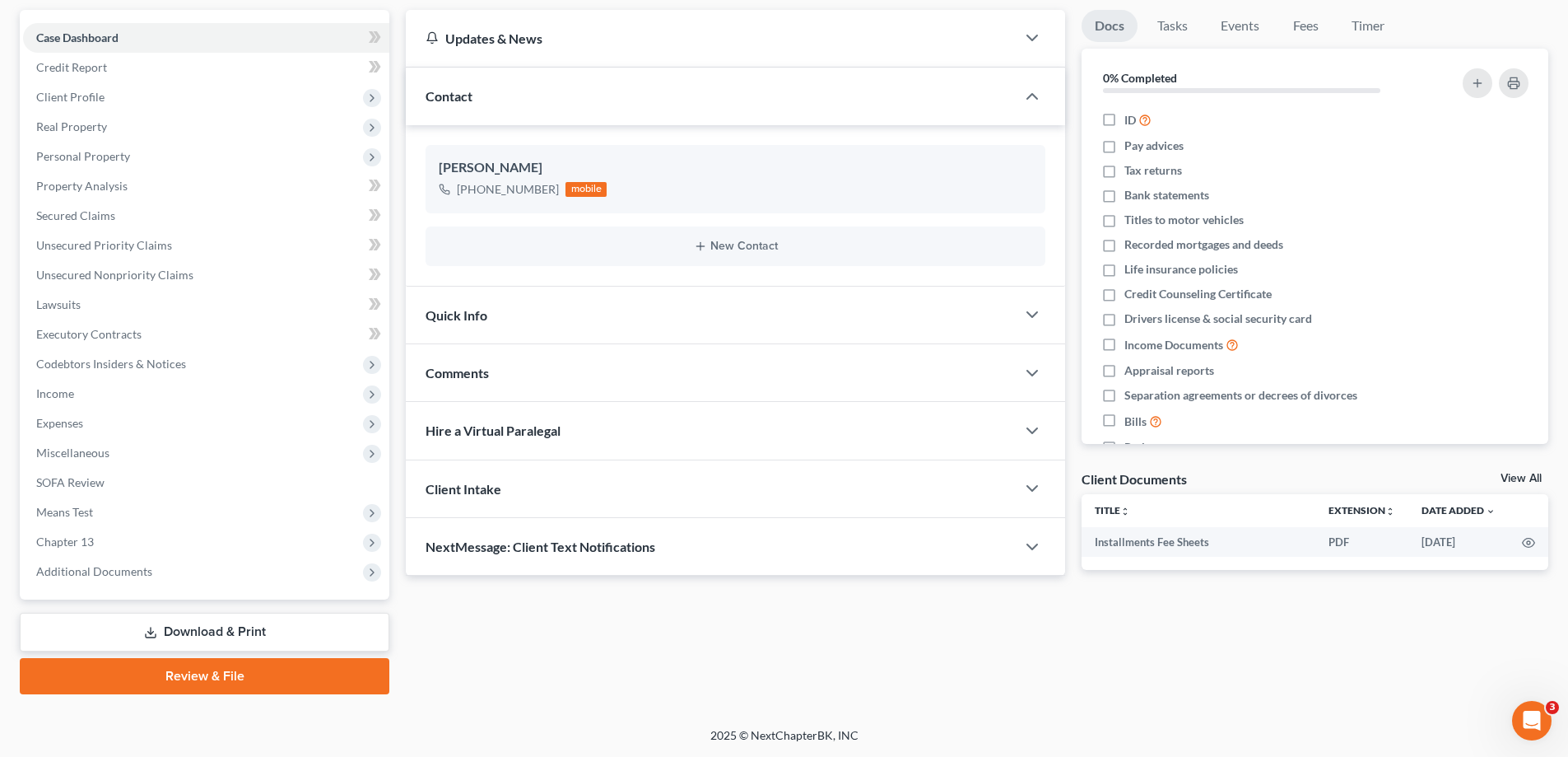
click at [235, 666] on link "Review & File" at bounding box center [204, 676] width 370 height 36
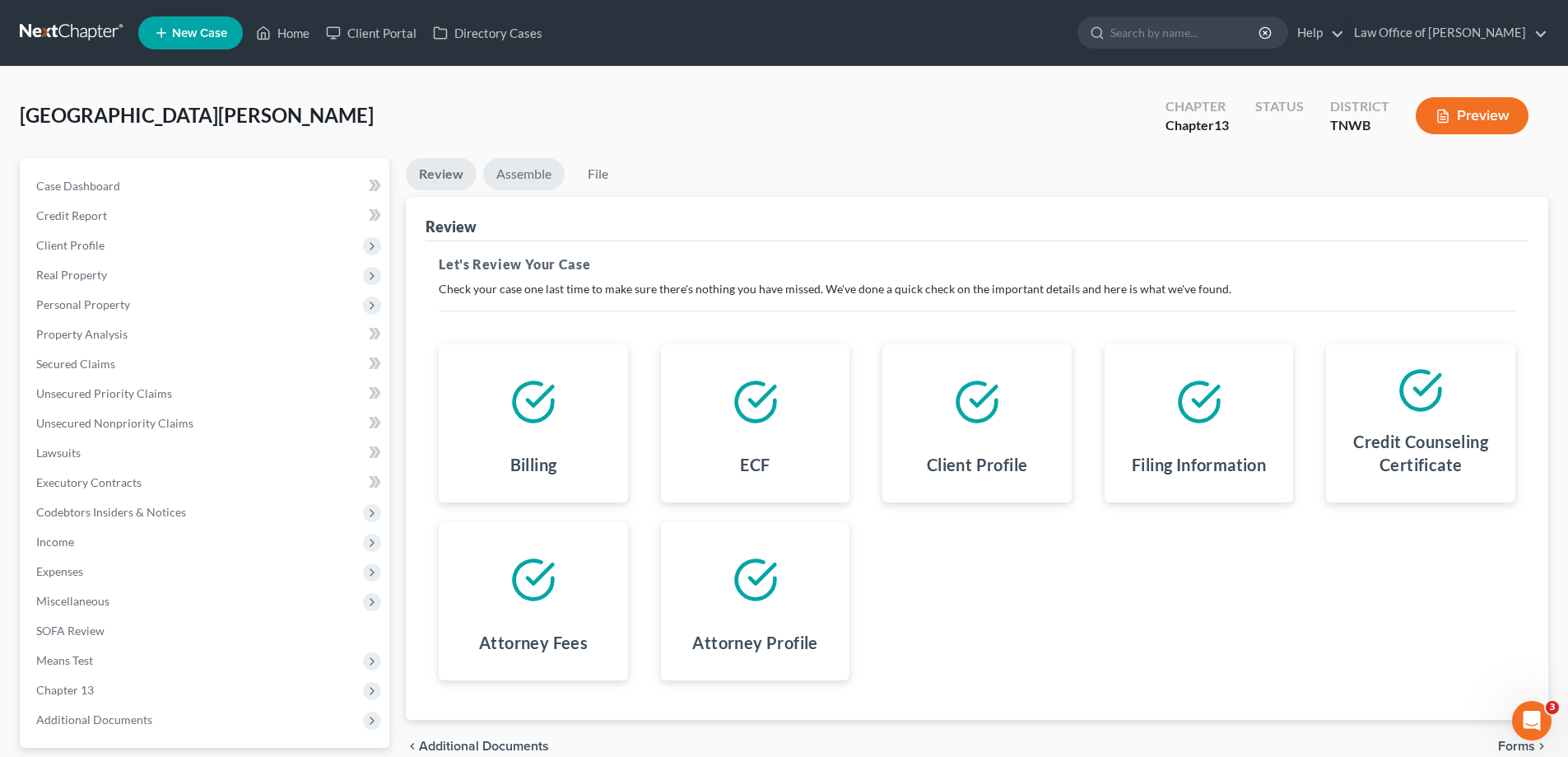
click at [523, 173] on link "Assemble" at bounding box center [524, 174] width 81 height 32
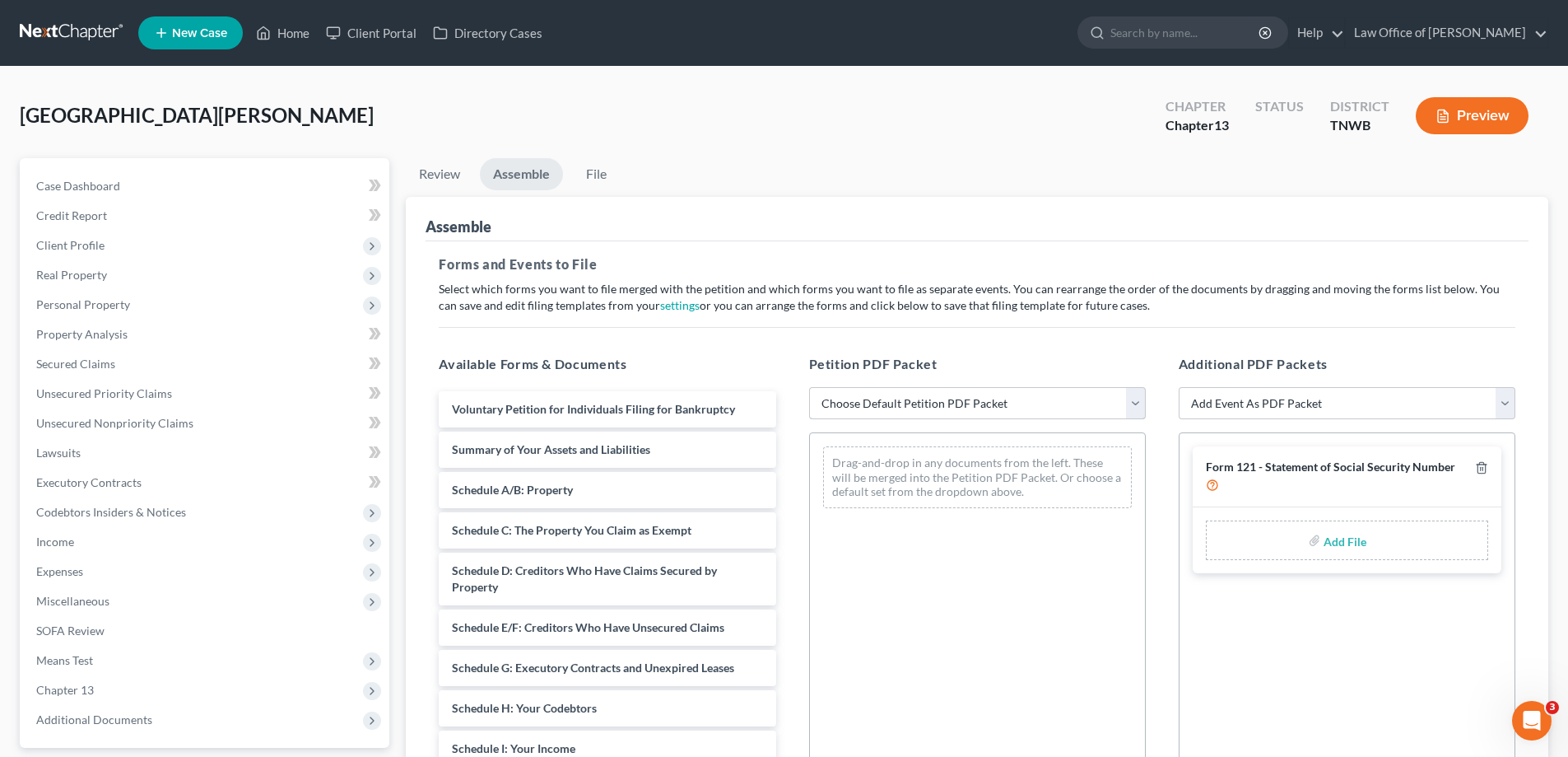
click at [1134, 407] on select "Choose Default Petition PDF Packet Emergency Filing (Voluntary Petition and Cre…" at bounding box center [978, 403] width 337 height 33
select select "0"
click at [809, 387] on select "Choose Default Petition PDF Packet Emergency Filing (Voluntary Petition and Cre…" at bounding box center [978, 403] width 337 height 33
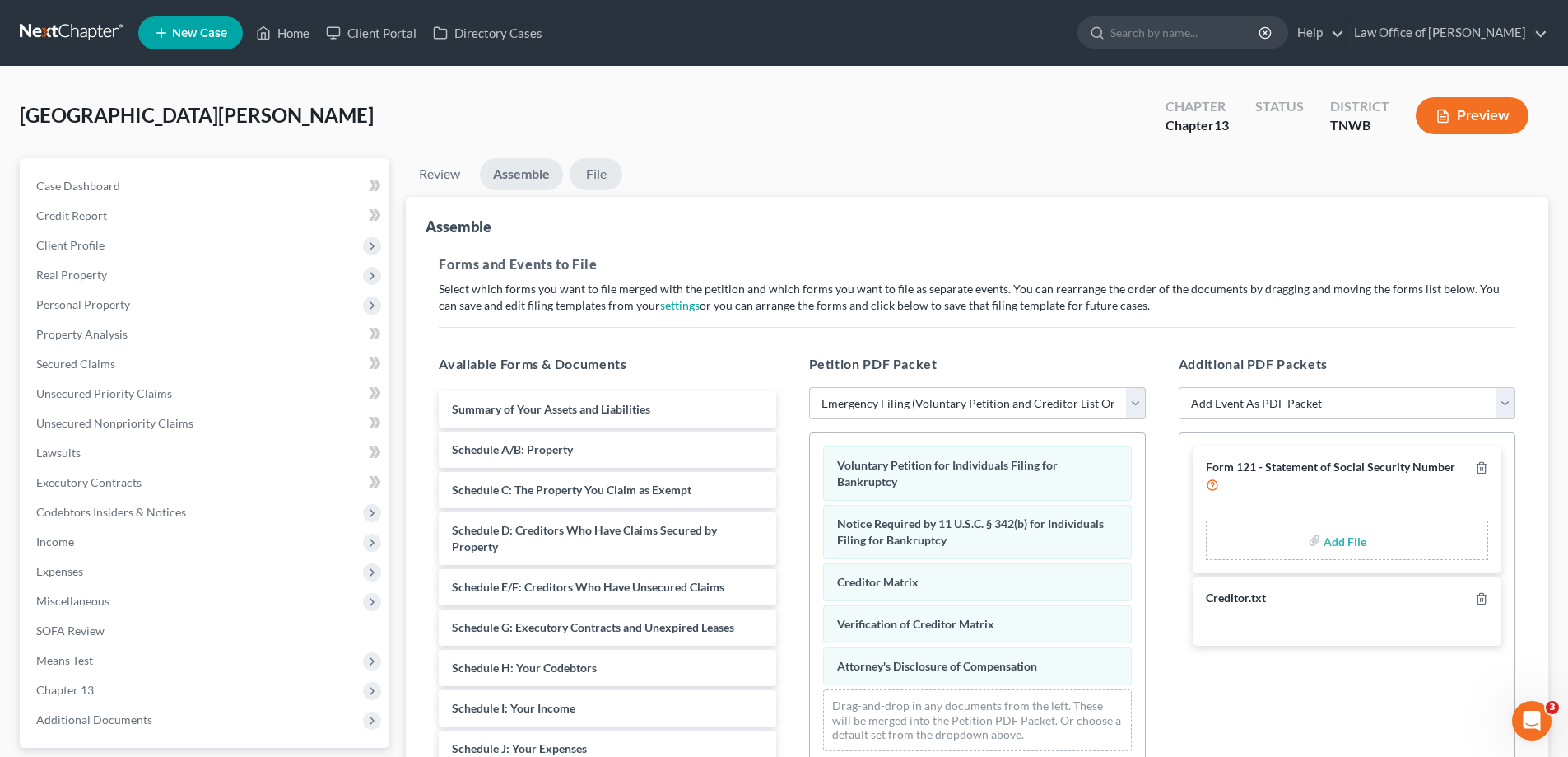
click at [599, 169] on link "File" at bounding box center [596, 174] width 52 height 32
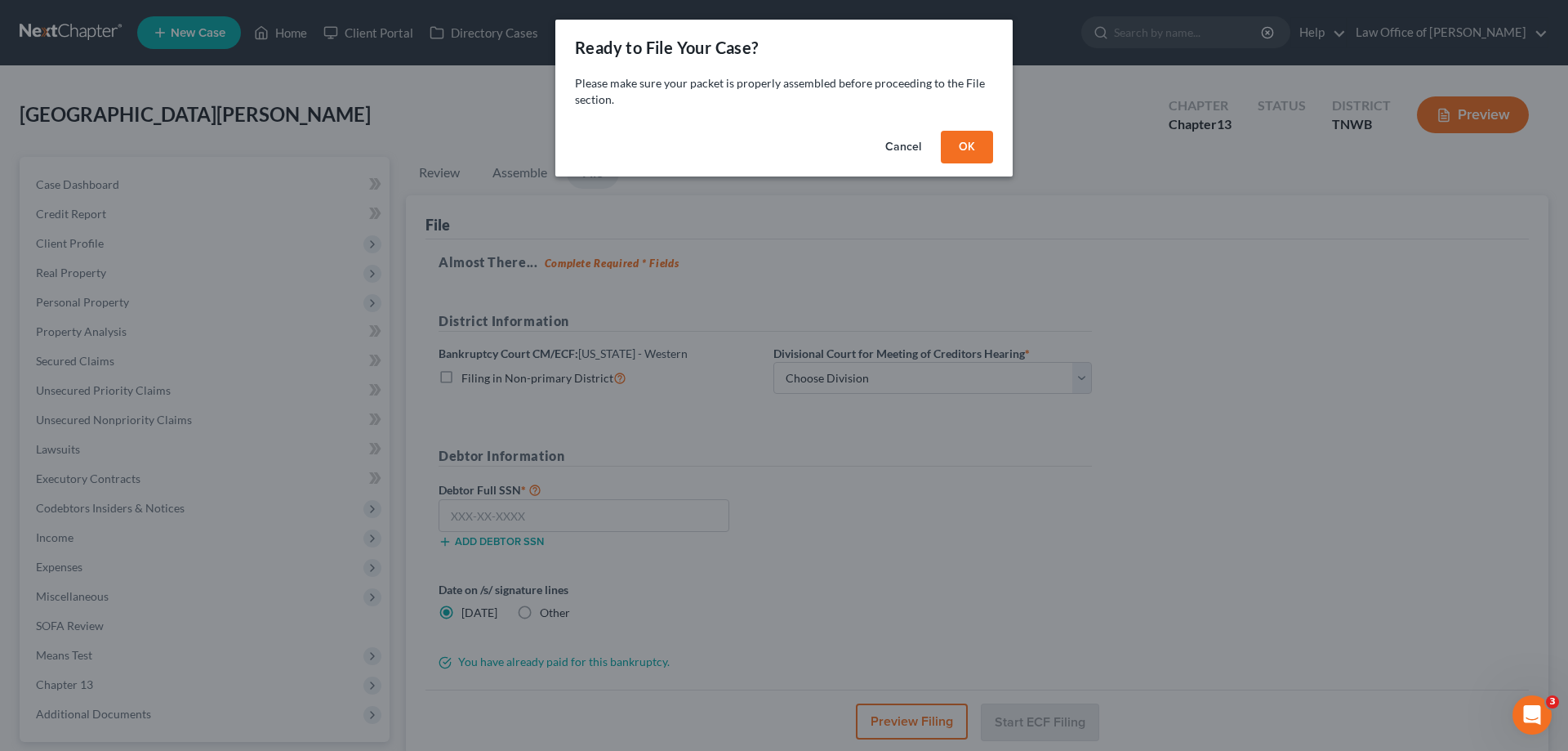
click at [948, 158] on button "OK" at bounding box center [966, 147] width 52 height 33
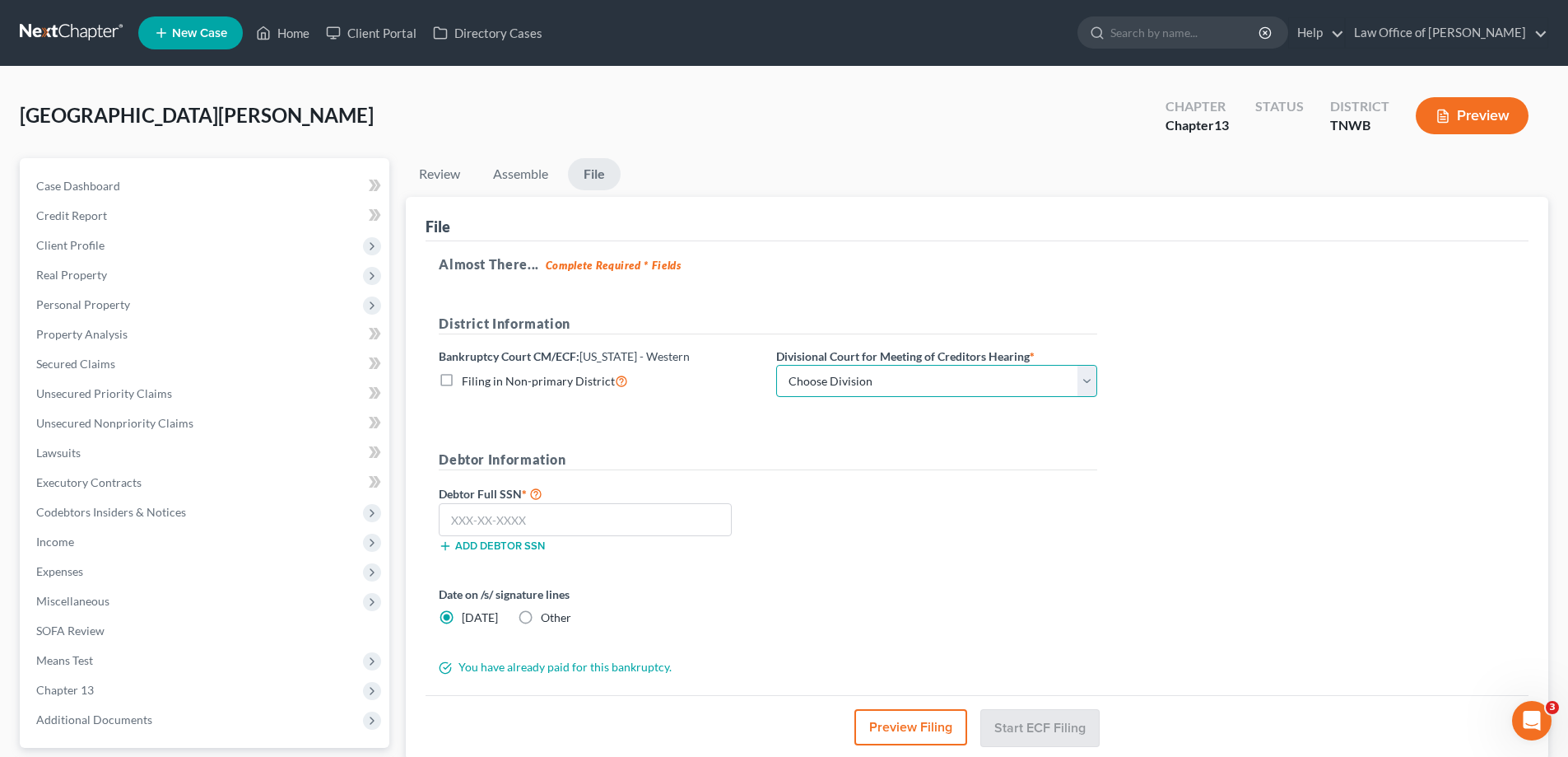
drag, startPoint x: 1085, startPoint y: 381, endPoint x: 1074, endPoint y: 394, distance: 17.0
click at [1085, 380] on select "Choose Division [PERSON_NAME] Memphis" at bounding box center [937, 381] width 321 height 33
select select "1"
click at [776, 365] on select "Choose Division [PERSON_NAME] Memphis" at bounding box center [937, 381] width 321 height 33
click at [516, 513] on input "text" at bounding box center [585, 519] width 293 height 33
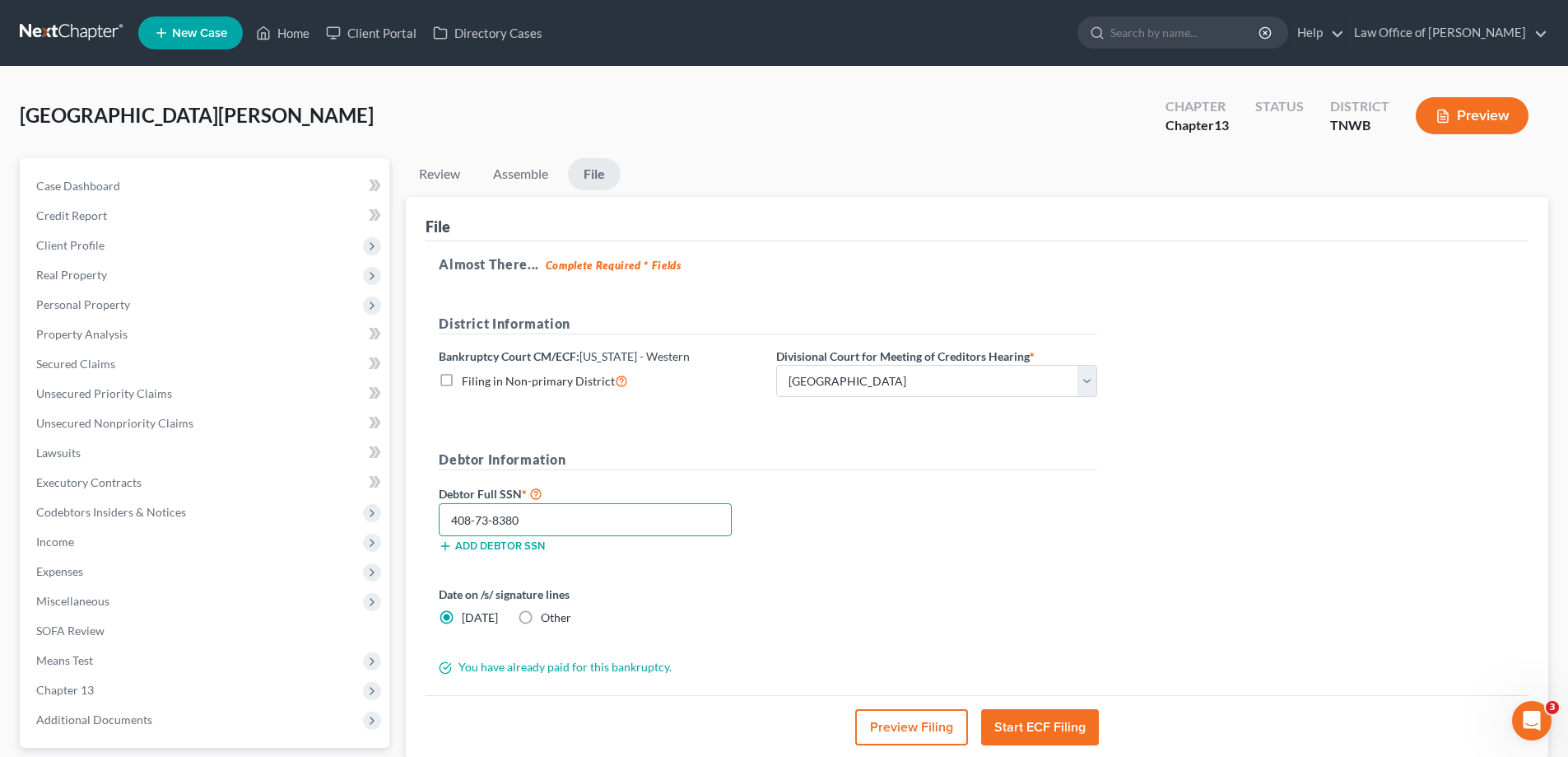
type input "408-73-8380"
click at [1023, 729] on button "Start ECF Filing" at bounding box center [1039, 727] width 118 height 36
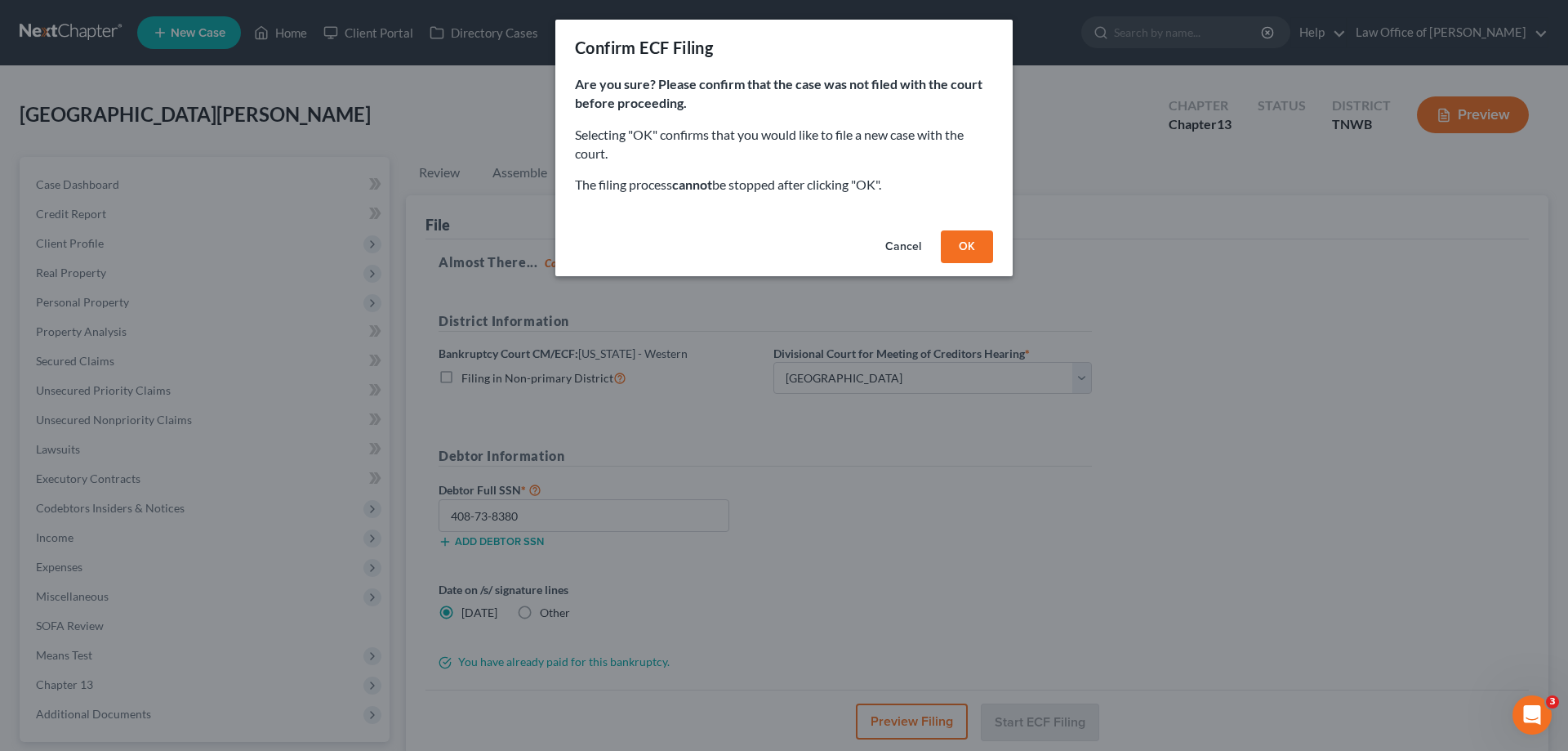
click at [968, 246] on button "OK" at bounding box center [966, 247] width 52 height 33
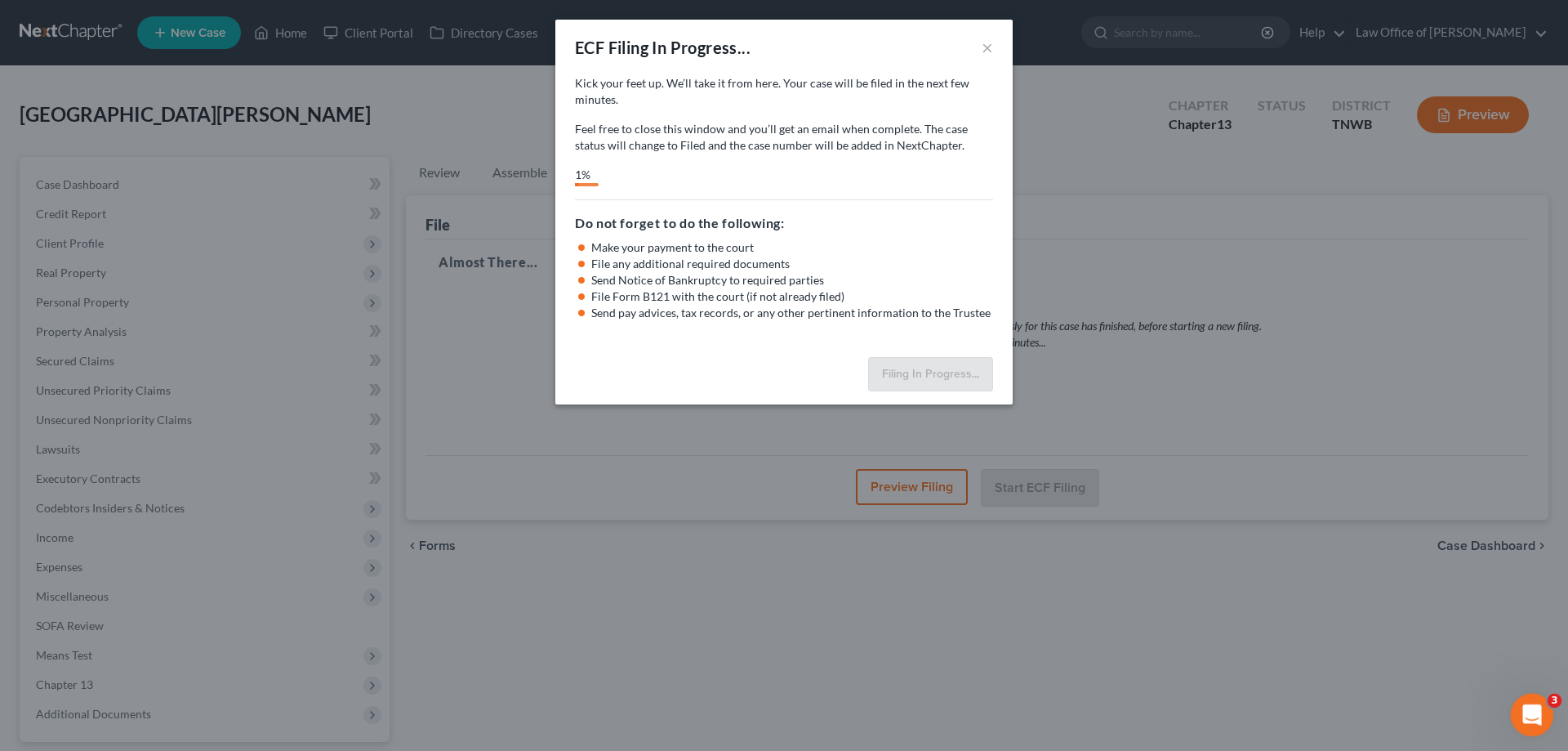
click at [1532, 705] on icon "Open Intercom Messenger" at bounding box center [1530, 712] width 27 height 27
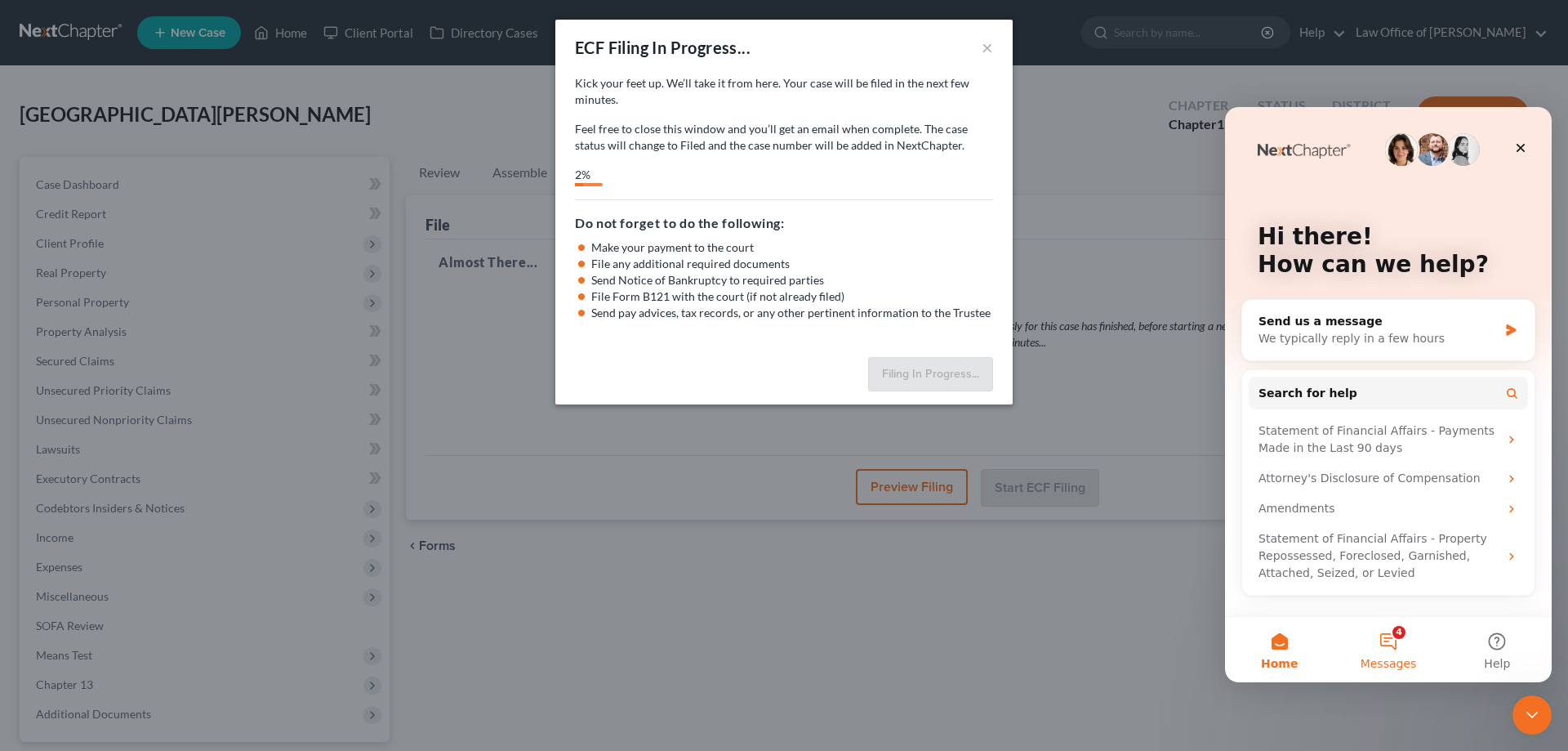
click at [1394, 639] on button "4 Messages" at bounding box center [1388, 649] width 108 height 65
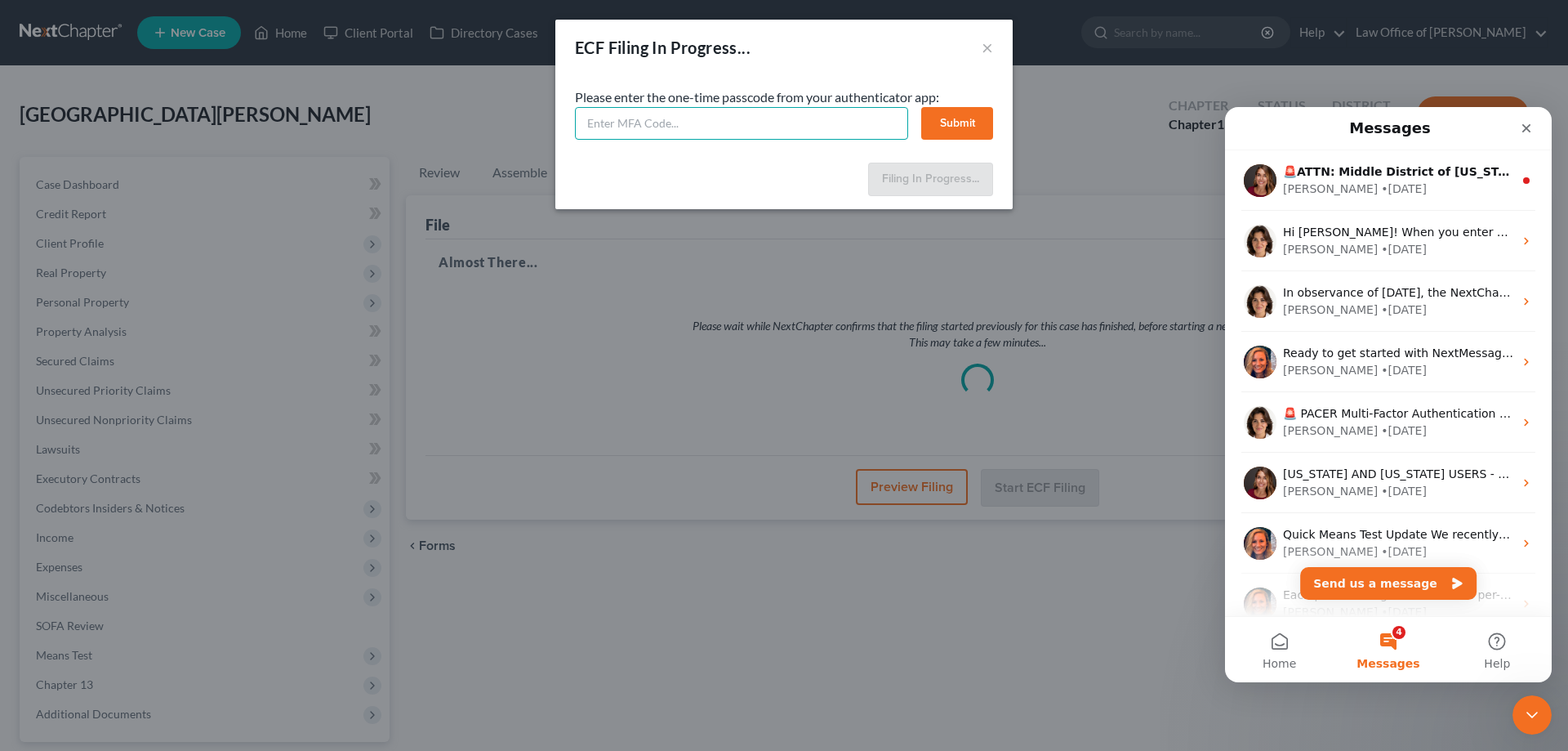
click at [816, 133] on input "text" at bounding box center [741, 123] width 333 height 33
click at [639, 121] on input "text" at bounding box center [741, 123] width 333 height 33
type input "805760"
click at [953, 125] on button "Submit" at bounding box center [957, 123] width 72 height 33
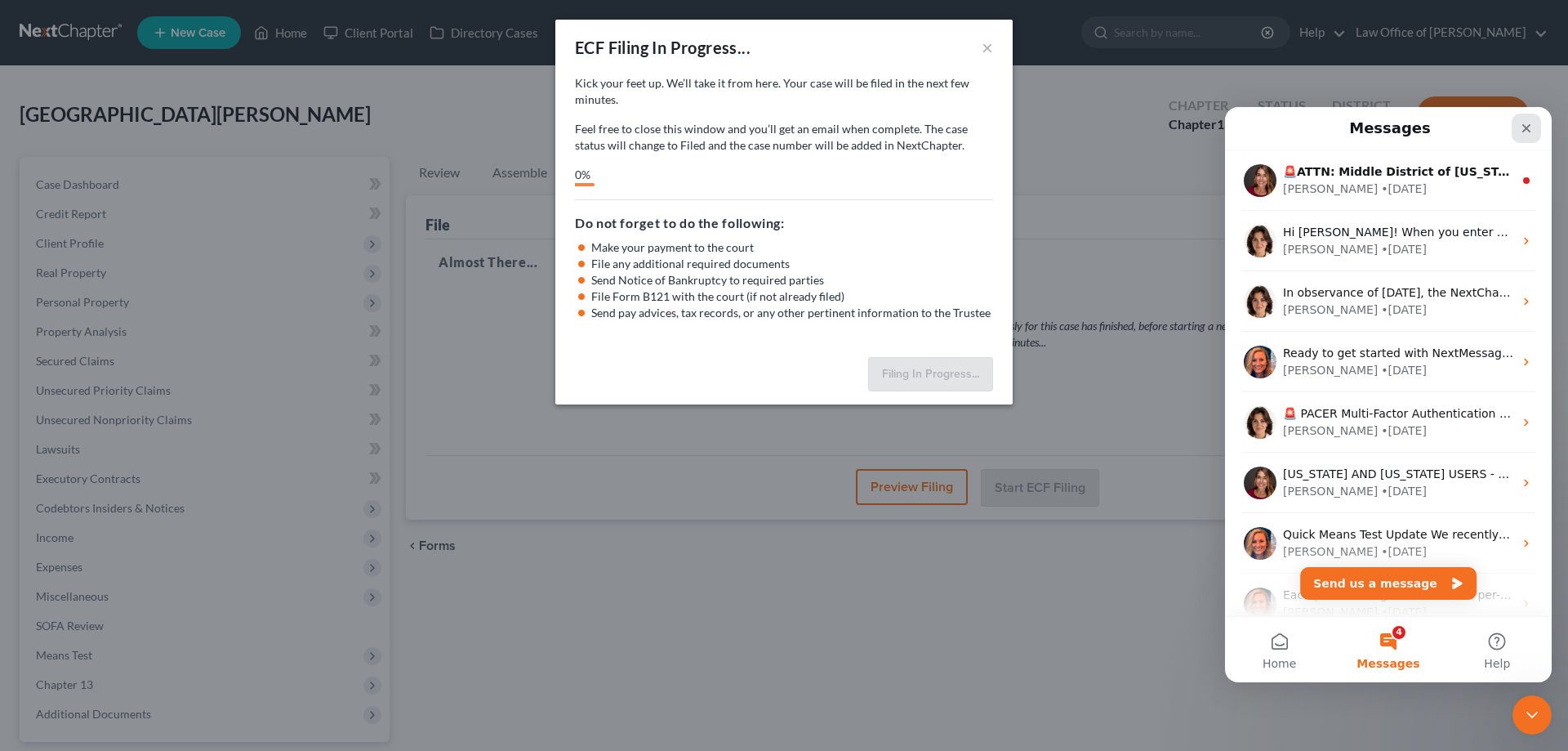
click at [1531, 127] on icon "Close" at bounding box center [1527, 128] width 13 height 13
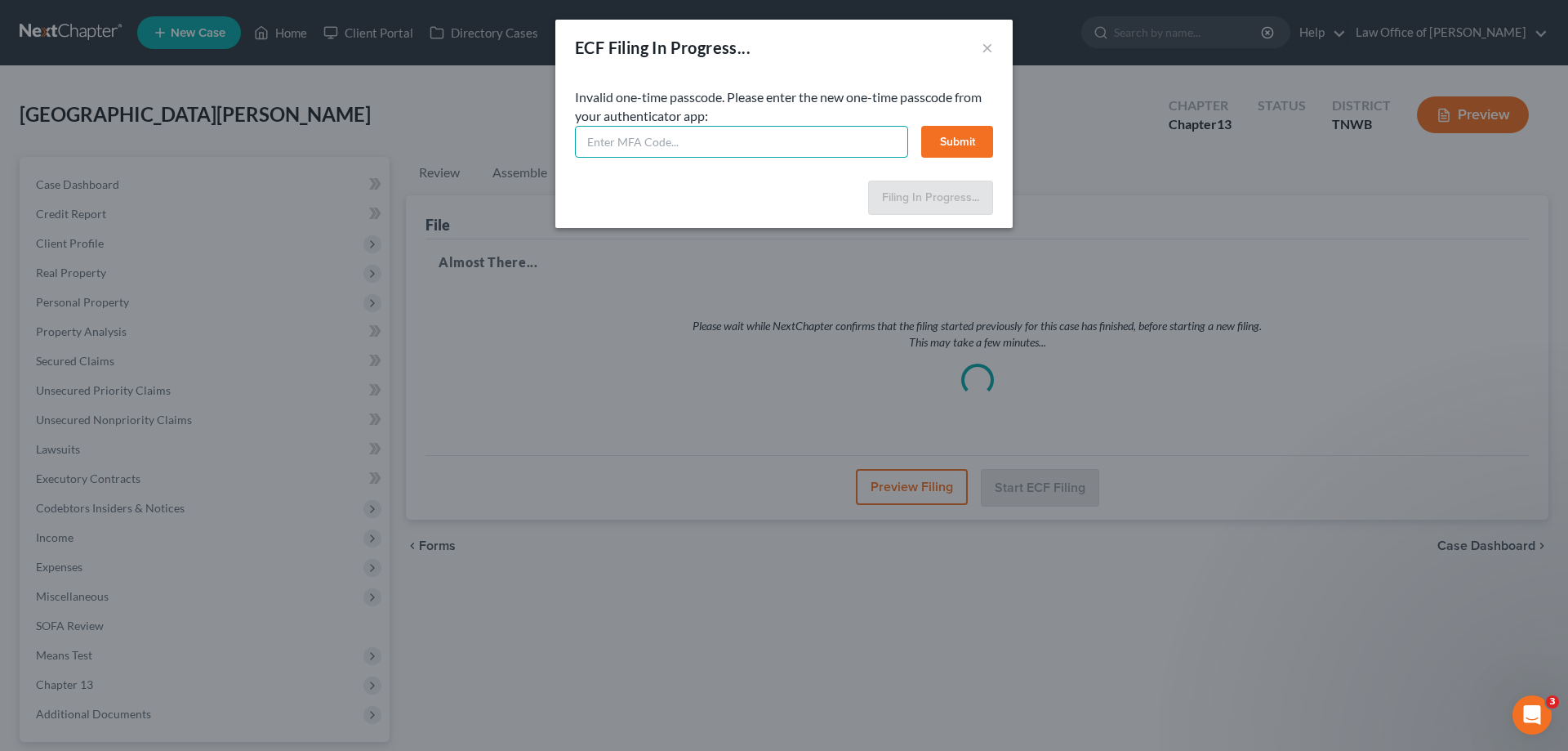
click at [600, 140] on input "text" at bounding box center [741, 142] width 333 height 33
type input "180213"
select select "1"
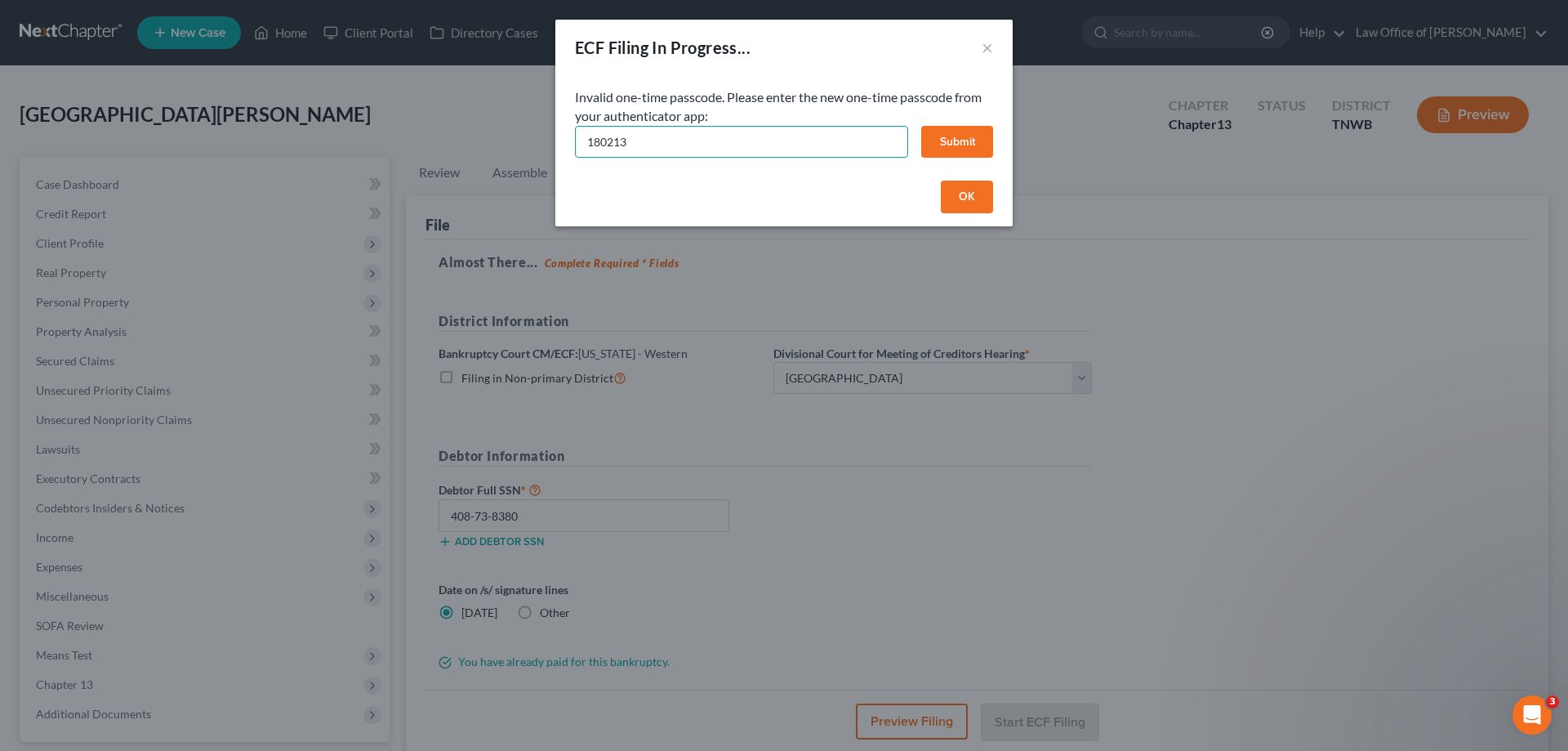
type input "180213"
click at [958, 137] on button "Submit" at bounding box center [957, 142] width 72 height 33
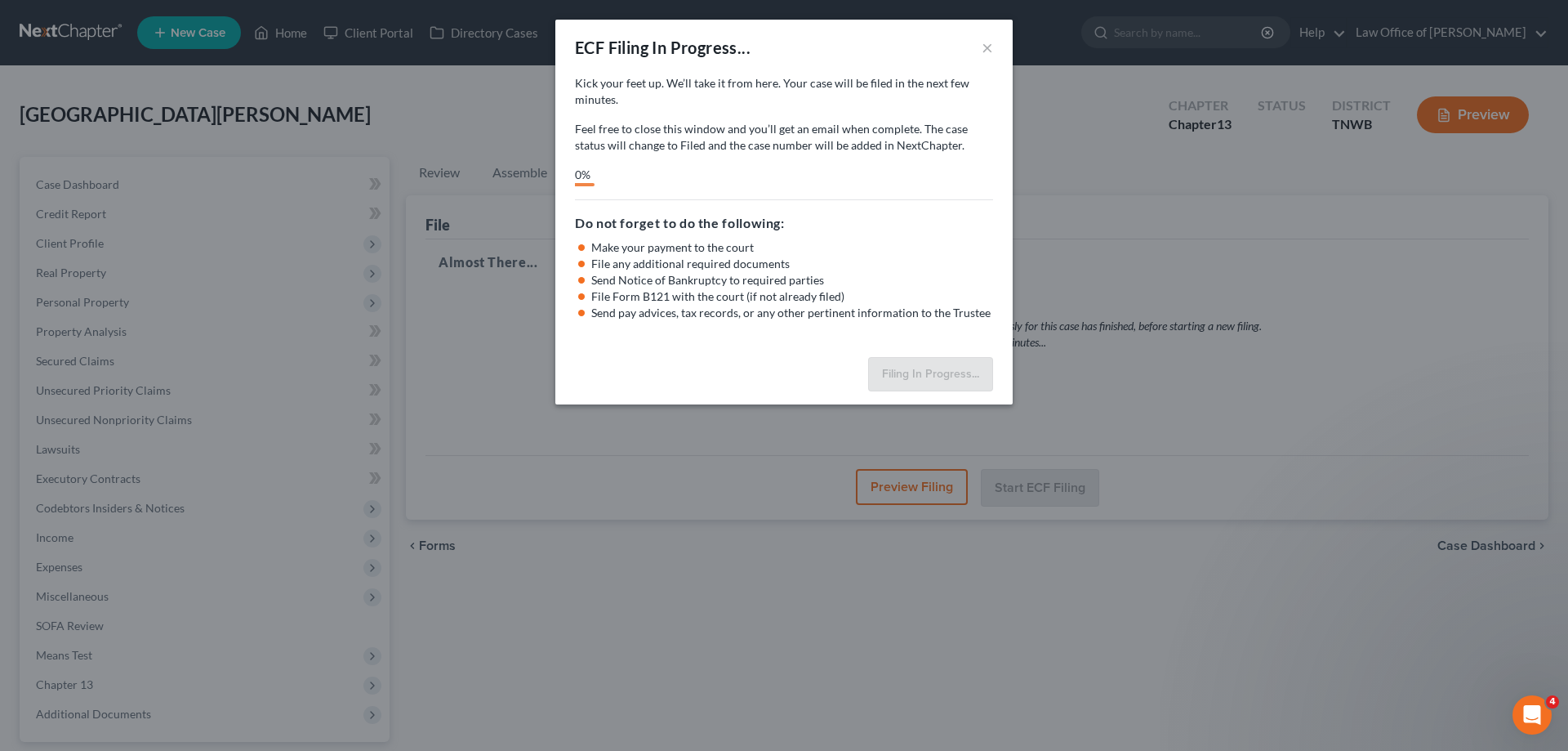
select select "1"
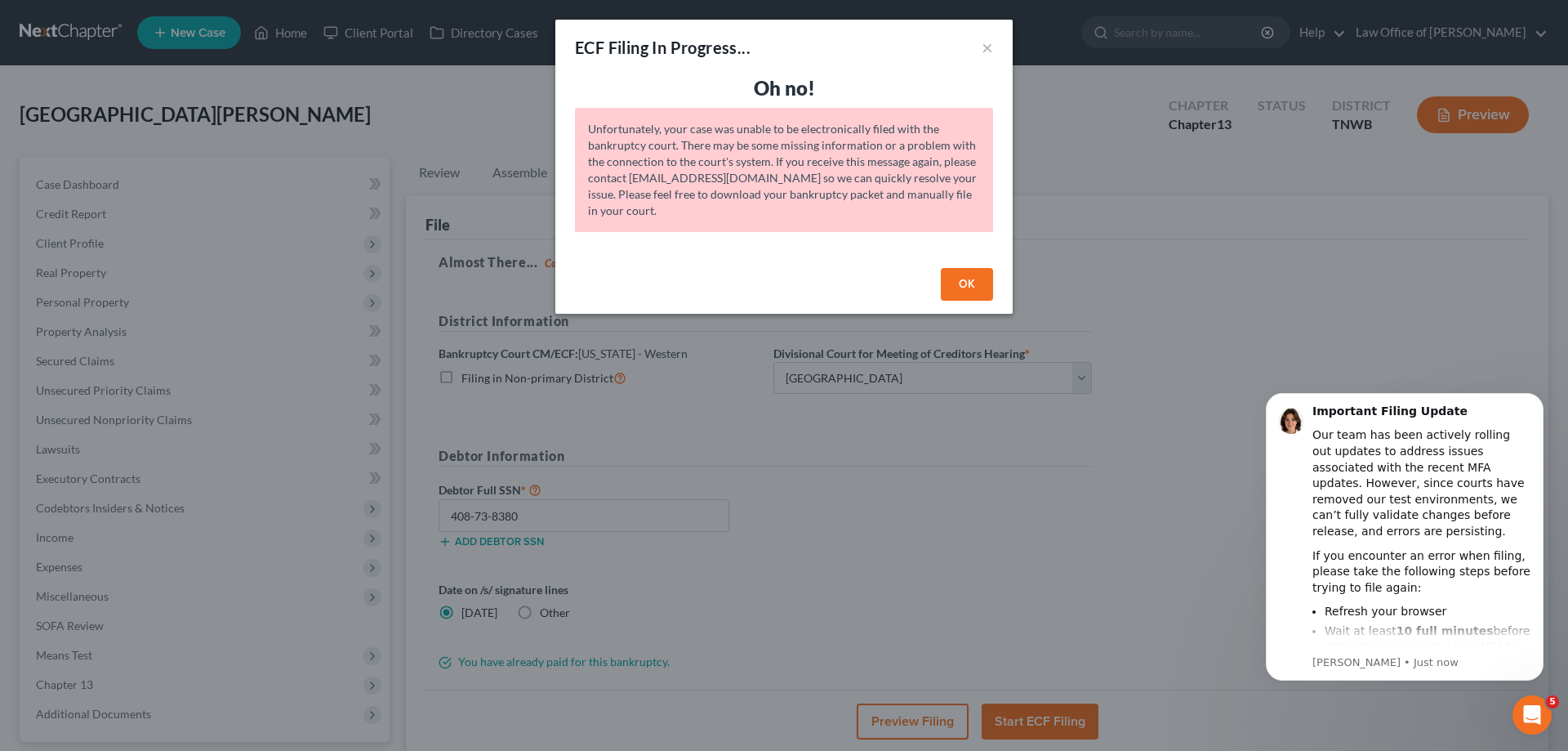
click at [971, 282] on button "OK" at bounding box center [966, 284] width 52 height 33
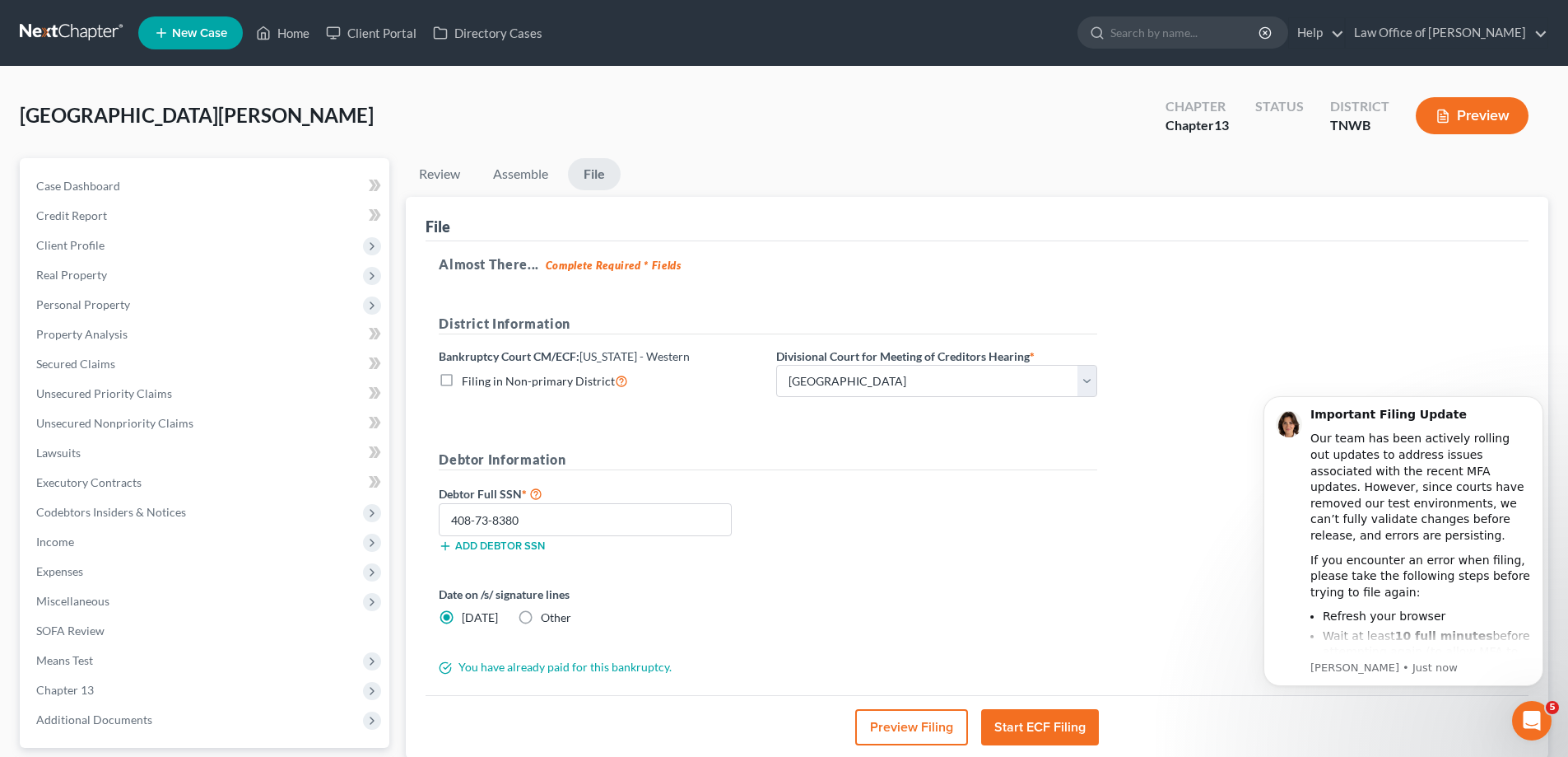
click at [1042, 722] on button "Start ECF Filing" at bounding box center [1039, 727] width 118 height 36
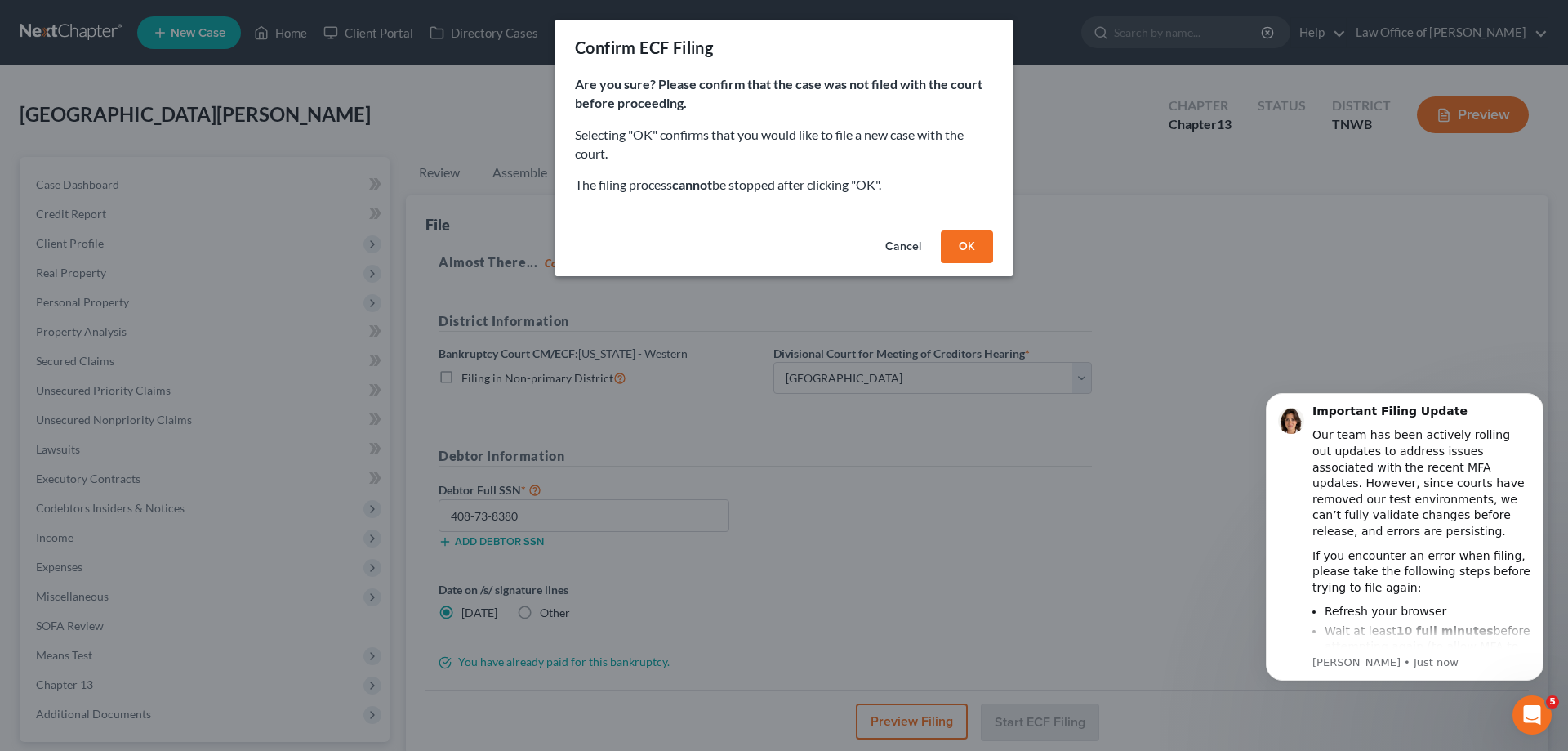
click at [964, 243] on button "OK" at bounding box center [966, 247] width 52 height 33
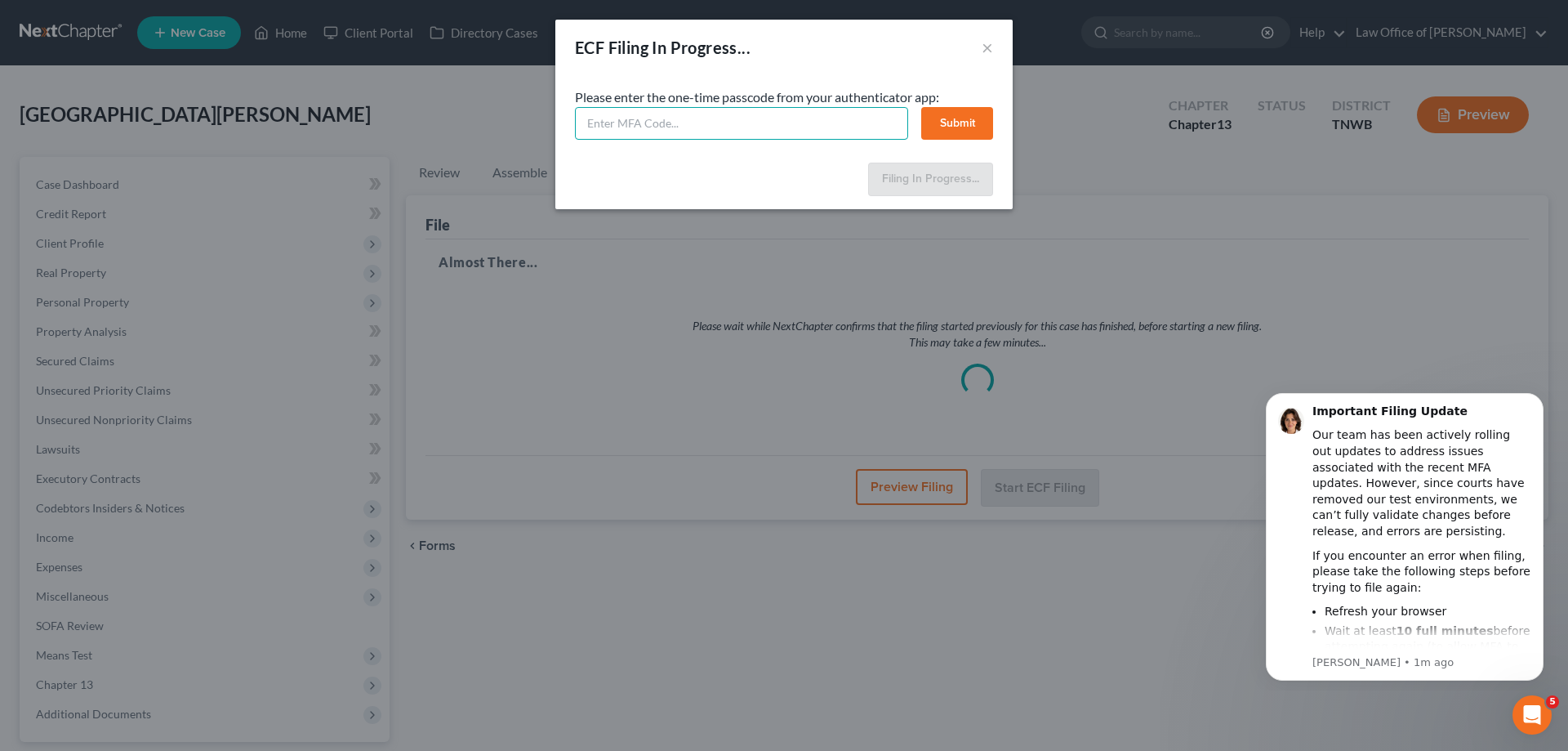
click at [598, 128] on input "text" at bounding box center [741, 123] width 333 height 33
type input "1"
click at [623, 116] on input "text" at bounding box center [741, 123] width 333 height 33
type input "119147"
click at [938, 108] on button "Submit" at bounding box center [957, 123] width 72 height 33
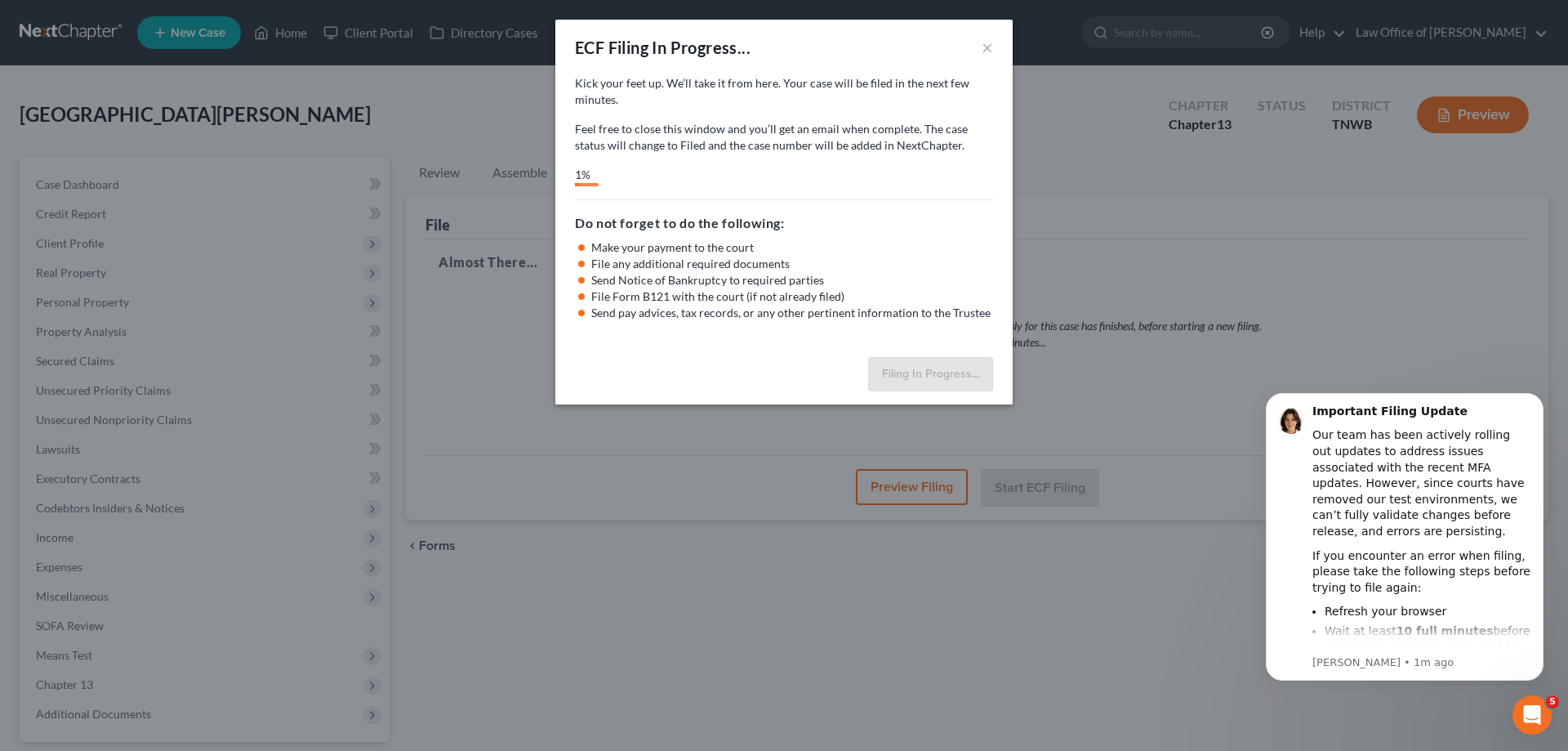
select select "1"
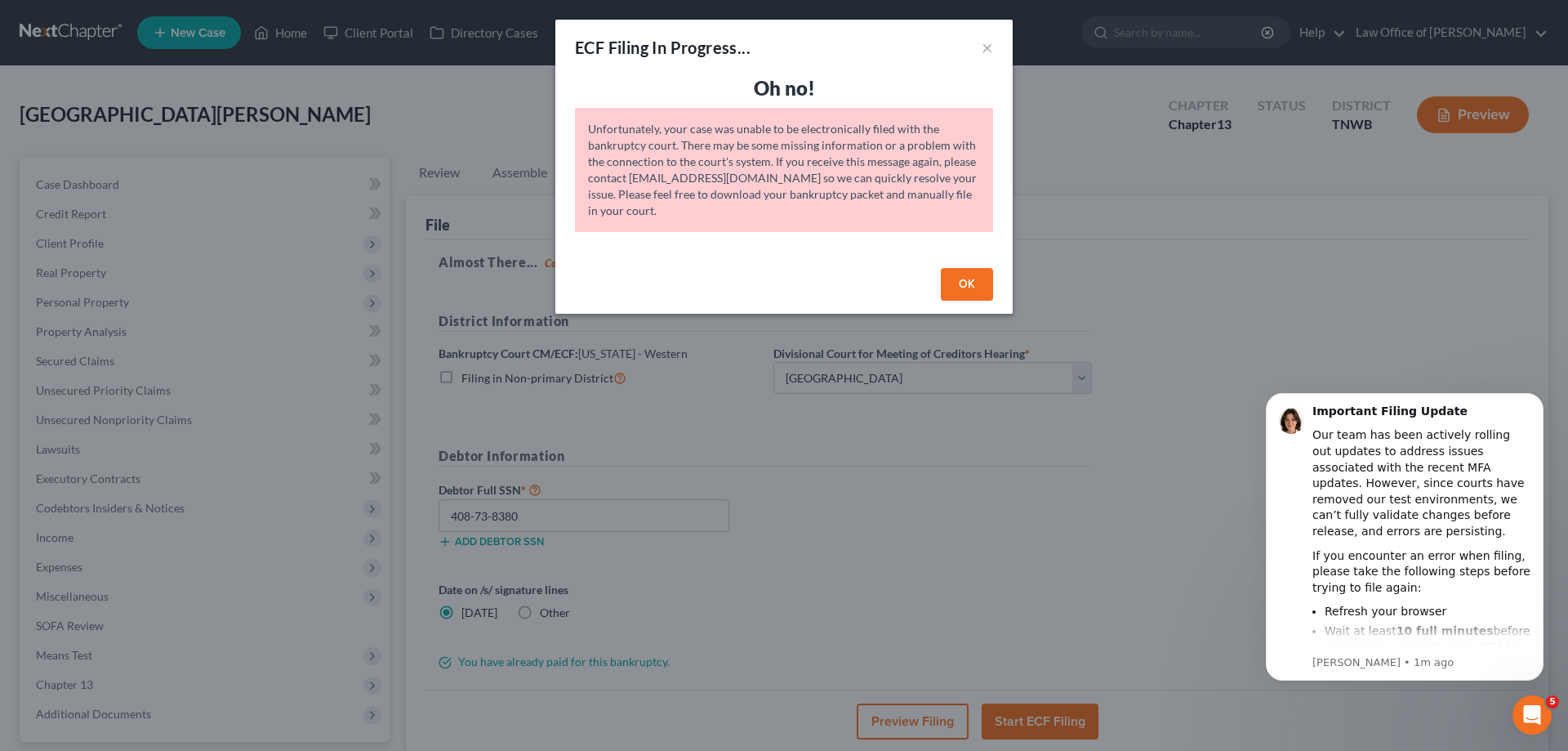
click at [971, 275] on button "OK" at bounding box center [966, 284] width 52 height 33
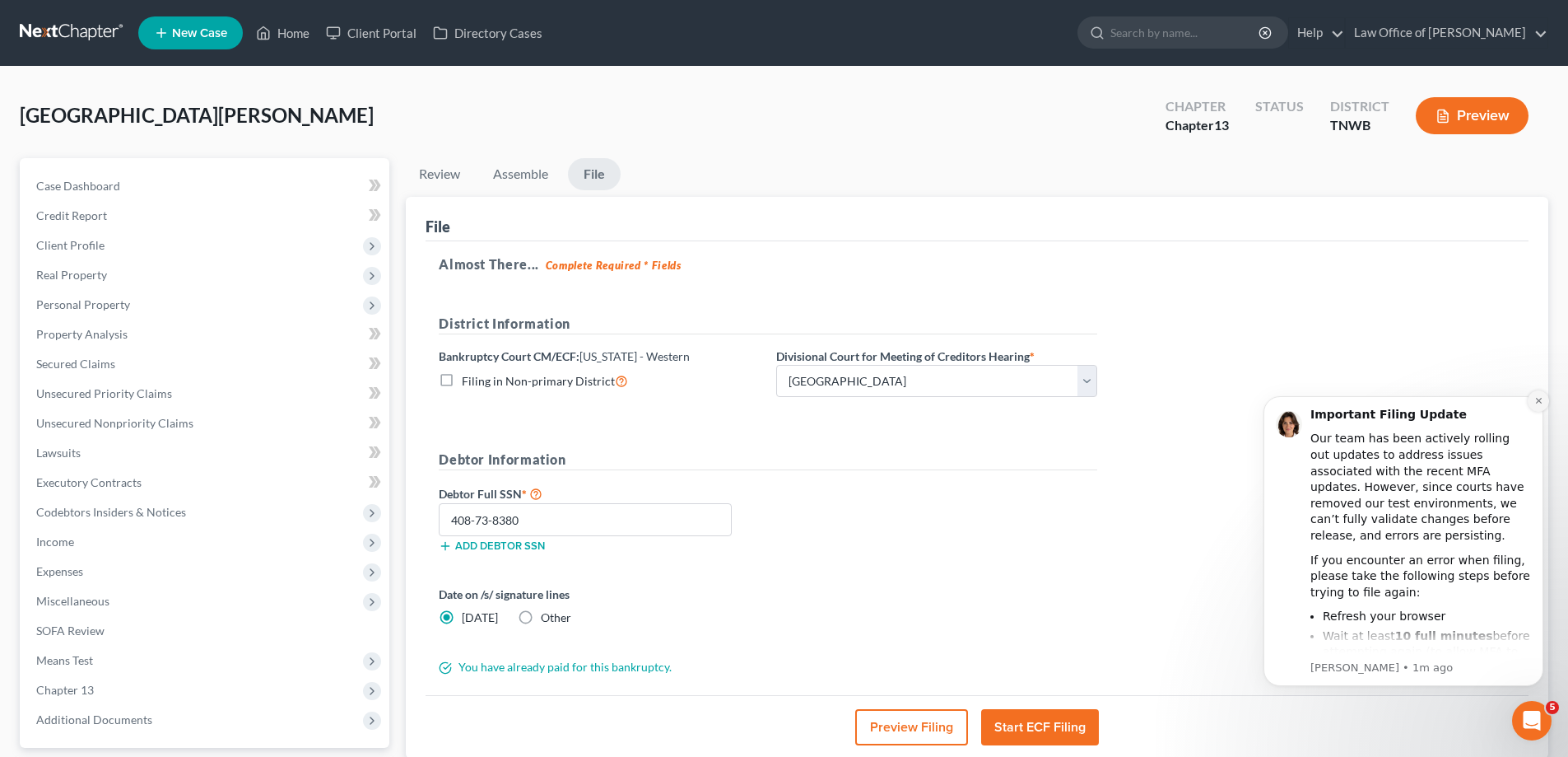
click at [1541, 403] on icon "Dismiss notification" at bounding box center [1538, 400] width 6 height 6
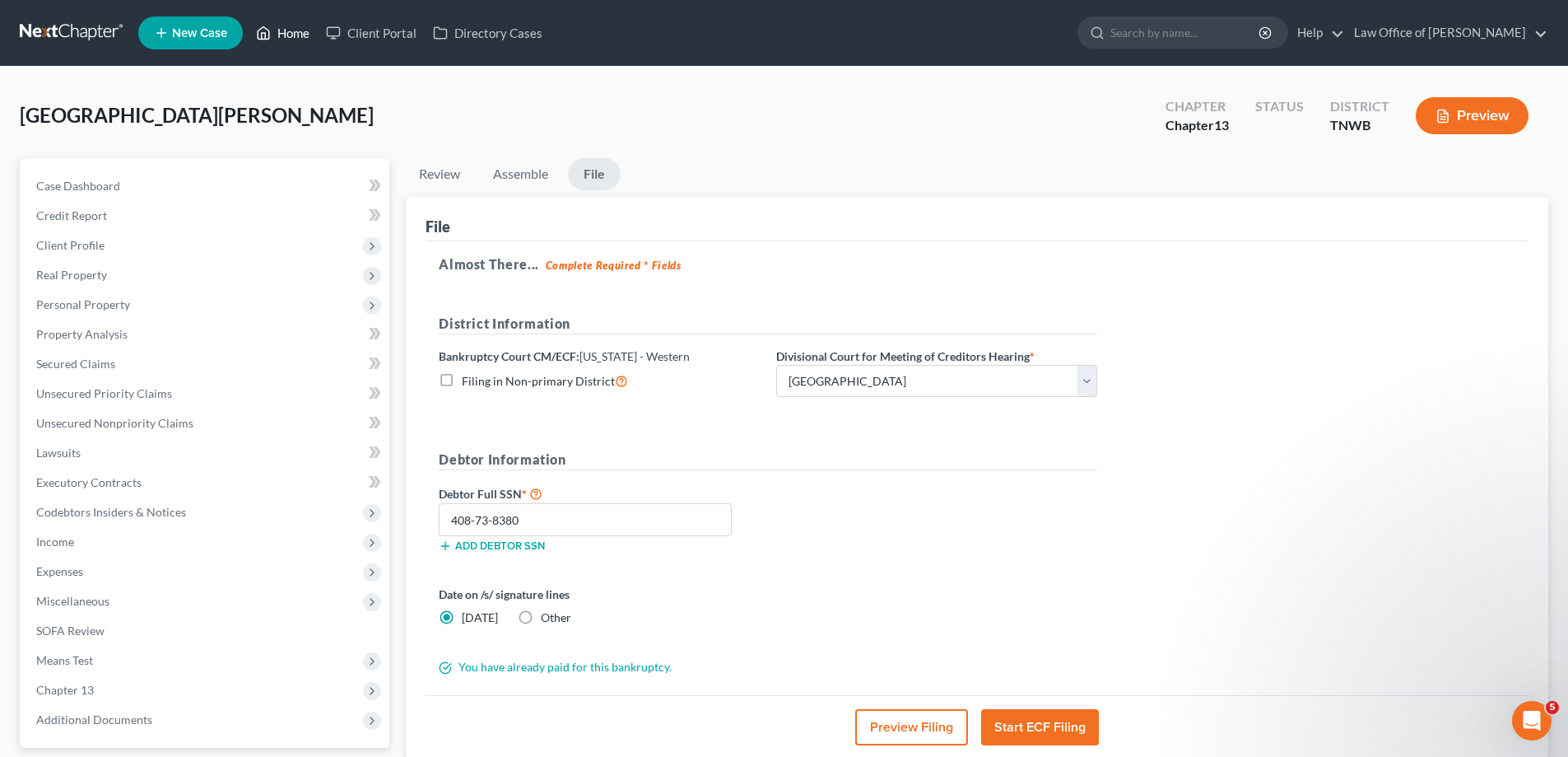
click at [290, 30] on link "Home" at bounding box center [282, 32] width 70 height 30
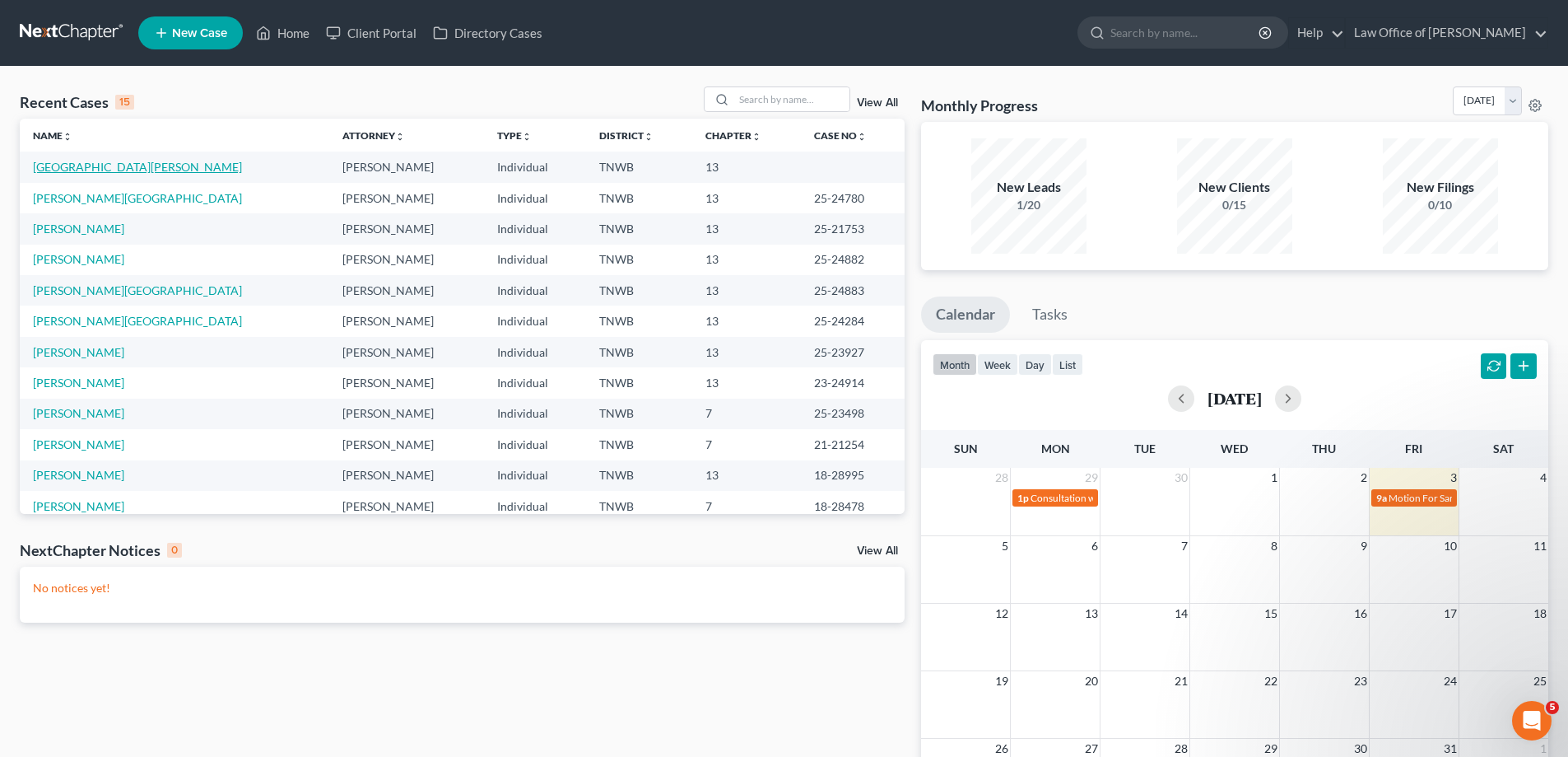
click at [95, 167] on link "[GEOGRAPHIC_DATA][PERSON_NAME]" at bounding box center [137, 167] width 209 height 14
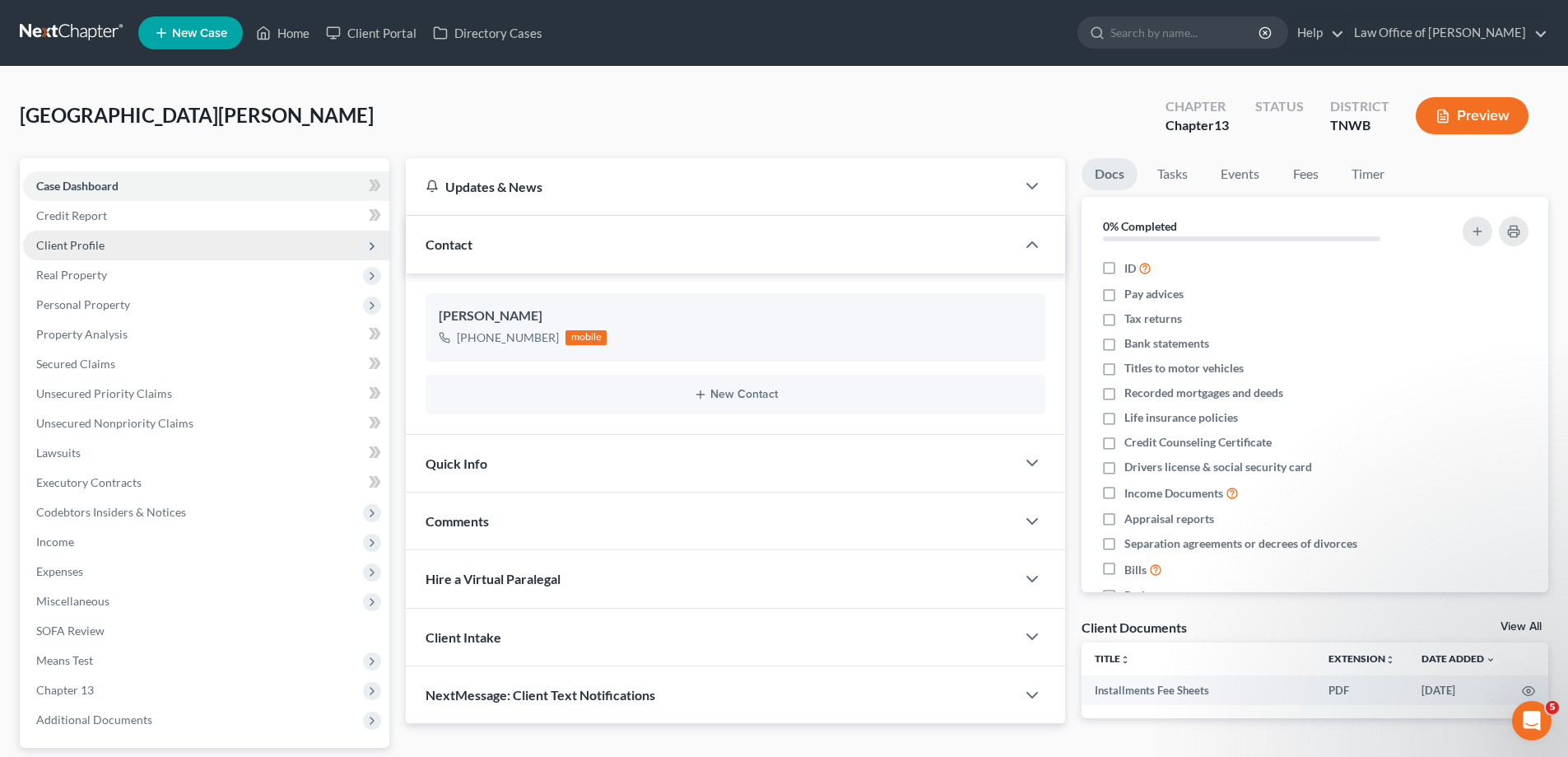
click at [93, 244] on span "Client Profile" at bounding box center [70, 244] width 69 height 14
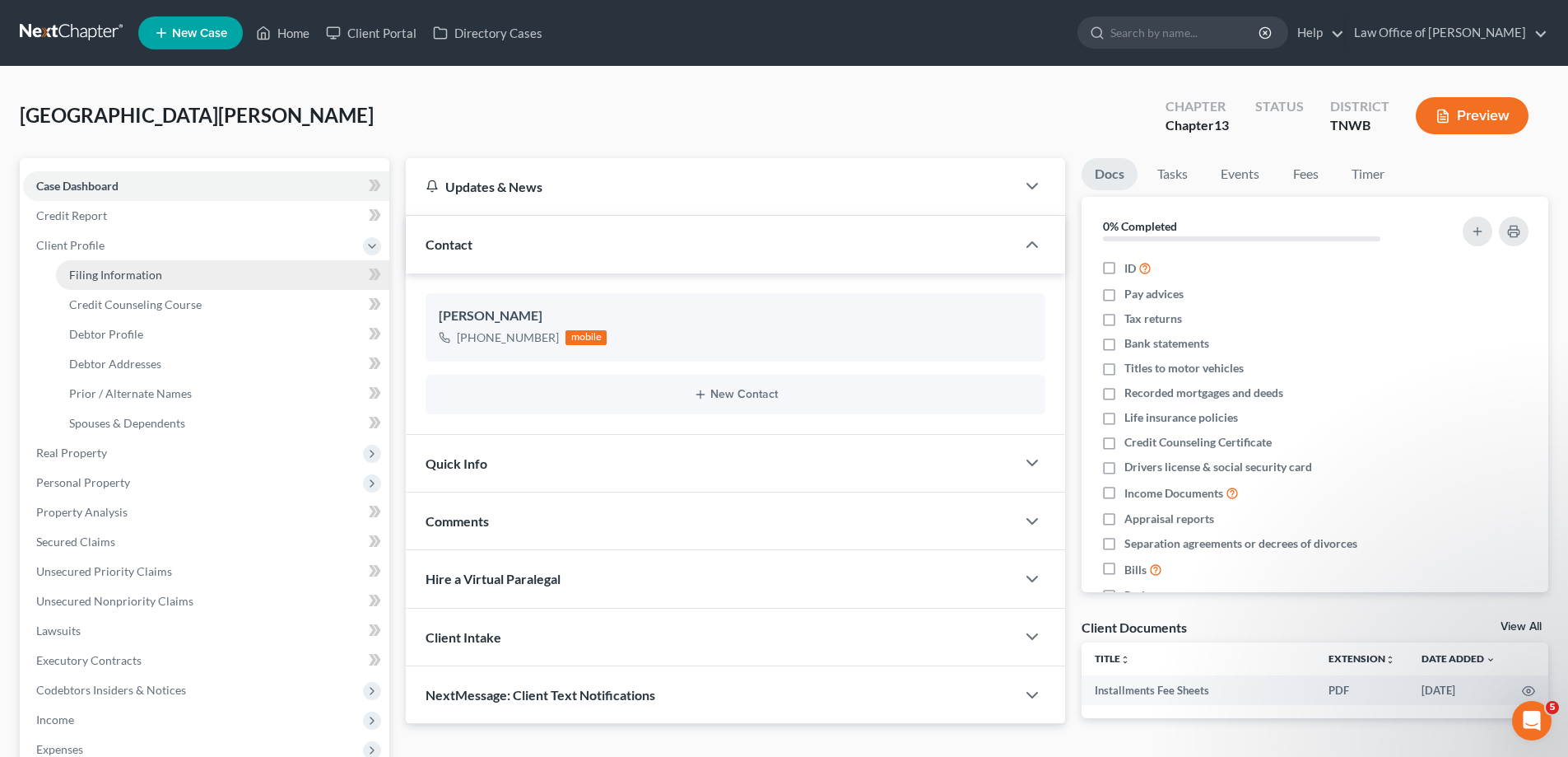
click at [107, 281] on span "Filing Information" at bounding box center [116, 274] width 93 height 14
select select "1"
select select "0"
select select "3"
select select "76"
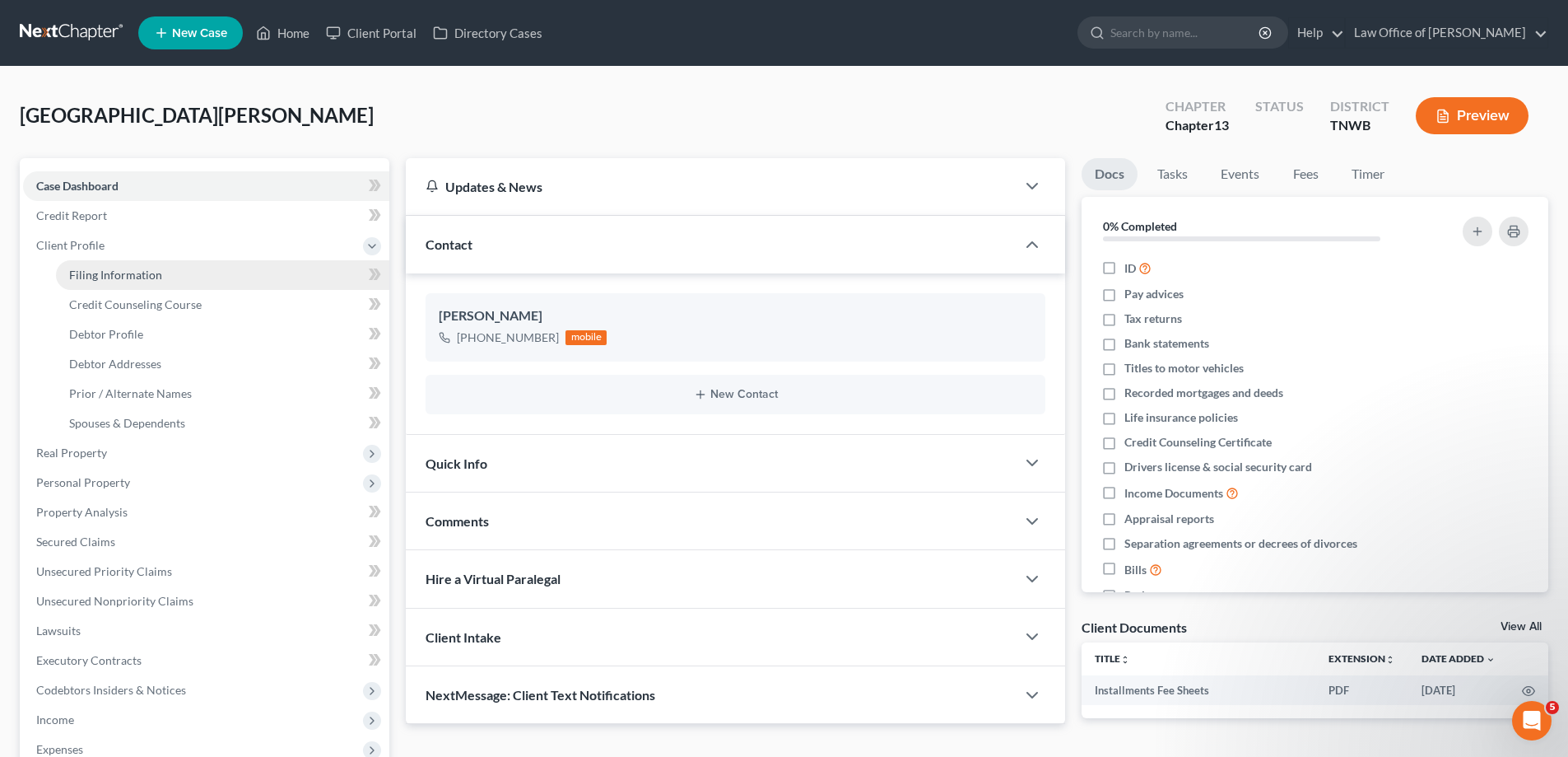
select select "0"
select select "44"
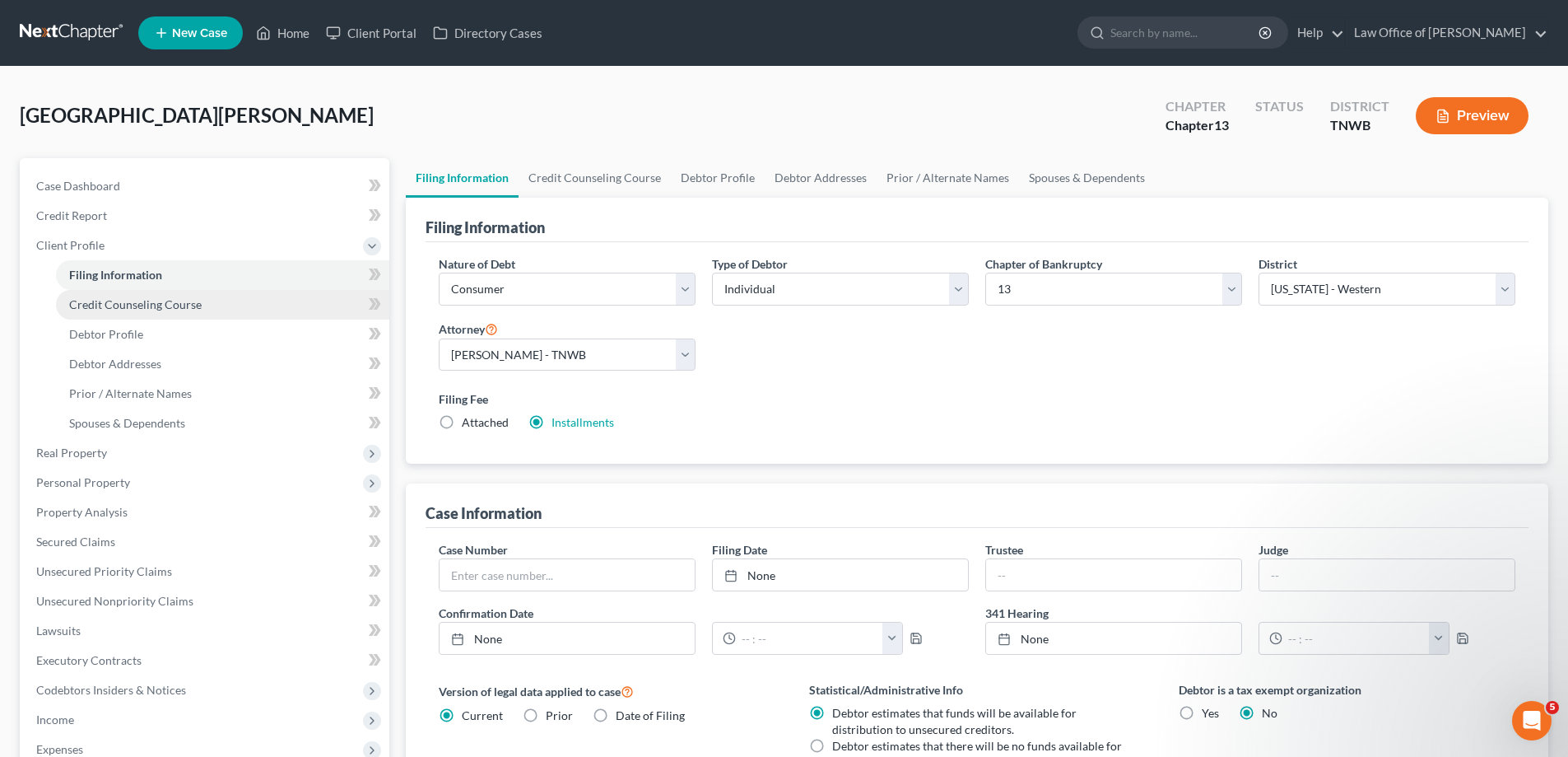
click at [135, 304] on span "Credit Counseling Course" at bounding box center [135, 304] width 133 height 14
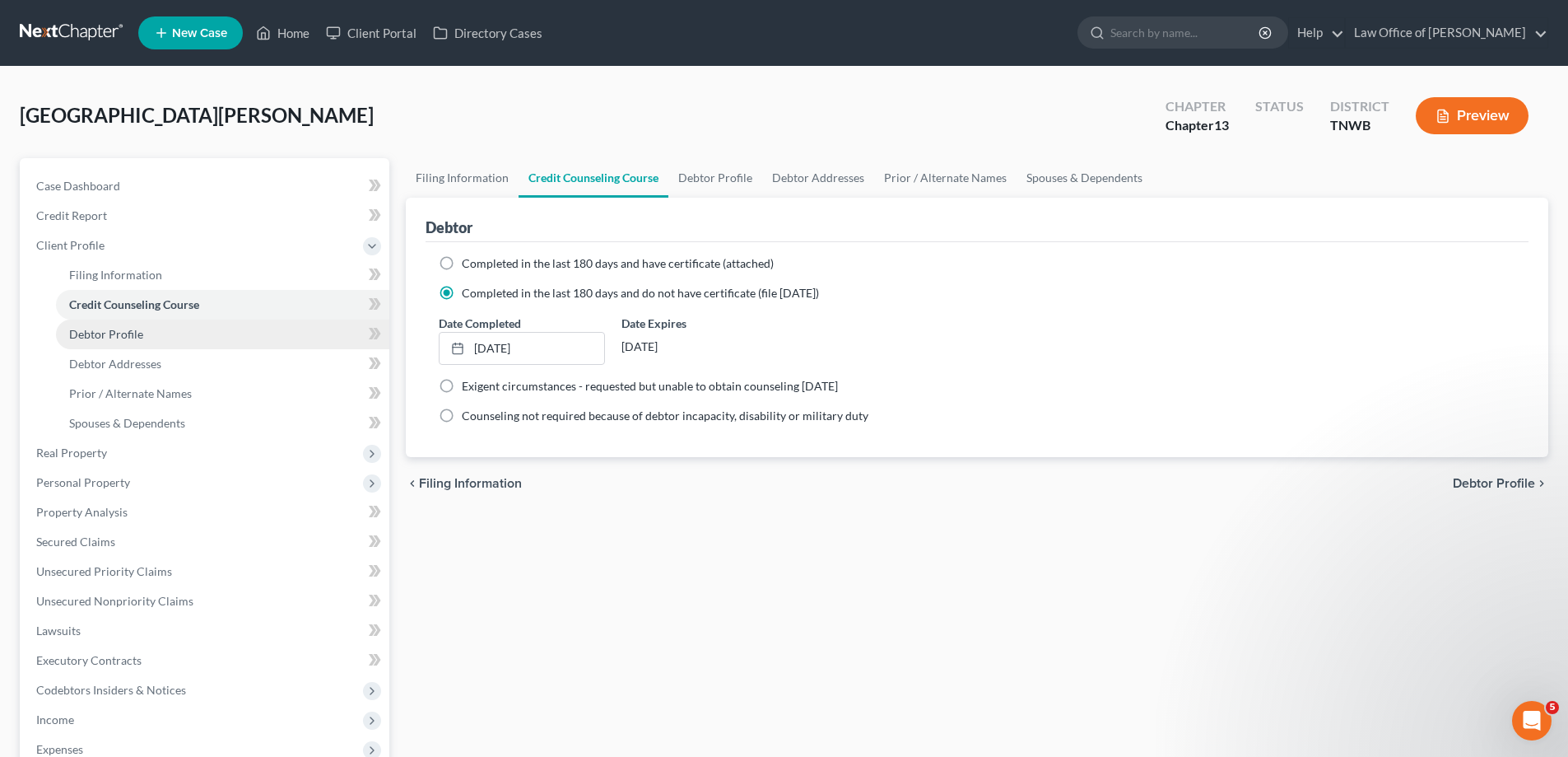
click at [130, 333] on span "Debtor Profile" at bounding box center [107, 333] width 74 height 14
select select "0"
select select "1"
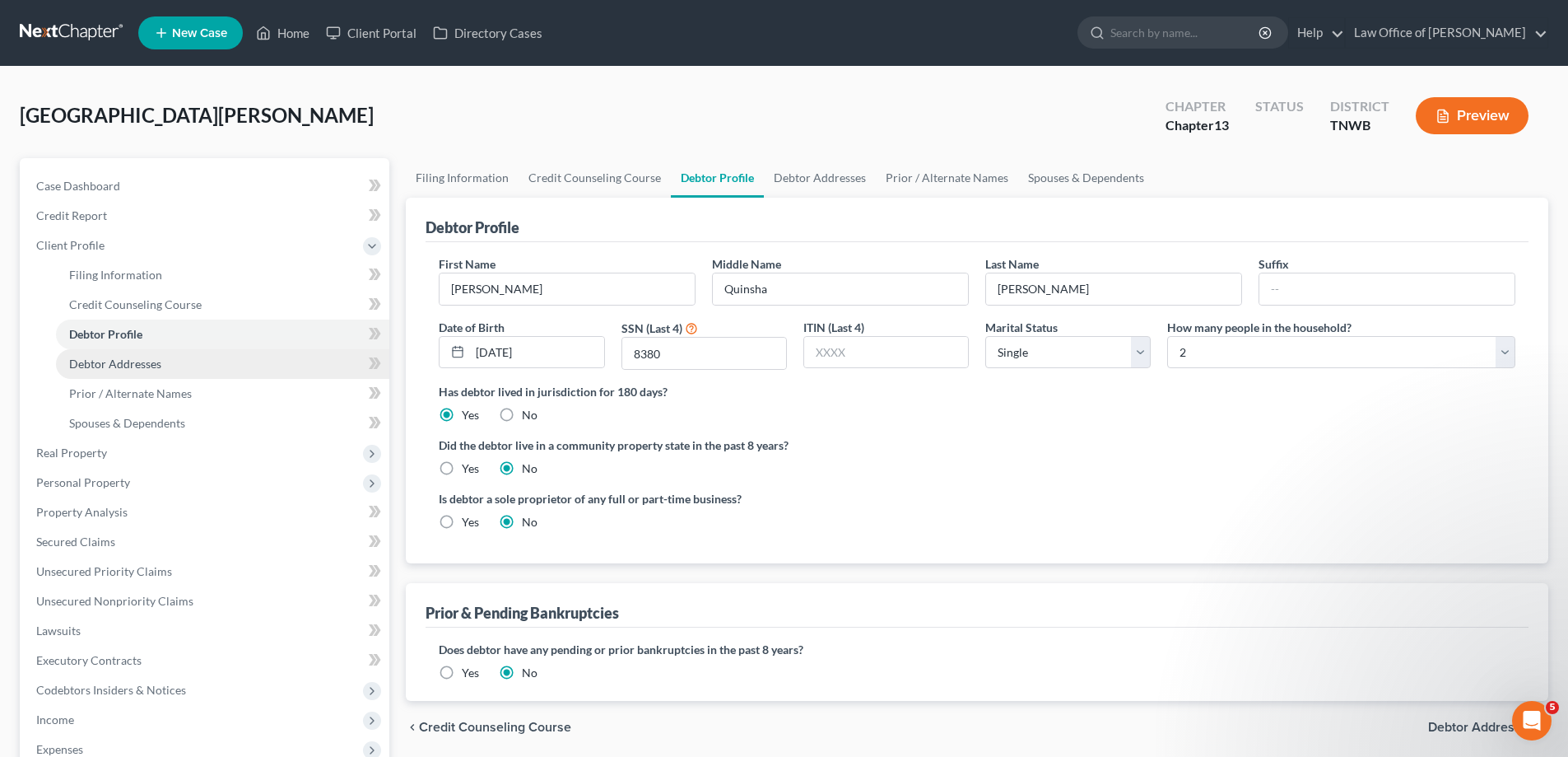
click at [118, 366] on span "Debtor Addresses" at bounding box center [115, 364] width 92 height 14
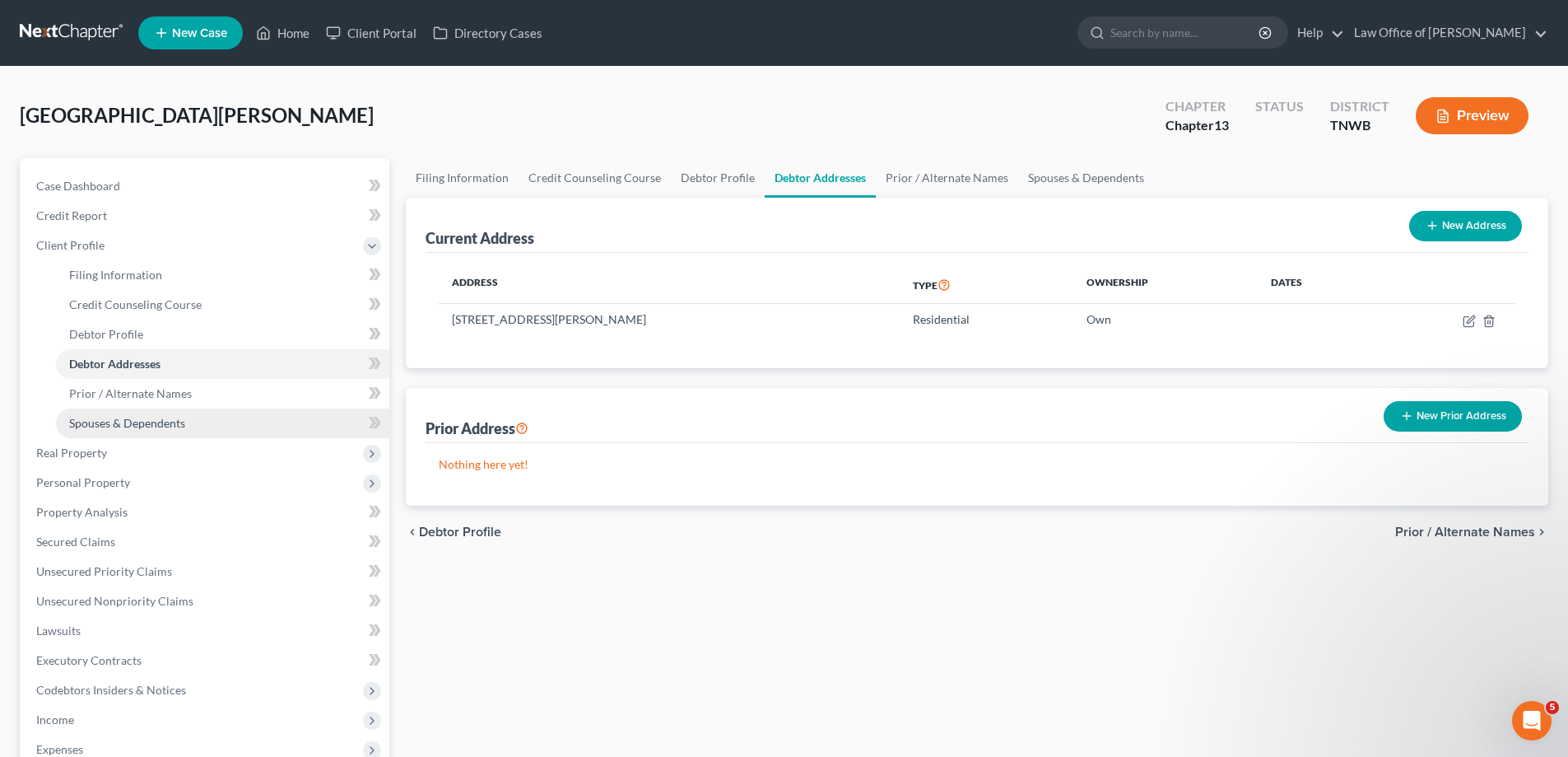
click at [143, 426] on span "Spouses & Dependents" at bounding box center [127, 423] width 116 height 14
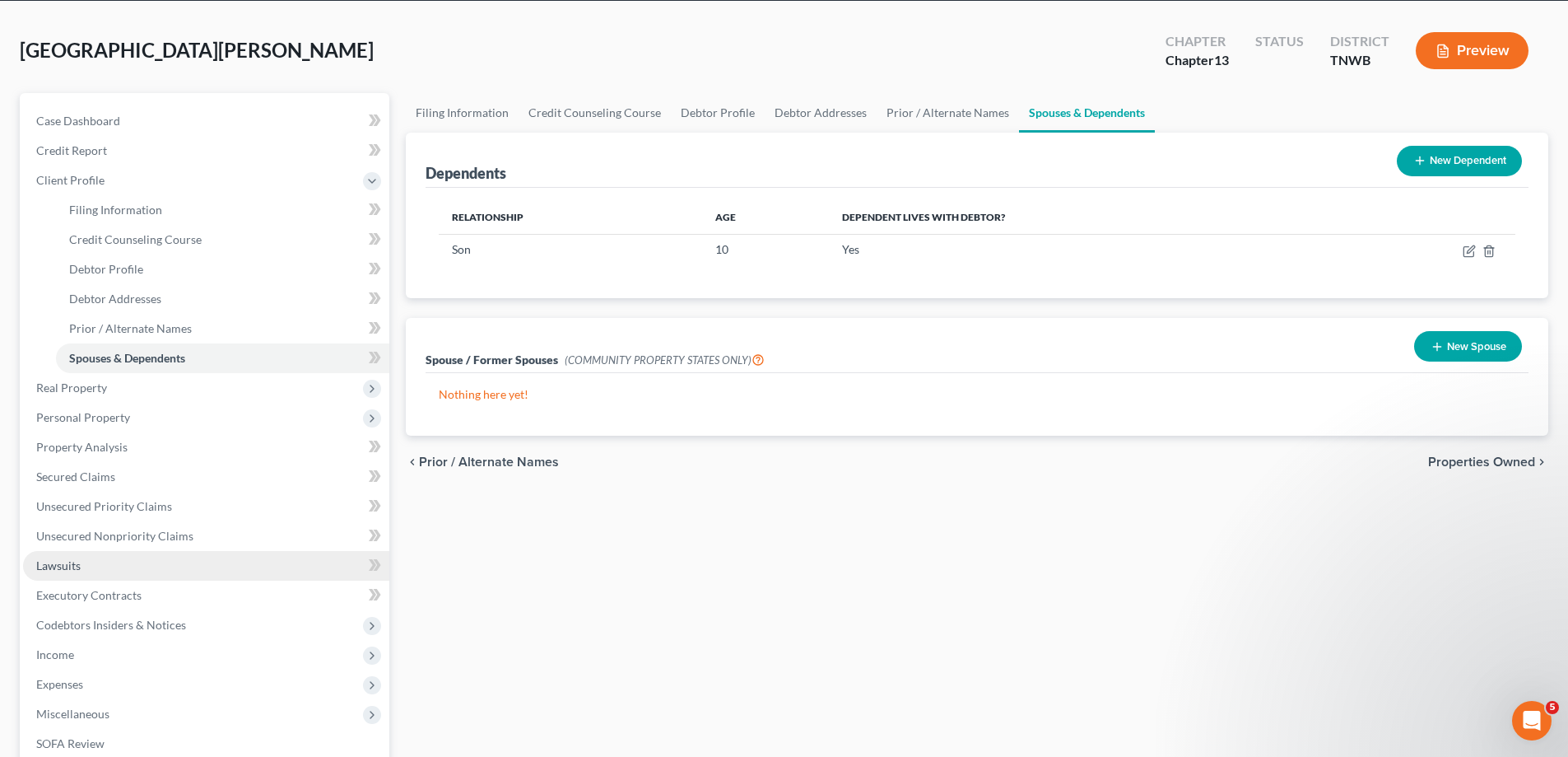
scroll to position [247, 0]
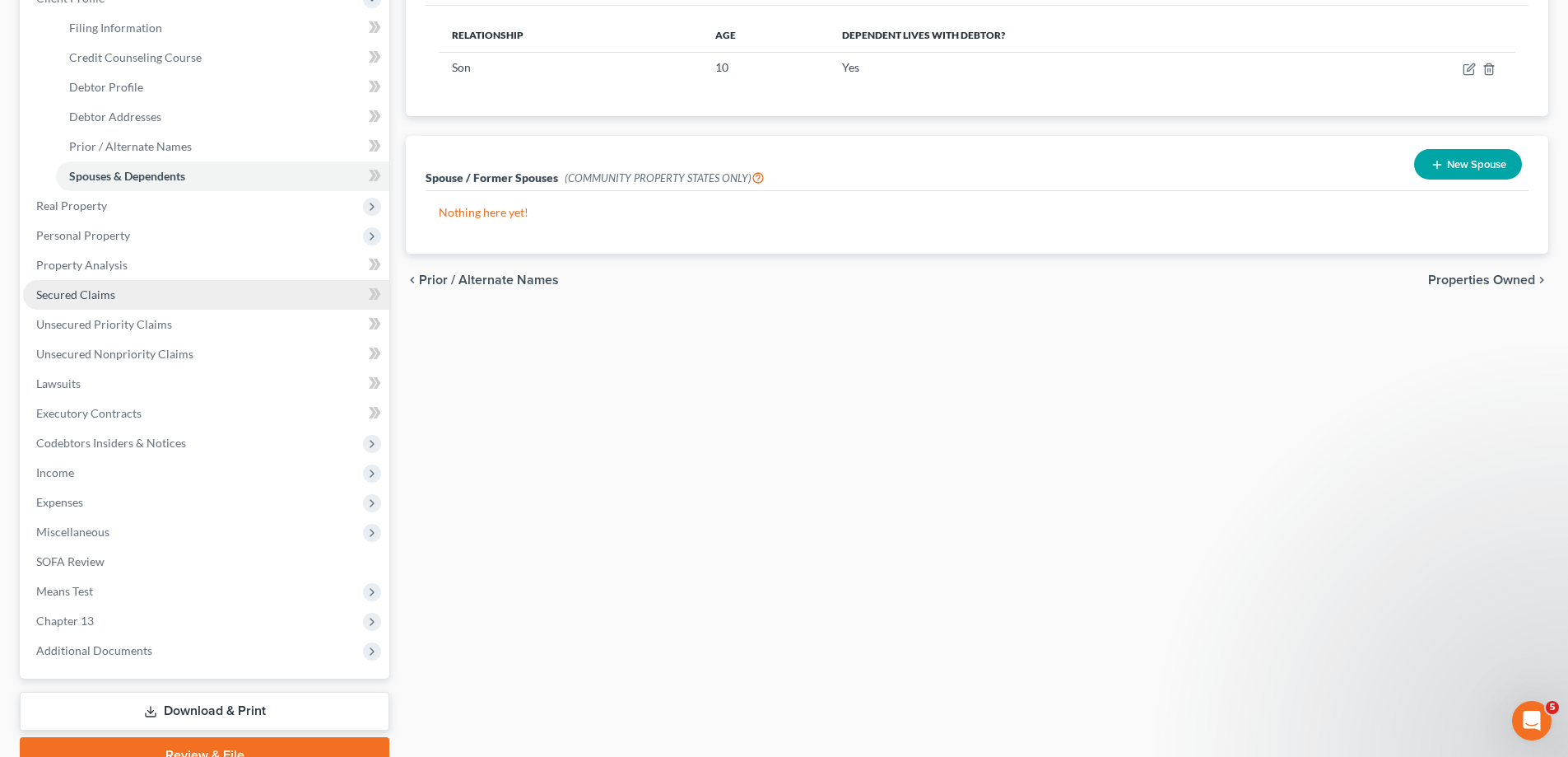
click at [89, 297] on span "Secured Claims" at bounding box center [75, 294] width 79 height 14
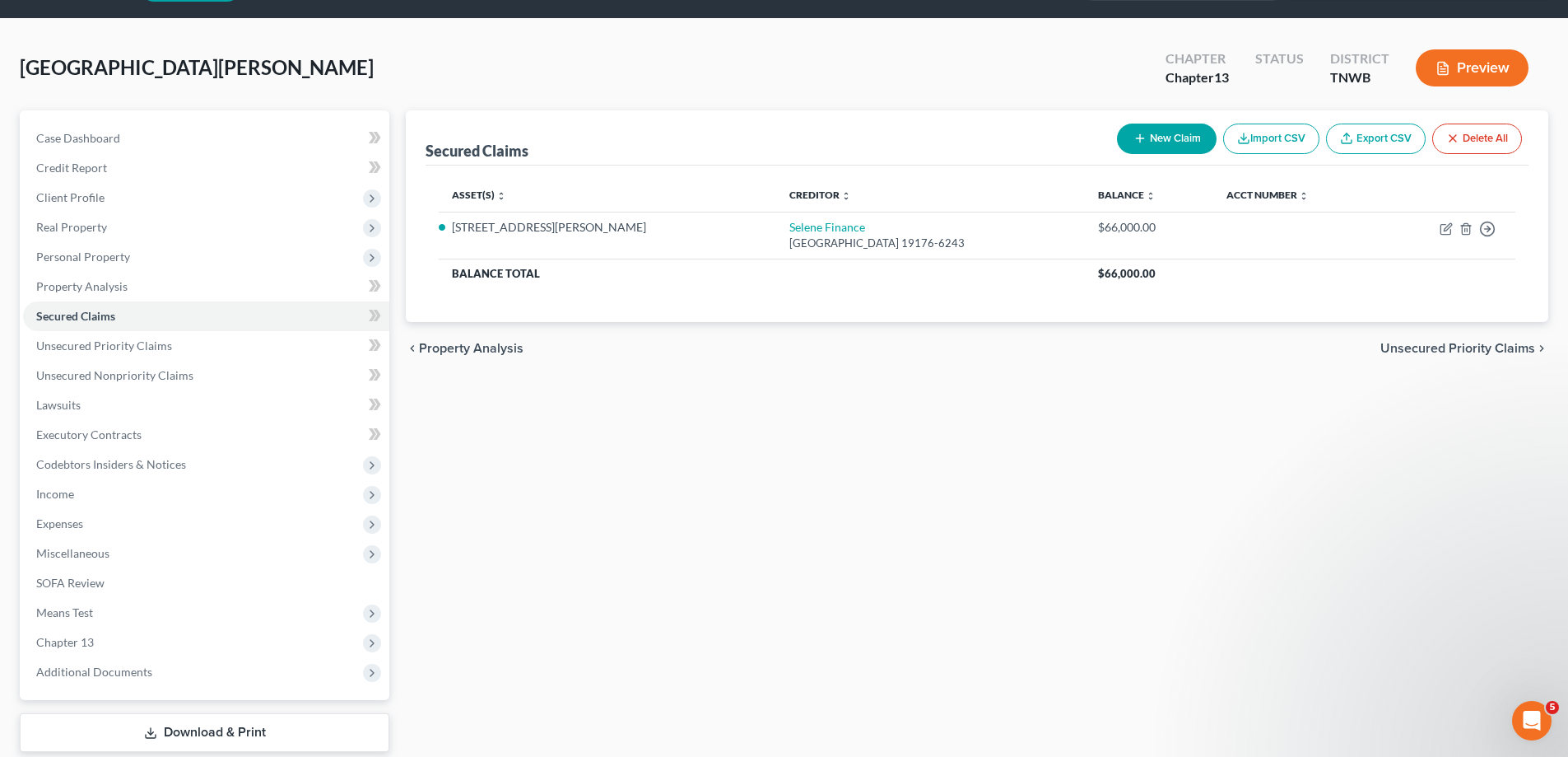
scroll to position [148, 0]
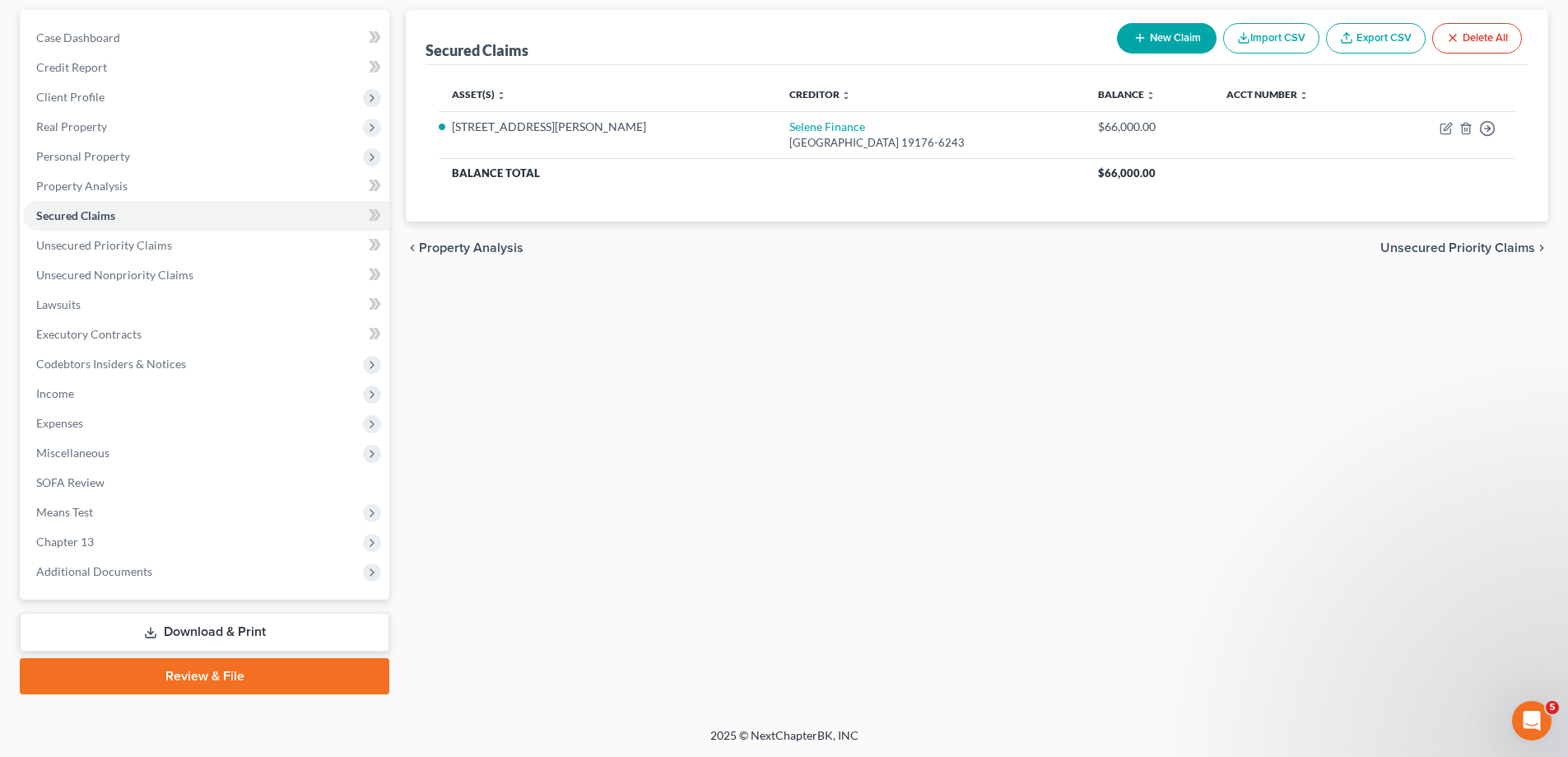
click at [238, 678] on link "Review & File" at bounding box center [204, 676] width 370 height 36
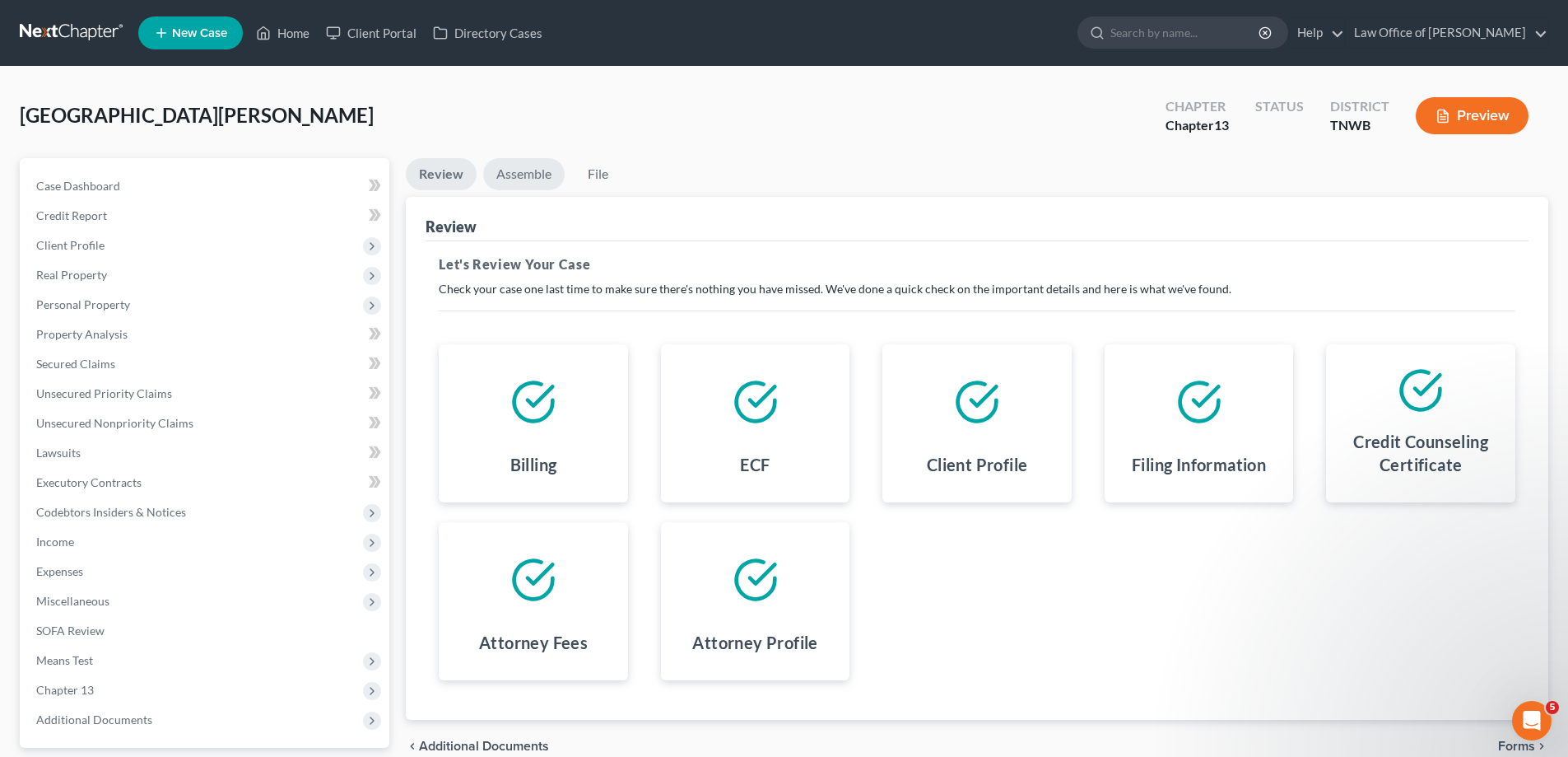
click at [525, 167] on link "Assemble" at bounding box center [524, 174] width 81 height 32
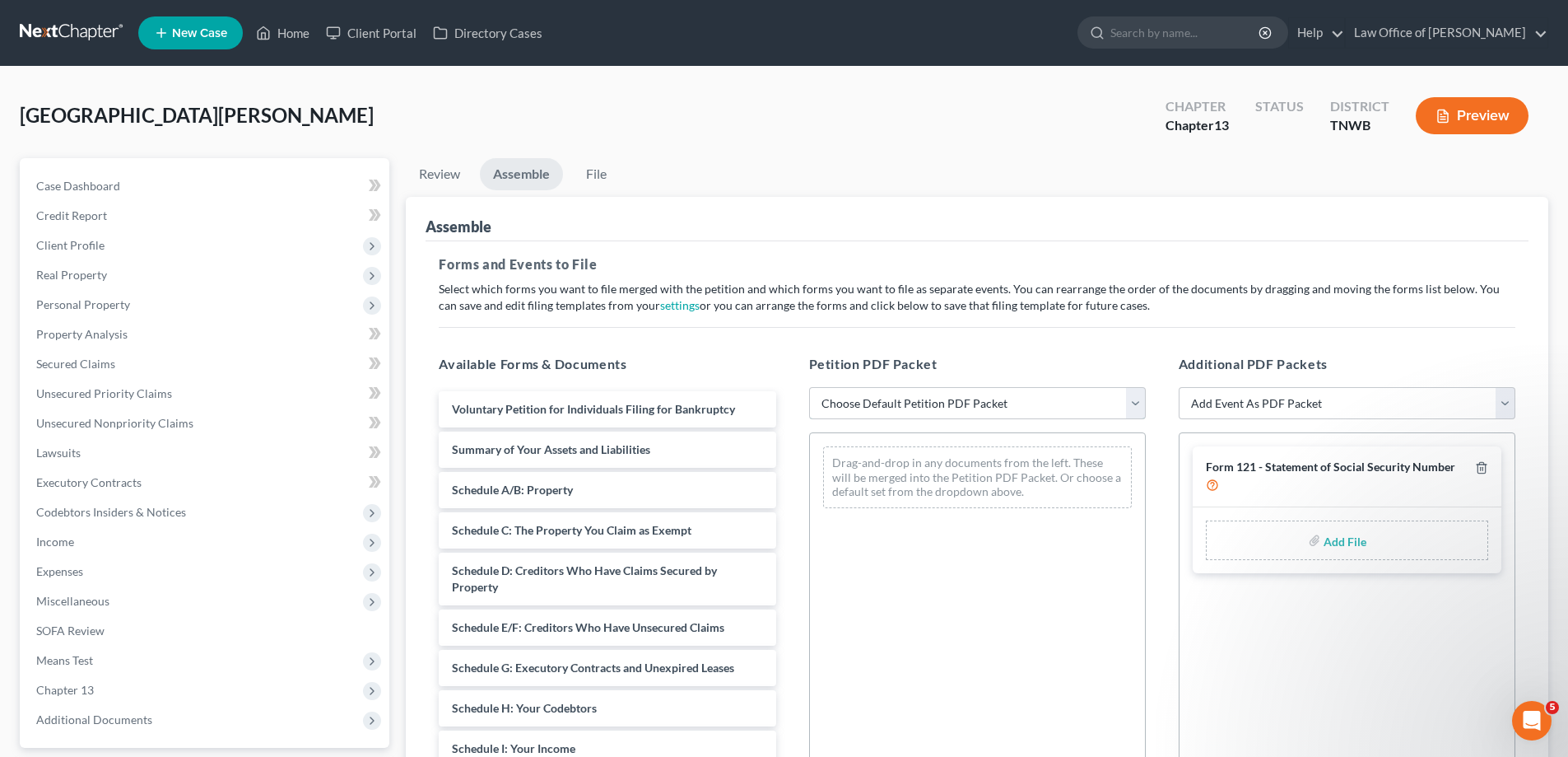
click at [1139, 408] on select "Choose Default Petition PDF Packet Emergency Filing (Voluntary Petition and Cre…" at bounding box center [978, 403] width 337 height 33
select select "0"
click at [809, 387] on select "Choose Default Petition PDF Packet Emergency Filing (Voluntary Petition and Cre…" at bounding box center [978, 403] width 337 height 33
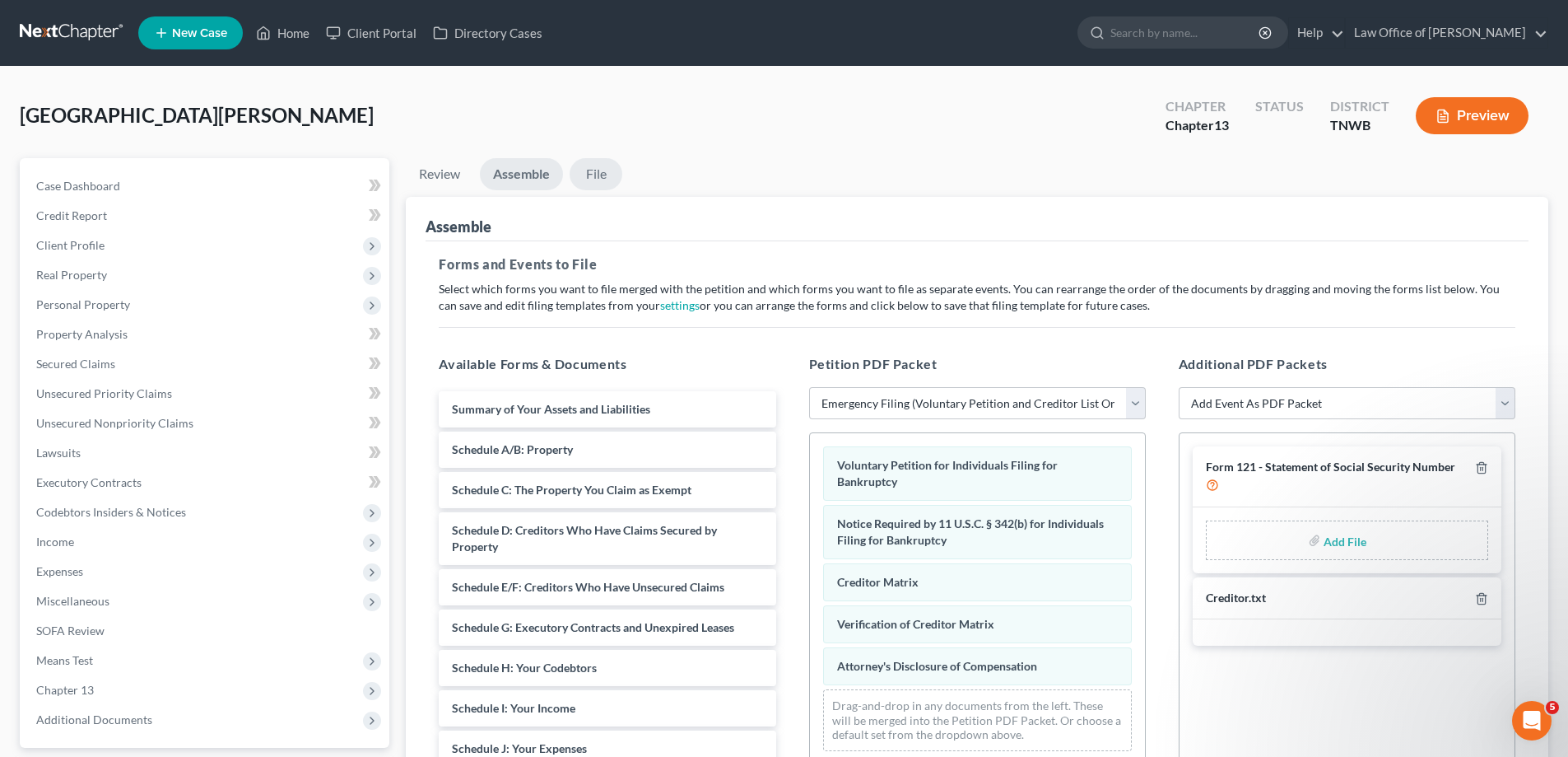
click at [597, 171] on link "File" at bounding box center [596, 174] width 52 height 32
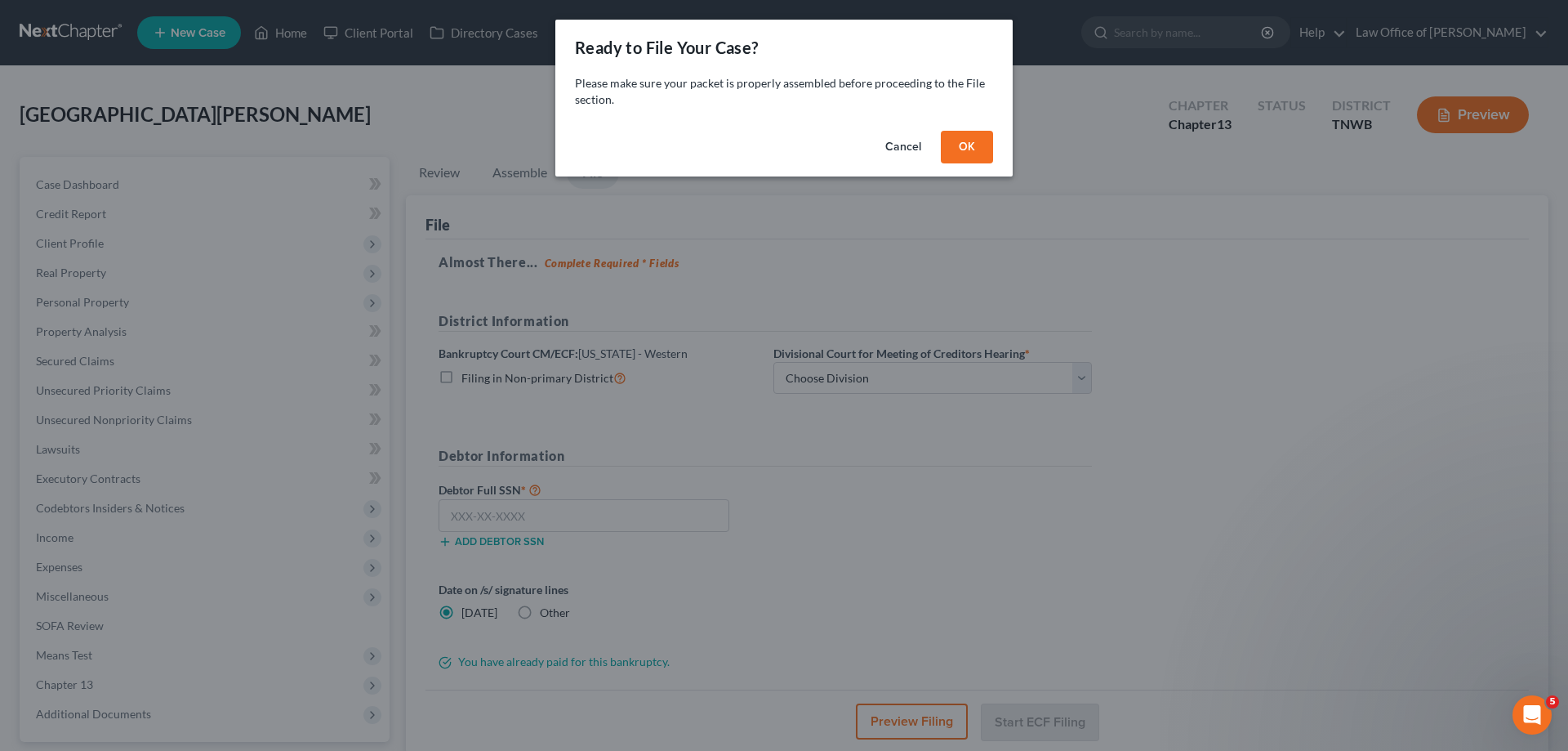
click at [970, 146] on button "OK" at bounding box center [966, 147] width 52 height 33
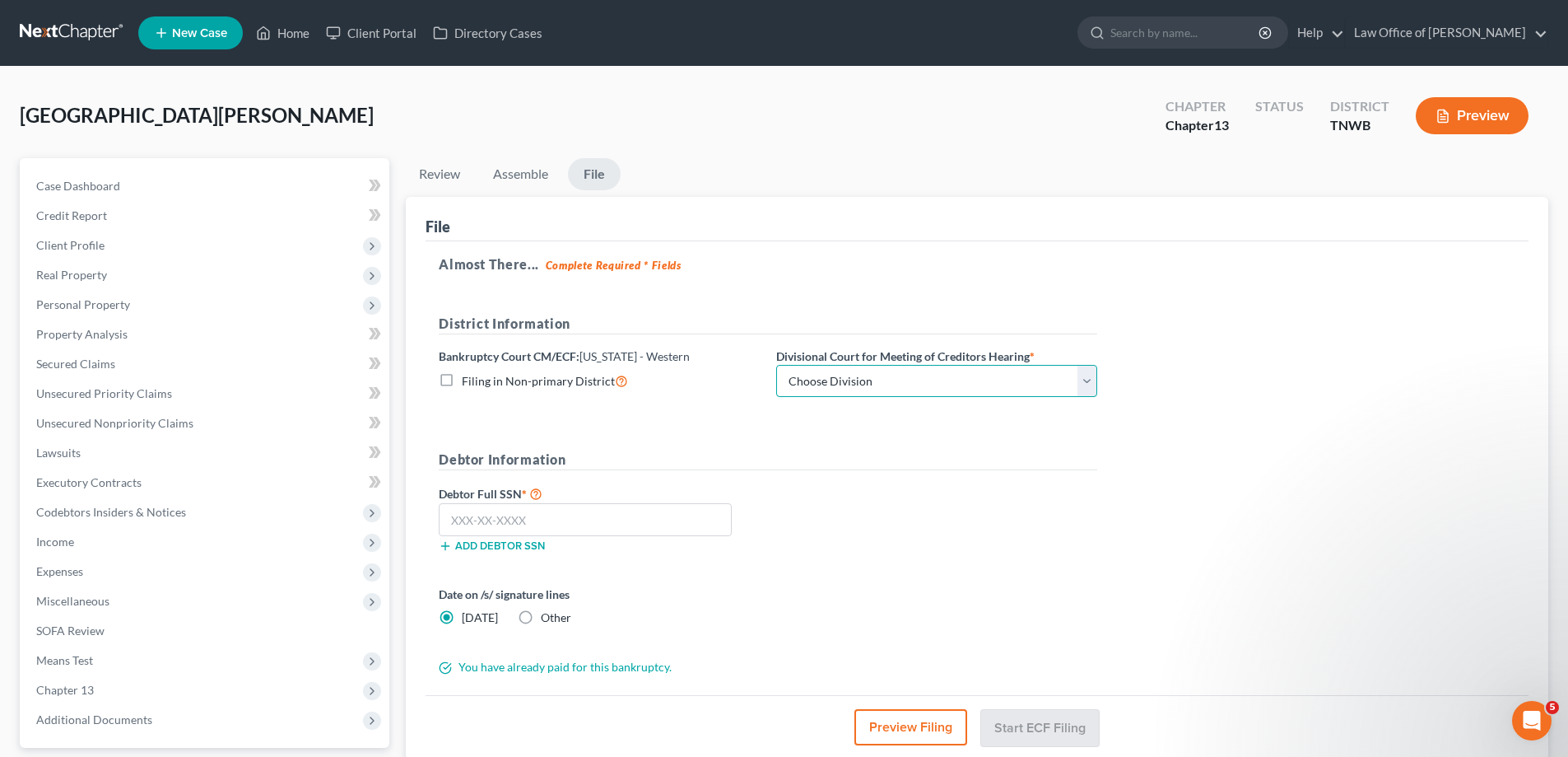
drag, startPoint x: 1092, startPoint y: 377, endPoint x: 1073, endPoint y: 394, distance: 25.5
click at [1092, 377] on select "Choose Division [PERSON_NAME] Memphis" at bounding box center [937, 381] width 321 height 33
select select "1"
click at [776, 365] on select "Choose Division [PERSON_NAME] Memphis" at bounding box center [937, 381] width 321 height 33
click at [577, 507] on input "text" at bounding box center [585, 519] width 293 height 33
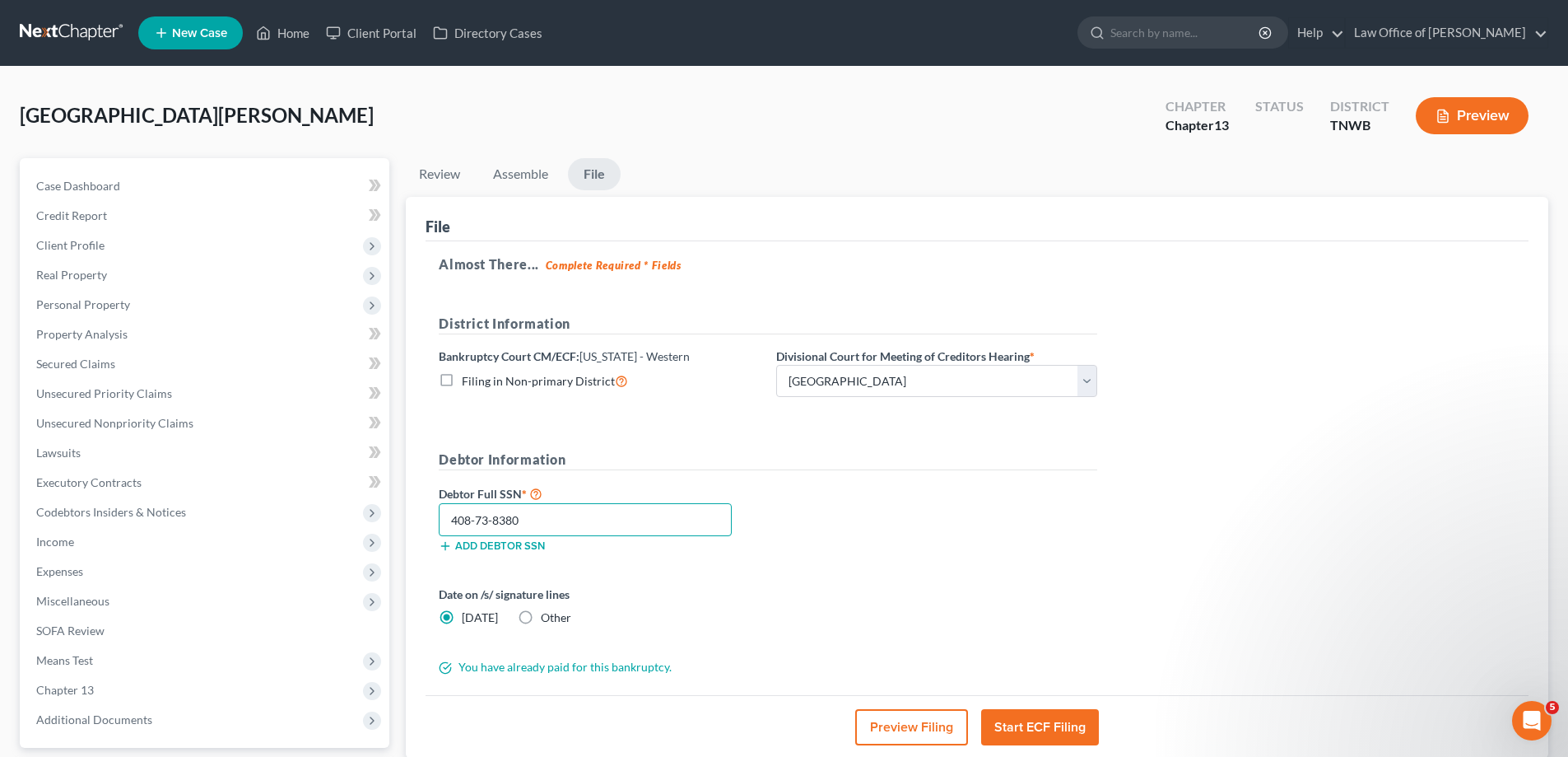
type input "408-73-8380"
click at [1022, 721] on button "Start ECF Filing" at bounding box center [1039, 727] width 118 height 36
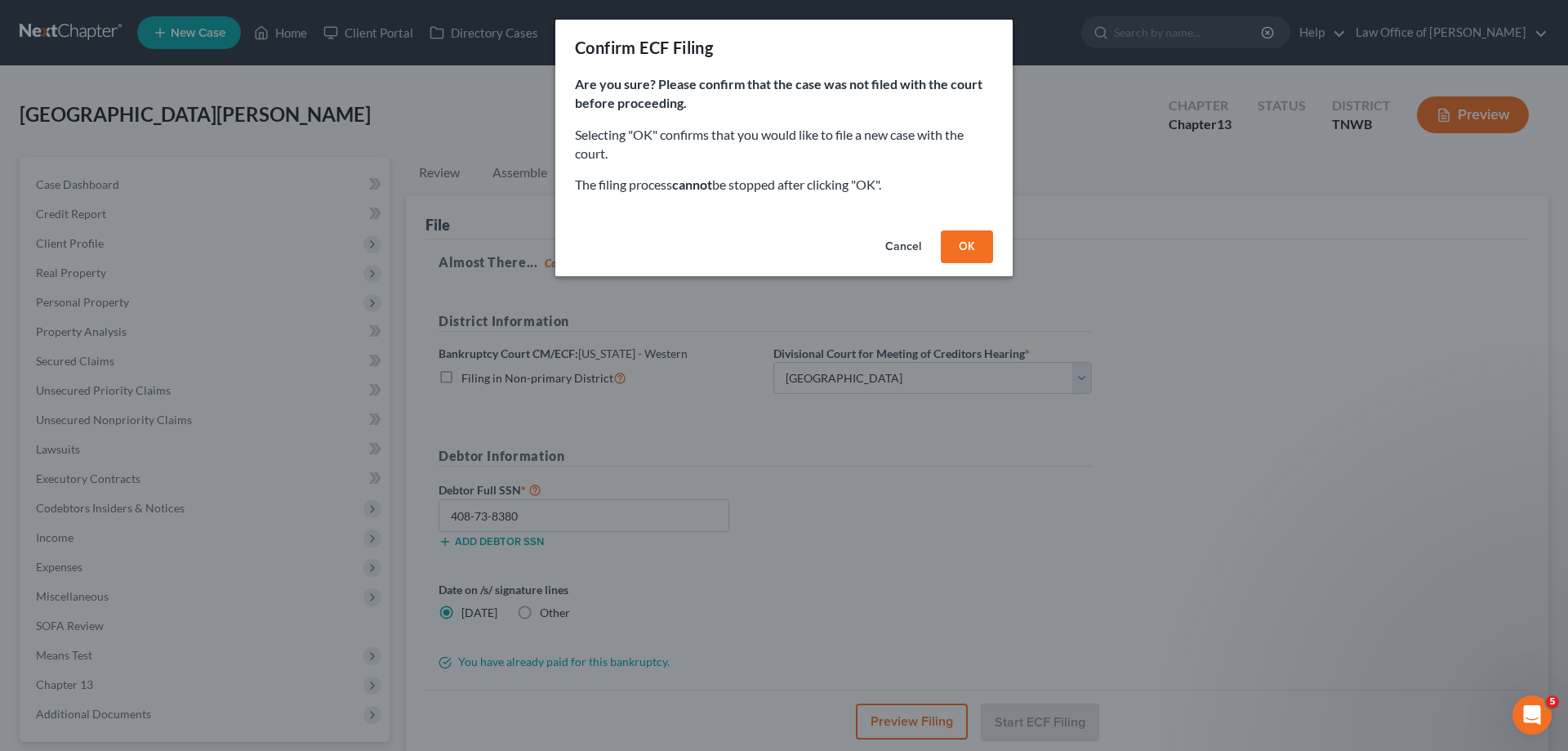
click at [964, 233] on button "OK" at bounding box center [966, 247] width 52 height 33
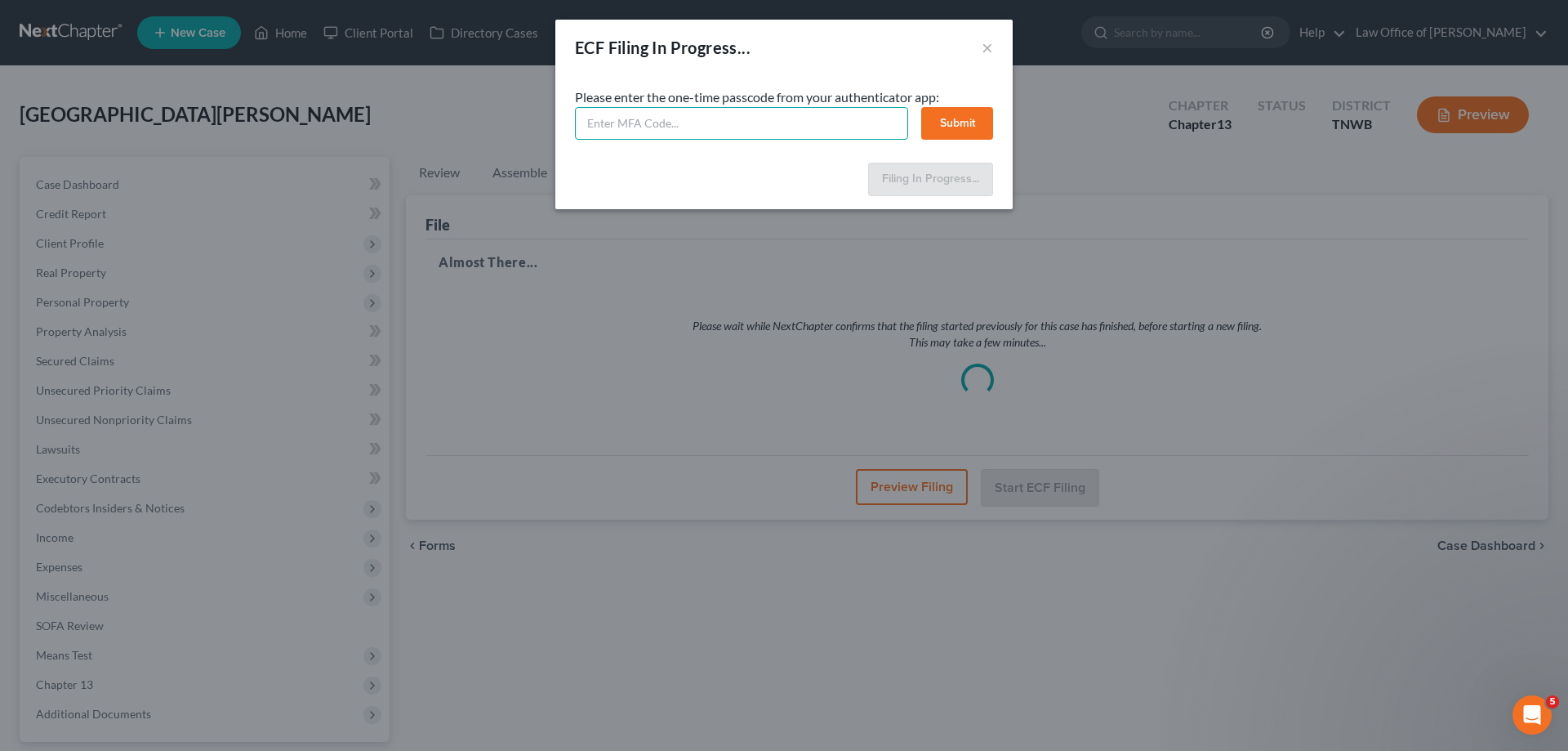
click at [630, 128] on input "text" at bounding box center [741, 123] width 333 height 33
type input "281416"
click at [966, 126] on button "Submit" at bounding box center [957, 123] width 72 height 33
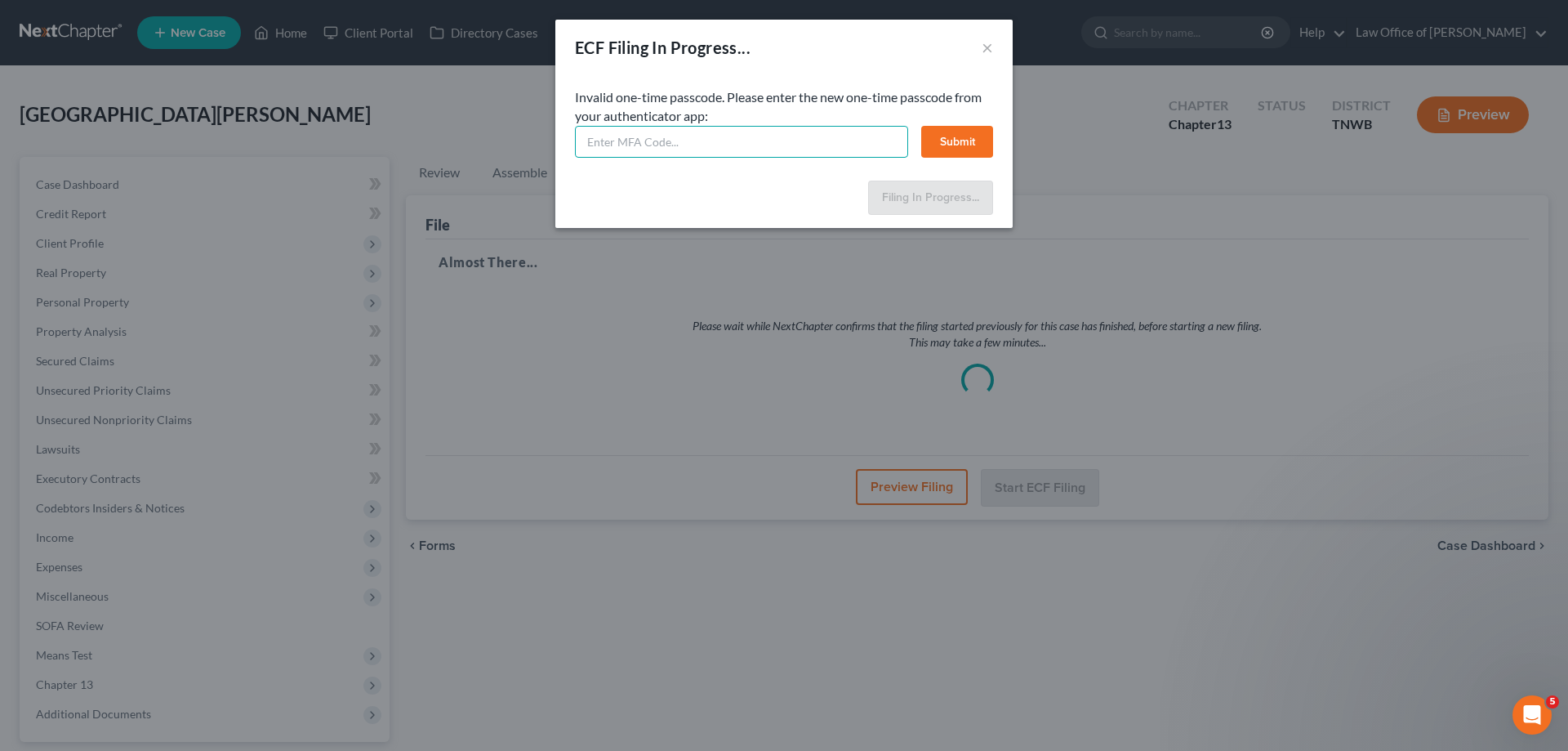
click at [665, 141] on input "text" at bounding box center [741, 142] width 333 height 33
click at [640, 144] on input "text" at bounding box center [741, 142] width 333 height 33
type input "968202"
click at [944, 143] on button "Submit" at bounding box center [957, 142] width 72 height 33
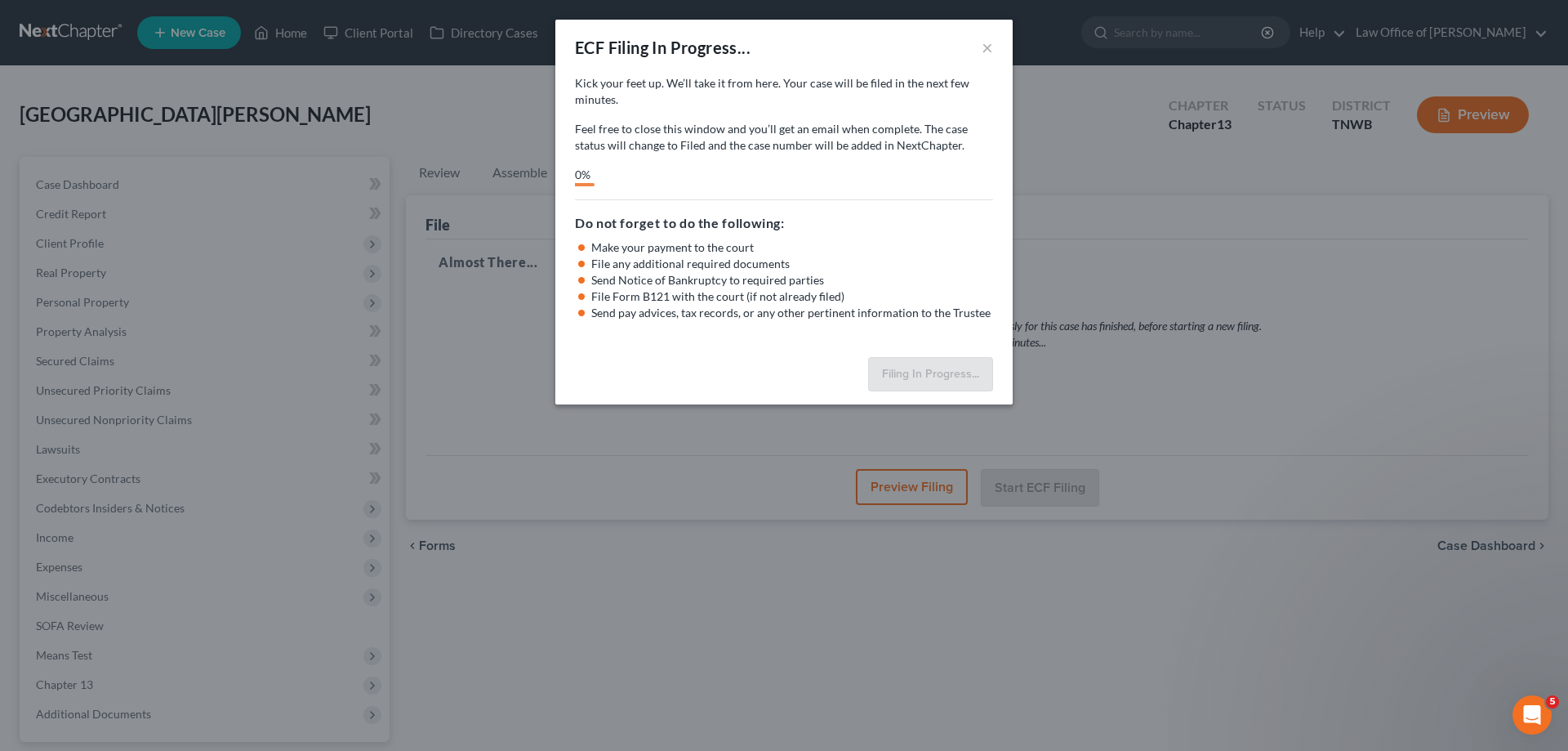
select select "1"
